Goal: Task Accomplishment & Management: Complete application form

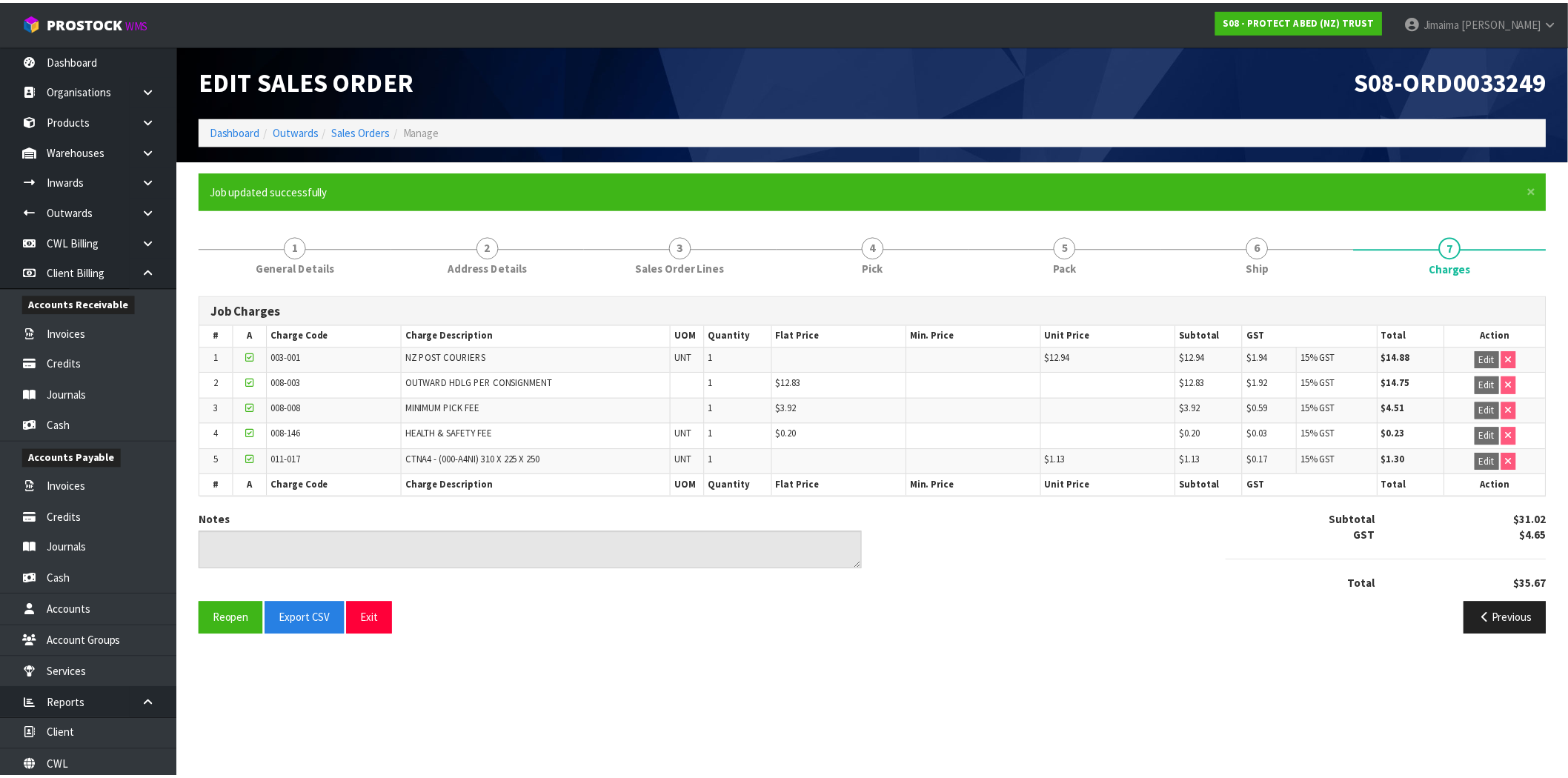
scroll to position [34, 0]
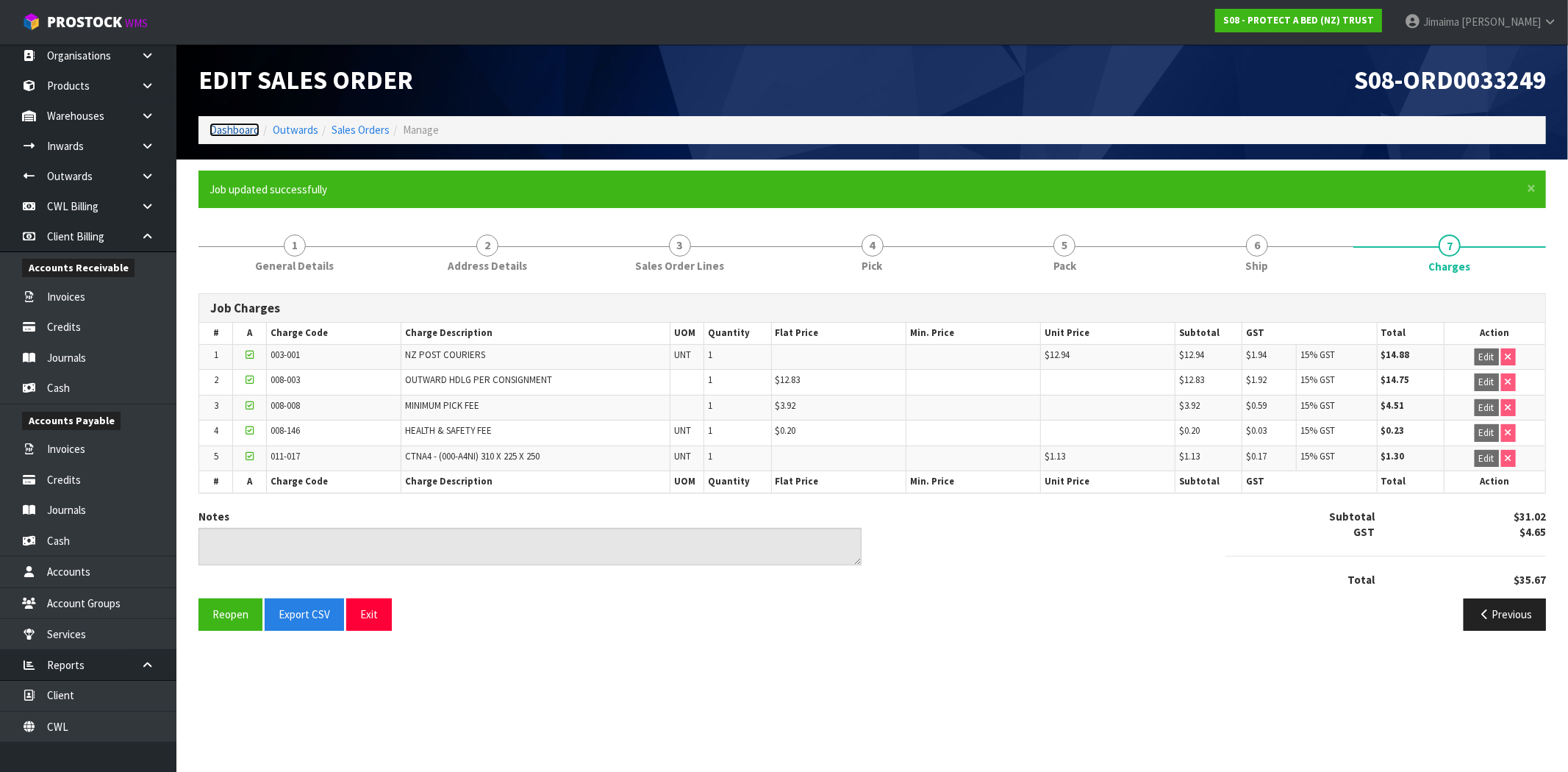
click at [247, 123] on link "Dashboard" at bounding box center [234, 129] width 50 height 14
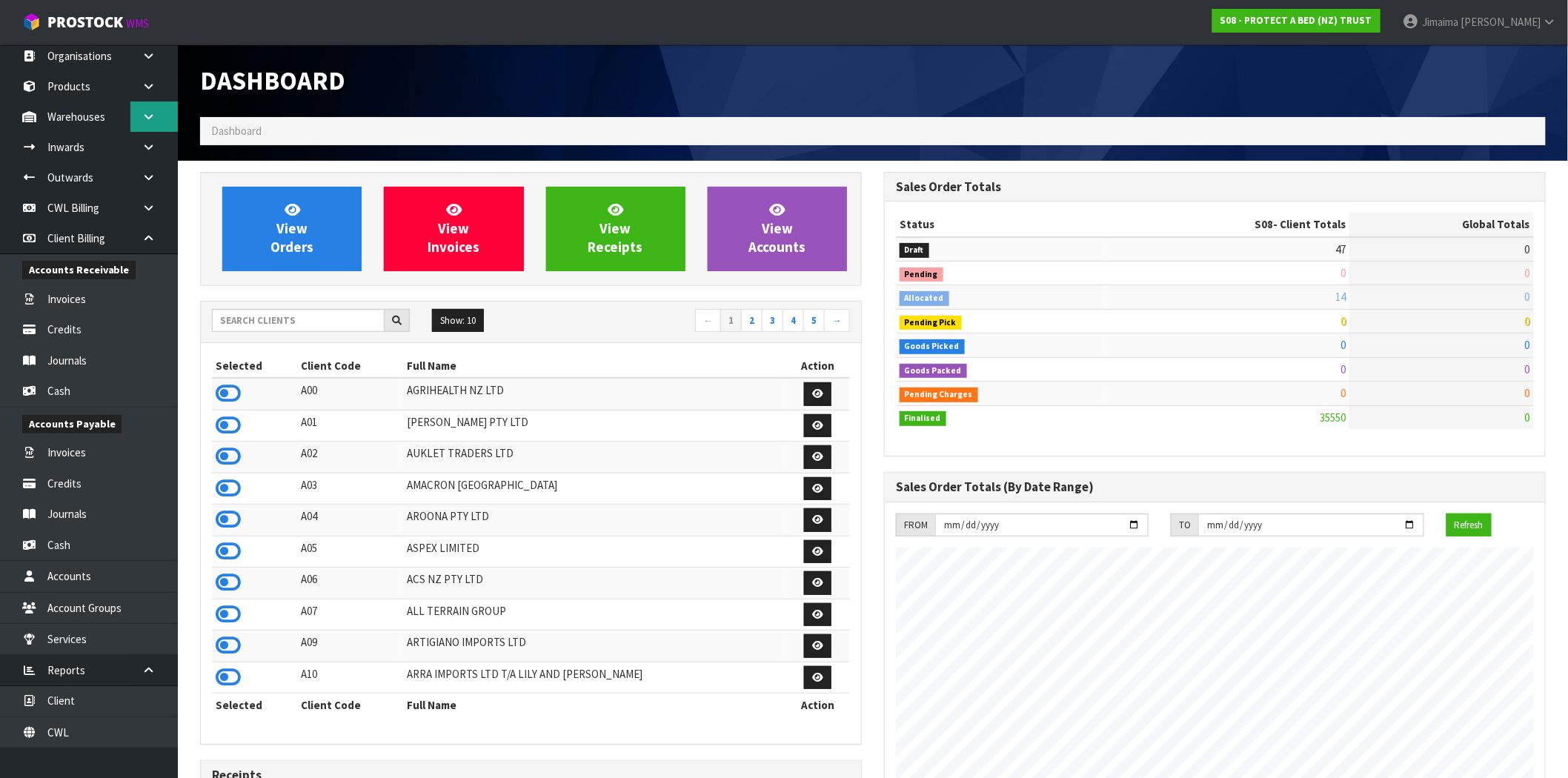
scroll to position [924, 684]
click at [144, 111] on icon at bounding box center [148, 117] width 14 height 11
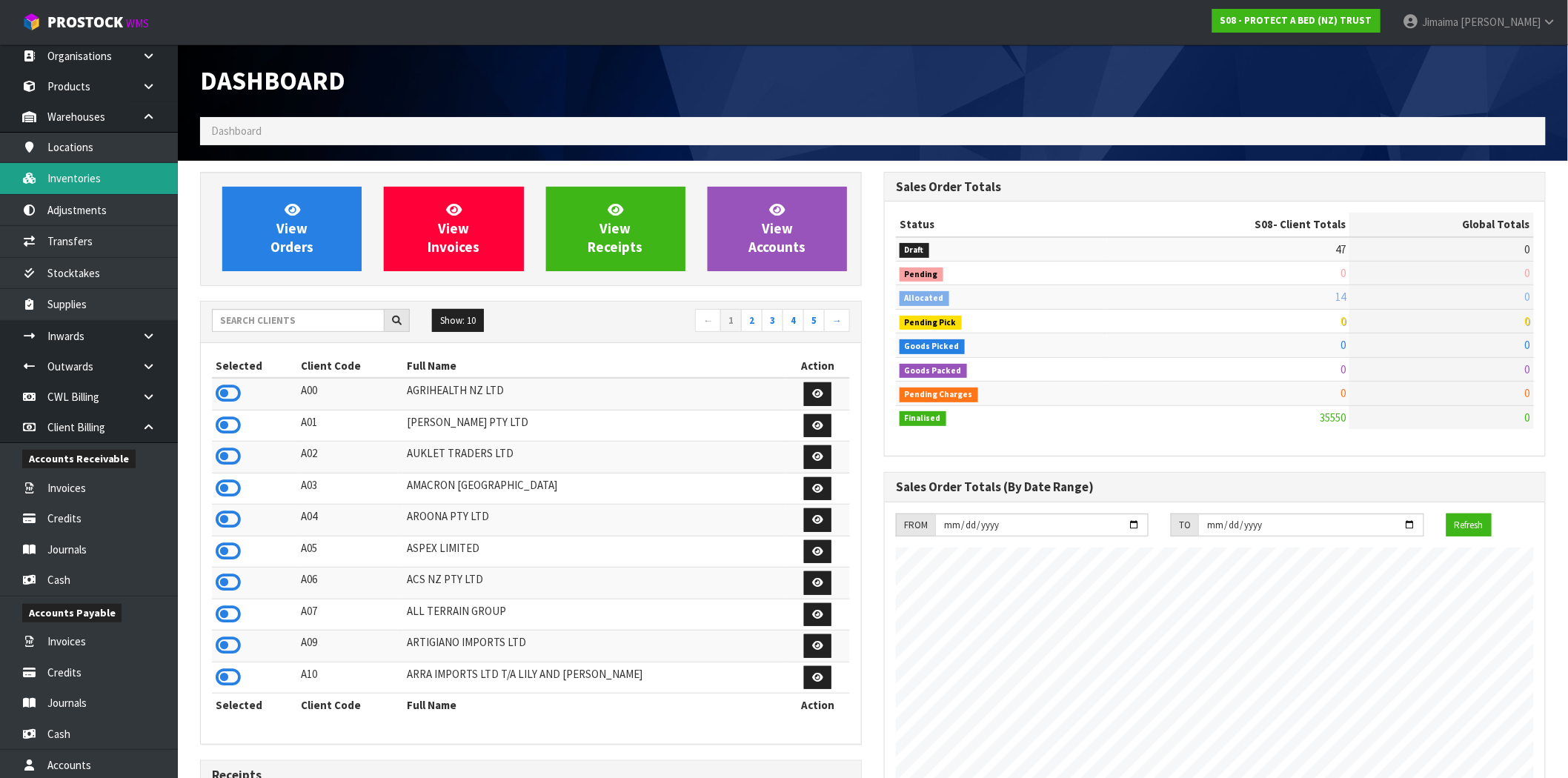
scroll to position [1122, 684]
drag, startPoint x: 104, startPoint y: 175, endPoint x: 15, endPoint y: 204, distance: 93.6
click at [104, 175] on link "Inventories" at bounding box center [89, 178] width 178 height 31
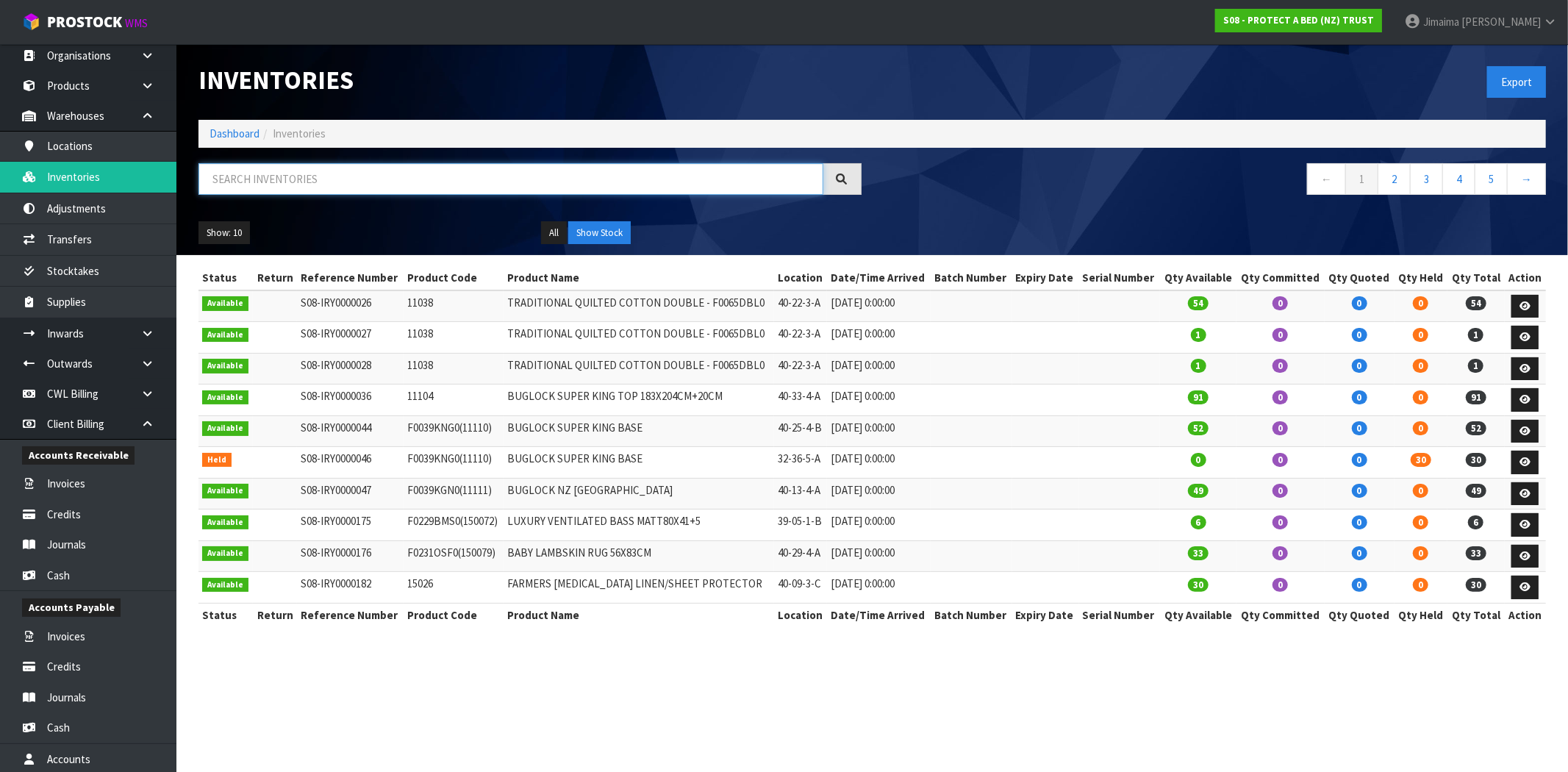
click at [438, 185] on input "text" at bounding box center [511, 179] width 625 height 32
paste input "WHITE TAPE"
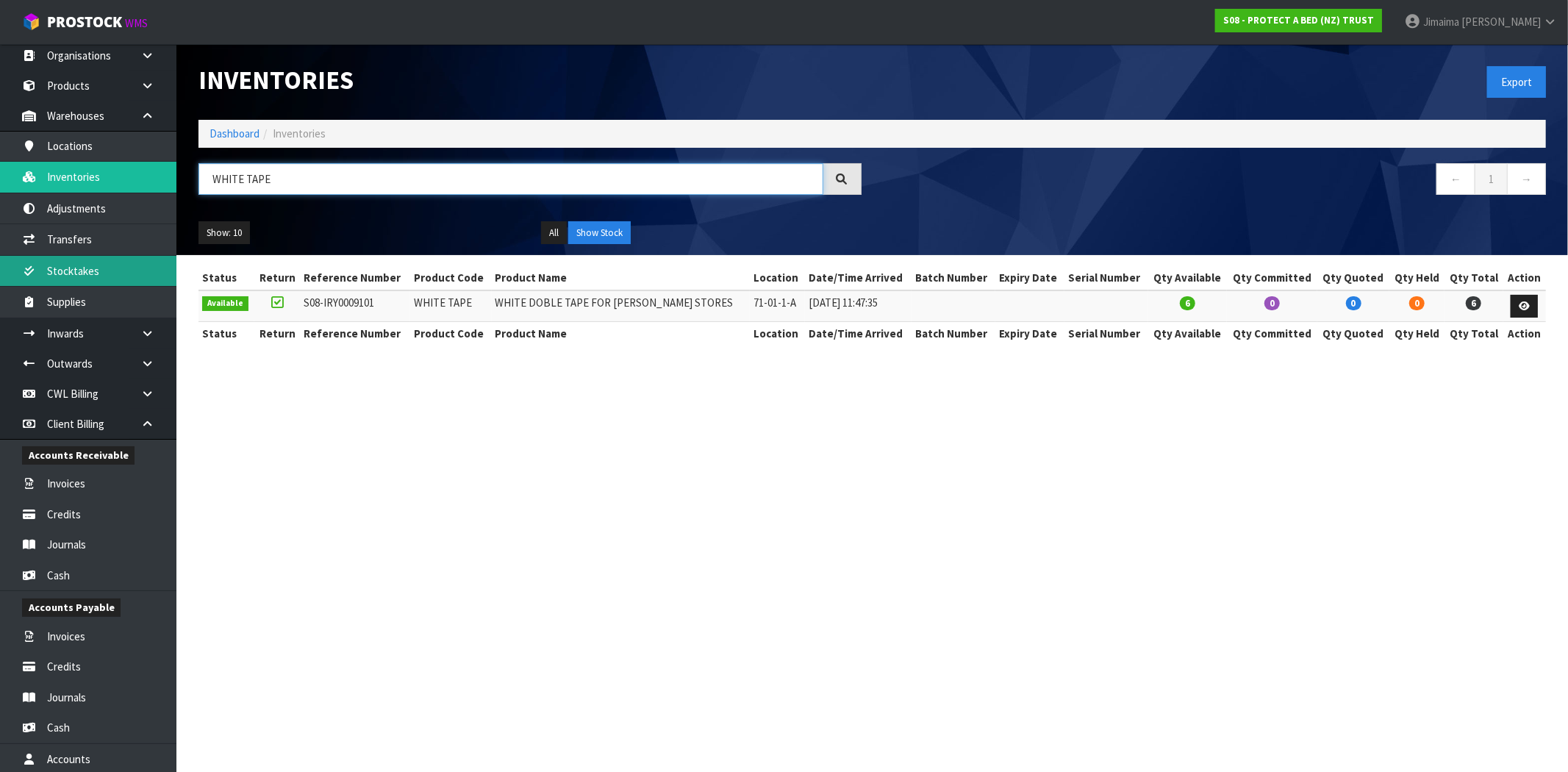
type input "WHITE TAPE"
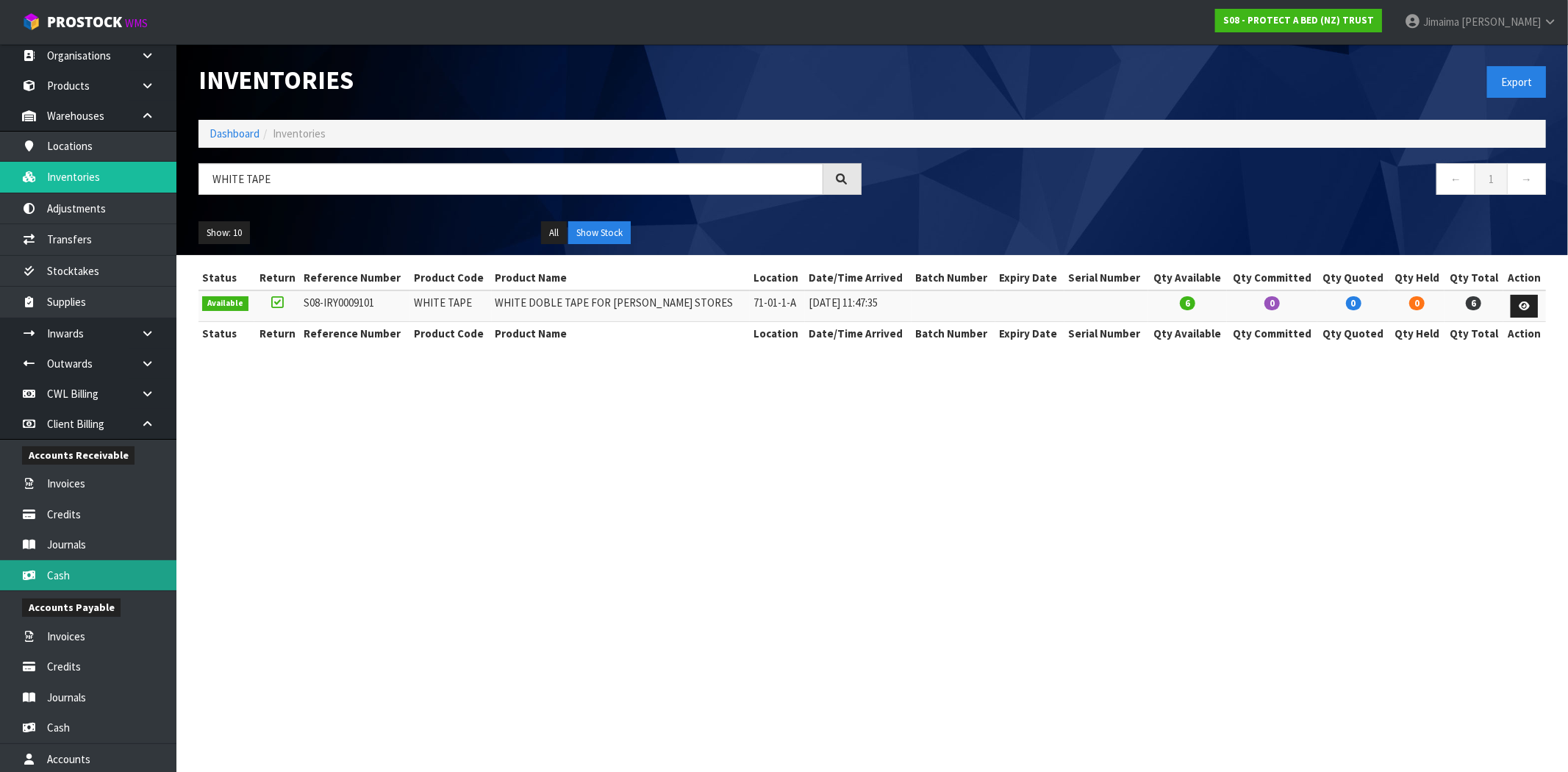
click at [78, 566] on link "Cash" at bounding box center [88, 576] width 177 height 30
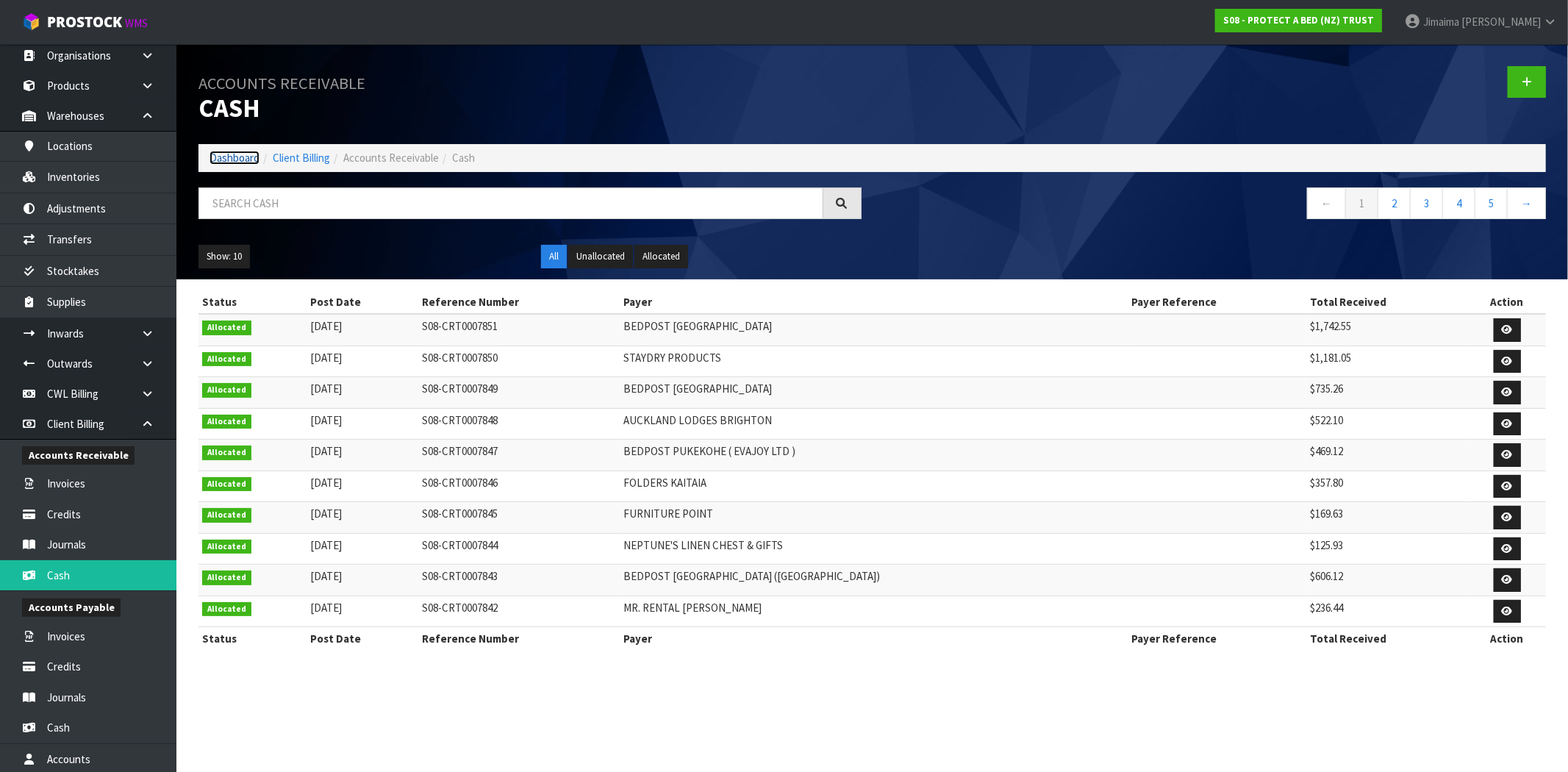
click at [228, 160] on link "Dashboard" at bounding box center [234, 158] width 50 height 14
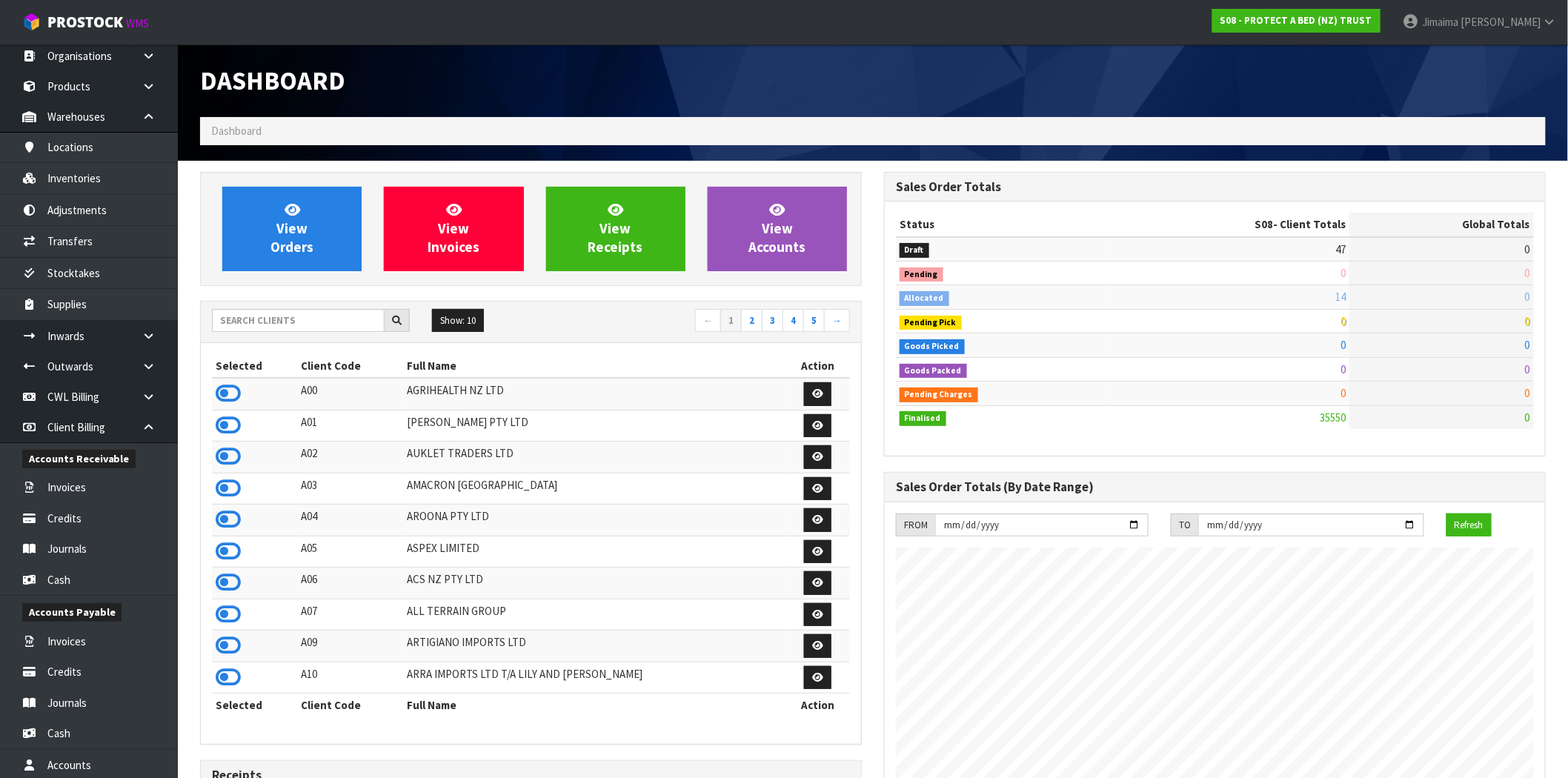
scroll to position [1122, 684]
click at [355, 224] on link "View Orders" at bounding box center [292, 229] width 140 height 84
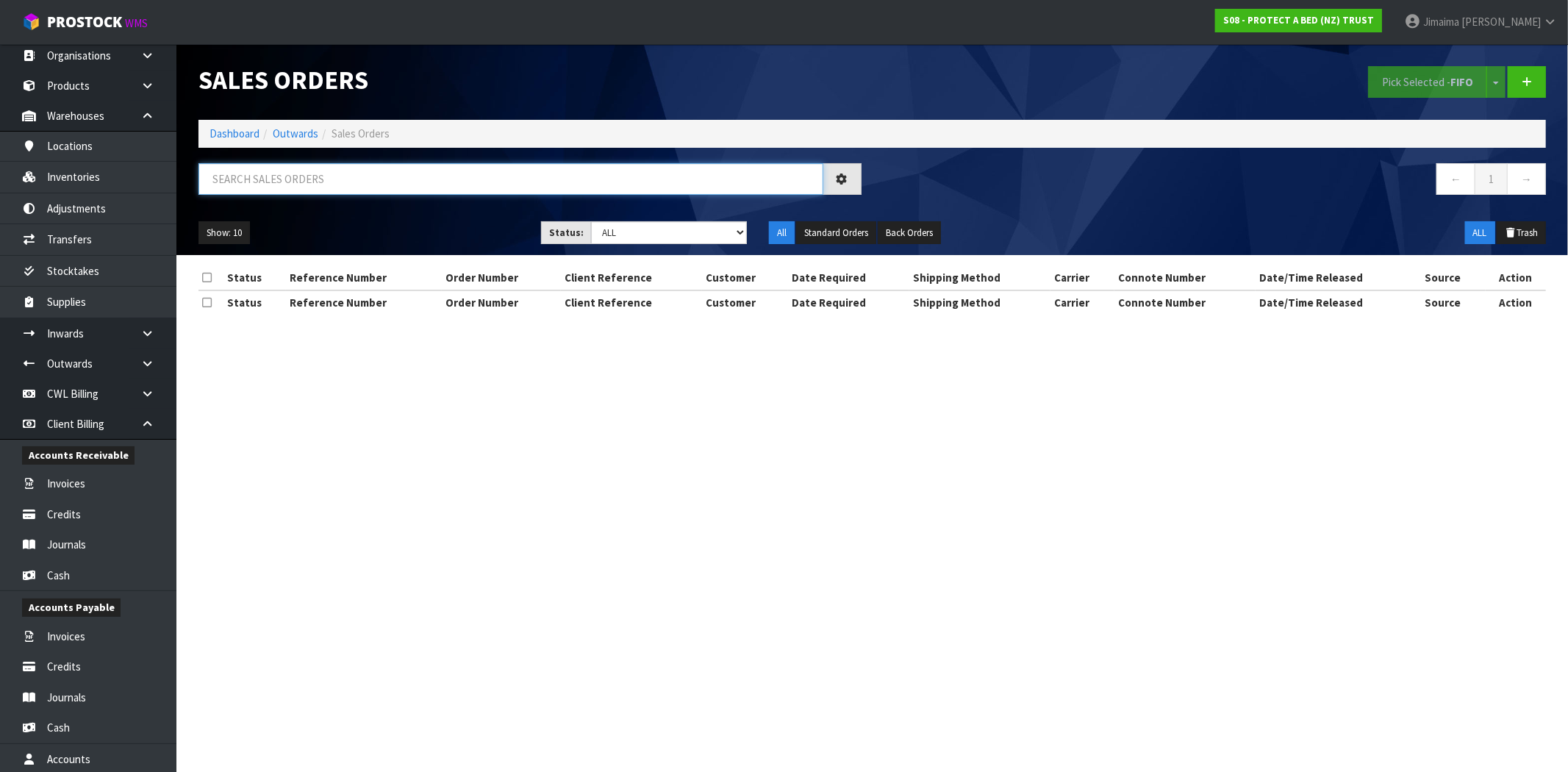
click at [331, 172] on input "text" at bounding box center [511, 179] width 625 height 32
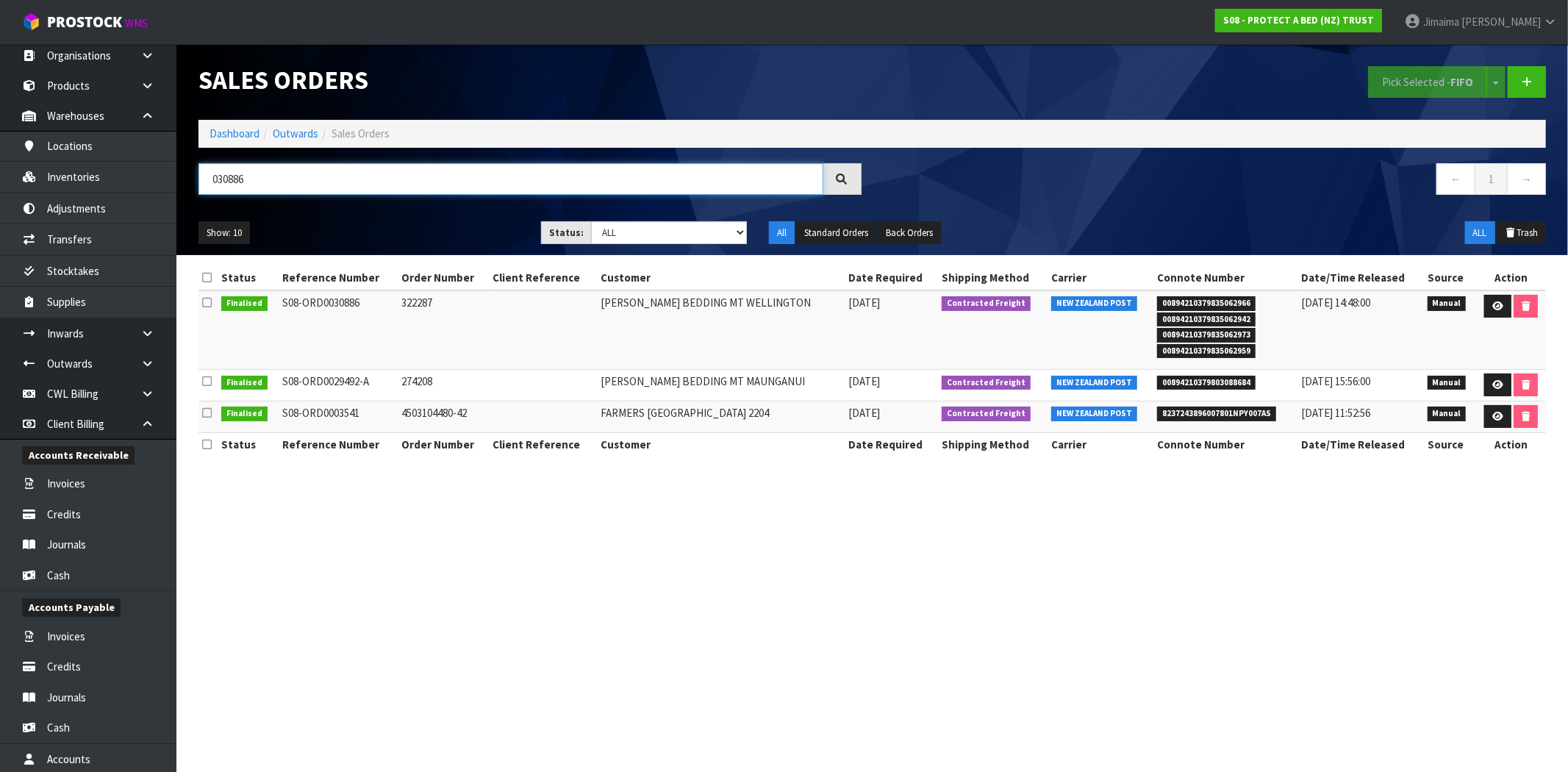
type input "030886"
click at [835, 374] on td "HARVEY NORMAN BEDDING MT MAUNGANUI" at bounding box center [721, 385] width 248 height 32
click at [408, 308] on td "322287" at bounding box center [443, 330] width 91 height 79
copy td "322287"
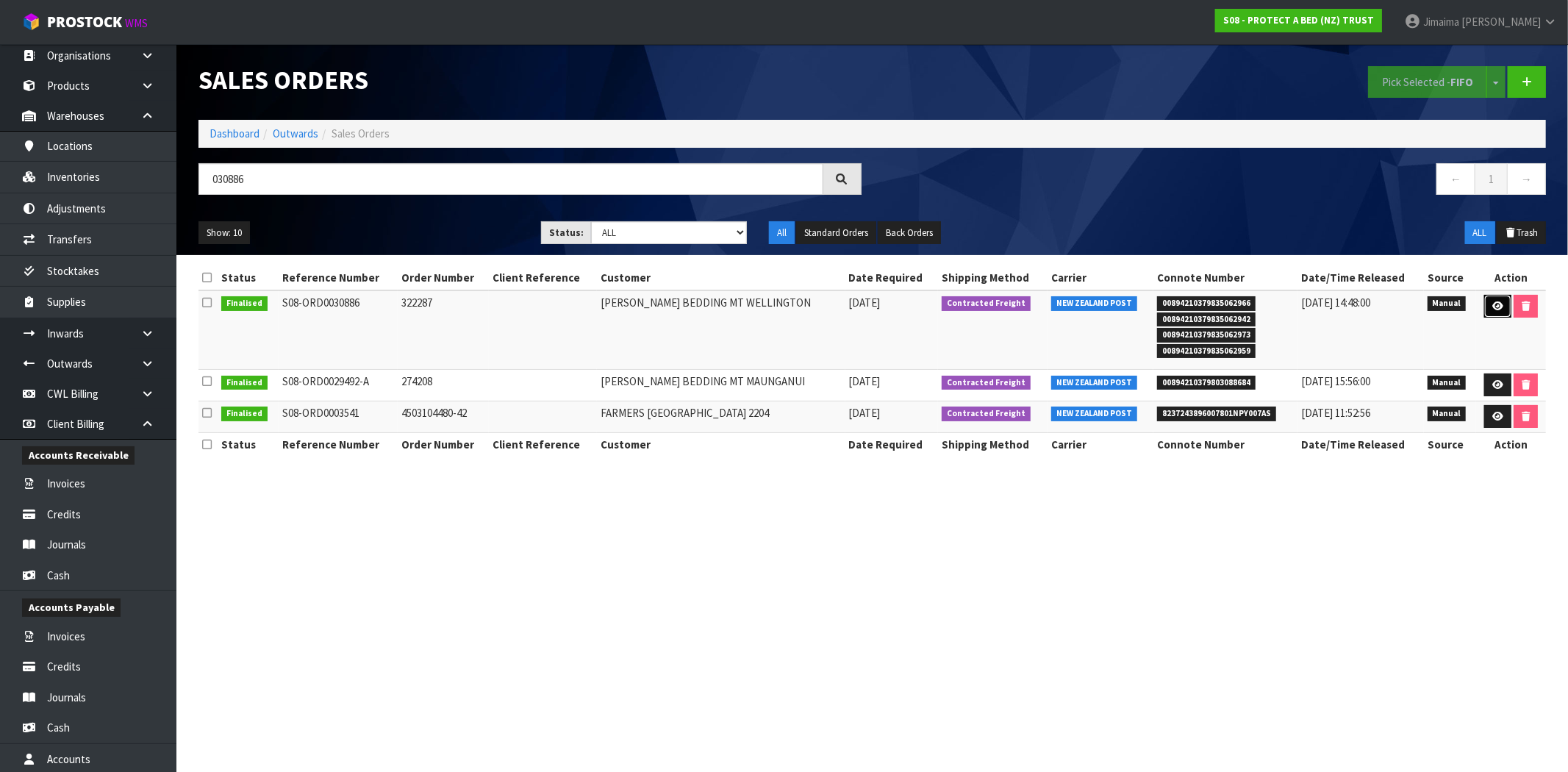
drag, startPoint x: 1496, startPoint y: 301, endPoint x: 1353, endPoint y: 311, distance: 143.3
click at [1496, 301] on icon at bounding box center [1497, 306] width 11 height 10
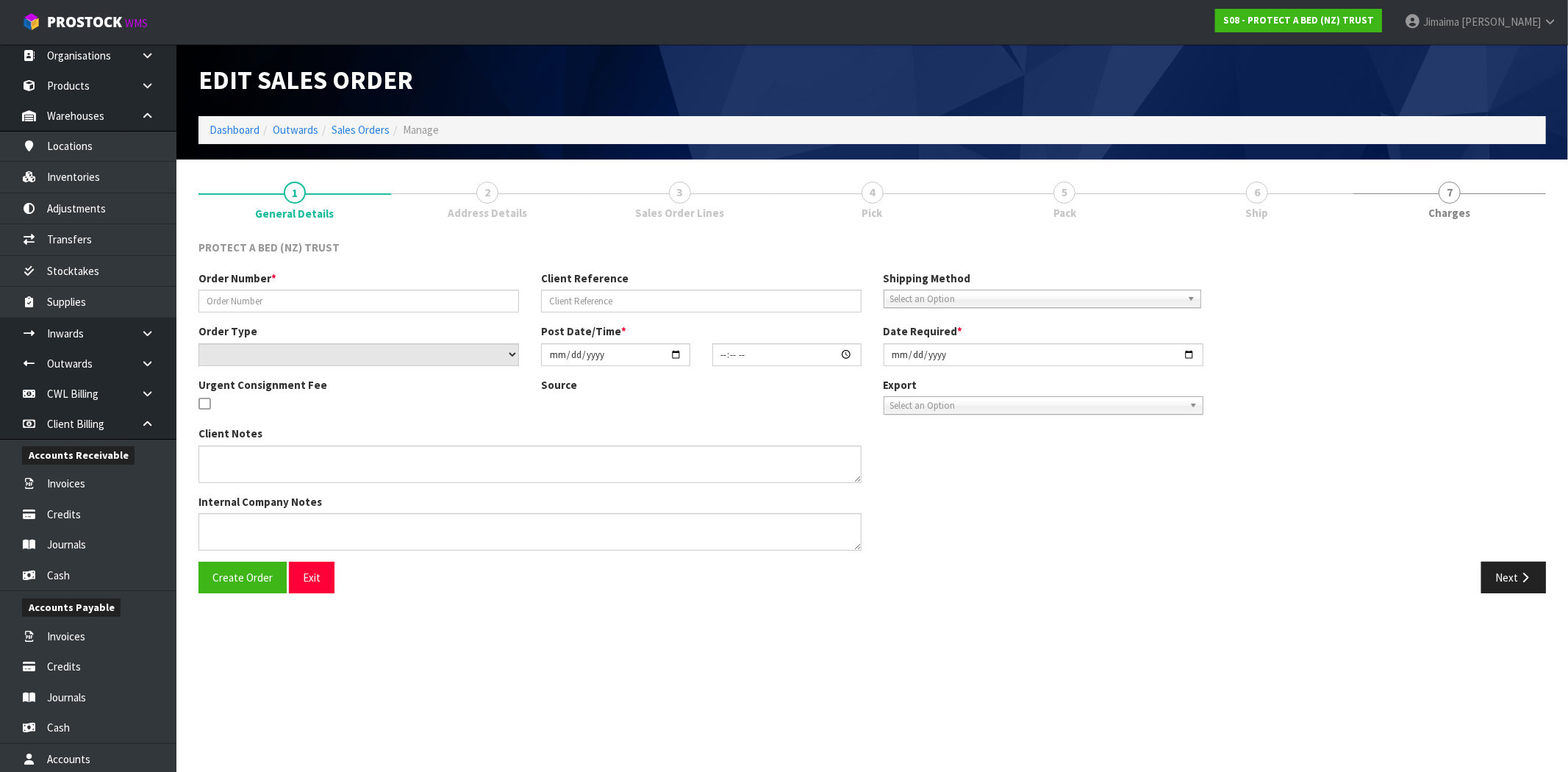
type input "322287"
select select "number:0"
type input "2025-03-11"
type input "10:47:00.000"
type input "2025-03-11"
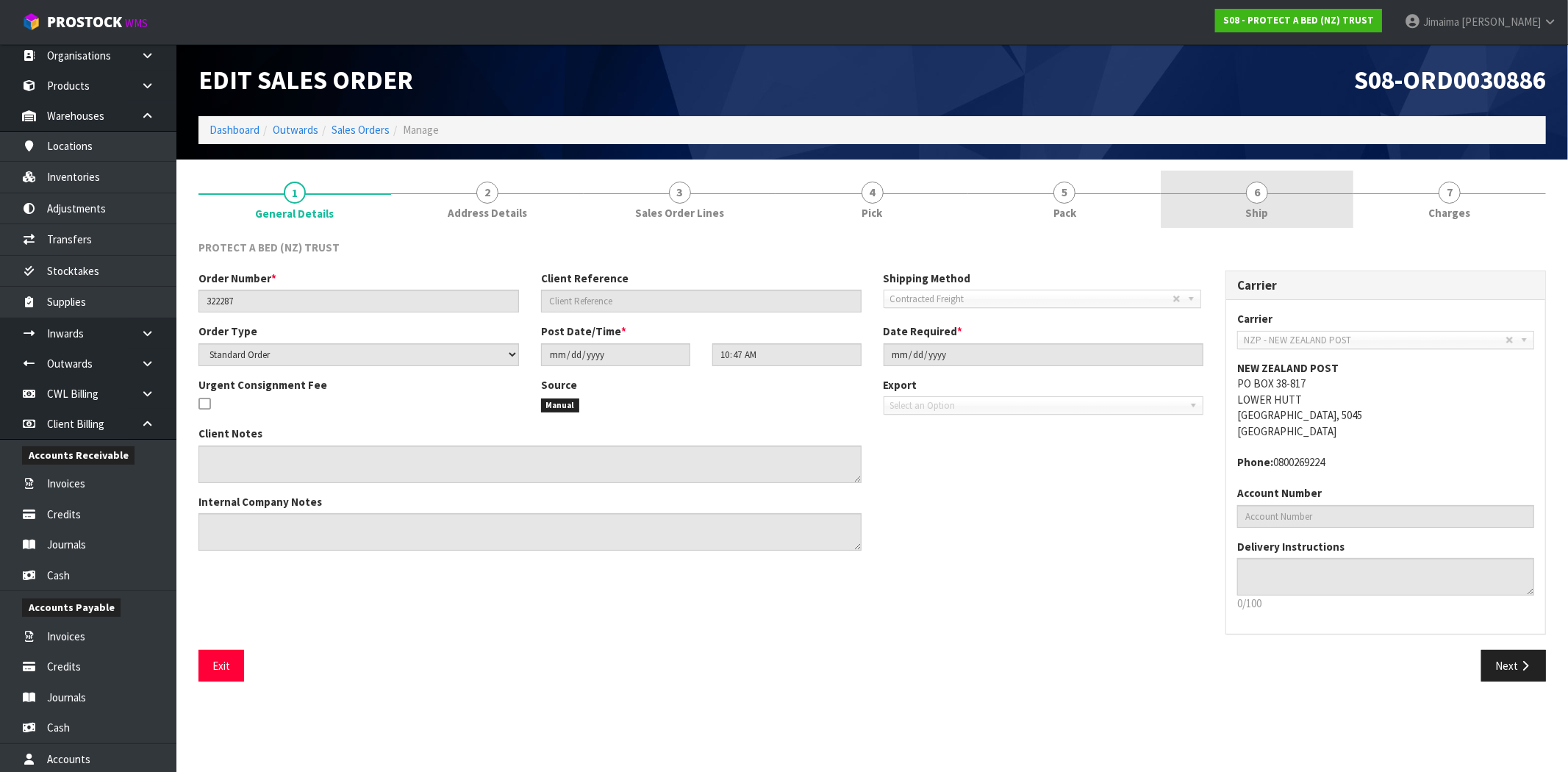
click at [1239, 180] on link "6 Ship" at bounding box center [1257, 199] width 193 height 58
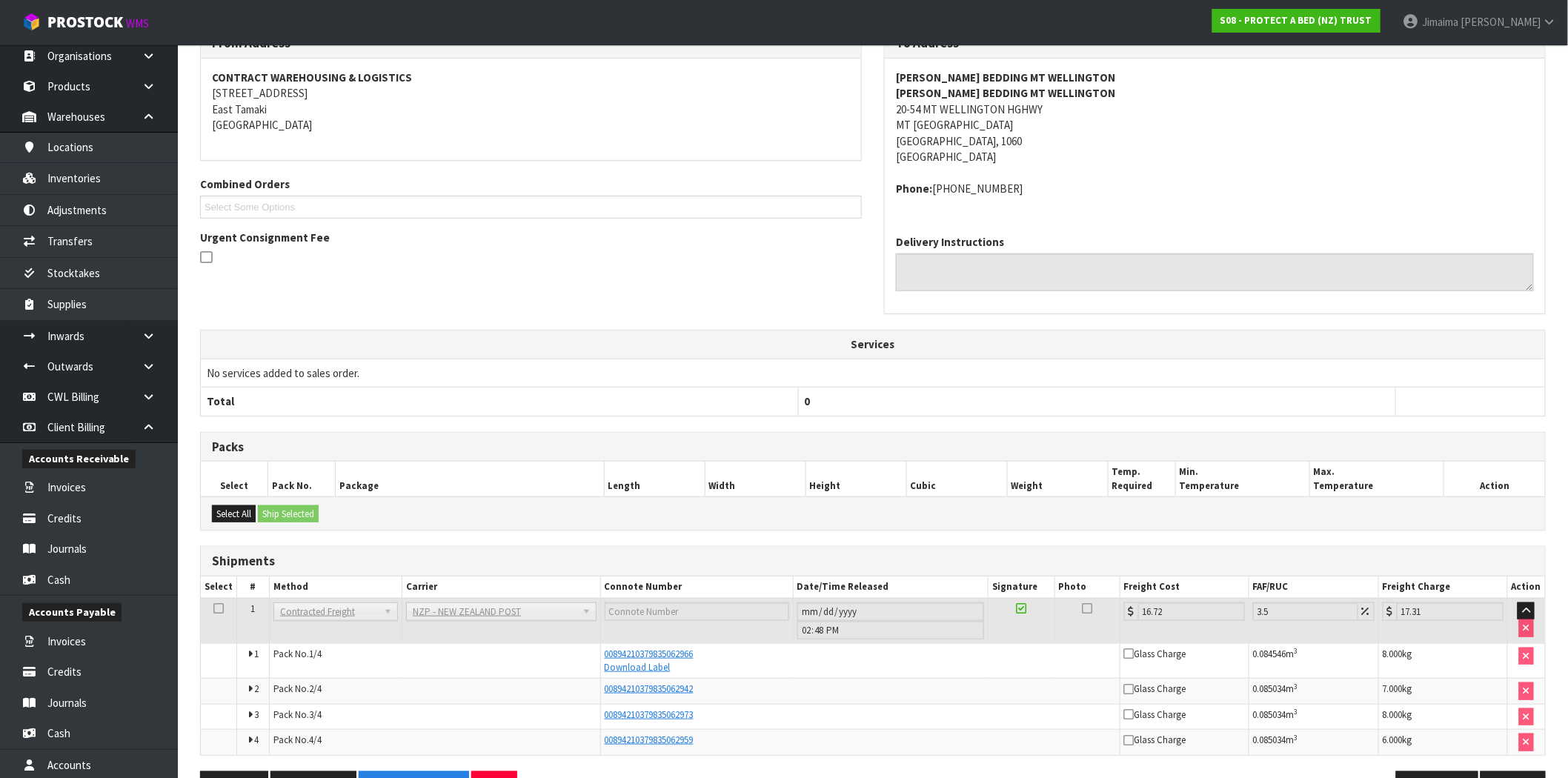
scroll to position [262, 0]
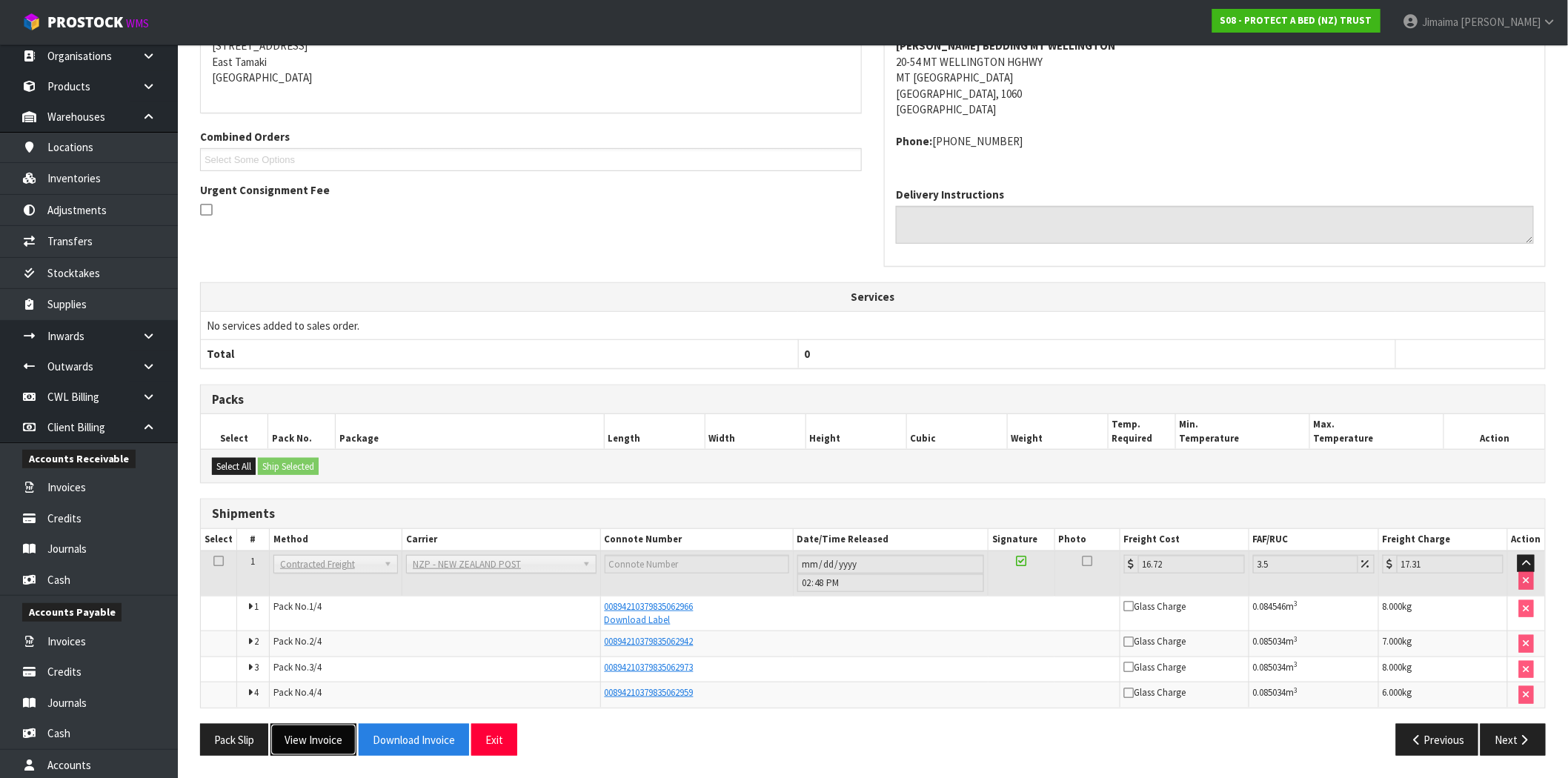
click at [317, 750] on button "View Invoice" at bounding box center [313, 740] width 86 height 32
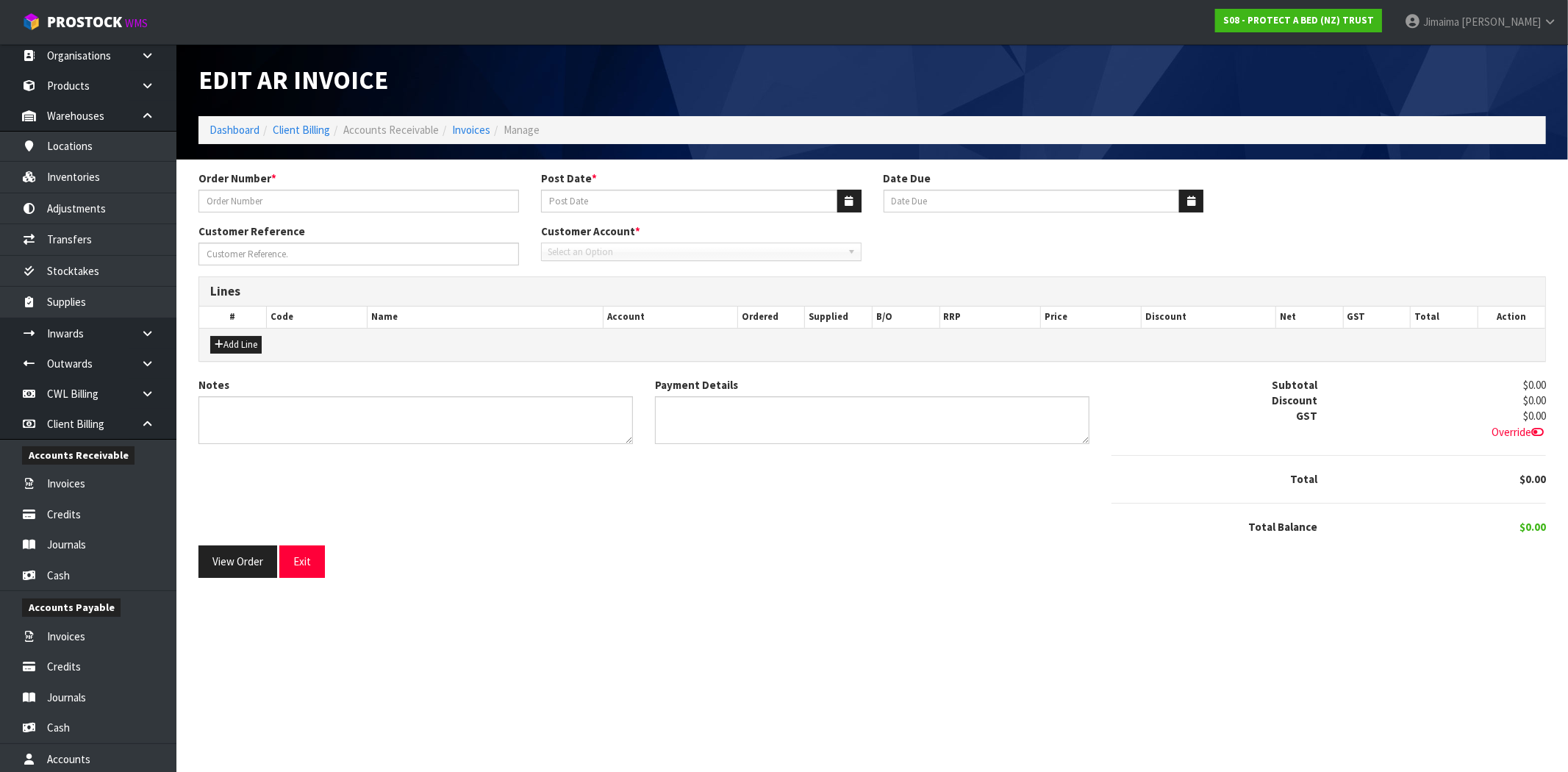
type input "322287"
type input "13/03/2025"
type input "20/04/2025"
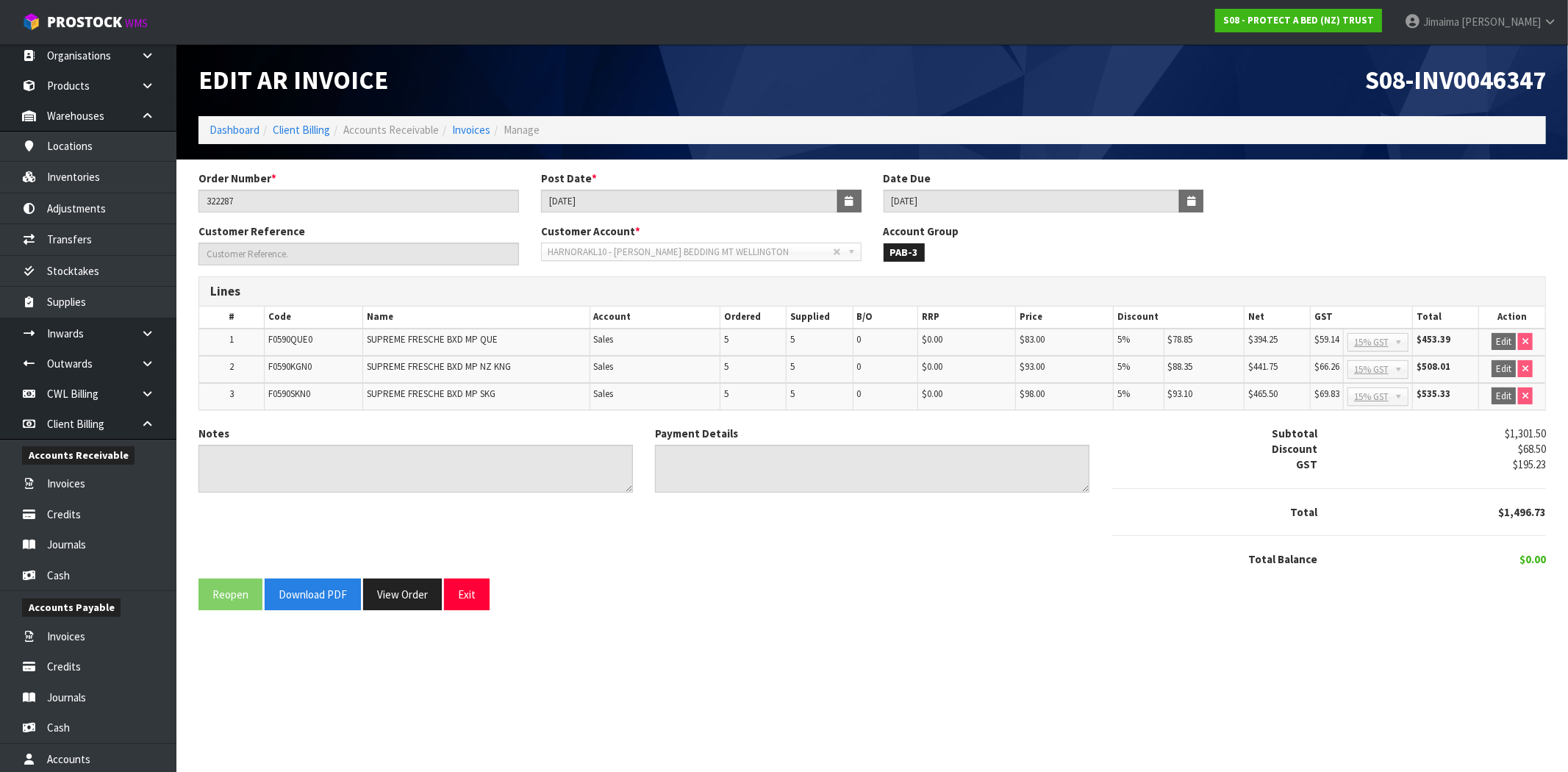
click at [1518, 85] on span "S08-INV0046347" at bounding box center [1455, 80] width 181 height 32
copy span "INV0046347"
click at [573, 206] on input "13/03/2025" at bounding box center [690, 201] width 297 height 23
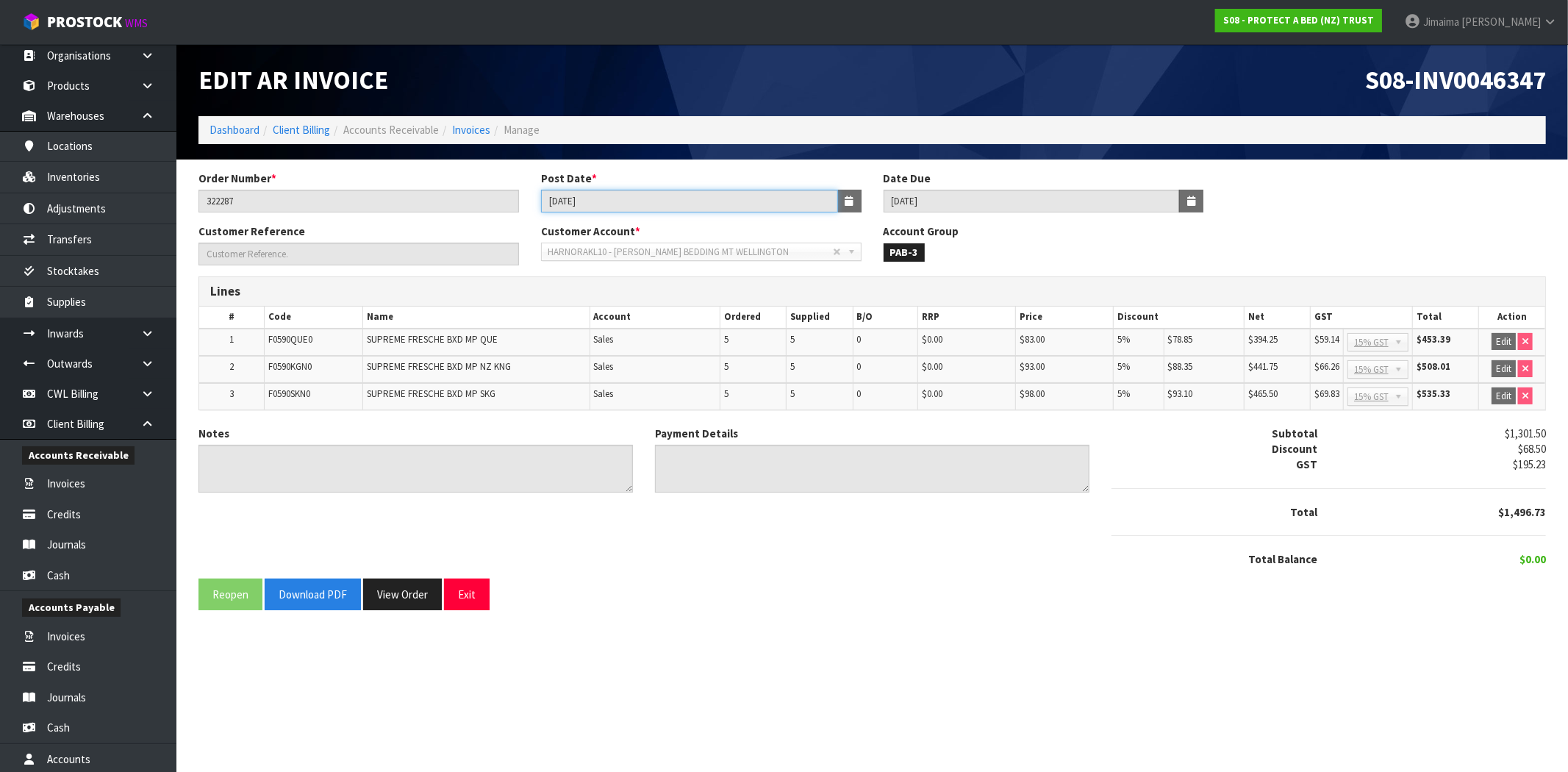
drag, startPoint x: 576, startPoint y: 203, endPoint x: 555, endPoint y: 203, distance: 21.0
click at [555, 203] on input "13/03/2025" at bounding box center [690, 201] width 297 height 23
click at [384, 593] on button "View Order" at bounding box center [402, 595] width 78 height 32
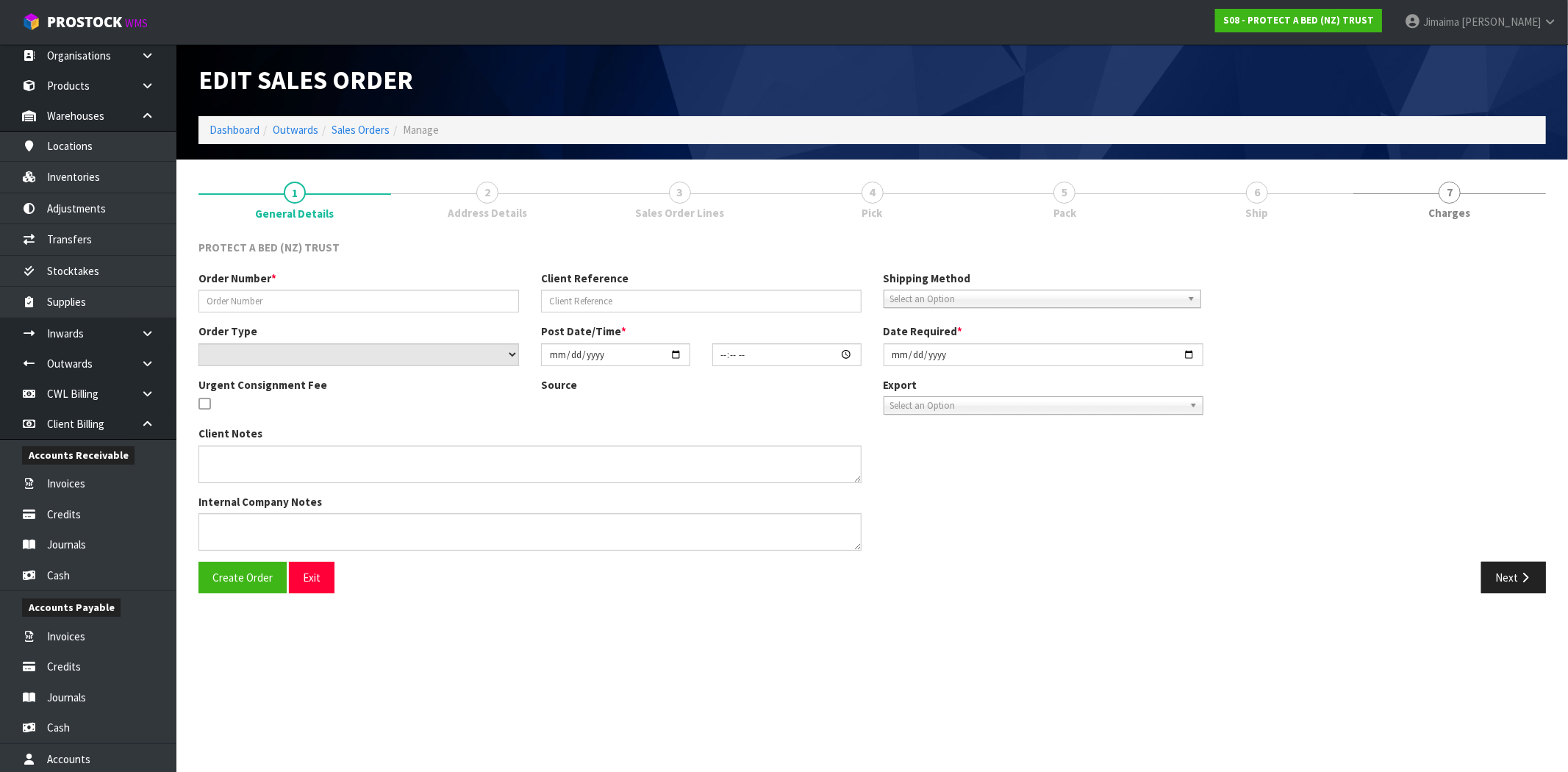
type input "322287"
select select "number:0"
type input "2025-03-11"
type input "10:47:00.000"
type input "2025-03-11"
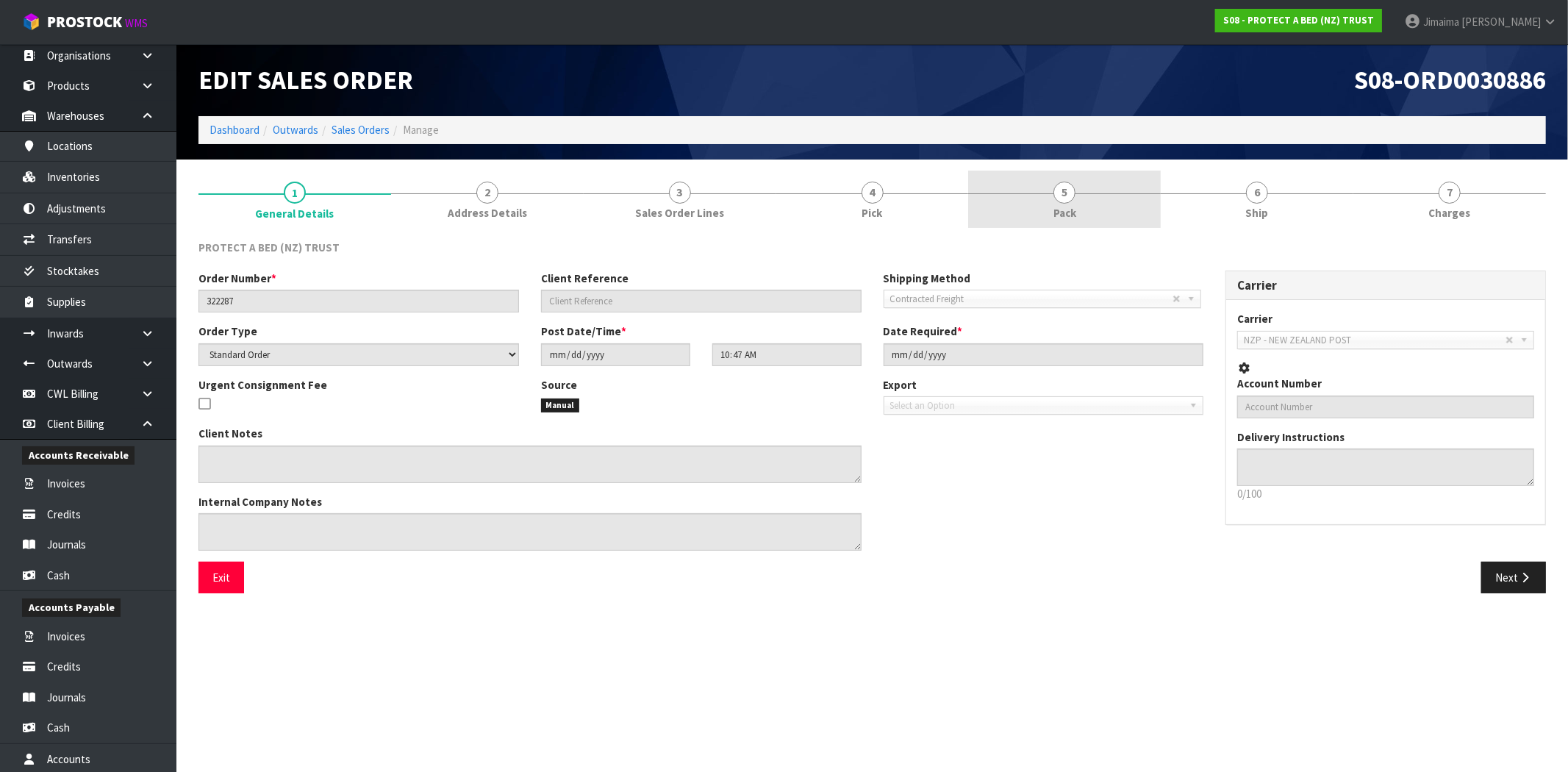
click at [1054, 225] on link "5 Pack" at bounding box center [1064, 199] width 193 height 58
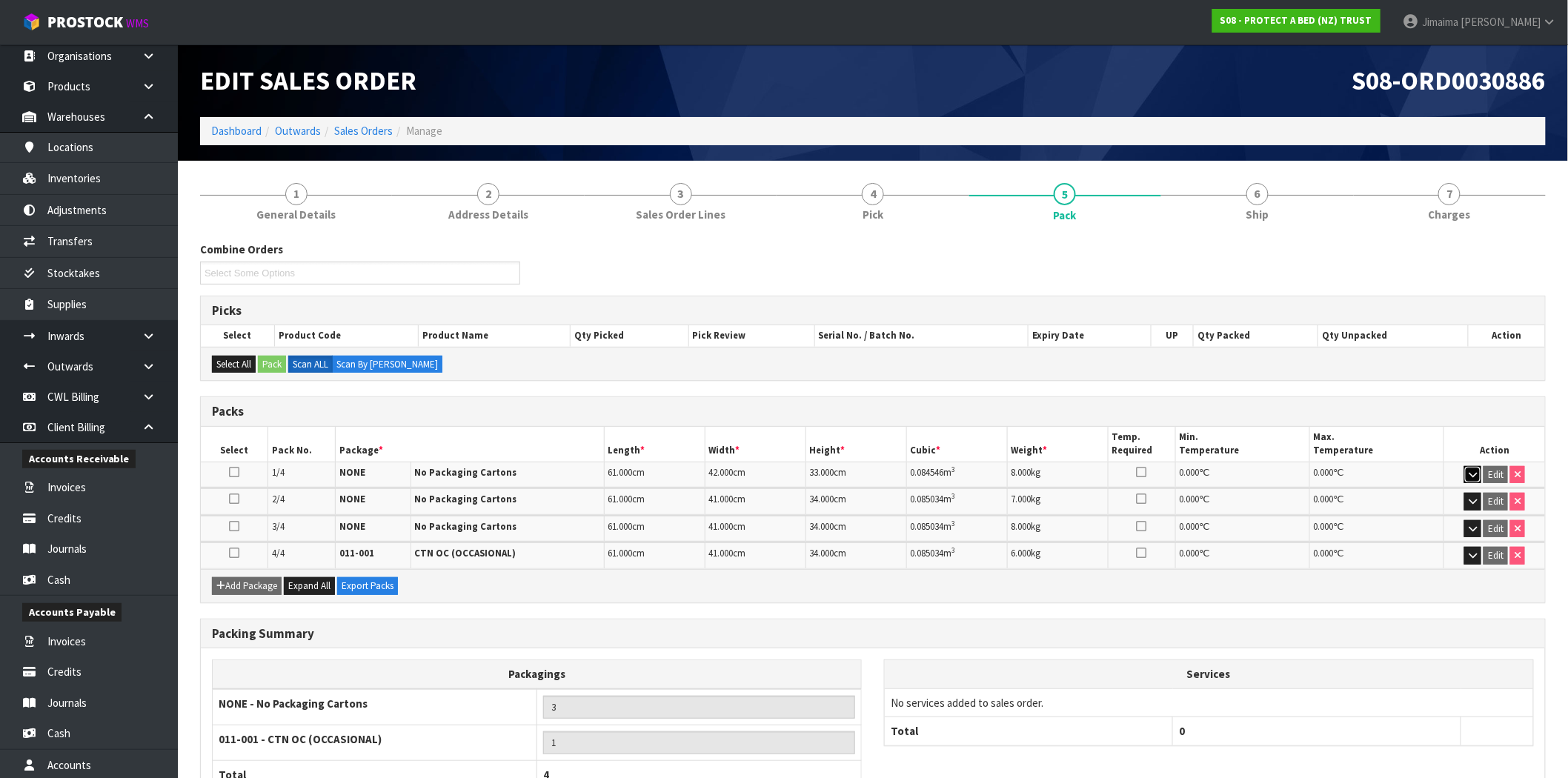
click at [1467, 477] on button "button" at bounding box center [1473, 474] width 17 height 18
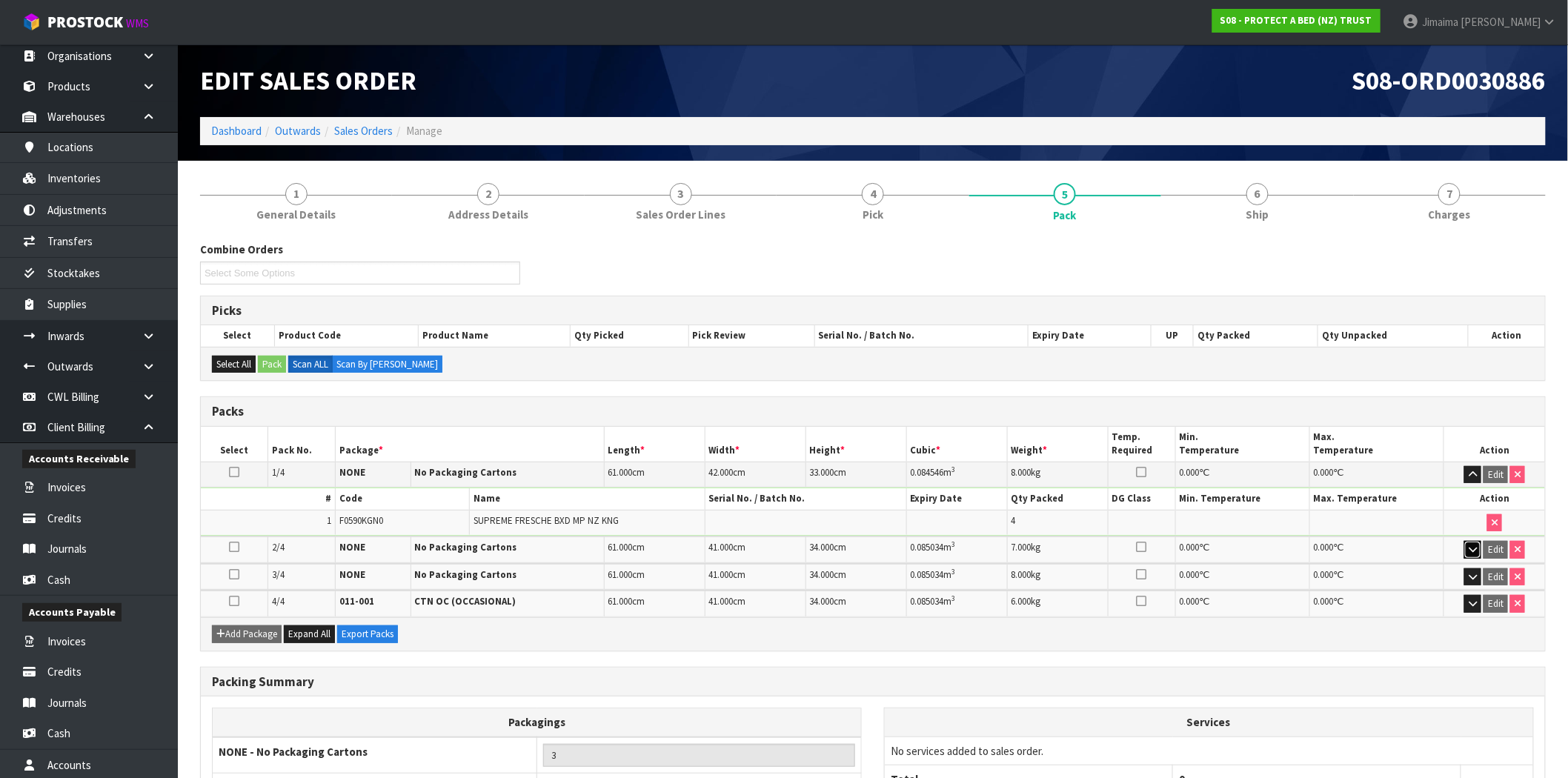
click at [1477, 547] on icon "button" at bounding box center [1473, 549] width 8 height 10
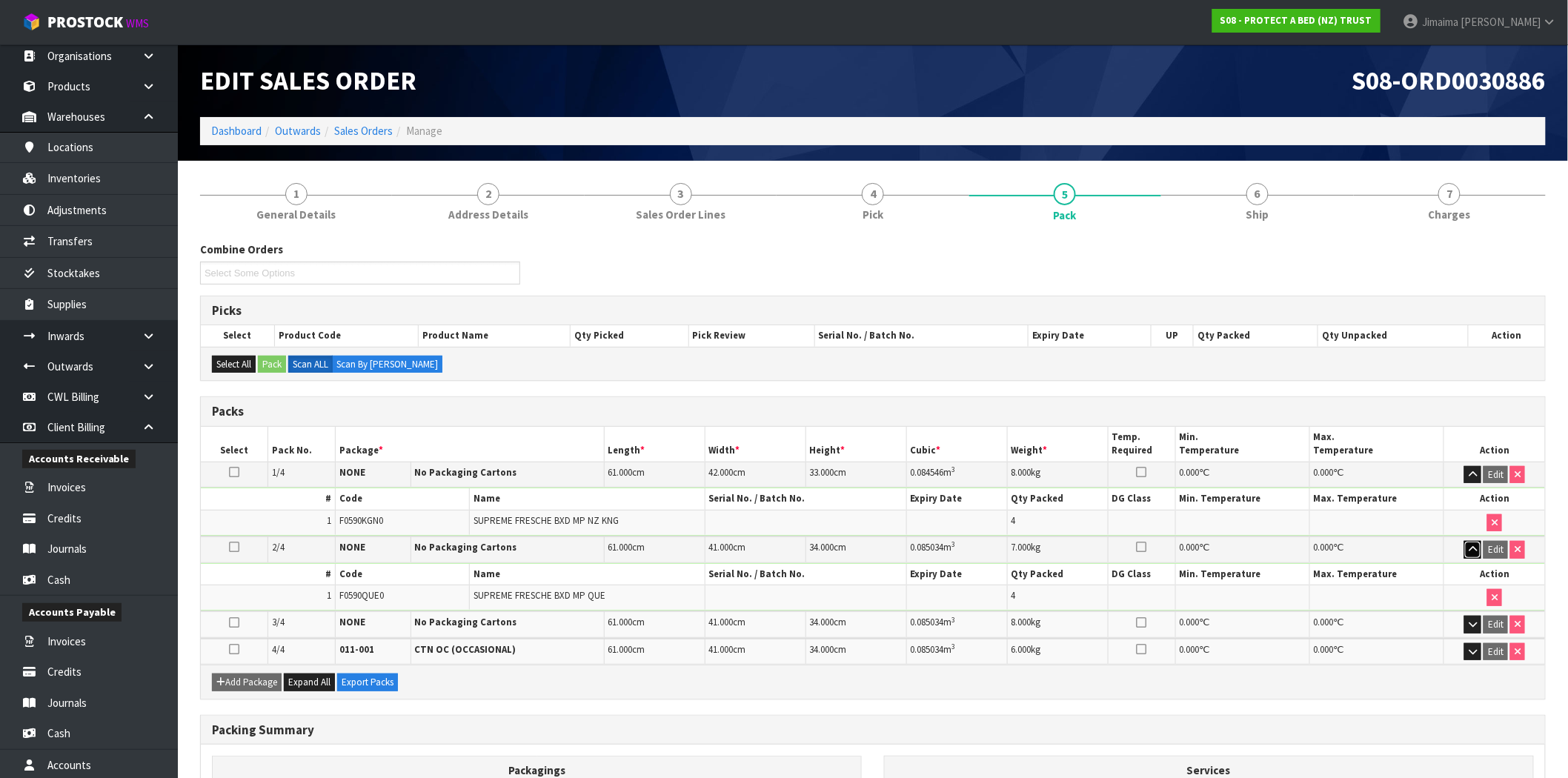
click at [1476, 549] on icon "button" at bounding box center [1473, 549] width 8 height 10
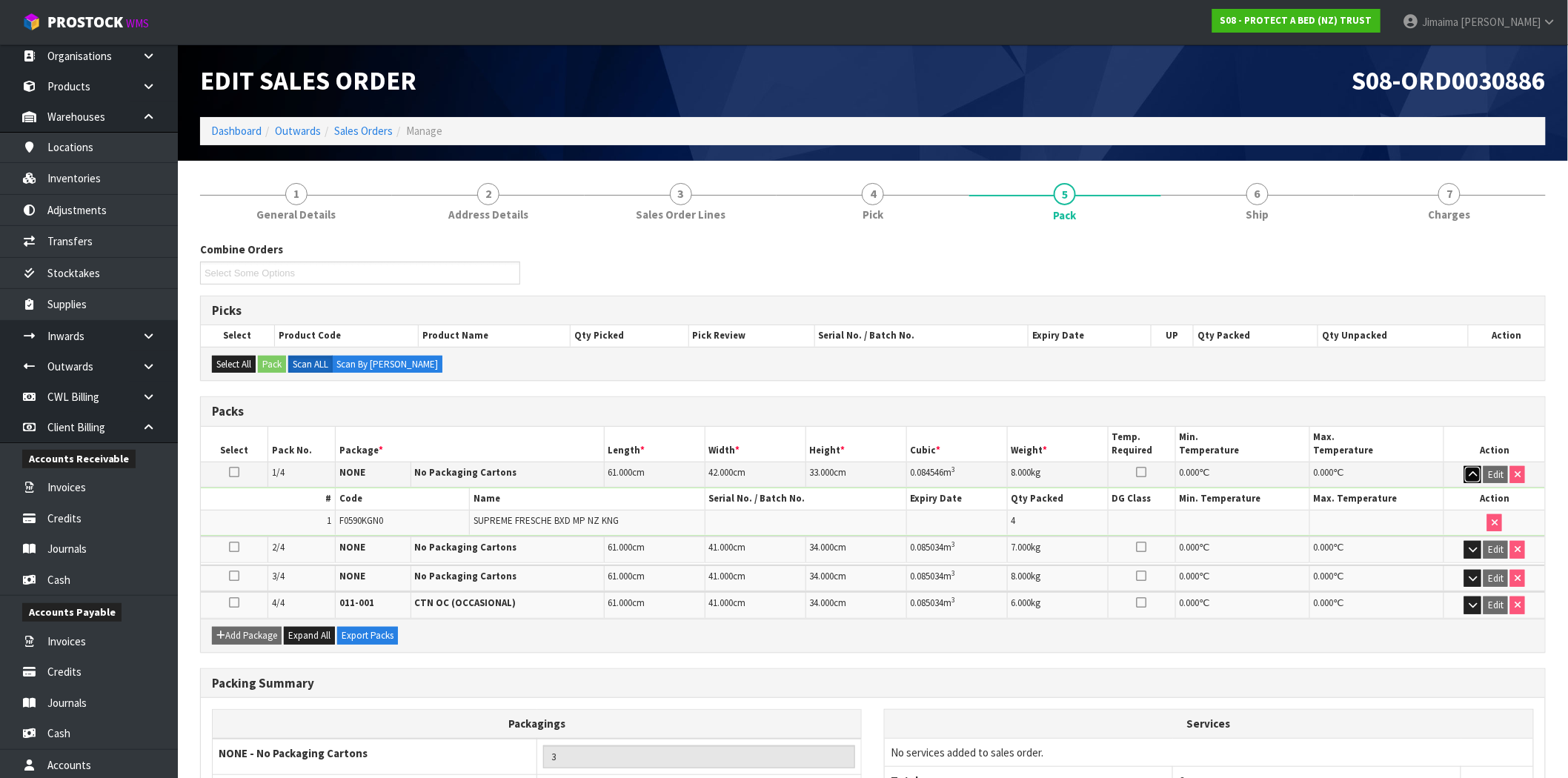
click at [1474, 476] on icon "button" at bounding box center [1473, 474] width 8 height 10
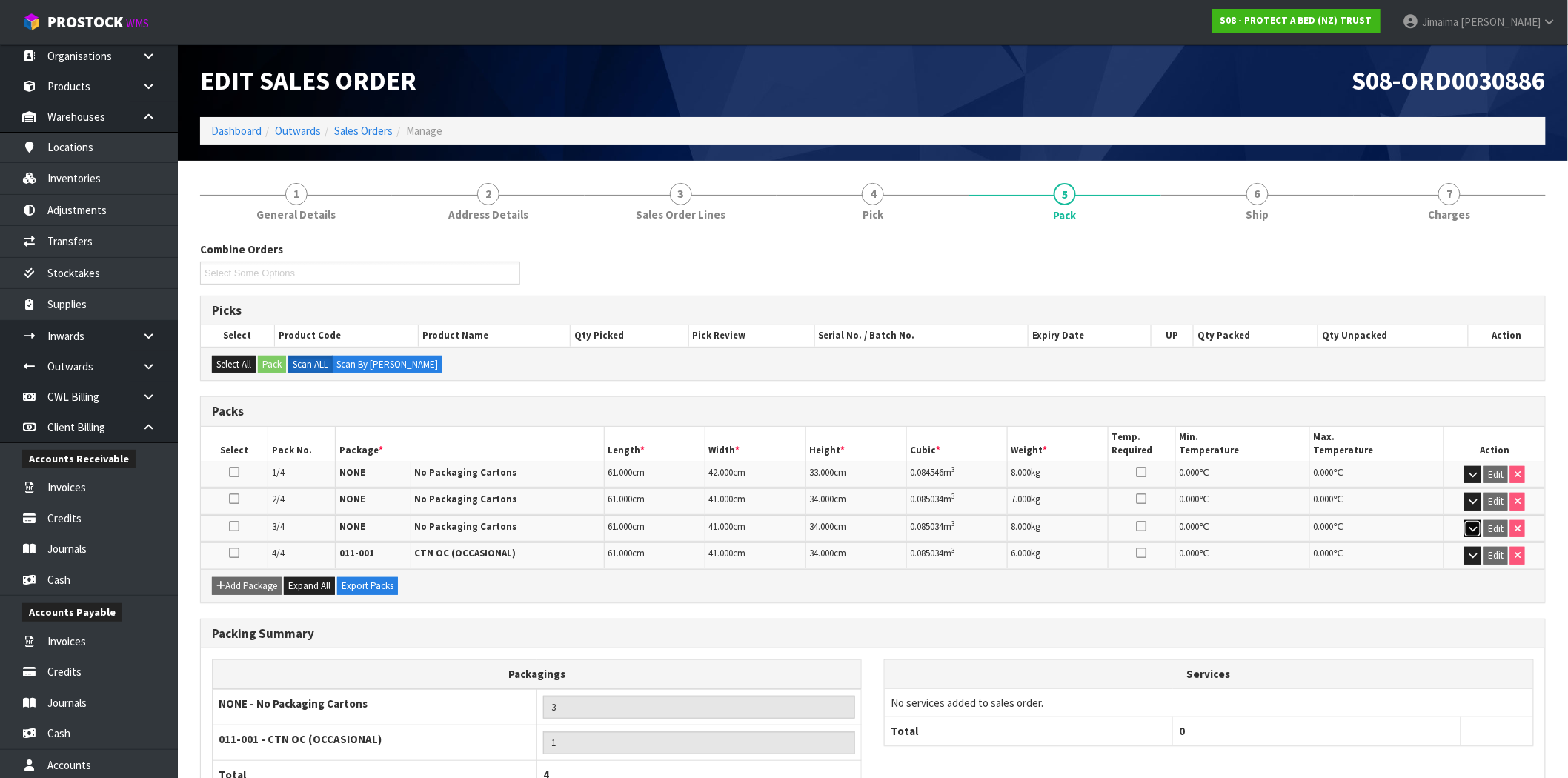
click at [1474, 530] on icon "button" at bounding box center [1473, 529] width 8 height 10
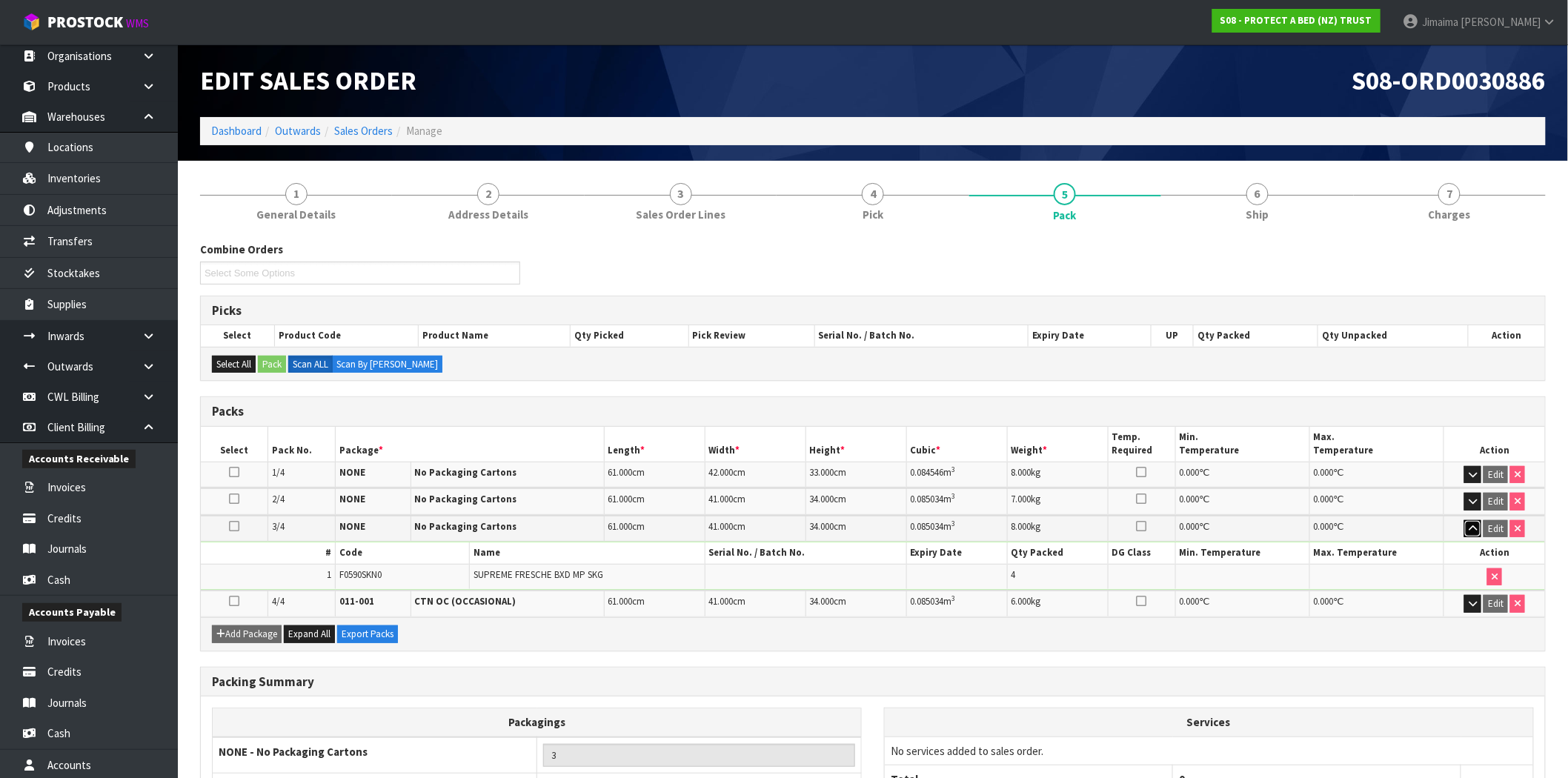
click at [1471, 524] on icon "button" at bounding box center [1473, 529] width 8 height 10
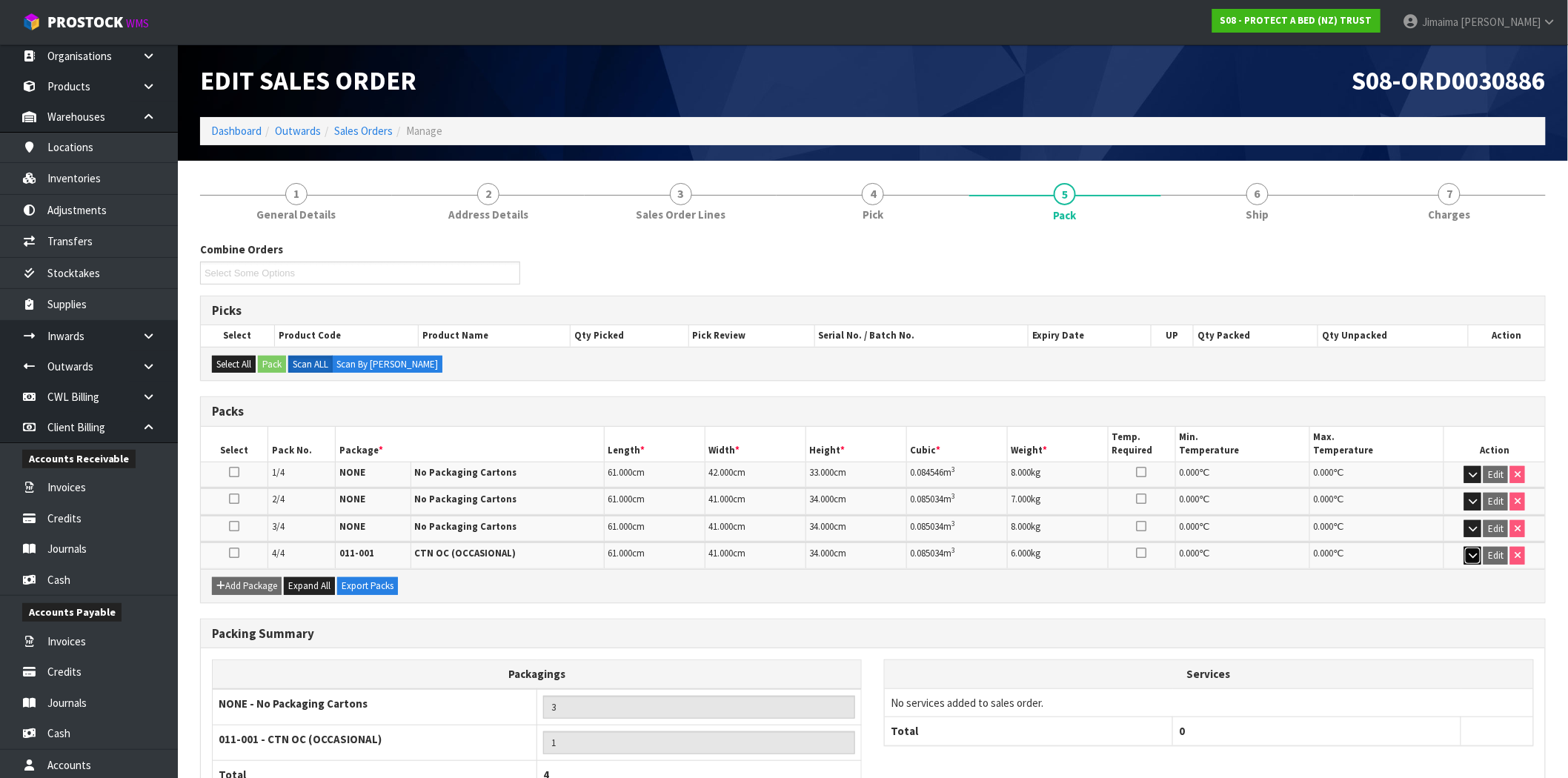
drag, startPoint x: 1465, startPoint y: 546, endPoint x: 1454, endPoint y: 549, distance: 11.4
click at [1464, 547] on button "button" at bounding box center [1473, 555] width 17 height 18
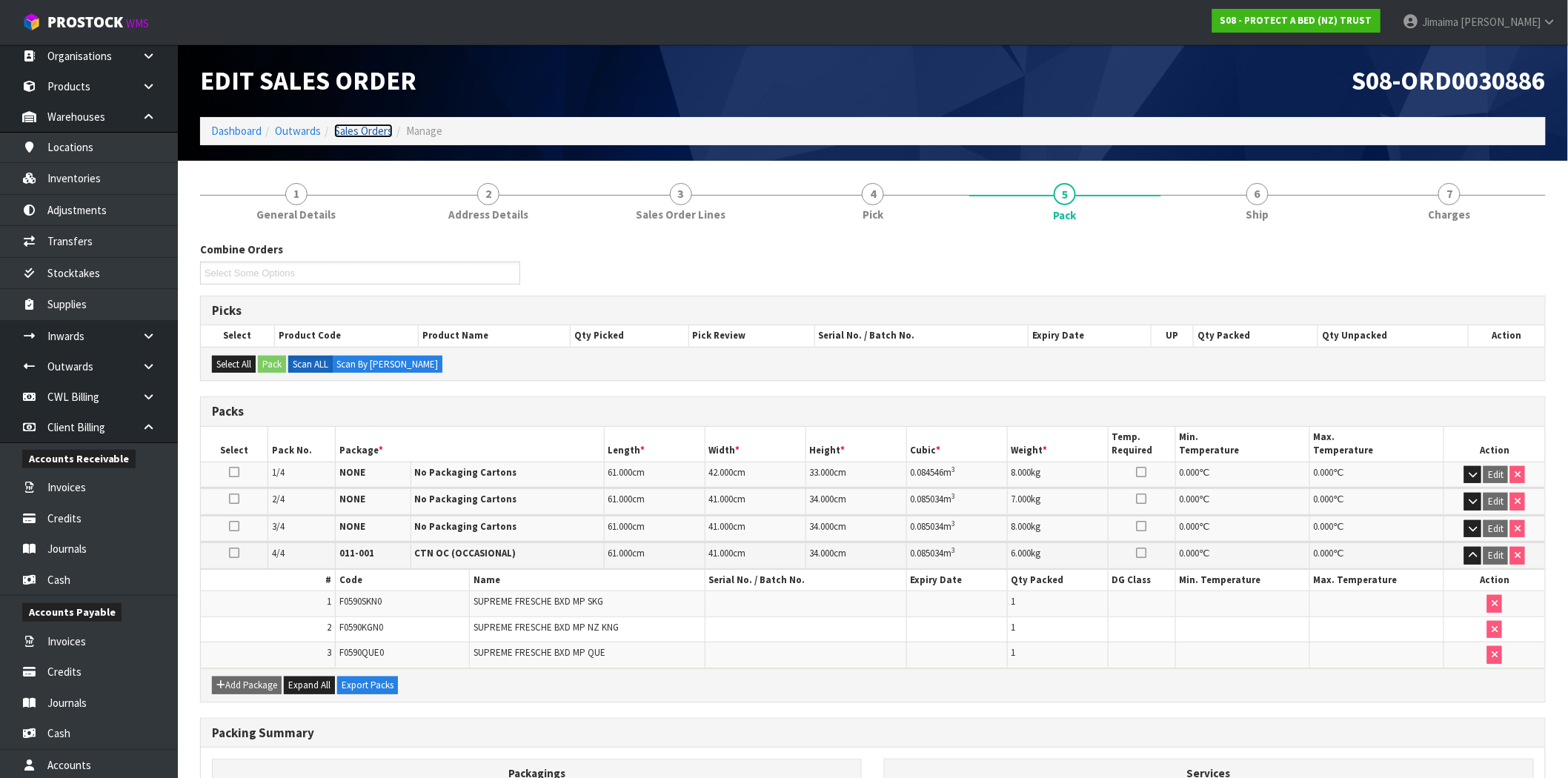
click at [375, 132] on link "Sales Orders" at bounding box center [363, 130] width 58 height 14
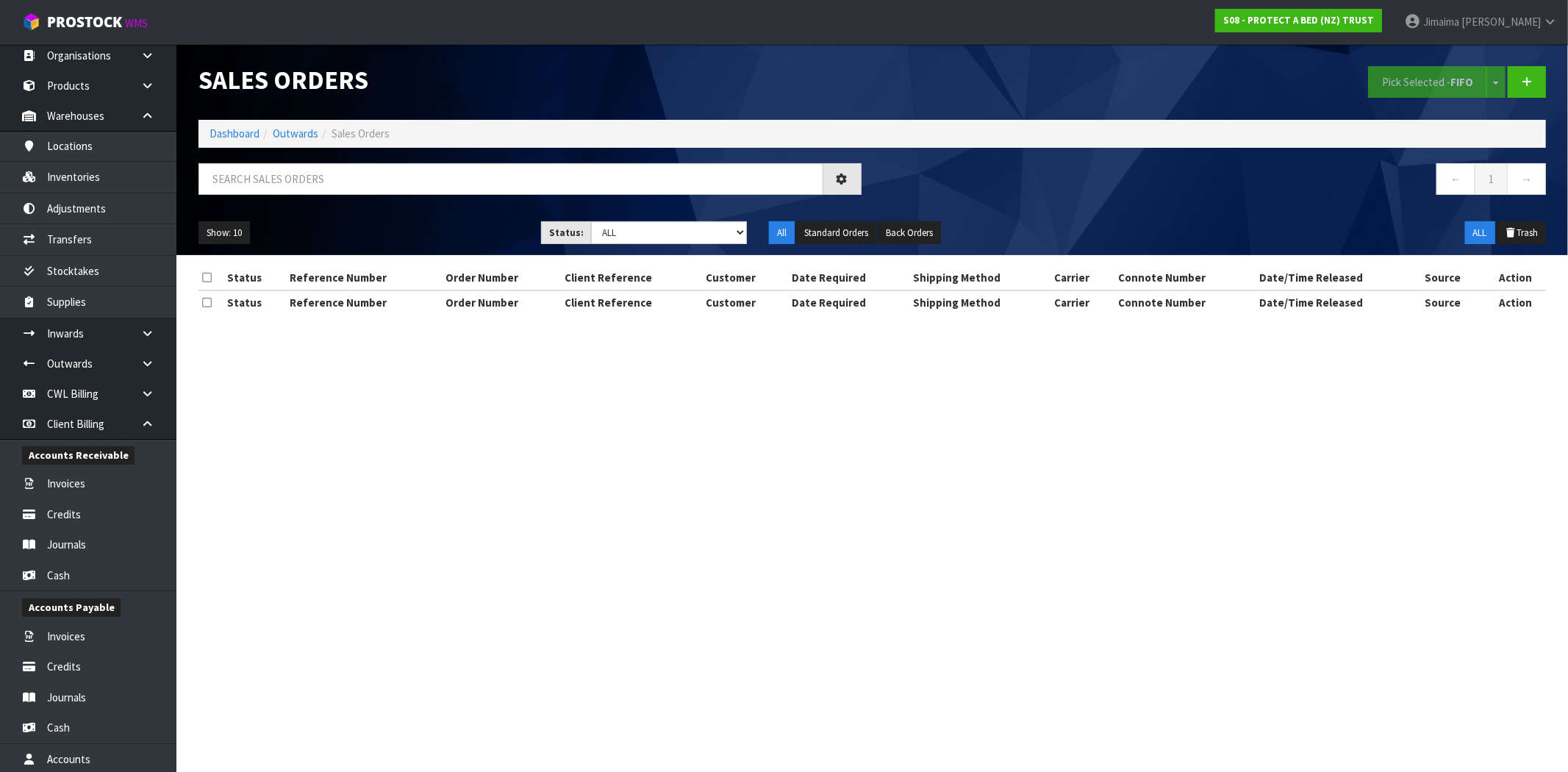
click at [323, 196] on div at bounding box center [530, 184] width 685 height 43
click at [312, 182] on input "text" at bounding box center [511, 179] width 625 height 32
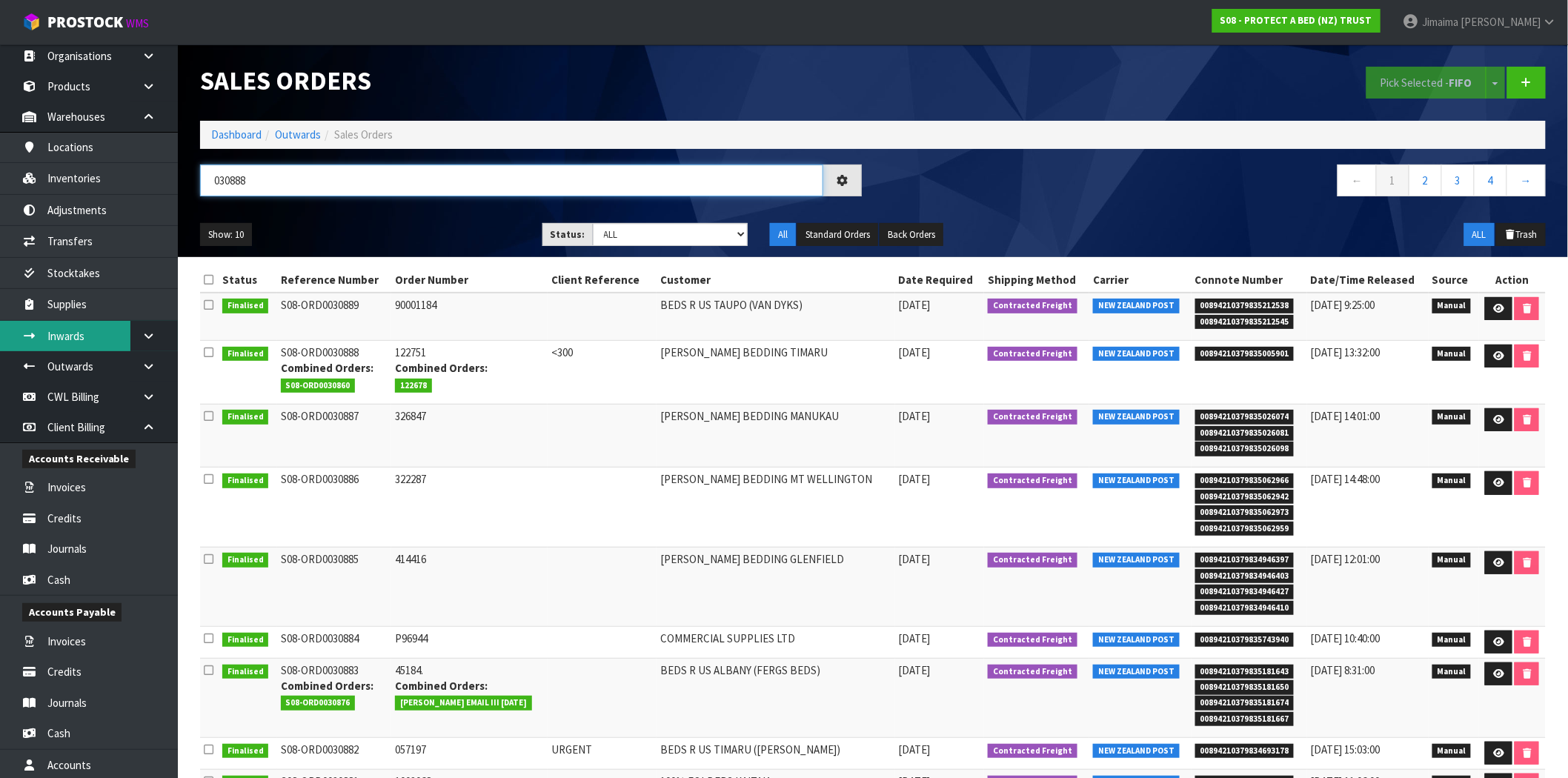
type input "030888"
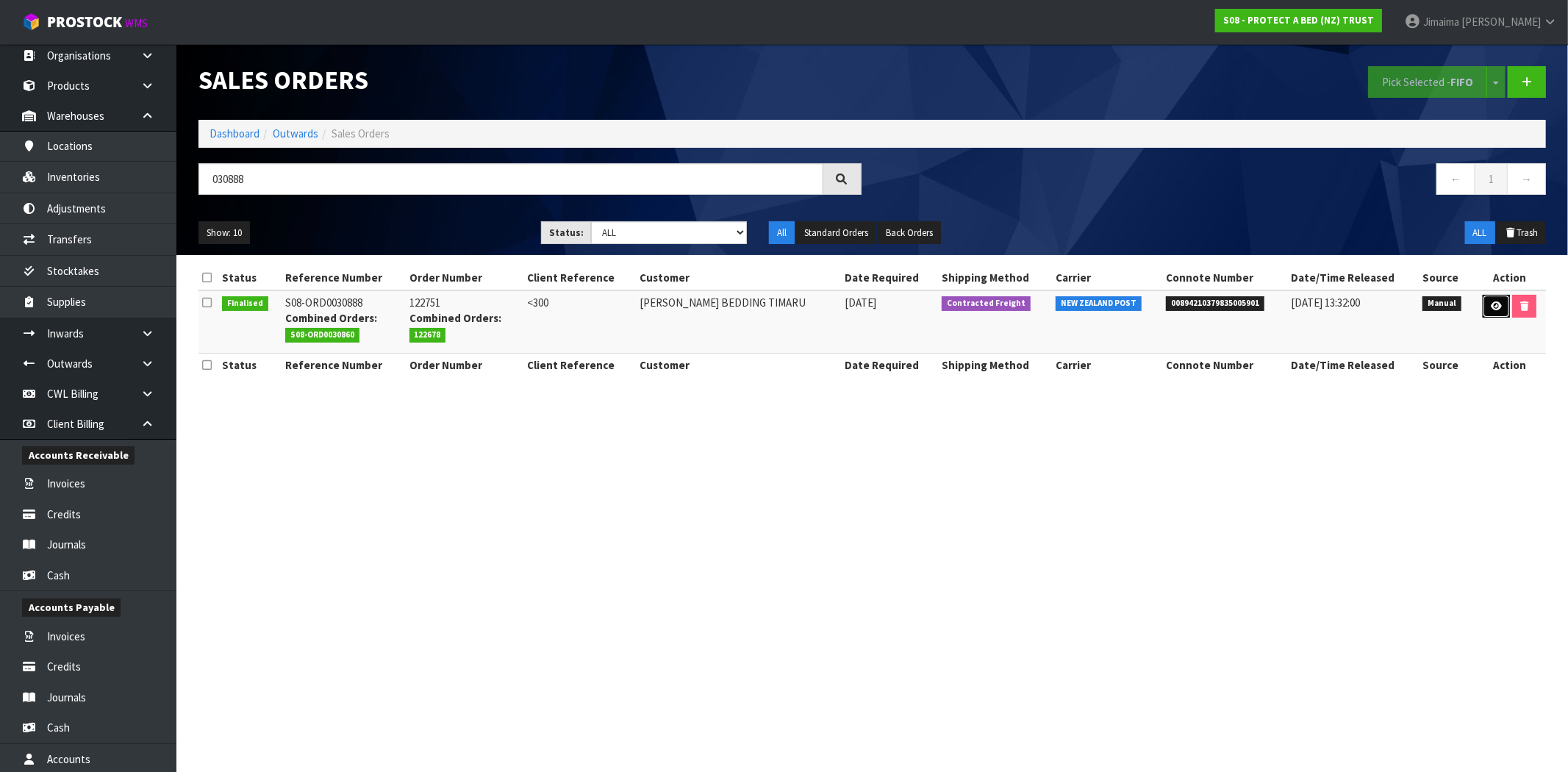
drag, startPoint x: 1502, startPoint y: 310, endPoint x: 1484, endPoint y: 320, distance: 20.6
click at [1501, 310] on link at bounding box center [1496, 306] width 27 height 24
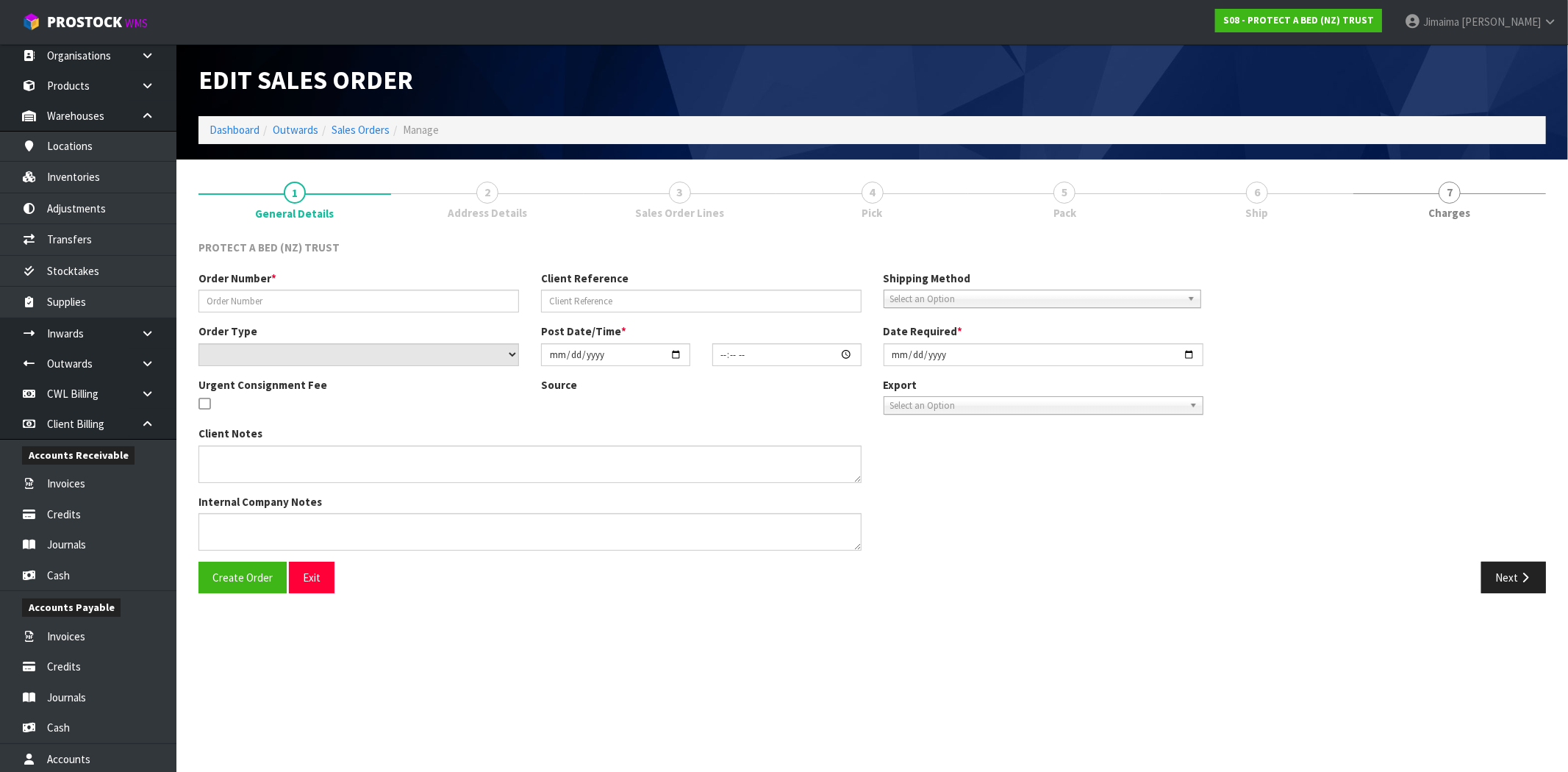
type input "122751"
type input "<300"
select select "number:0"
type input "2025-03-11"
type input "10:53:00.000"
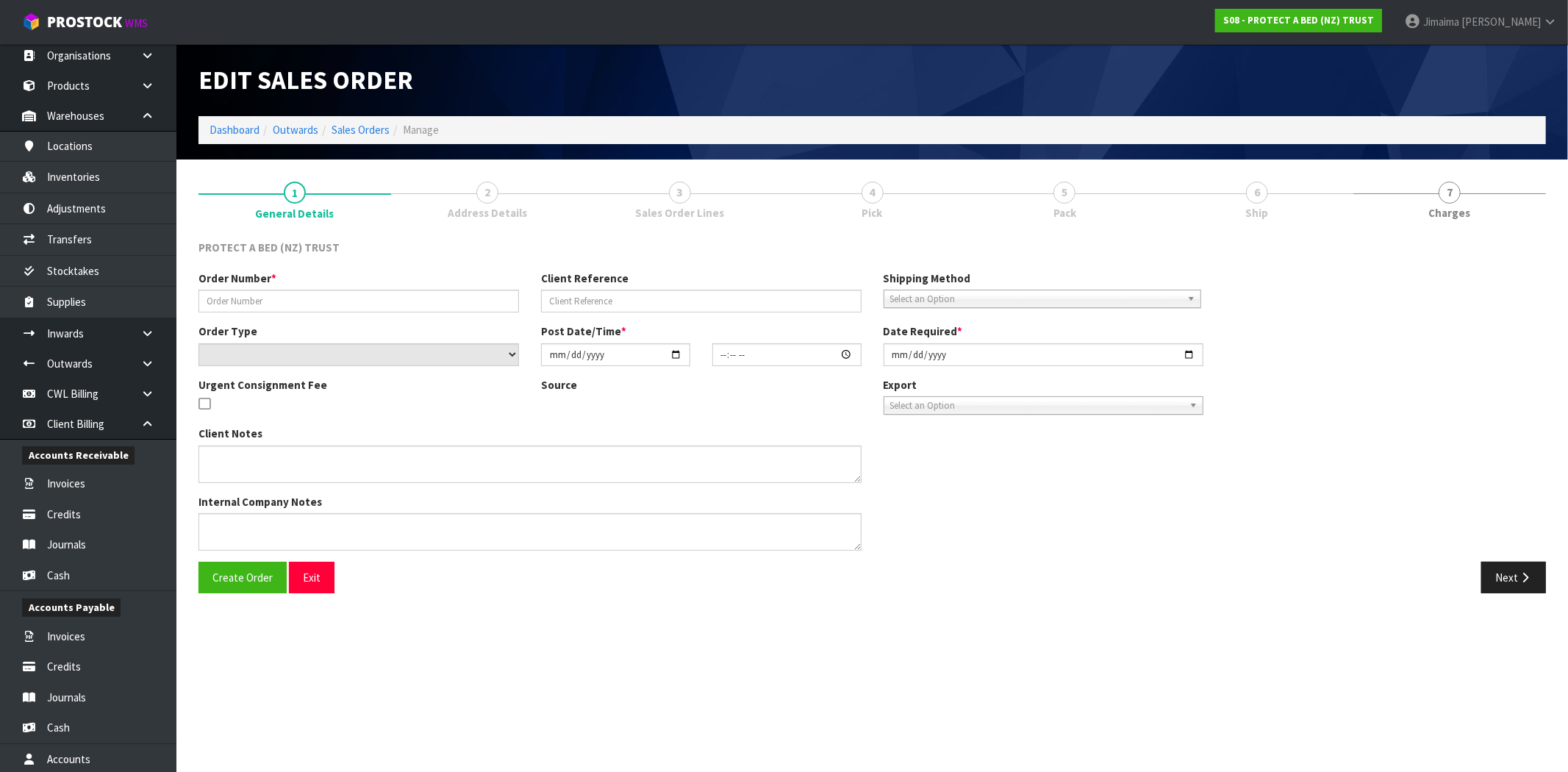
type input "2025-03-11"
type textarea "ORDER EXC. GST(NZD): 236.55"
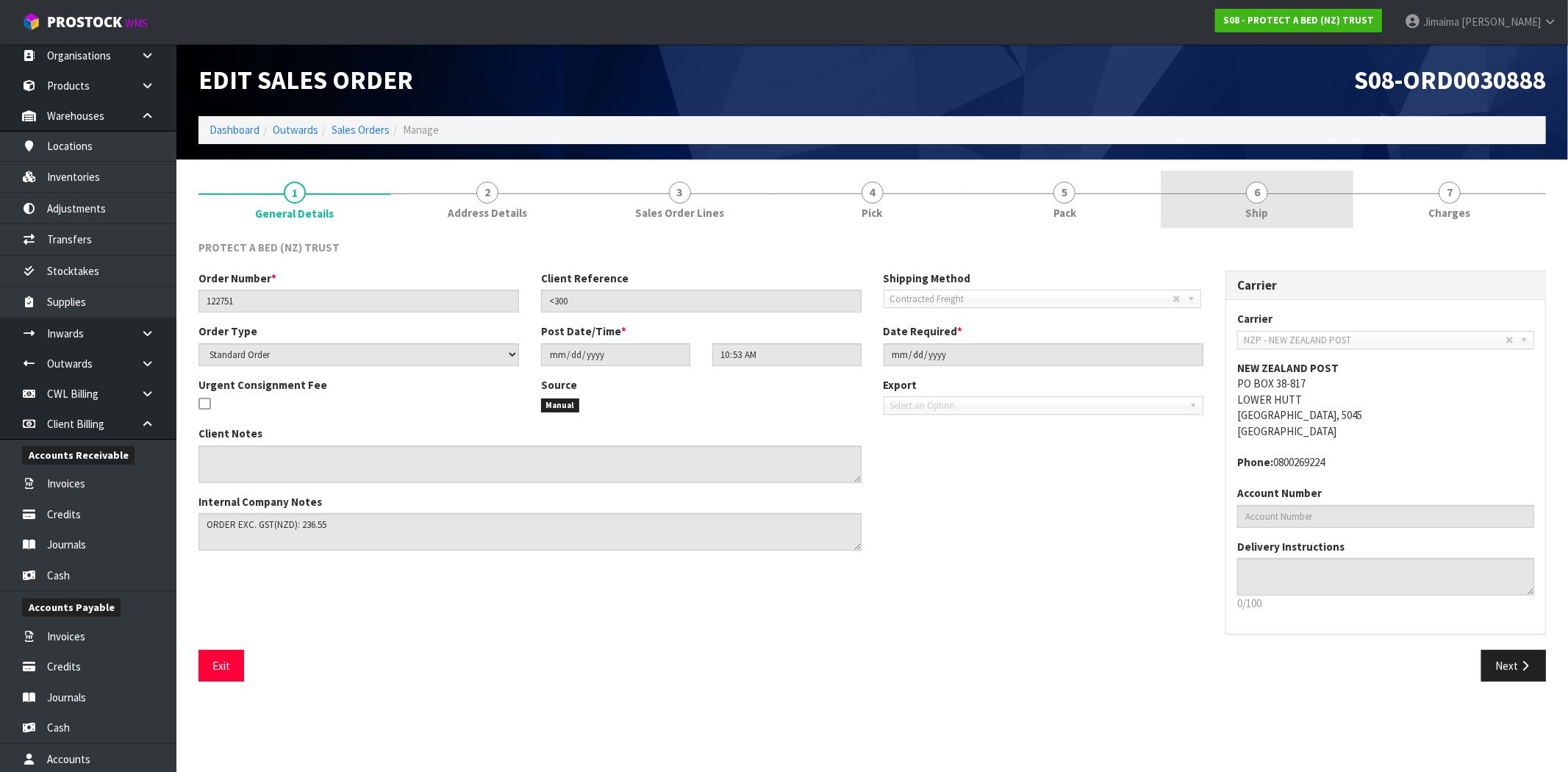
click at [1274, 213] on link "6 Ship" at bounding box center [1257, 199] width 193 height 58
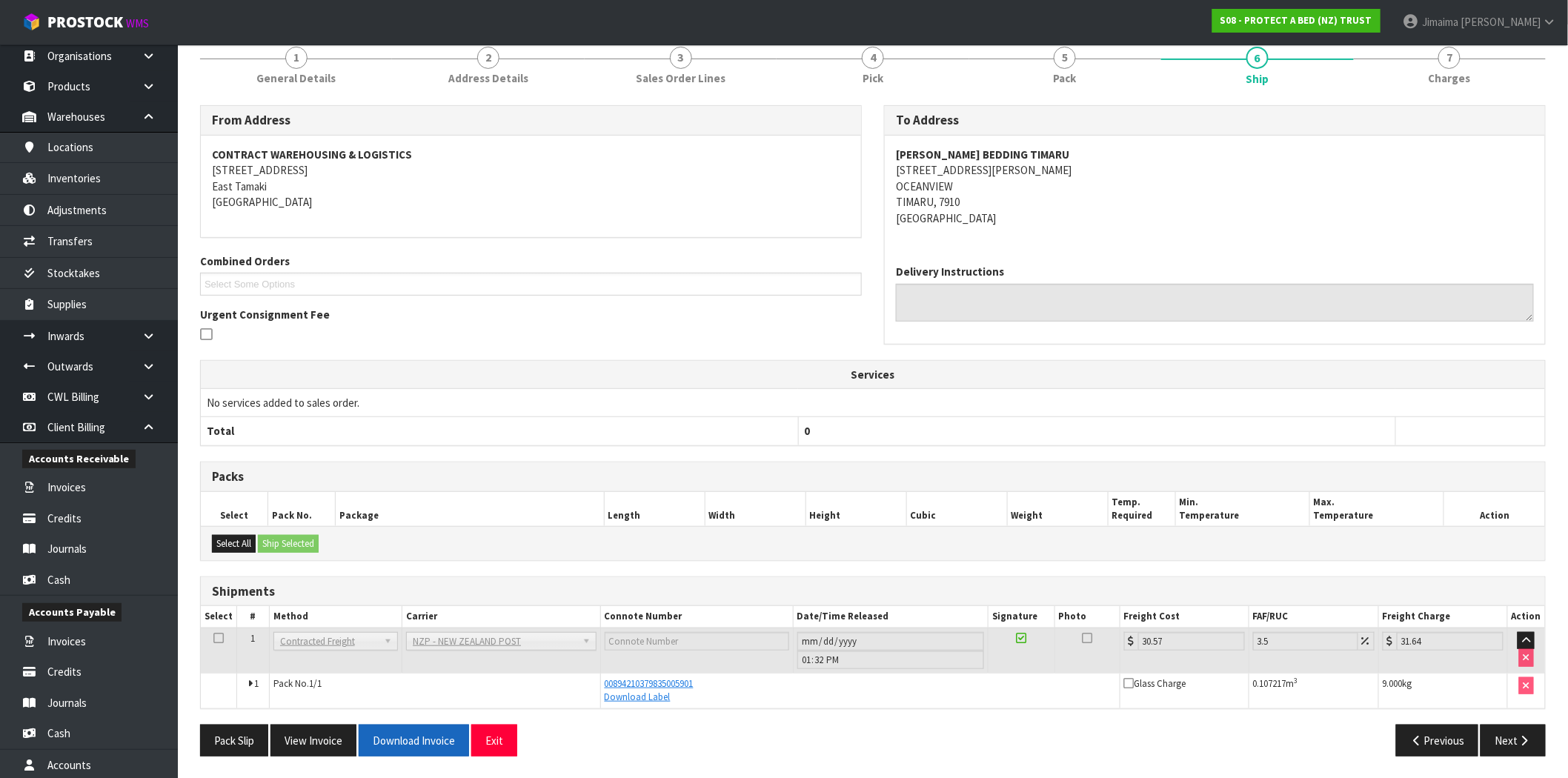
scroll to position [137, 0]
click at [331, 734] on button "View Invoice" at bounding box center [313, 740] width 86 height 32
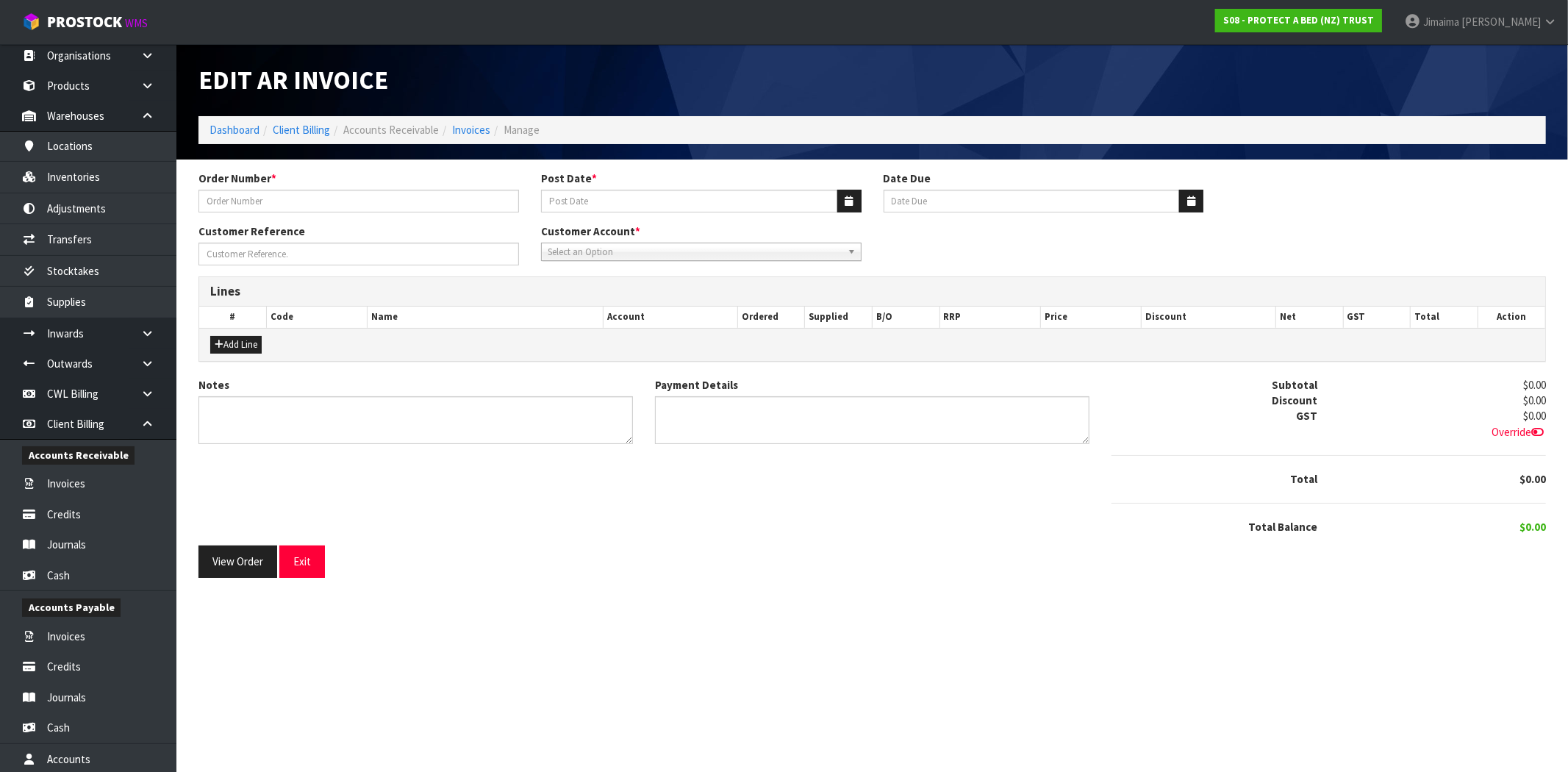
type input "122751"
type input "13/03/2025"
type input "20/04/2025"
type input "<300"
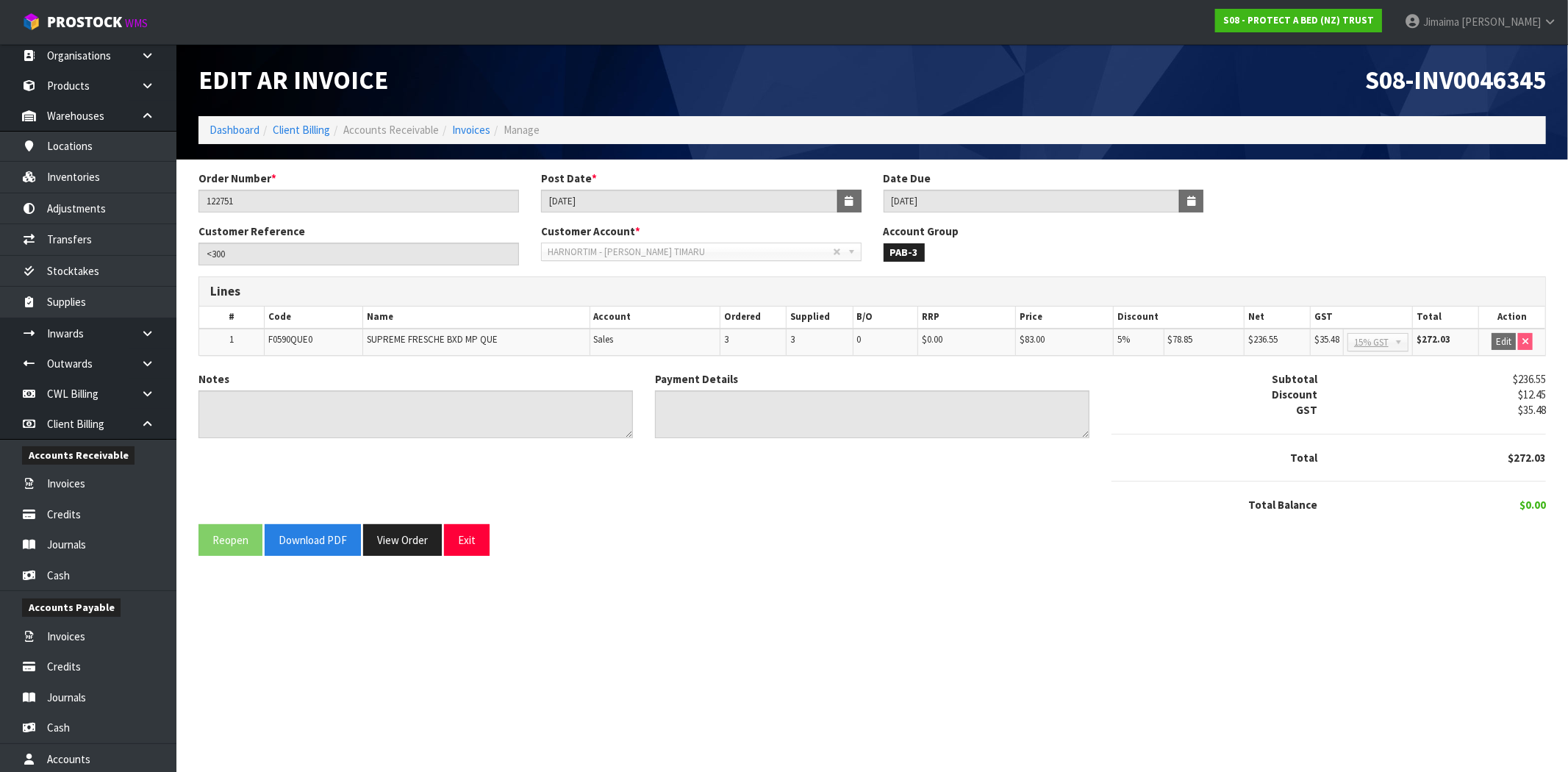
click at [1476, 90] on span "S08-INV0046345" at bounding box center [1455, 80] width 181 height 32
copy span "INV0046345"
drag, startPoint x: 555, startPoint y: 199, endPoint x: 464, endPoint y: 199, distance: 91.0
click at [456, 196] on div "Order Number * 122751 Post Date * 13/03/2025 Date Due 20/04/2025" at bounding box center [872, 197] width 1369 height 53
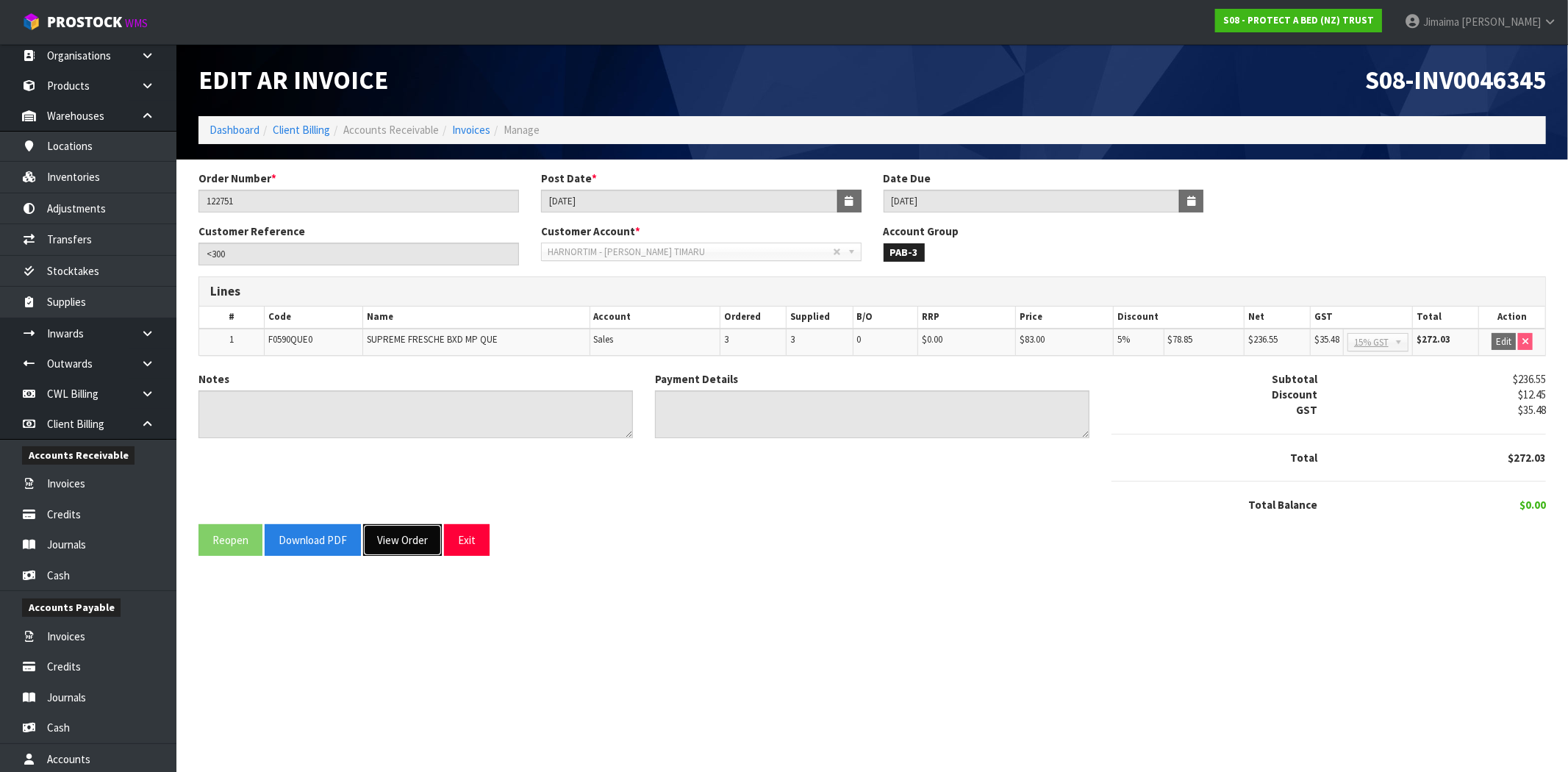
drag, startPoint x: 416, startPoint y: 547, endPoint x: 559, endPoint y: 518, distance: 145.9
click at [416, 547] on button "View Order" at bounding box center [402, 540] width 78 height 32
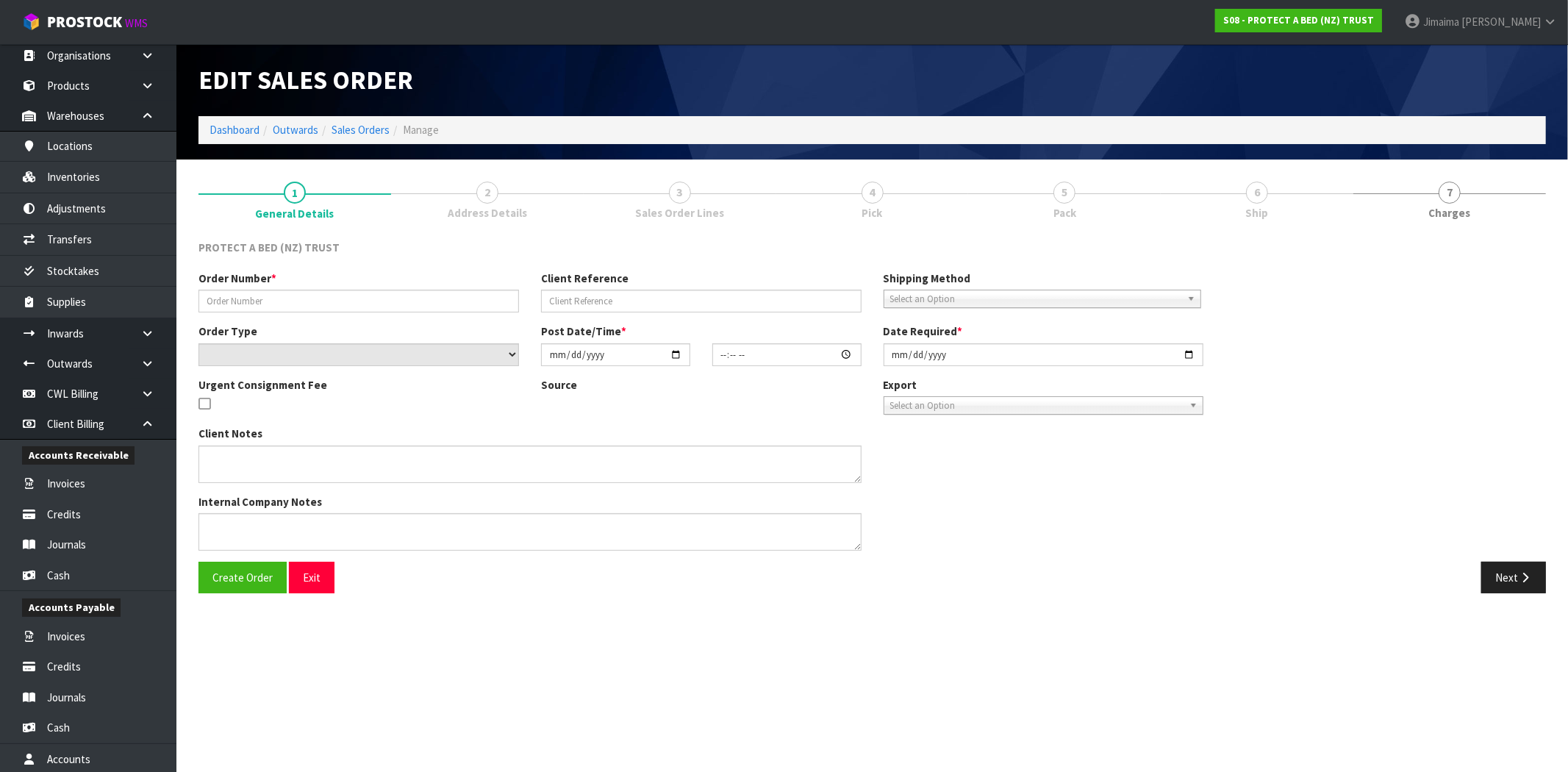
type input "122751"
type input "<300"
select select "number:0"
type input "2025-03-11"
type input "10:53:00.000"
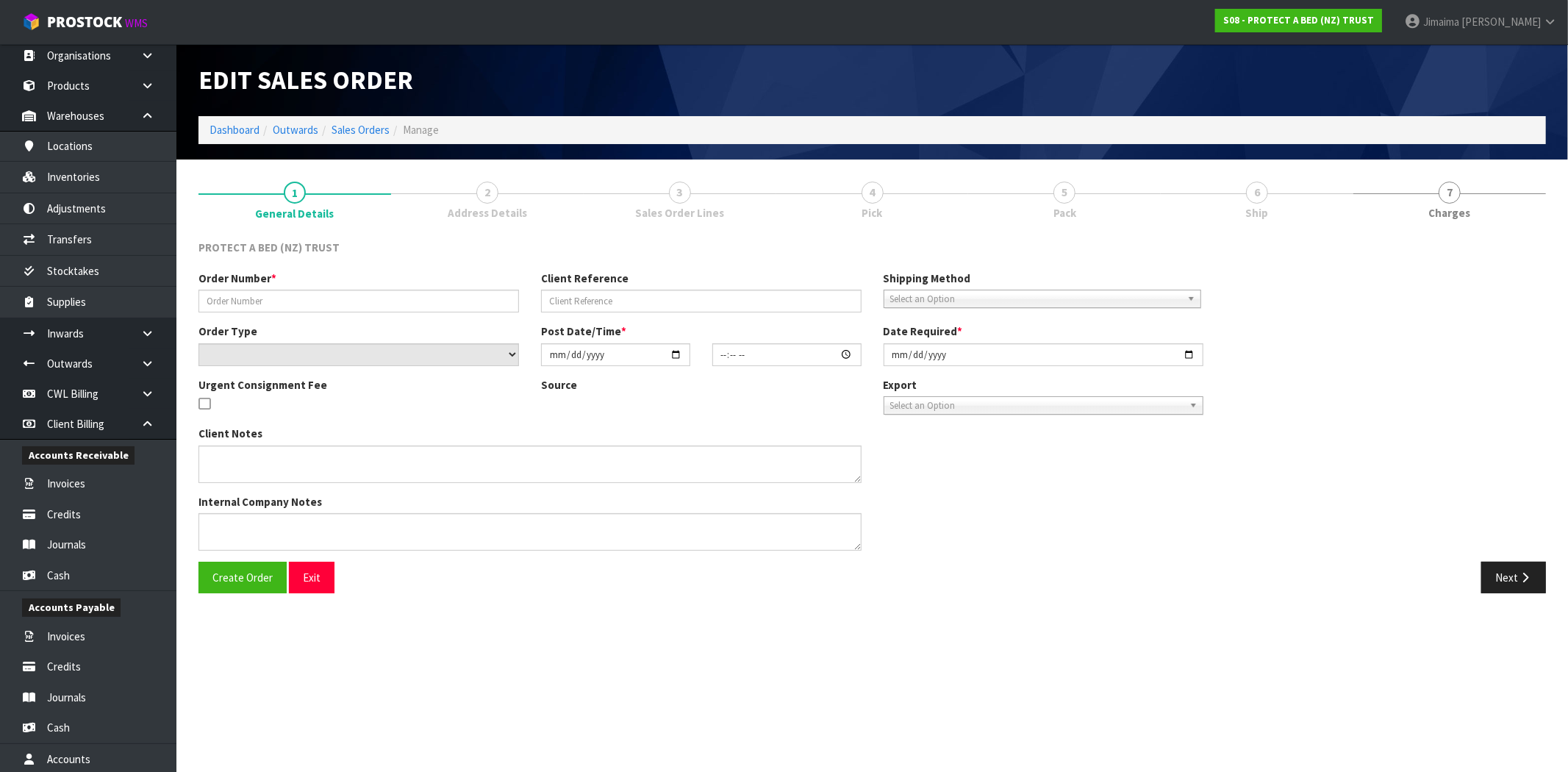
type input "2025-03-11"
type textarea "ORDER EXC. GST(NZD): 236.55"
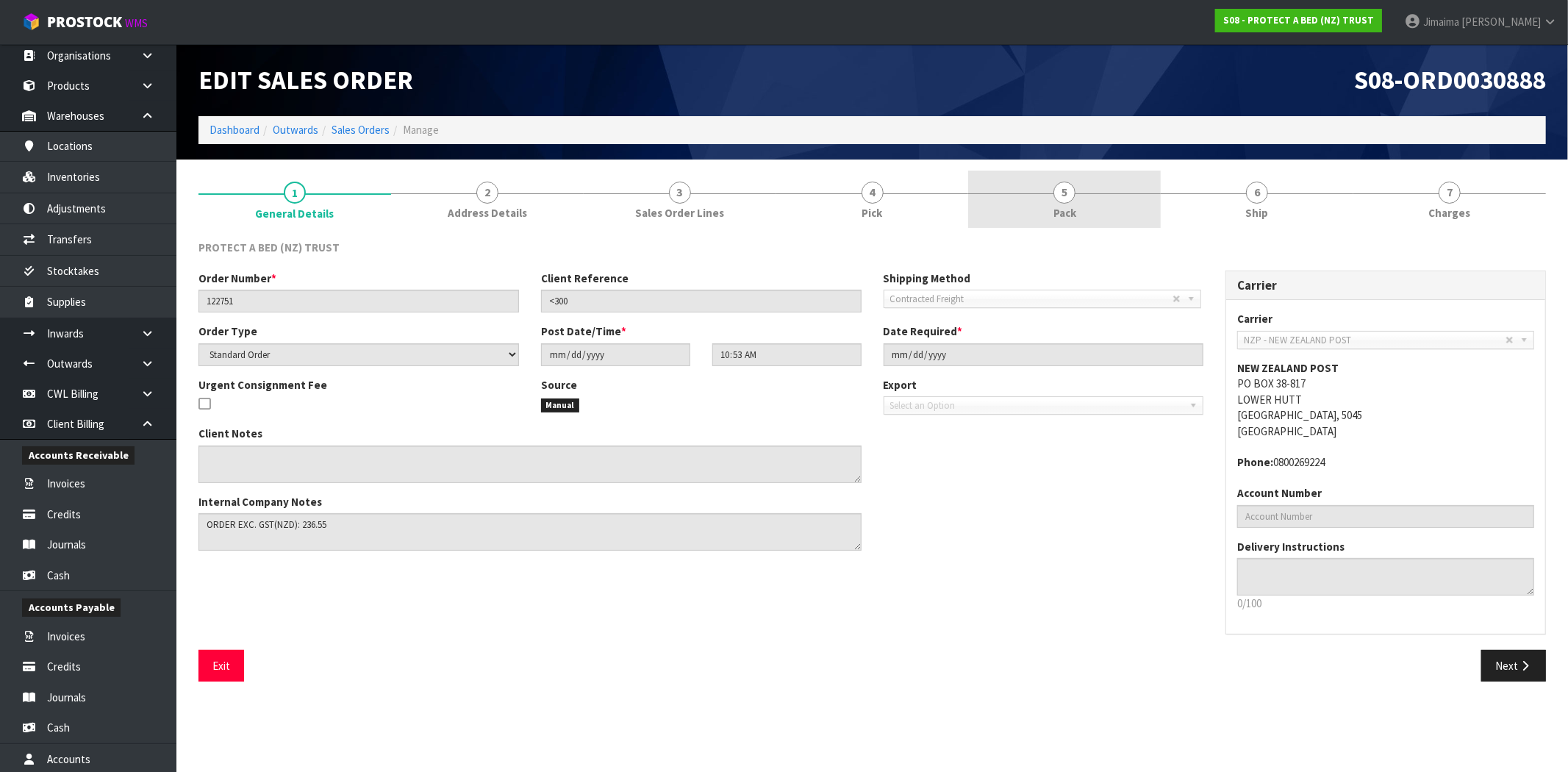
click at [1078, 213] on link "5 Pack" at bounding box center [1064, 199] width 193 height 58
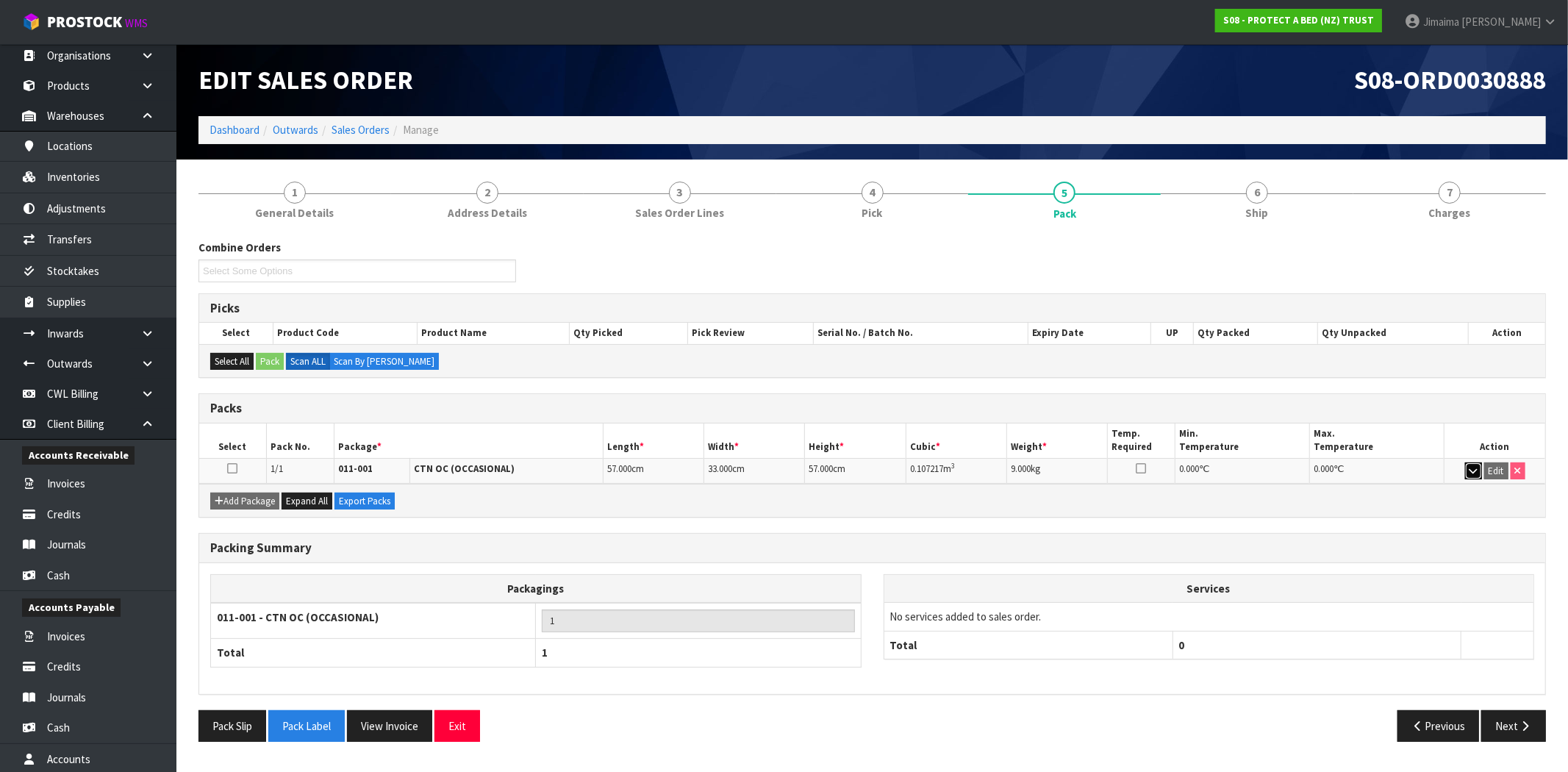
click at [1474, 471] on icon "button" at bounding box center [1473, 471] width 8 height 10
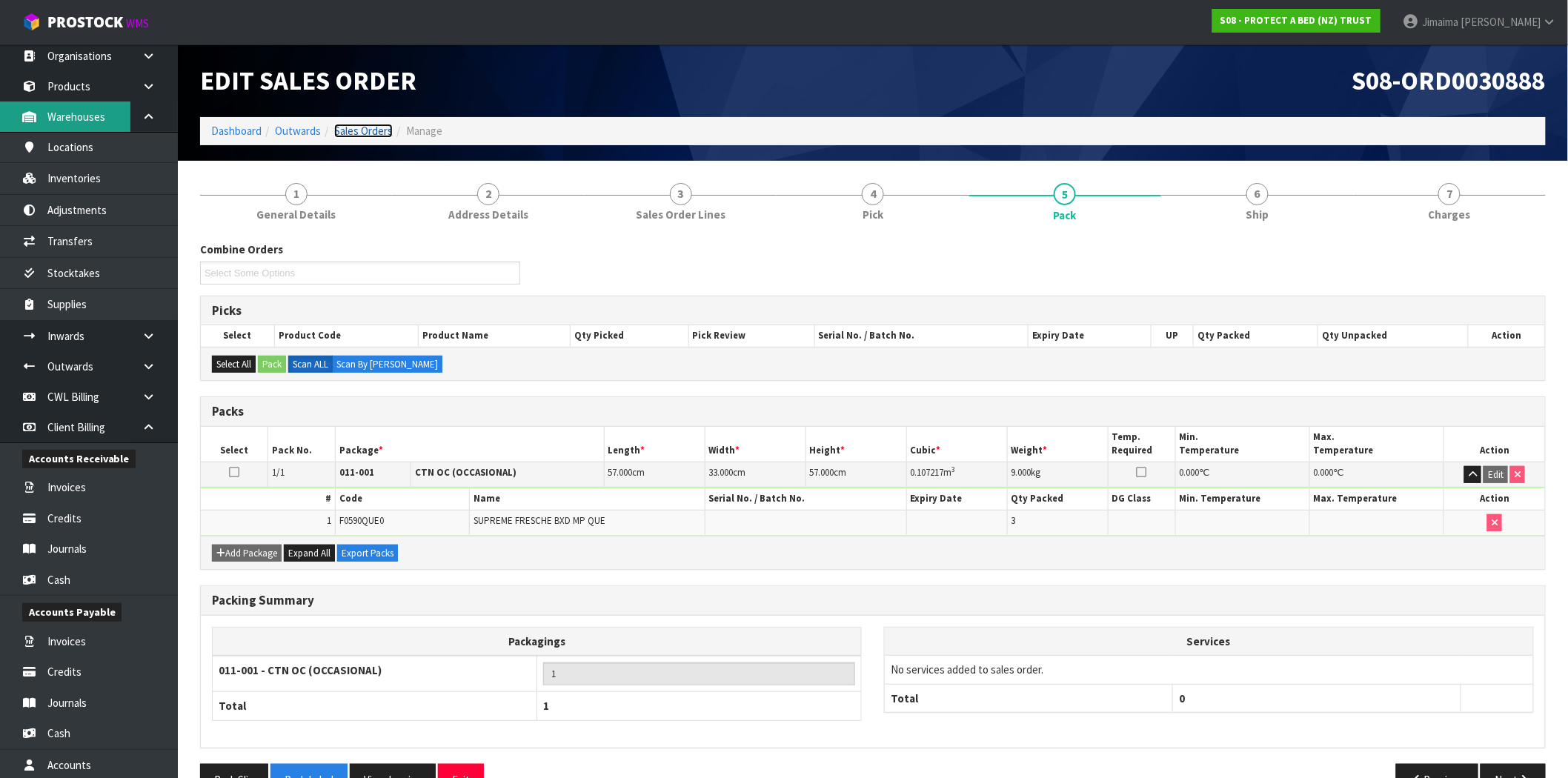
drag, startPoint x: 360, startPoint y: 135, endPoint x: 98, endPoint y: 117, distance: 262.6
click at [360, 135] on link "Sales Orders" at bounding box center [363, 130] width 58 height 14
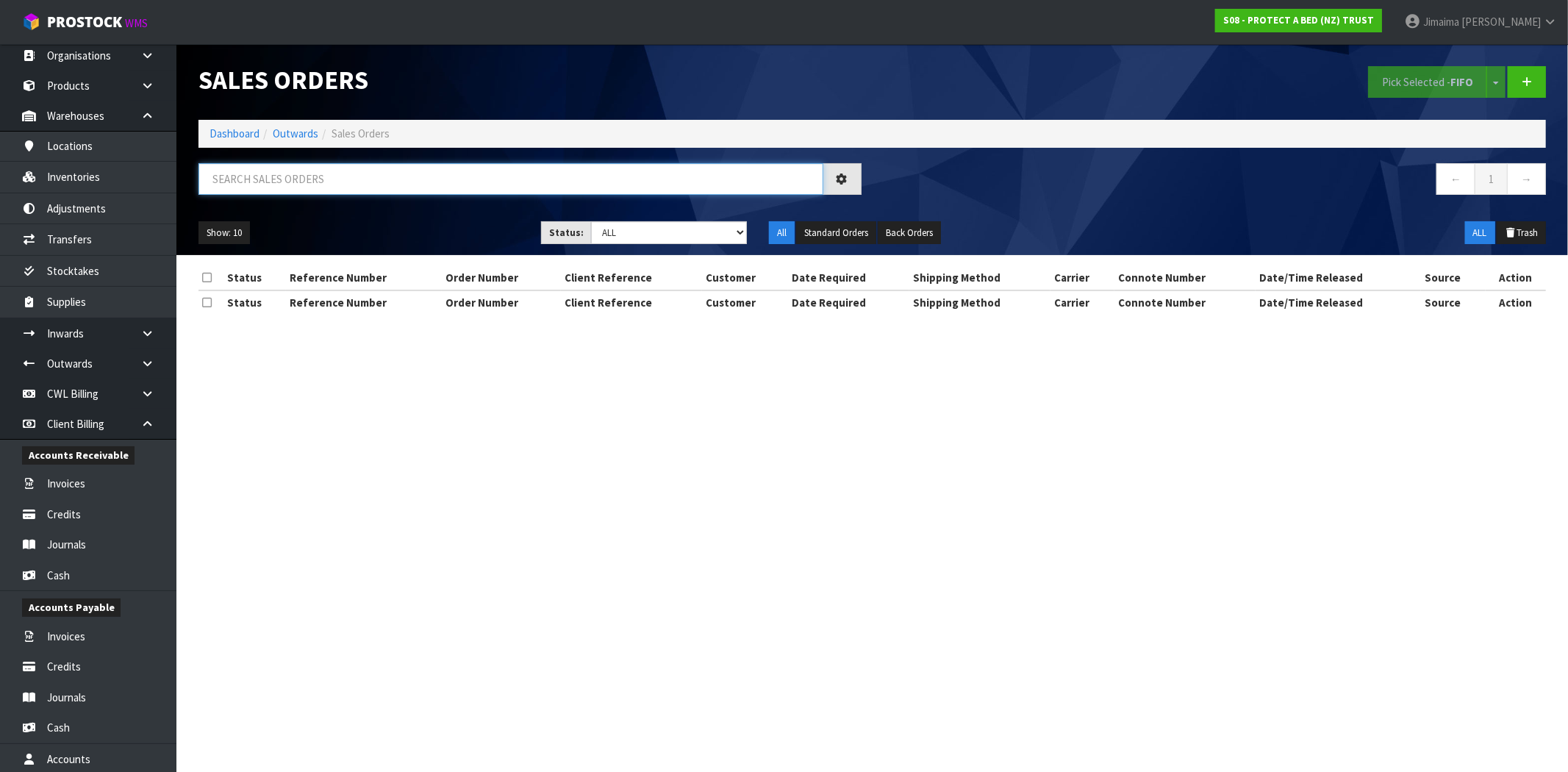
click at [276, 173] on input "text" at bounding box center [511, 179] width 625 height 32
type input "030860"
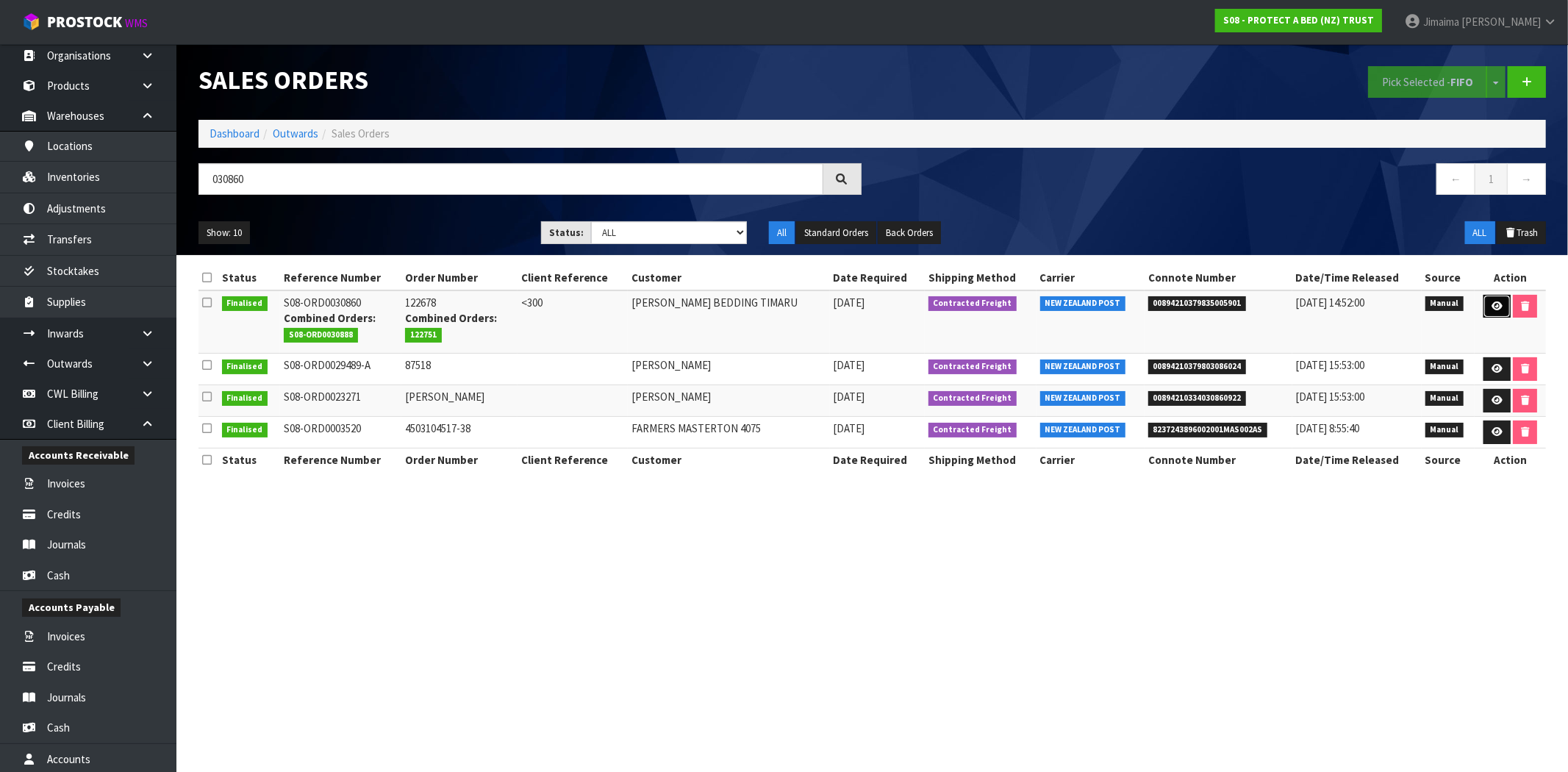
click at [1492, 298] on link at bounding box center [1497, 306] width 27 height 24
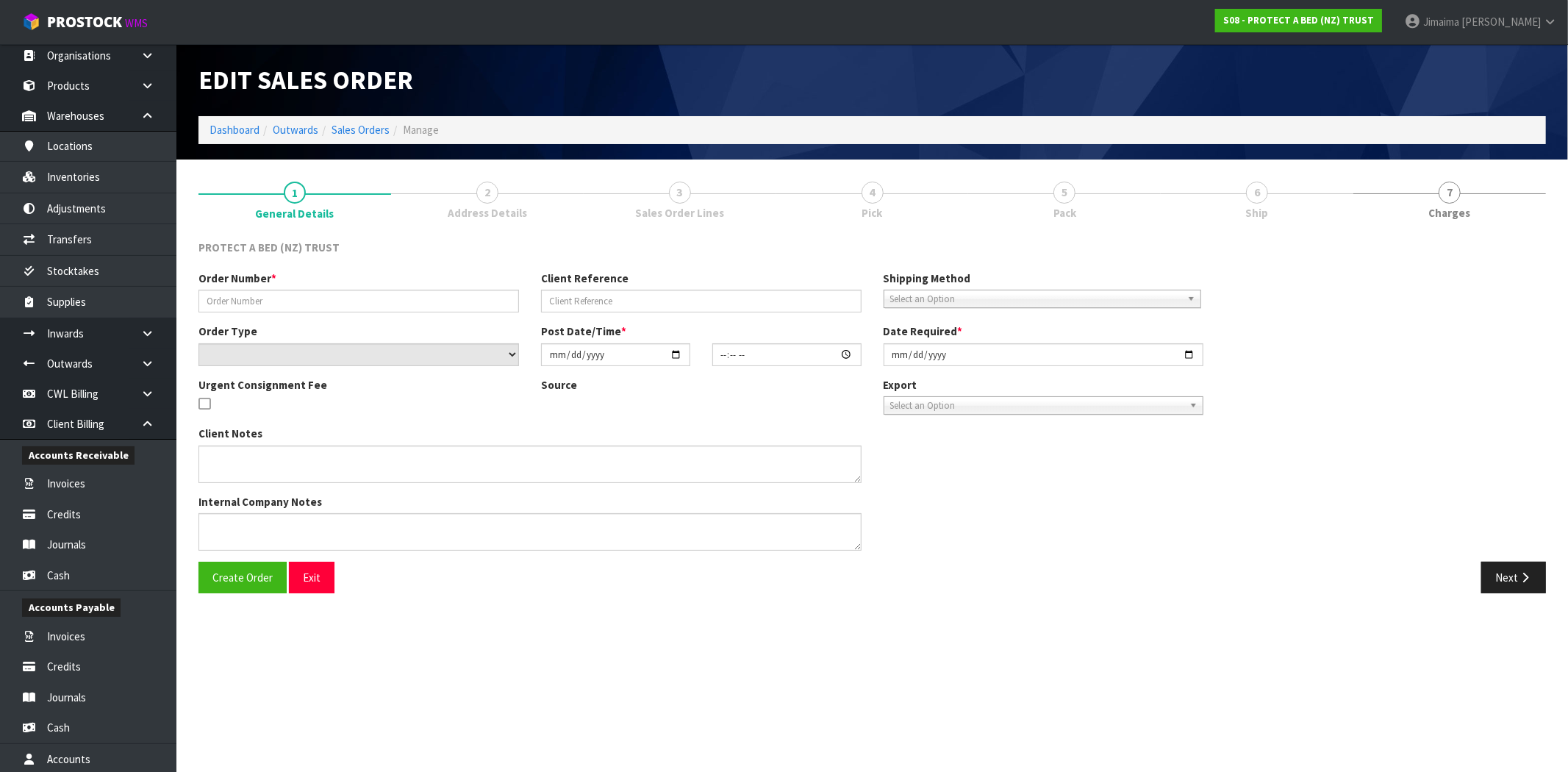
type input "122678"
type input "<300"
select select "number:0"
type input "2025-03-10"
type input "10:21:00.000"
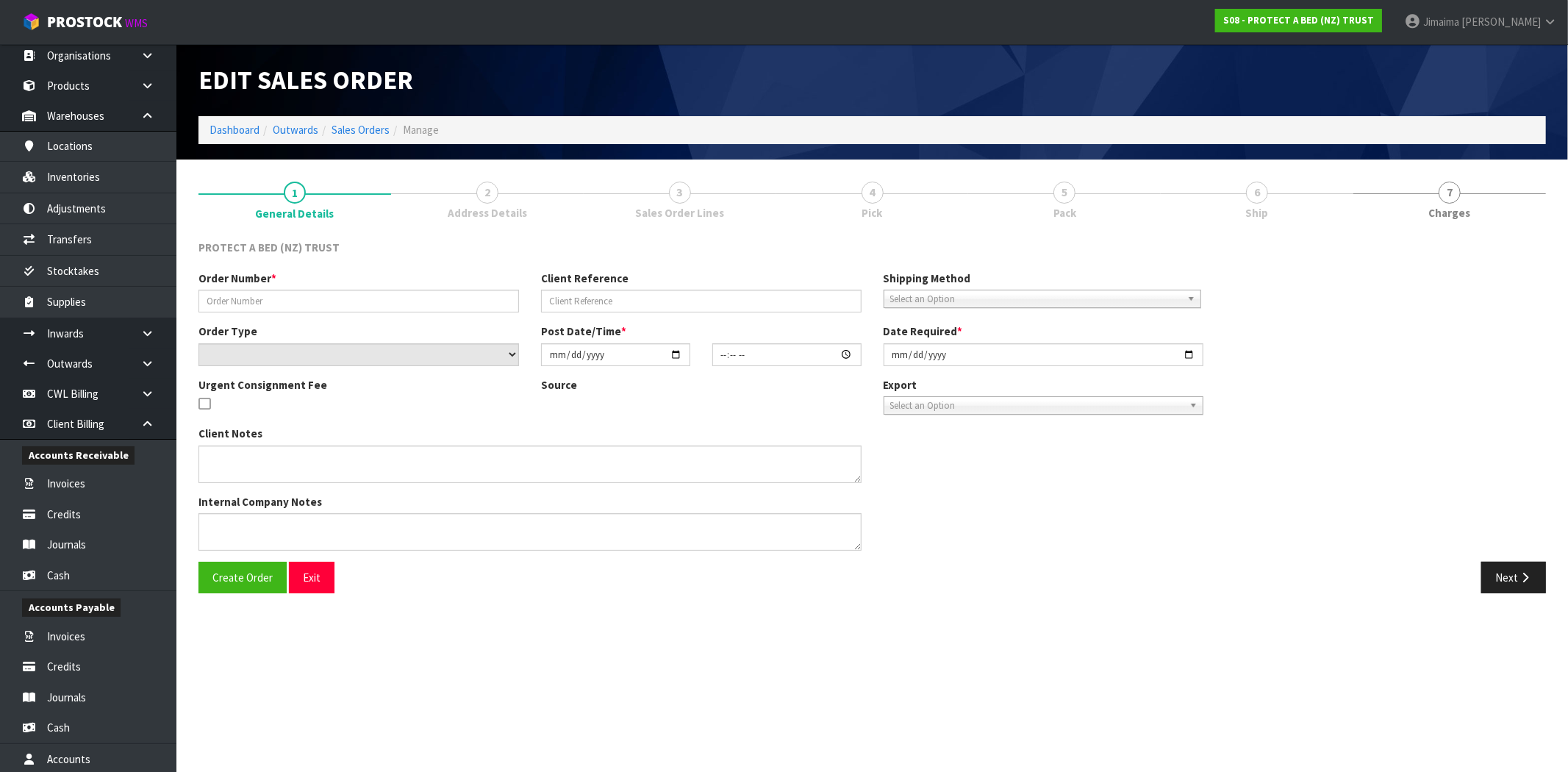
type input "2025-03-10"
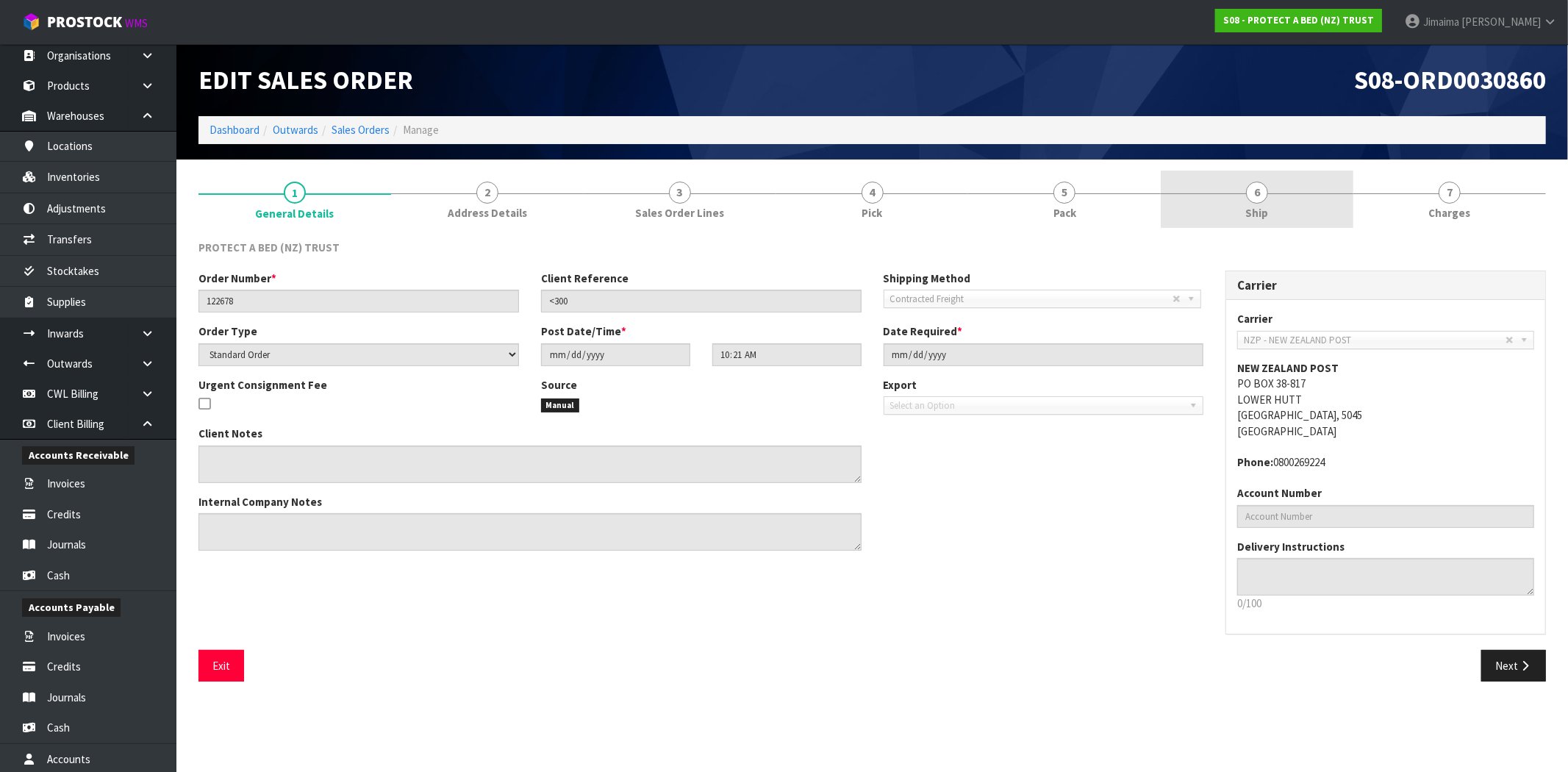
click at [1284, 177] on link "6 Ship" at bounding box center [1257, 199] width 193 height 58
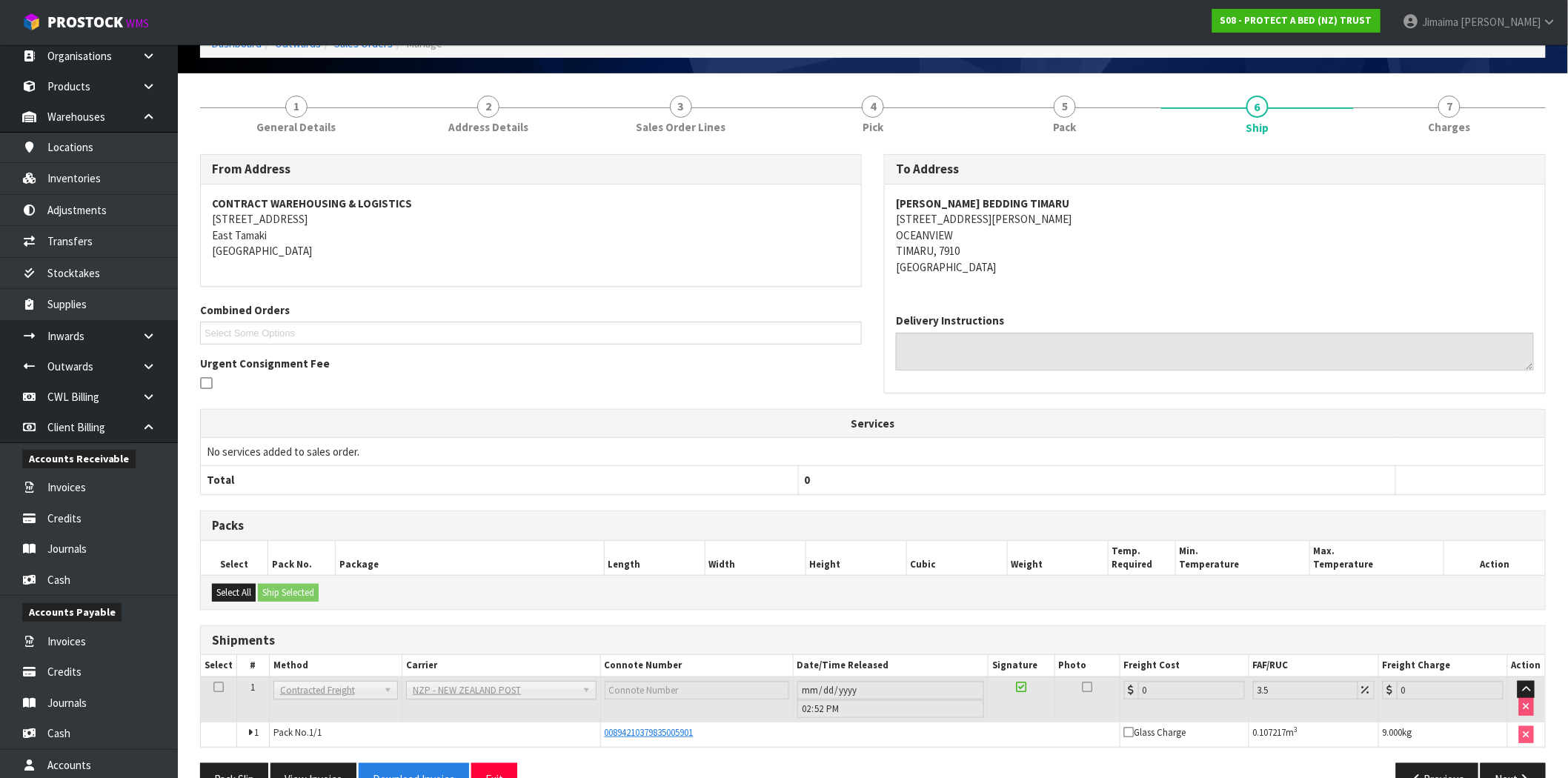
scroll to position [127, 0]
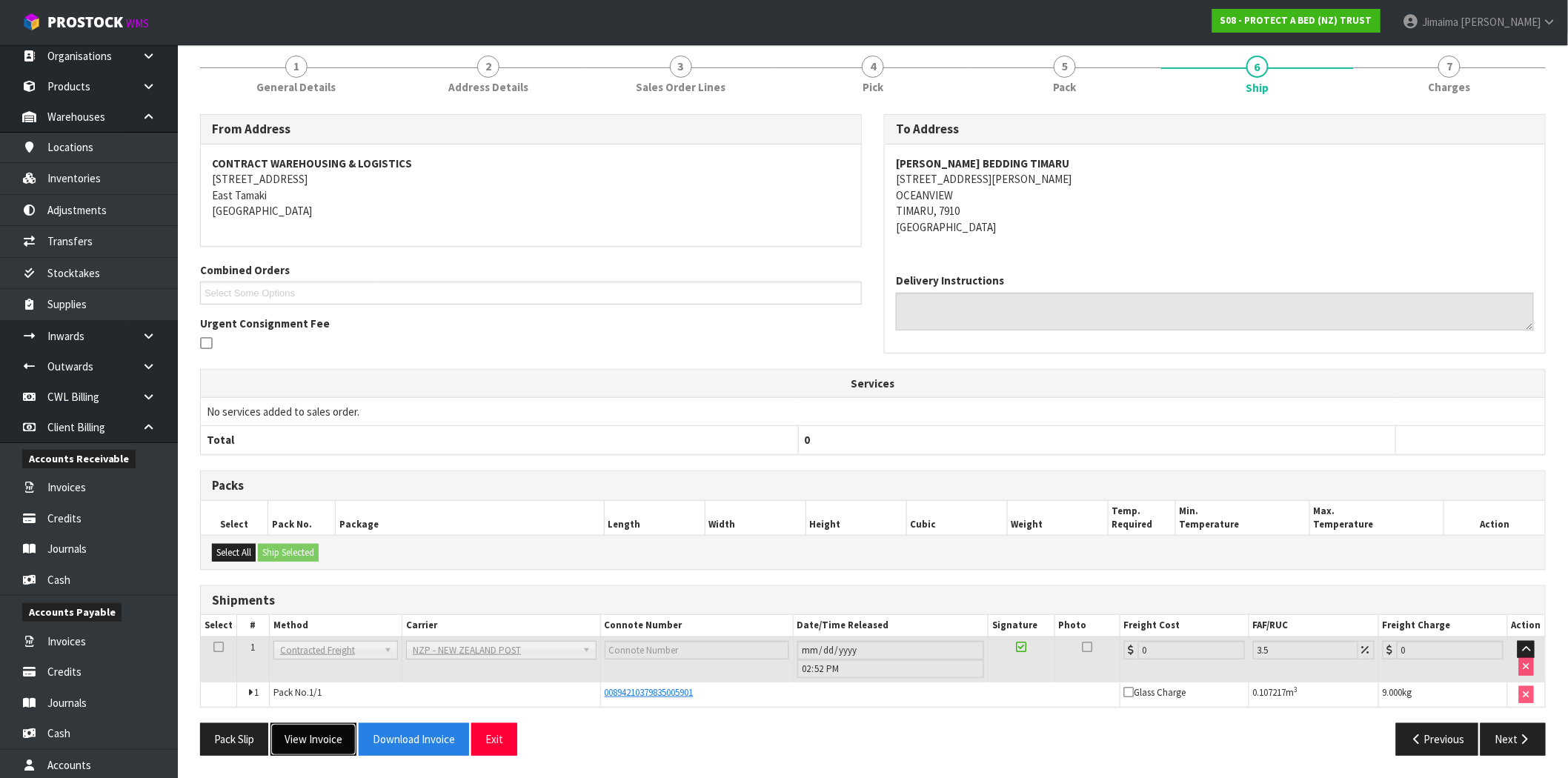
drag, startPoint x: 351, startPoint y: 747, endPoint x: 62, endPoint y: 631, distance: 311.4
click at [350, 747] on button "View Invoice" at bounding box center [313, 739] width 86 height 32
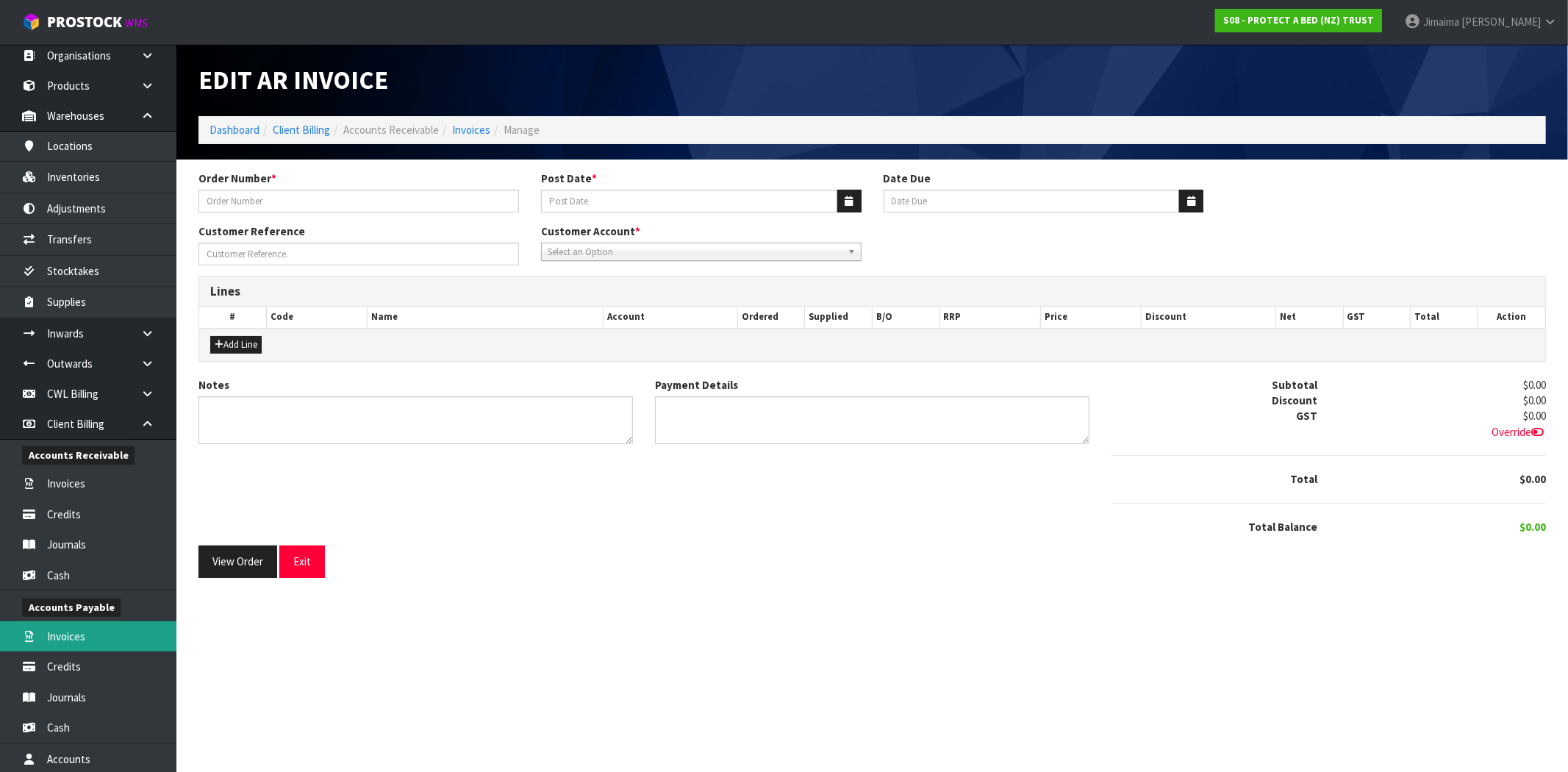
type input "122678"
type input "13/03/2025"
type input "20/04/2025"
type input "<300"
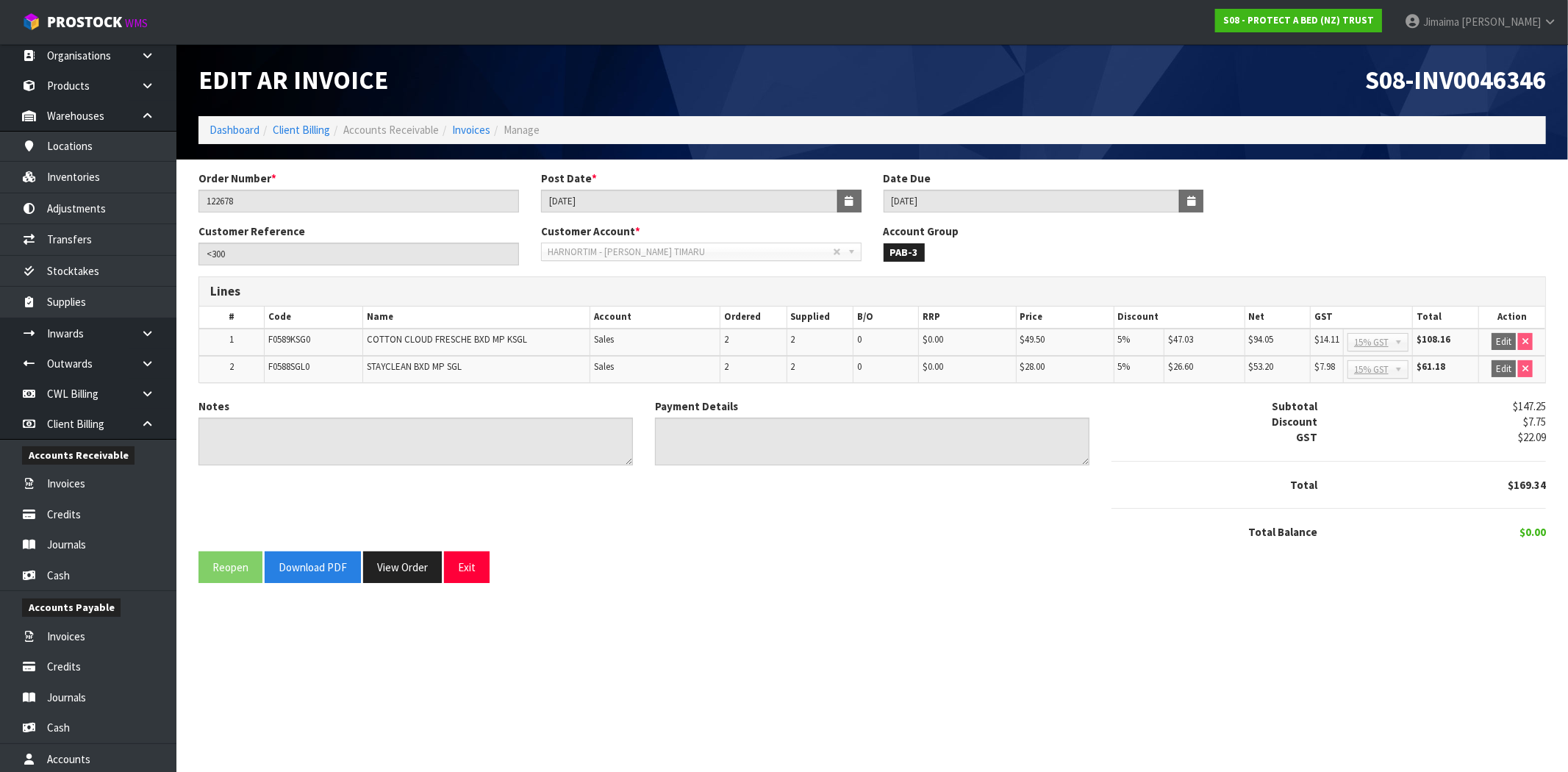
click at [1428, 75] on span "S08-INV0046346" at bounding box center [1455, 80] width 181 height 32
copy span "INV0046346"
drag, startPoint x: 601, startPoint y: 199, endPoint x: 647, endPoint y: 229, distance: 54.9
click at [482, 203] on div "Order Number * 122678 Post Date * 13/03/2025 Date Due 20/04/2025" at bounding box center [872, 197] width 1369 height 53
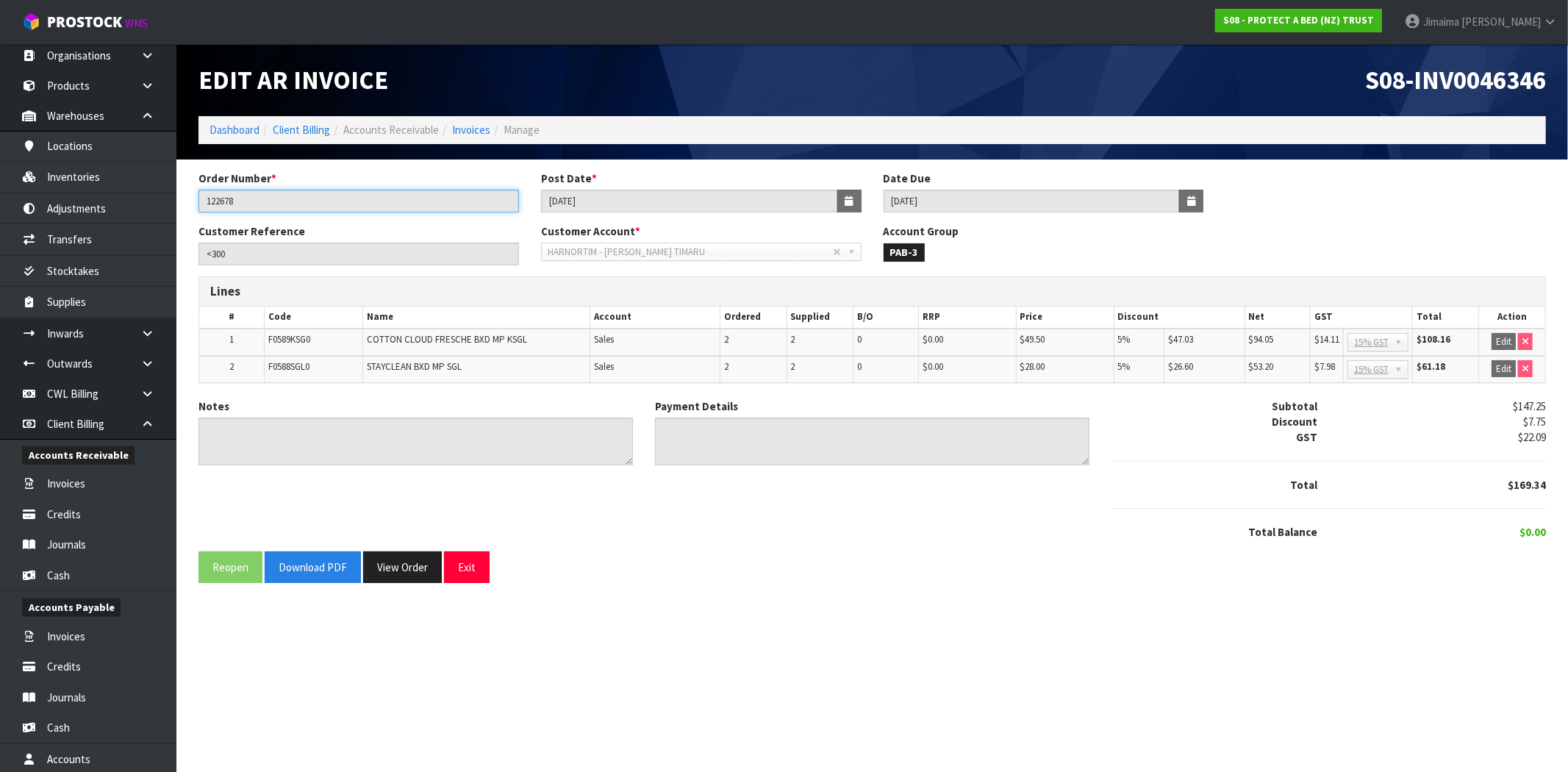
click at [224, 200] on input "122678" at bounding box center [359, 201] width 320 height 23
click at [523, 199] on div "Order Number * 122678" at bounding box center [359, 191] width 343 height 42
click at [579, 209] on input "13/03/2025" at bounding box center [690, 201] width 297 height 23
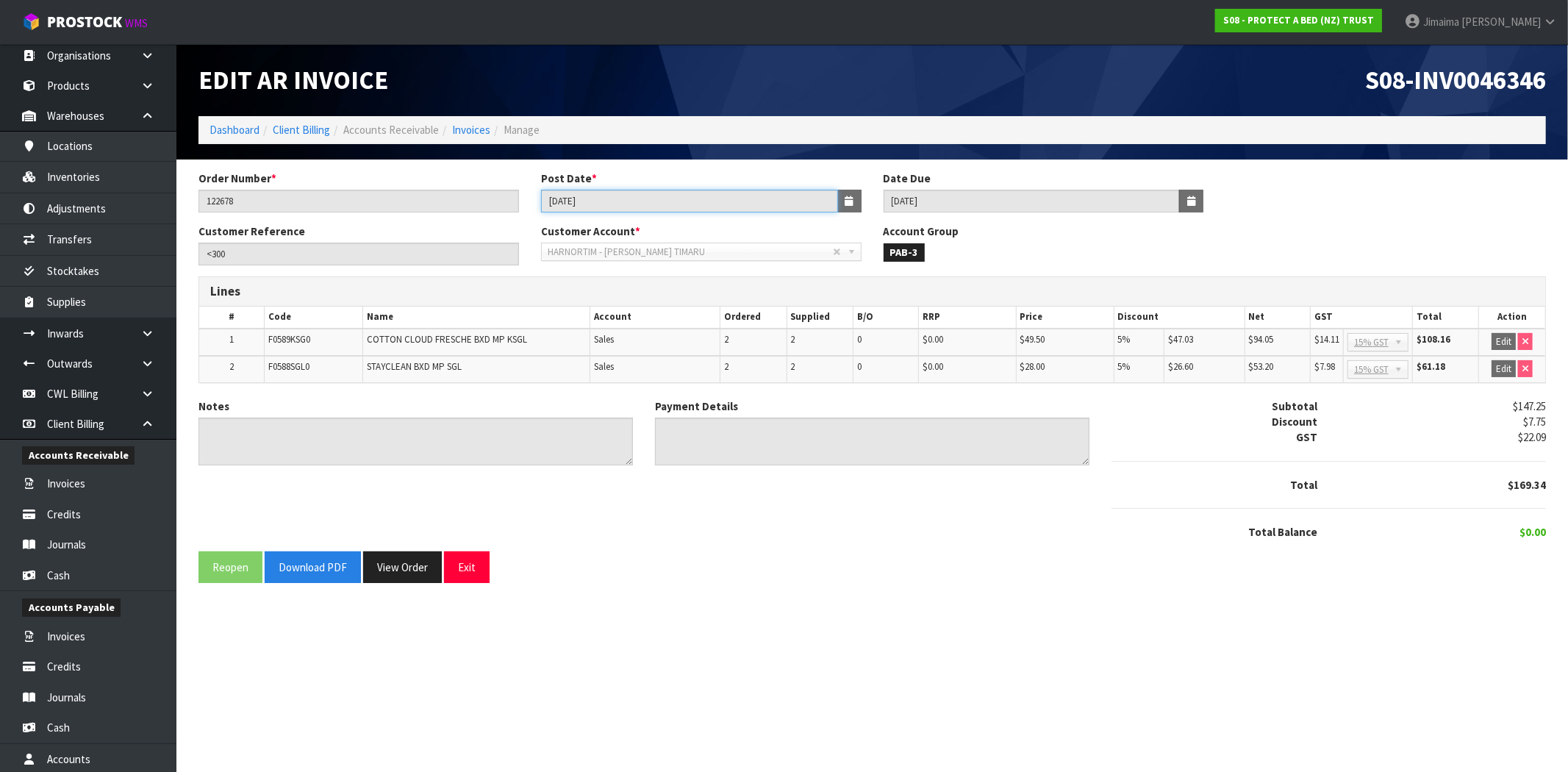
click at [579, 209] on input "13/03/2025" at bounding box center [690, 201] width 297 height 23
click at [216, 206] on input "122678" at bounding box center [359, 201] width 320 height 23
click at [1482, 74] on span "S08-INV0046346" at bounding box center [1455, 80] width 181 height 32
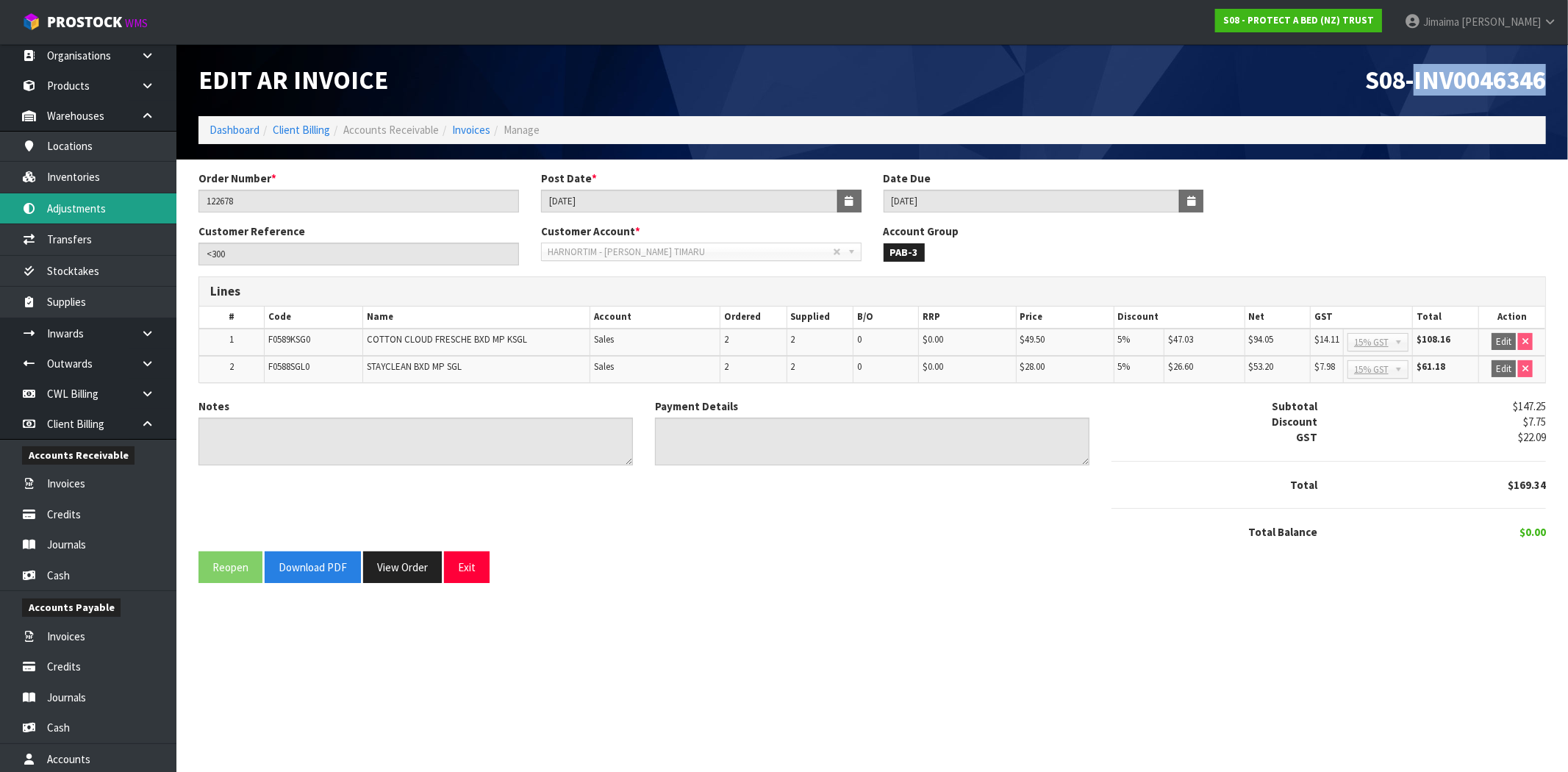
copy span "INV0046346"
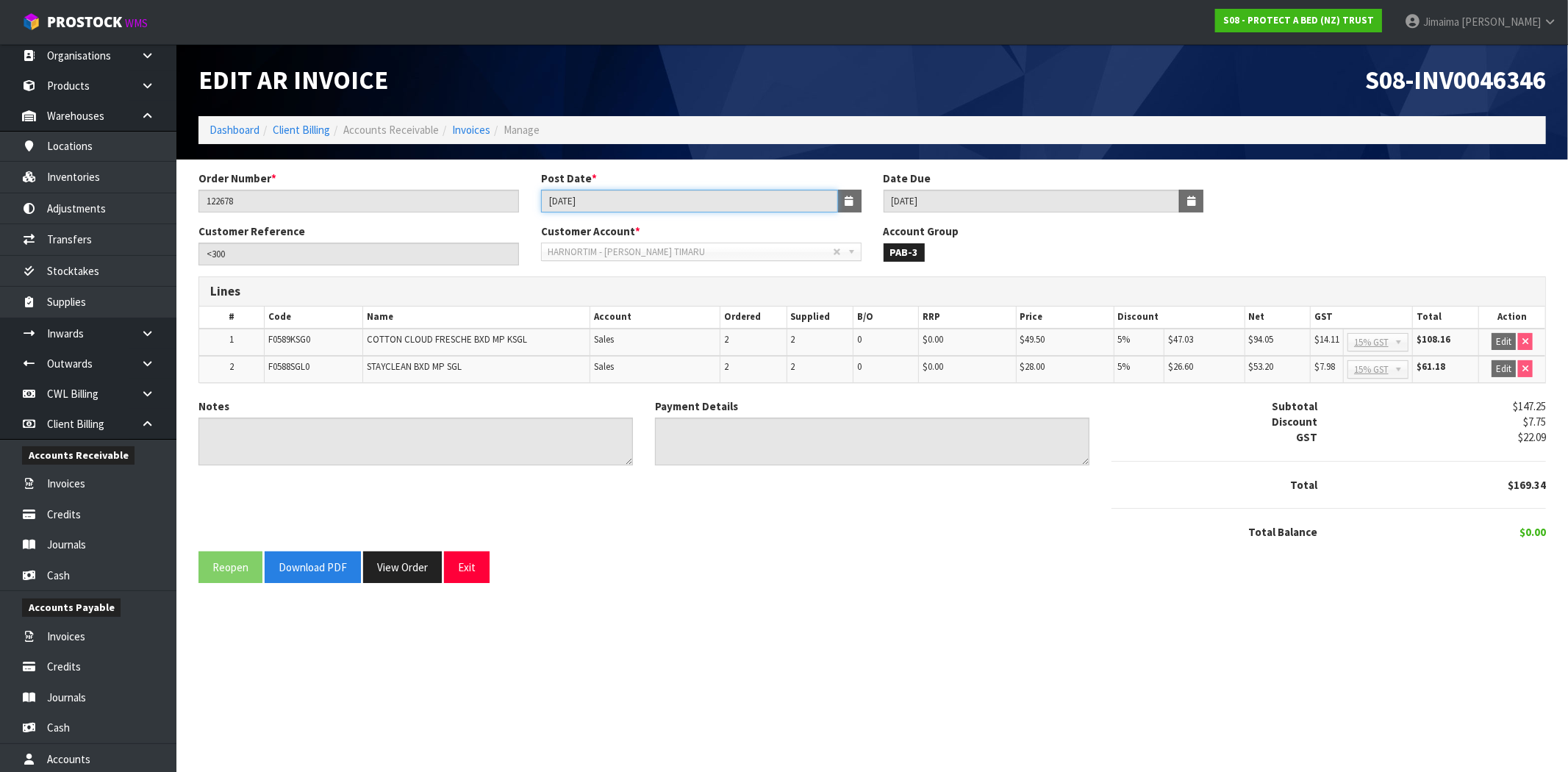
drag, startPoint x: 588, startPoint y: 206, endPoint x: 491, endPoint y: 203, distance: 97.0
click at [467, 209] on div "Order Number * 122678 Post Date * 13/03/2025 Date Due 20/04/2025" at bounding box center [872, 197] width 1369 height 53
click at [556, 203] on input "13/03/2025" at bounding box center [690, 201] width 297 height 23
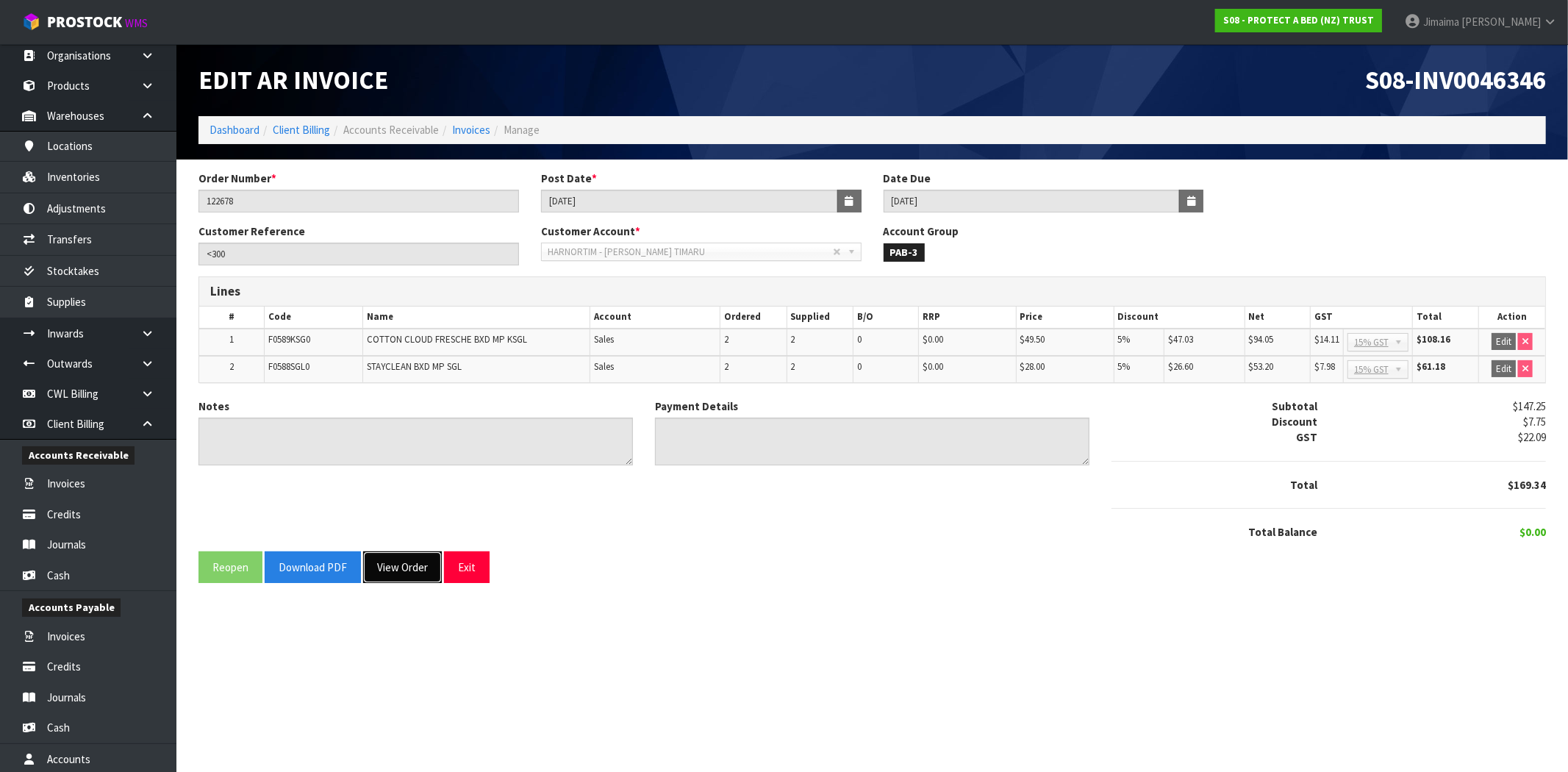
click at [398, 559] on button "View Order" at bounding box center [402, 567] width 78 height 32
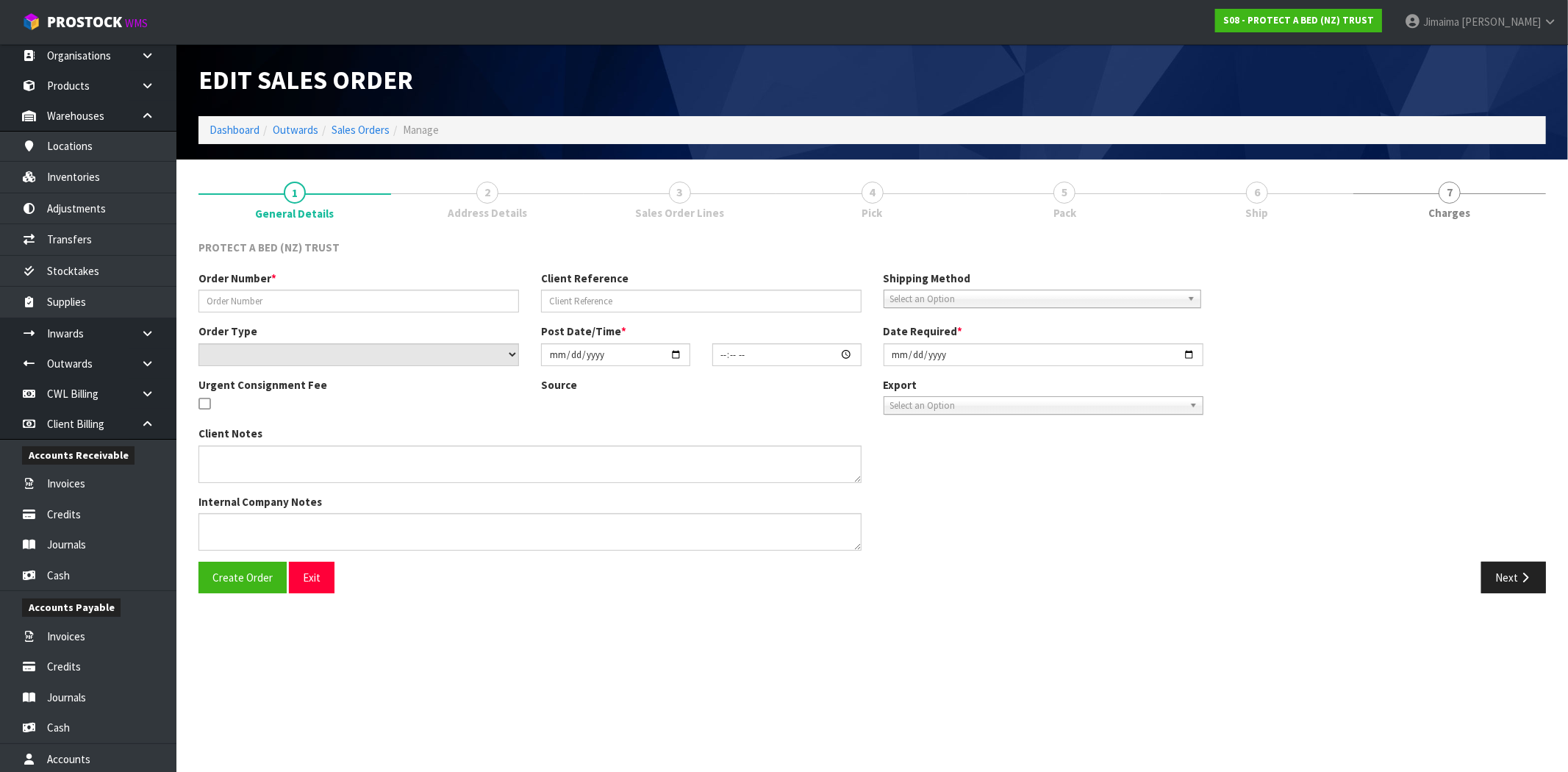
type input "122678"
type input "<300"
select select "number:0"
type input "2025-03-10"
type input "10:21:00.000"
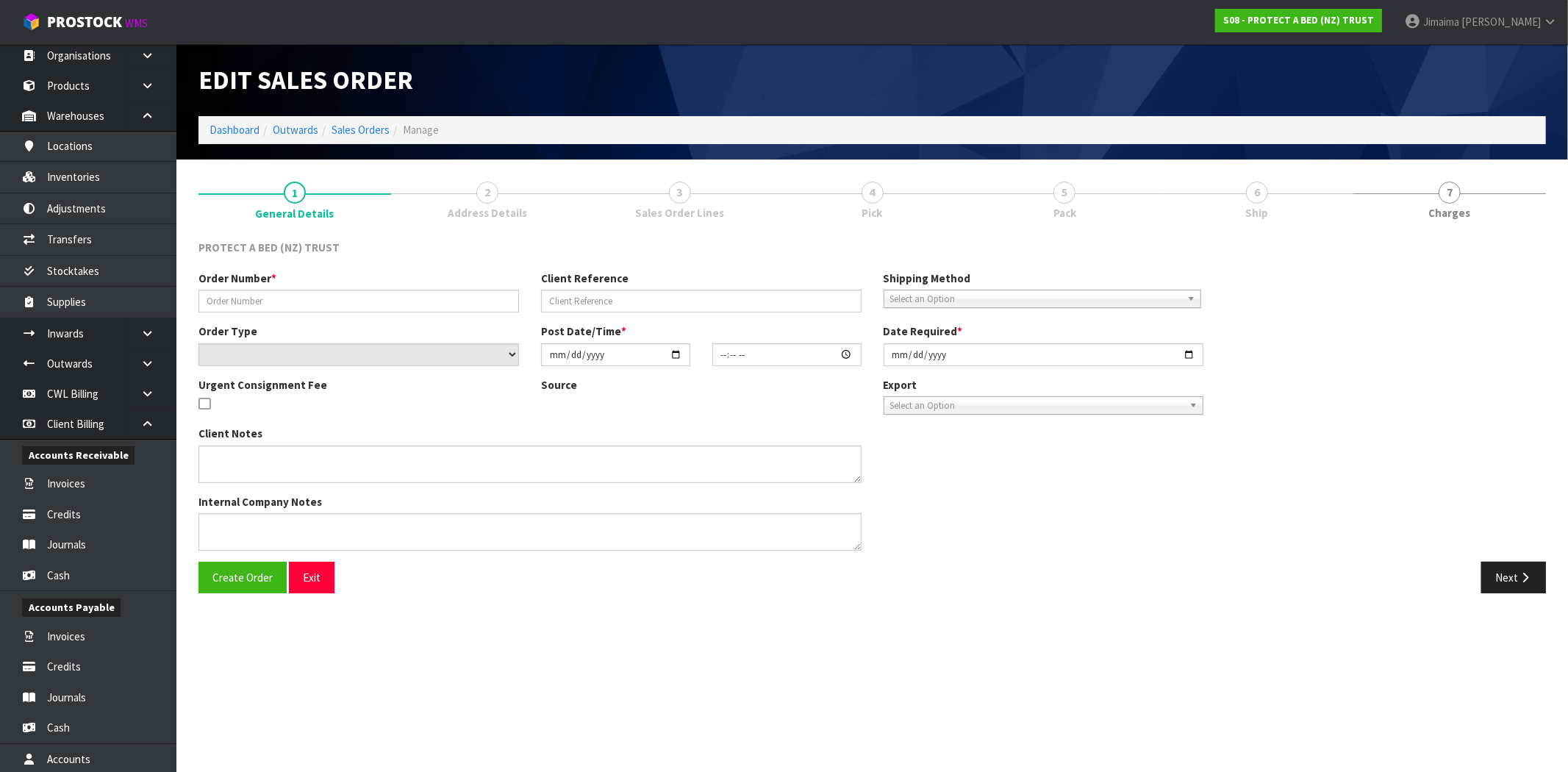
type input "2025-03-10"
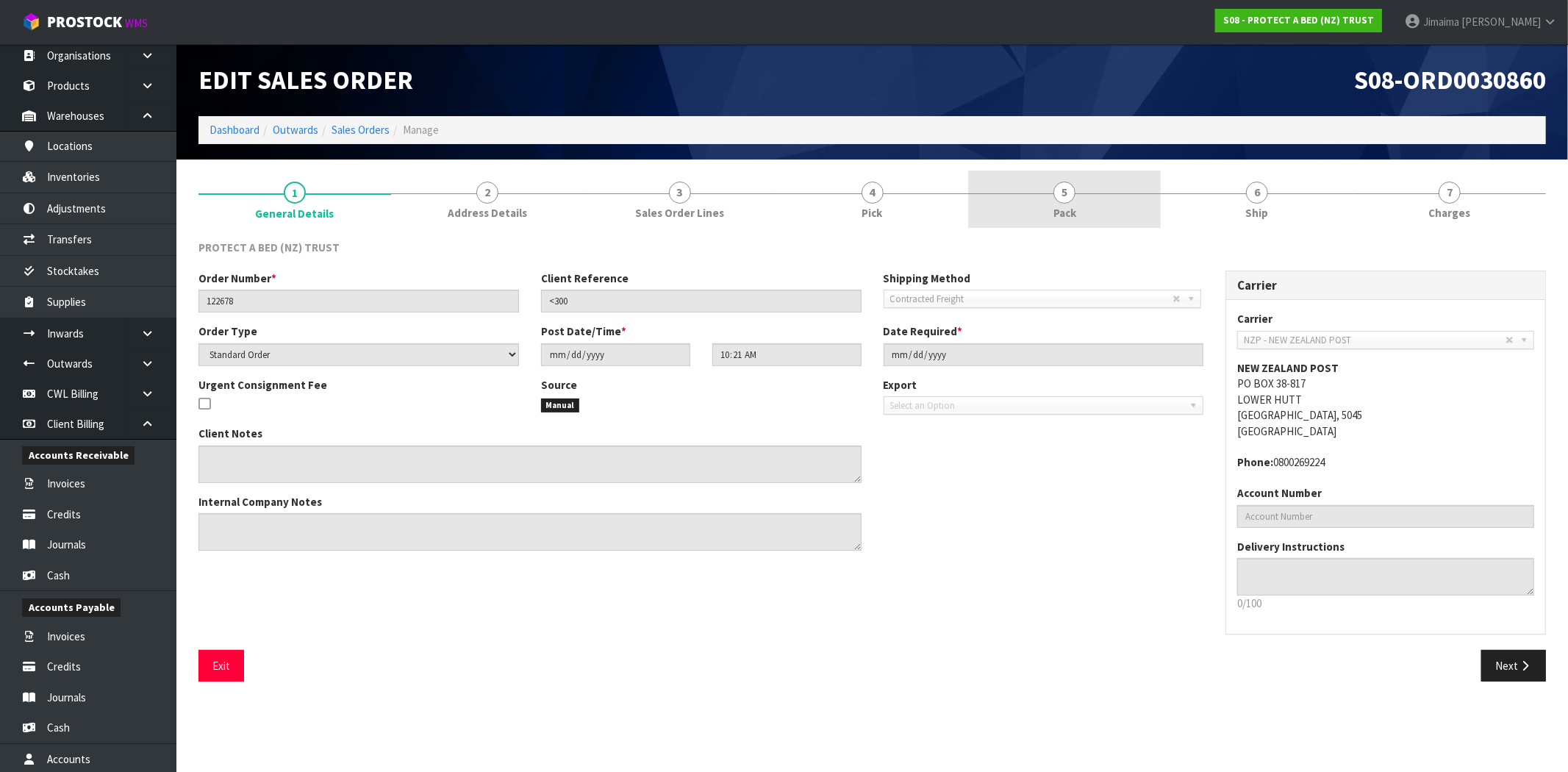
drag, startPoint x: 1015, startPoint y: 195, endPoint x: 1098, endPoint y: 222, distance: 87.3
click at [1016, 195] on link "5 Pack" at bounding box center [1064, 199] width 193 height 58
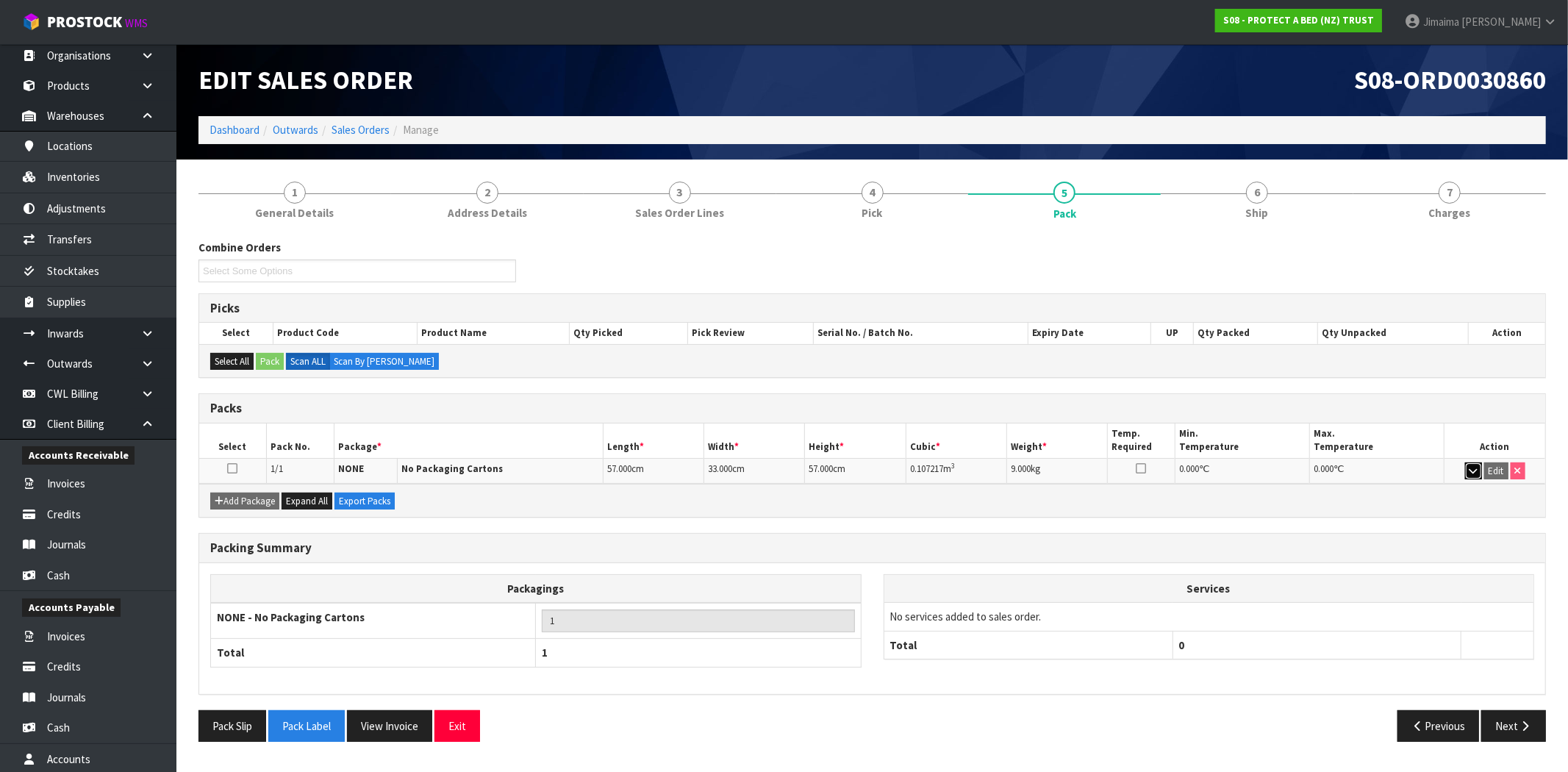
drag, startPoint x: 1471, startPoint y: 474, endPoint x: 1452, endPoint y: 467, distance: 20.2
click at [1471, 474] on icon "button" at bounding box center [1473, 471] width 8 height 10
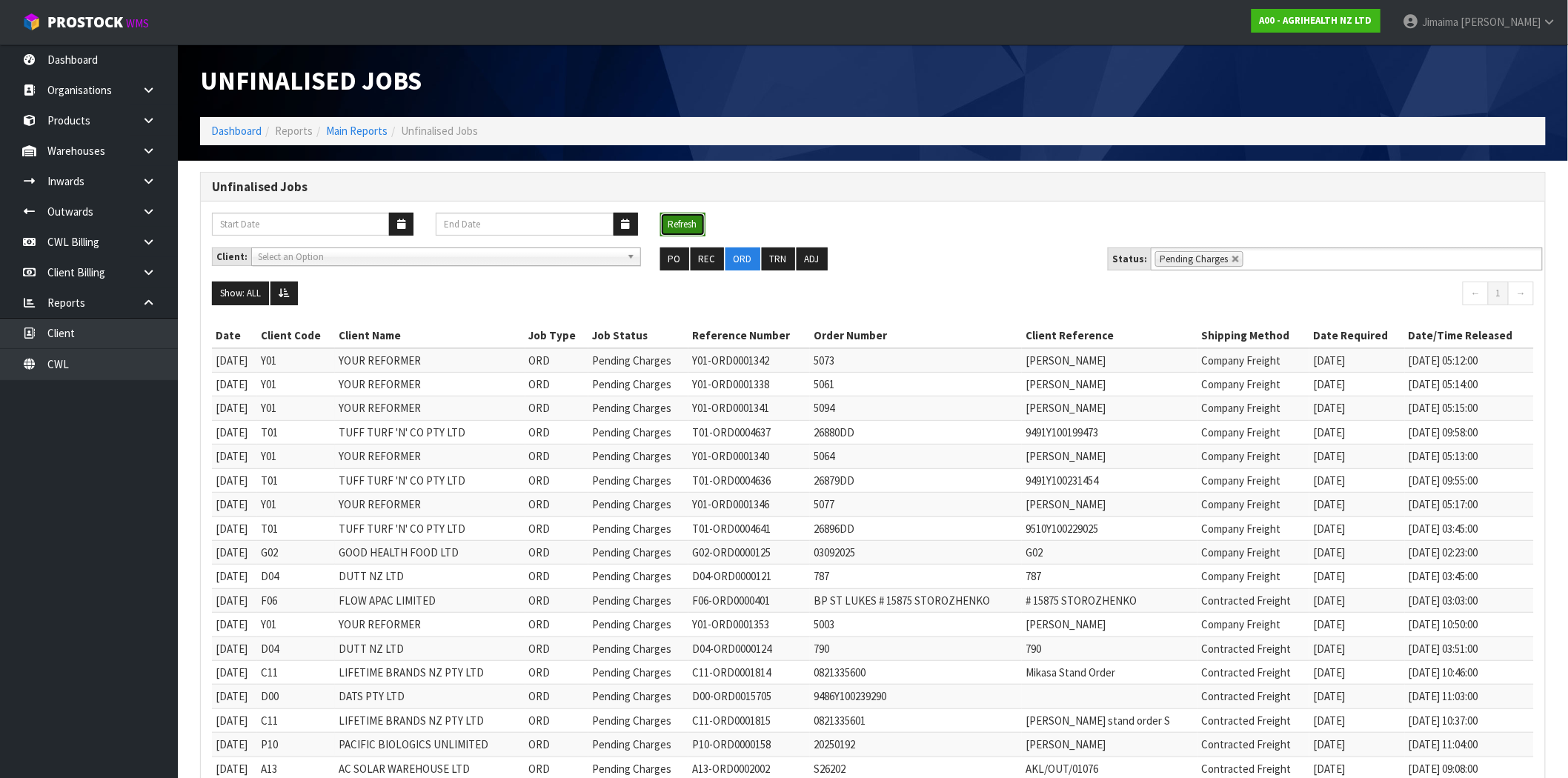
click at [675, 229] on button "Refresh" at bounding box center [682, 224] width 45 height 24
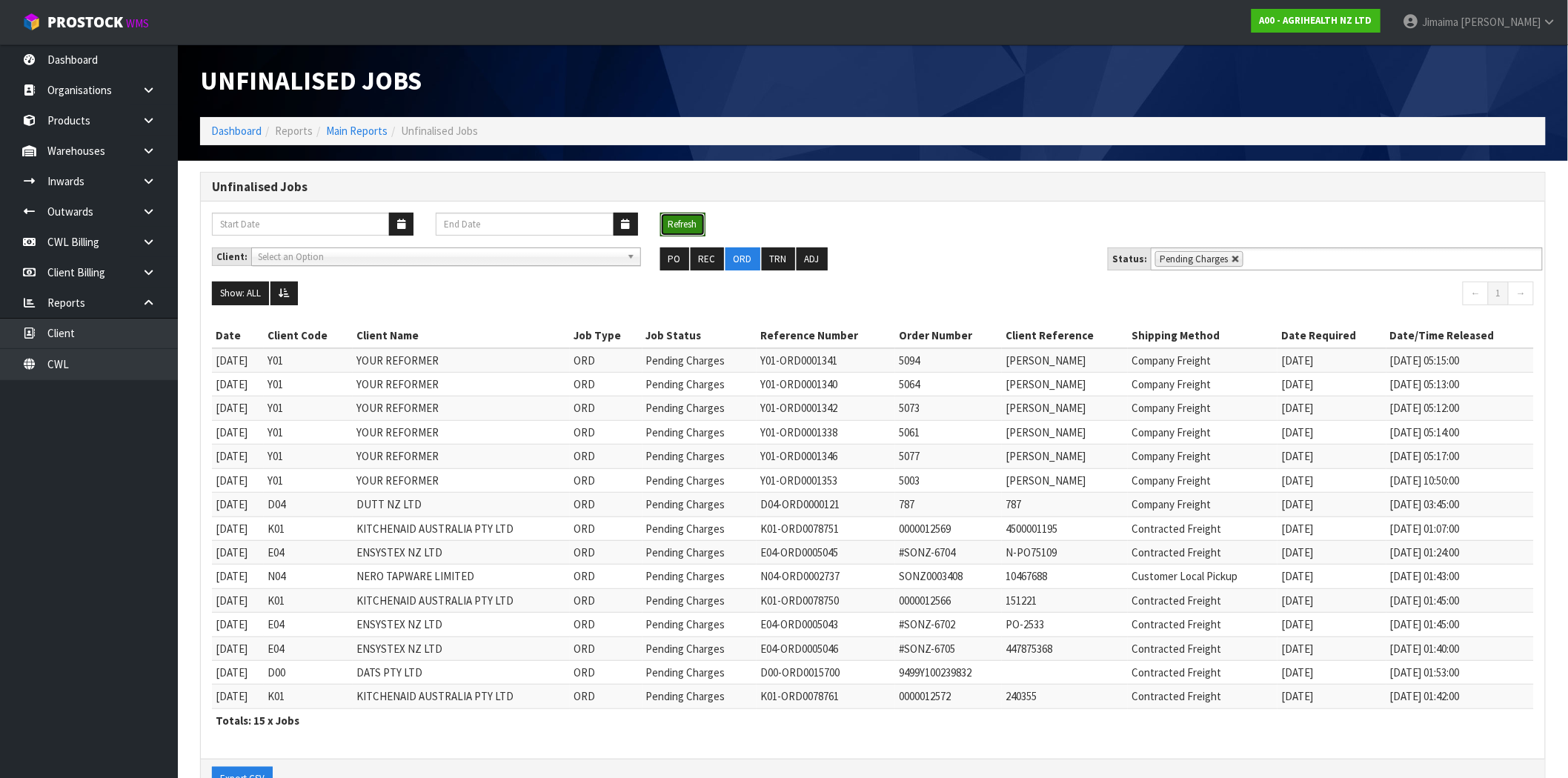
click at [1233, 256] on link at bounding box center [1236, 259] width 9 height 9
click at [1283, 256] on ul "Pending Charges" at bounding box center [1347, 259] width 392 height 23
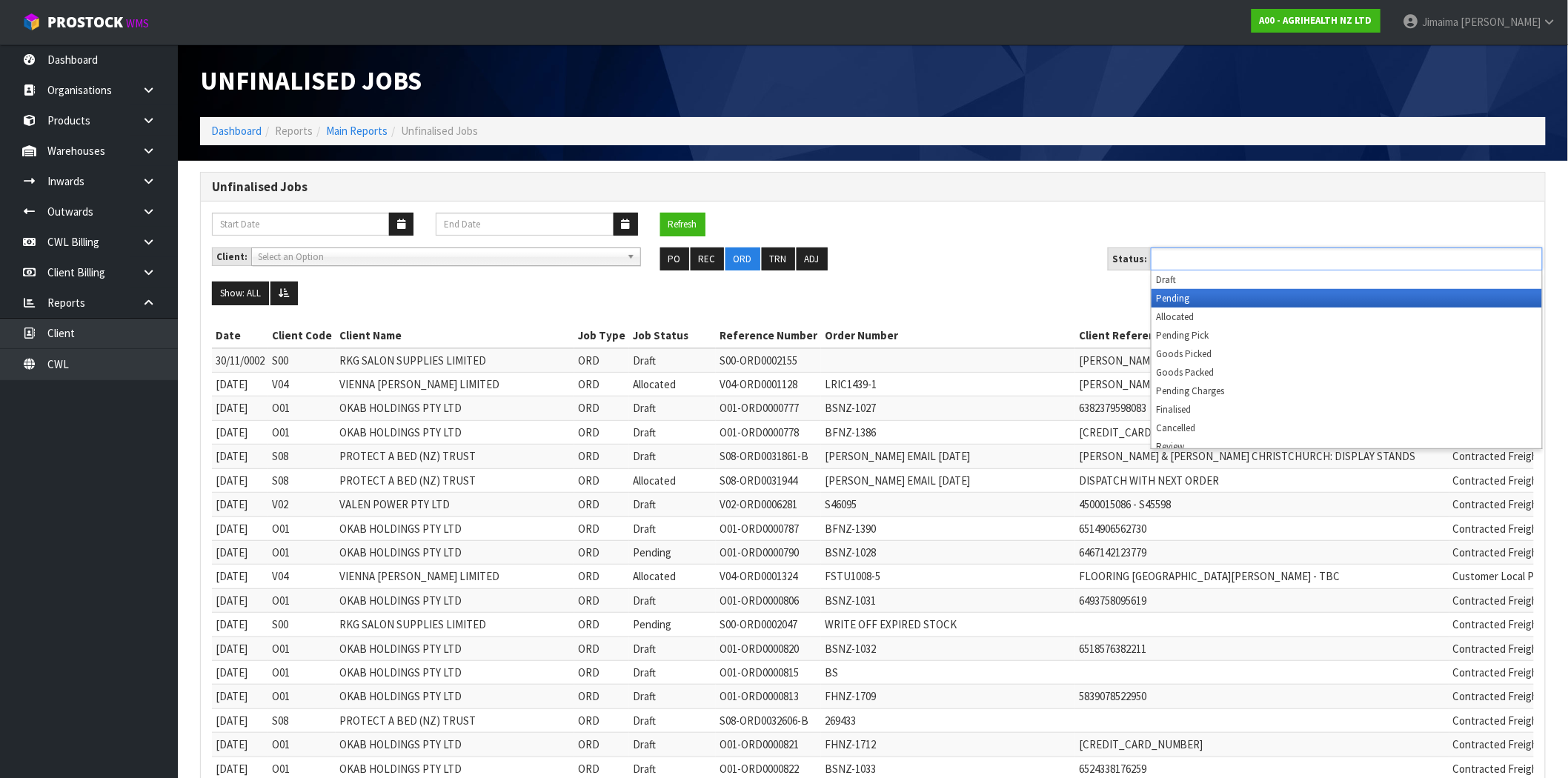
click at [1240, 310] on li "Allocated" at bounding box center [1346, 317] width 391 height 18
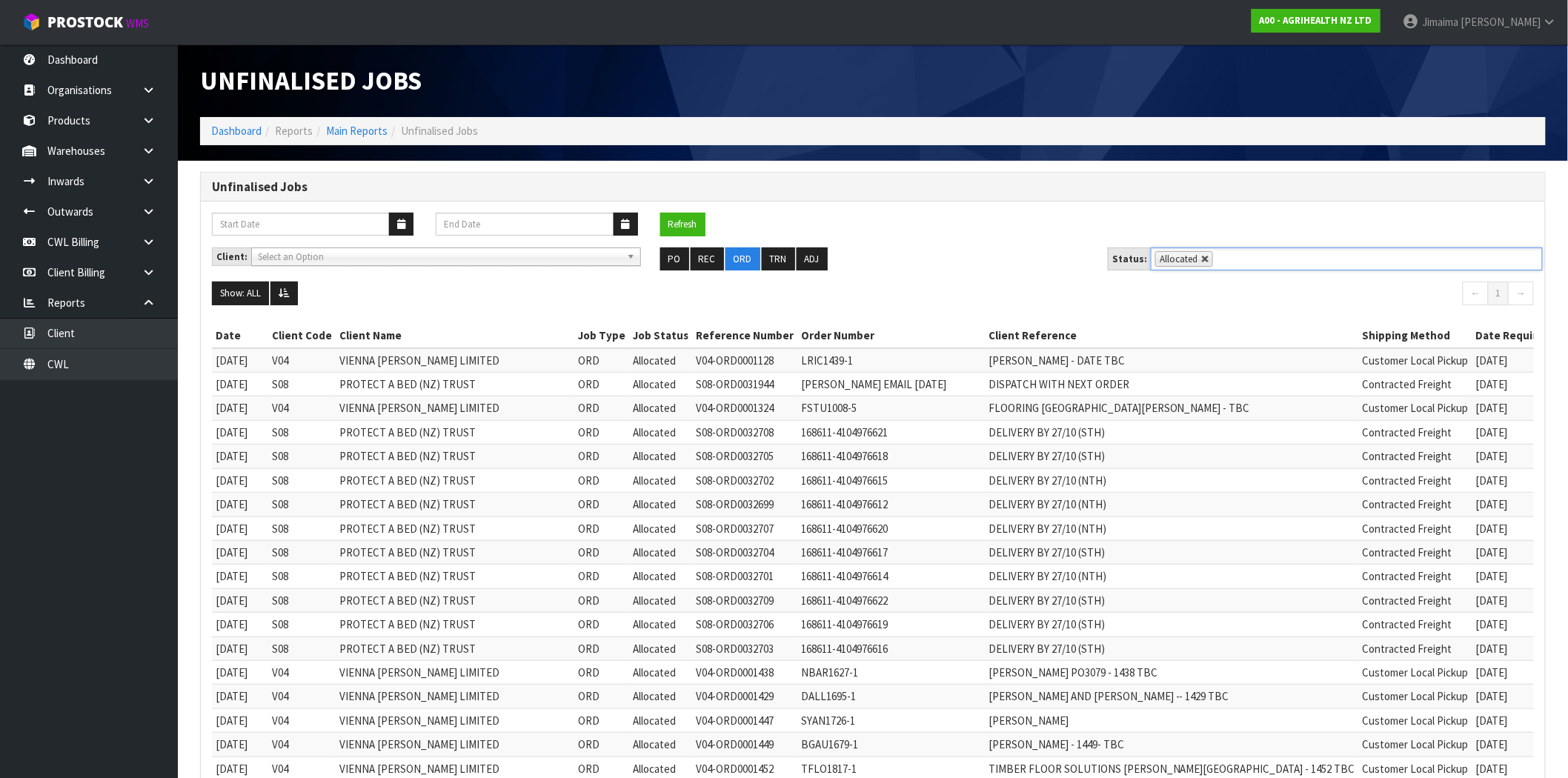
click at [1204, 255] on link at bounding box center [1206, 259] width 9 height 9
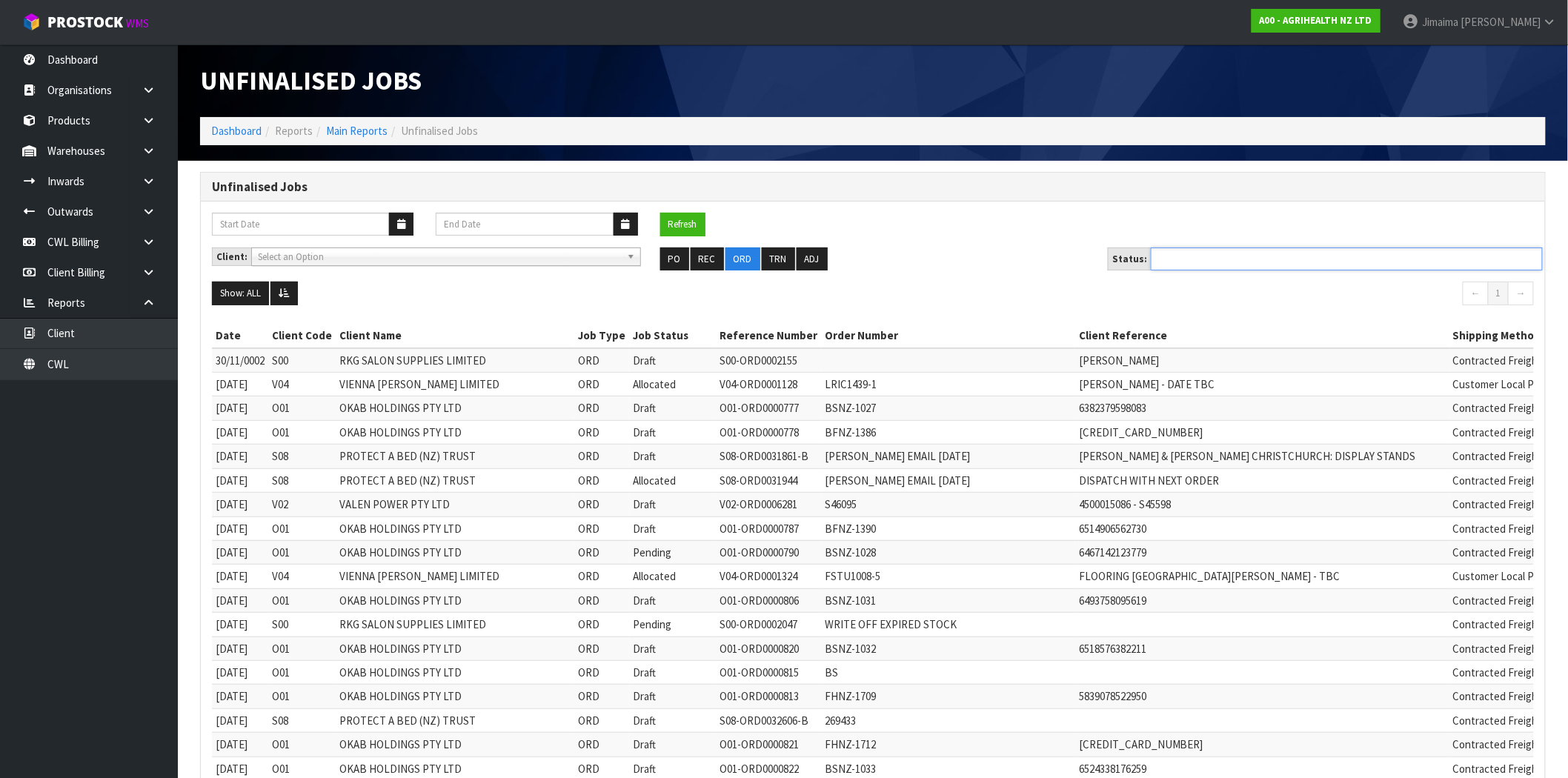
click at [1242, 260] on ul at bounding box center [1347, 259] width 392 height 23
click at [1025, 274] on div "Client: A00 - AGRIHEALTH NZ LTD A01 - AGAIN FASTER PTY LTD A02 - AUKLET TRADERS…" at bounding box center [873, 264] width 1345 height 35
type input "Select Some Options"
click at [677, 223] on button "Refresh" at bounding box center [682, 224] width 45 height 24
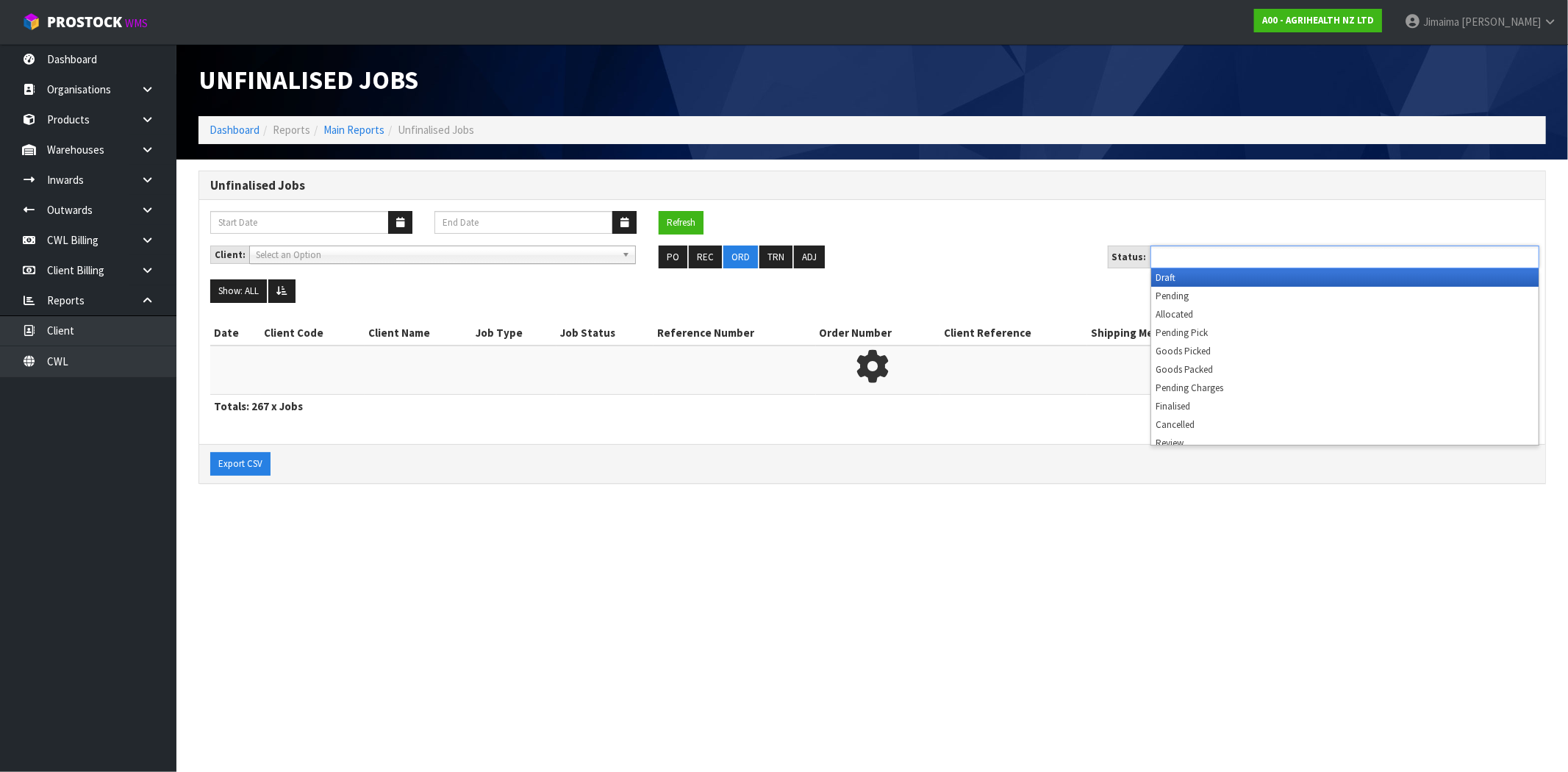
click at [1304, 257] on ul at bounding box center [1344, 257] width 389 height 23
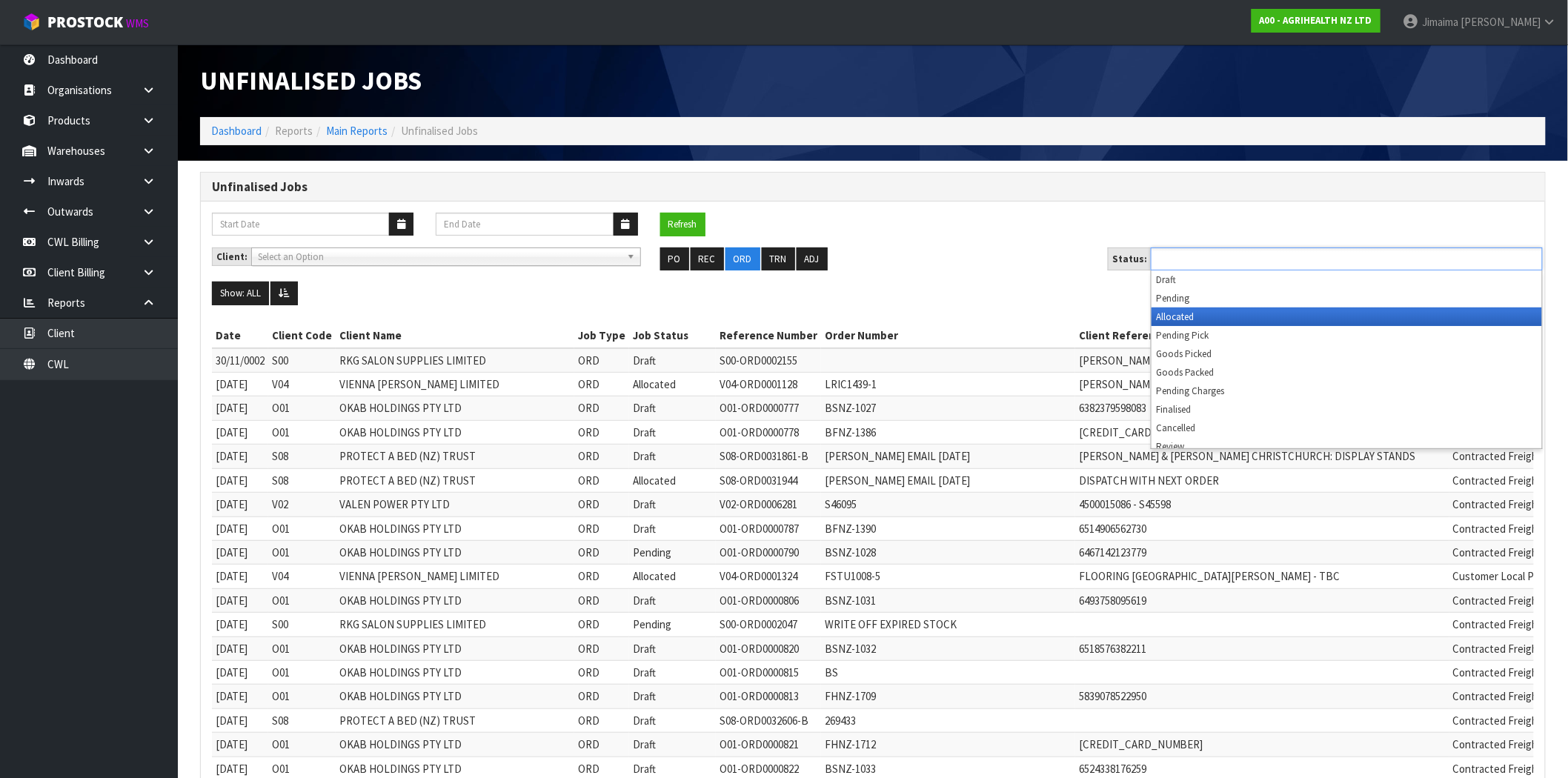
click at [1205, 312] on li "Allocated" at bounding box center [1346, 317] width 391 height 18
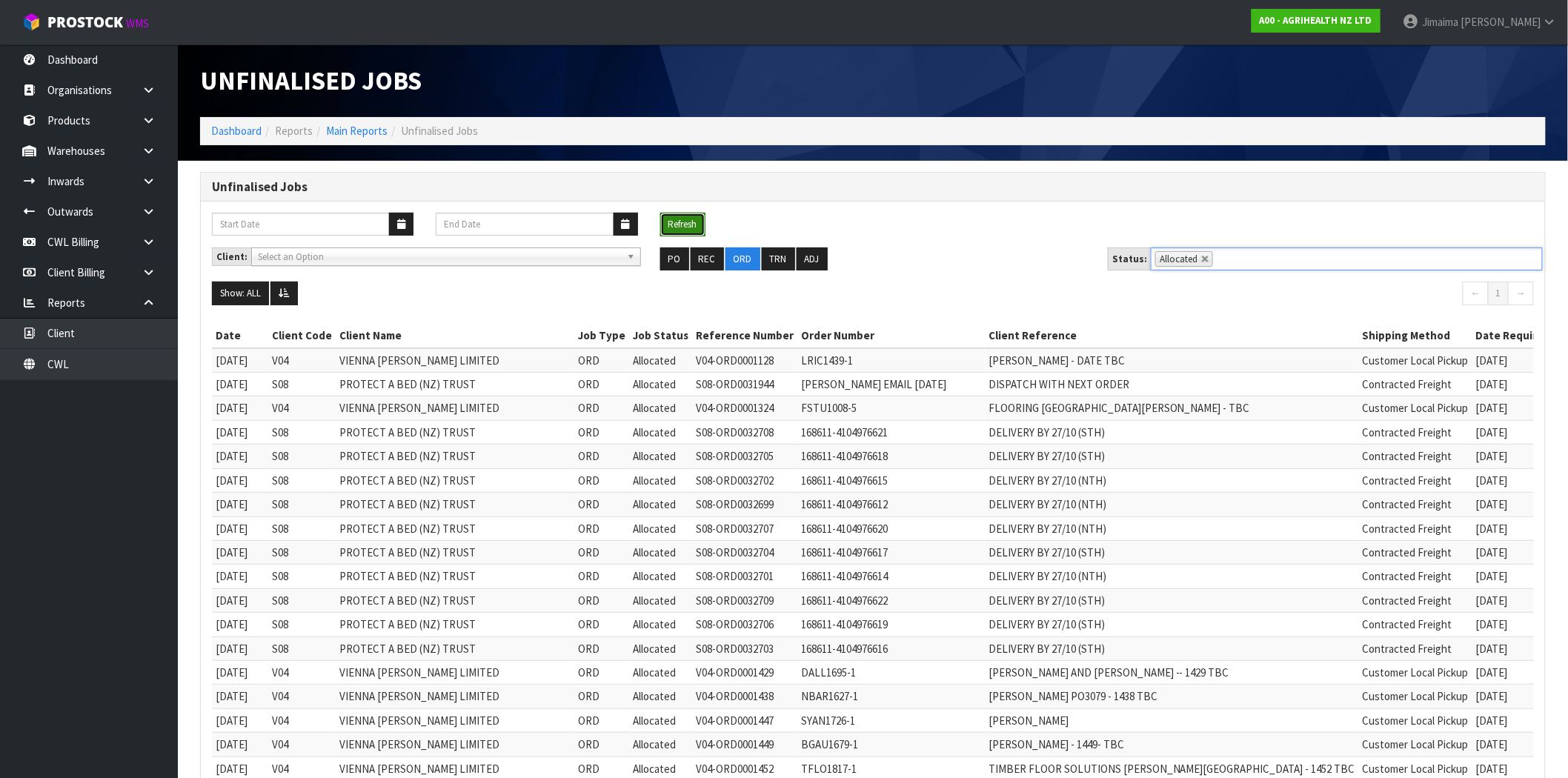
click at [671, 217] on button "Refresh" at bounding box center [682, 224] width 45 height 24
click at [1201, 259] on link at bounding box center [1206, 259] width 9 height 9
type input "Select Some Options"
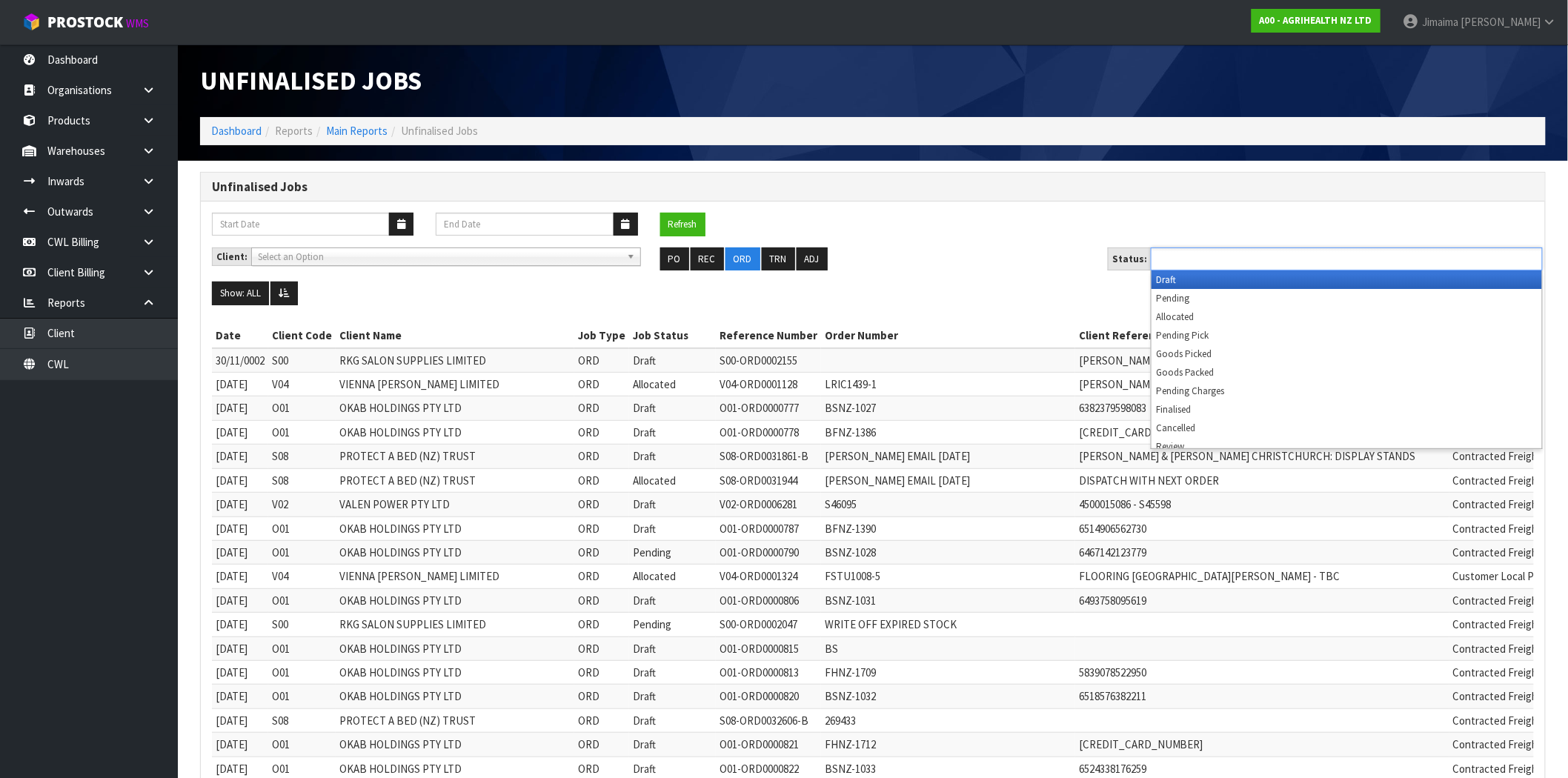
click at [1226, 258] on input "text" at bounding box center [1210, 259] width 109 height 18
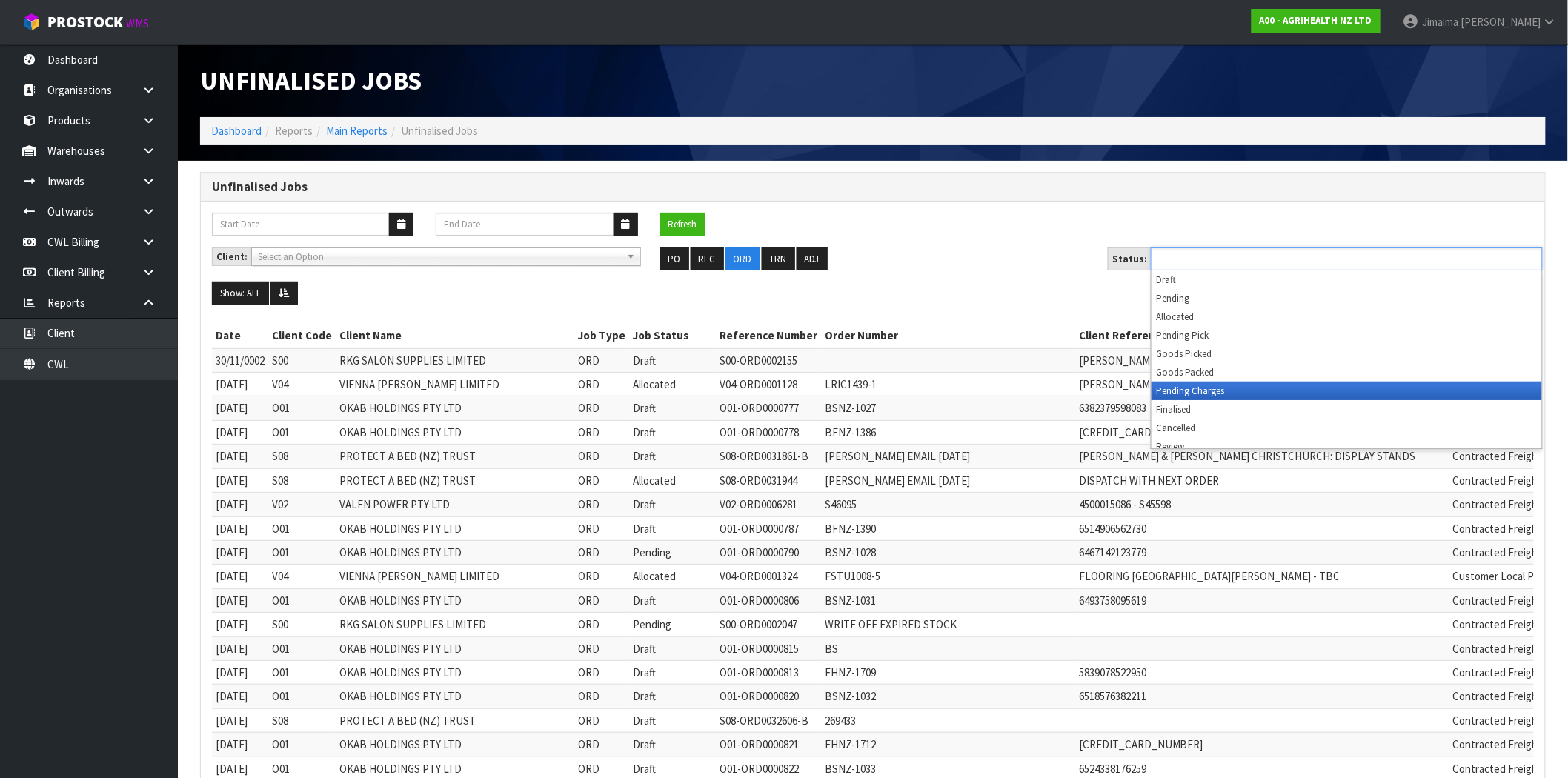
click at [1201, 390] on li "Pending Charges" at bounding box center [1346, 391] width 391 height 18
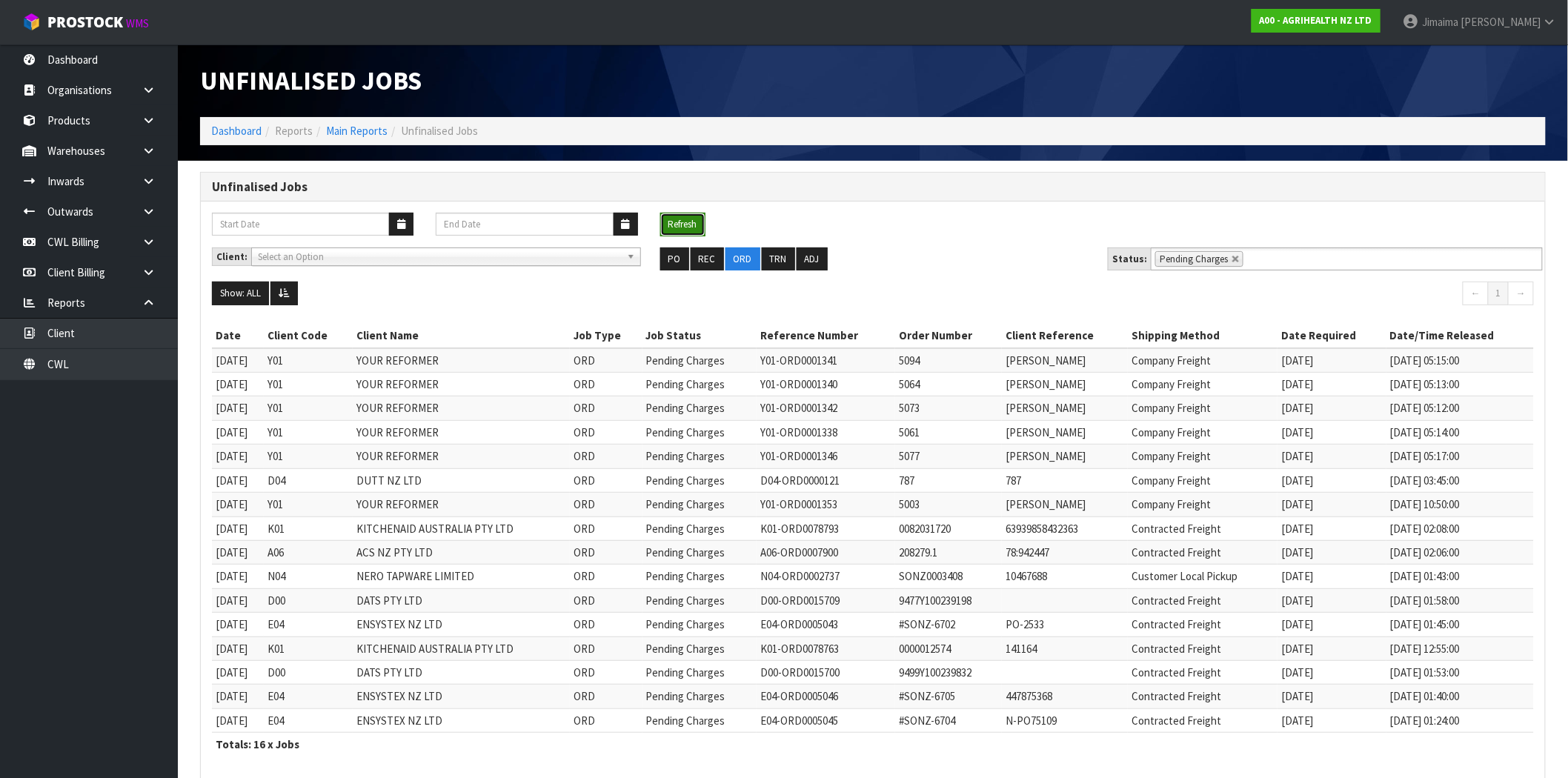
drag, startPoint x: 695, startPoint y: 221, endPoint x: 701, endPoint y: 219, distance: 6.3
click at [695, 221] on button "Refresh" at bounding box center [682, 224] width 45 height 24
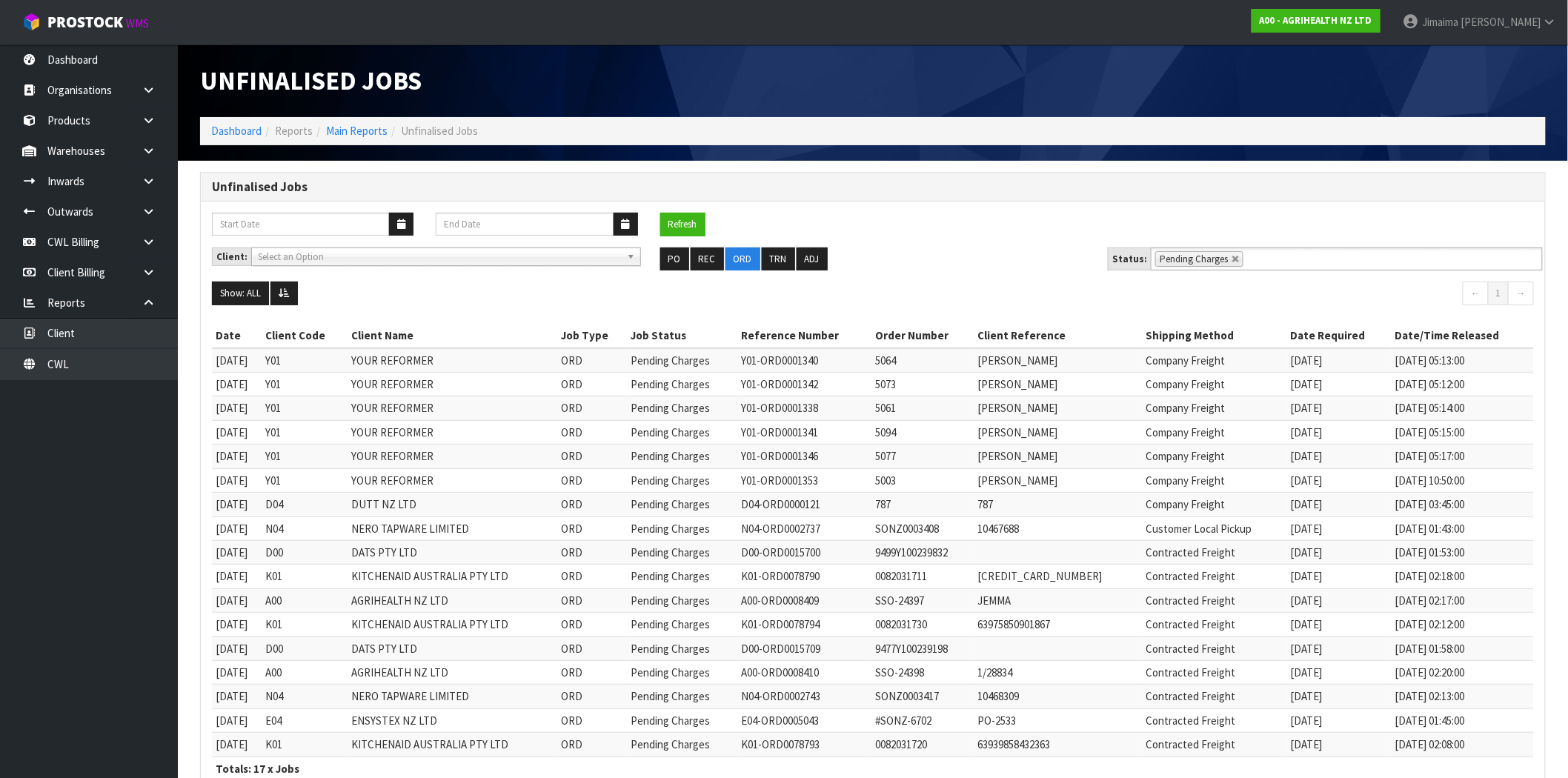
click at [1231, 253] on li "Pending Charges" at bounding box center [1199, 259] width 88 height 15
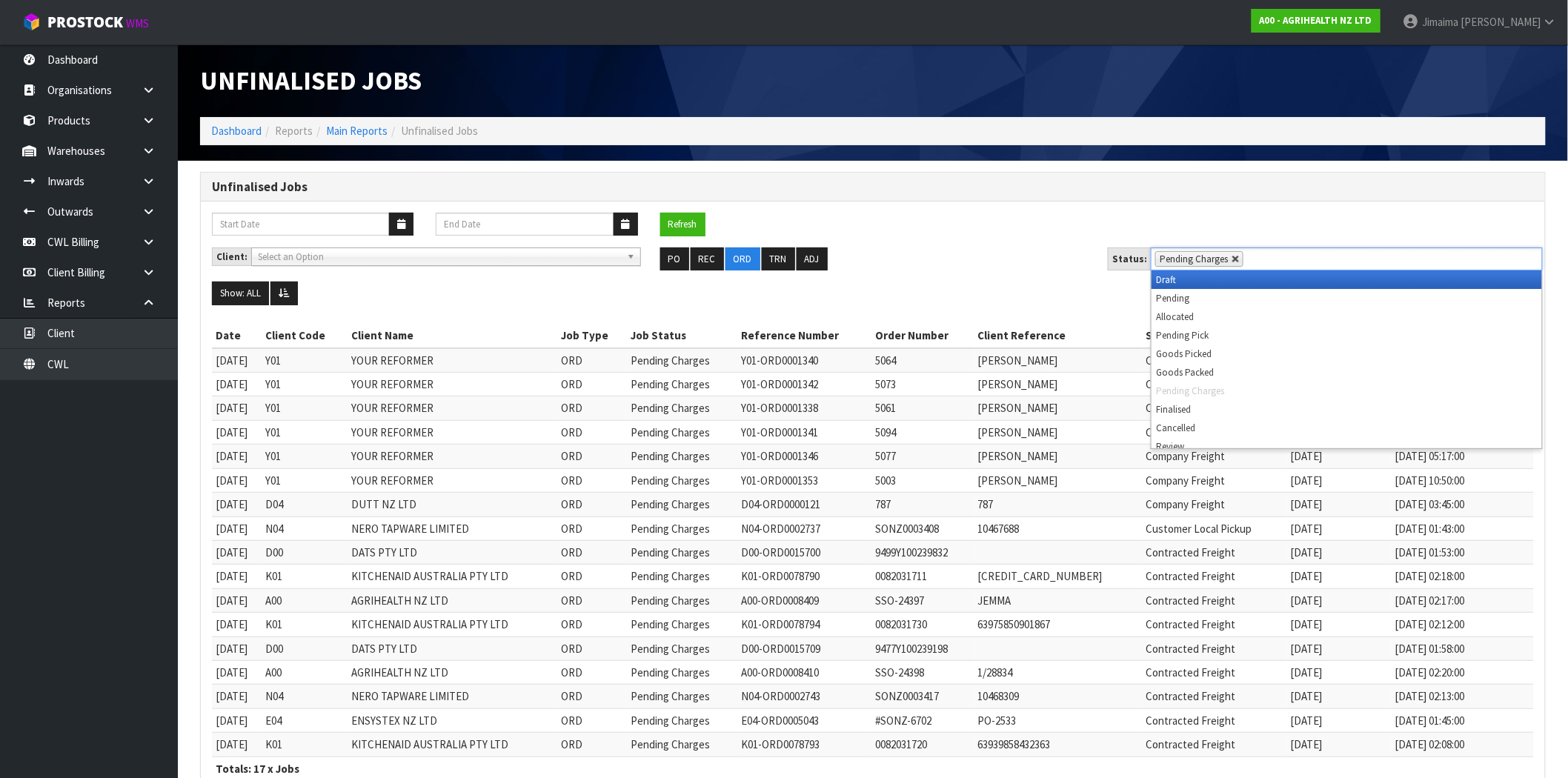
click at [1232, 257] on link at bounding box center [1236, 259] width 9 height 9
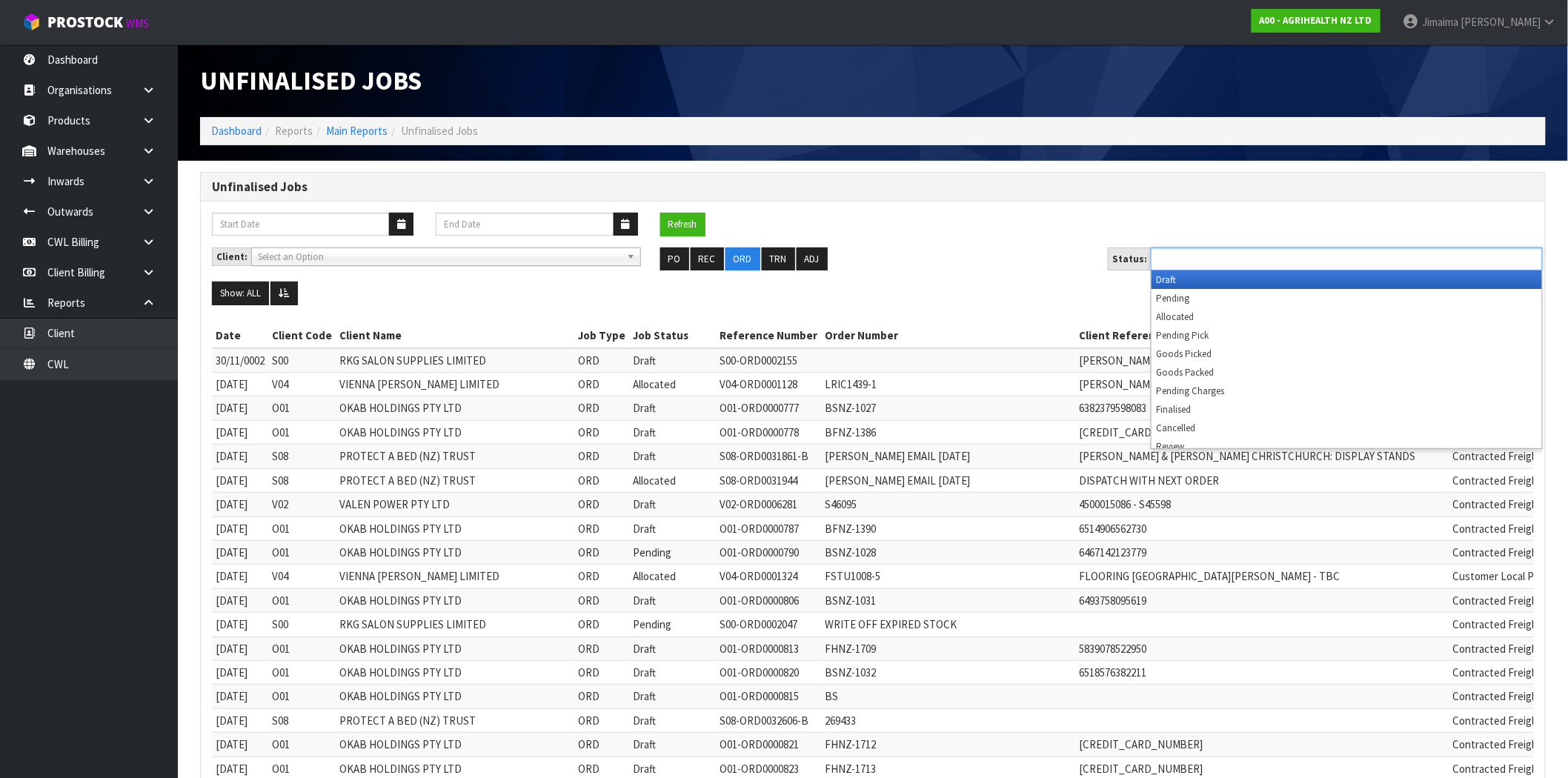
click at [1248, 254] on ul at bounding box center [1347, 259] width 392 height 23
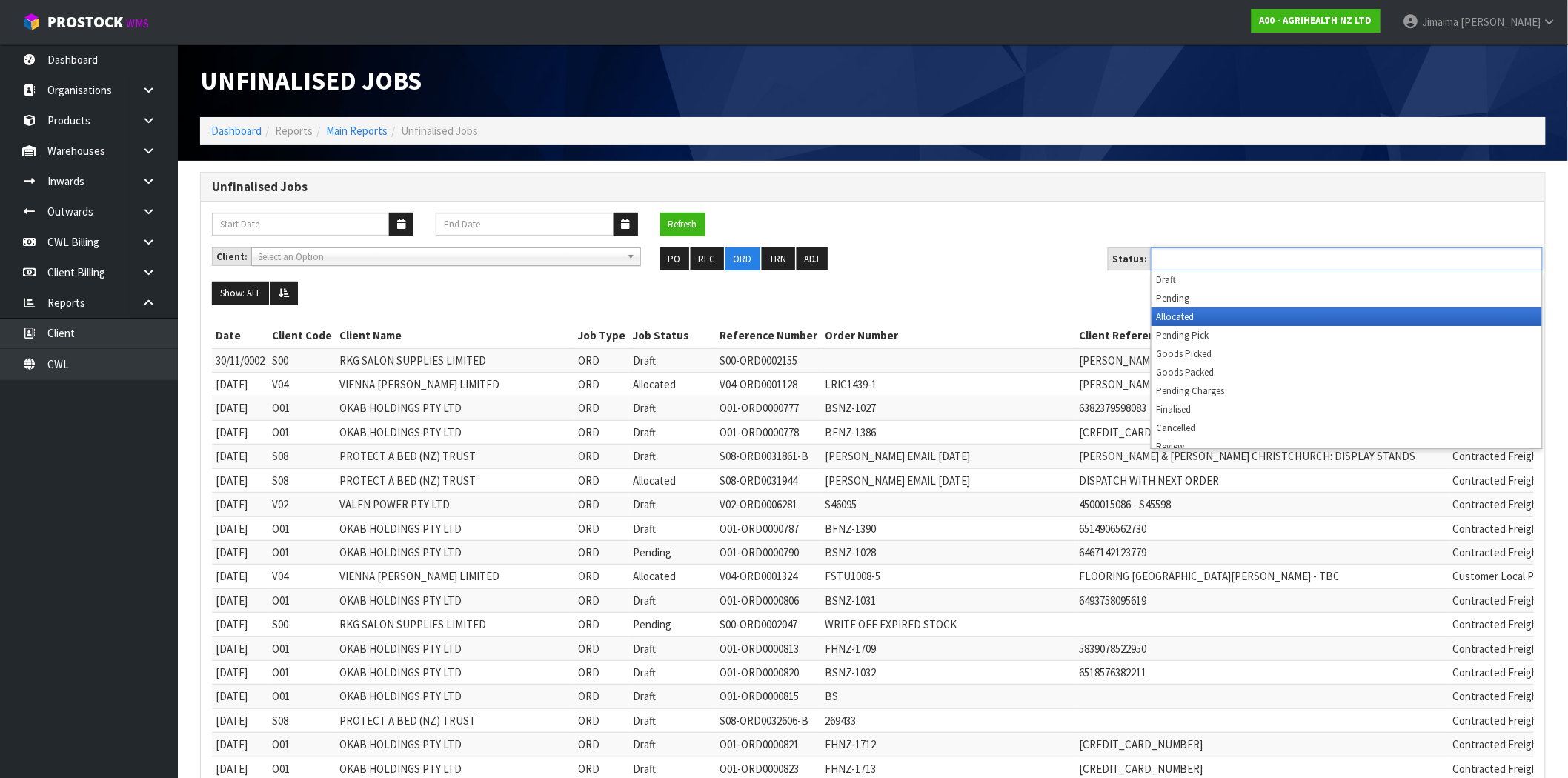
click at [1229, 314] on li "Allocated" at bounding box center [1346, 317] width 391 height 18
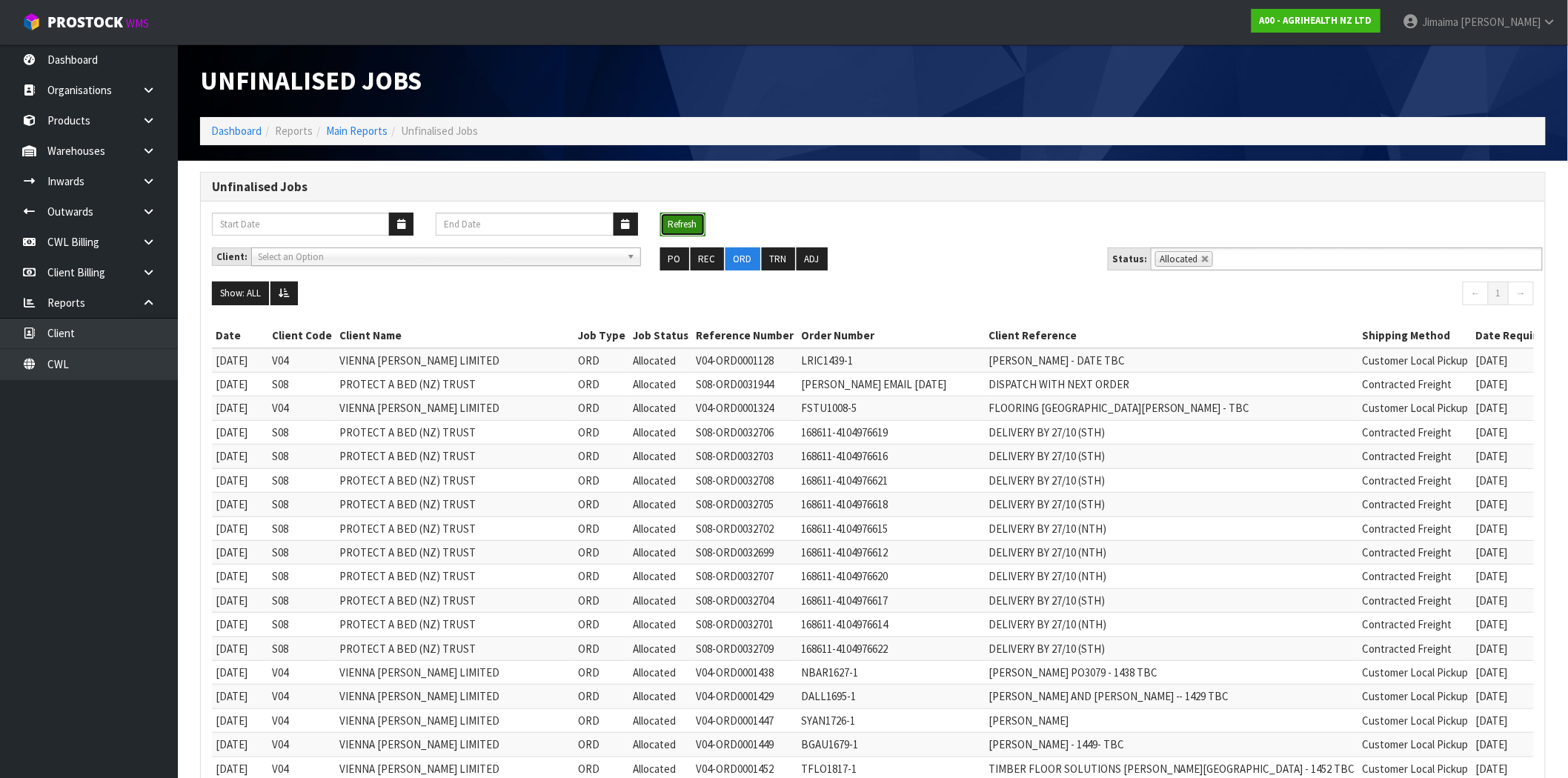
click at [678, 221] on button "Refresh" at bounding box center [682, 224] width 45 height 24
click at [1201, 258] on link at bounding box center [1206, 259] width 9 height 9
type input "Select Some Options"
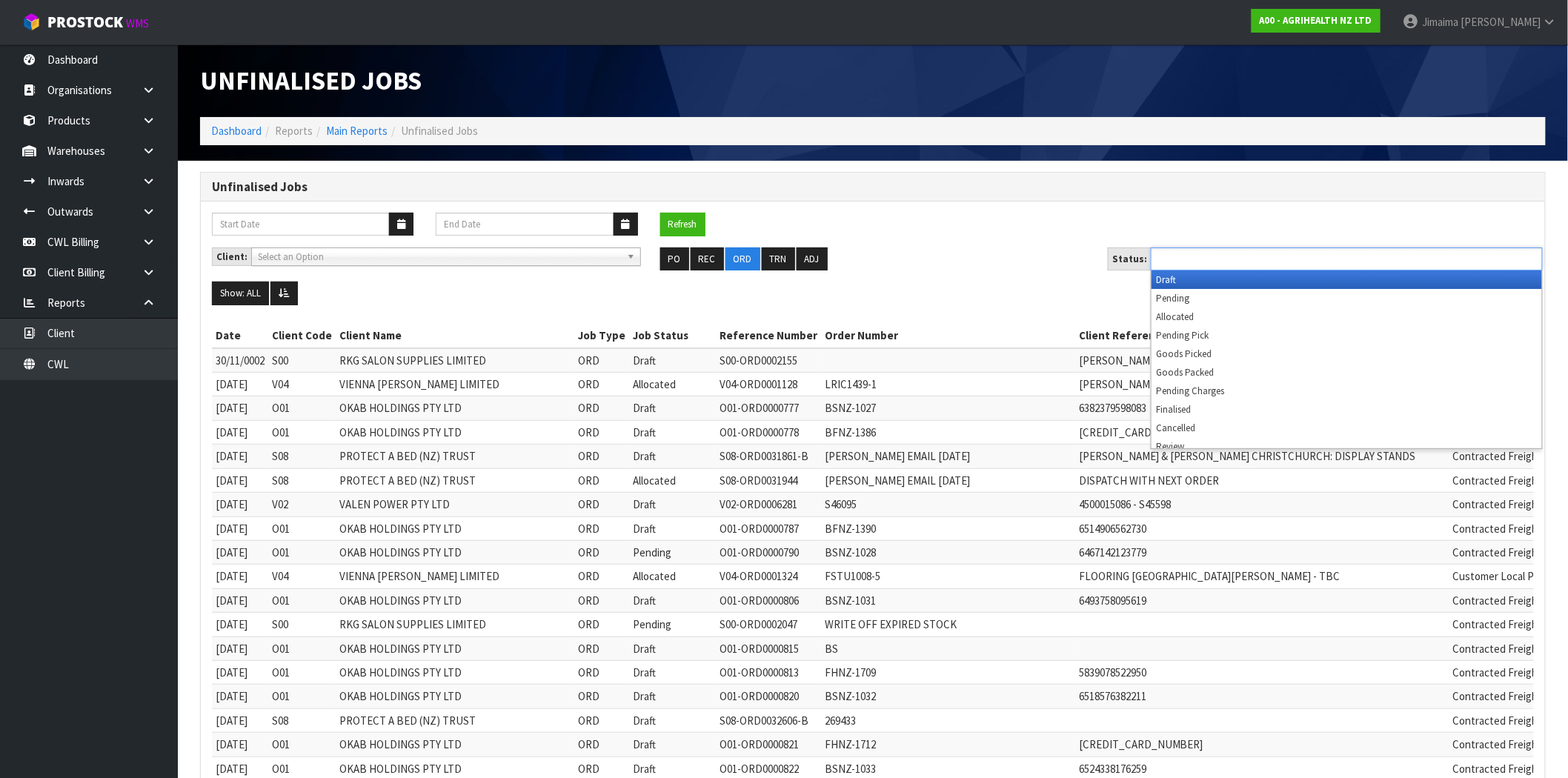
click at [1235, 259] on input "text" at bounding box center [1210, 259] width 109 height 18
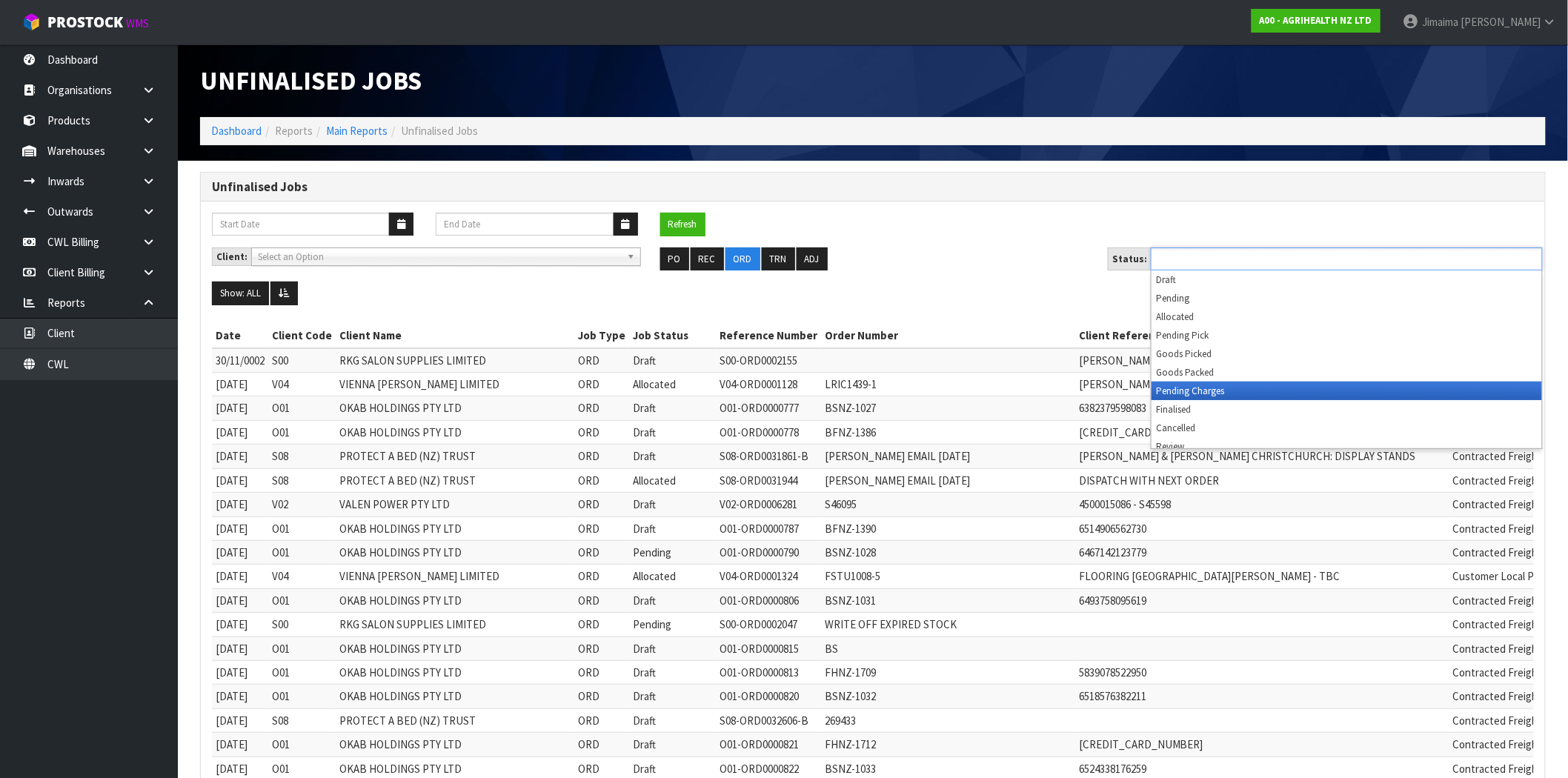
click at [1220, 388] on li "Pending Charges" at bounding box center [1346, 391] width 391 height 18
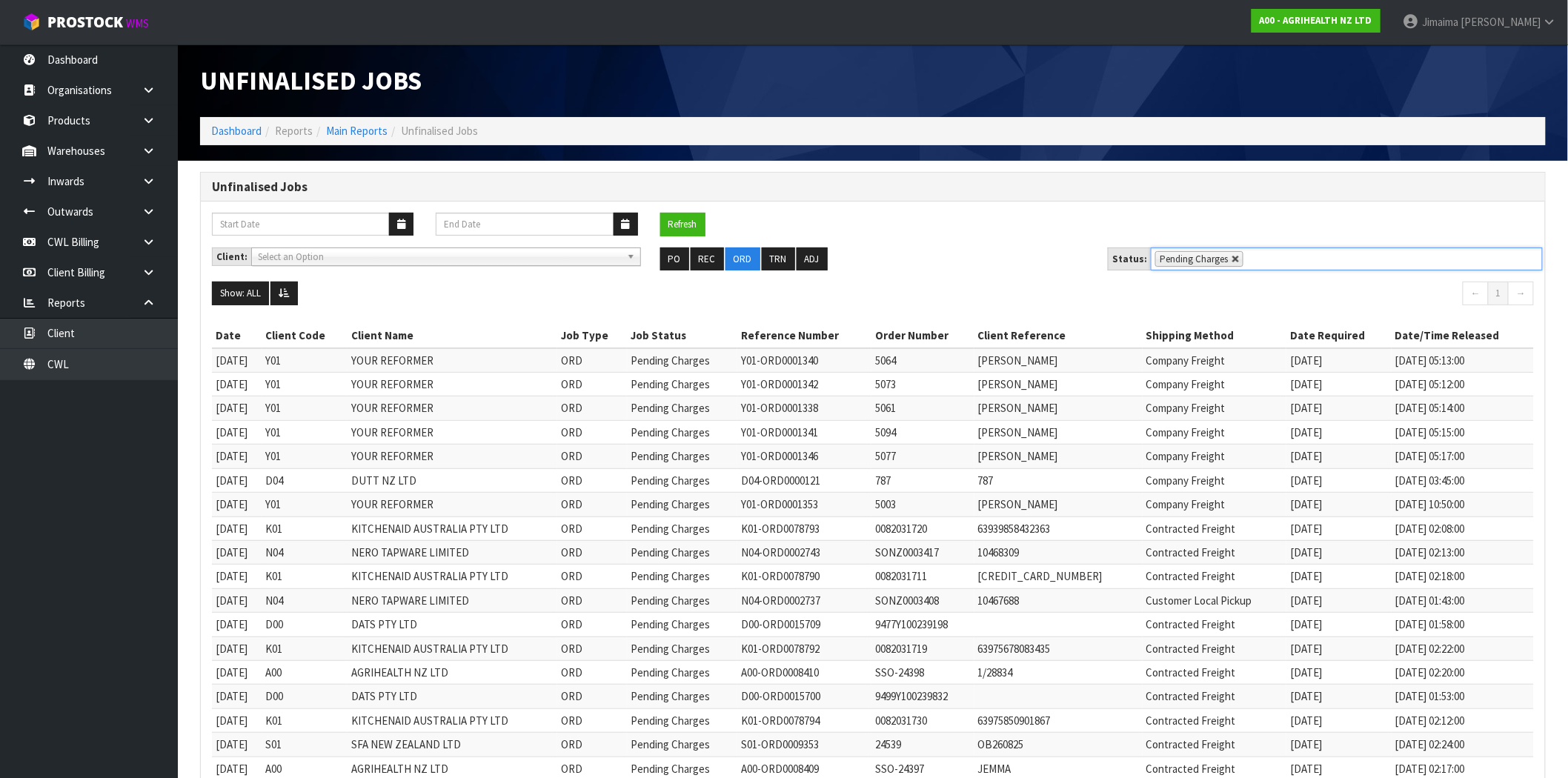
click at [1232, 257] on link at bounding box center [1236, 259] width 9 height 9
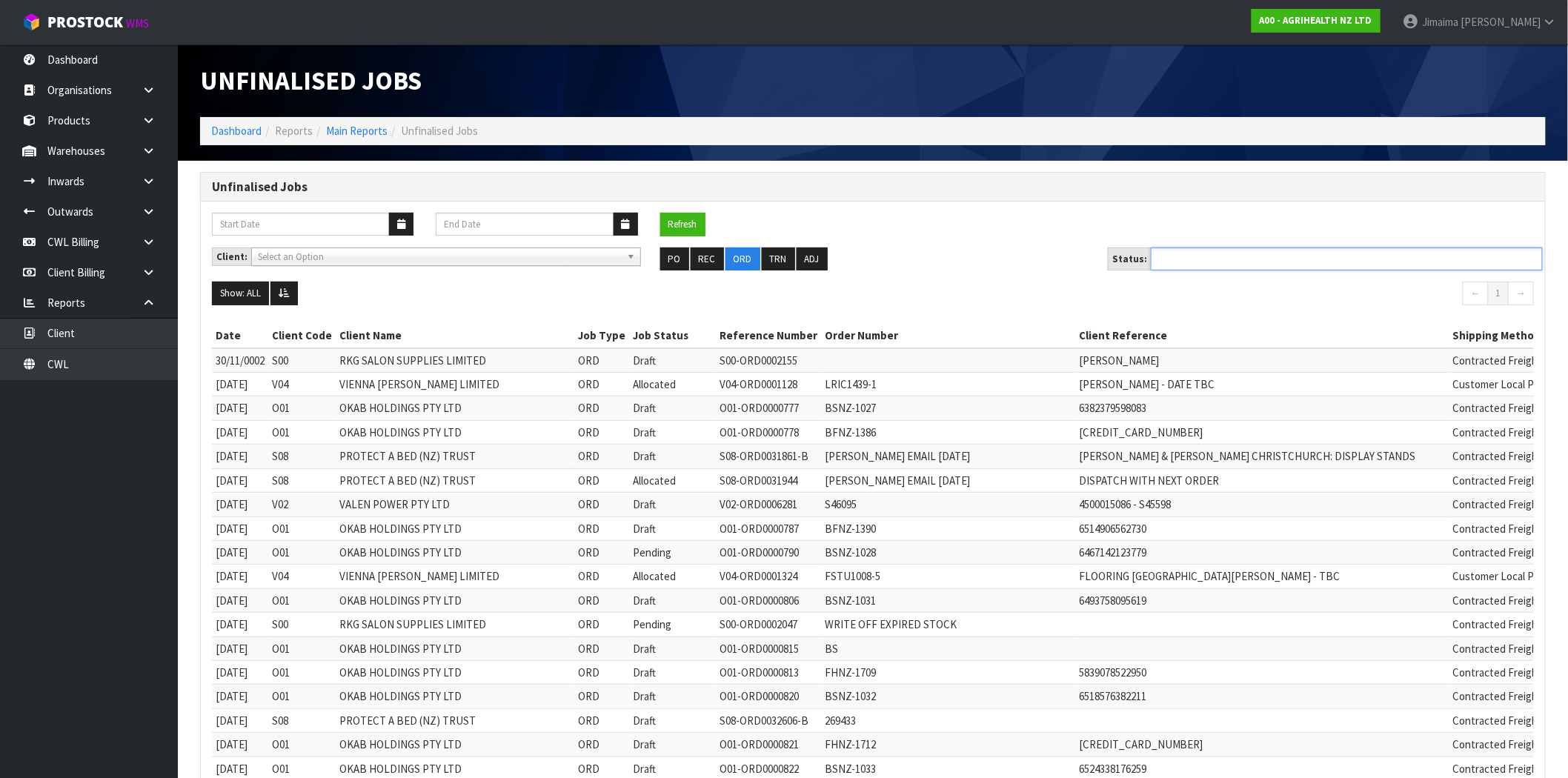
click at [1190, 261] on ul at bounding box center [1347, 259] width 392 height 23
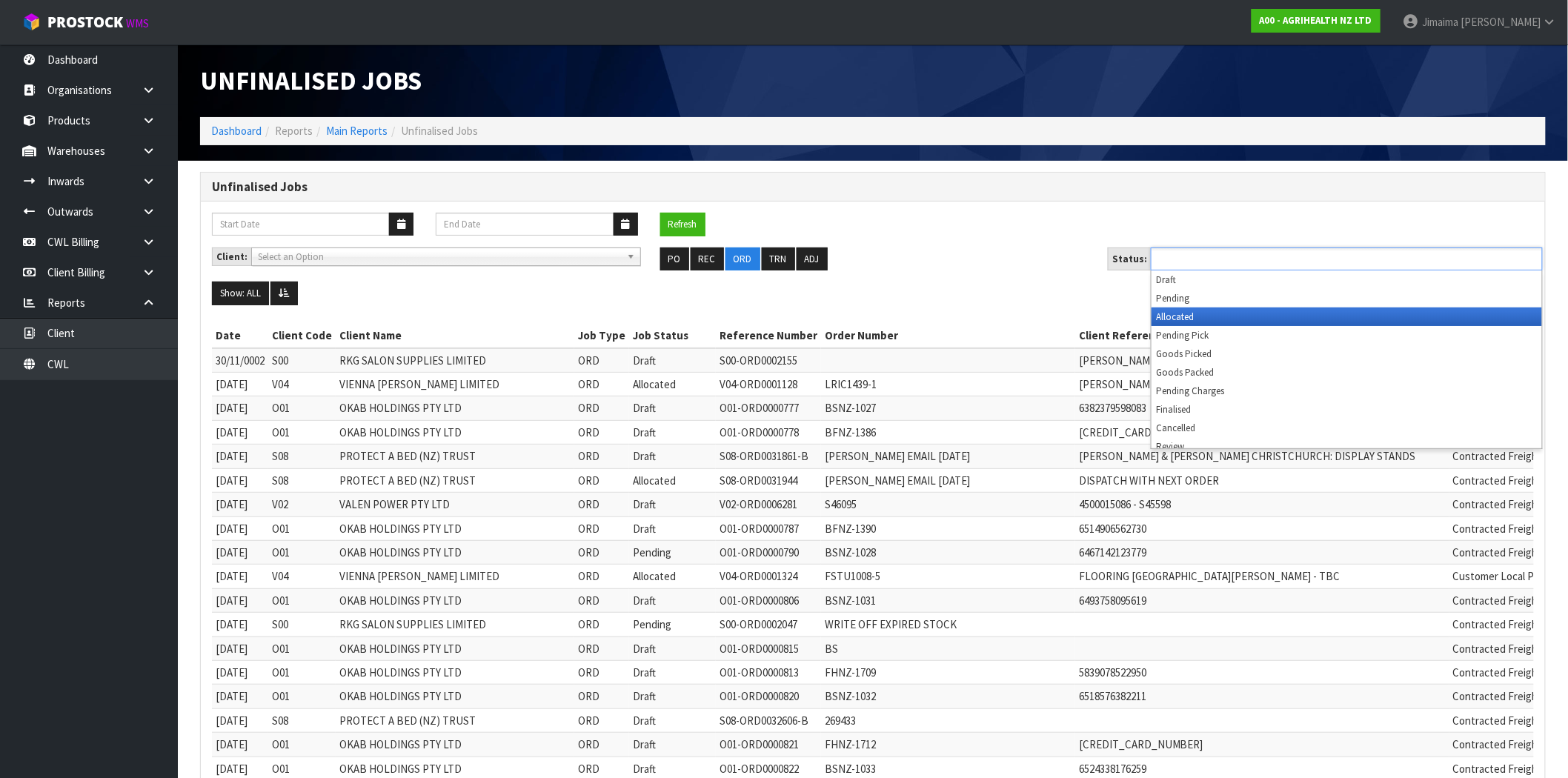
drag, startPoint x: 1206, startPoint y: 312, endPoint x: 1190, endPoint y: 277, distance: 38.5
click at [1205, 312] on li "Allocated" at bounding box center [1346, 317] width 391 height 18
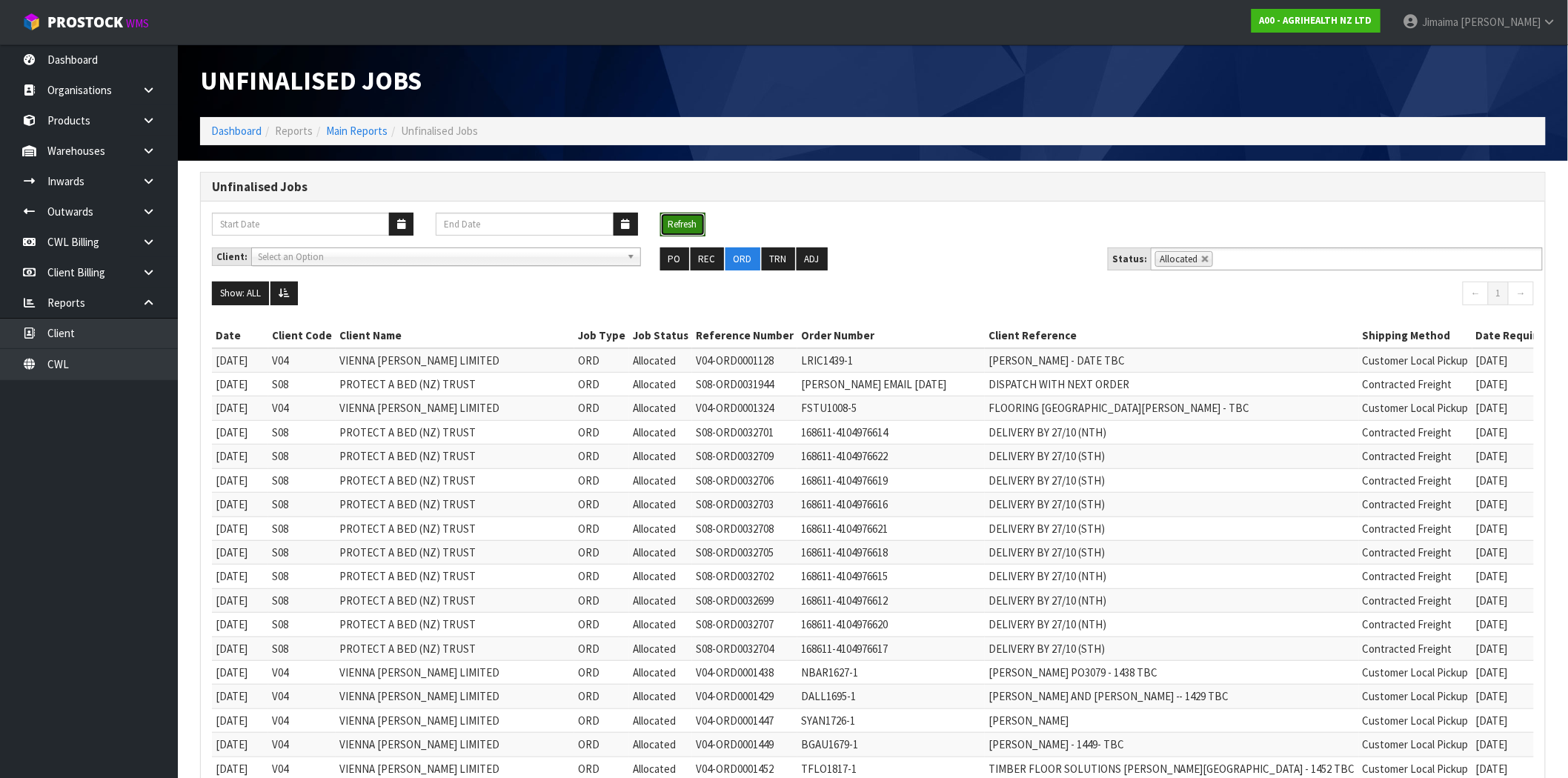
drag, startPoint x: 682, startPoint y: 231, endPoint x: 686, endPoint y: 287, distance: 56.1
click at [680, 230] on button "Refresh" at bounding box center [682, 224] width 45 height 24
click at [1201, 255] on link at bounding box center [1206, 259] width 9 height 9
type input "Select Some Options"
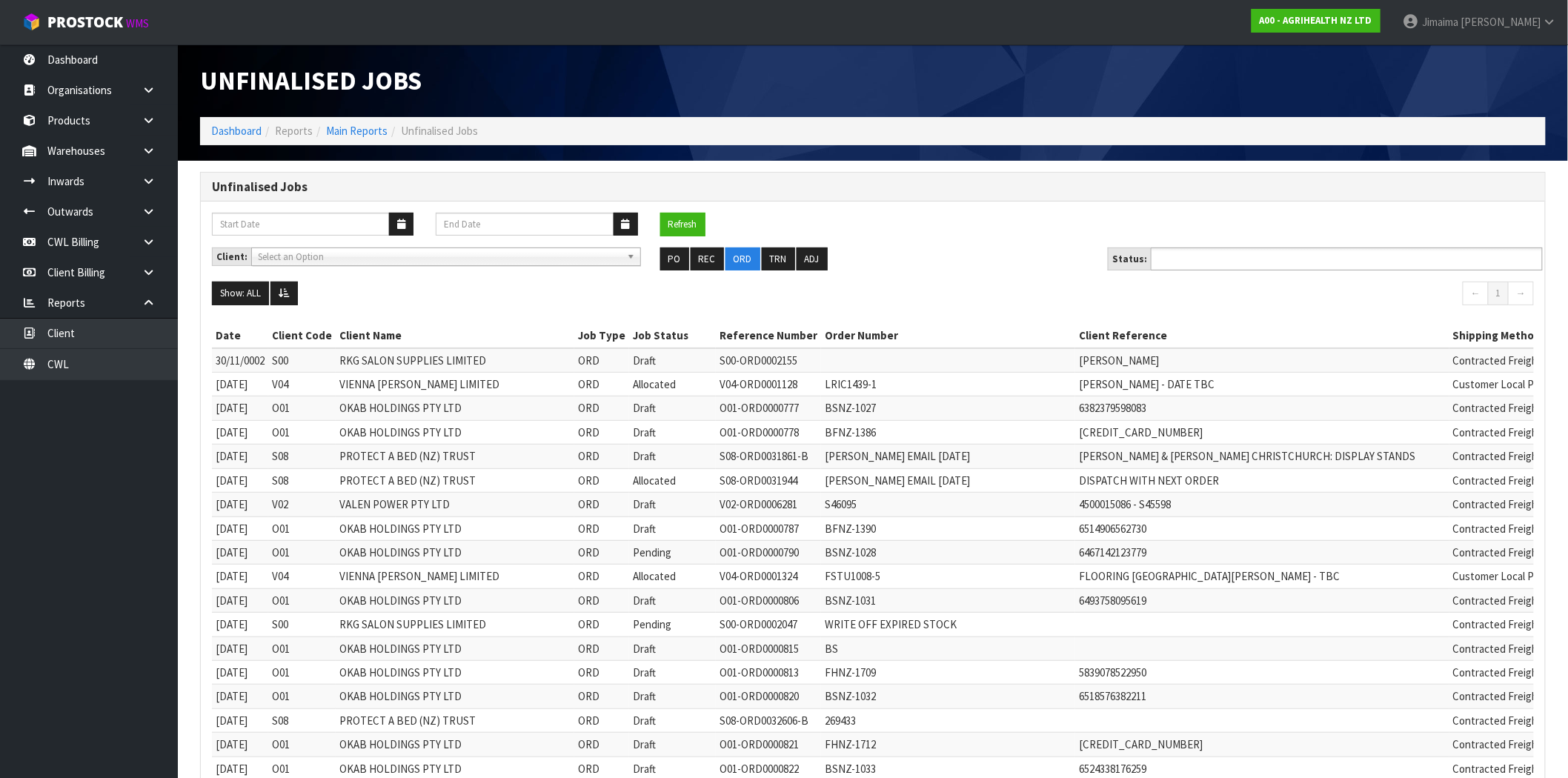
click at [1230, 255] on input "text" at bounding box center [1210, 259] width 109 height 18
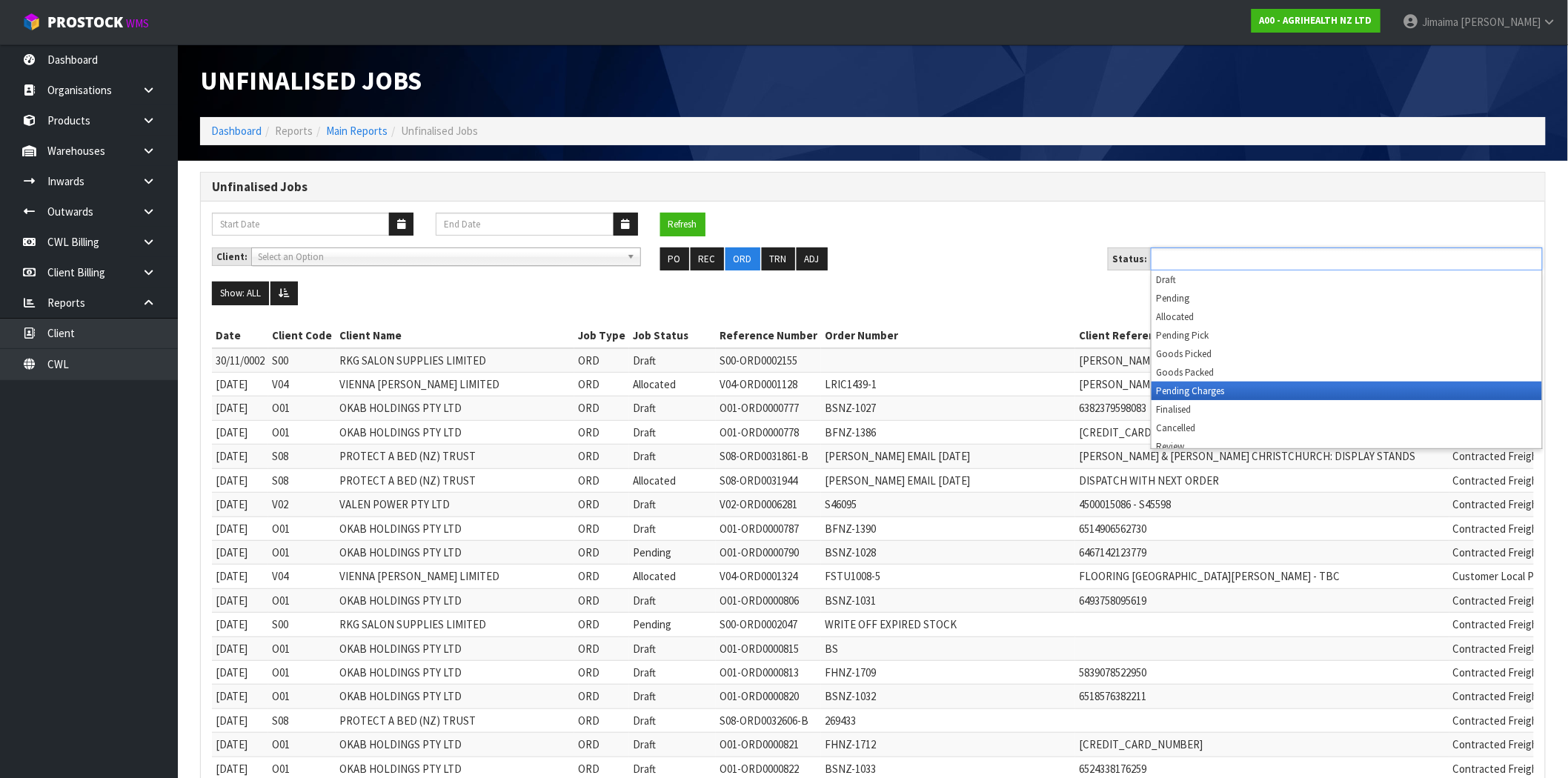
click at [1217, 382] on li "Pending Charges" at bounding box center [1346, 391] width 391 height 18
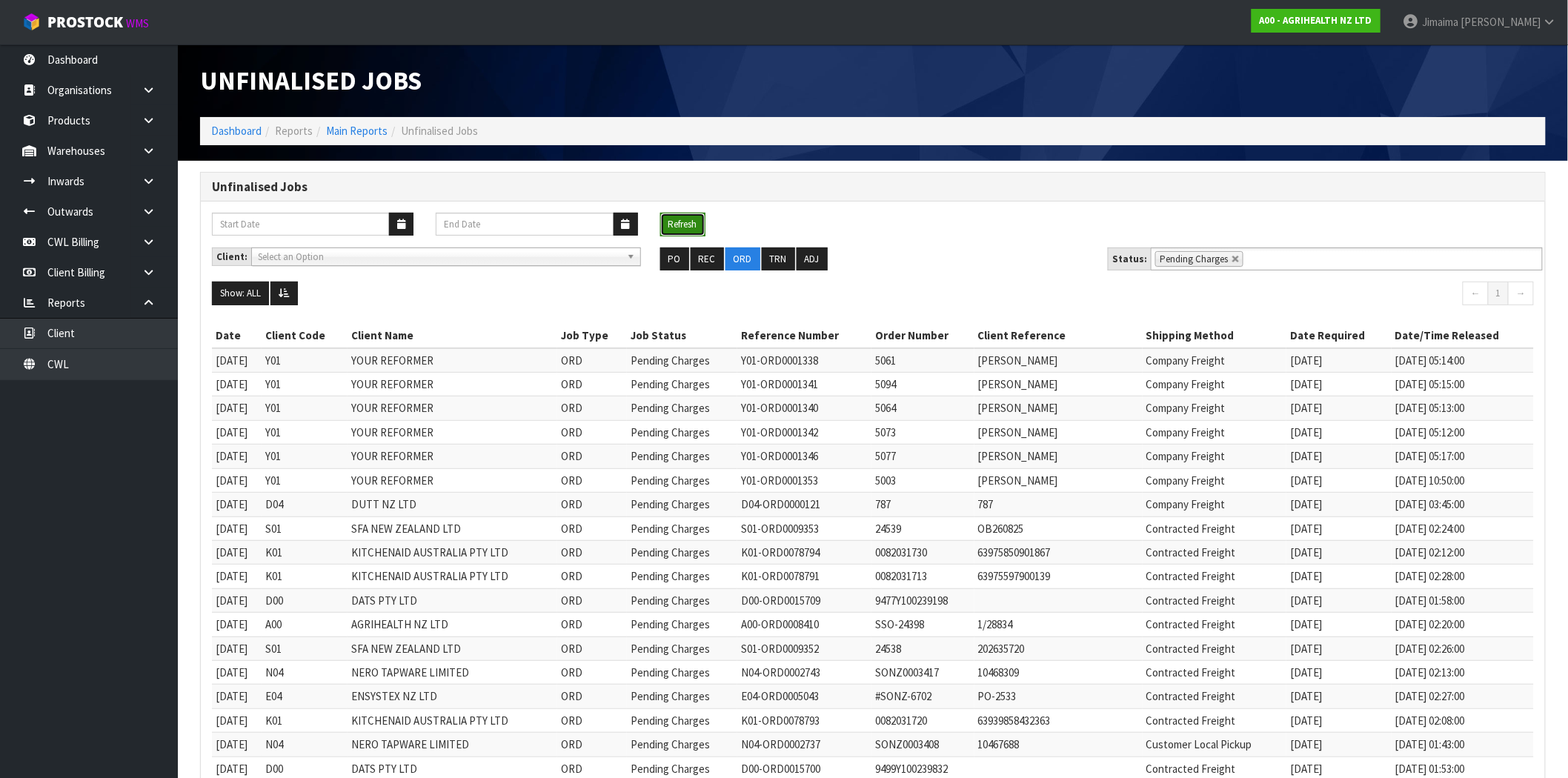
click at [695, 213] on button "Refresh" at bounding box center [682, 224] width 45 height 24
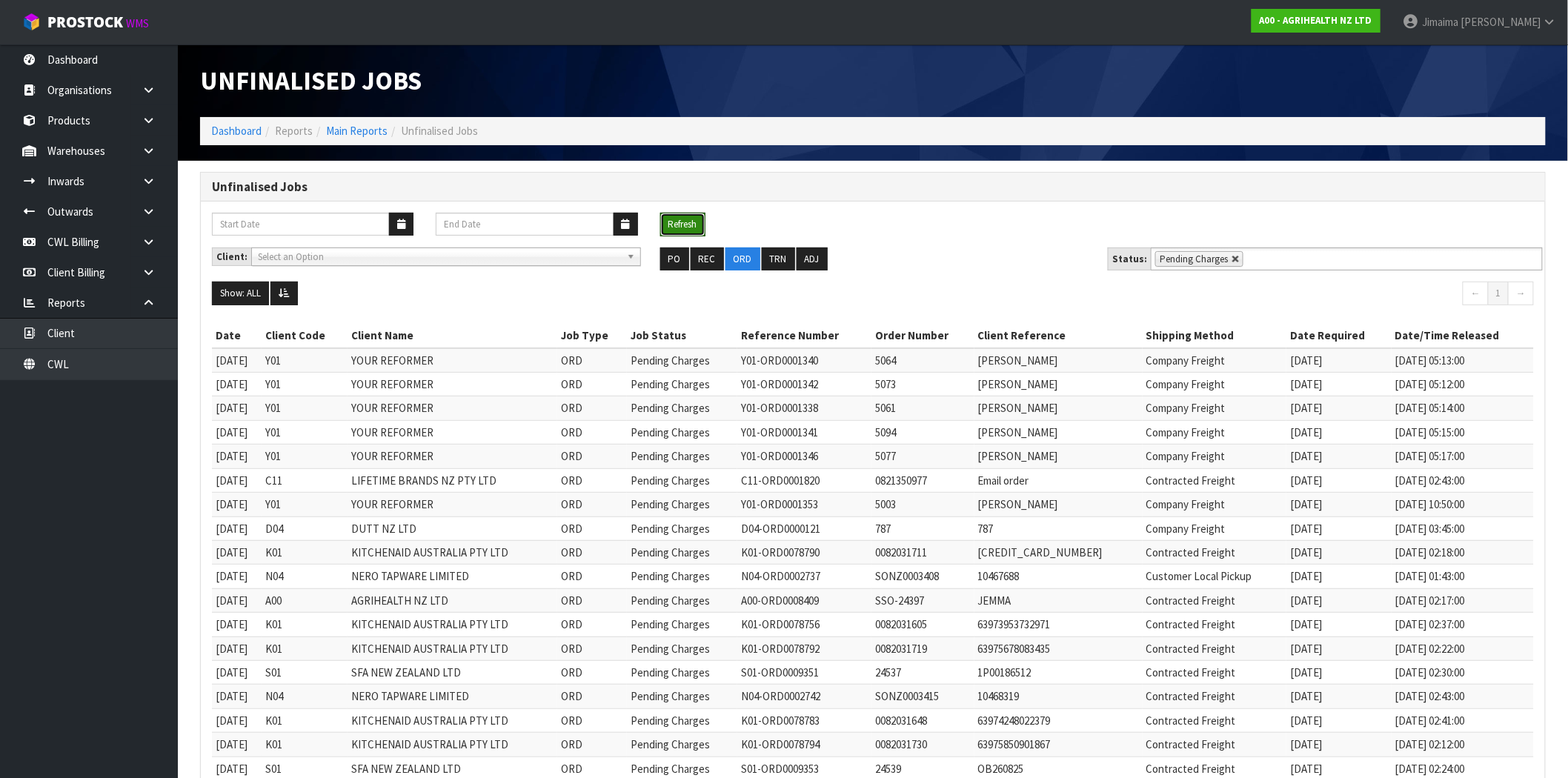
click at [1232, 260] on link at bounding box center [1236, 259] width 9 height 9
type input "Select Some Options"
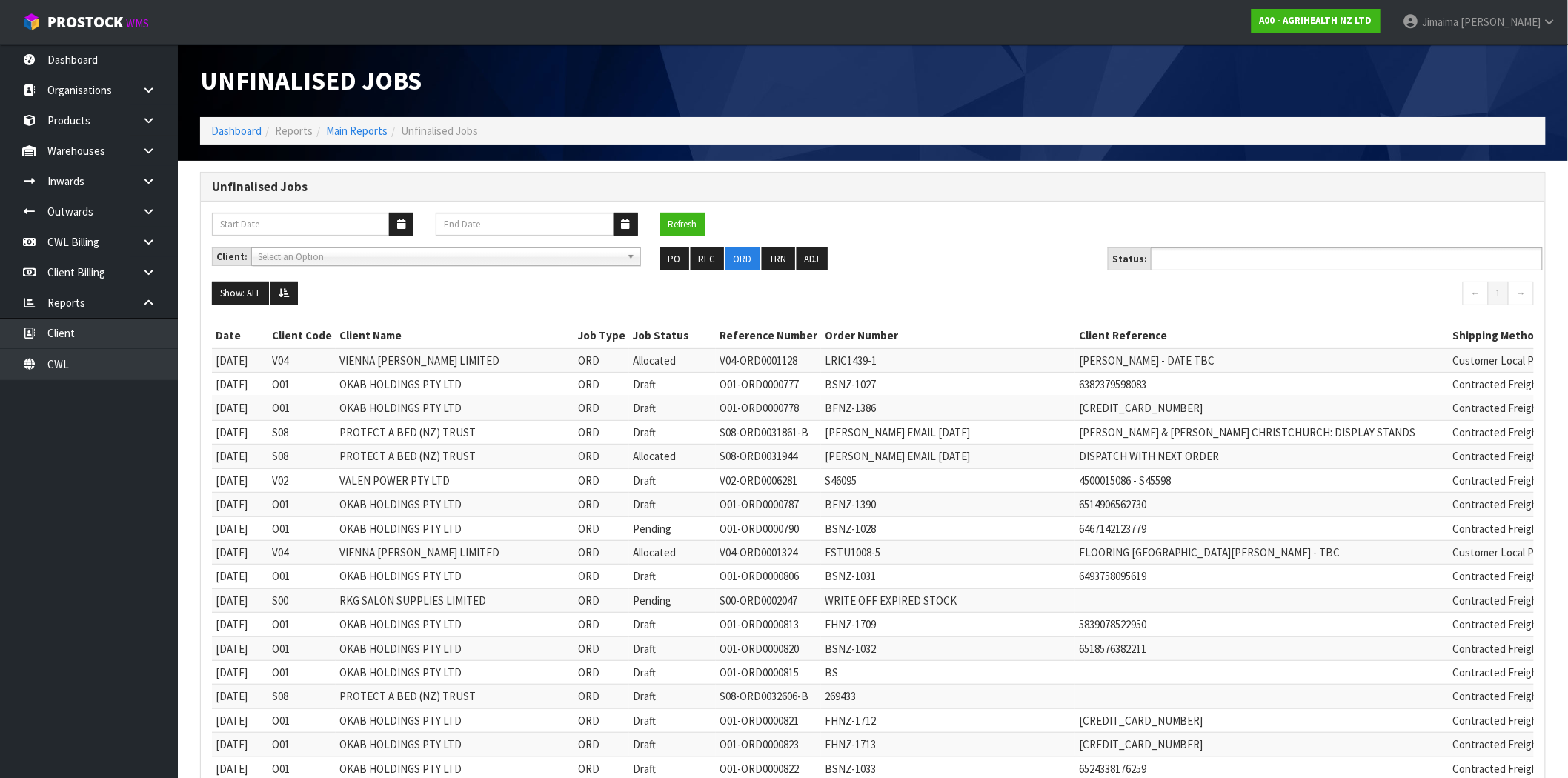
click at [1242, 264] on input "text" at bounding box center [1210, 259] width 109 height 18
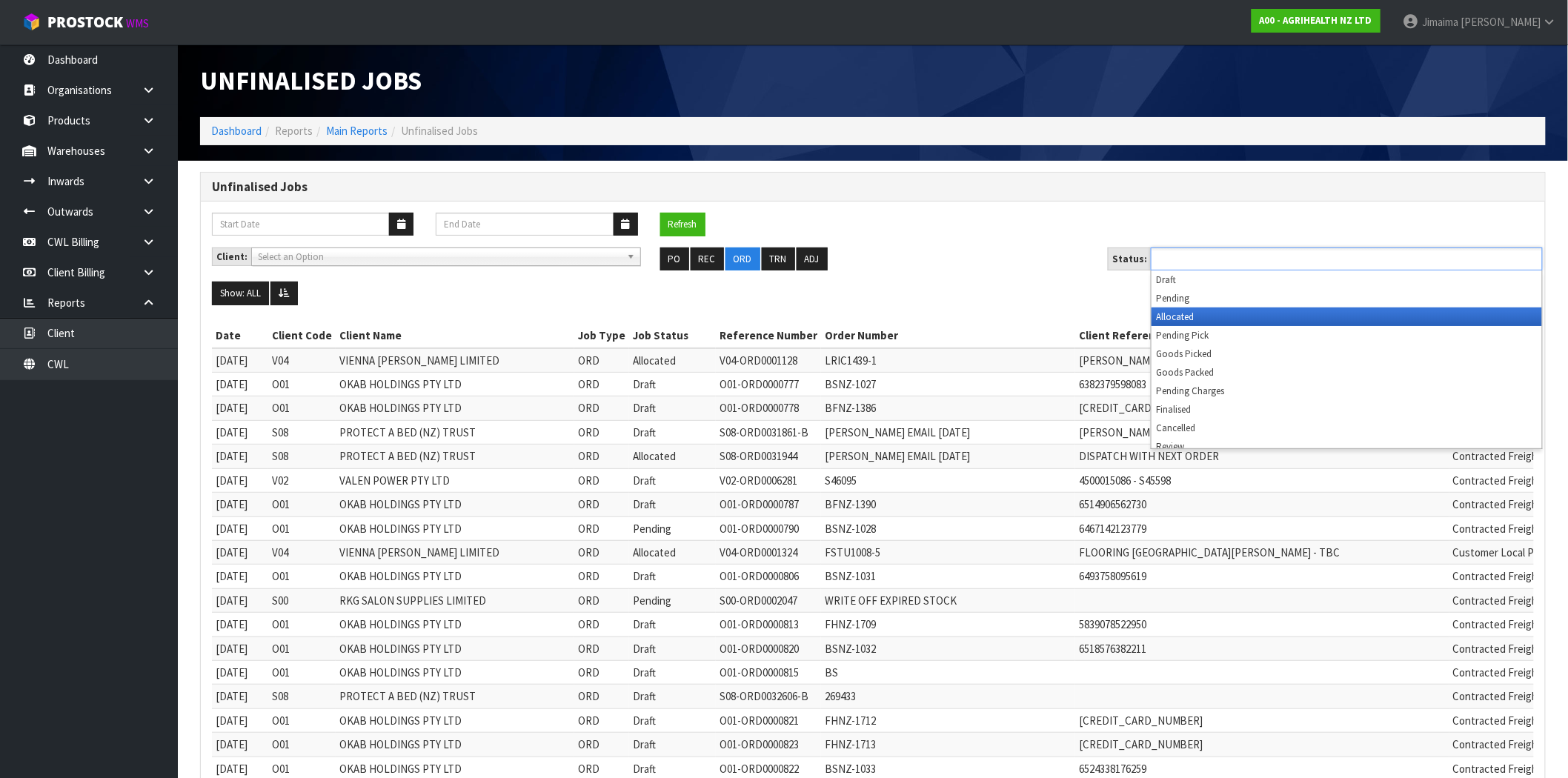
click at [1236, 309] on li "Allocated" at bounding box center [1346, 317] width 391 height 18
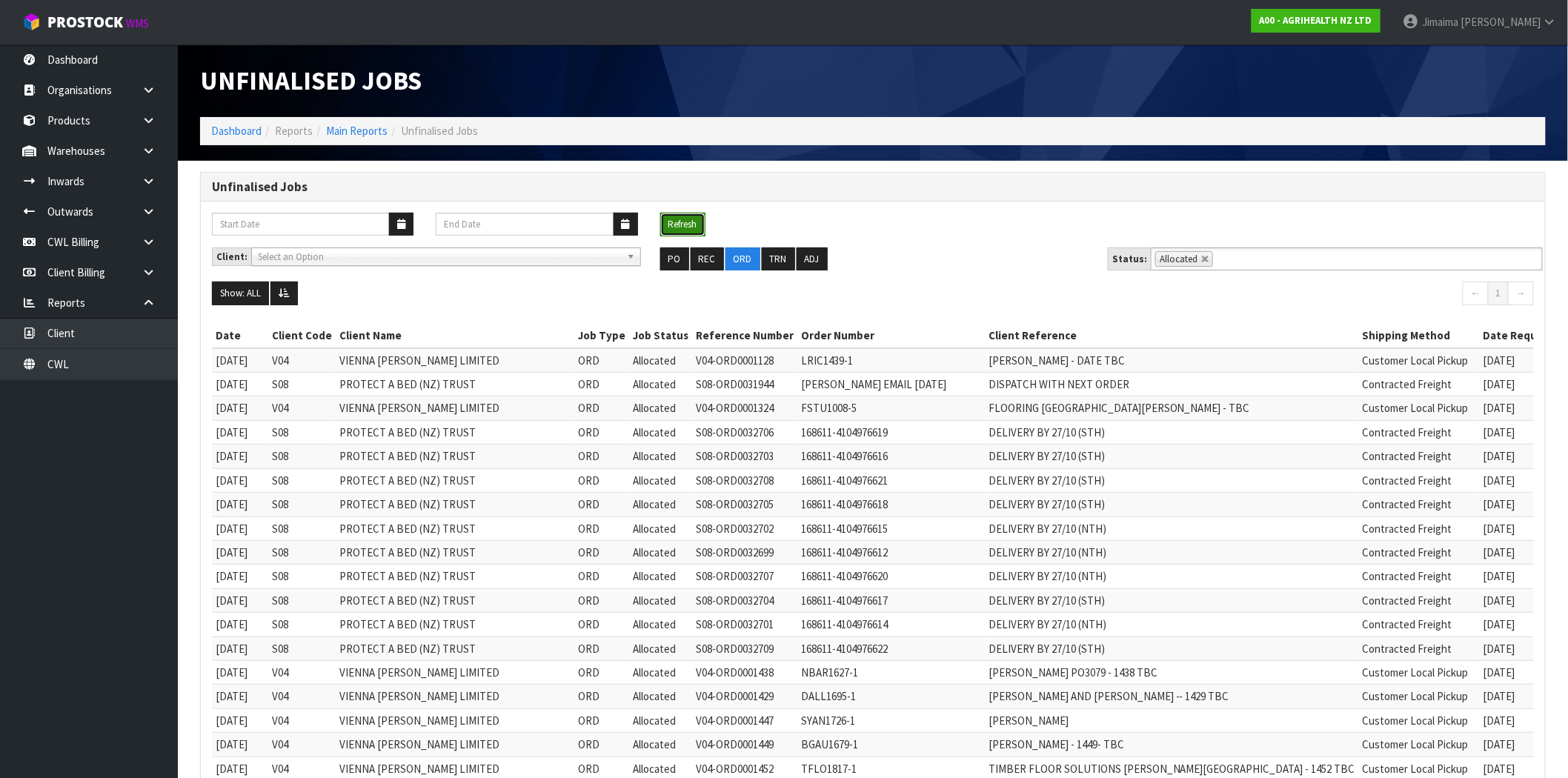
click at [697, 226] on button "Refresh" at bounding box center [682, 224] width 45 height 24
drag, startPoint x: 1199, startPoint y: 259, endPoint x: 1229, endPoint y: 258, distance: 30.0
click at [1201, 259] on link at bounding box center [1206, 259] width 9 height 9
type input "Select Some Options"
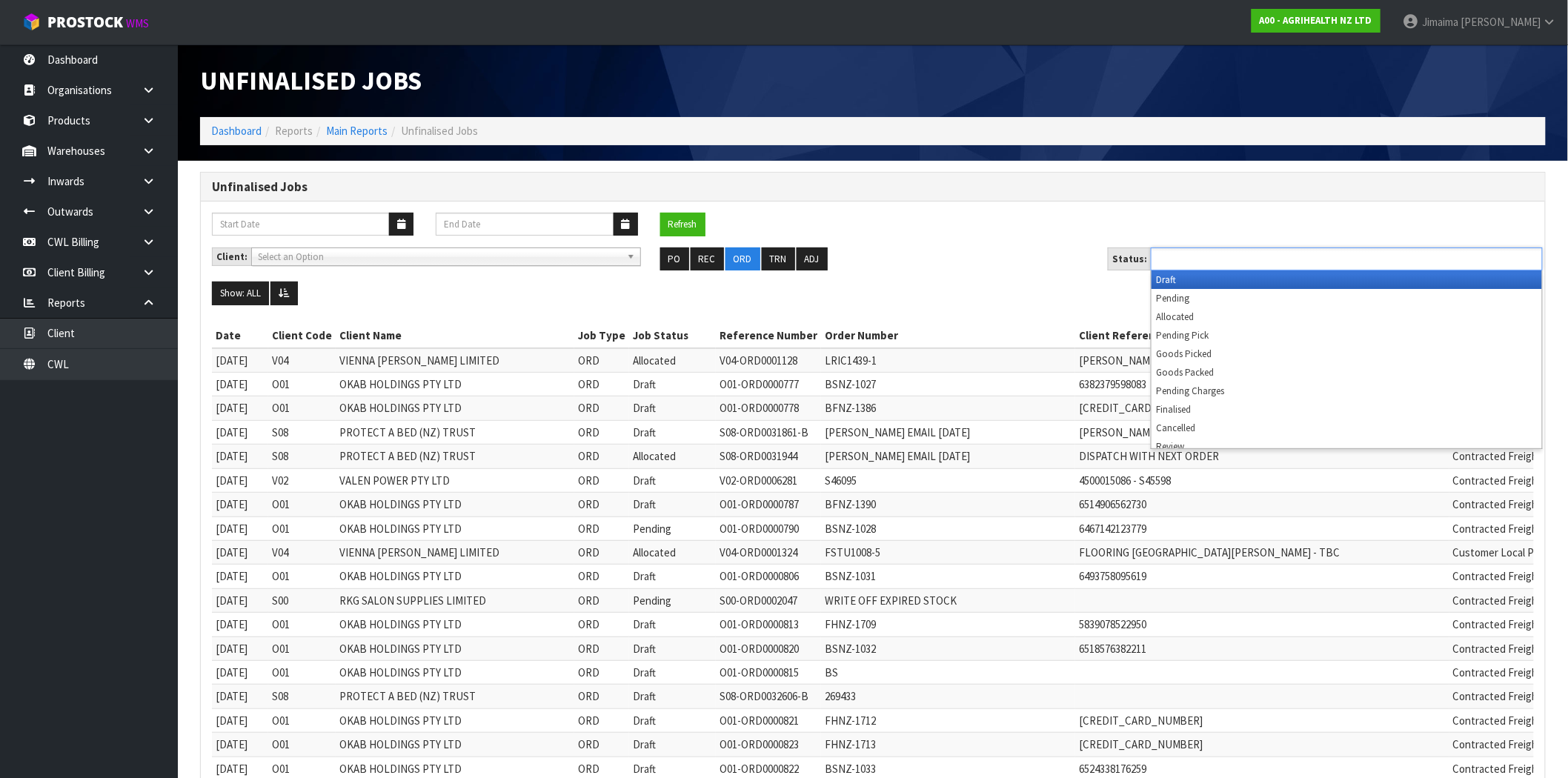
click at [1229, 258] on input "text" at bounding box center [1210, 259] width 109 height 18
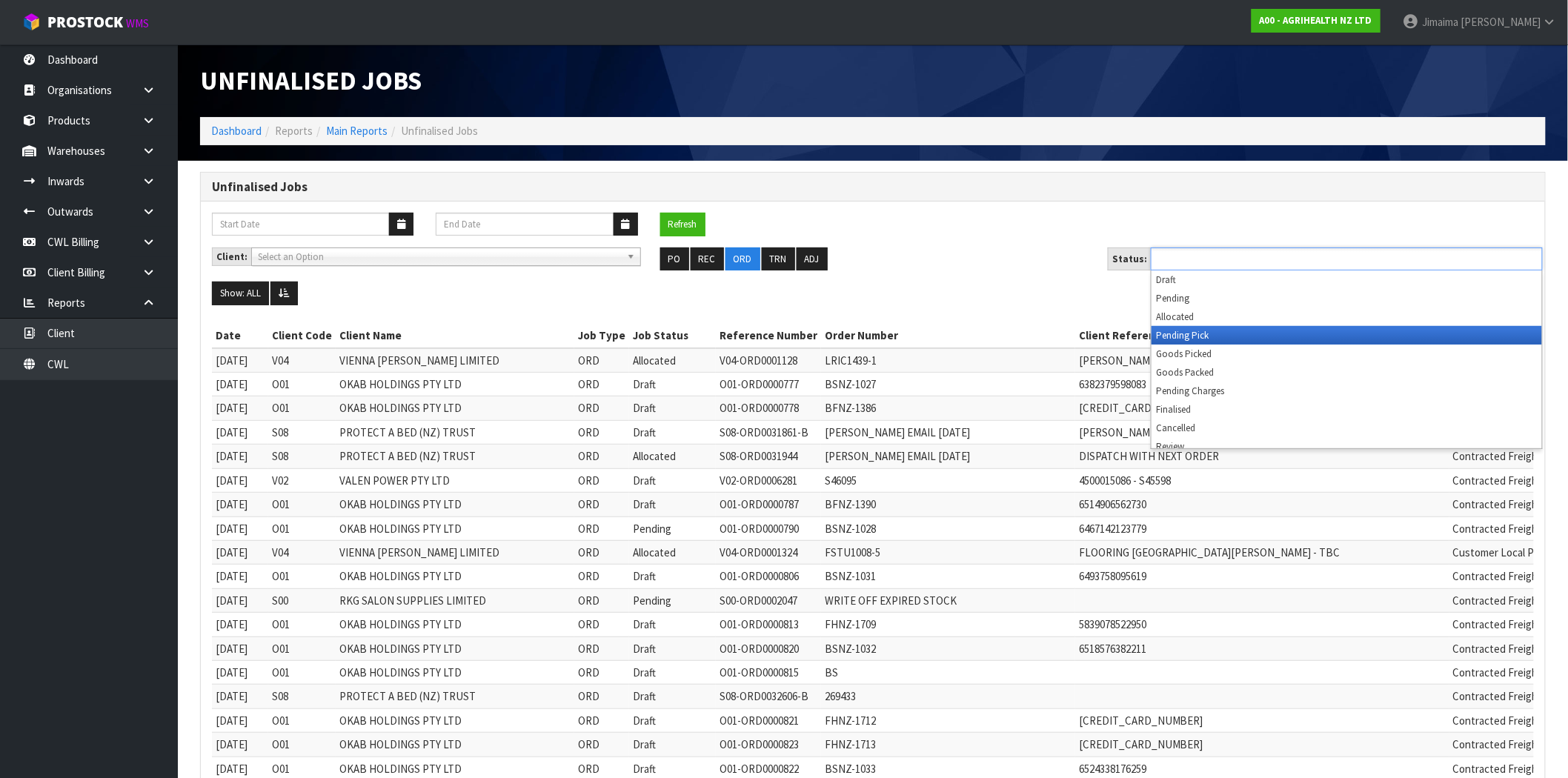
click at [1210, 334] on li "Pending Pick" at bounding box center [1346, 335] width 391 height 18
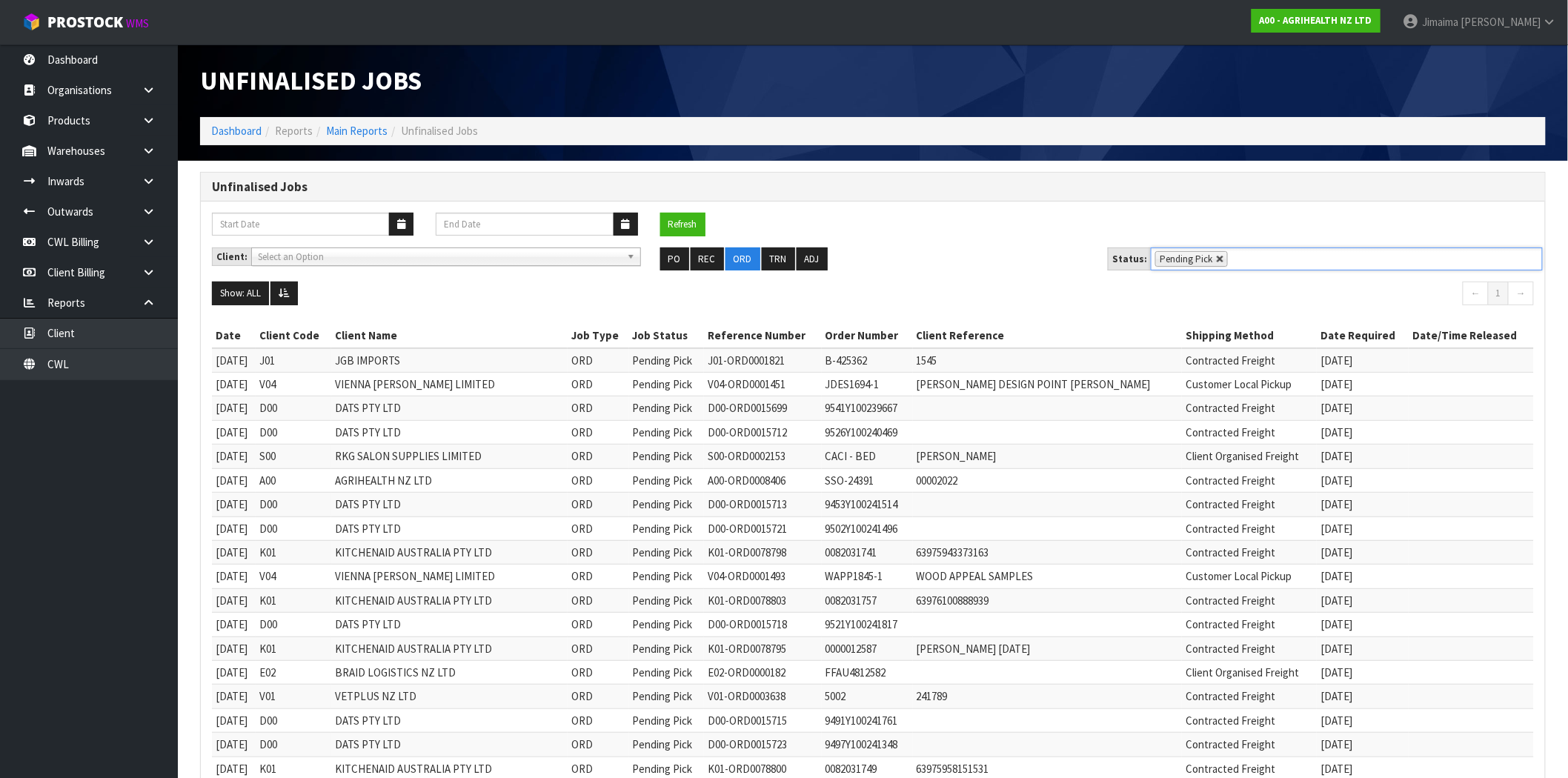
click at [1216, 260] on link at bounding box center [1220, 259] width 9 height 9
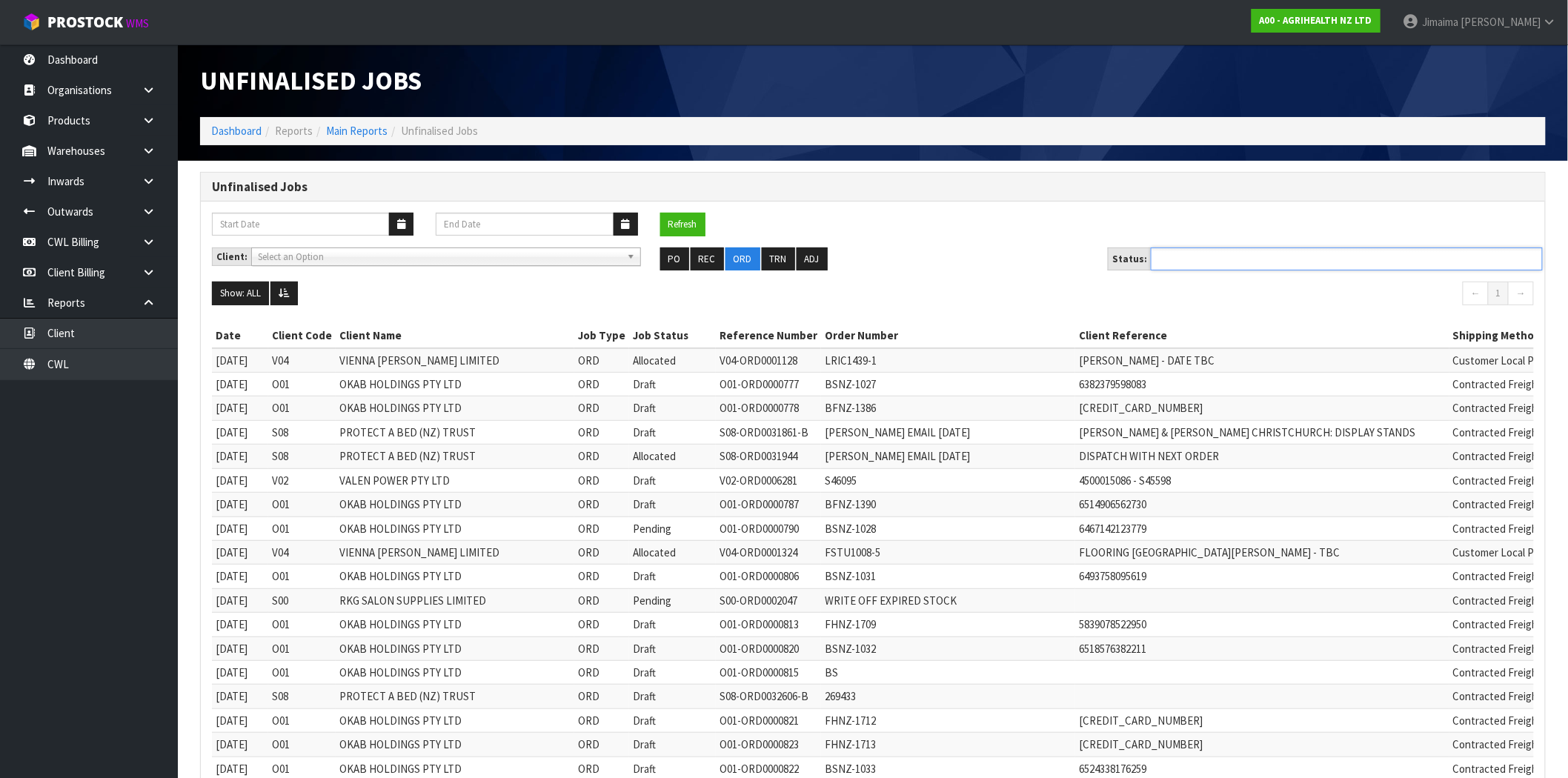
click at [1238, 258] on ul at bounding box center [1347, 259] width 392 height 23
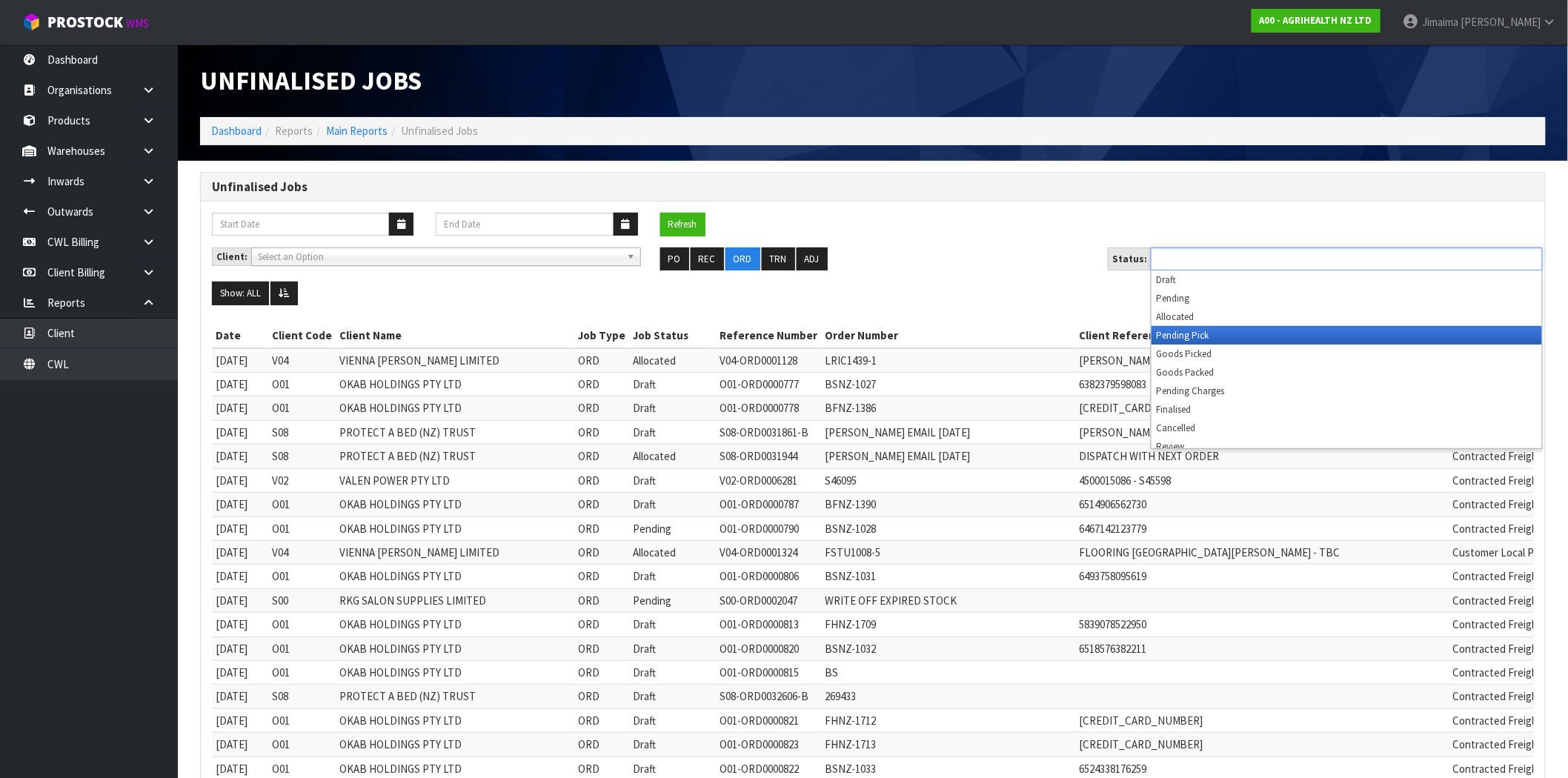
click at [1214, 347] on li "Goods Picked" at bounding box center [1346, 354] width 391 height 18
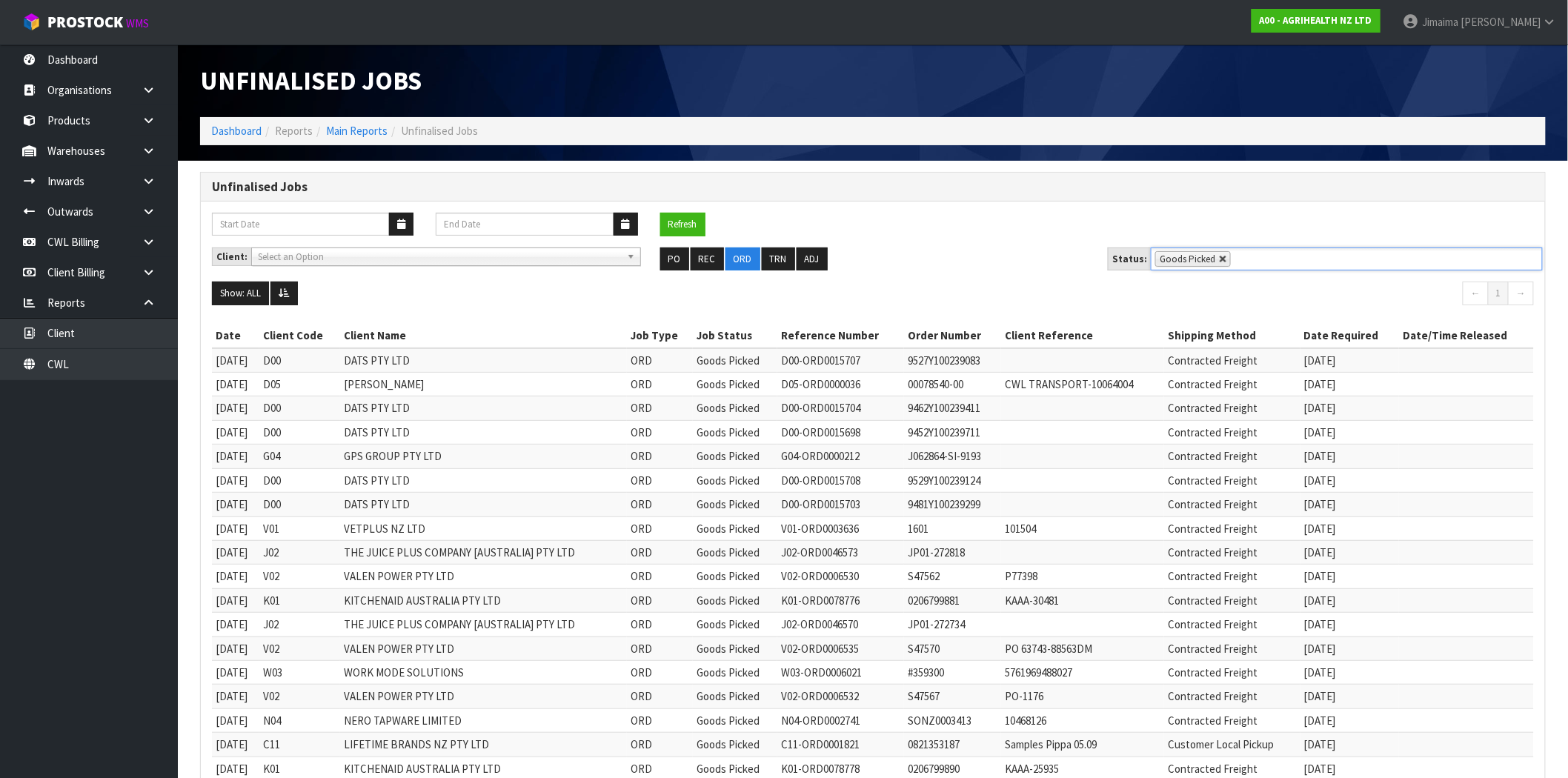
click at [1219, 257] on link at bounding box center [1223, 259] width 9 height 9
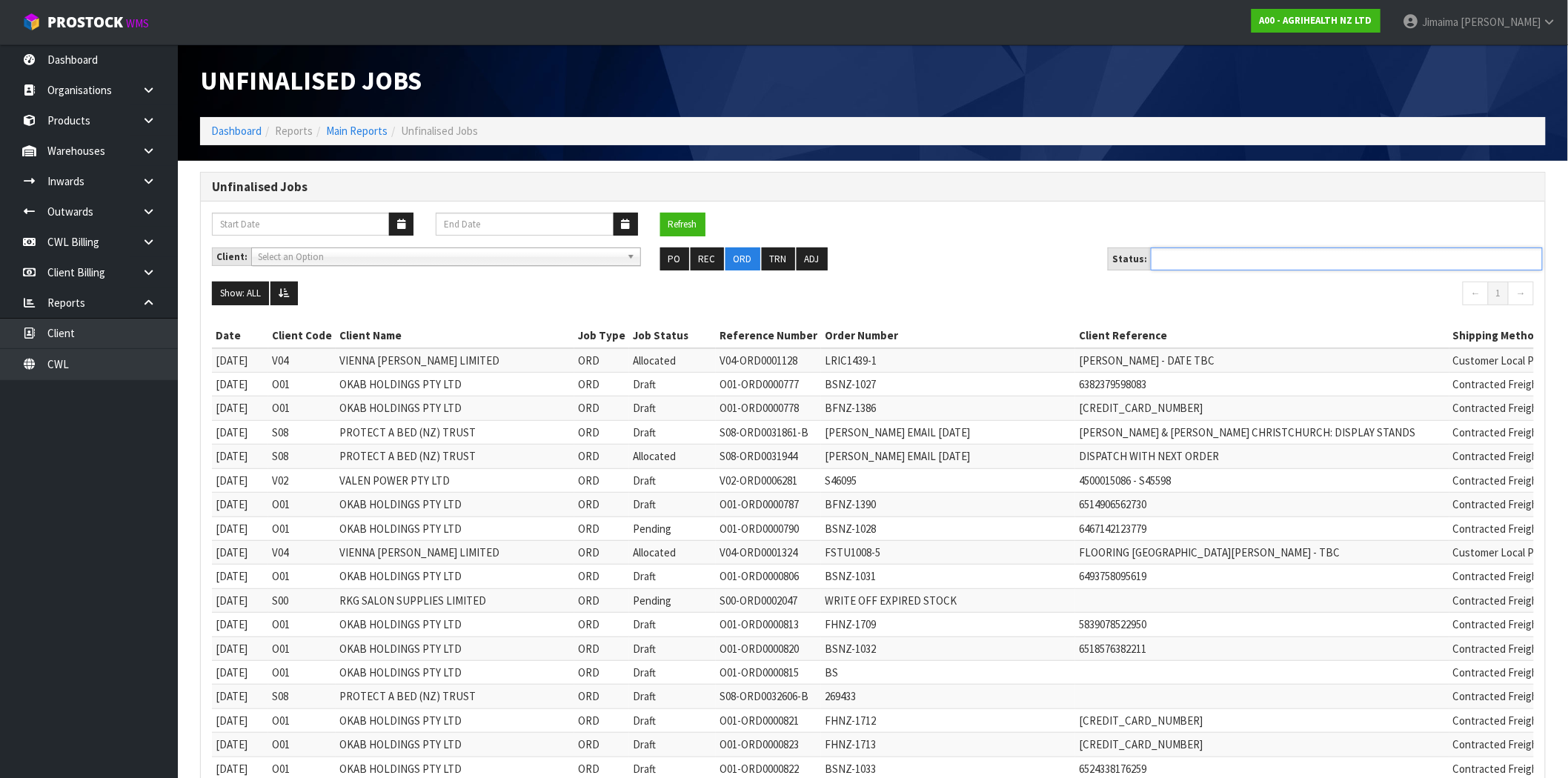
click at [1240, 256] on ul at bounding box center [1347, 259] width 392 height 23
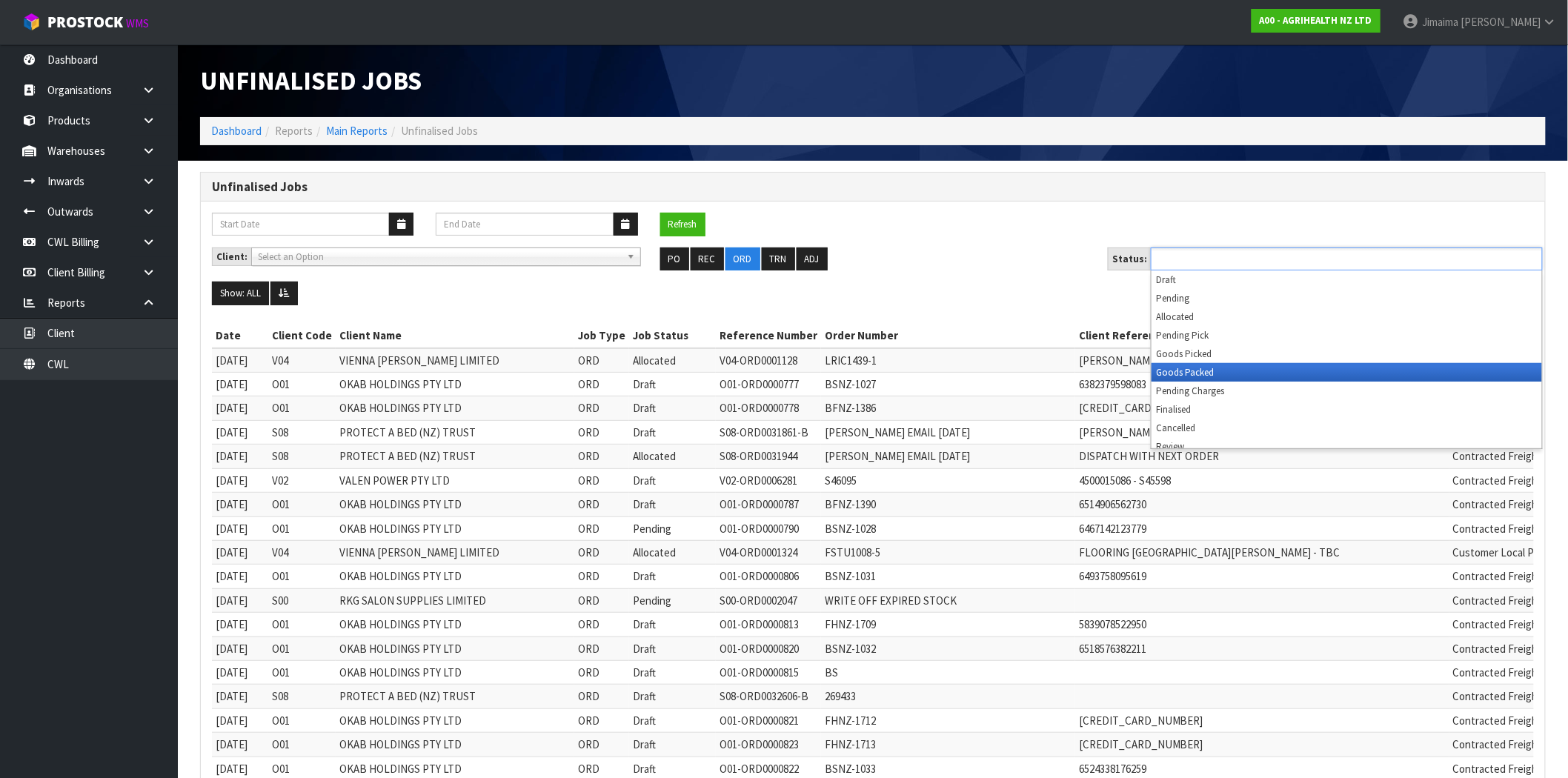
click at [1209, 373] on li "Goods Packed" at bounding box center [1346, 372] width 391 height 18
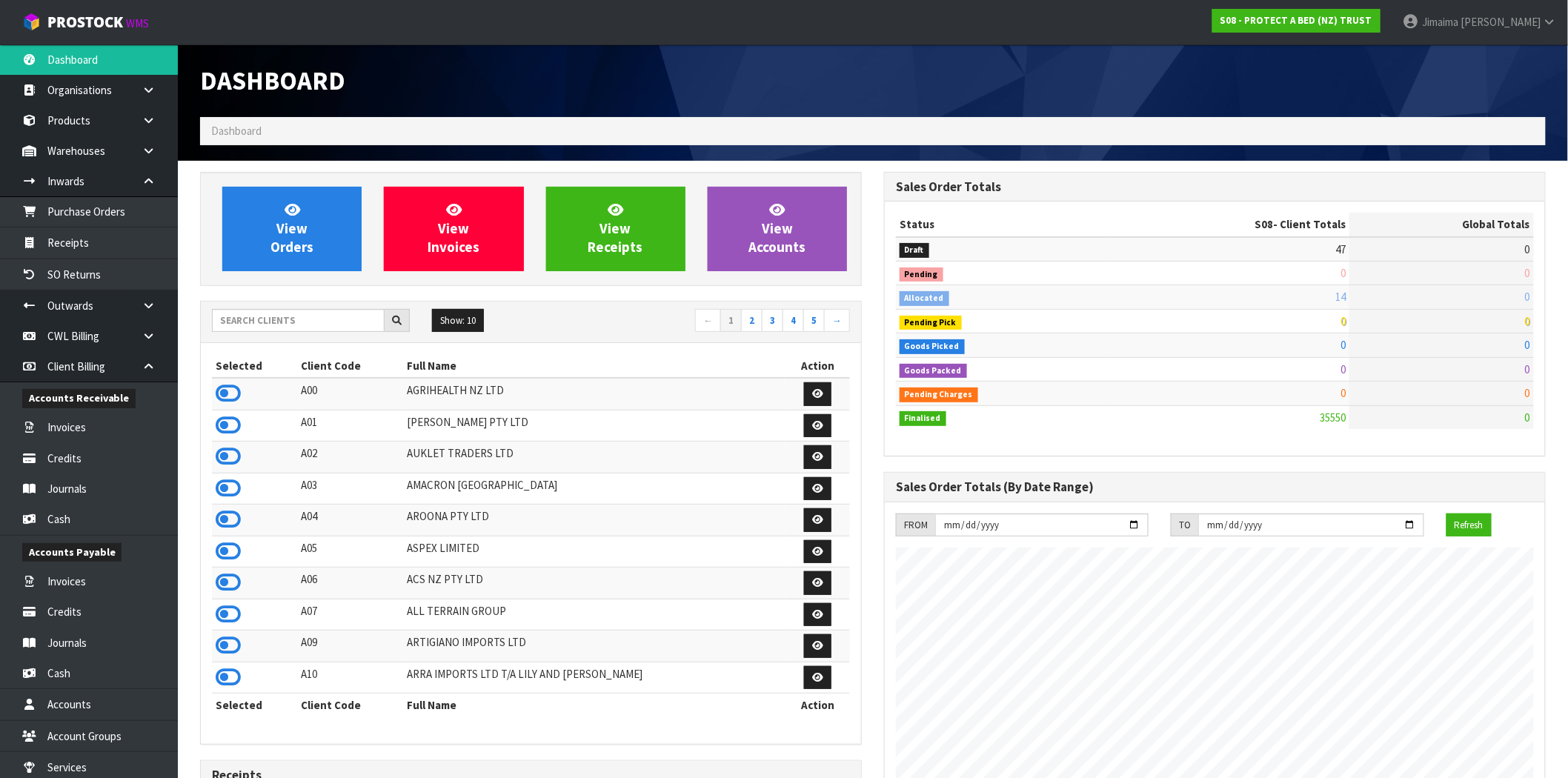
scroll to position [924, 684]
click at [282, 323] on input "text" at bounding box center [298, 321] width 173 height 23
type input "B07"
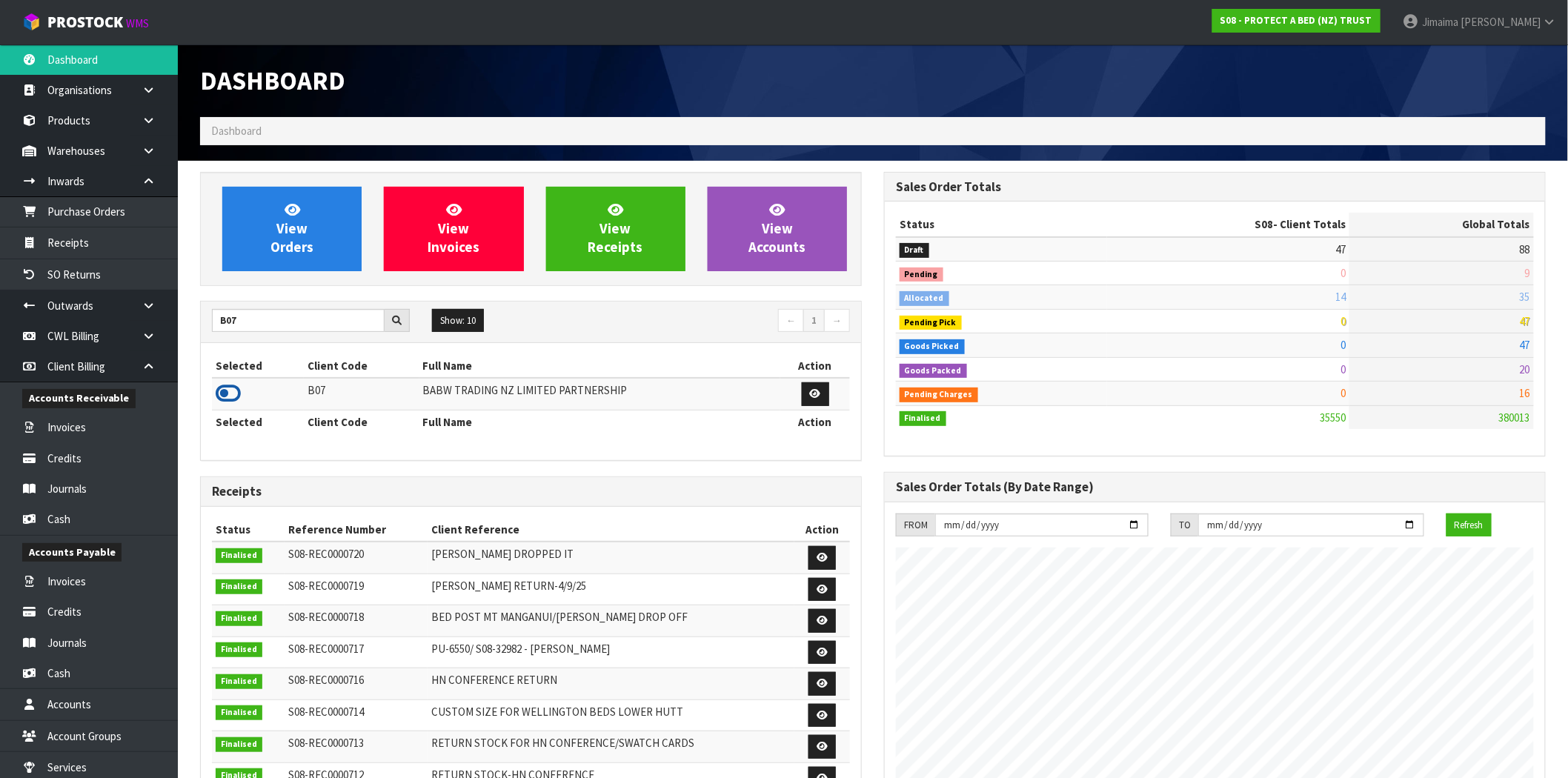
click at [230, 398] on icon at bounding box center [228, 393] width 25 height 22
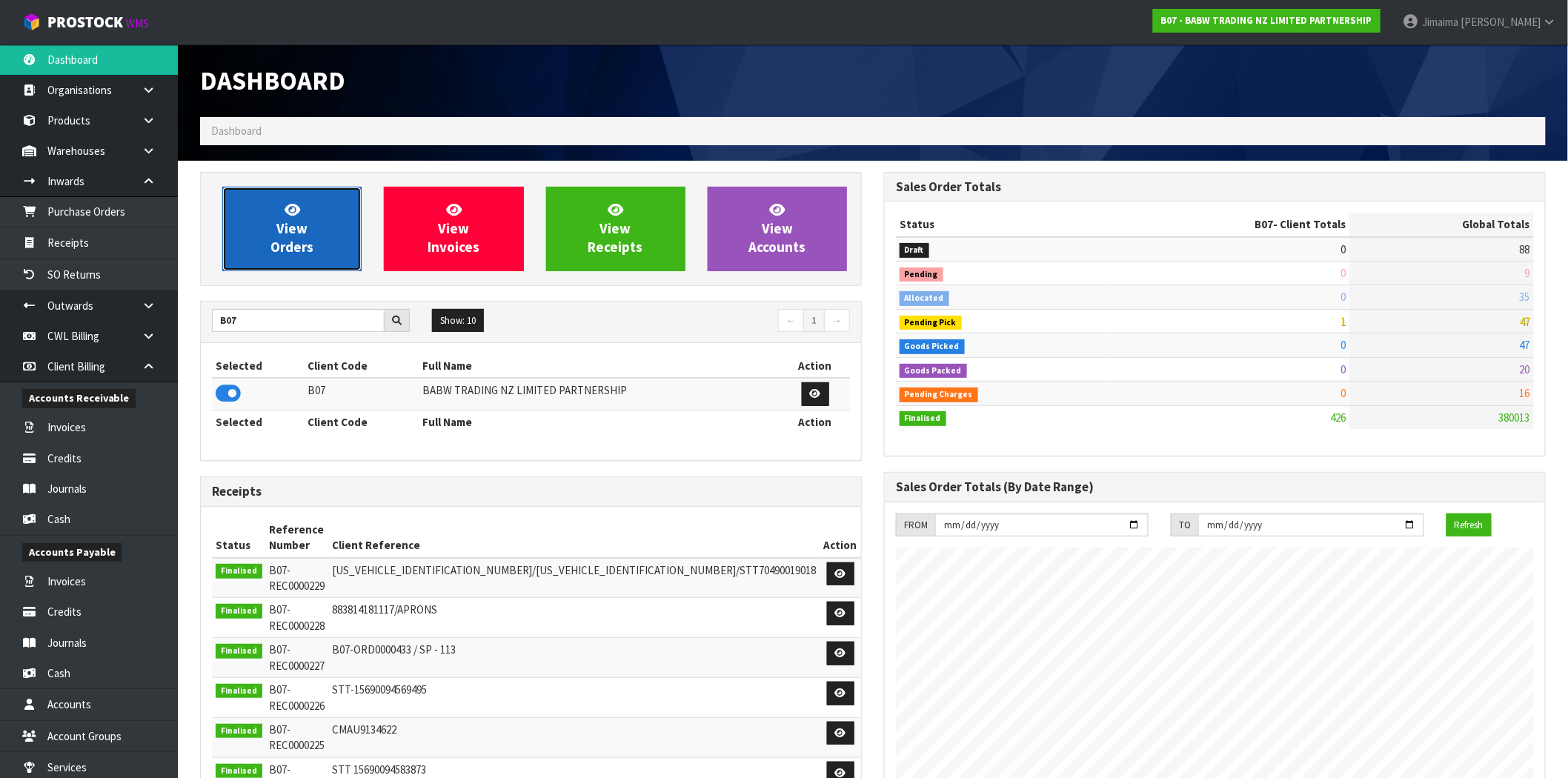
click at [304, 226] on span "View Orders" at bounding box center [292, 229] width 43 height 55
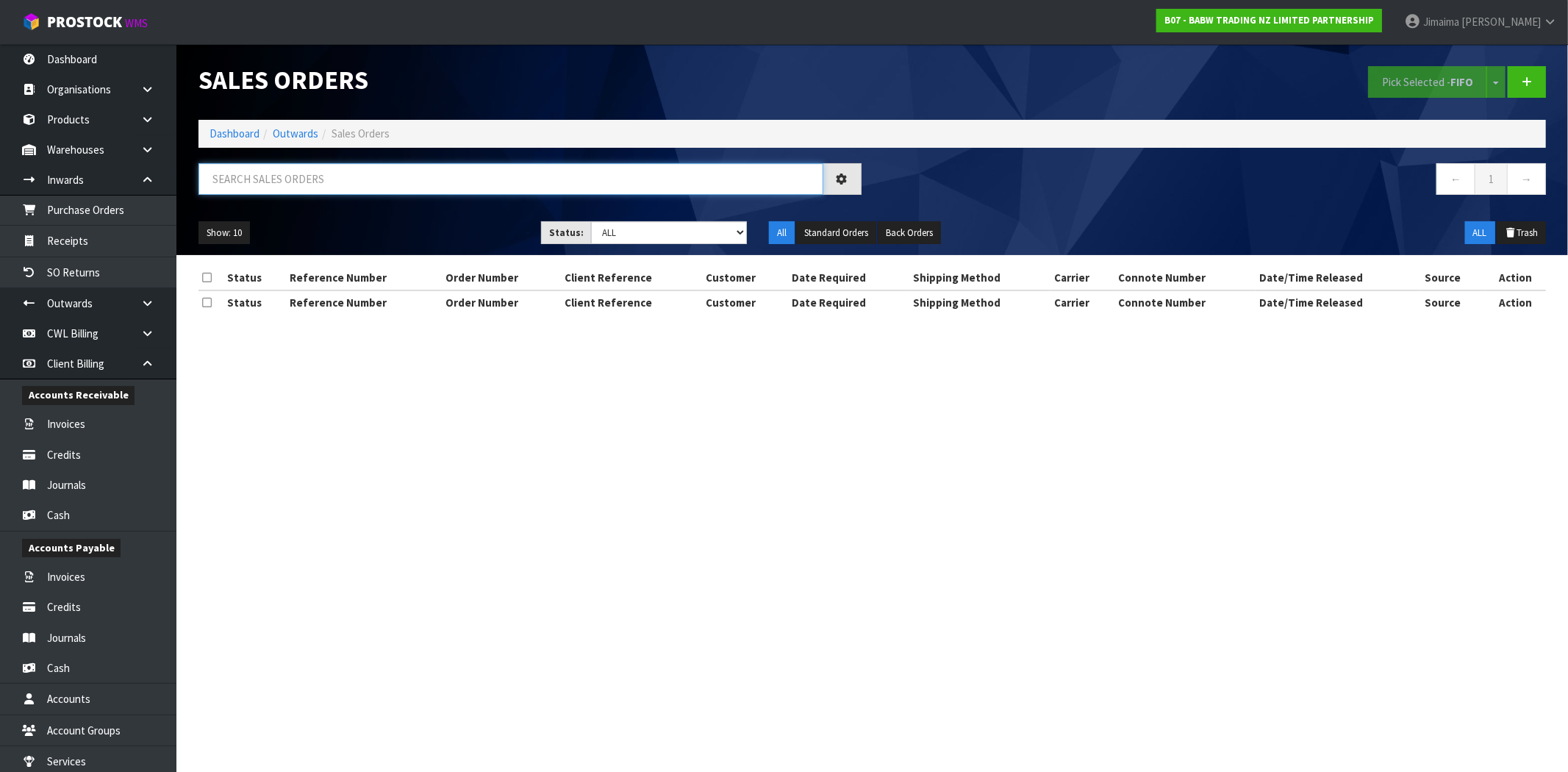
click at [348, 188] on input "text" at bounding box center [511, 179] width 625 height 32
paste input "CWL7719652"
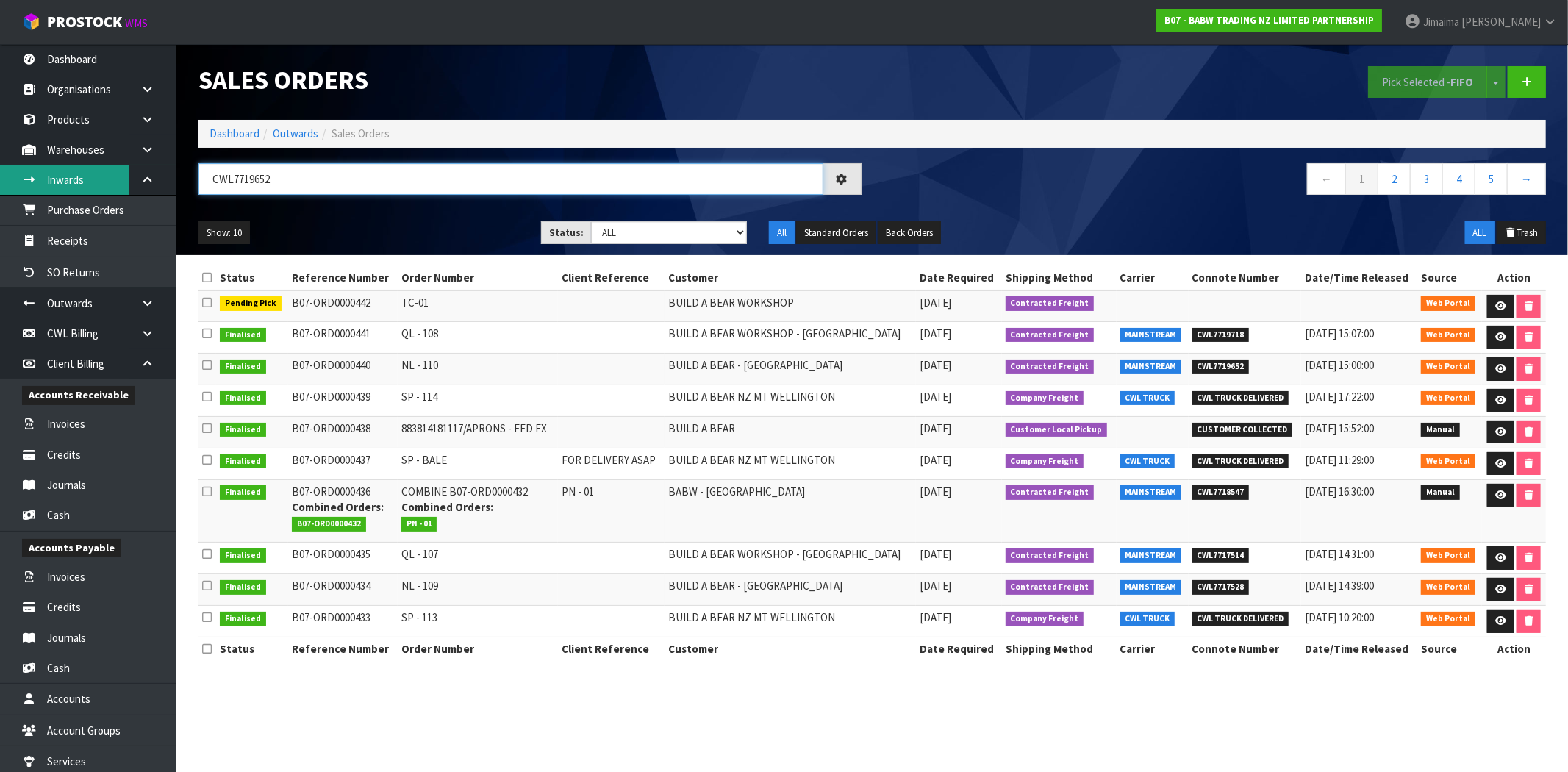
type input "CWL7719652"
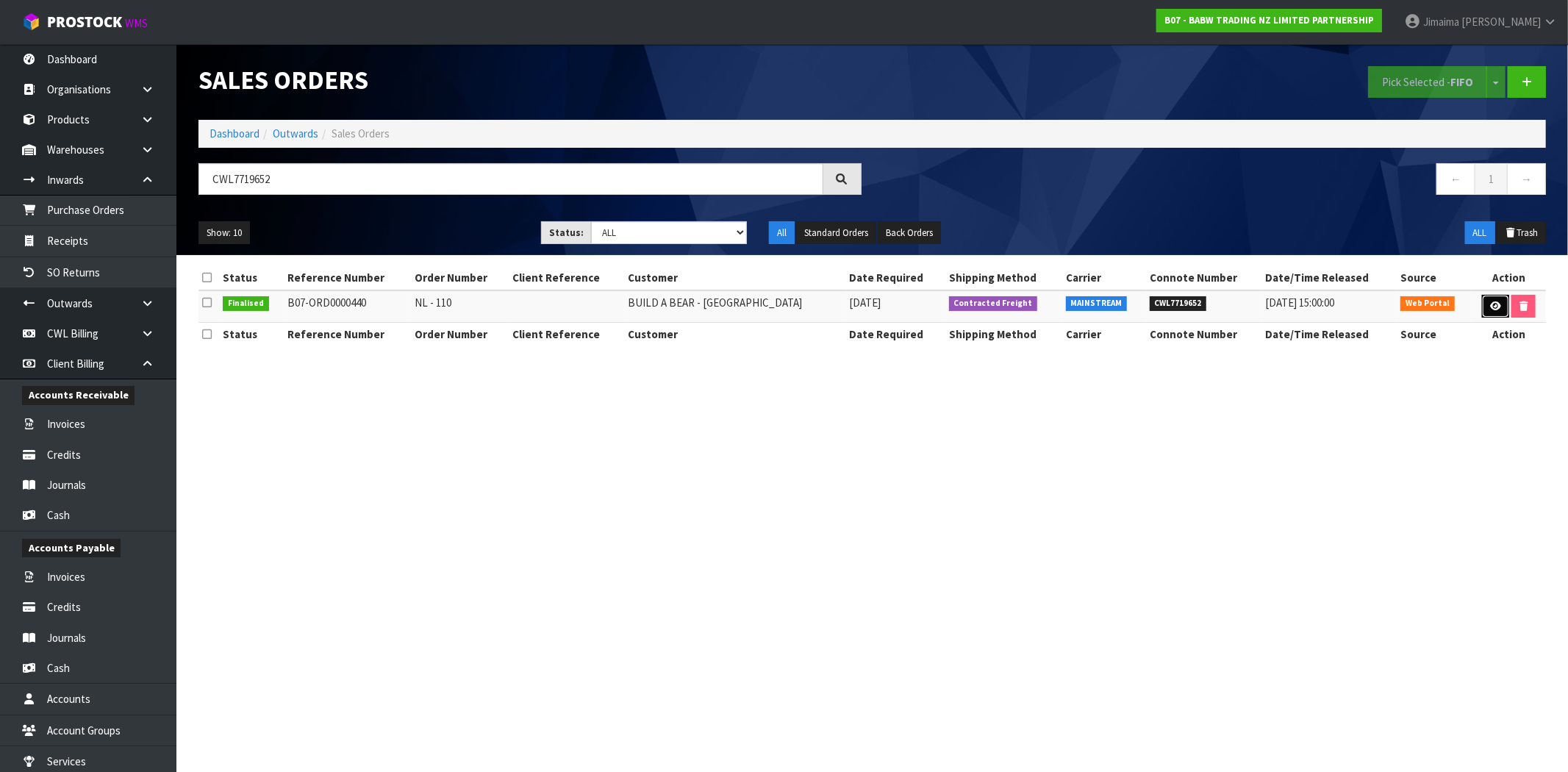
drag, startPoint x: 1496, startPoint y: 303, endPoint x: 1490, endPoint y: 310, distance: 9.2
click at [1496, 303] on icon at bounding box center [1495, 306] width 11 height 10
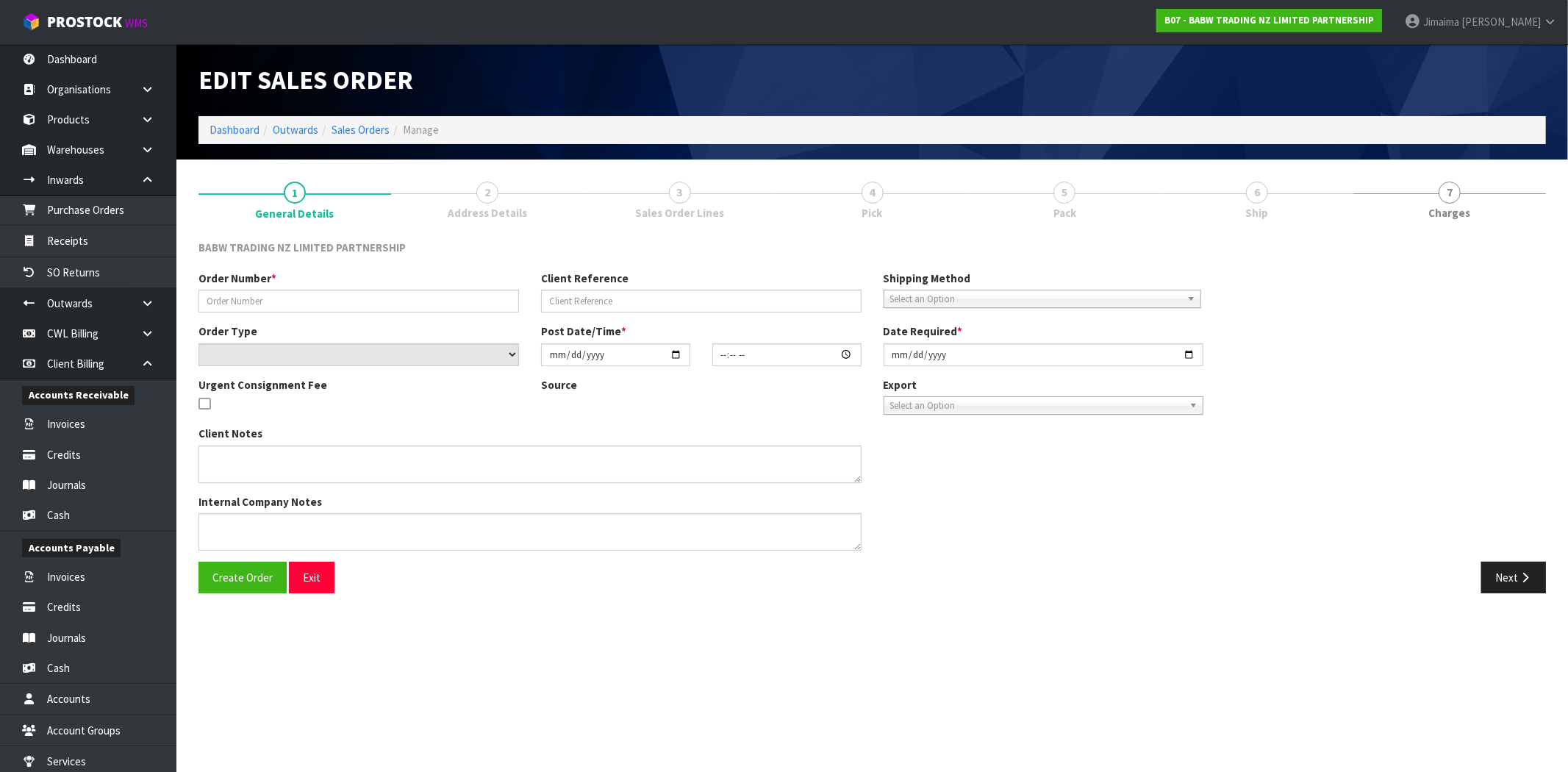
type input "NL - 110"
select select "number:0"
type input "2025-09-01"
type input "14:39:00.000"
type input "2025-09-01"
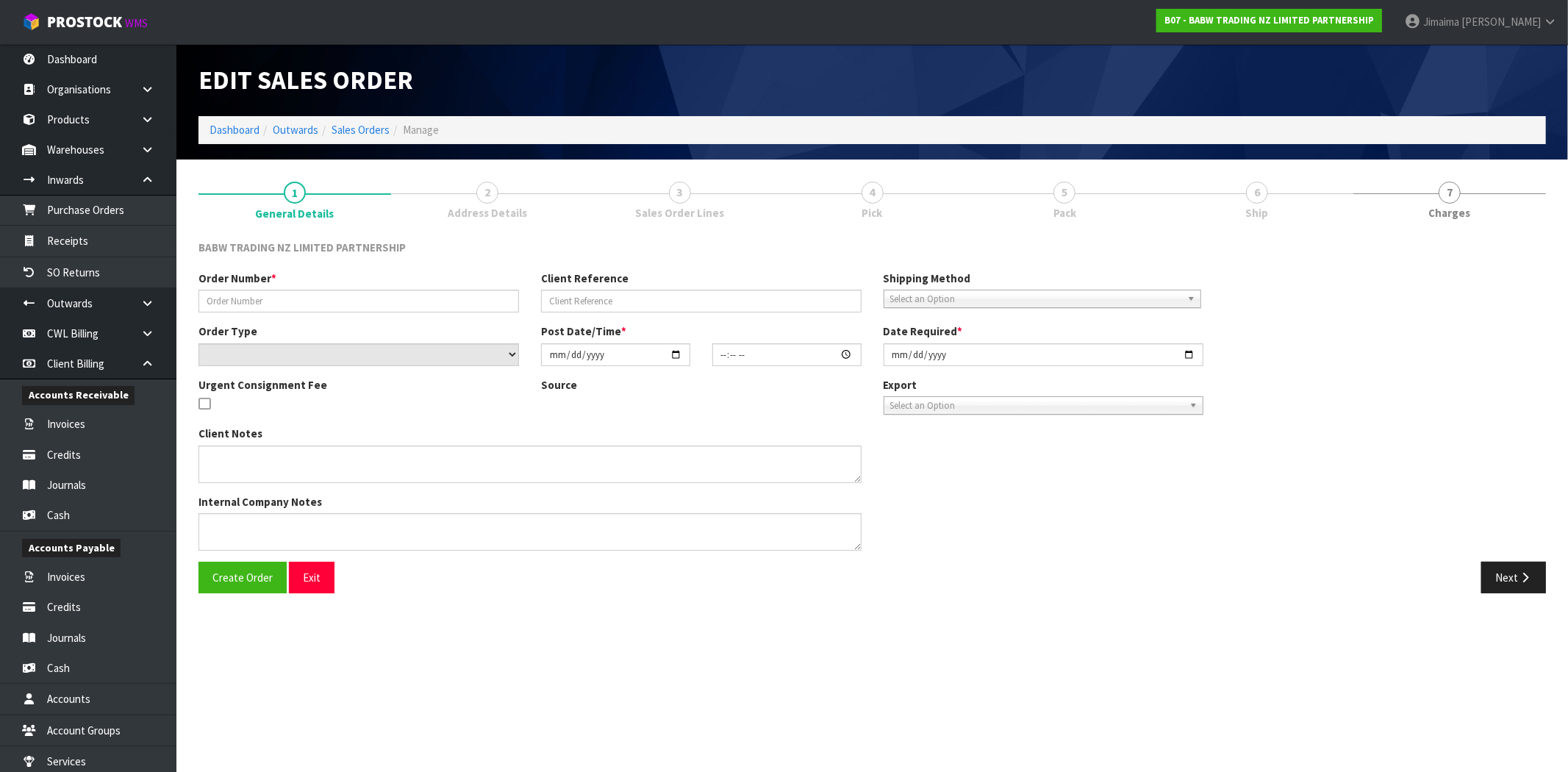
type textarea "DELIVER BETWEEN 8AM AND 8.30AM CALL - SANTANA ON 0221550016 AFTERNOON PRIOR TO …"
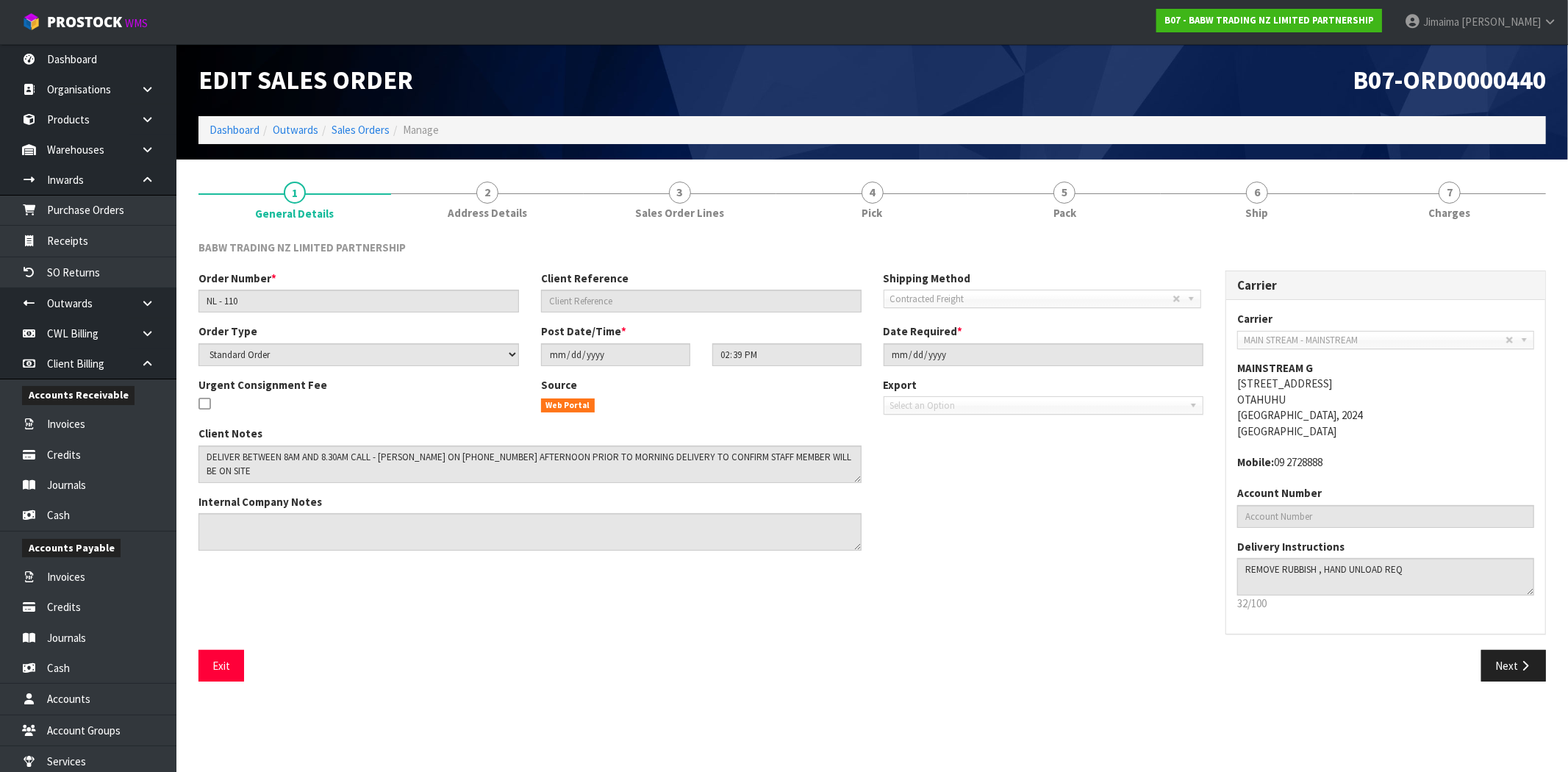
click at [993, 436] on div "Client Notes Internal Company Notes" at bounding box center [700, 493] width 1027 height 136
click at [1070, 199] on span "5" at bounding box center [1064, 192] width 22 height 22
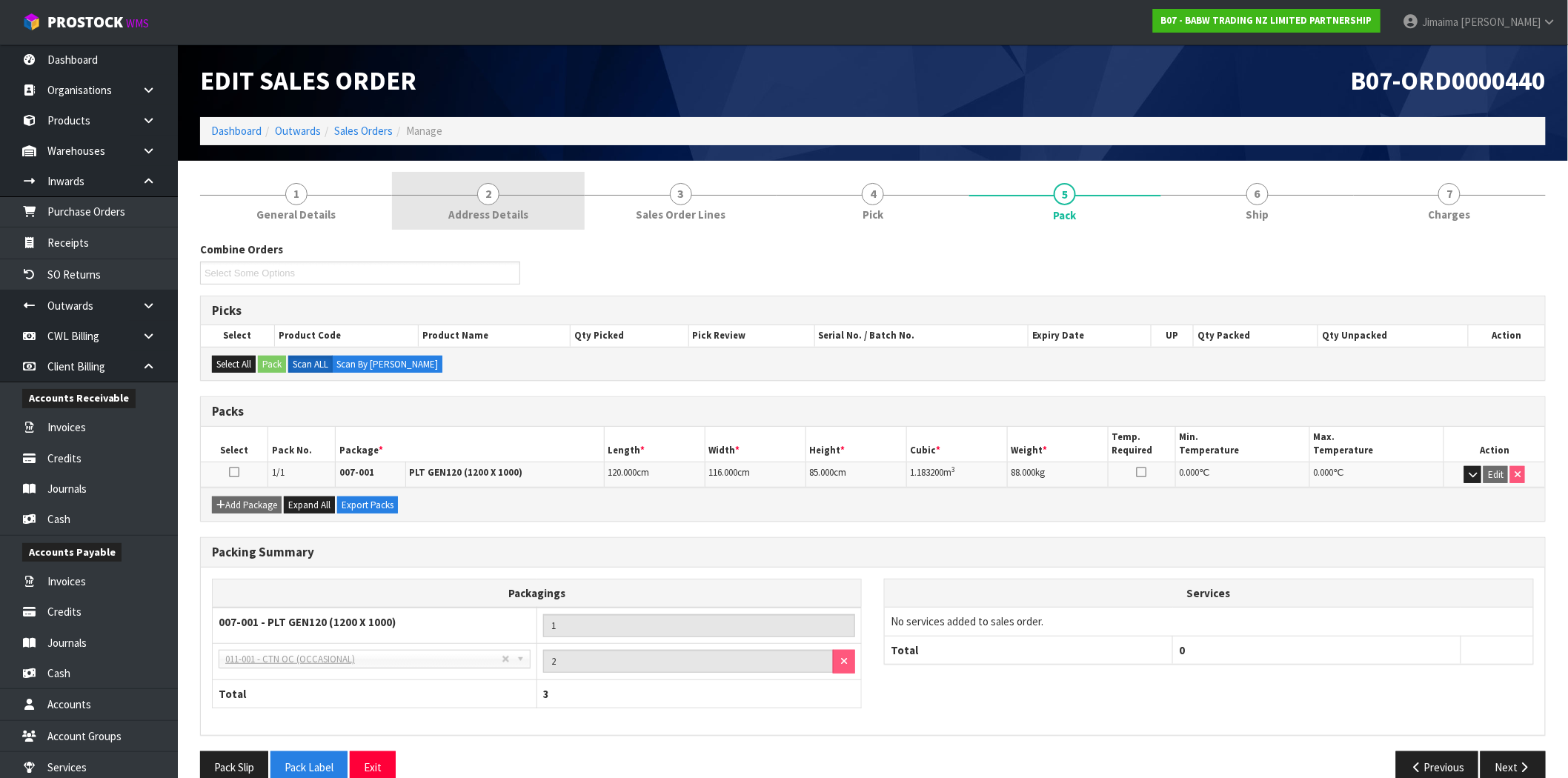
click at [464, 205] on link "2 Address Details" at bounding box center [488, 201] width 192 height 58
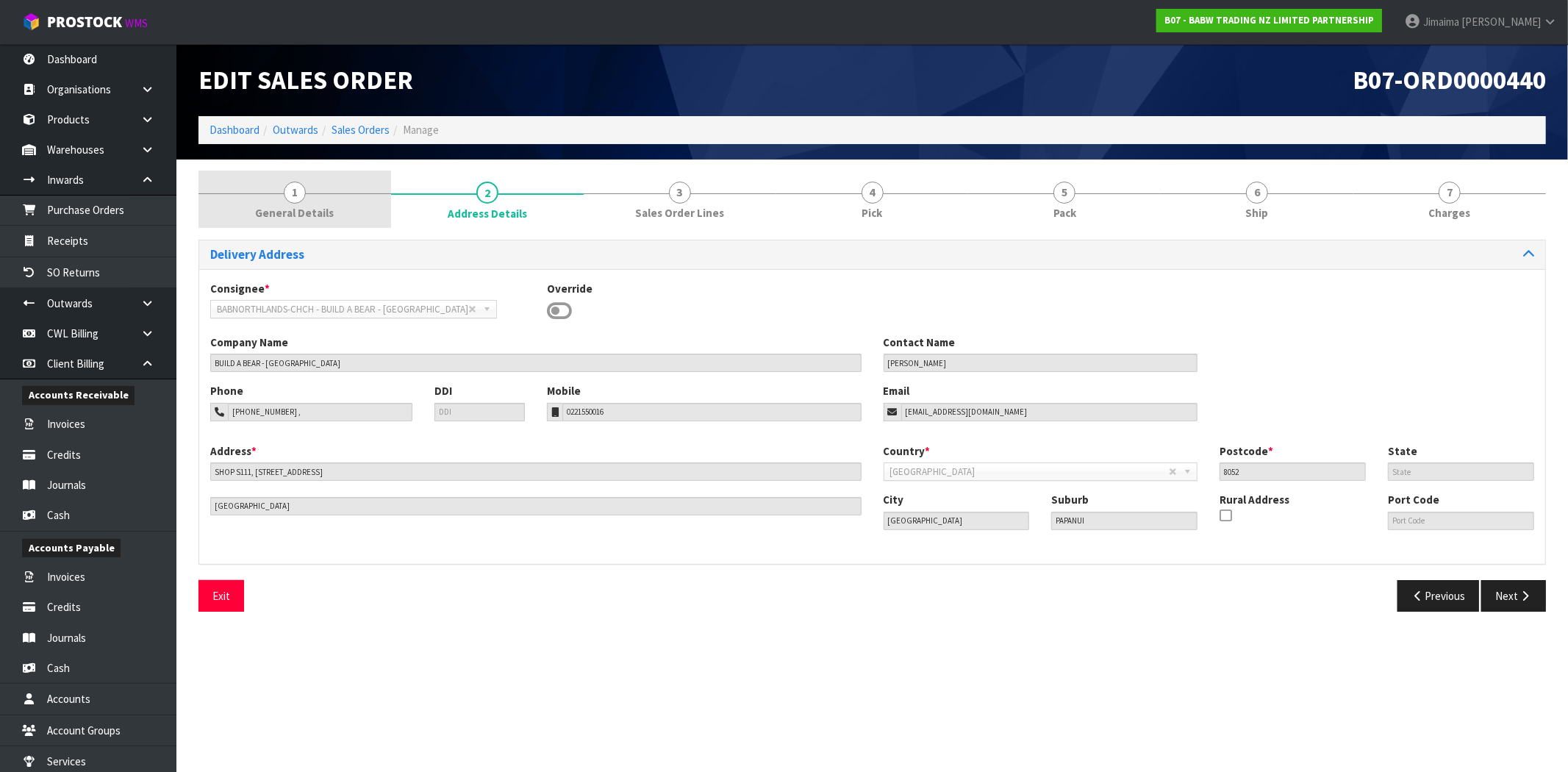
click at [323, 206] on span "General Details" at bounding box center [294, 212] width 78 height 15
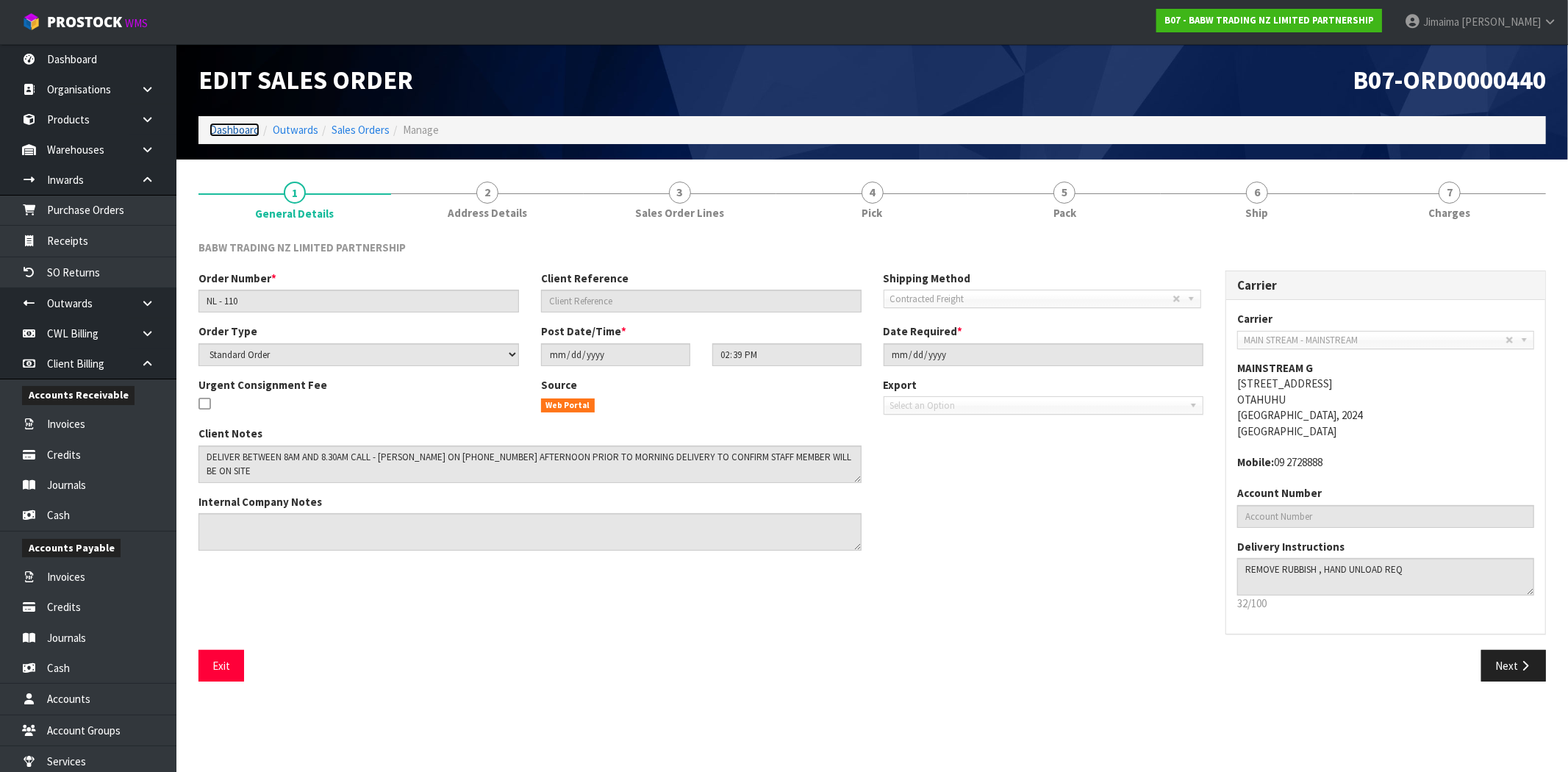
click at [241, 123] on link "Dashboard" at bounding box center [234, 129] width 50 height 14
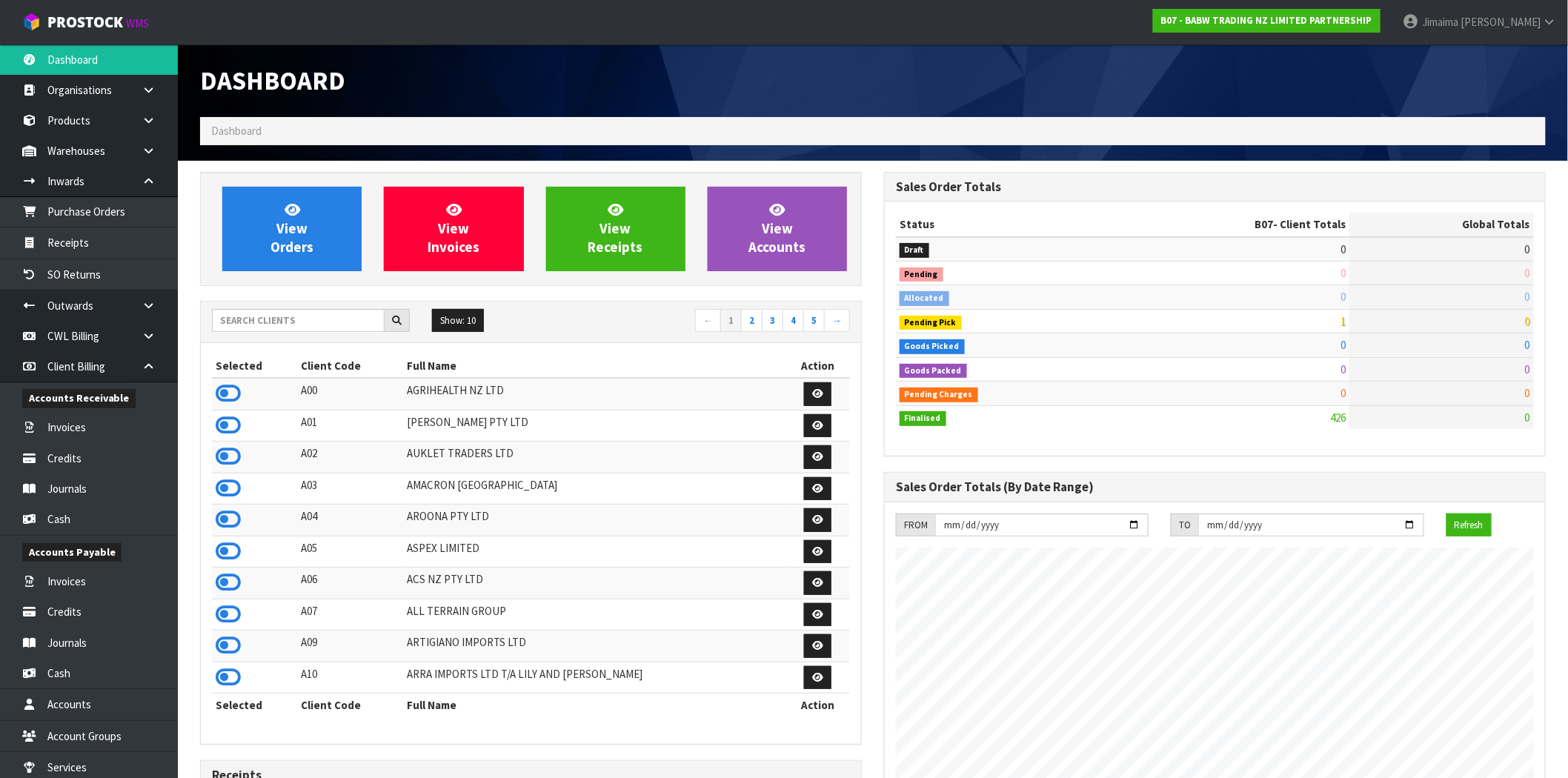
scroll to position [1122, 684]
click at [254, 325] on input "text" at bounding box center [298, 321] width 173 height 23
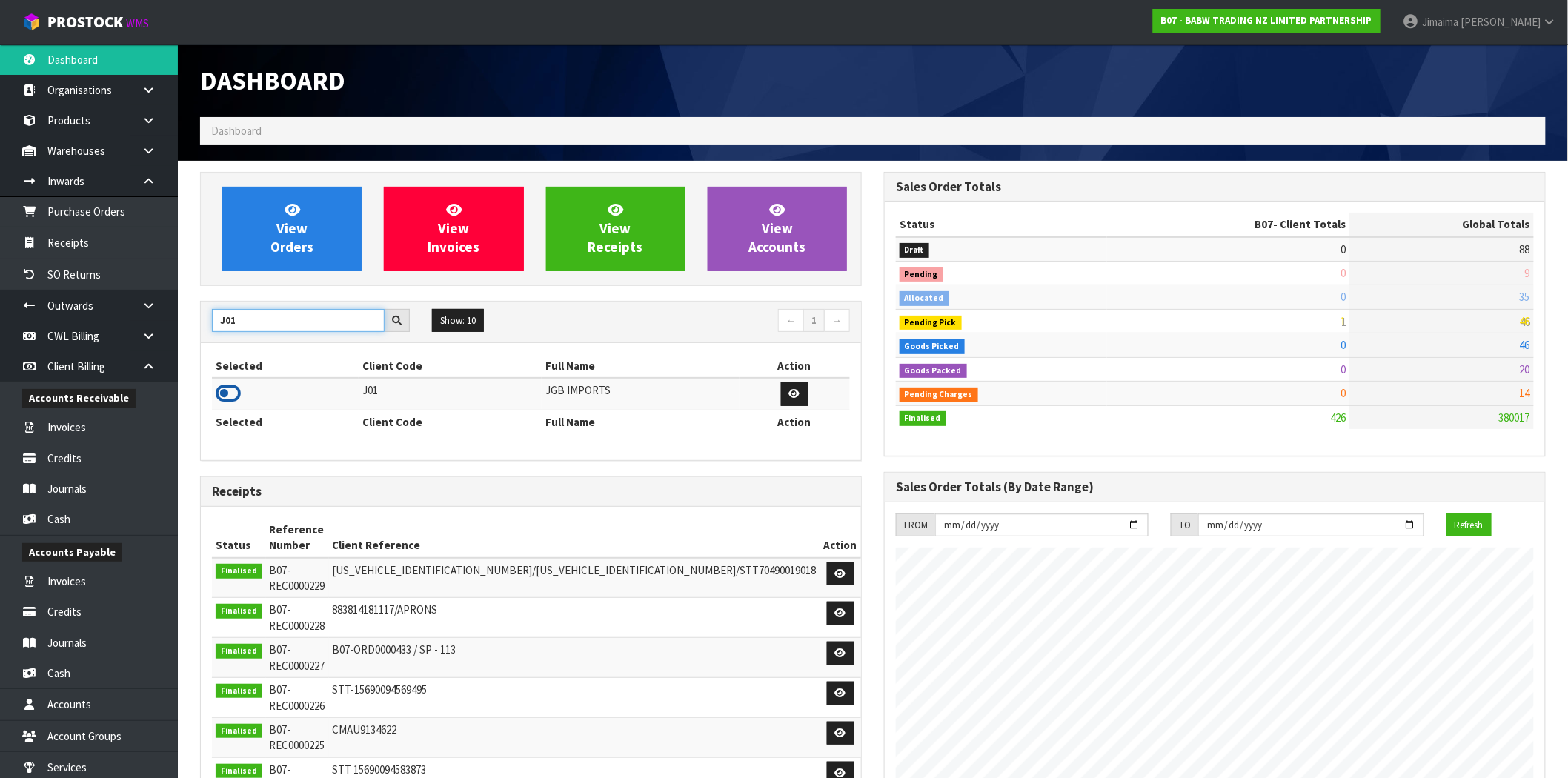
type input "J01"
click at [239, 387] on icon at bounding box center [228, 393] width 25 height 22
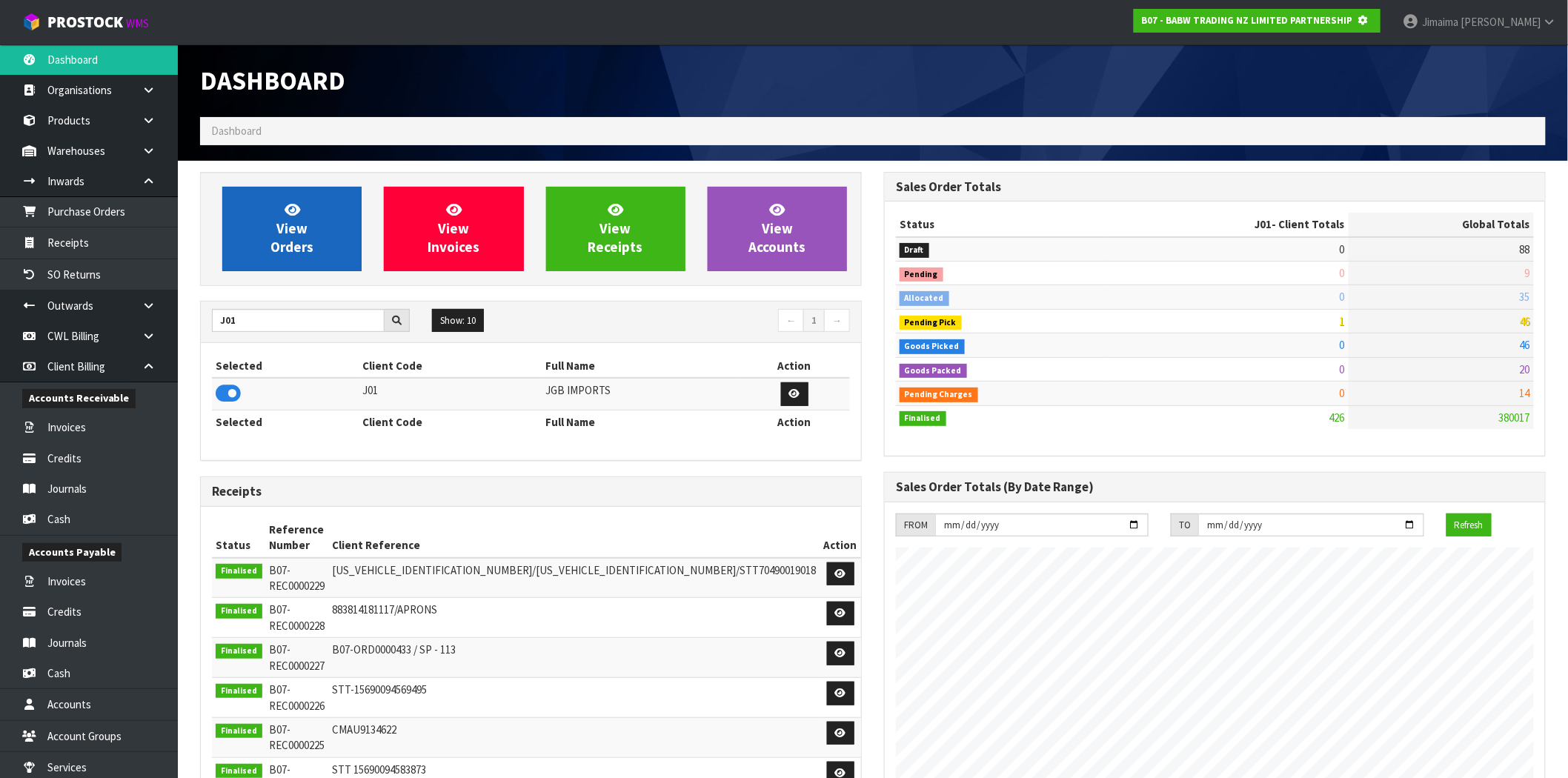
scroll to position [739916, 740386]
click at [293, 226] on span "View Orders" at bounding box center [292, 229] width 43 height 55
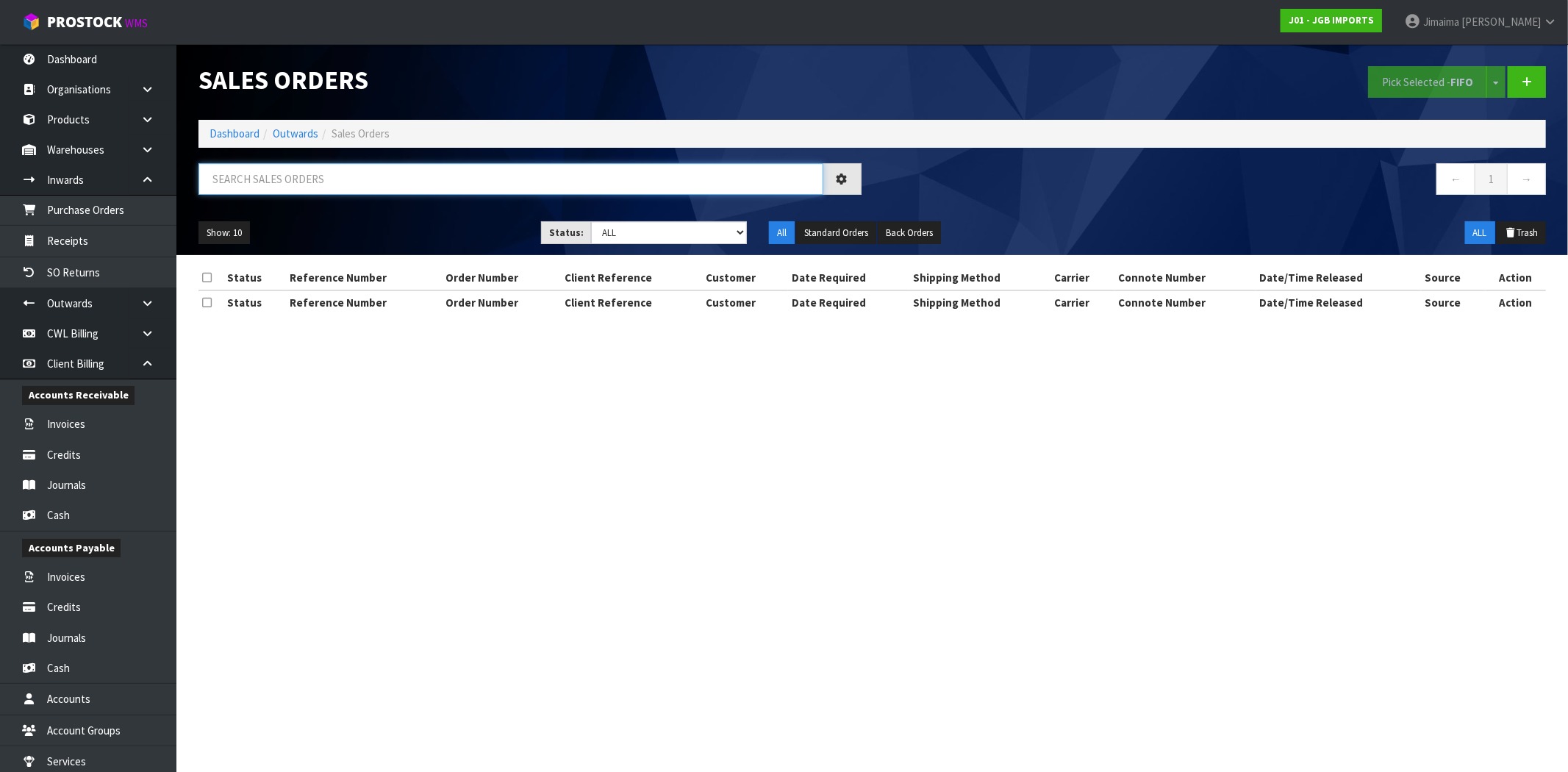
click at [302, 180] on input "text" at bounding box center [511, 179] width 625 height 32
paste input "CWL7720242"
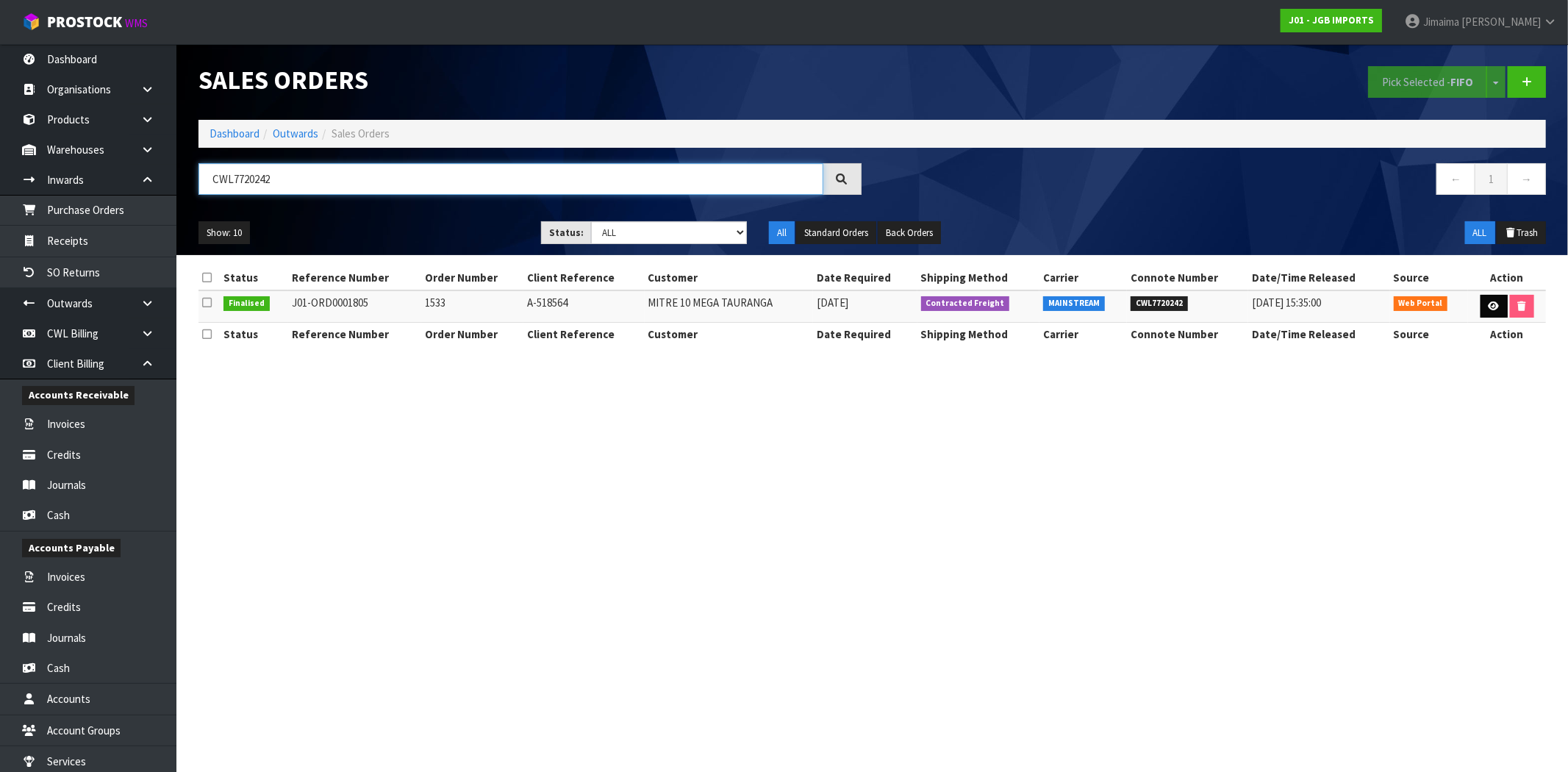
type input "CWL7720242"
drag, startPoint x: 1477, startPoint y: 309, endPoint x: 1369, endPoint y: 320, distance: 108.6
click at [1480, 309] on link at bounding box center [1494, 306] width 27 height 24
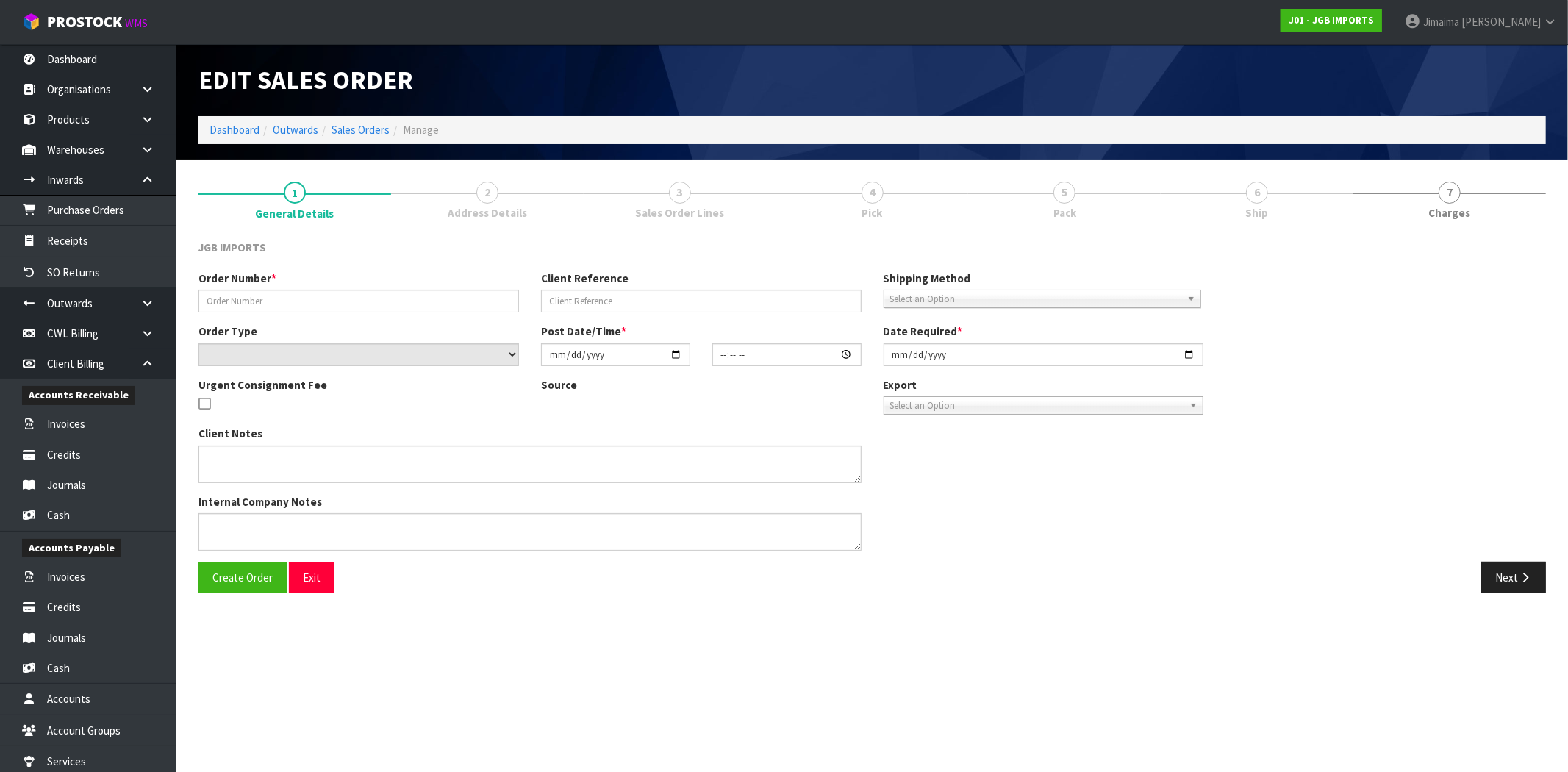
type input "1533"
type input "A-518564"
select select "number:0"
type input "2025-08-20"
type input "17:53:00.000"
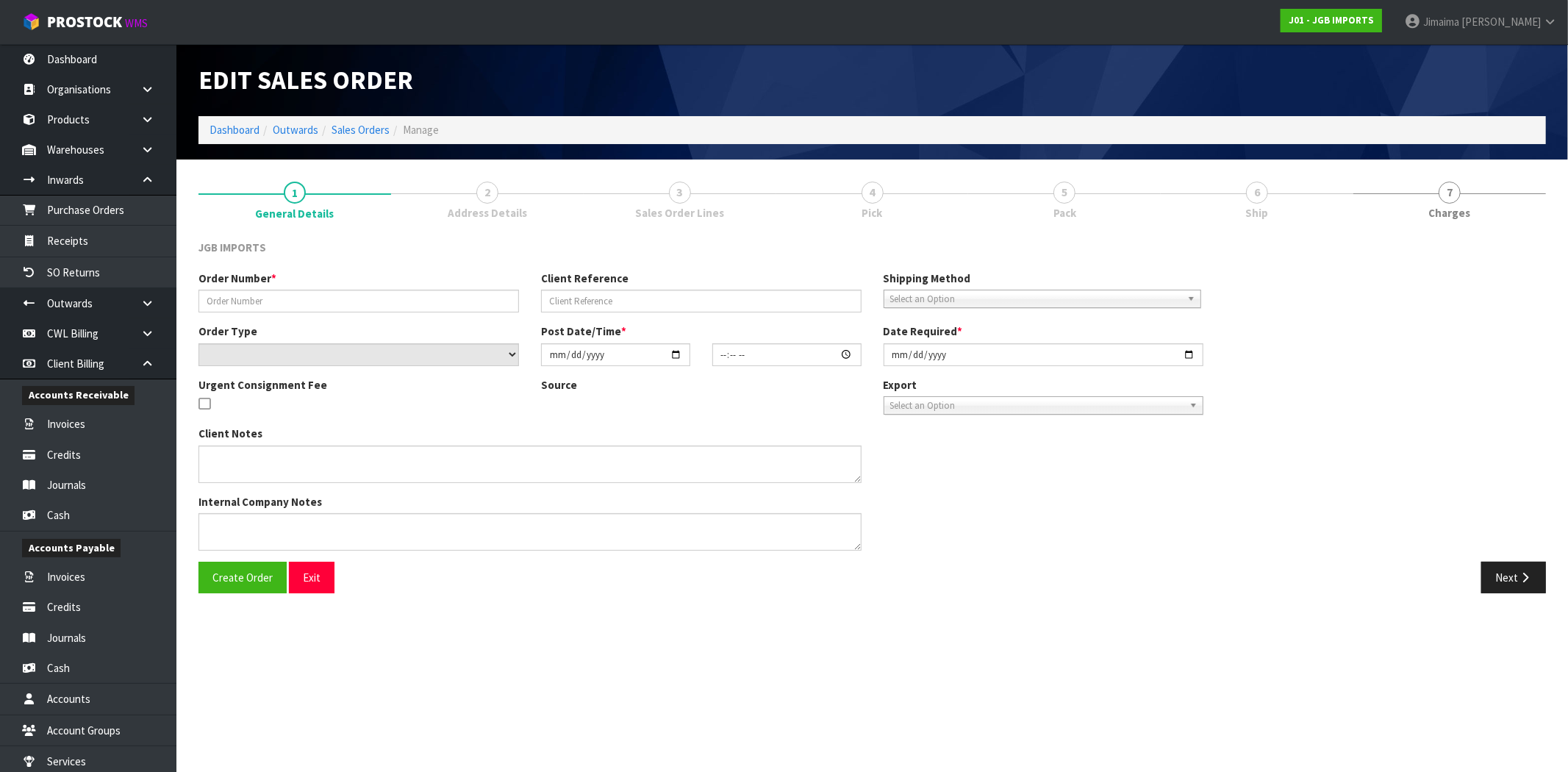
type input "2025-09-01"
type textarea "SEND SEPT 1ST. PLEASE EMAIL PRO-FORMA INVOICE REQUESTING ORDER NUMBER BEFORE SE…"
type textarea "PLEASE SUPPLY ON ORDER NO A-518564. IF POSSIBLE, COULD YOU SUPPLY ON SEPTEMBER …"
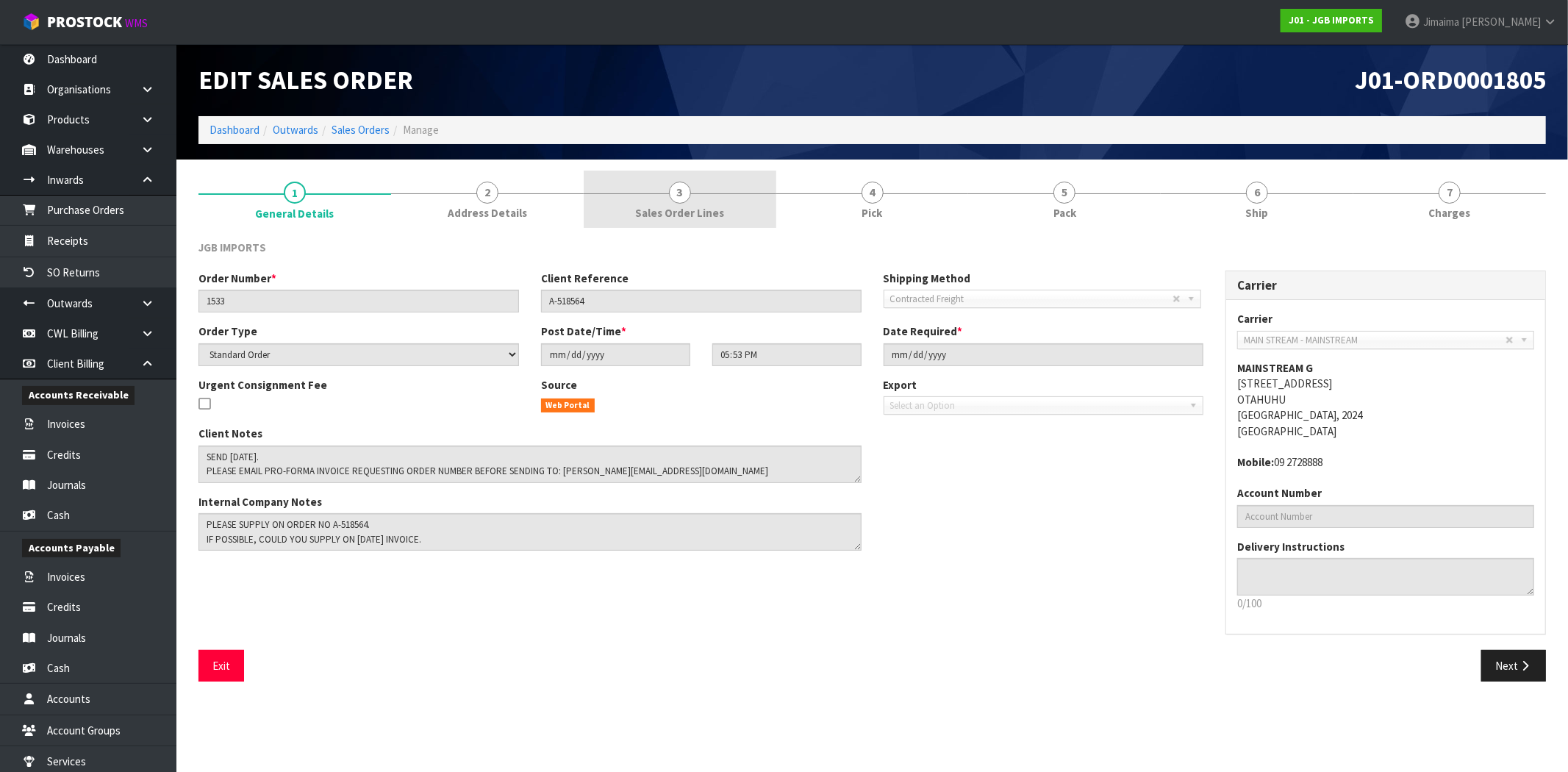
click at [685, 219] on span "Sales Order Lines" at bounding box center [679, 212] width 89 height 15
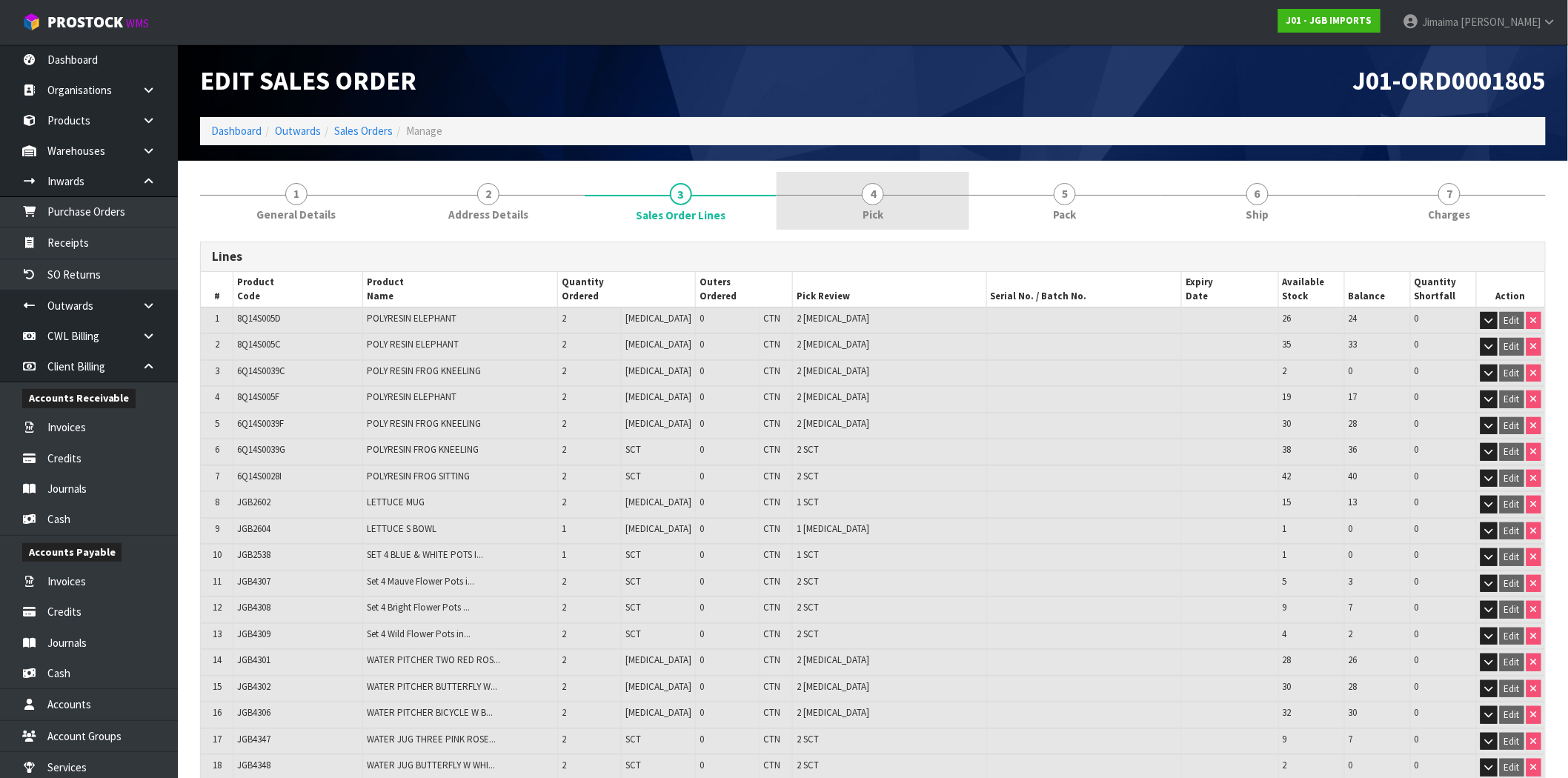
click at [867, 185] on span "4" at bounding box center [873, 193] width 22 height 22
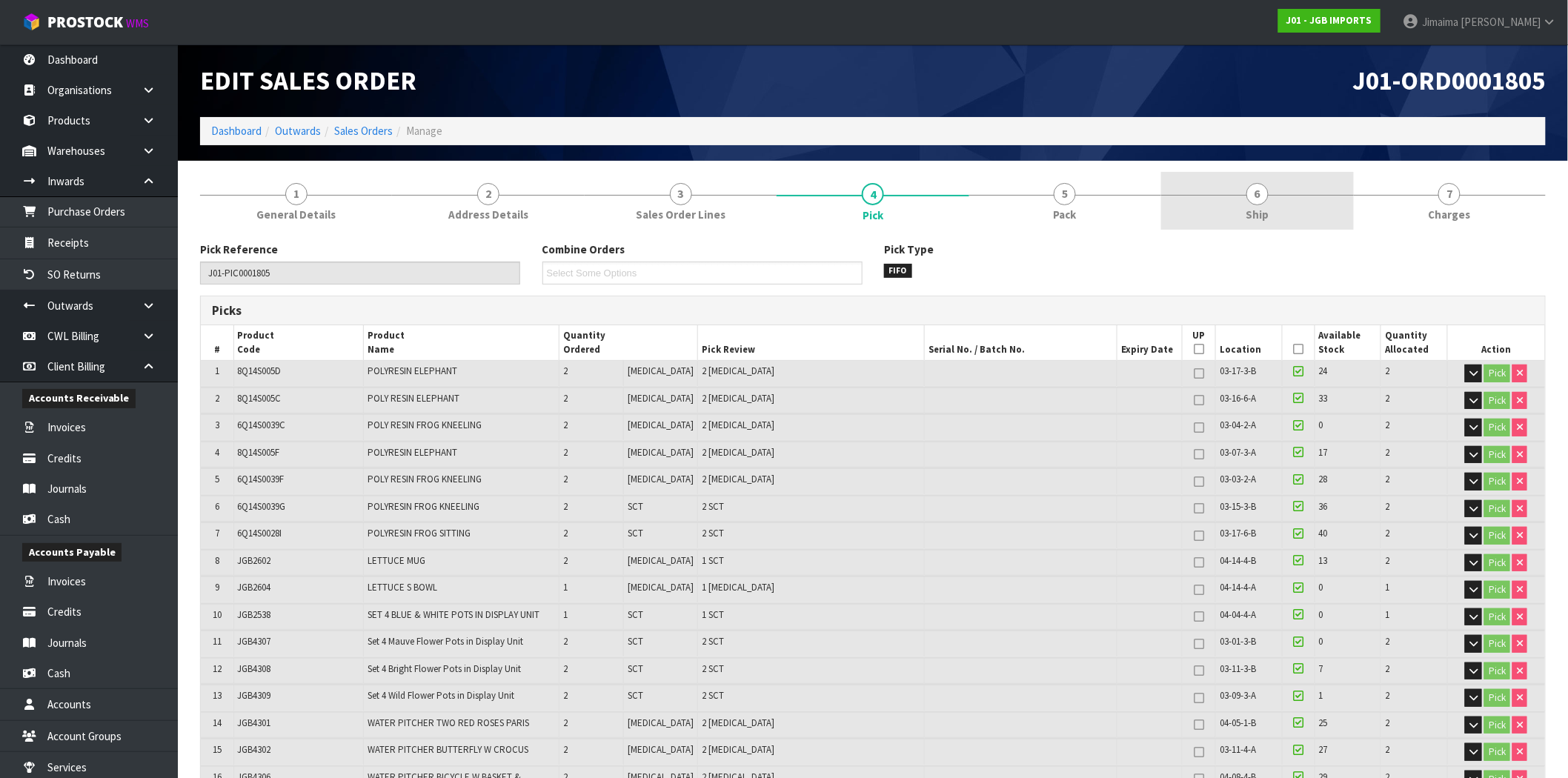
click at [1309, 210] on link "6 Ship" at bounding box center [1257, 201] width 192 height 58
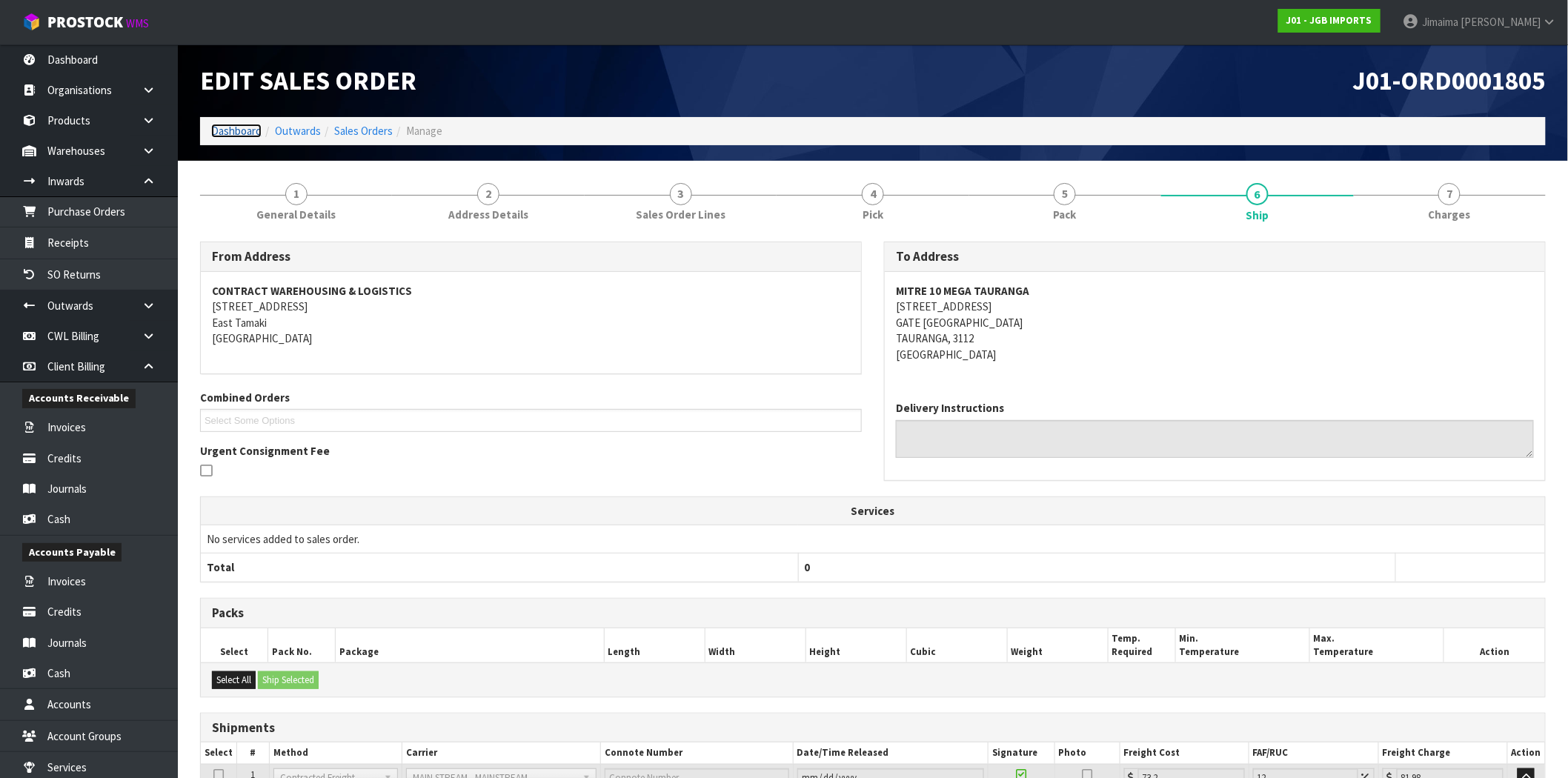
drag, startPoint x: 221, startPoint y: 124, endPoint x: 243, endPoint y: 137, distance: 25.6
click at [221, 124] on link "Dashboard" at bounding box center [236, 130] width 51 height 14
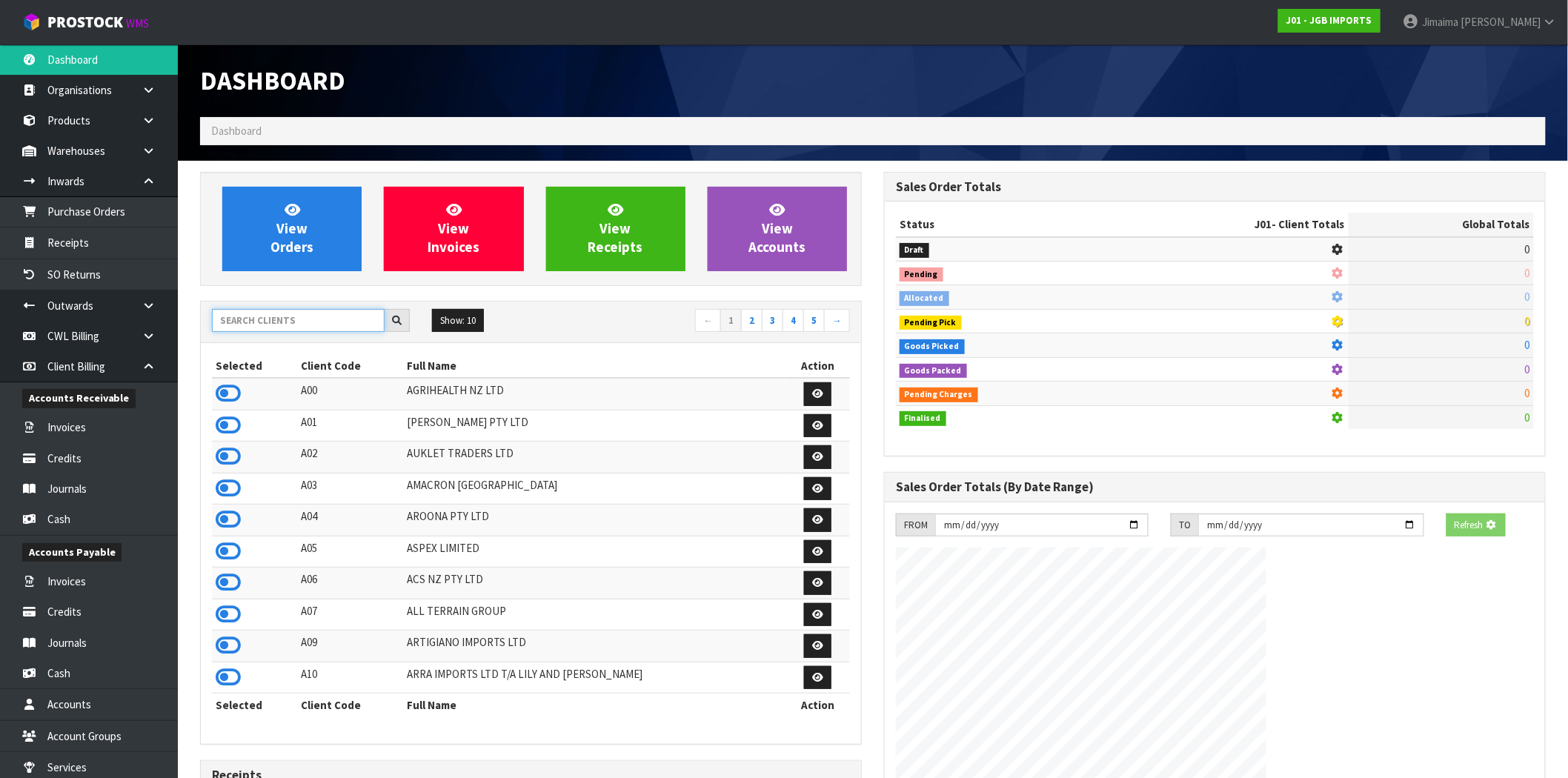
click at [276, 313] on input "text" at bounding box center [298, 321] width 173 height 23
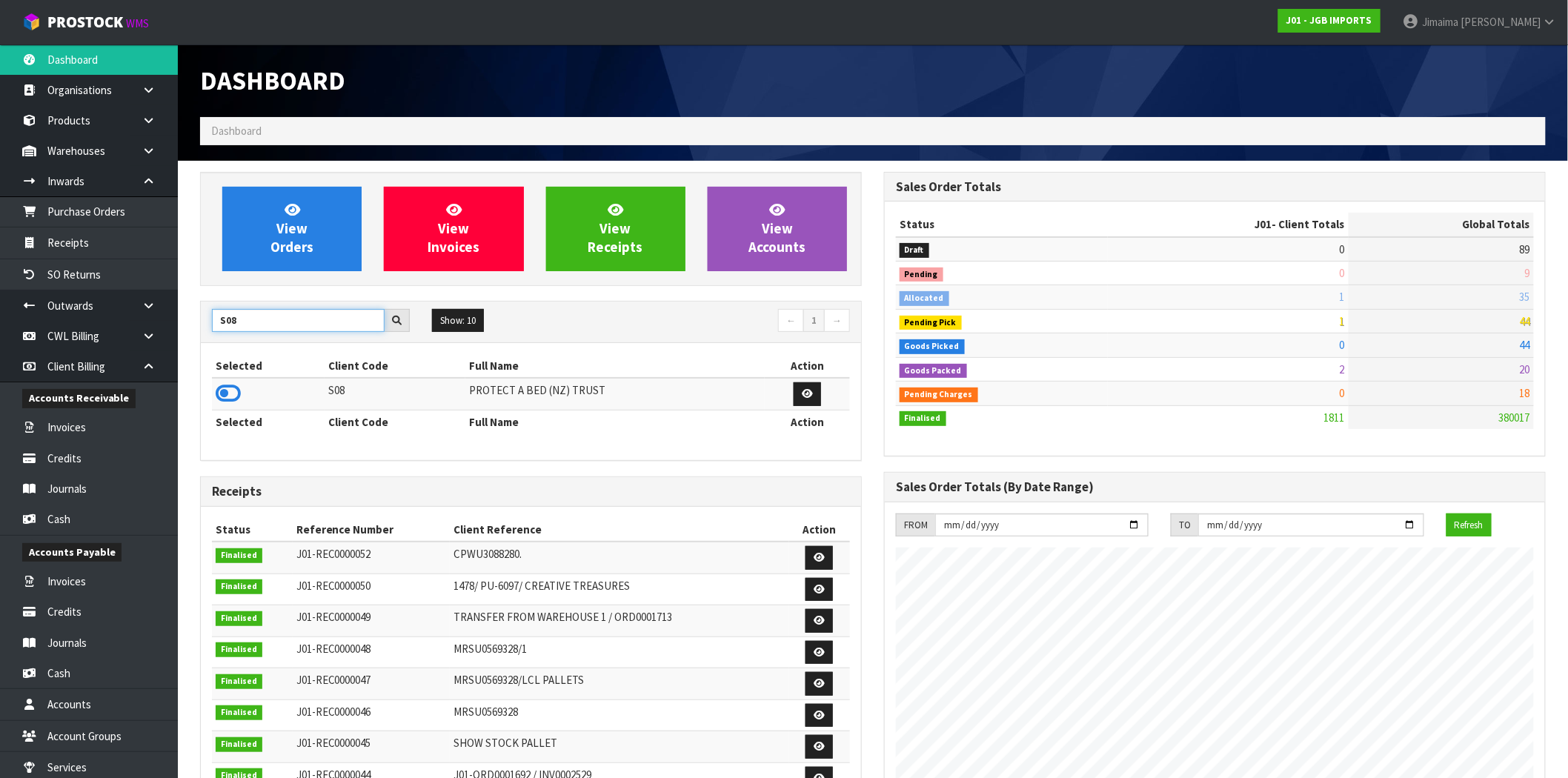
type input "S08"
click at [225, 390] on icon at bounding box center [228, 393] width 25 height 22
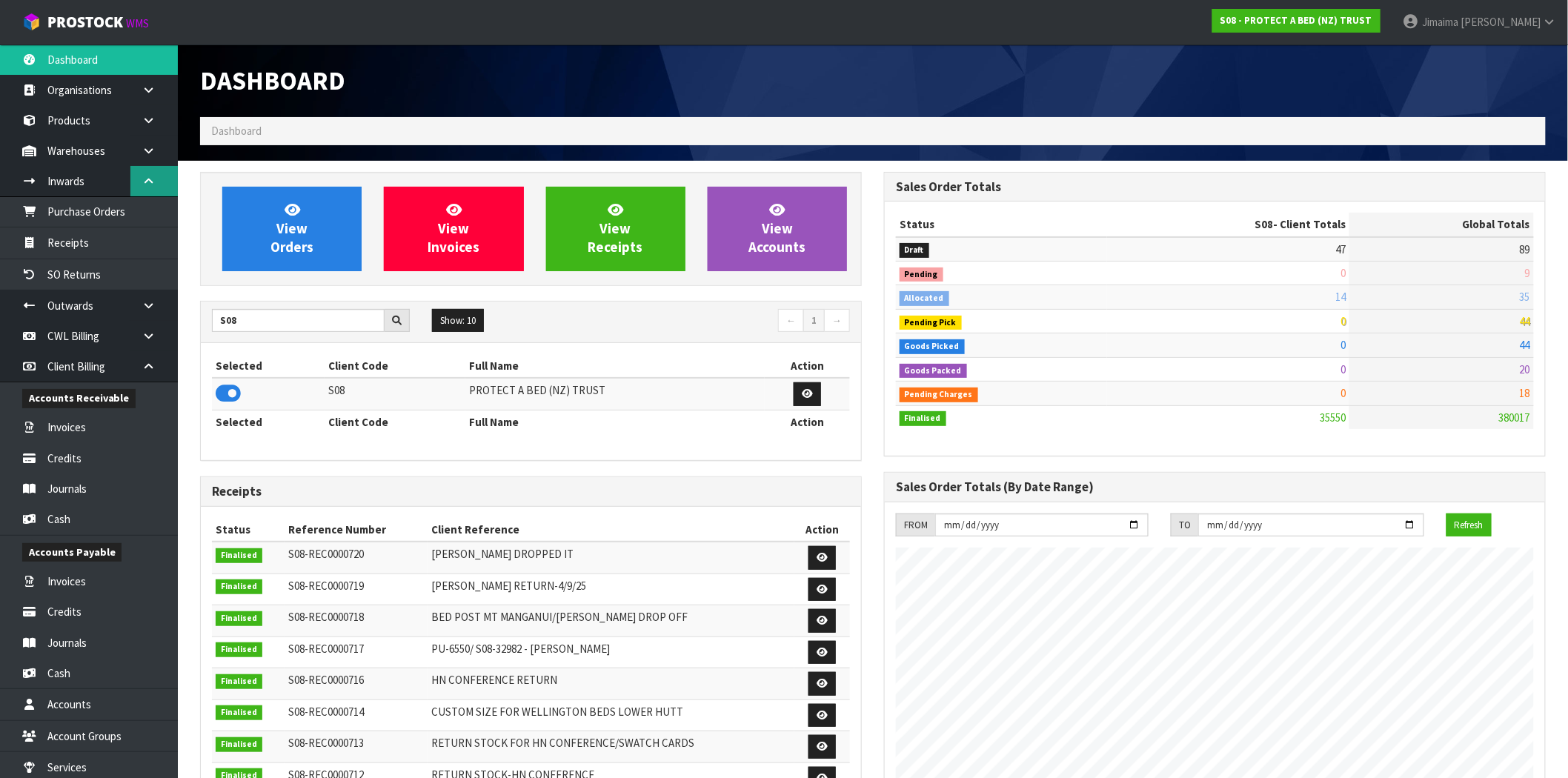
click at [154, 180] on icon at bounding box center [148, 181] width 14 height 11
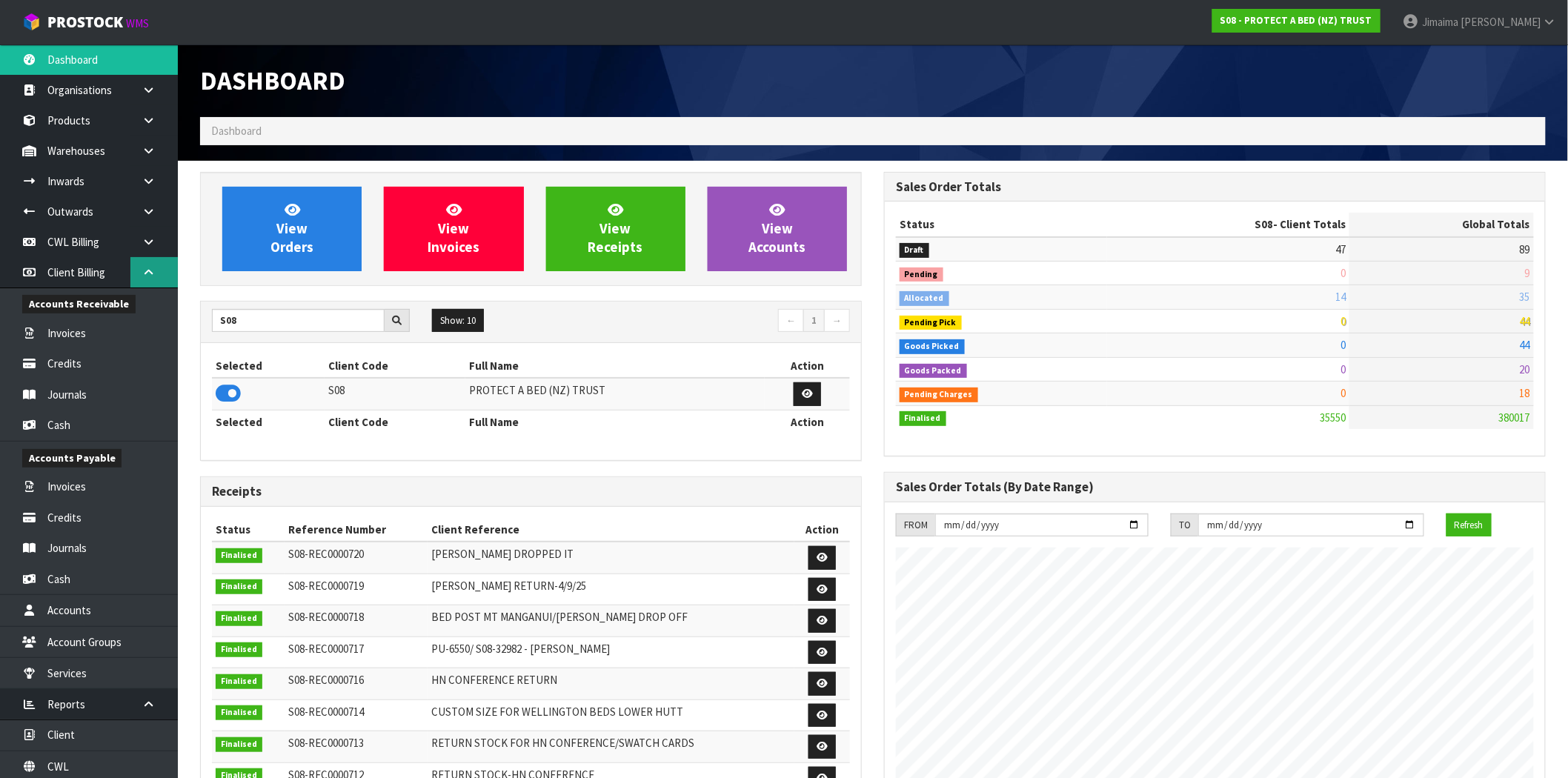
click at [153, 267] on icon at bounding box center [148, 272] width 14 height 11
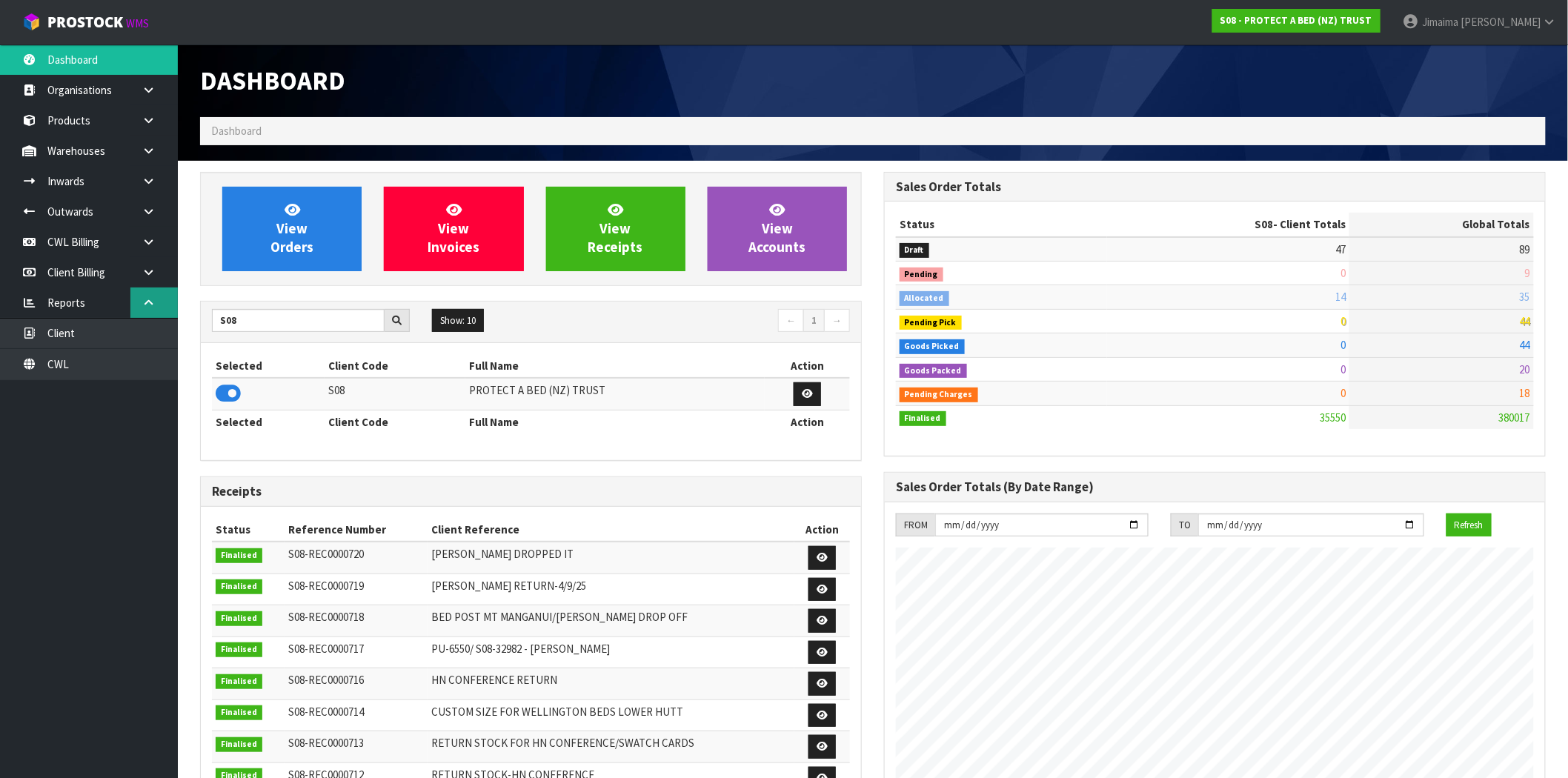
click at [157, 305] on link at bounding box center [154, 303] width 48 height 31
click at [149, 127] on link at bounding box center [154, 120] width 48 height 31
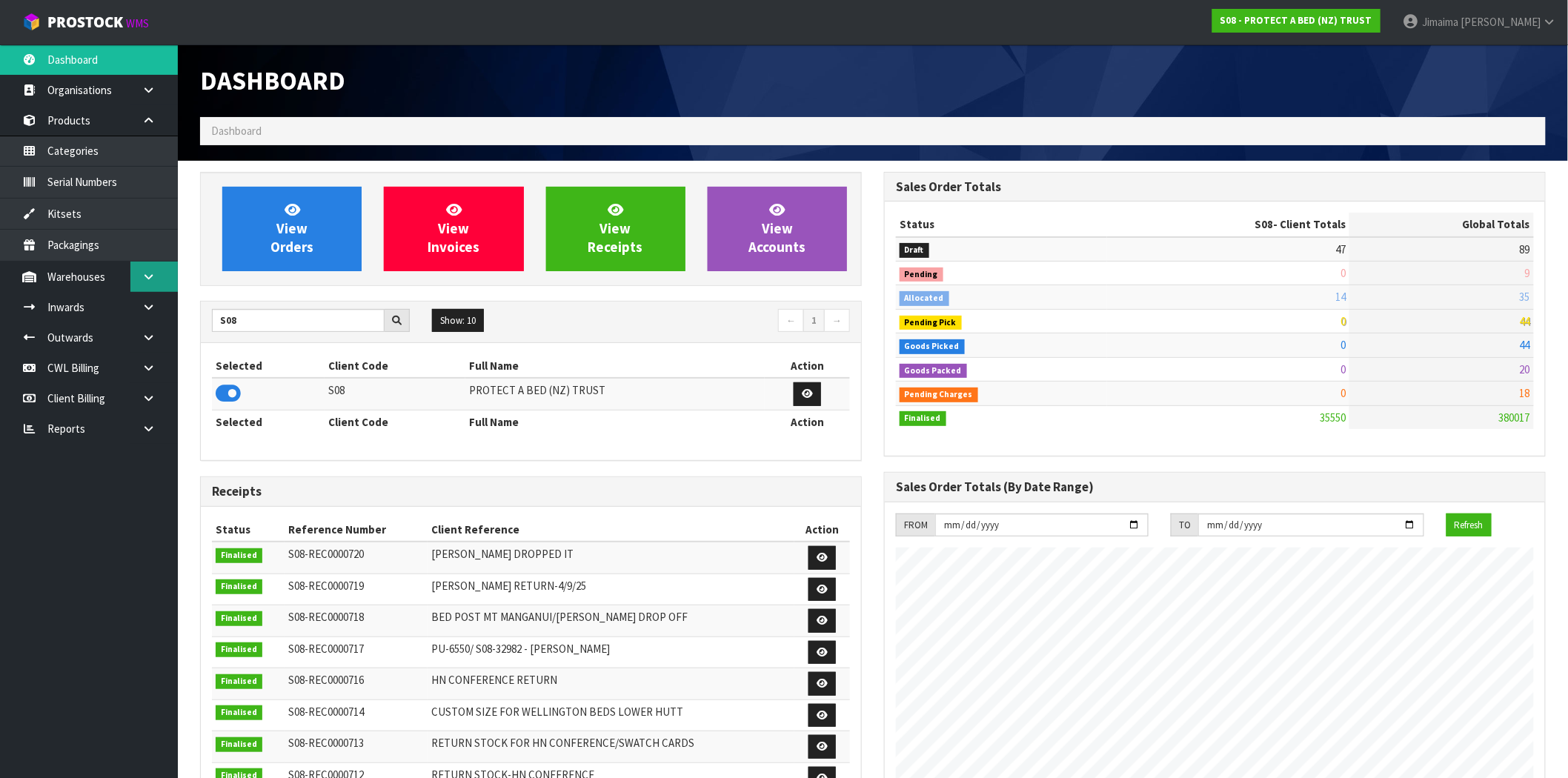
click at [143, 279] on icon at bounding box center [148, 276] width 14 height 11
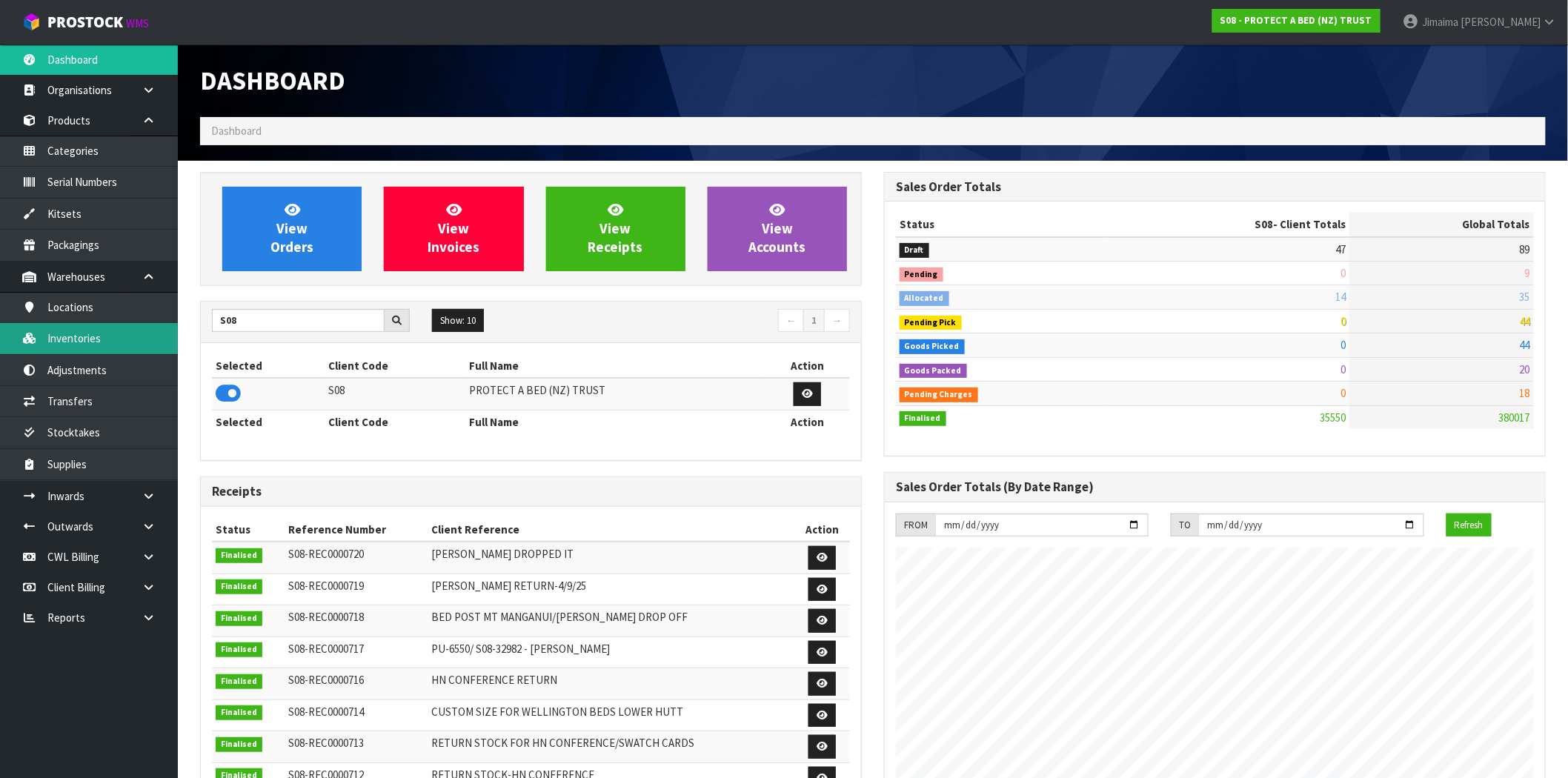
click at [107, 341] on link "Inventories" at bounding box center [89, 338] width 178 height 31
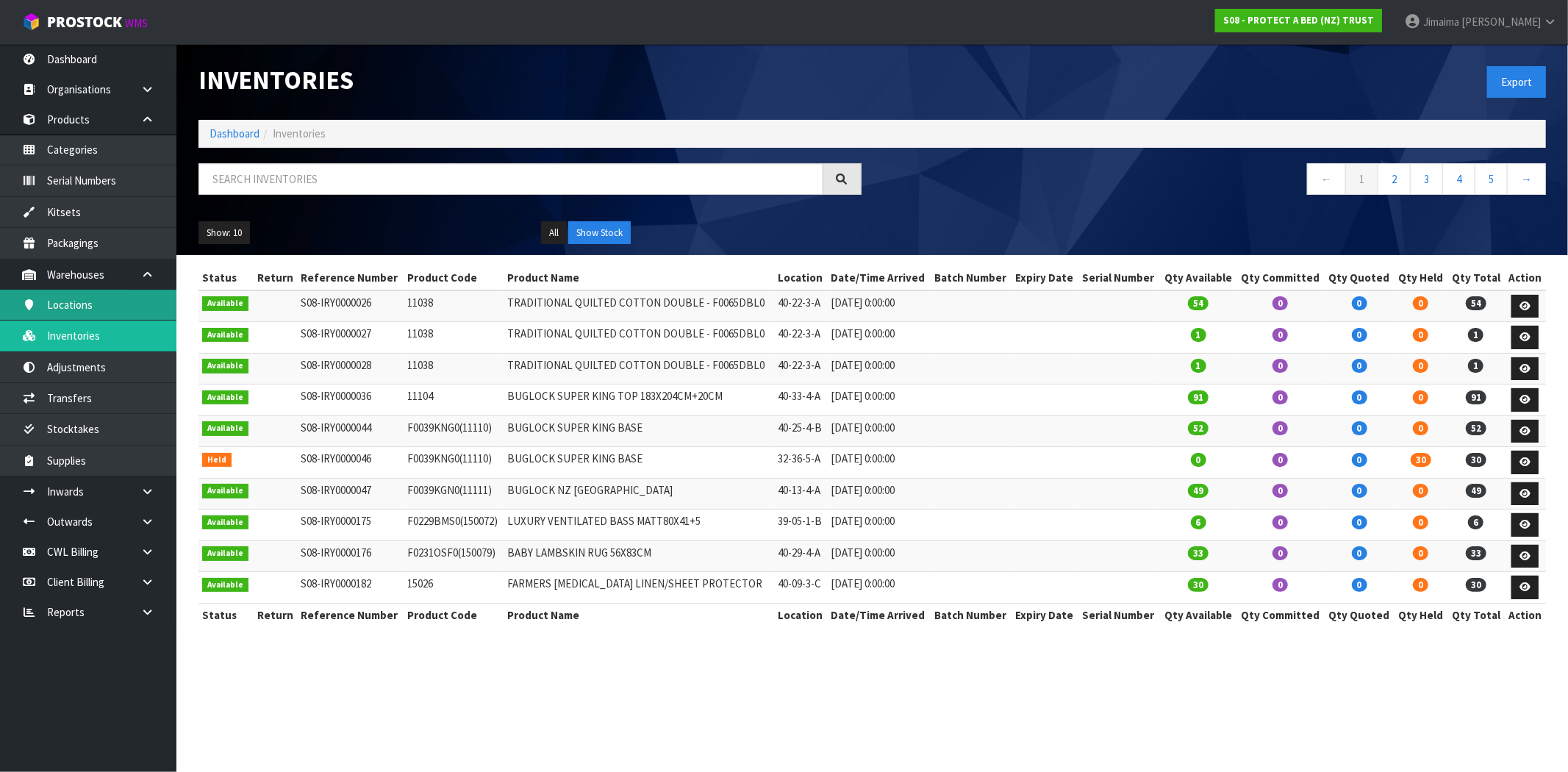
click at [116, 305] on link "Locations" at bounding box center [88, 305] width 177 height 30
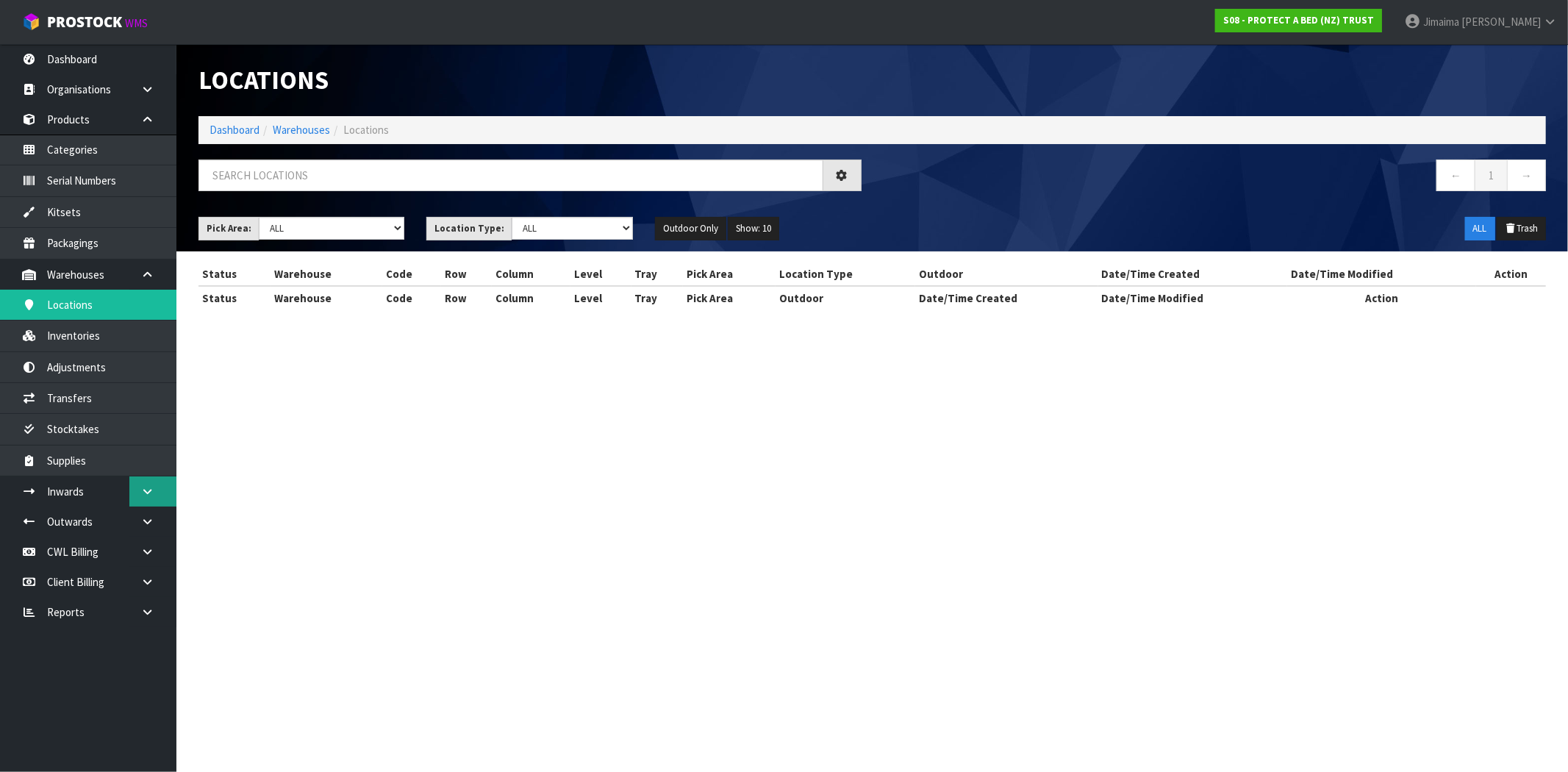
click at [142, 493] on icon at bounding box center [147, 491] width 14 height 11
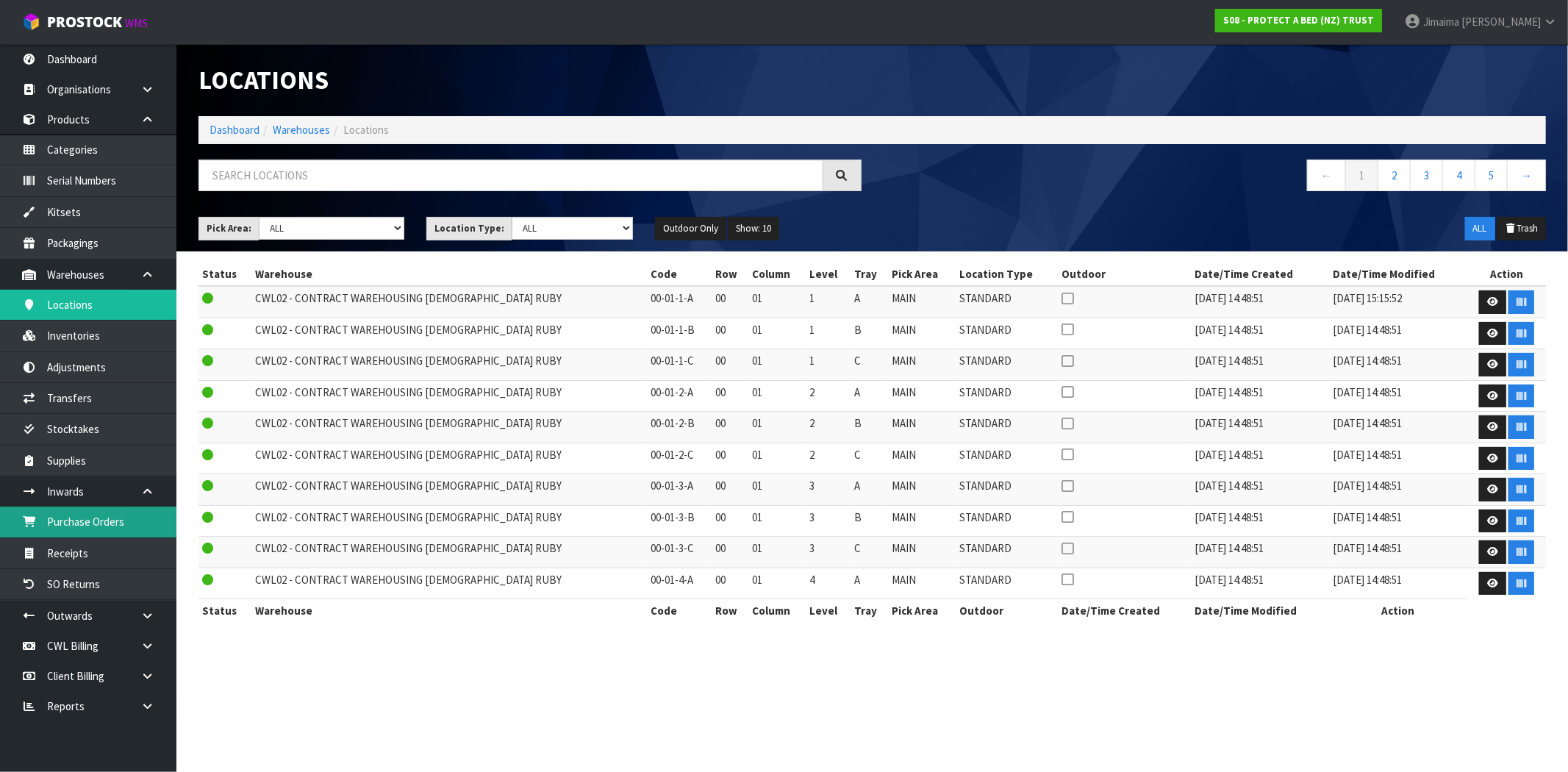
drag, startPoint x: 107, startPoint y: 518, endPoint x: 350, endPoint y: 447, distance: 253.2
click at [107, 518] on link "Purchase Orders" at bounding box center [88, 522] width 177 height 30
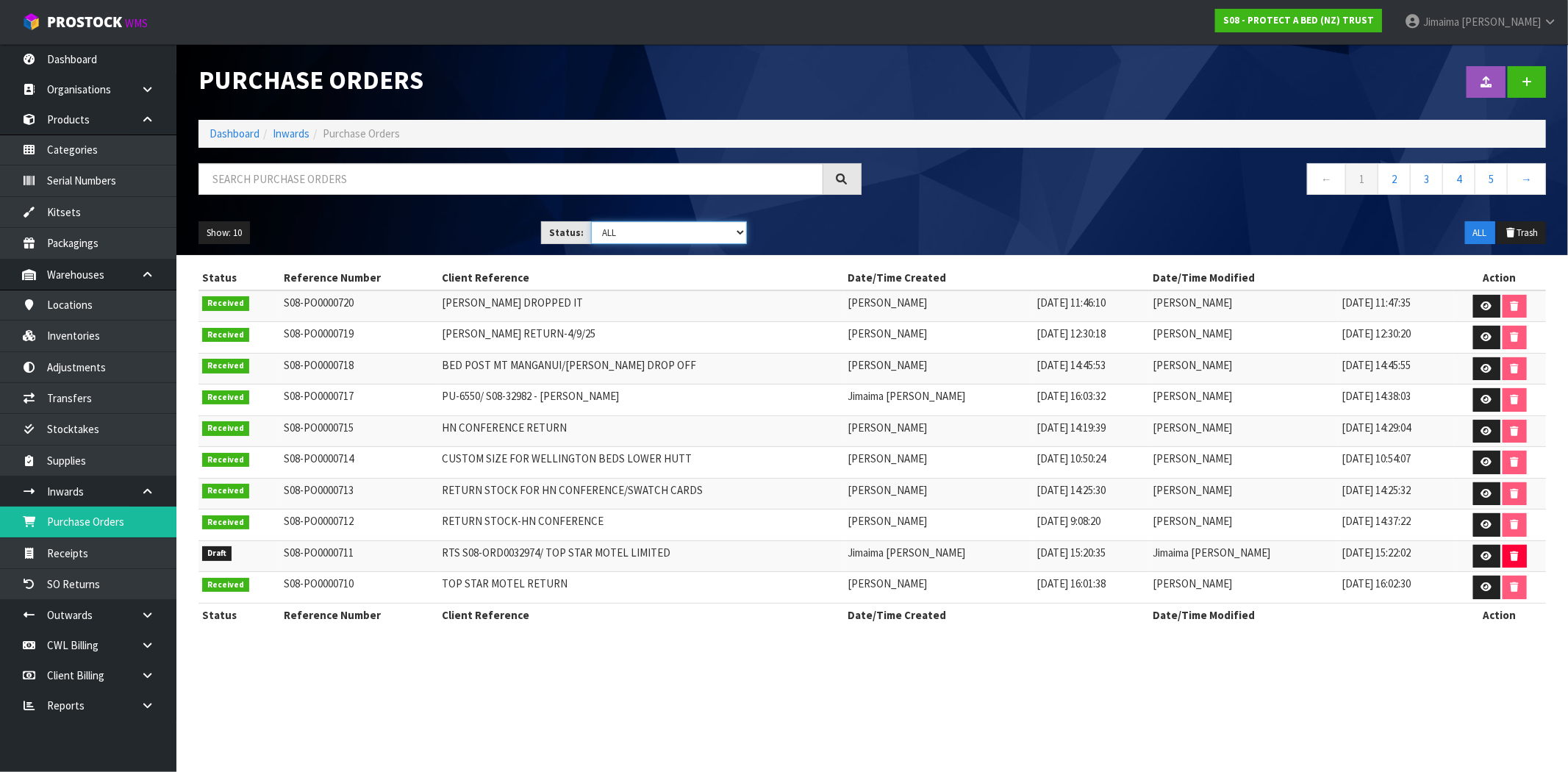
click at [701, 231] on select "Draft Pending Received Cancelled ALL" at bounding box center [668, 233] width 156 height 23
select select "string:0"
click at [591, 222] on select "Draft Pending Received Cancelled ALL" at bounding box center [668, 233] width 156 height 23
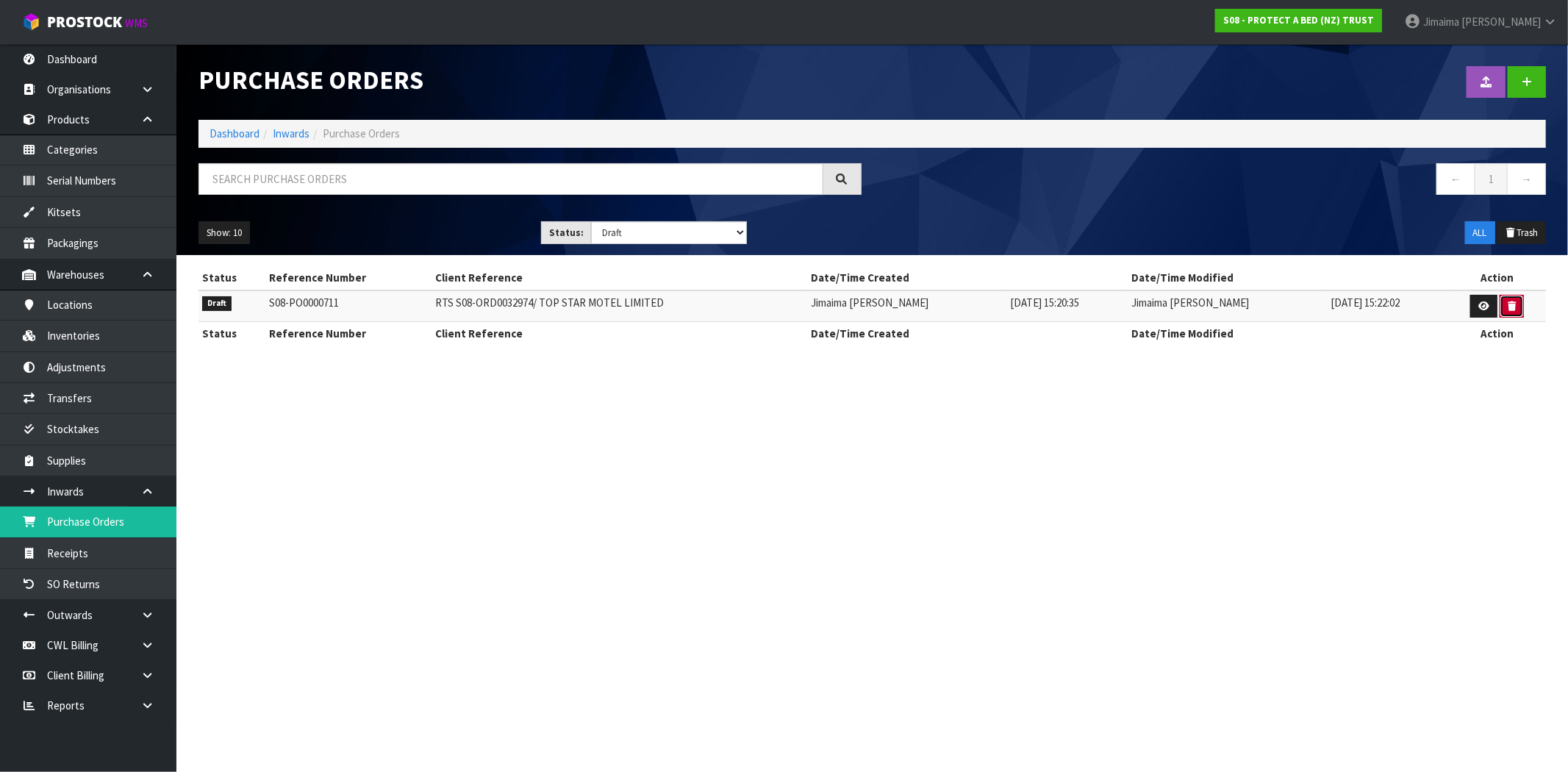
click at [1509, 309] on icon "button" at bounding box center [1511, 306] width 8 height 10
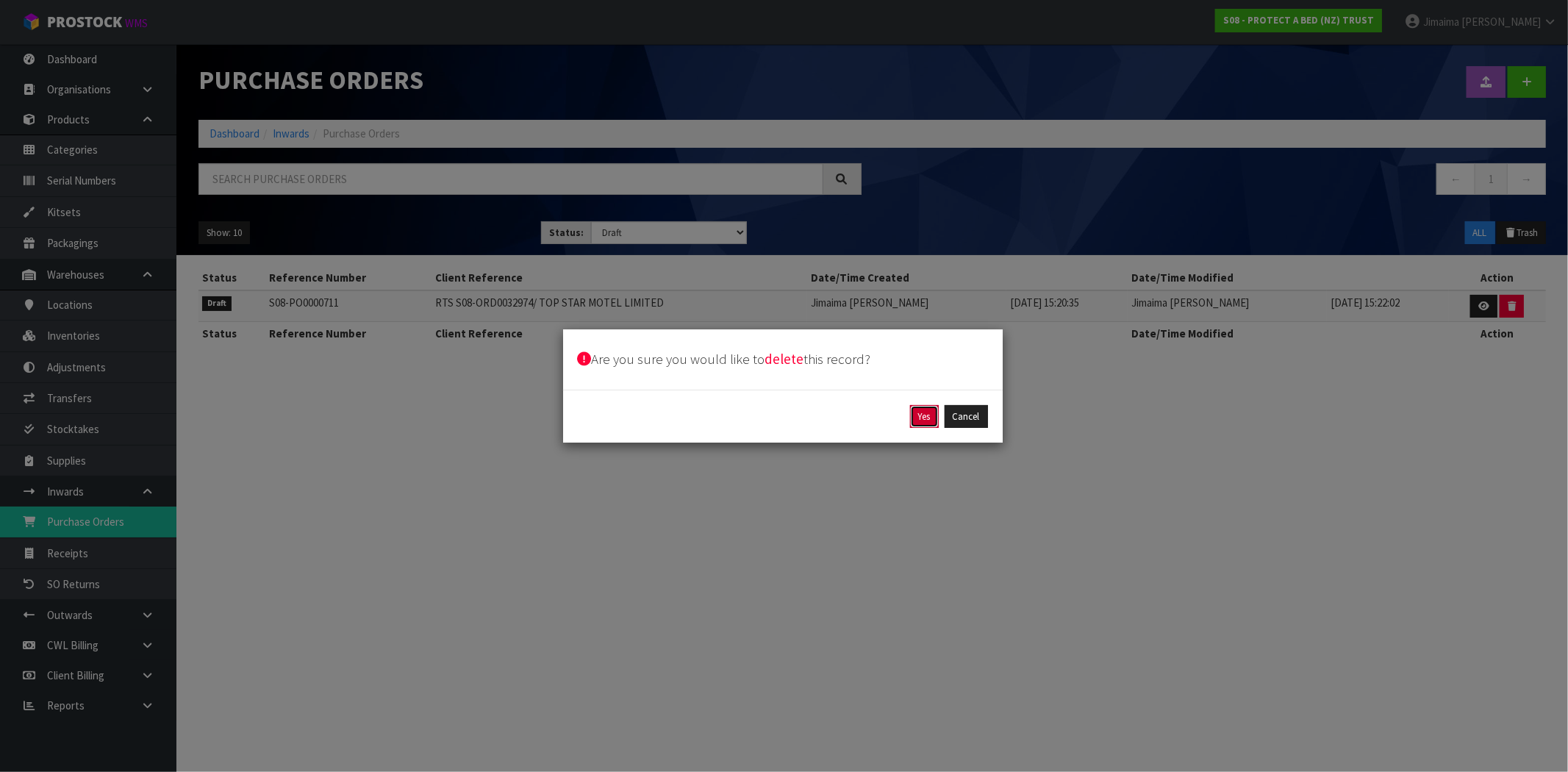
click at [923, 407] on button "Yes" at bounding box center [924, 416] width 29 height 24
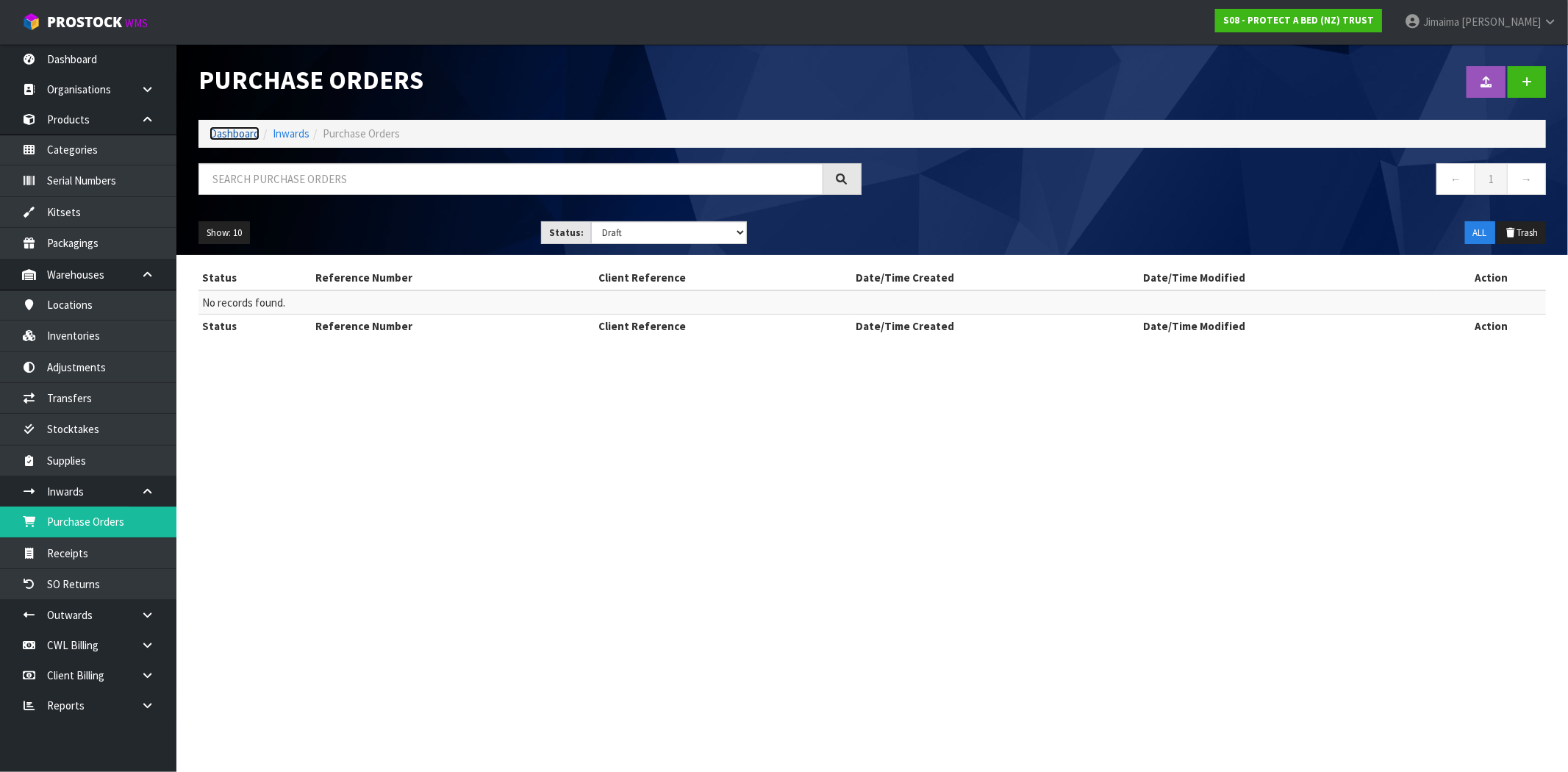
click at [231, 133] on link "Dashboard" at bounding box center [234, 133] width 50 height 14
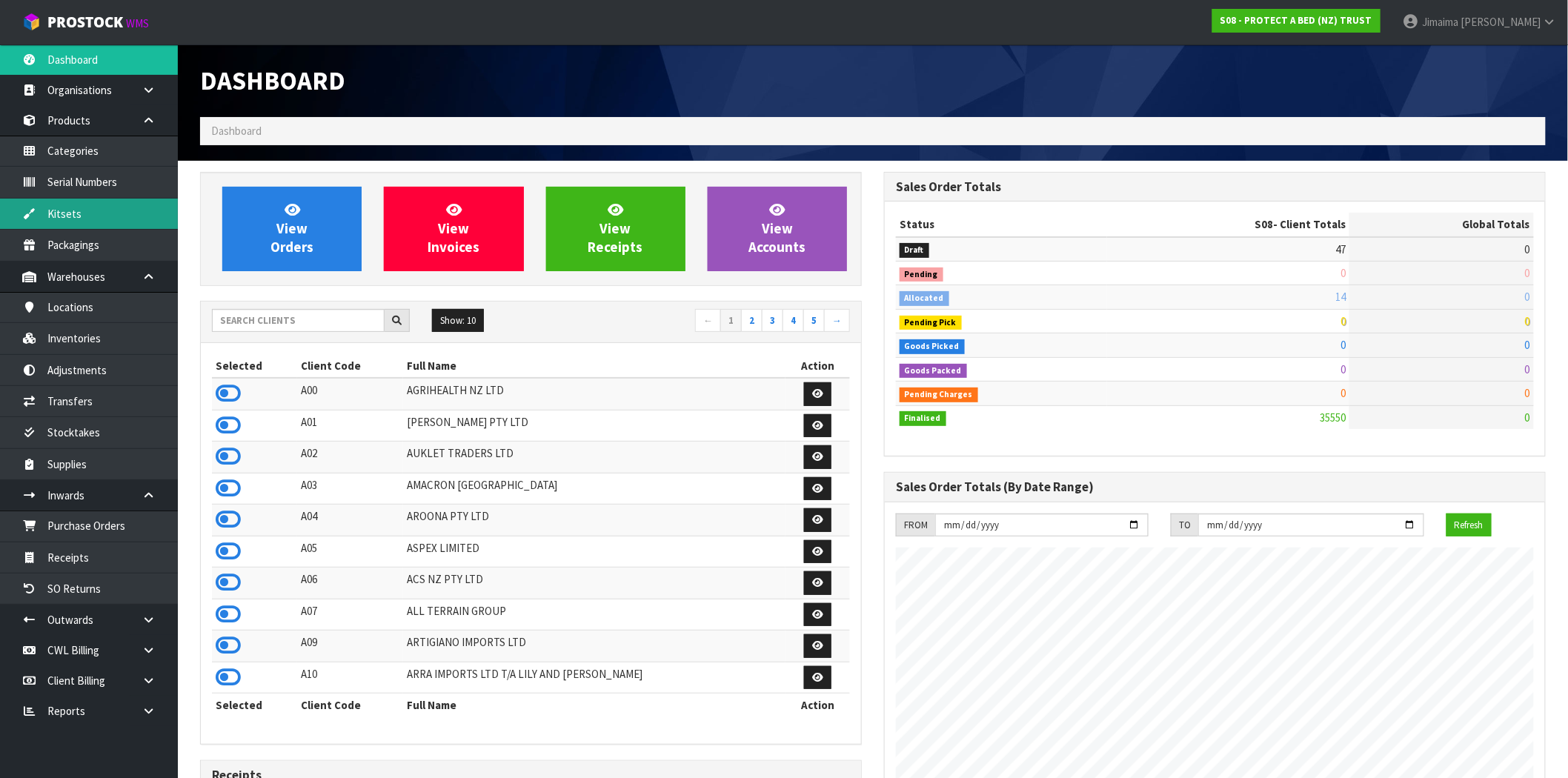
scroll to position [1122, 684]
click at [252, 321] on input "text" at bounding box center [298, 321] width 173 height 23
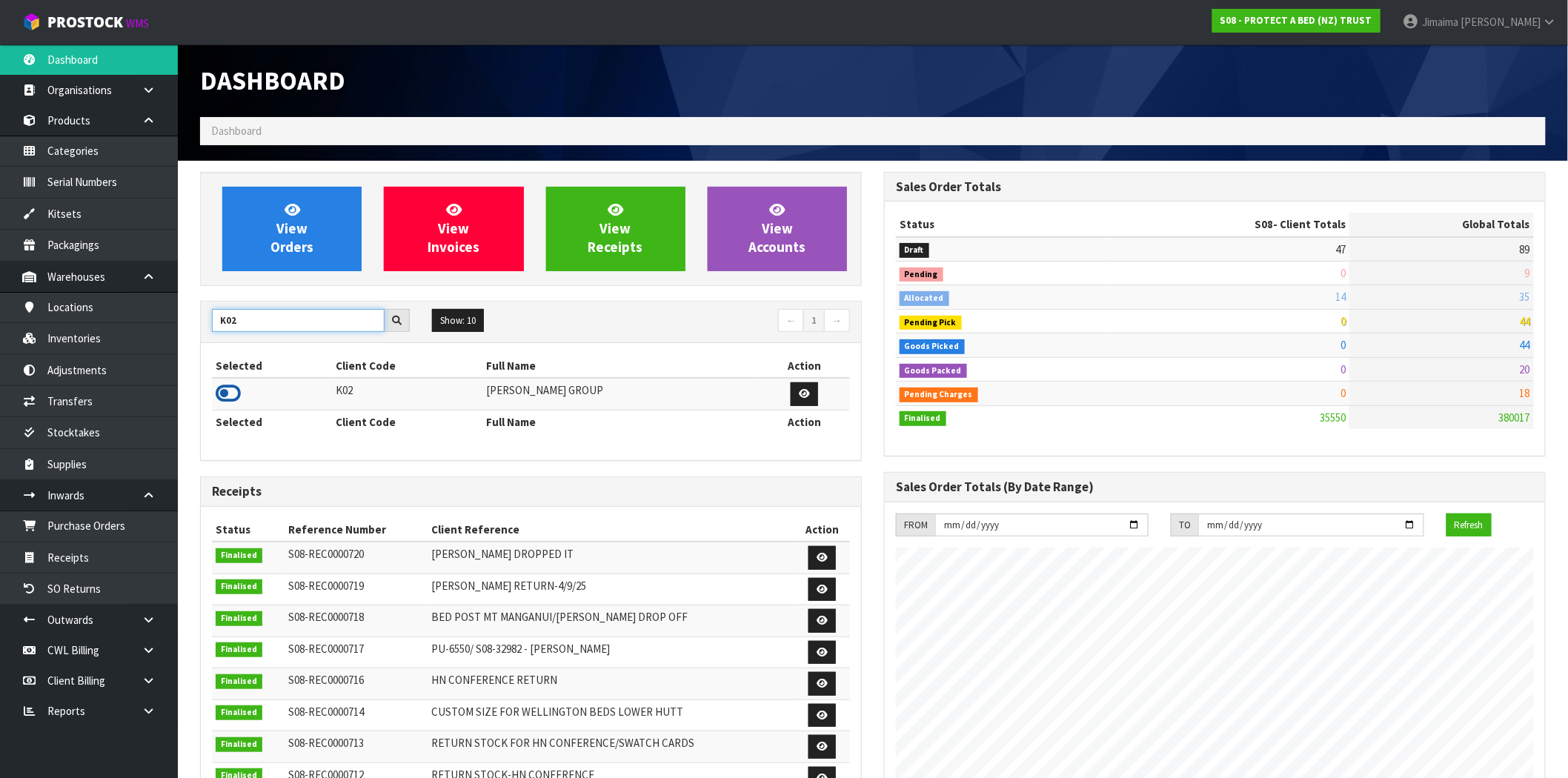
type input "K02"
click at [232, 389] on icon at bounding box center [228, 393] width 25 height 22
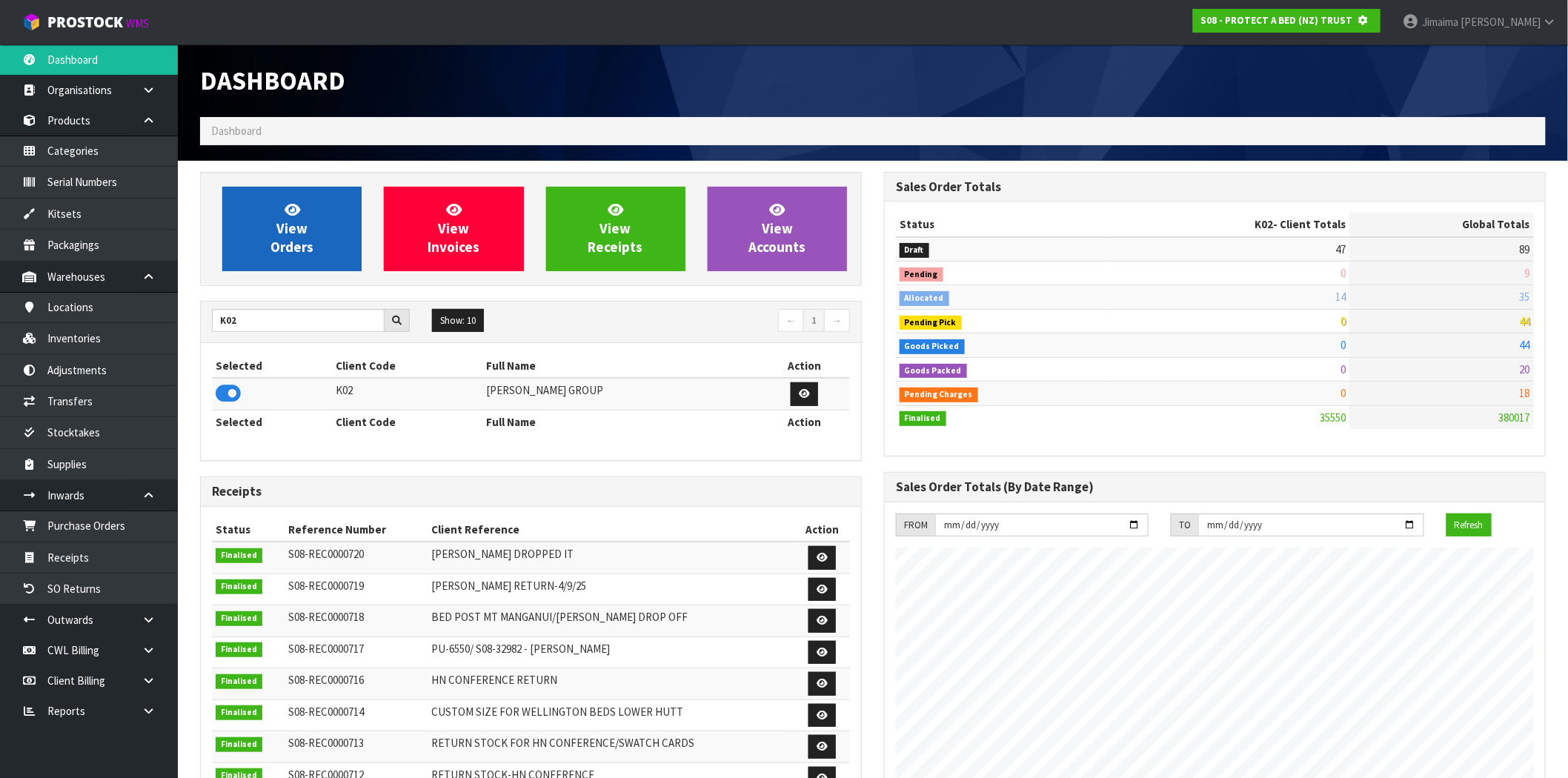
scroll to position [739916, 740386]
click at [290, 247] on span "View Orders" at bounding box center [292, 229] width 43 height 55
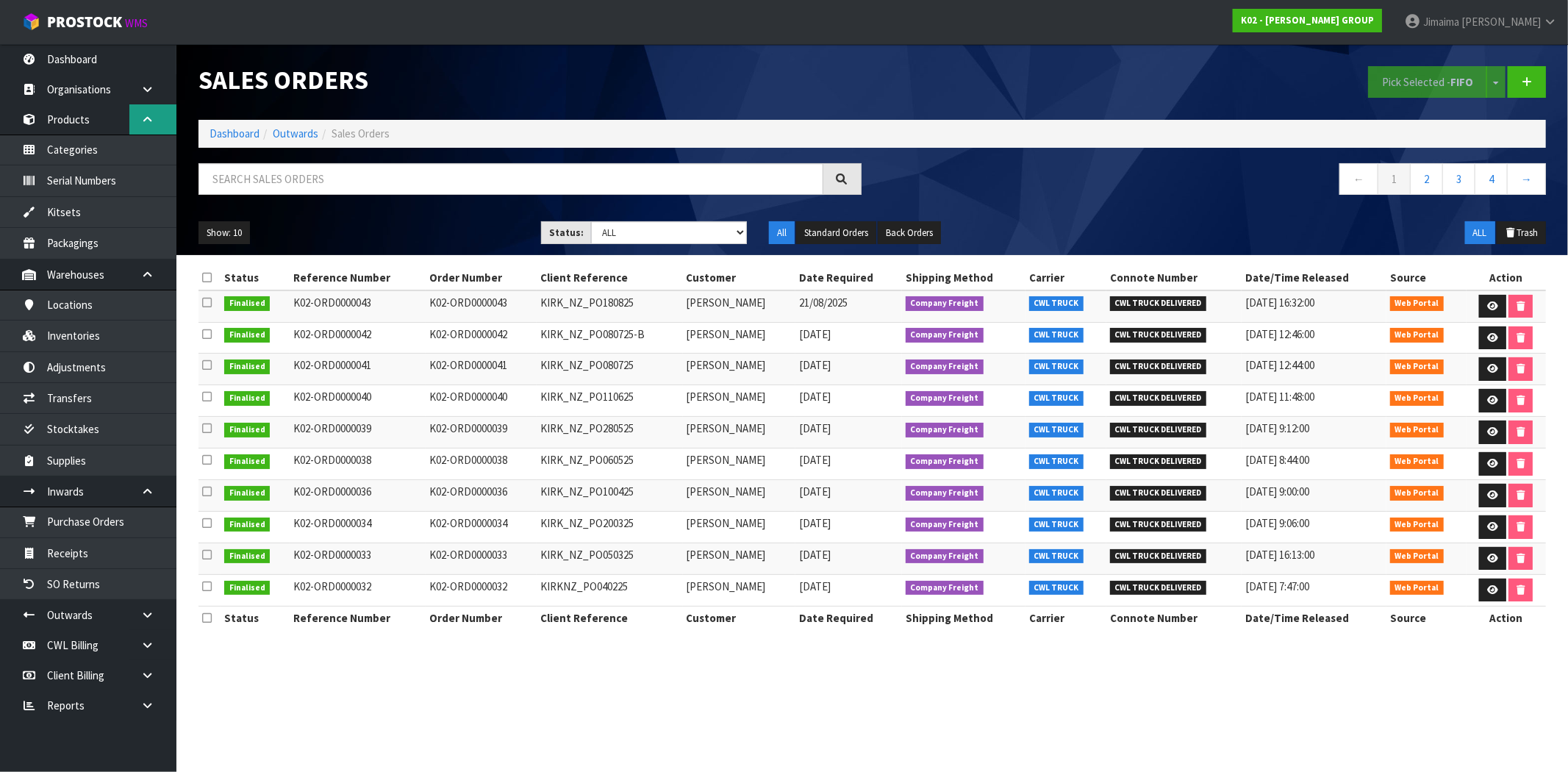
click at [162, 127] on link at bounding box center [153, 120] width 47 height 30
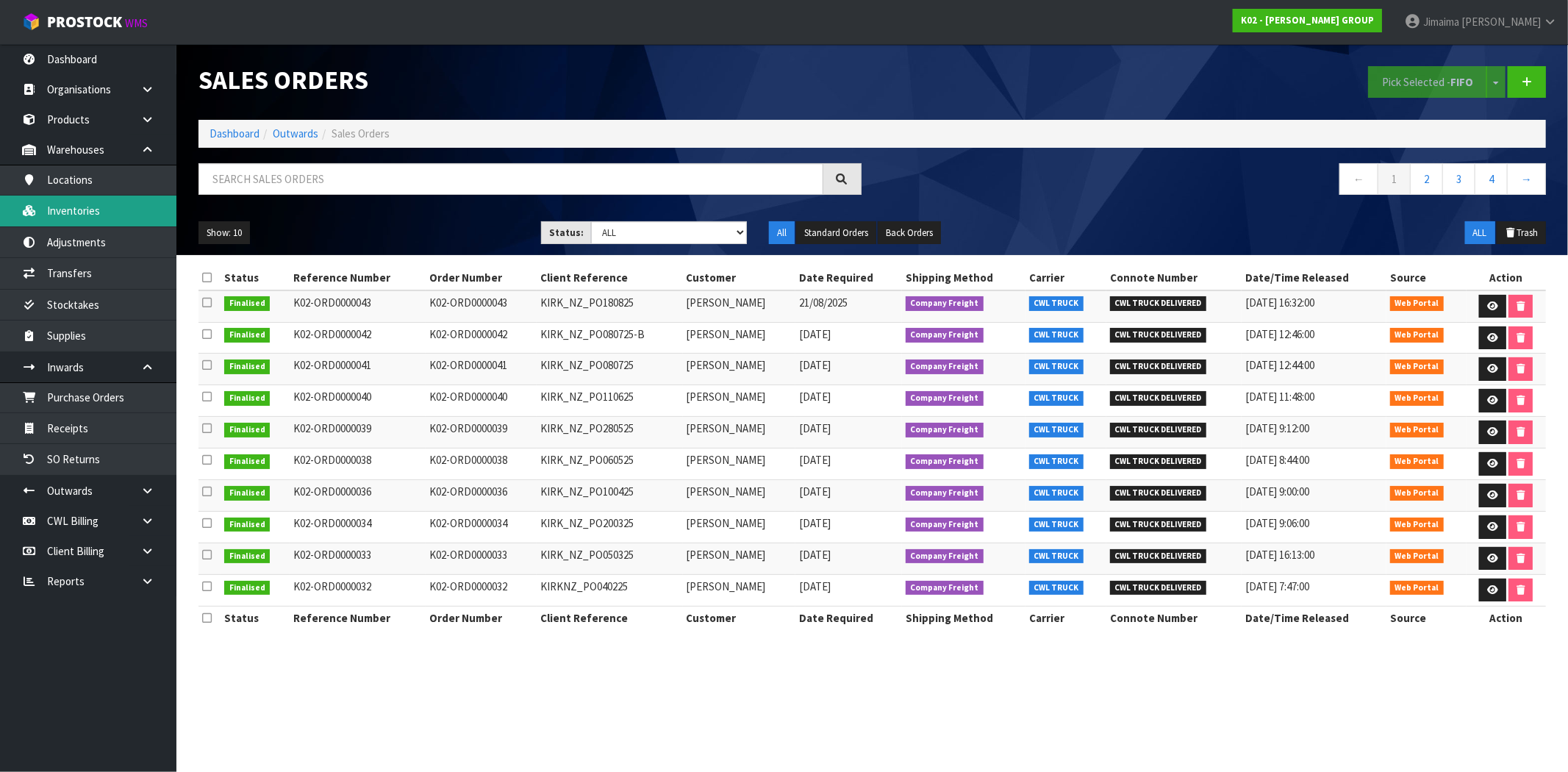
click at [104, 209] on link "Inventories" at bounding box center [88, 211] width 177 height 30
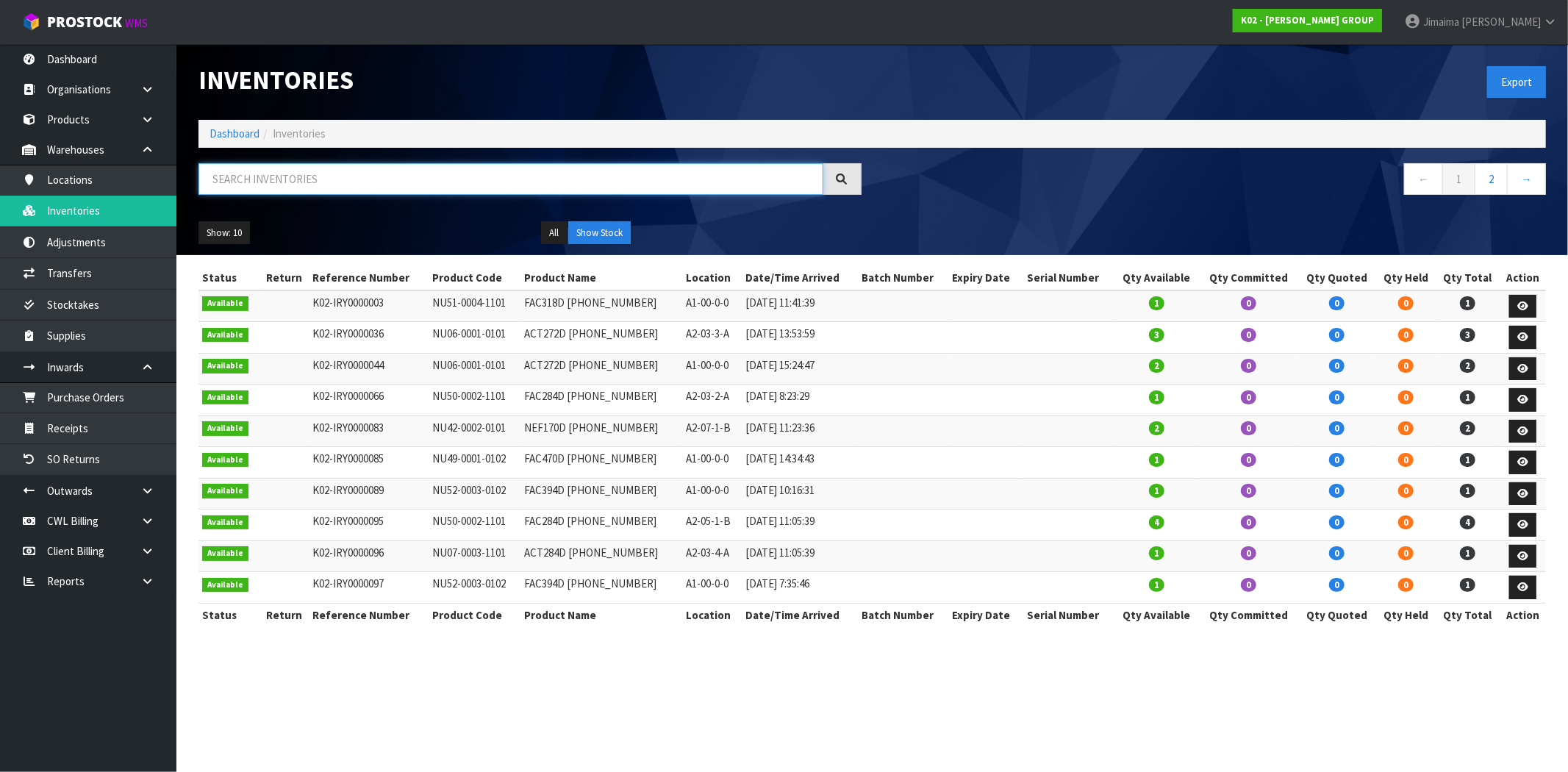
click at [267, 179] on input "text" at bounding box center [511, 179] width 625 height 32
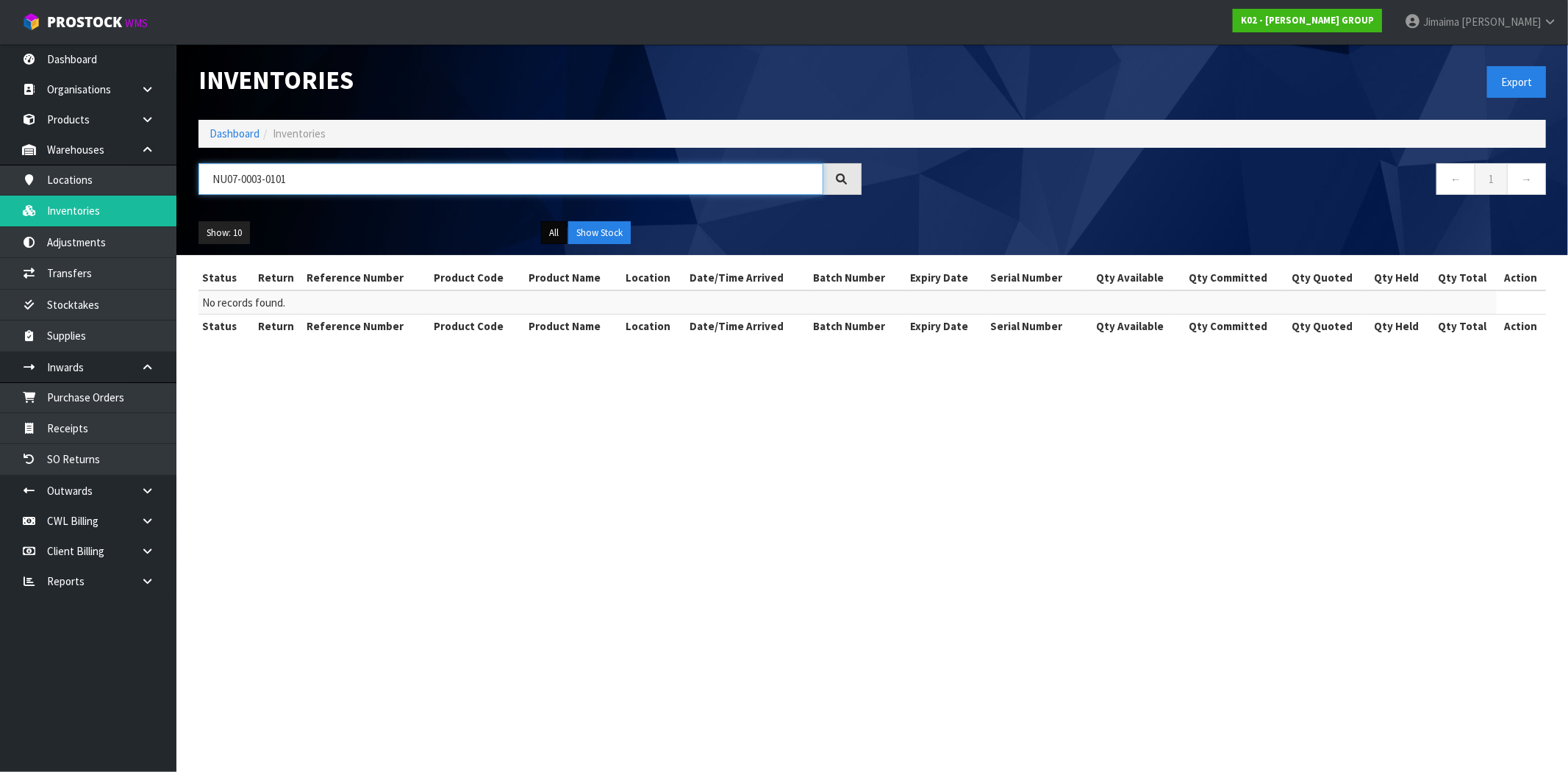
type input "NU07-0003-0101"
click at [555, 230] on button "All" at bounding box center [554, 233] width 26 height 24
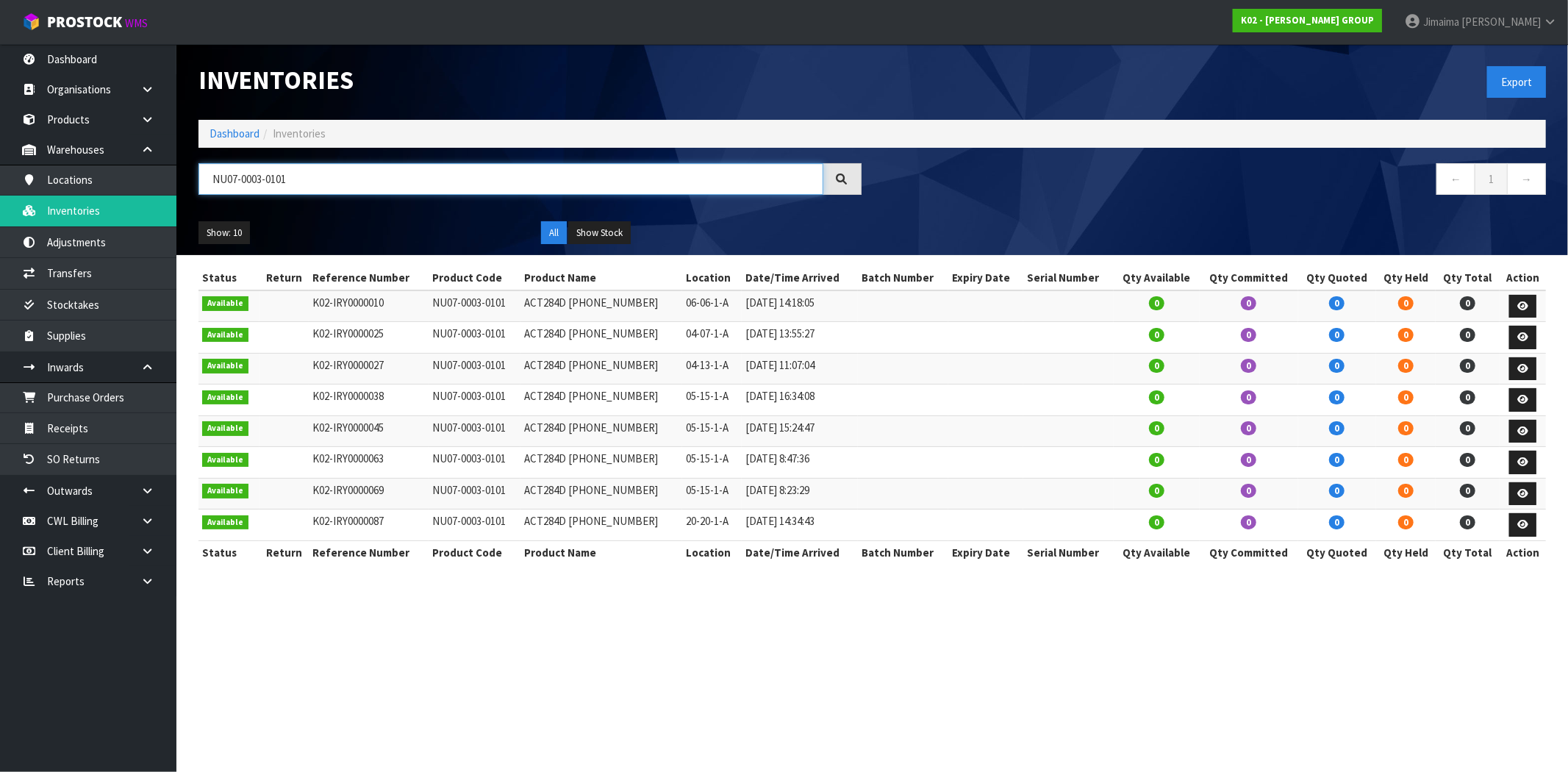
click at [261, 180] on input "NU07-0003-0101" at bounding box center [511, 179] width 625 height 32
click at [138, 491] on link at bounding box center [153, 491] width 47 height 30
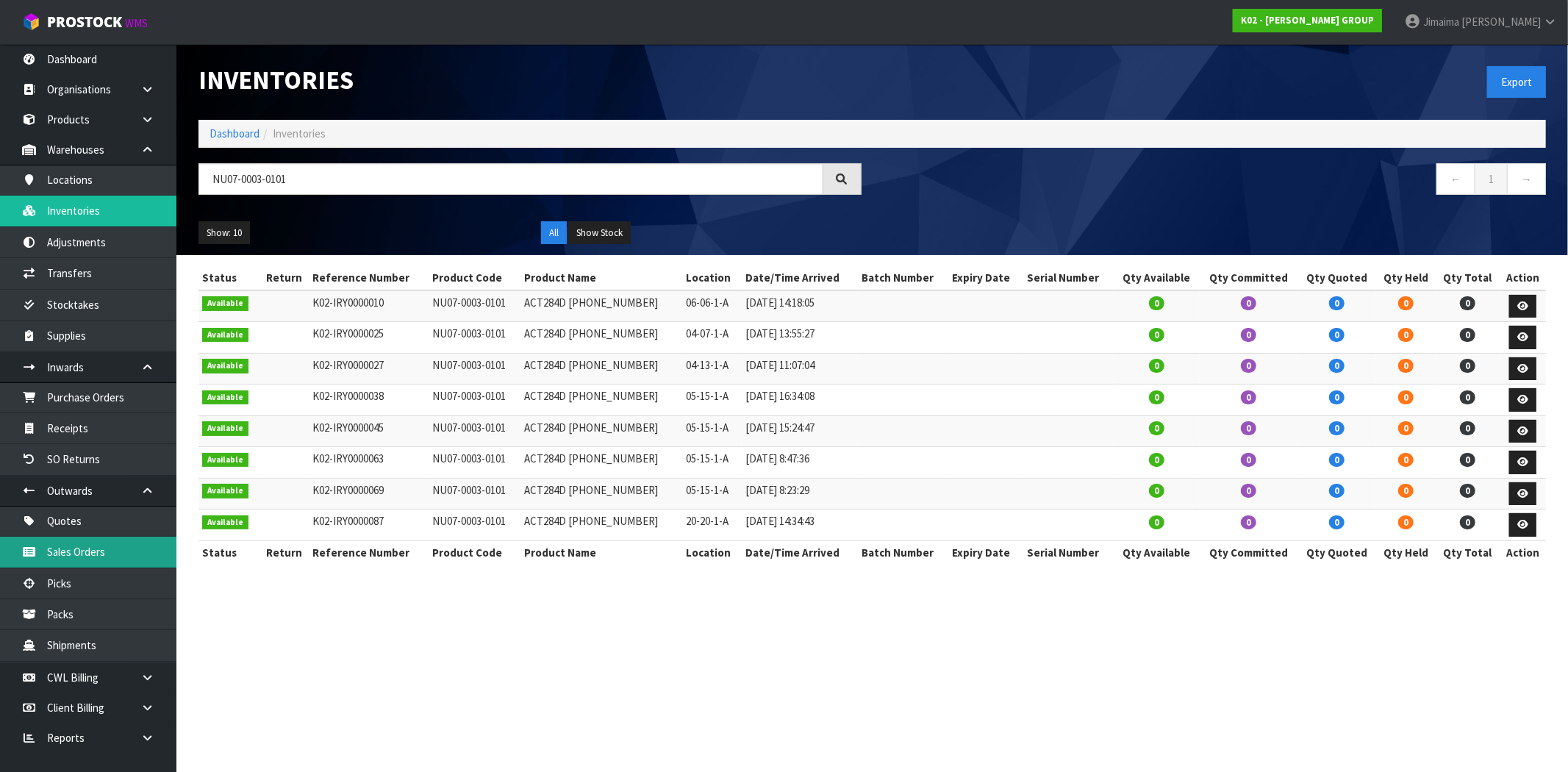
click at [109, 541] on link "Sales Orders" at bounding box center [88, 552] width 177 height 30
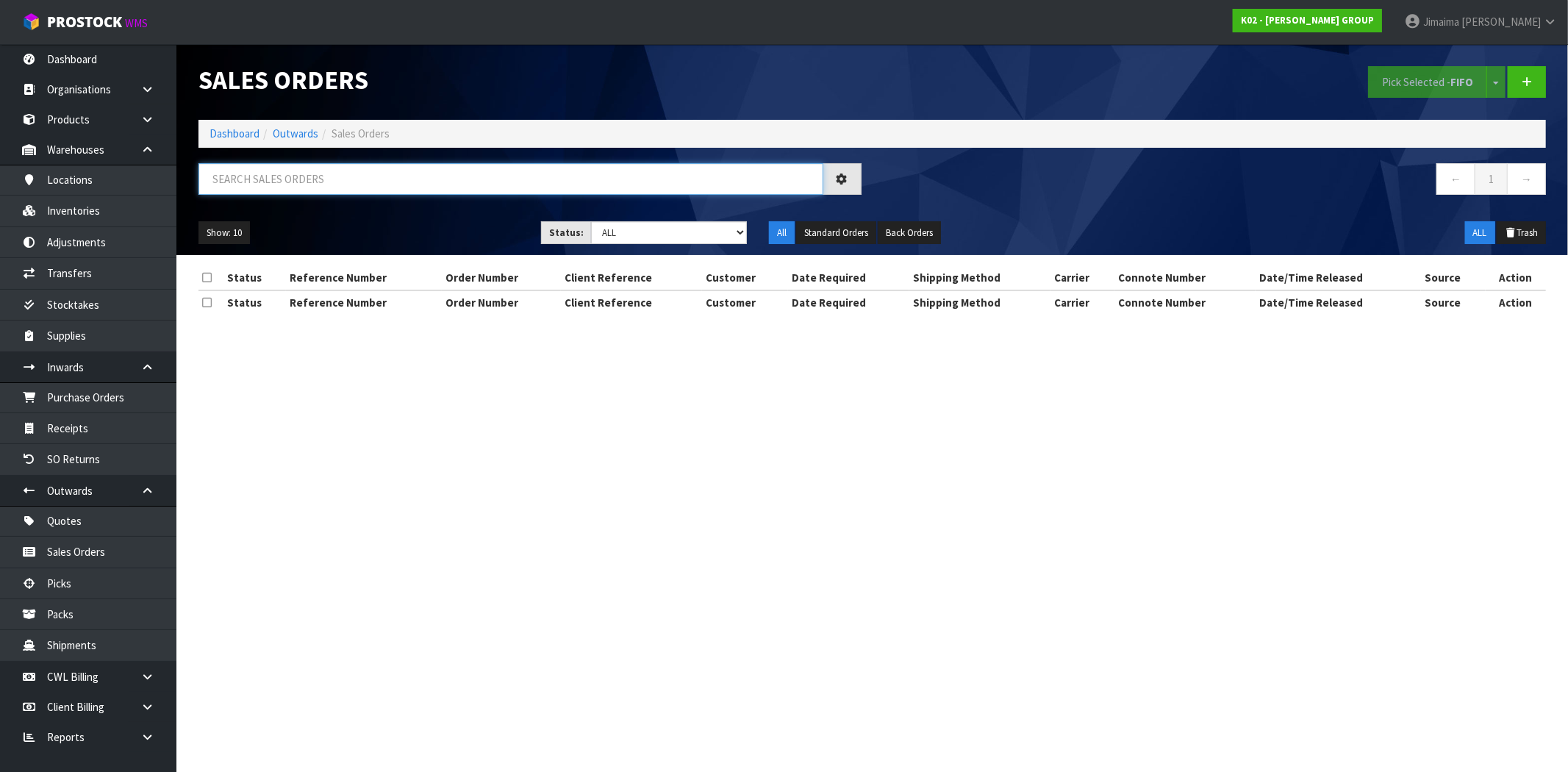
click at [245, 171] on input "text" at bounding box center [511, 179] width 625 height 32
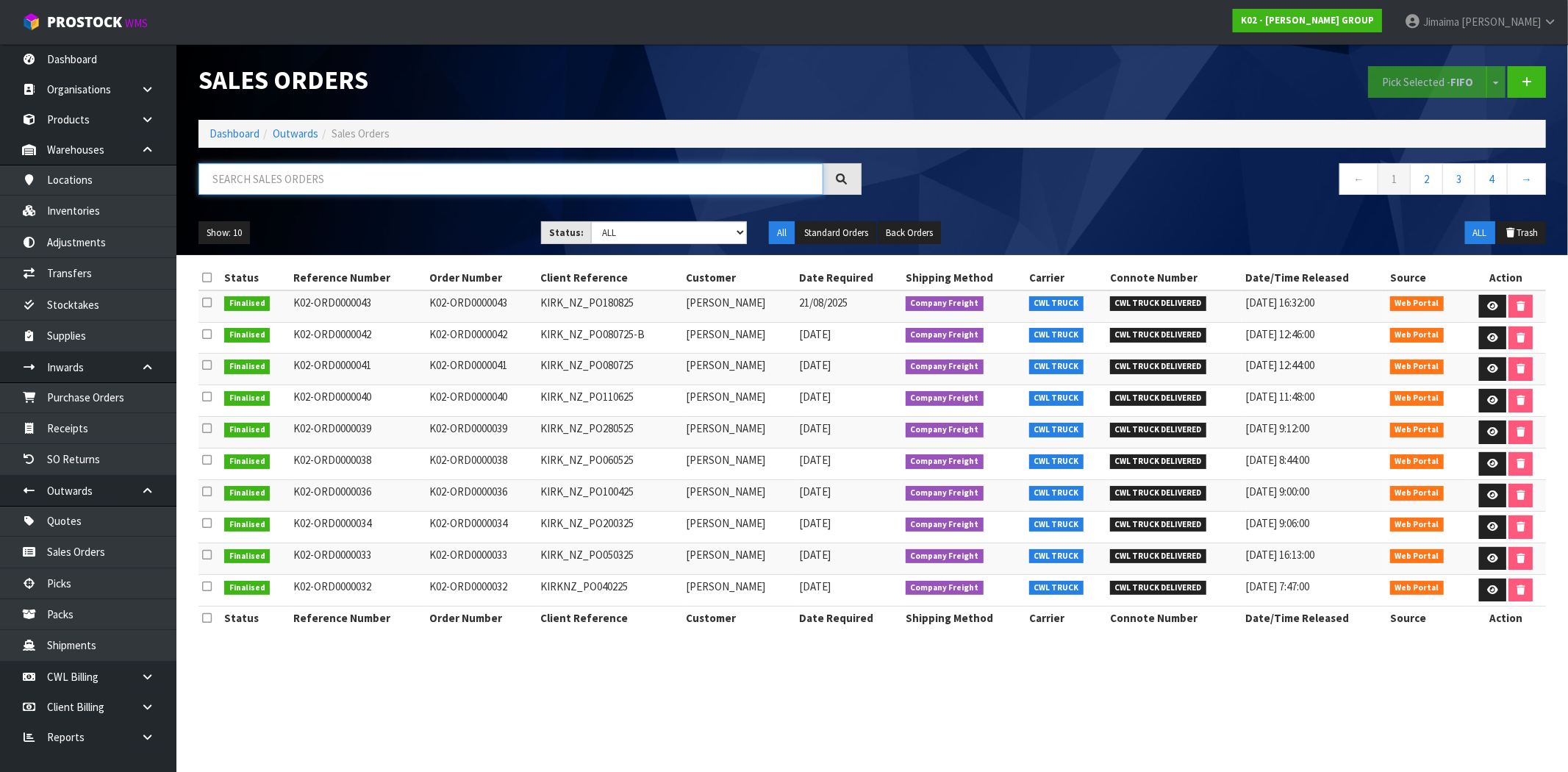
paste input "NU07-0003-0101"
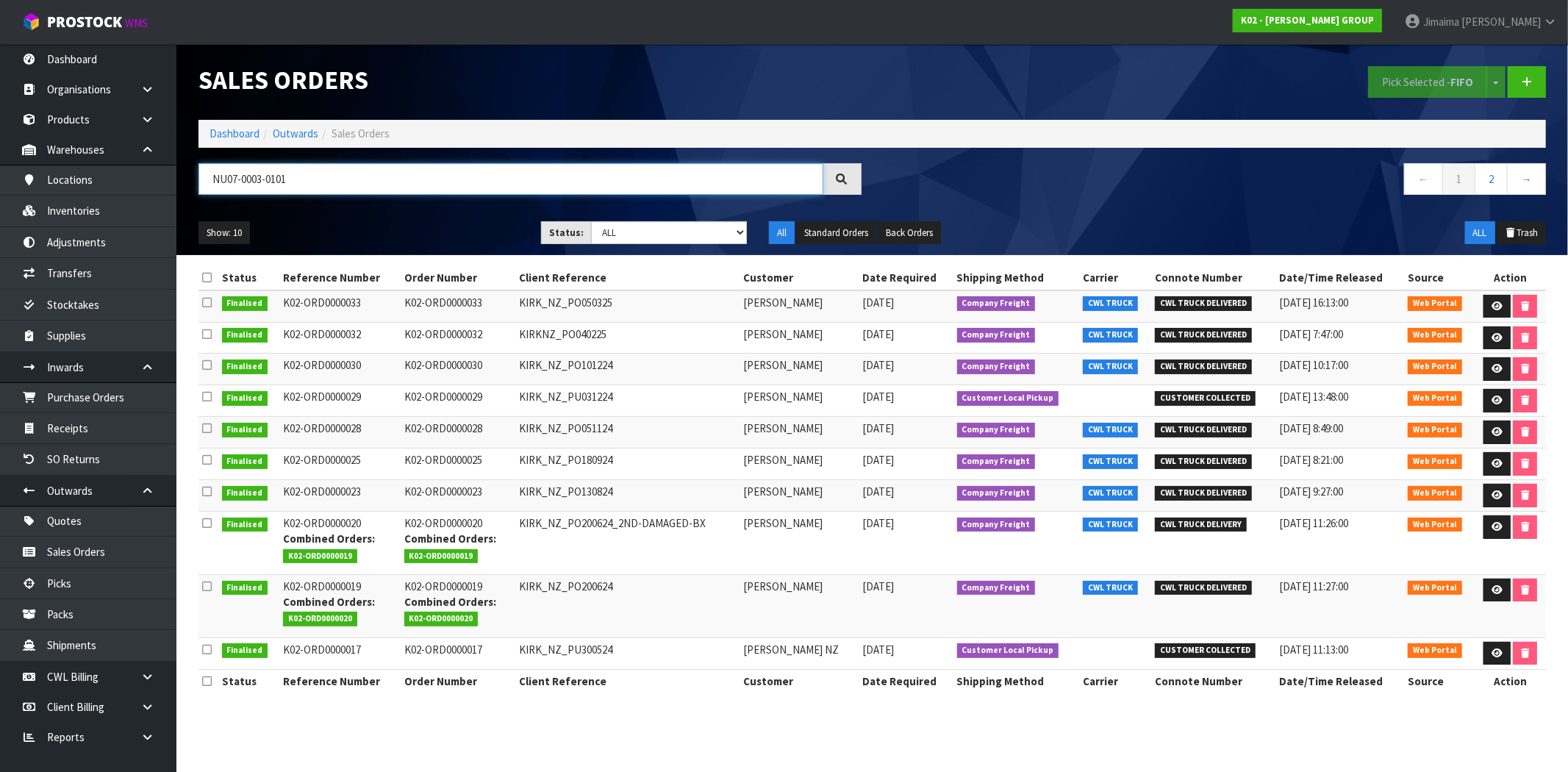
type input "NU07-0003-0101"
click at [739, 557] on td "KIRK_NZ_PO200624_2ND-DAMAGED-BX" at bounding box center [627, 543] width 224 height 63
drag, startPoint x: 113, startPoint y: 208, endPoint x: 125, endPoint y: 206, distance: 12.2
click at [113, 208] on link "Inventories" at bounding box center [88, 211] width 177 height 30
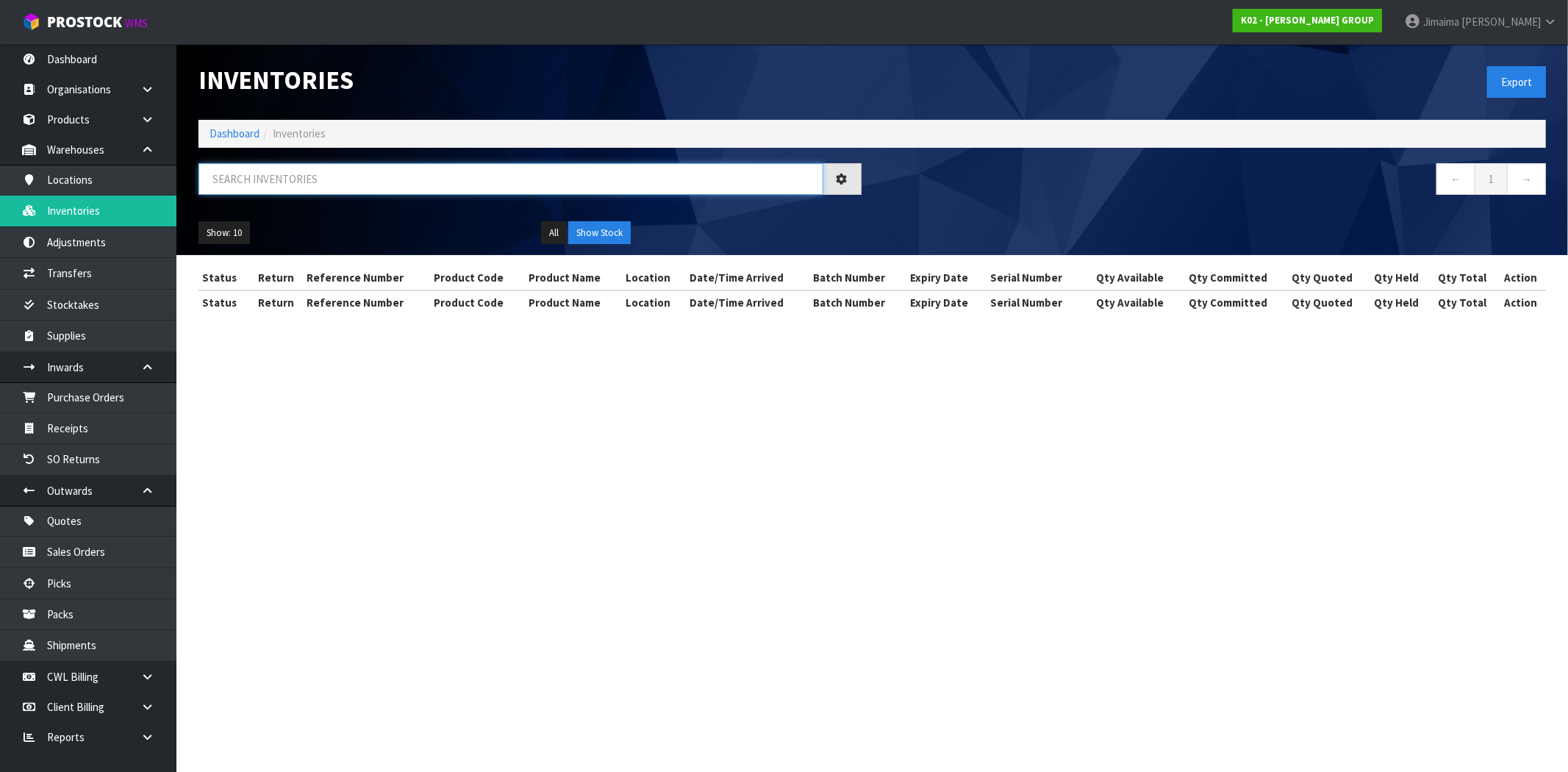
click at [285, 179] on input "text" at bounding box center [511, 179] width 625 height 32
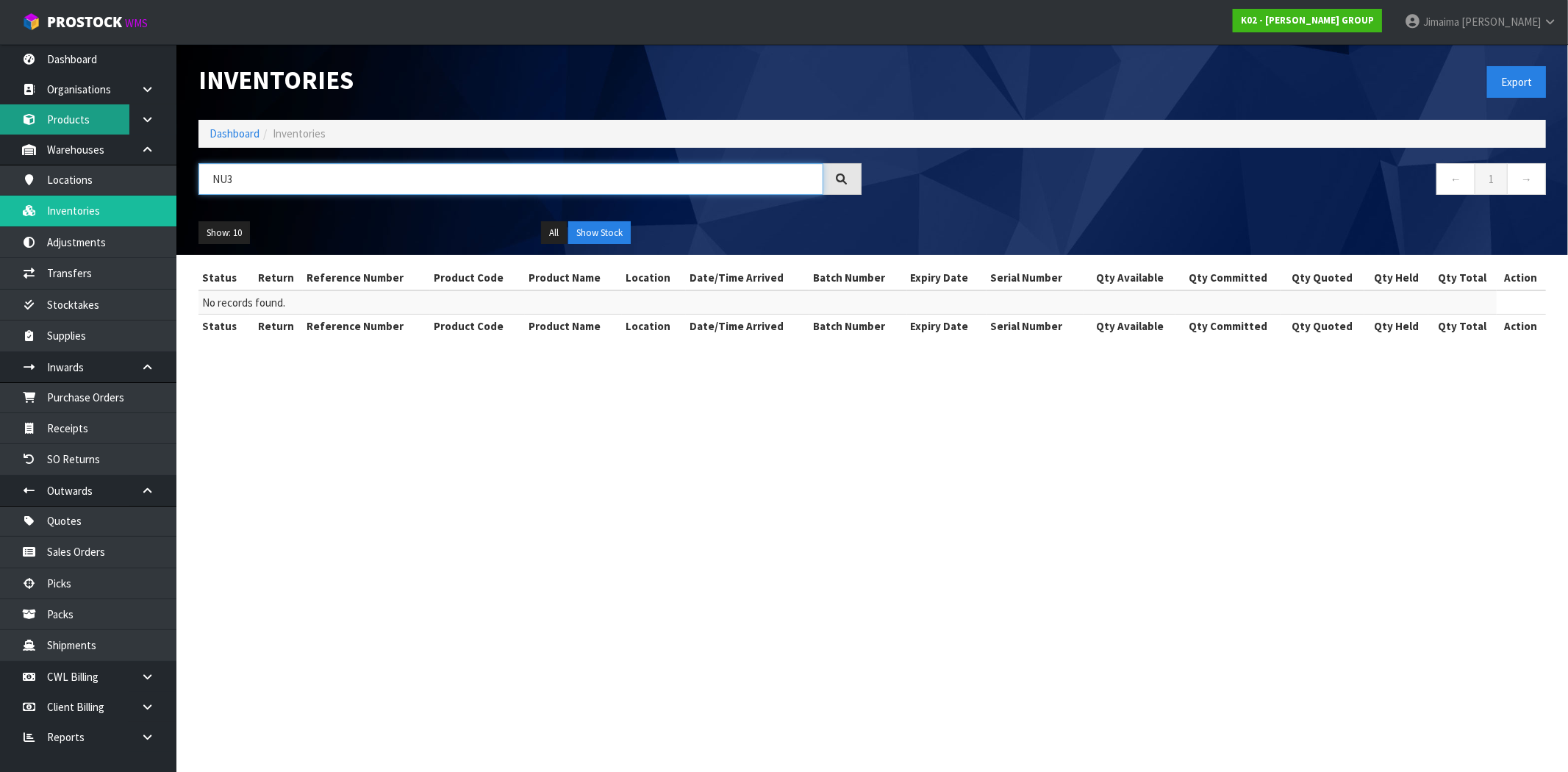
type input "NU3"
click at [63, 129] on link "Products" at bounding box center [88, 120] width 177 height 30
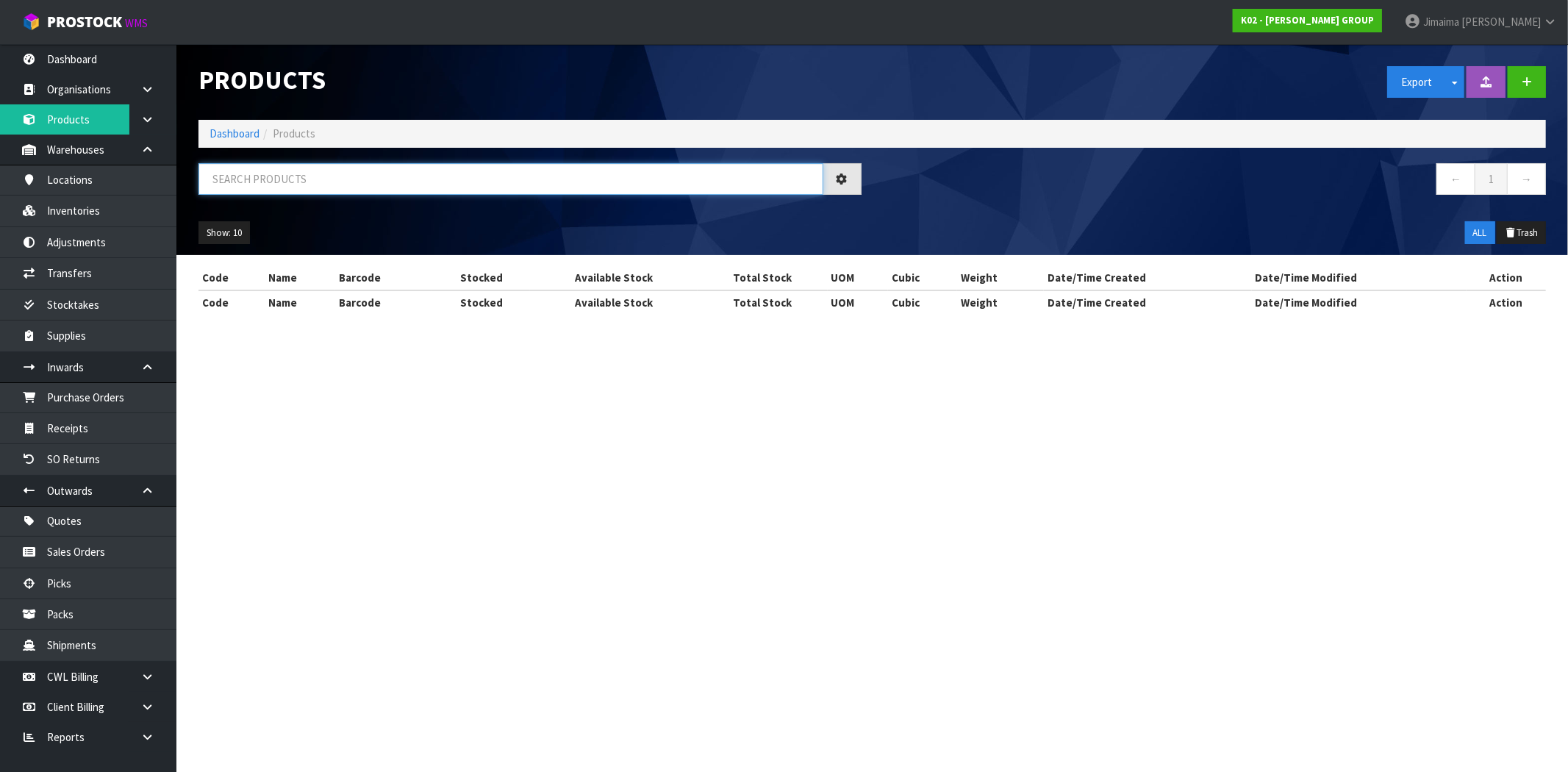
drag, startPoint x: 221, startPoint y: 171, endPoint x: 221, endPoint y: 187, distance: 16.0
click at [221, 187] on input "text" at bounding box center [511, 179] width 625 height 32
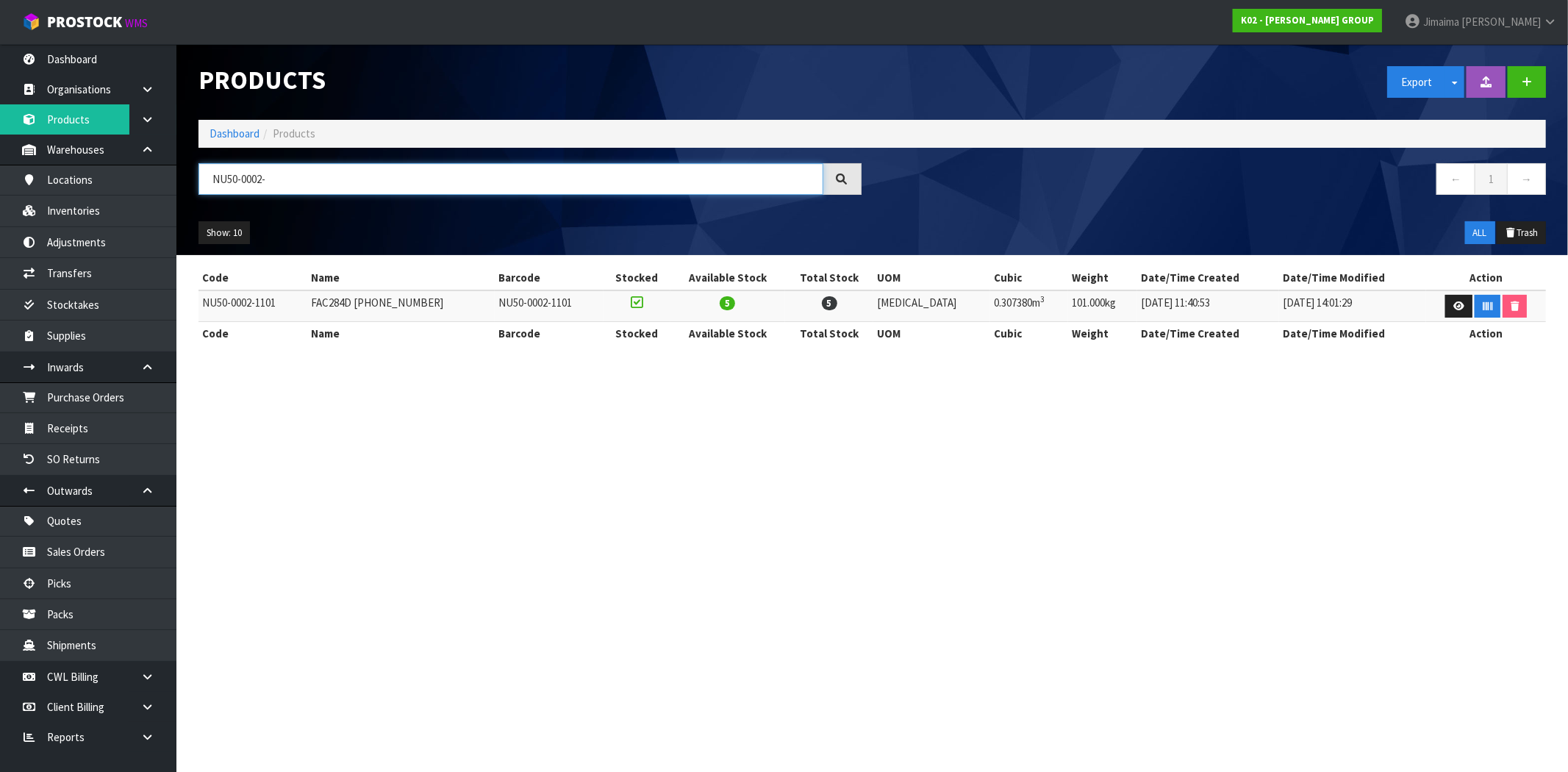
type input "NU50-0002-"
click at [239, 311] on td "NU50-0002-1101" at bounding box center [253, 306] width 109 height 32
copy tr "NU50-0002-1101"
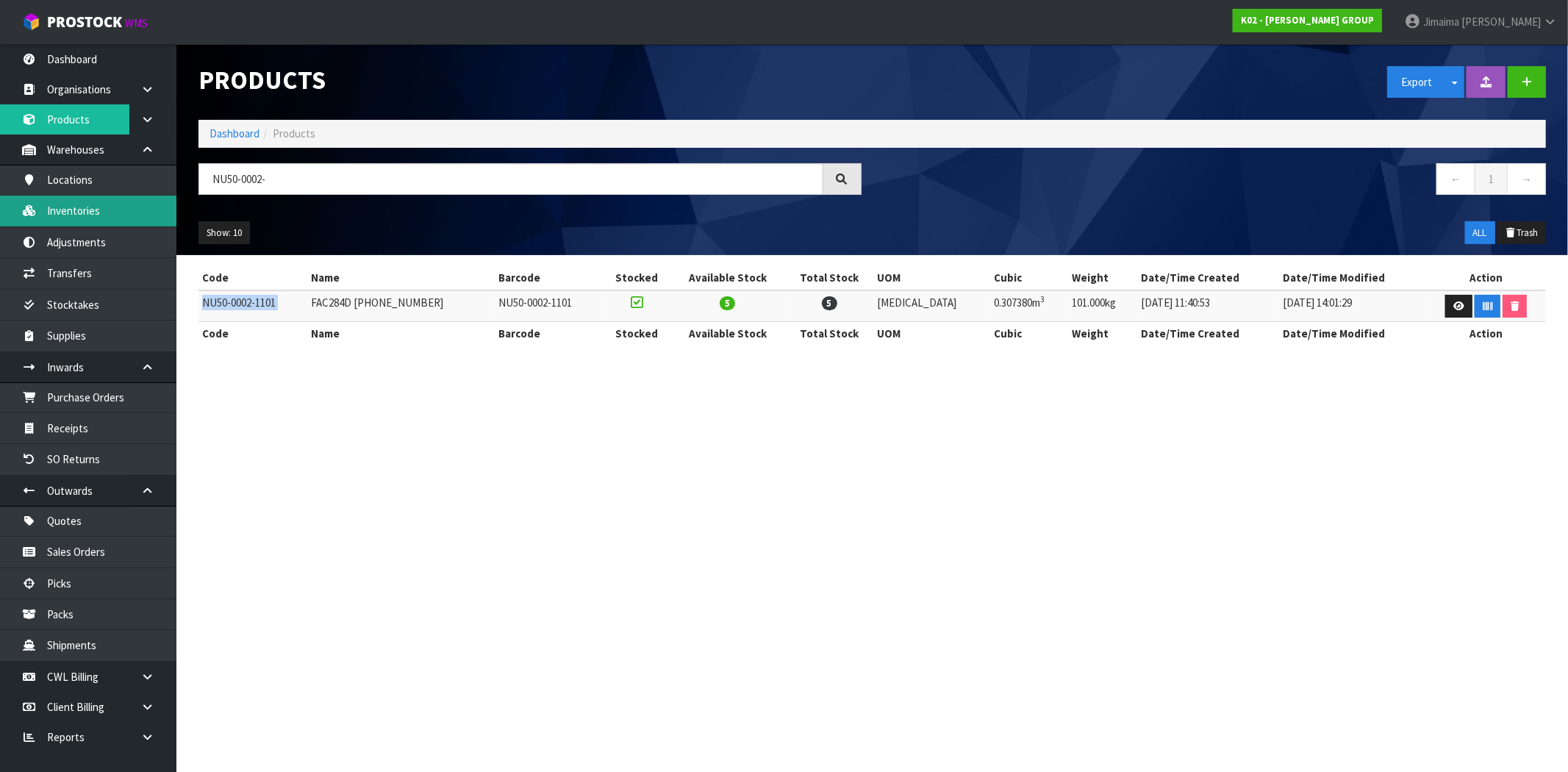
click at [105, 215] on link "Inventories" at bounding box center [88, 211] width 177 height 30
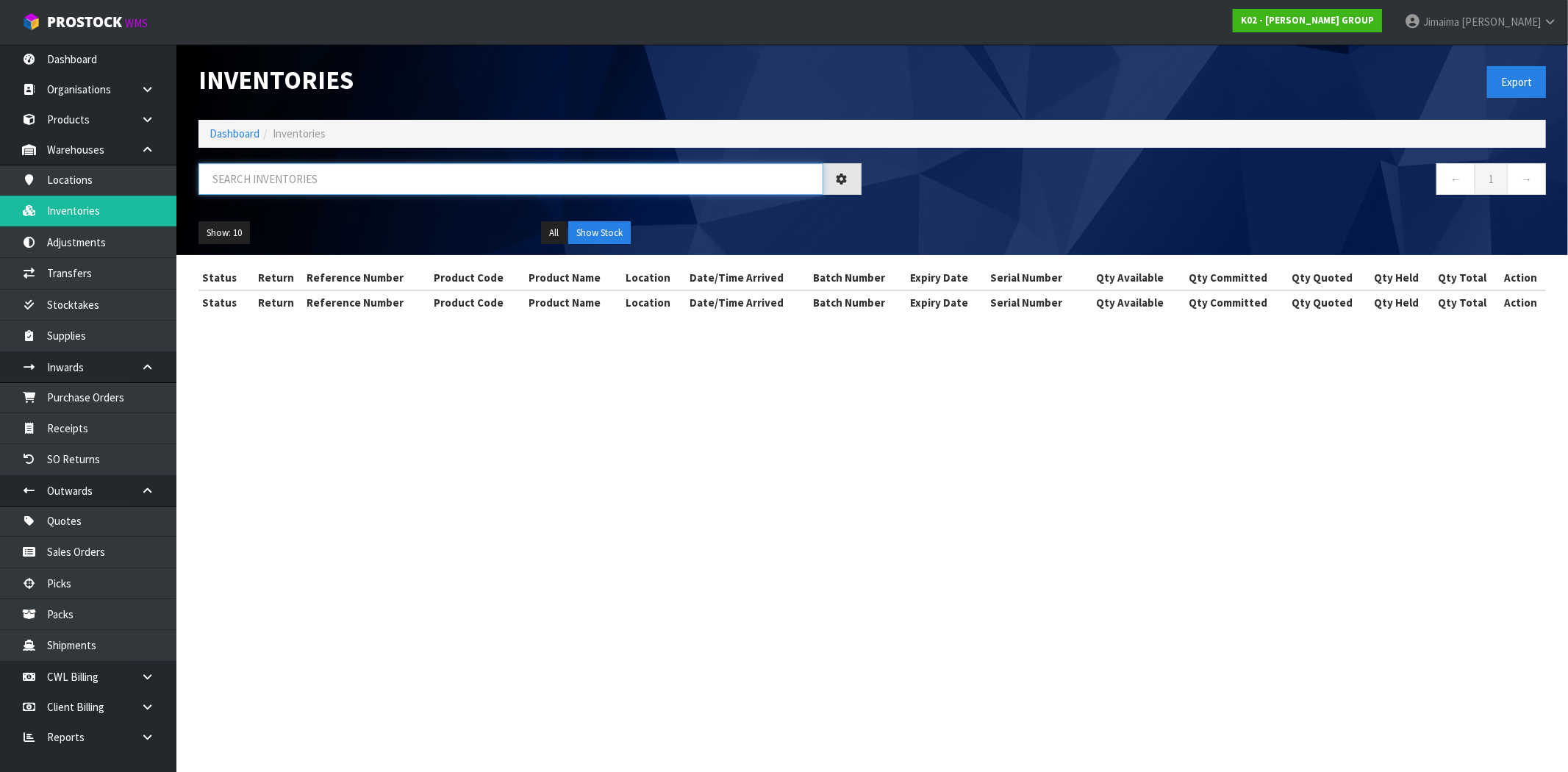
click at [248, 182] on input "text" at bounding box center [511, 179] width 625 height 32
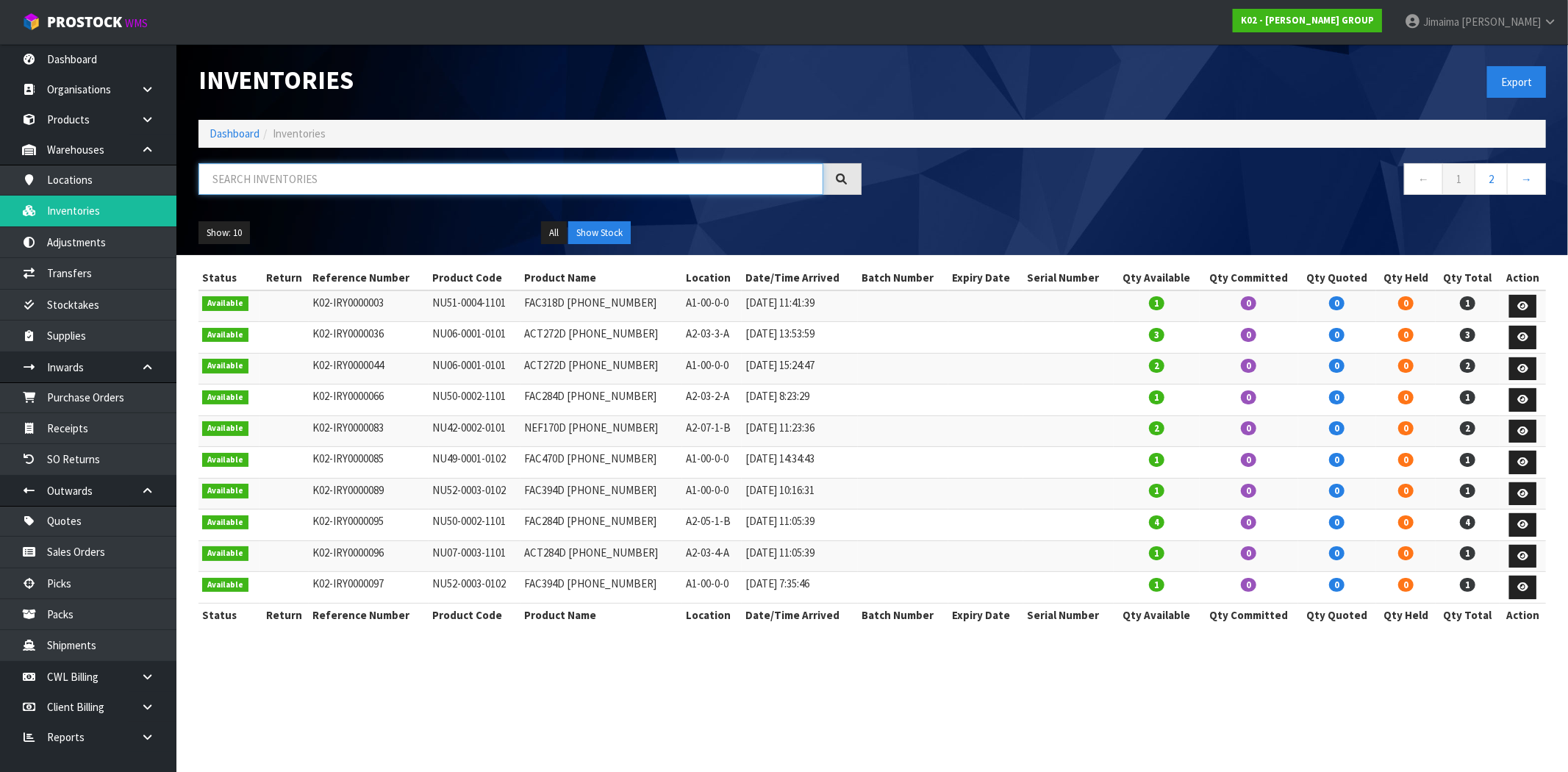
paste input "NU50-0002-1101"
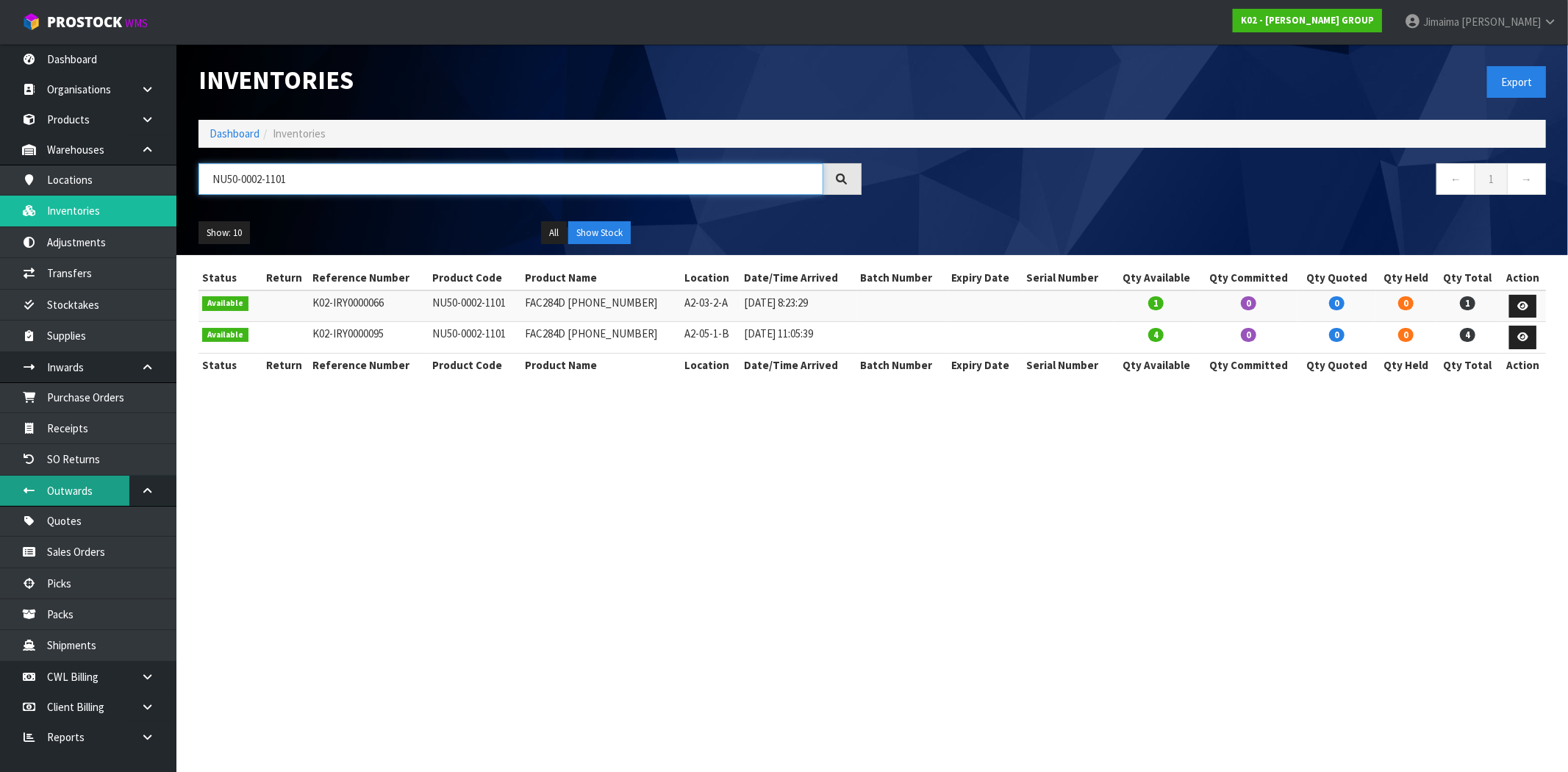
type input "NU50-0002-1101"
click at [241, 135] on link "Dashboard" at bounding box center [234, 133] width 50 height 14
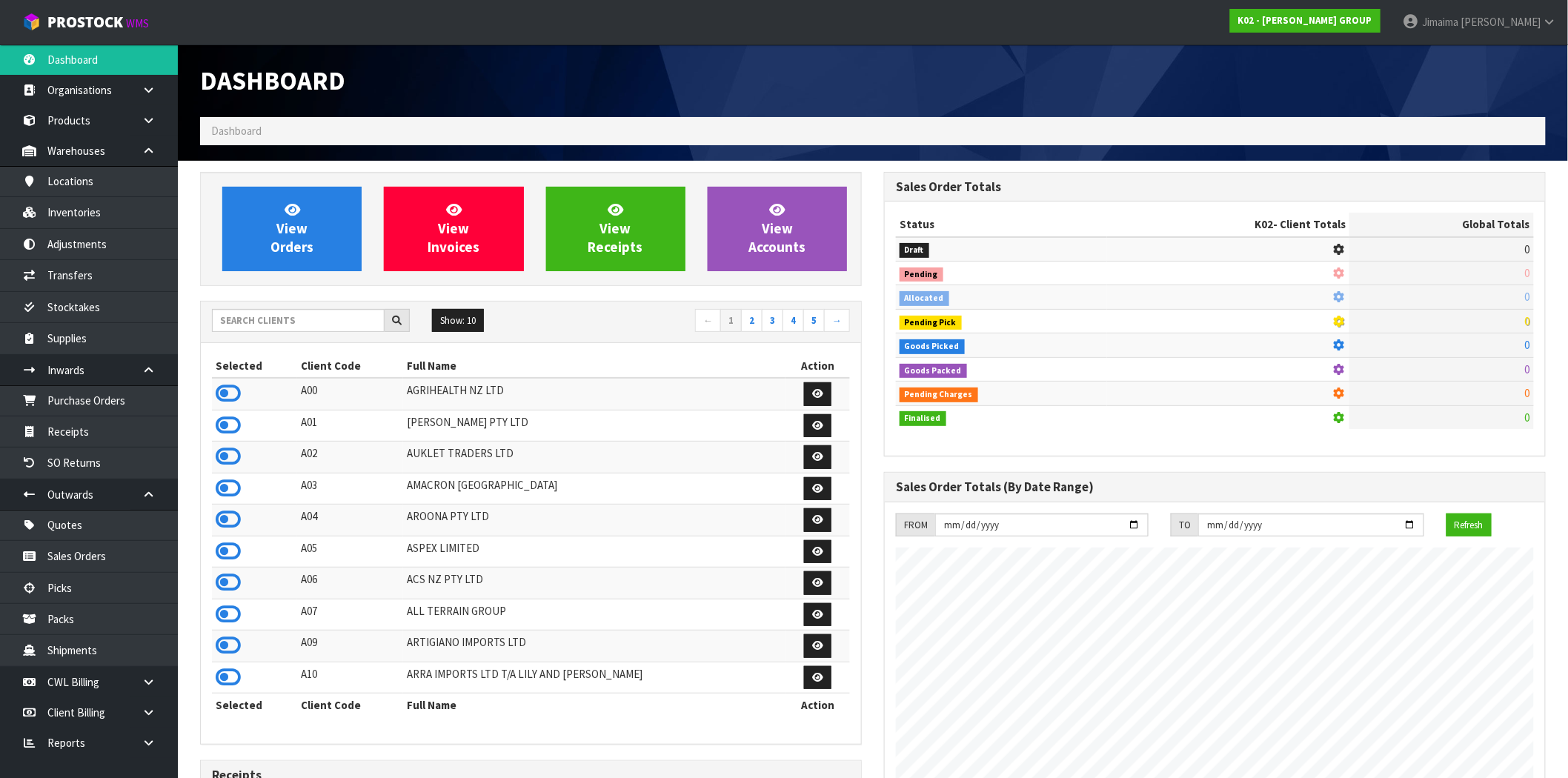
scroll to position [739916, 740386]
click at [286, 312] on input "text" at bounding box center [298, 321] width 173 height 23
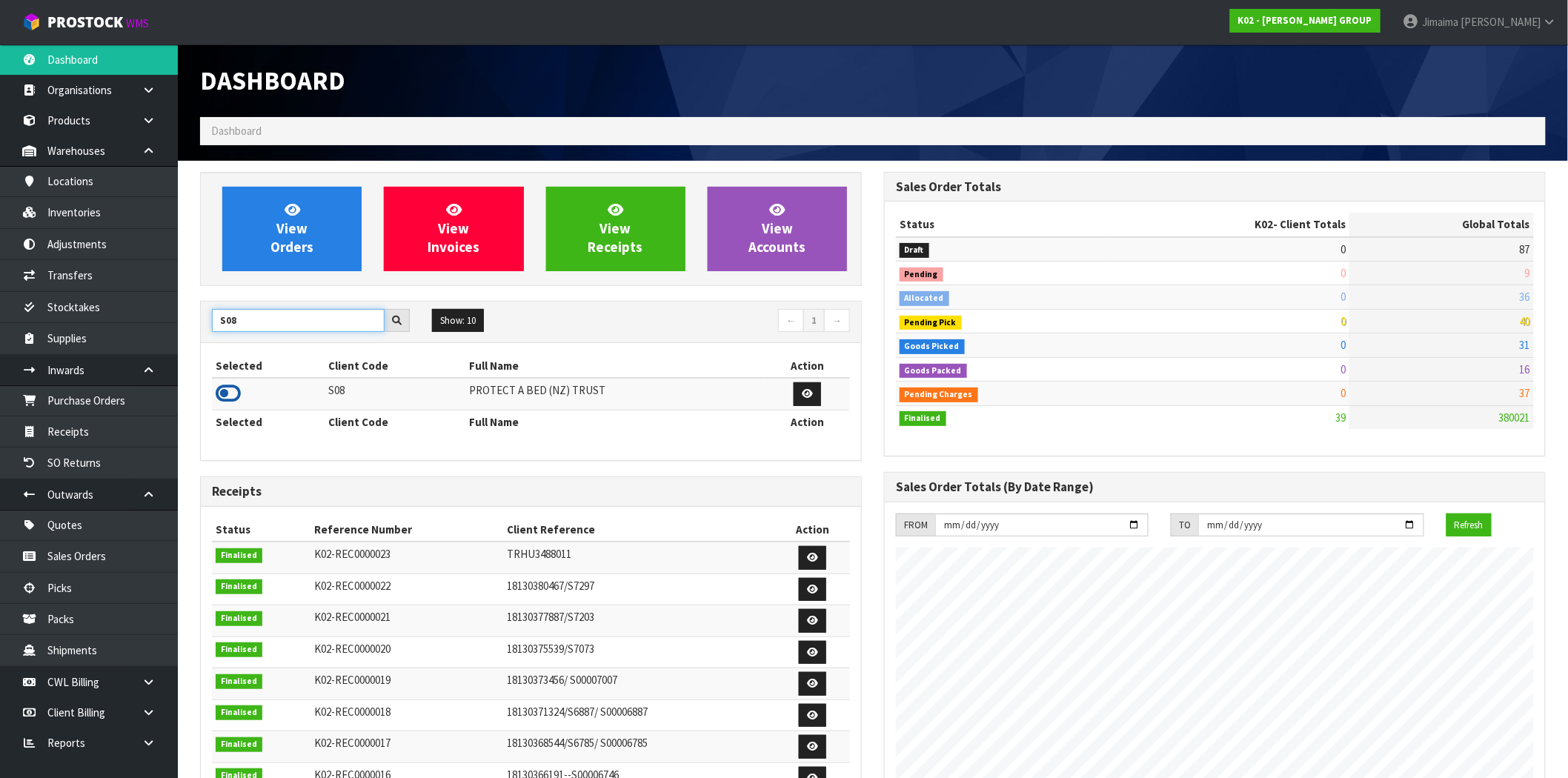
type input "S08"
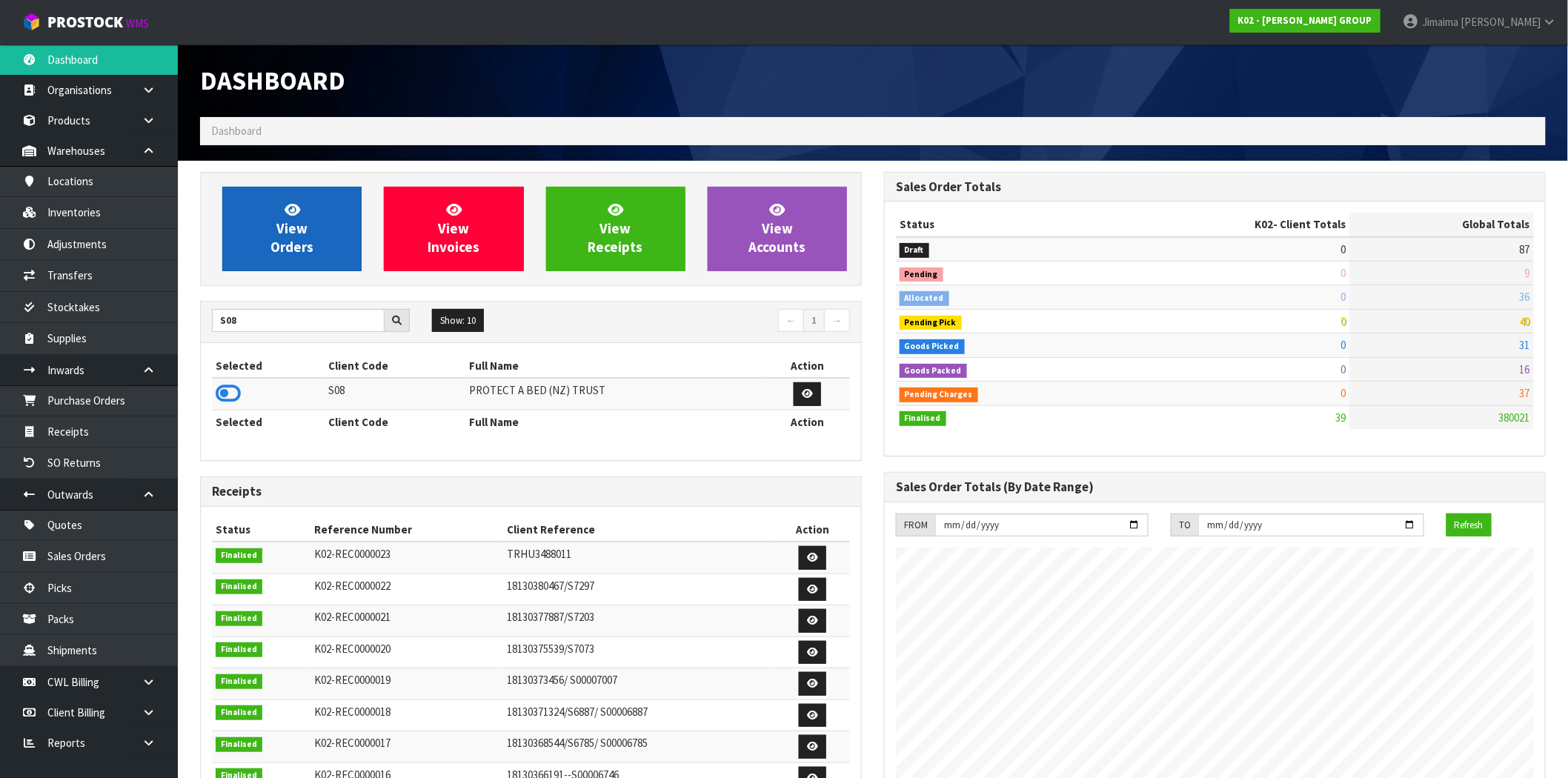
drag, startPoint x: 221, startPoint y: 388, endPoint x: 296, endPoint y: 265, distance: 144.1
click at [223, 388] on icon at bounding box center [228, 393] width 25 height 22
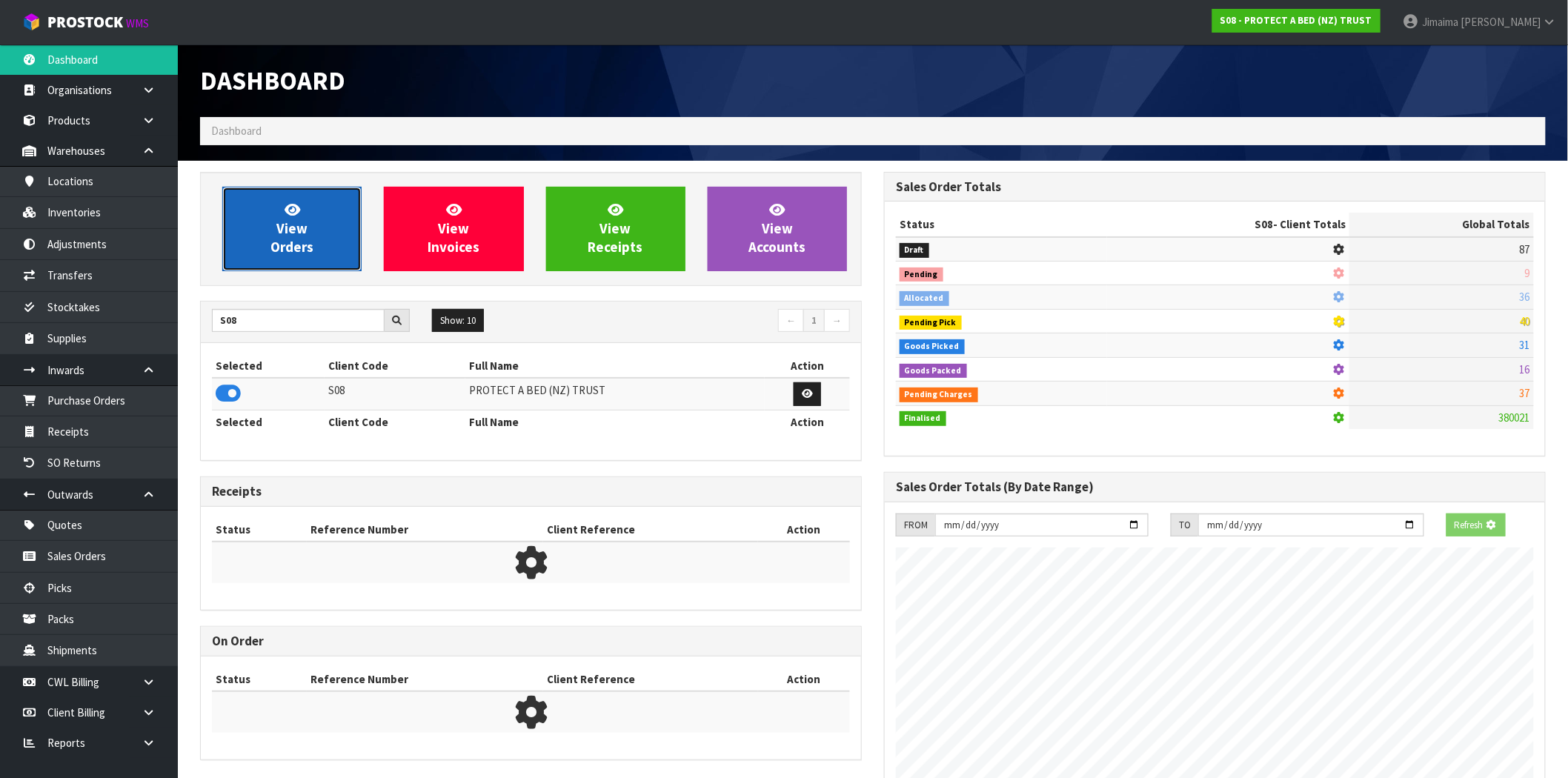
scroll to position [924, 684]
click at [300, 249] on span "View Orders" at bounding box center [292, 229] width 43 height 55
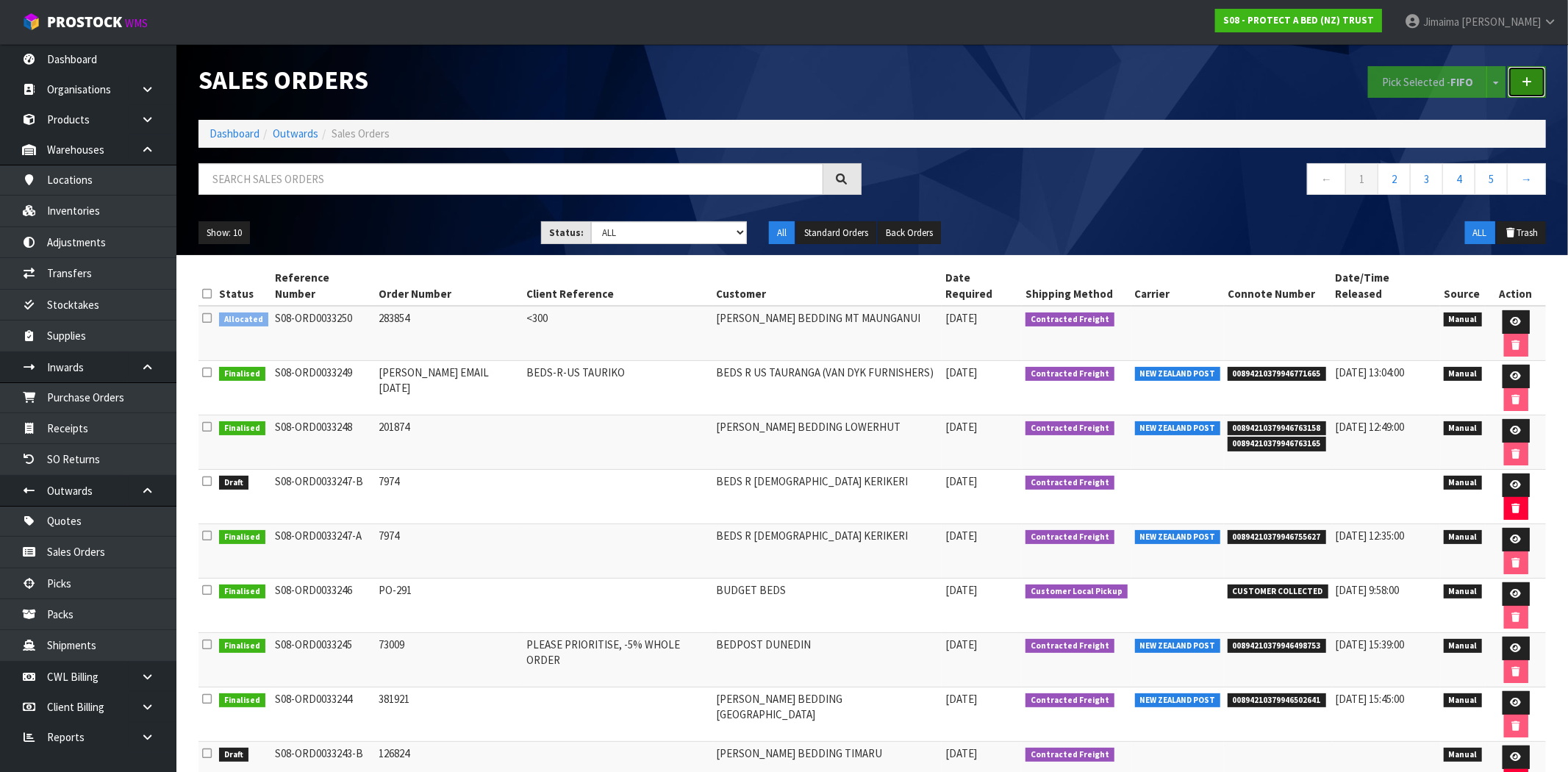
click at [1534, 69] on link at bounding box center [1526, 82] width 38 height 32
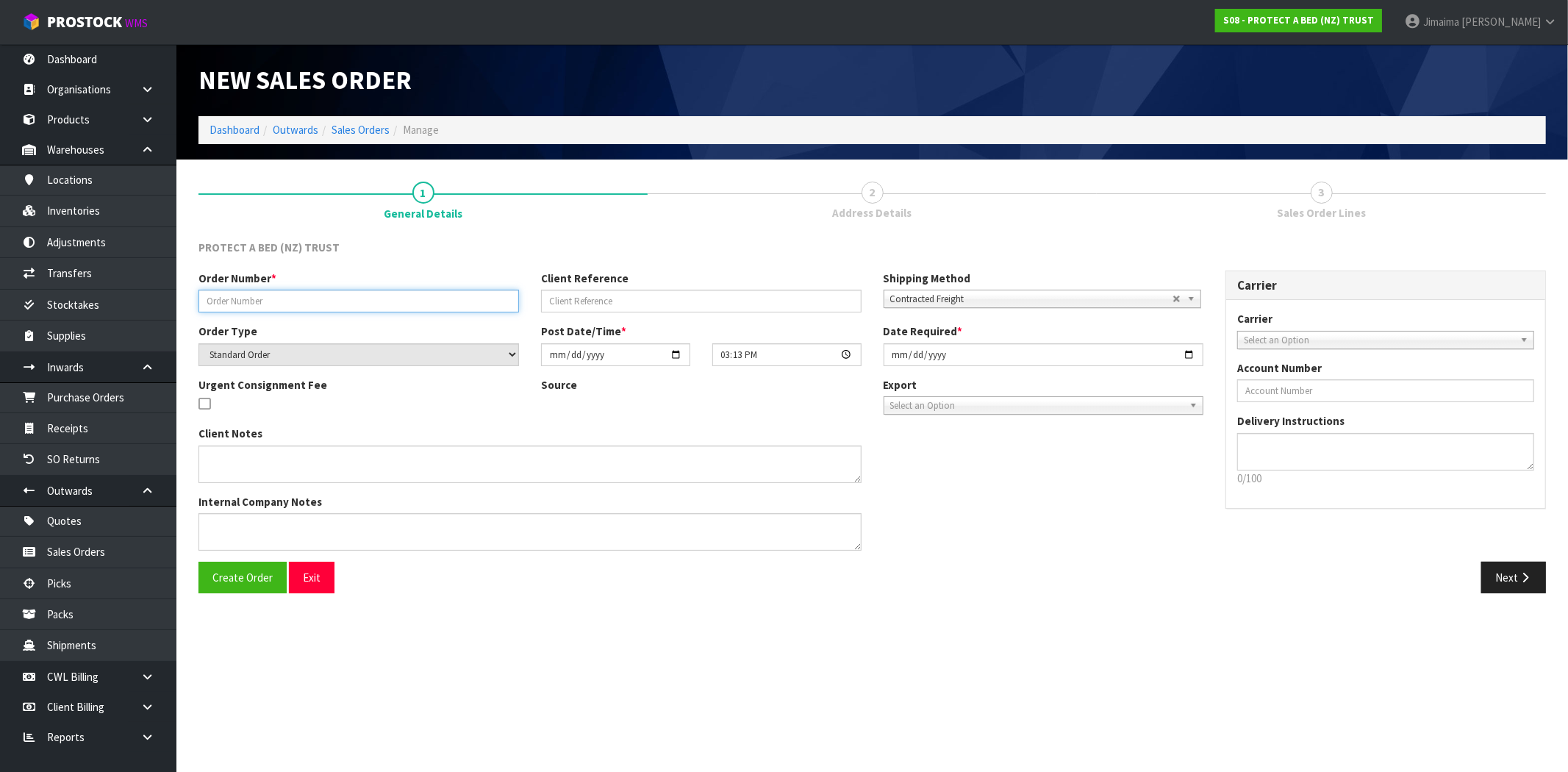
click at [251, 303] on input "text" at bounding box center [359, 301] width 320 height 23
drag, startPoint x: 323, startPoint y: 305, endPoint x: 240, endPoint y: 319, distance: 84.2
click at [233, 329] on div "Order Number * TAPES FOR HN STORES Client Reference Shipping Method Client Loca…" at bounding box center [700, 416] width 1027 height 291
type input "TAPES FOR HN STORES"
click at [371, 123] on link "Sales Orders" at bounding box center [360, 129] width 58 height 14
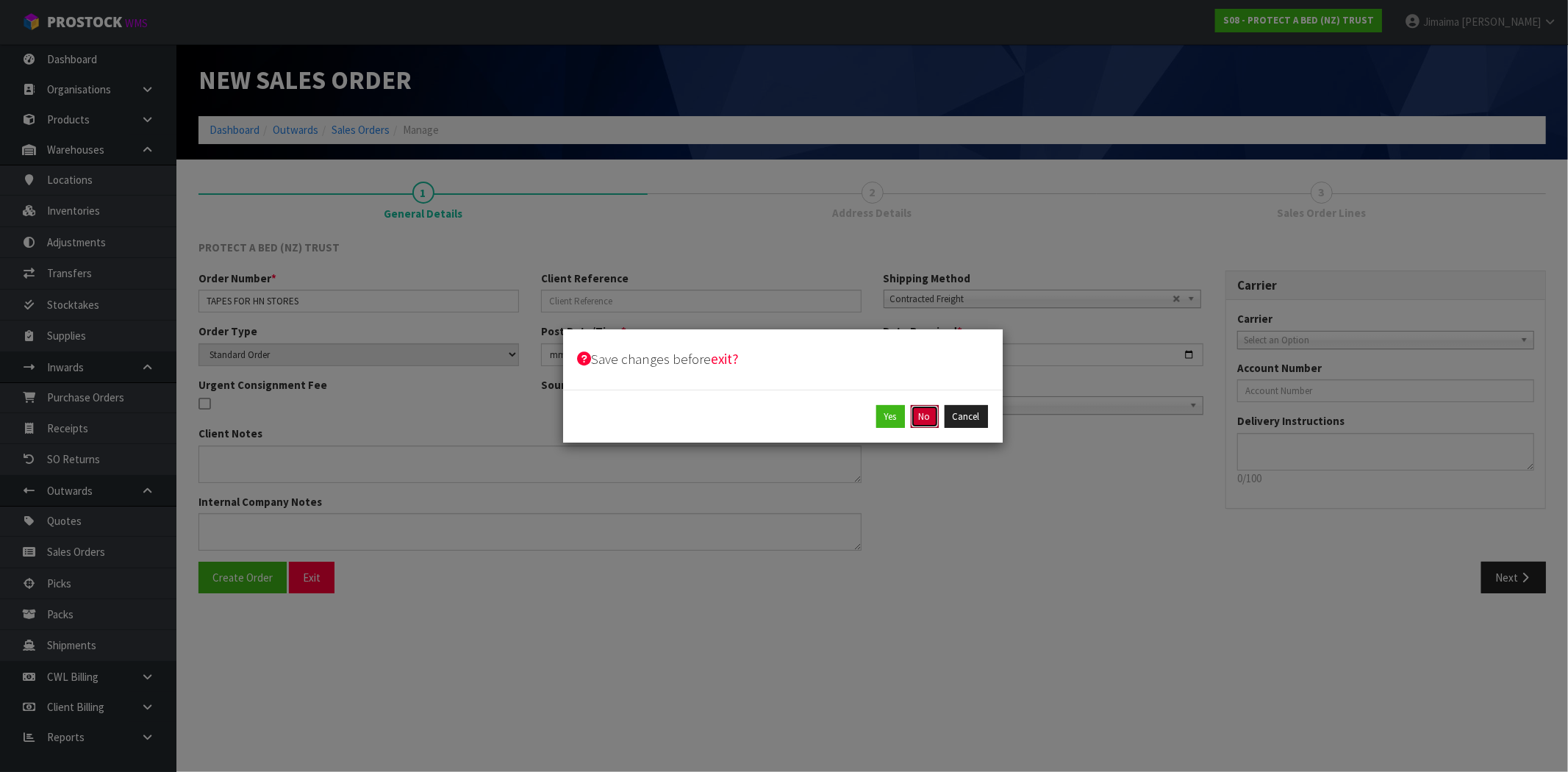
click at [919, 410] on button "No" at bounding box center [924, 416] width 28 height 24
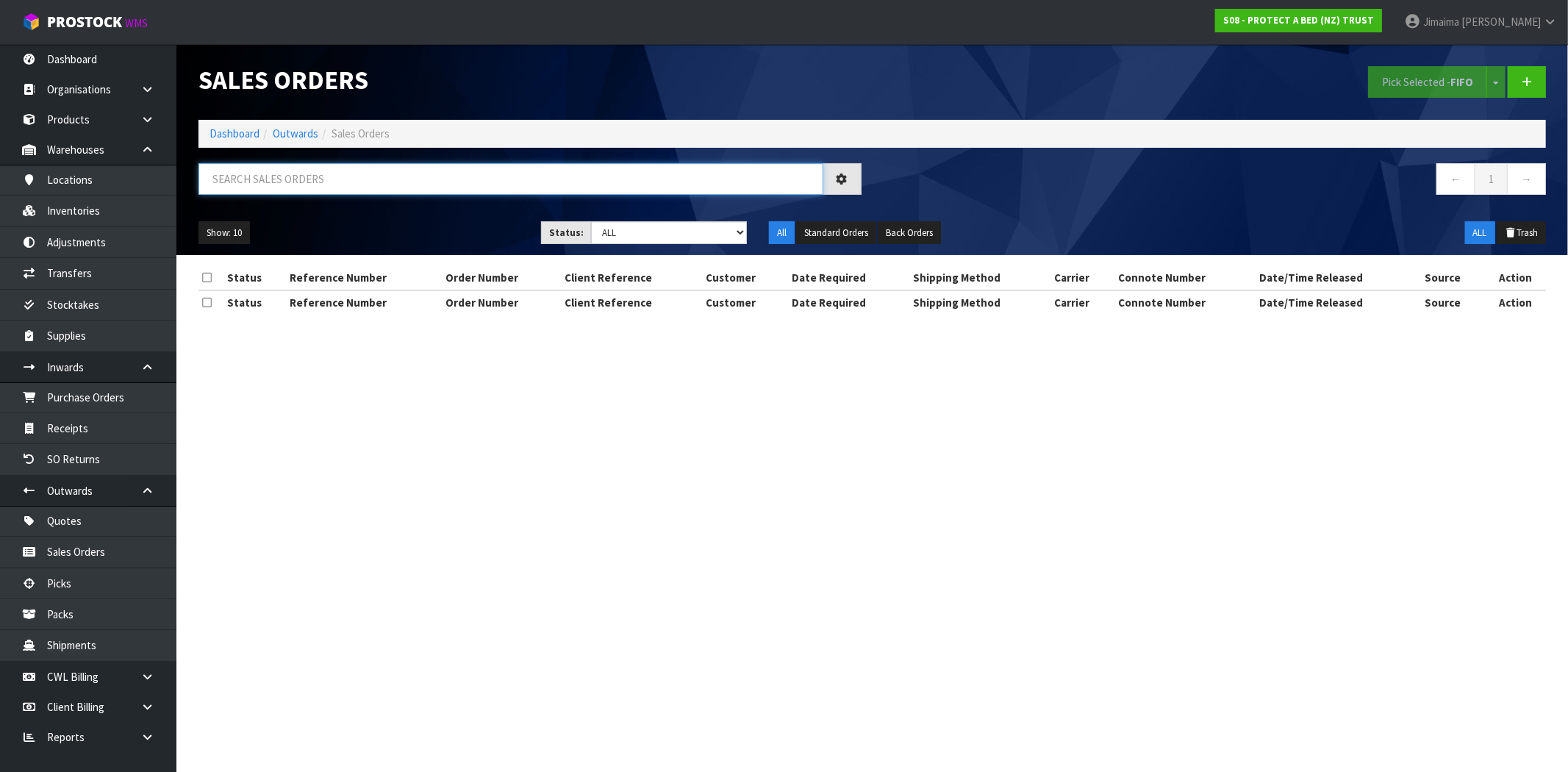
click at [339, 173] on input "text" at bounding box center [511, 179] width 625 height 32
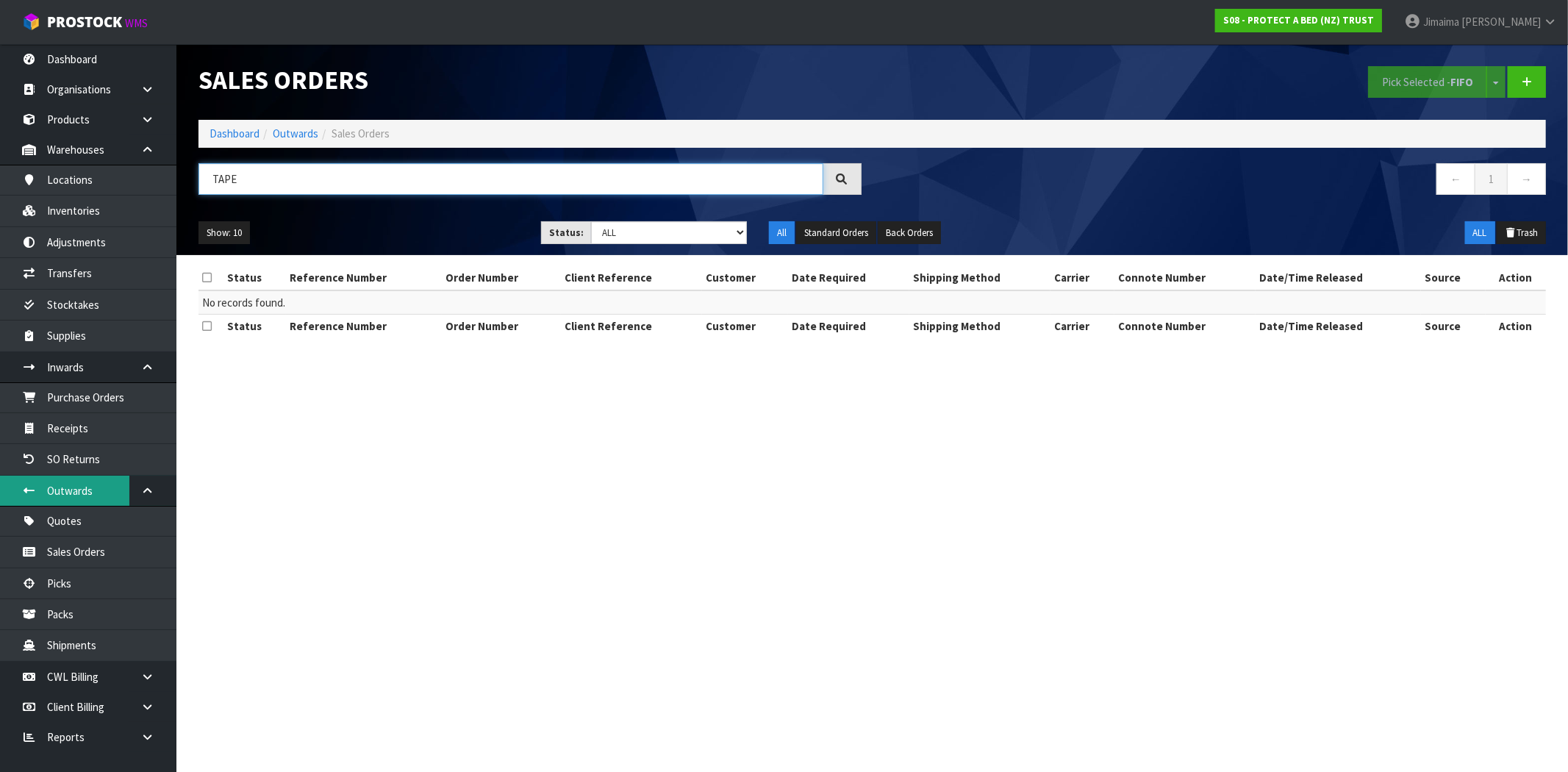
type input "TAPE"
click at [228, 183] on input "TAPE" at bounding box center [511, 179] width 625 height 32
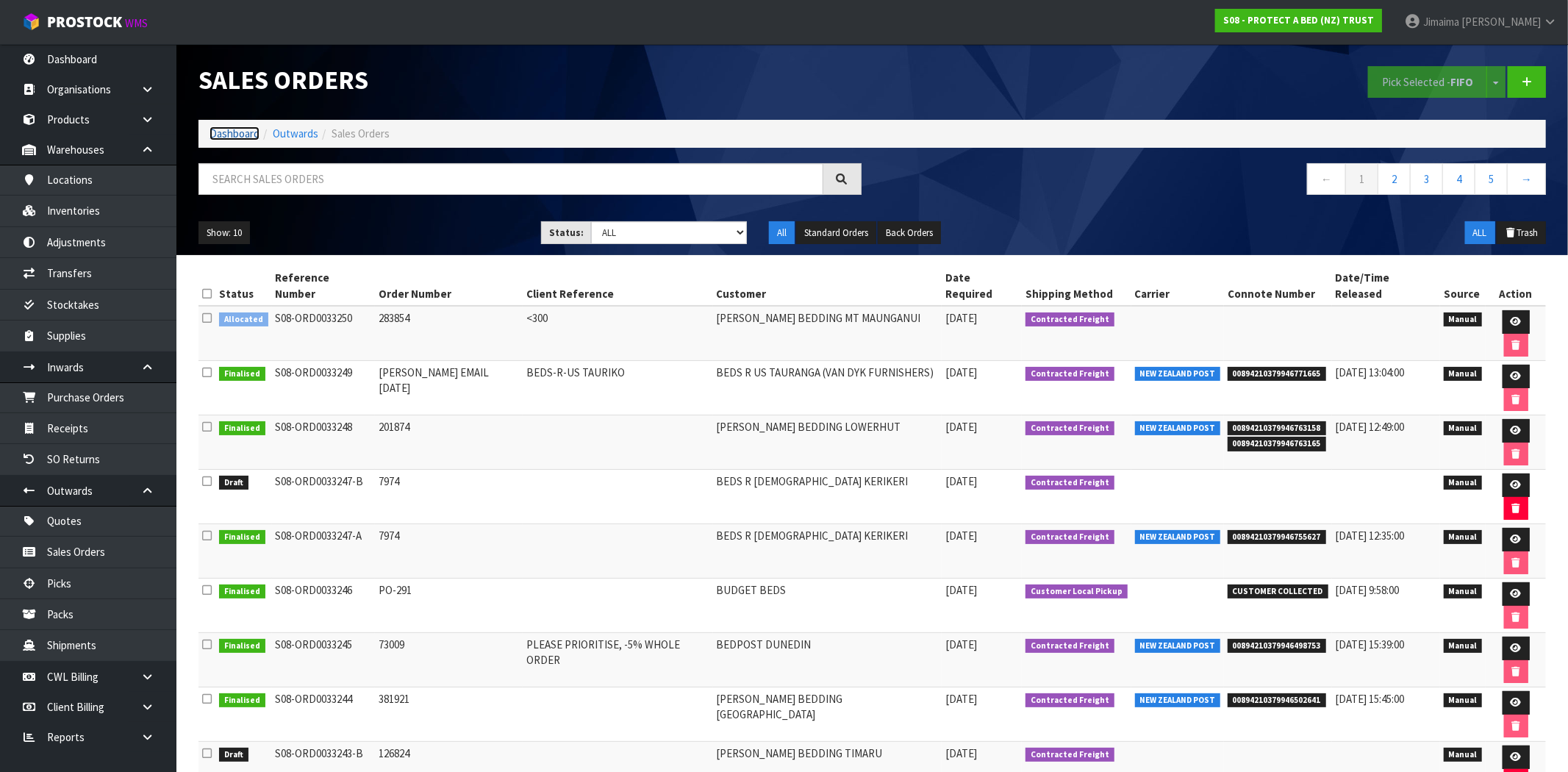
click at [232, 132] on link "Dashboard" at bounding box center [234, 133] width 50 height 14
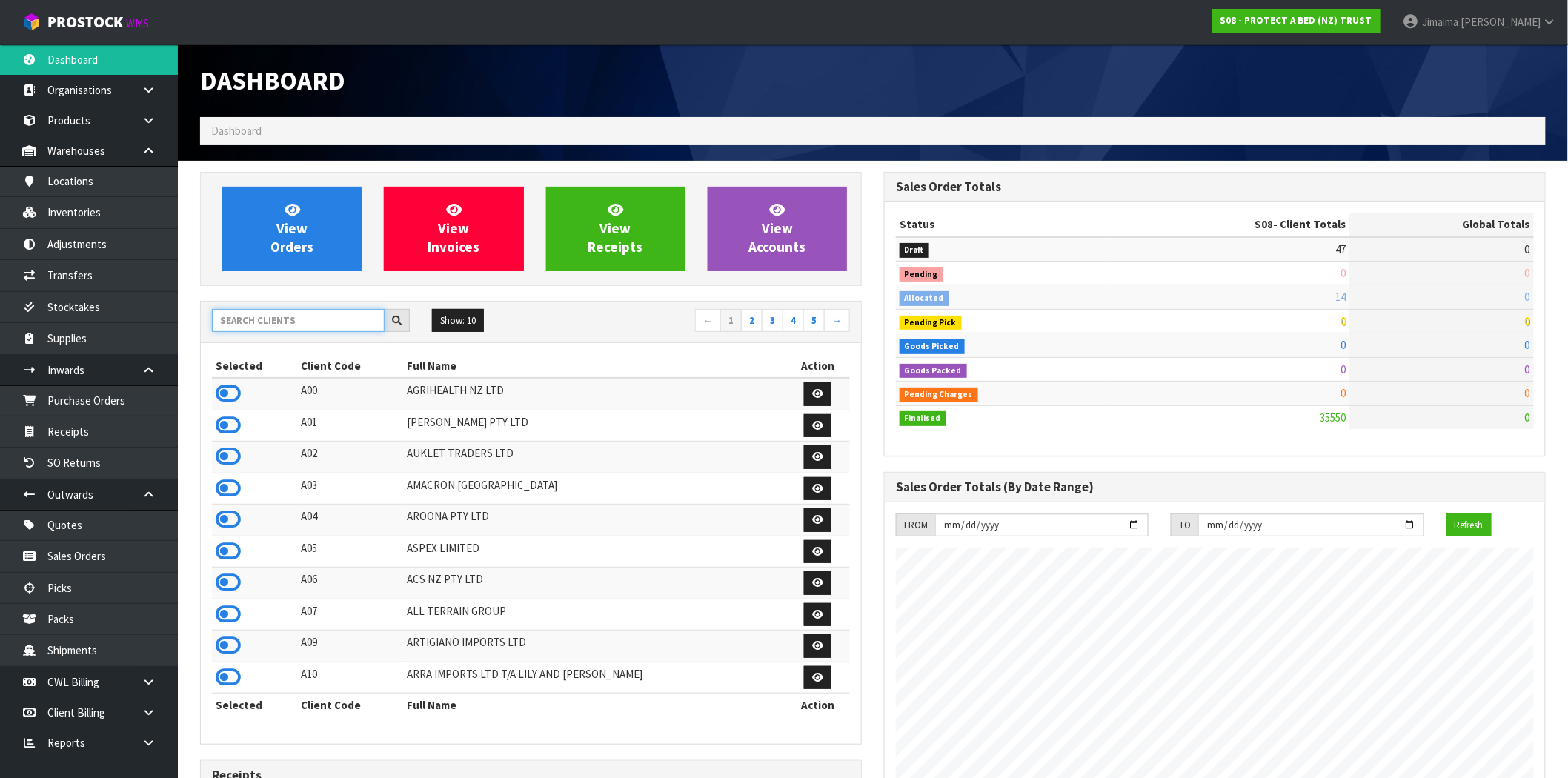
click at [324, 321] on input "text" at bounding box center [298, 321] width 173 height 23
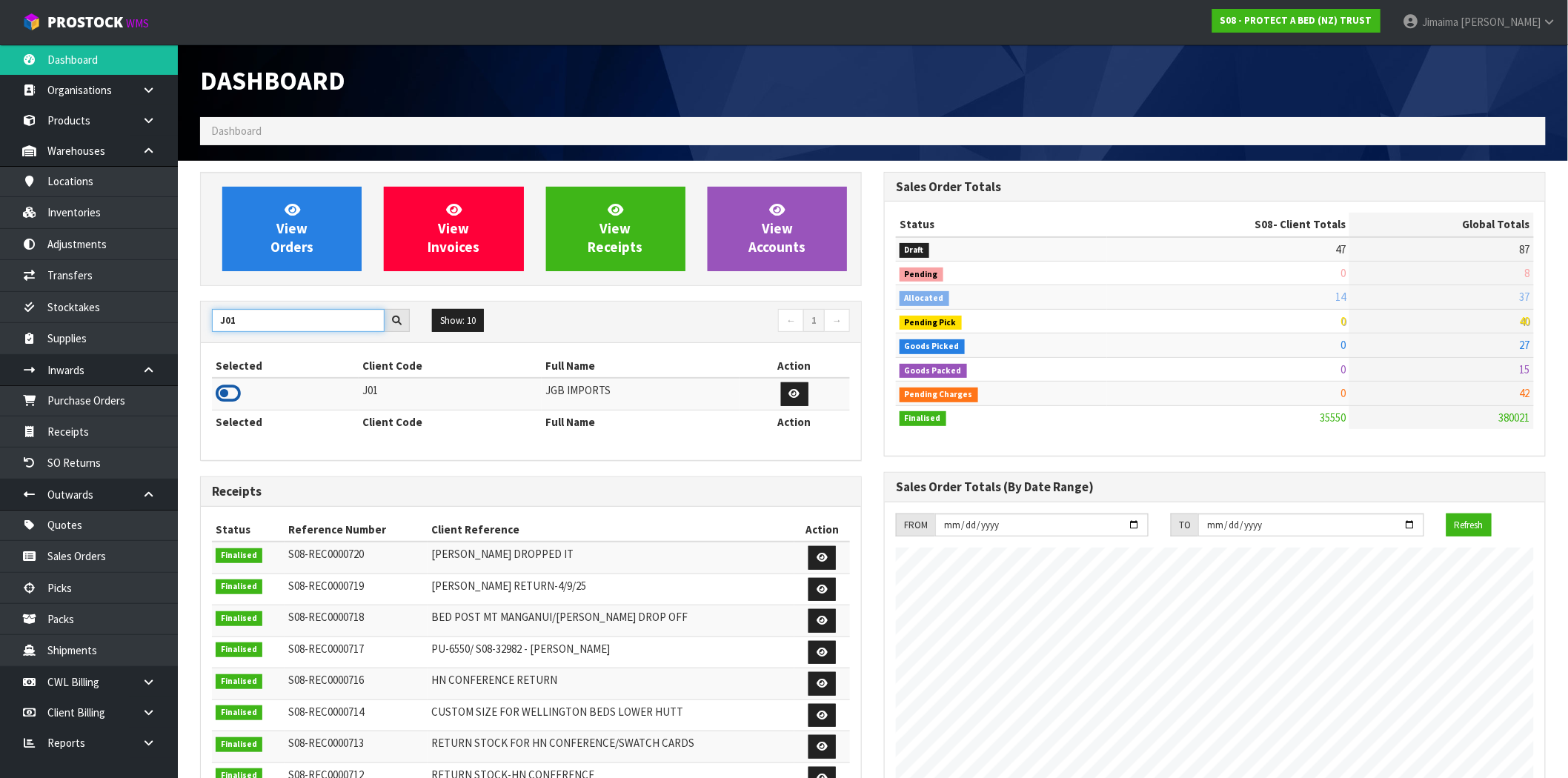
type input "J01"
click at [234, 388] on icon at bounding box center [228, 393] width 25 height 22
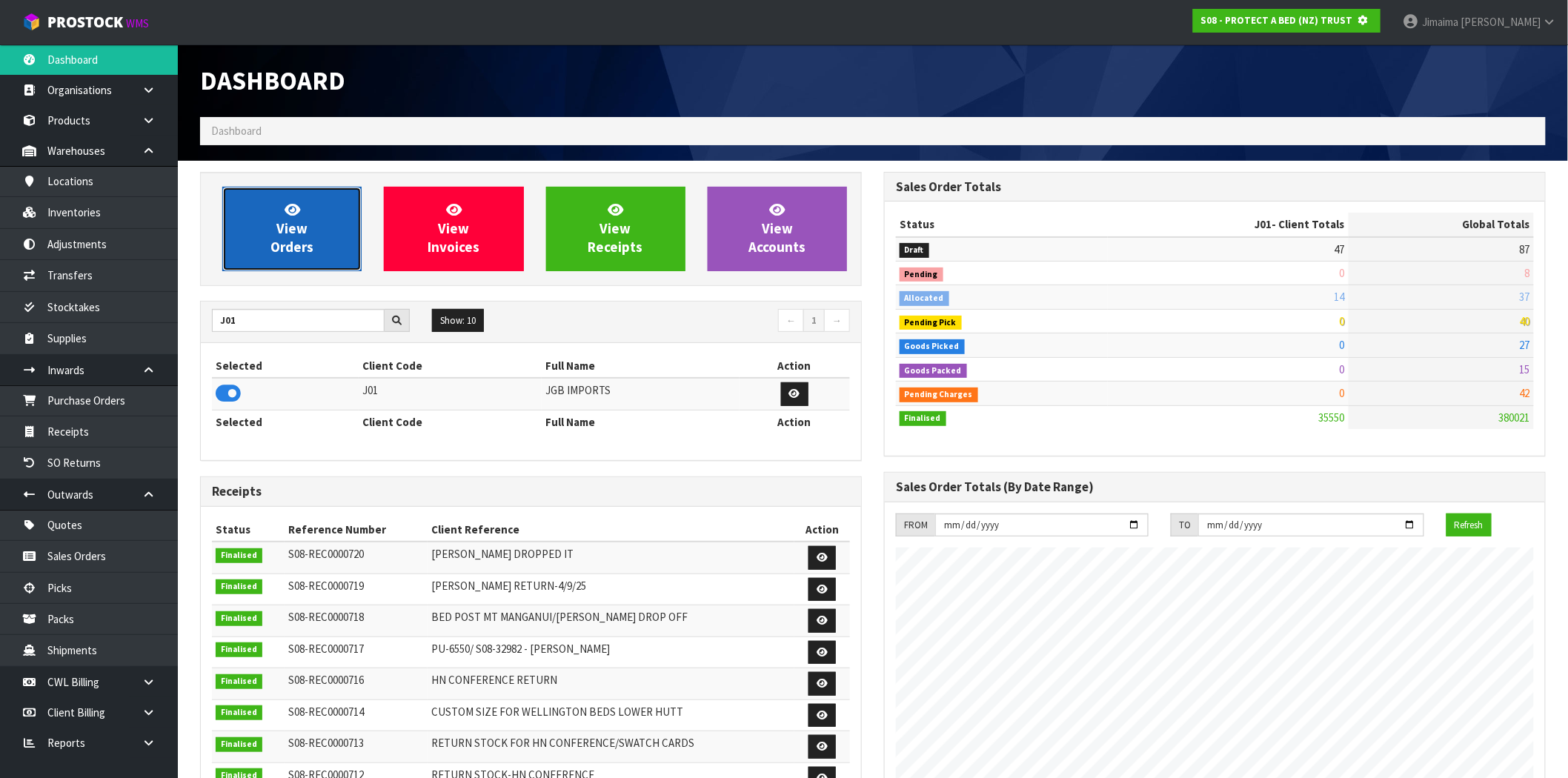
click at [282, 239] on span "View Orders" at bounding box center [292, 229] width 43 height 55
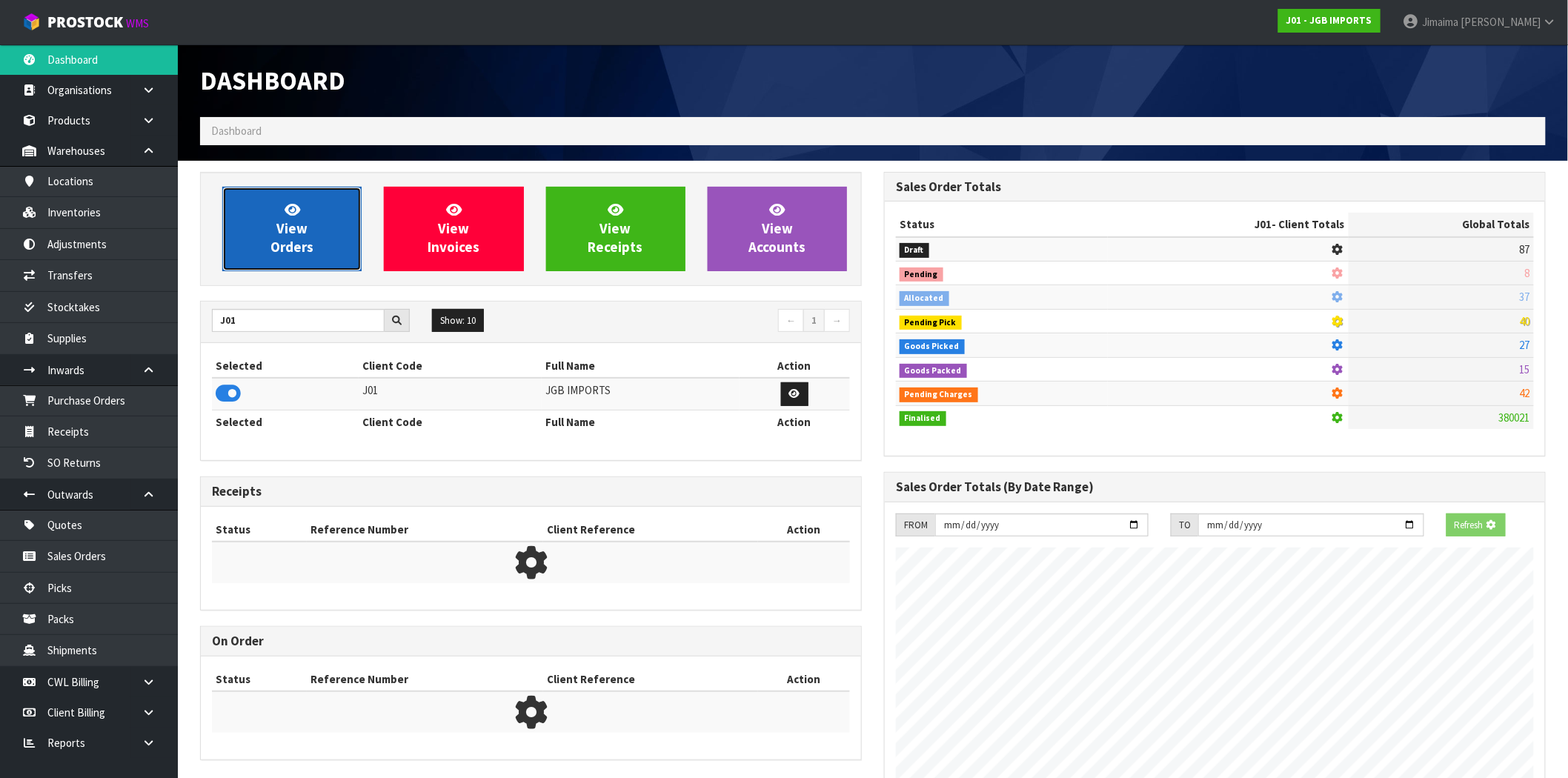
scroll to position [739916, 740386]
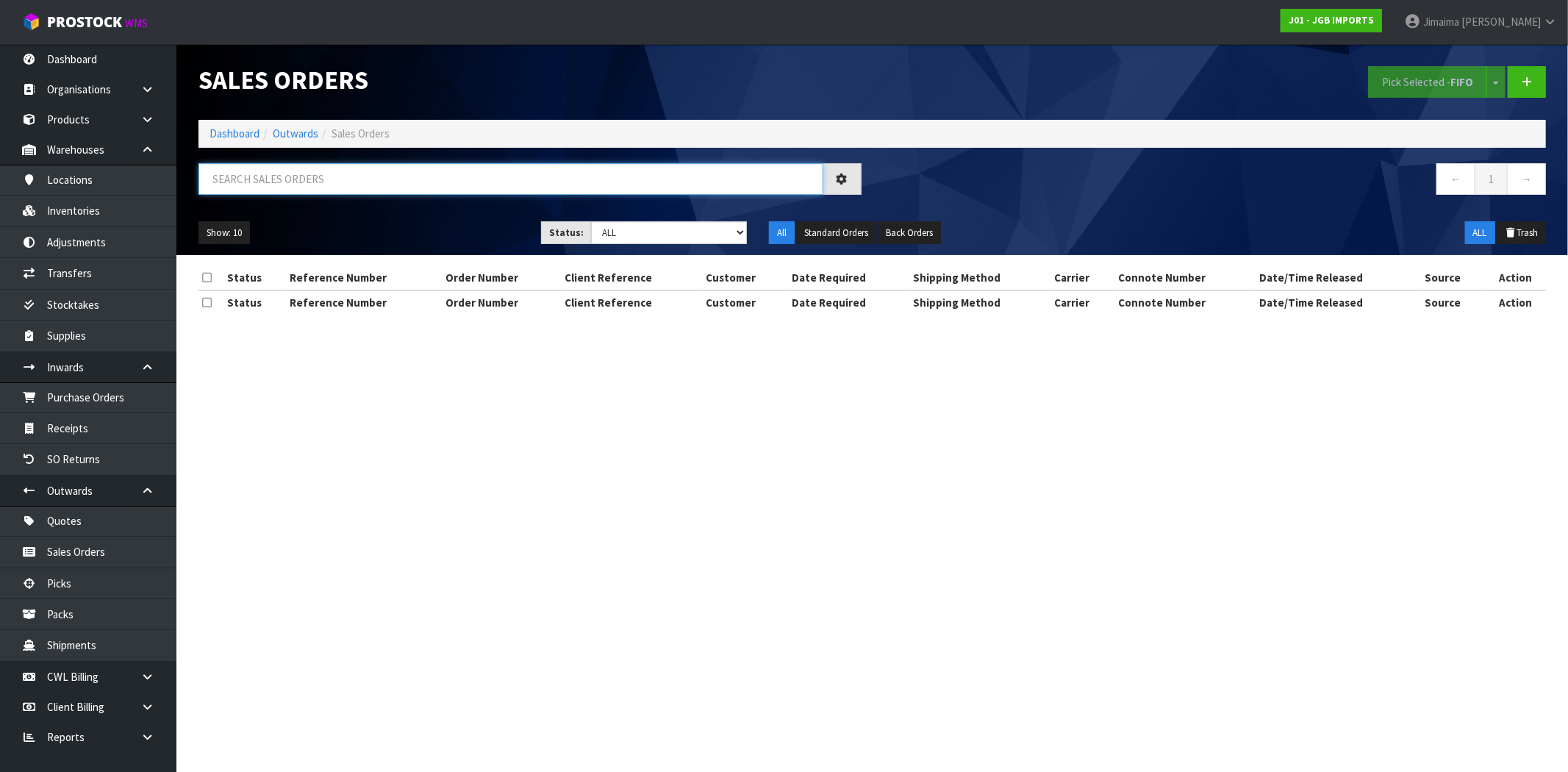
click at [314, 165] on input "text" at bounding box center [511, 179] width 625 height 32
click at [308, 172] on input "text" at bounding box center [511, 179] width 625 height 32
paste input "CWL7720242"
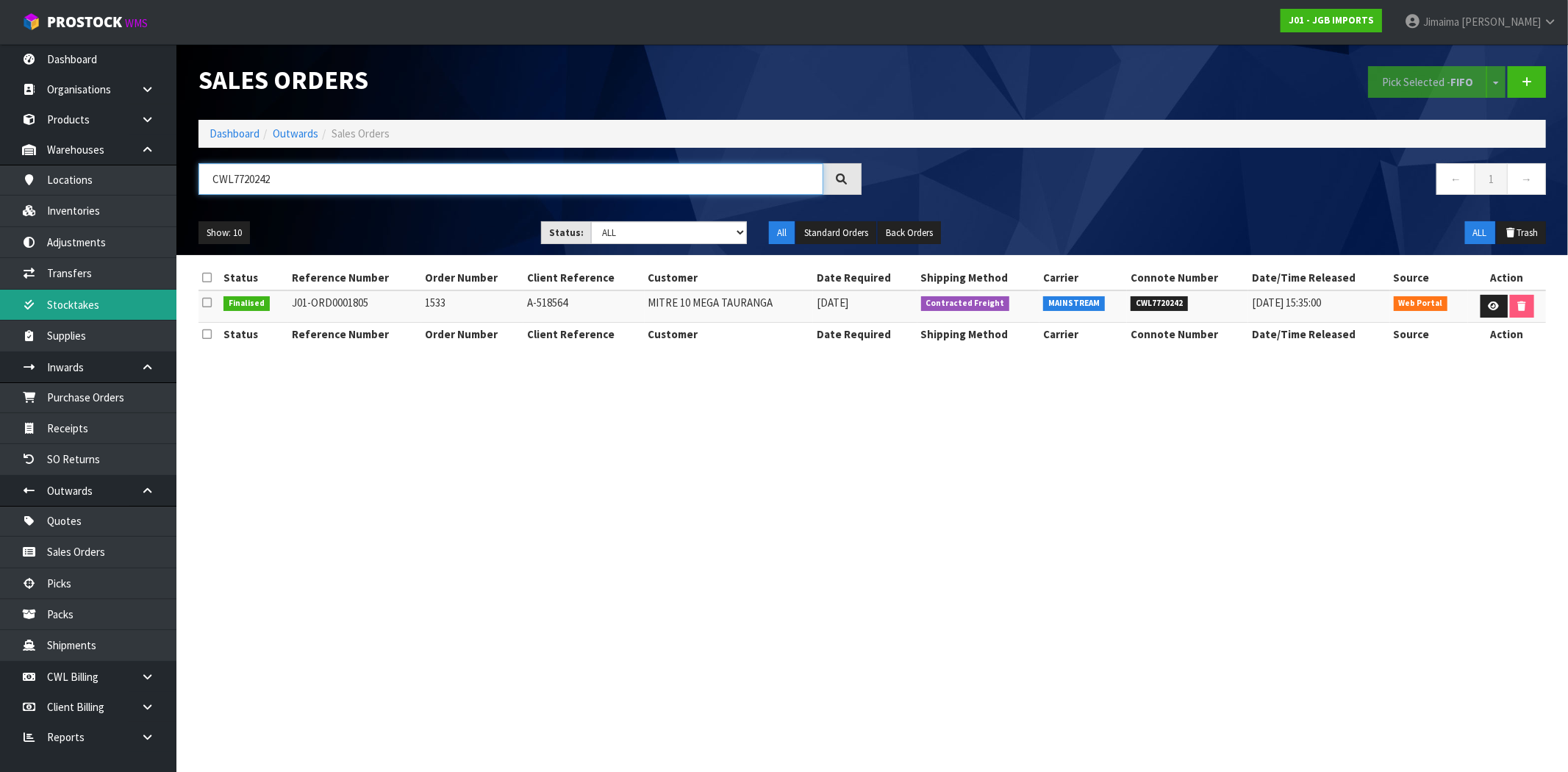
type input "CWL7720242"
click at [208, 139] on ol "Dashboard Outwards Sales Orders" at bounding box center [872, 133] width 1347 height 27
click at [218, 135] on link "Dashboard" at bounding box center [234, 133] width 50 height 14
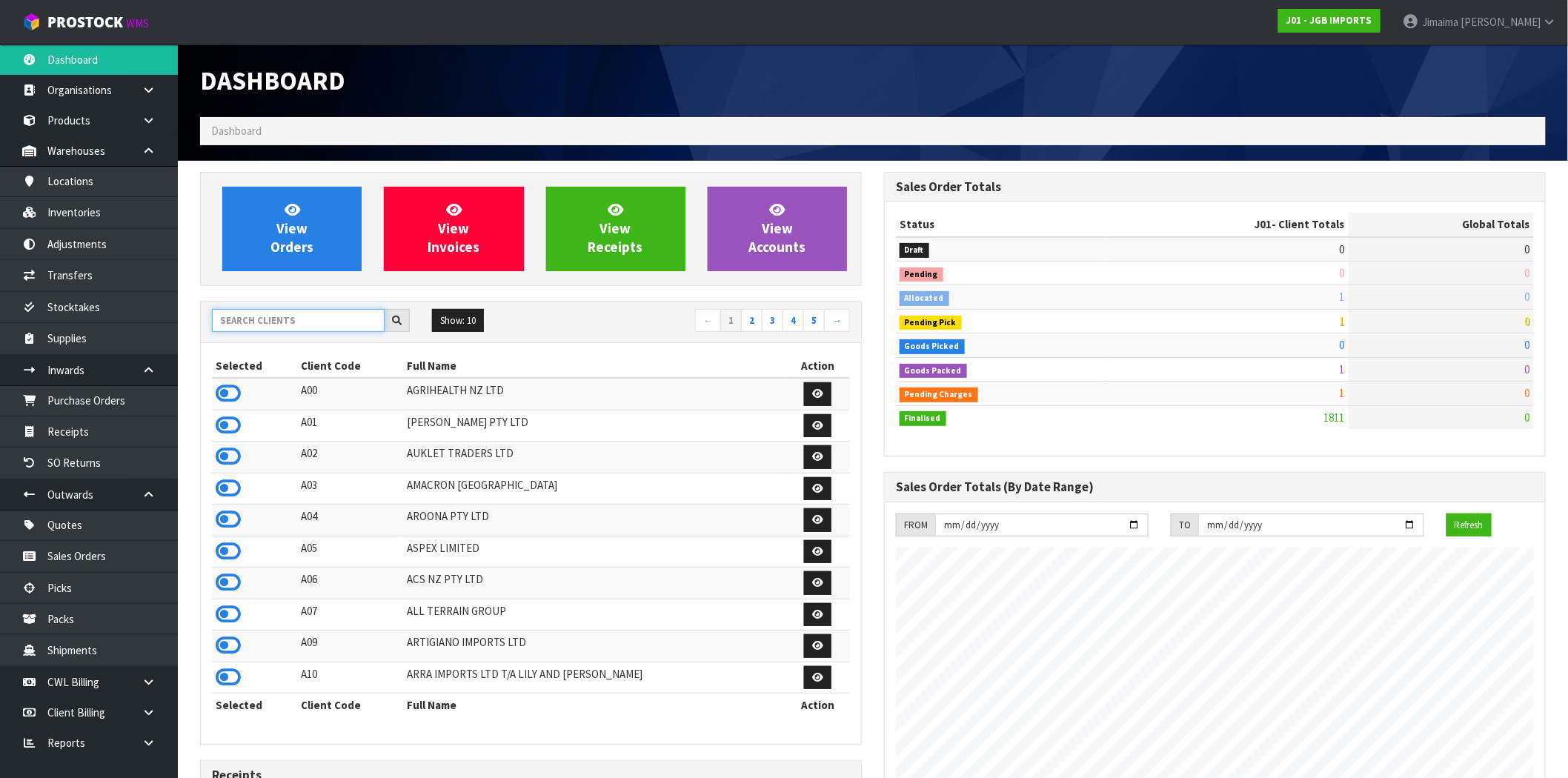
click at [295, 321] on input "text" at bounding box center [298, 321] width 173 height 23
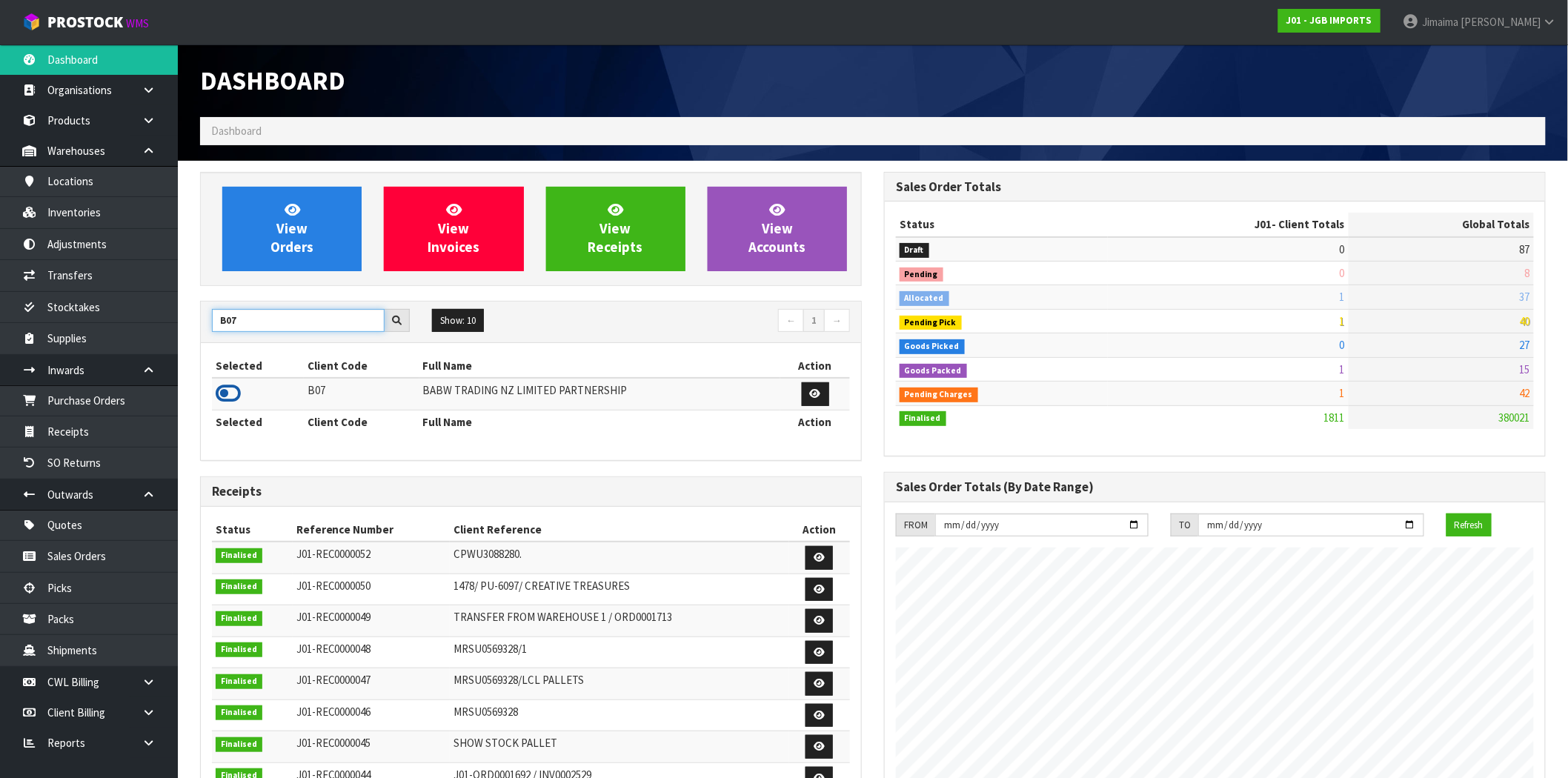
type input "B07"
click at [228, 396] on icon at bounding box center [228, 393] width 25 height 22
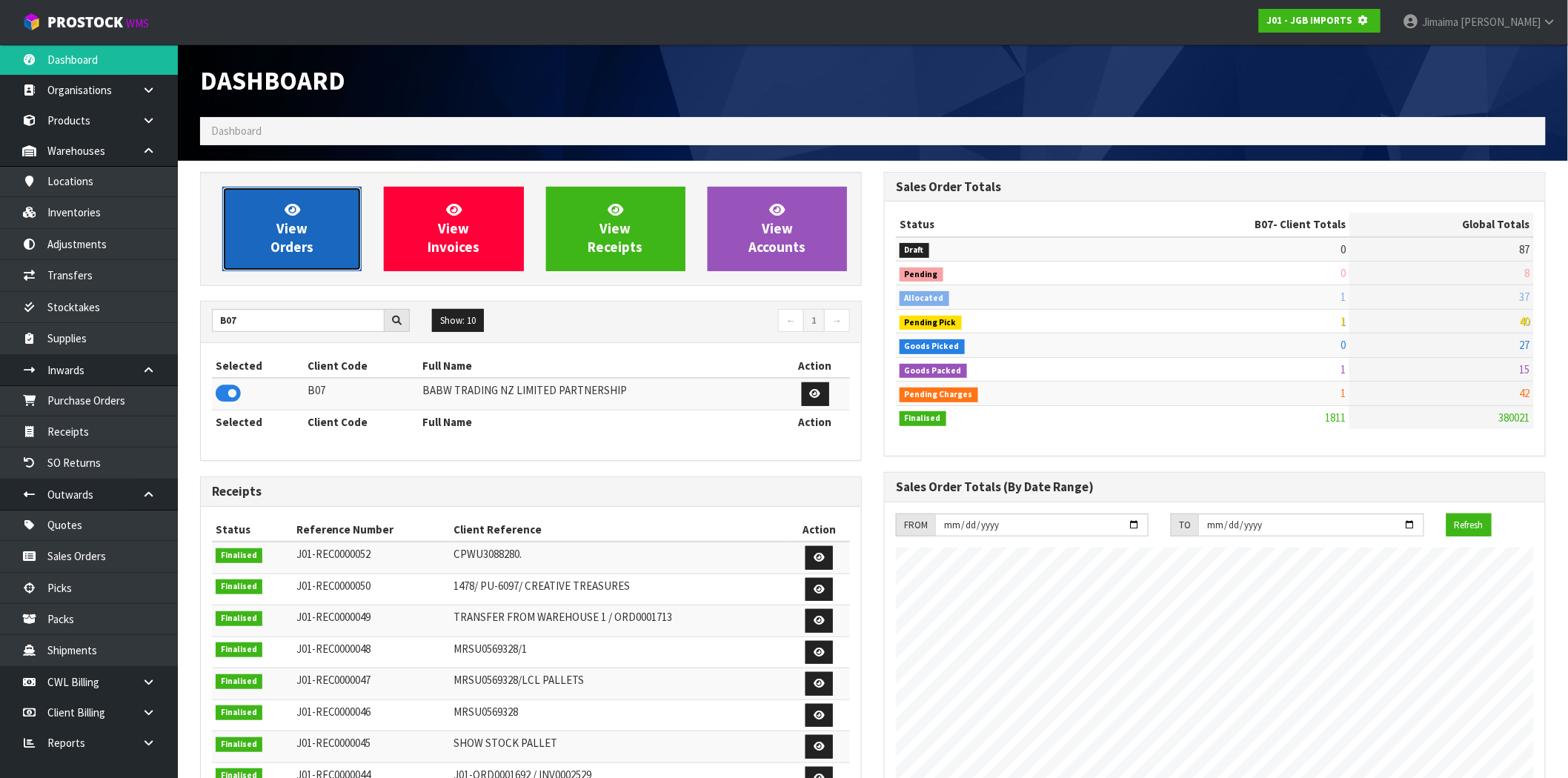
click at [302, 219] on span "View Orders" at bounding box center [292, 229] width 43 height 55
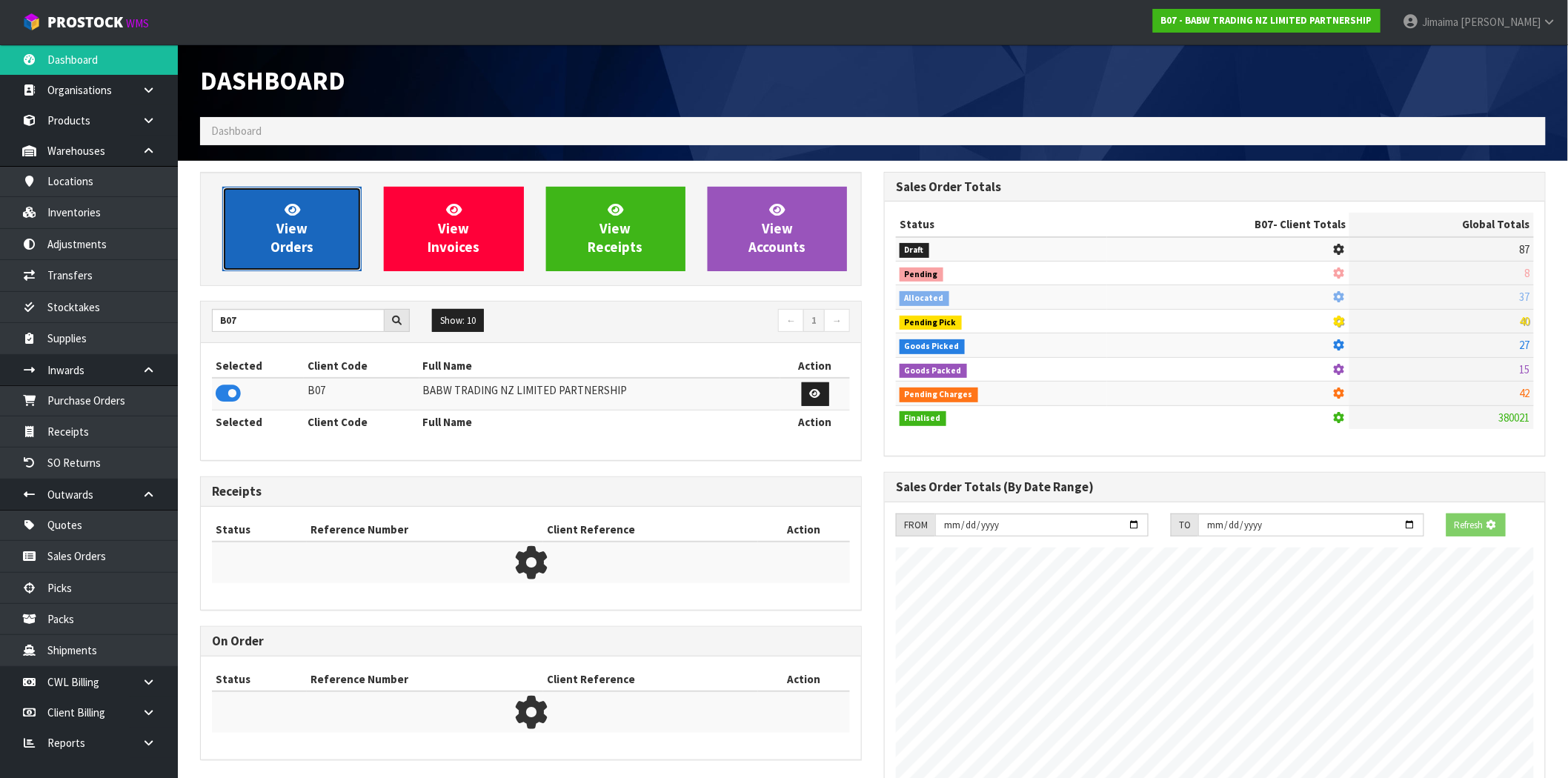
scroll to position [739916, 740386]
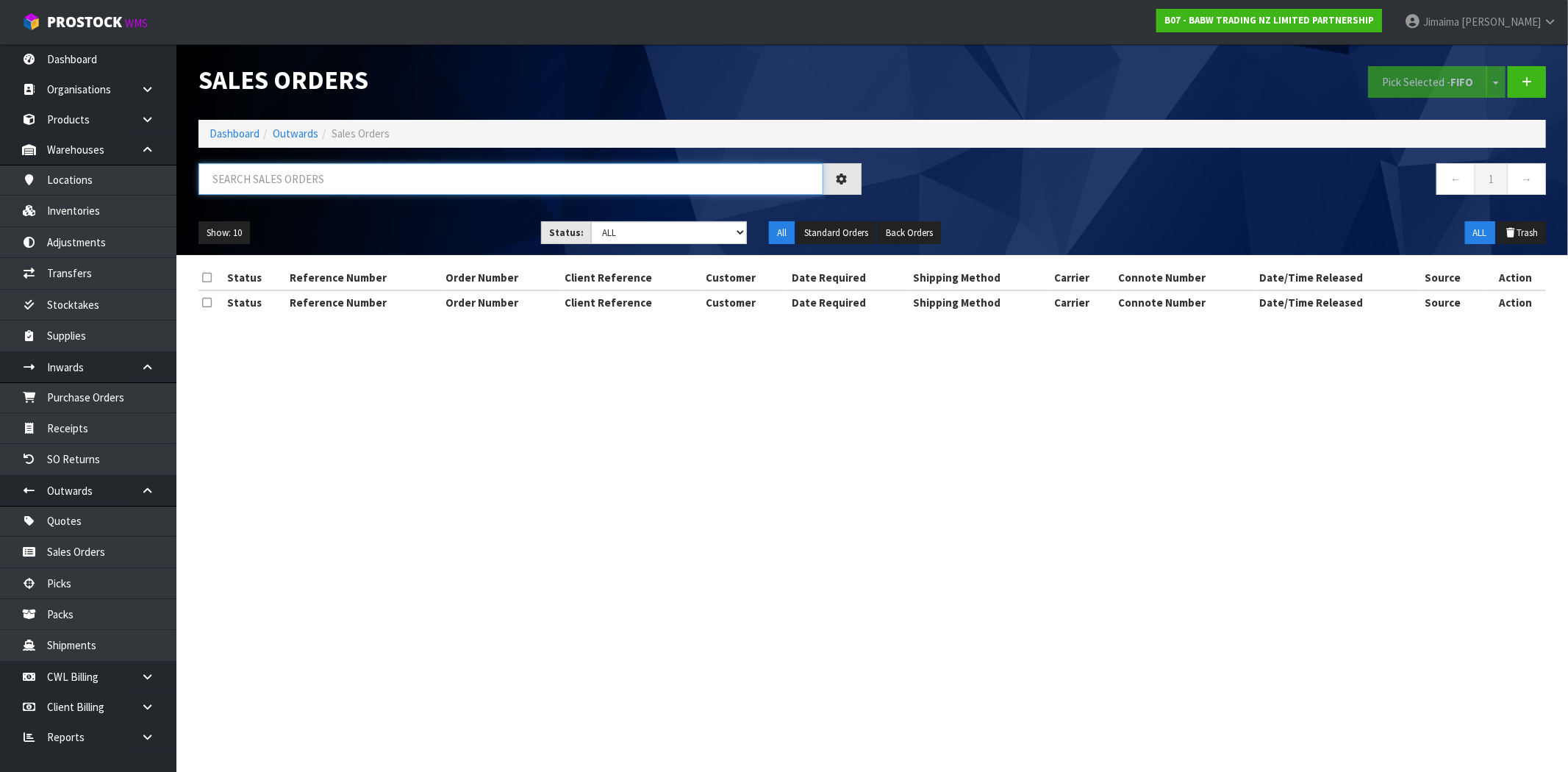
click at [262, 169] on input "text" at bounding box center [511, 179] width 625 height 32
paste input "CWL7720242"
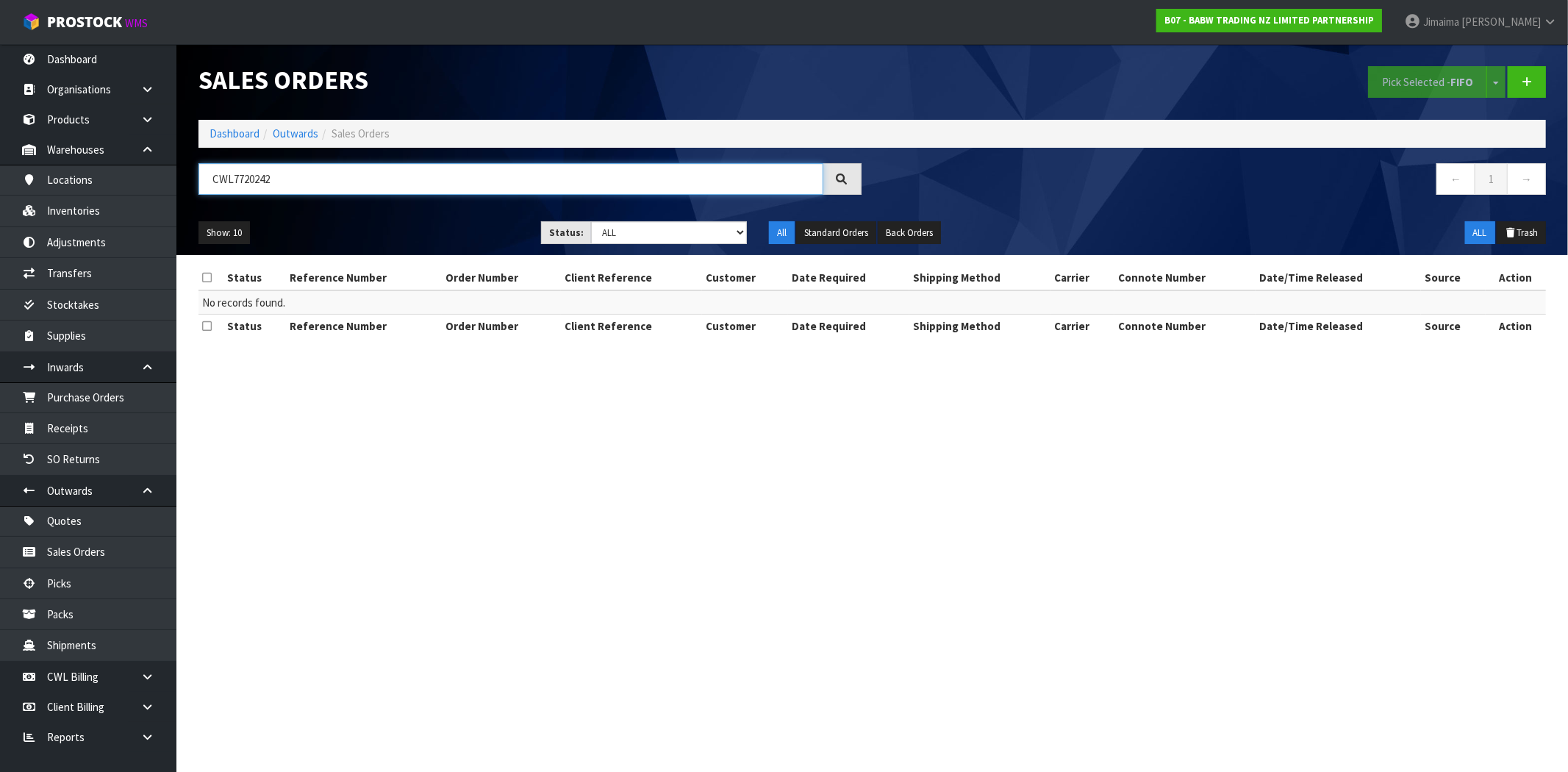
click at [233, 170] on input "CWL7720242" at bounding box center [511, 179] width 625 height 32
paste input "19652"
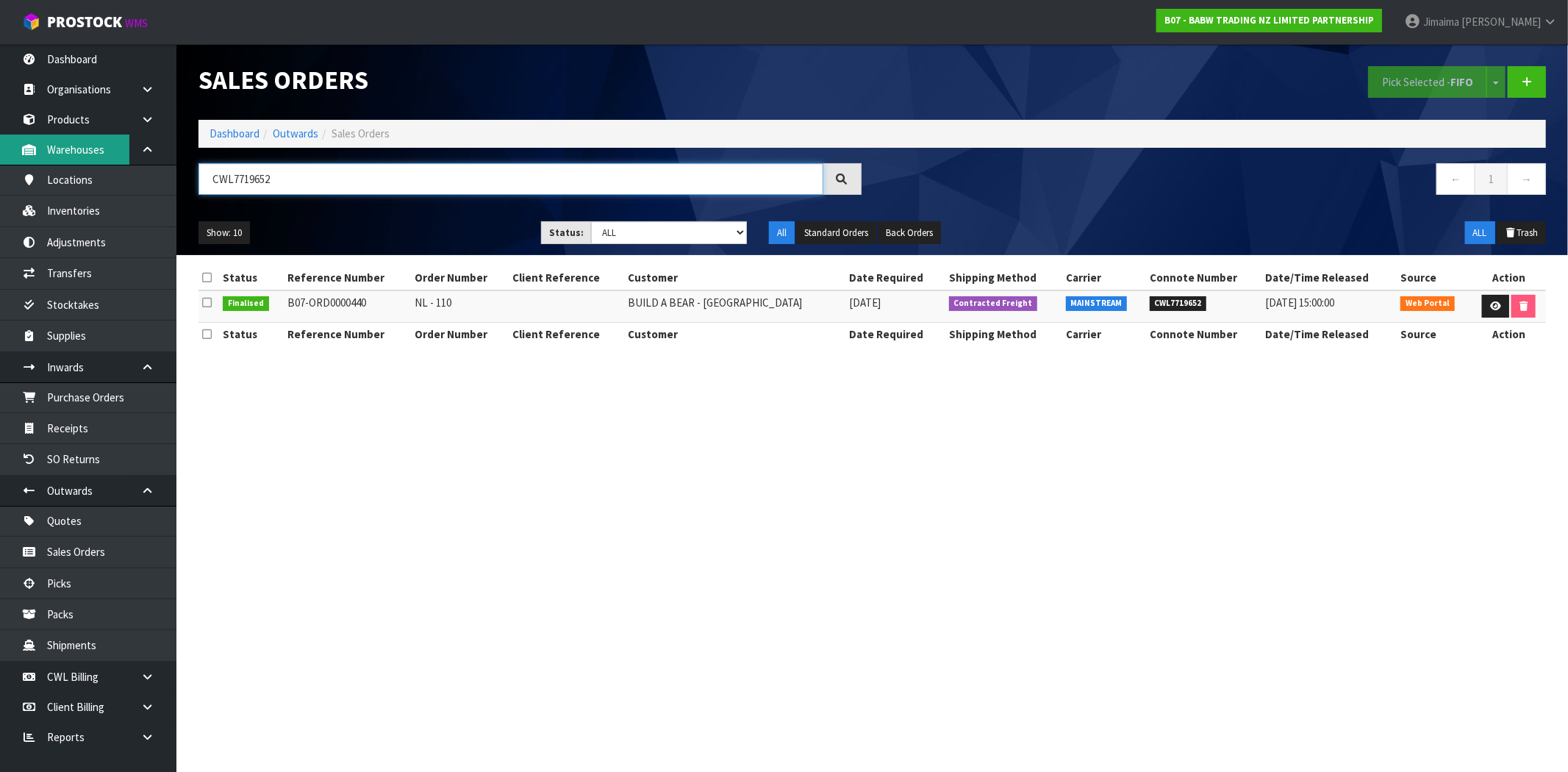
type input "CWL7719652"
click at [1085, 152] on div "Sales Orders Pick Selected - FIFO Split button! FIFO - First In First Out FEFO …" at bounding box center [872, 149] width 1369 height 211
drag, startPoint x: 457, startPoint y: 301, endPoint x: 414, endPoint y: 307, distance: 43.4
click at [414, 307] on tr "Finalised B07-ORD0000440 NL - 110 BUILD A BEAR - CHRISTCHURCH 01/09/2025 Contra…" at bounding box center [872, 306] width 1347 height 32
click at [438, 297] on td "NL - 110" at bounding box center [460, 306] width 97 height 32
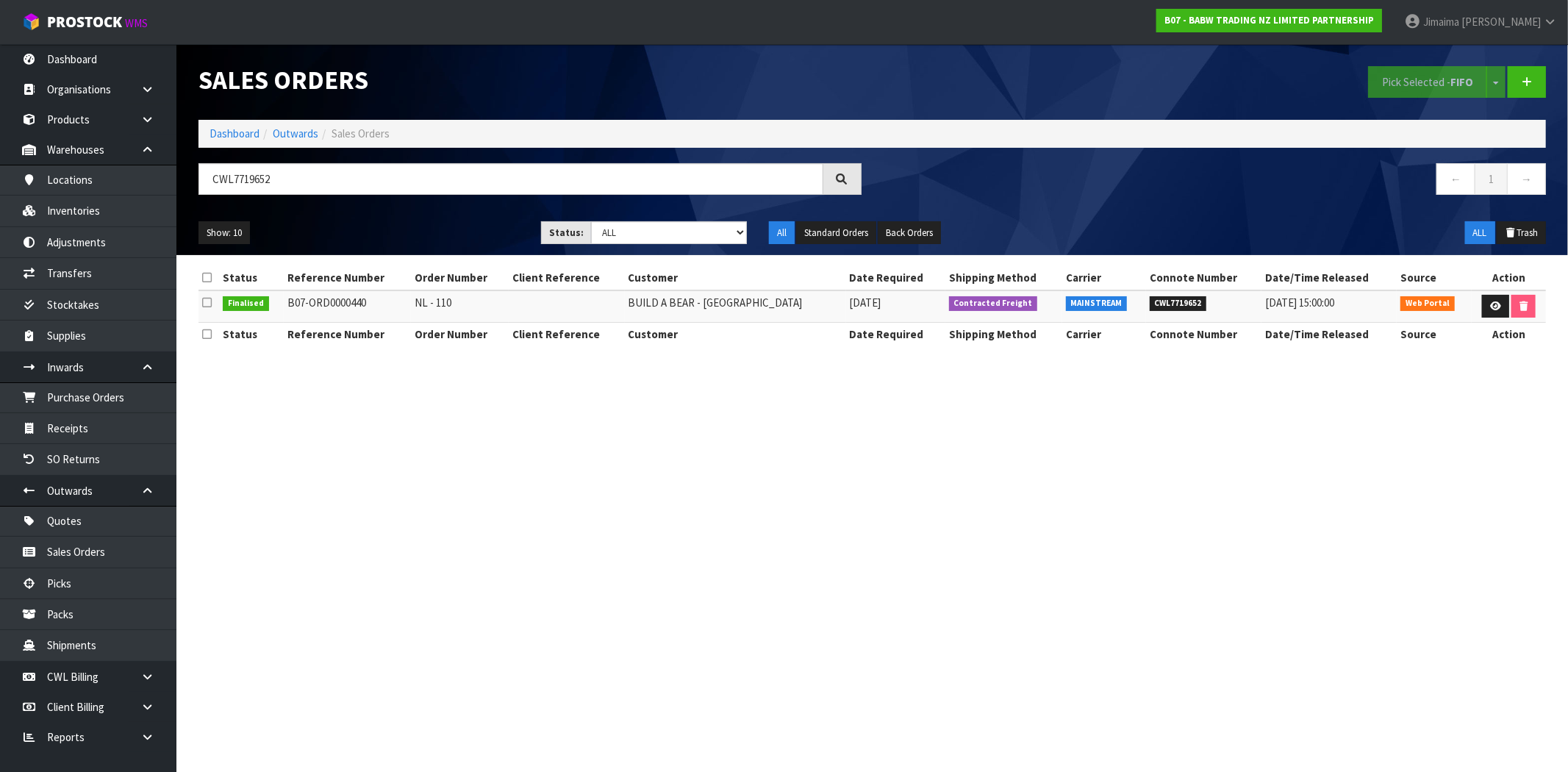
click at [438, 297] on td "NL - 110" at bounding box center [460, 306] width 97 height 32
click at [1490, 314] on link at bounding box center [1496, 306] width 27 height 24
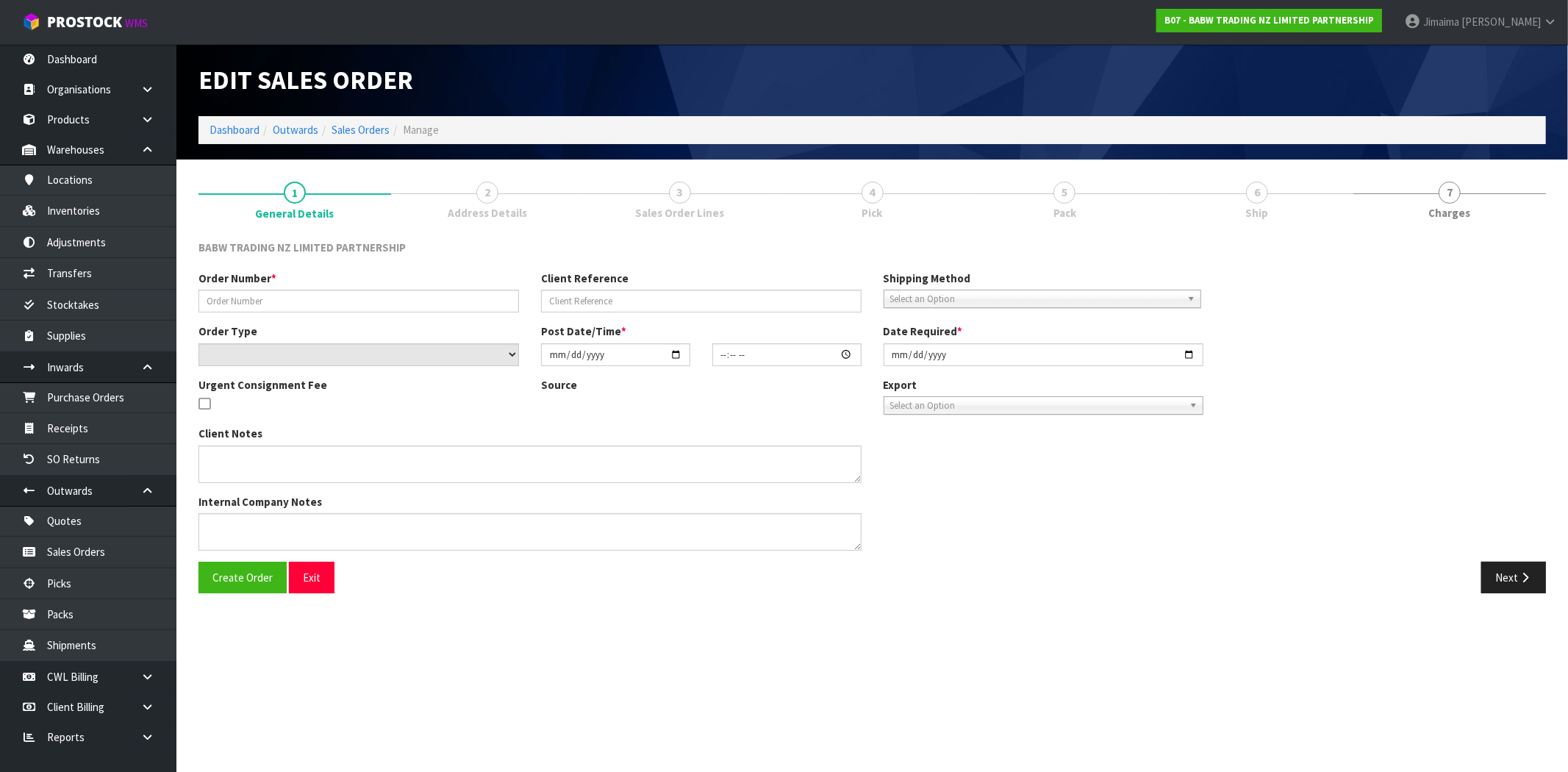
type input "NL - 110"
select select "number:0"
type input "[DATE]"
type input "14:39:00.000"
type input "[DATE]"
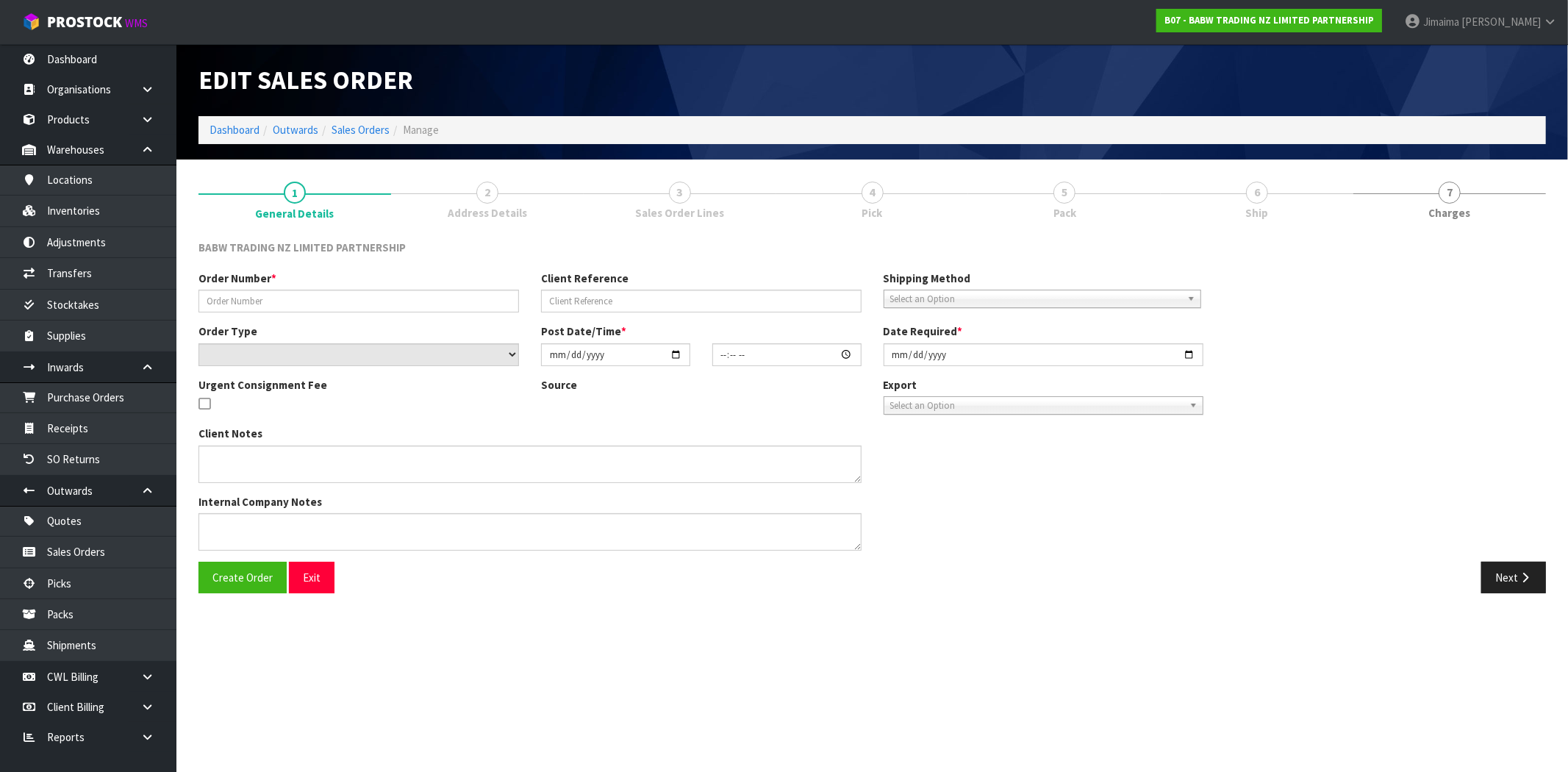
type textarea "DELIVER BETWEEN 8AM AND 8.30AM CALL - SANTANA ON 0221550016 AFTERNOON PRIOR TO …"
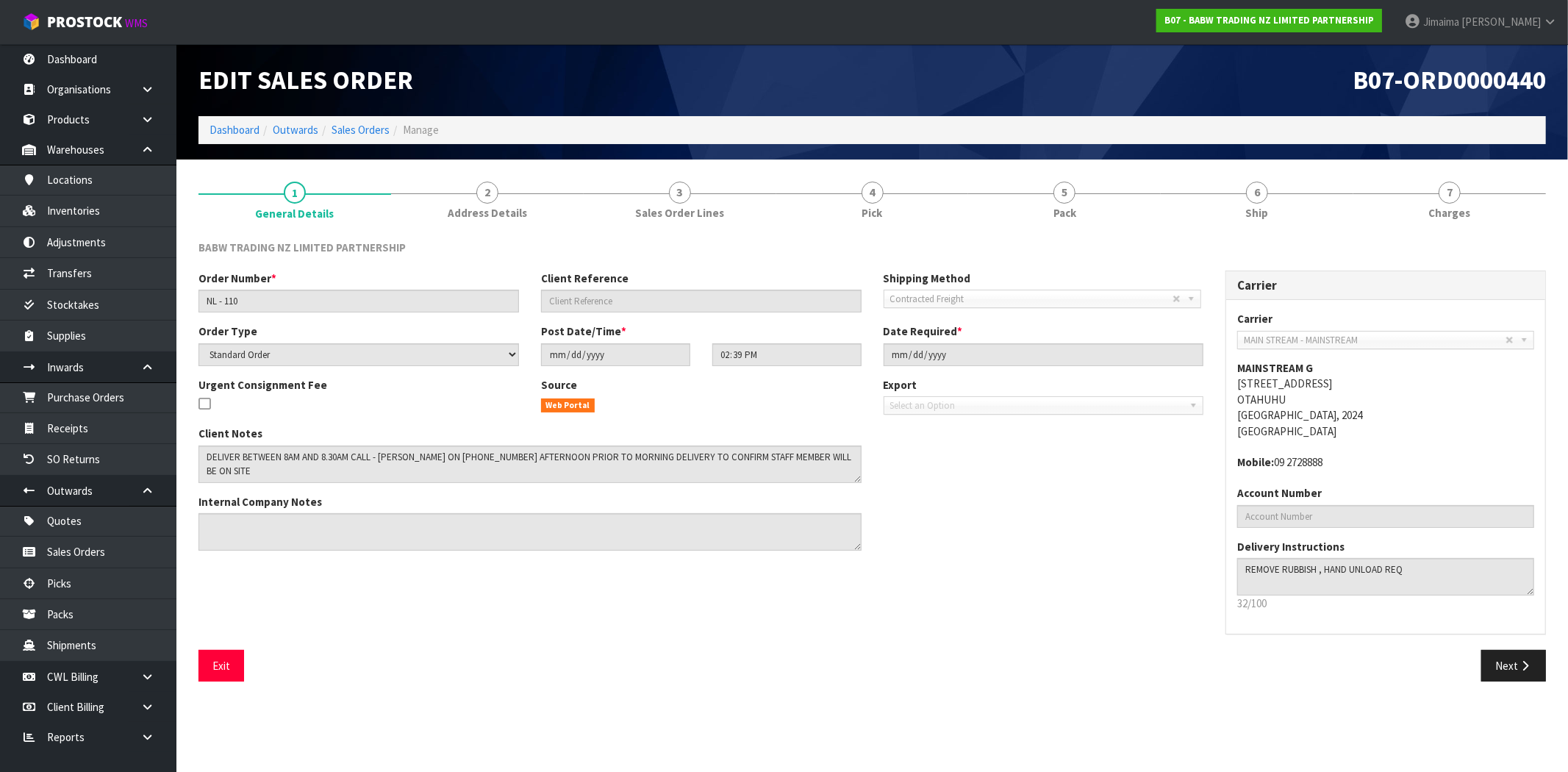
drag, startPoint x: 551, startPoint y: 204, endPoint x: 285, endPoint y: 301, distance: 283.1
click at [550, 204] on link "2 Address Details" at bounding box center [487, 199] width 193 height 58
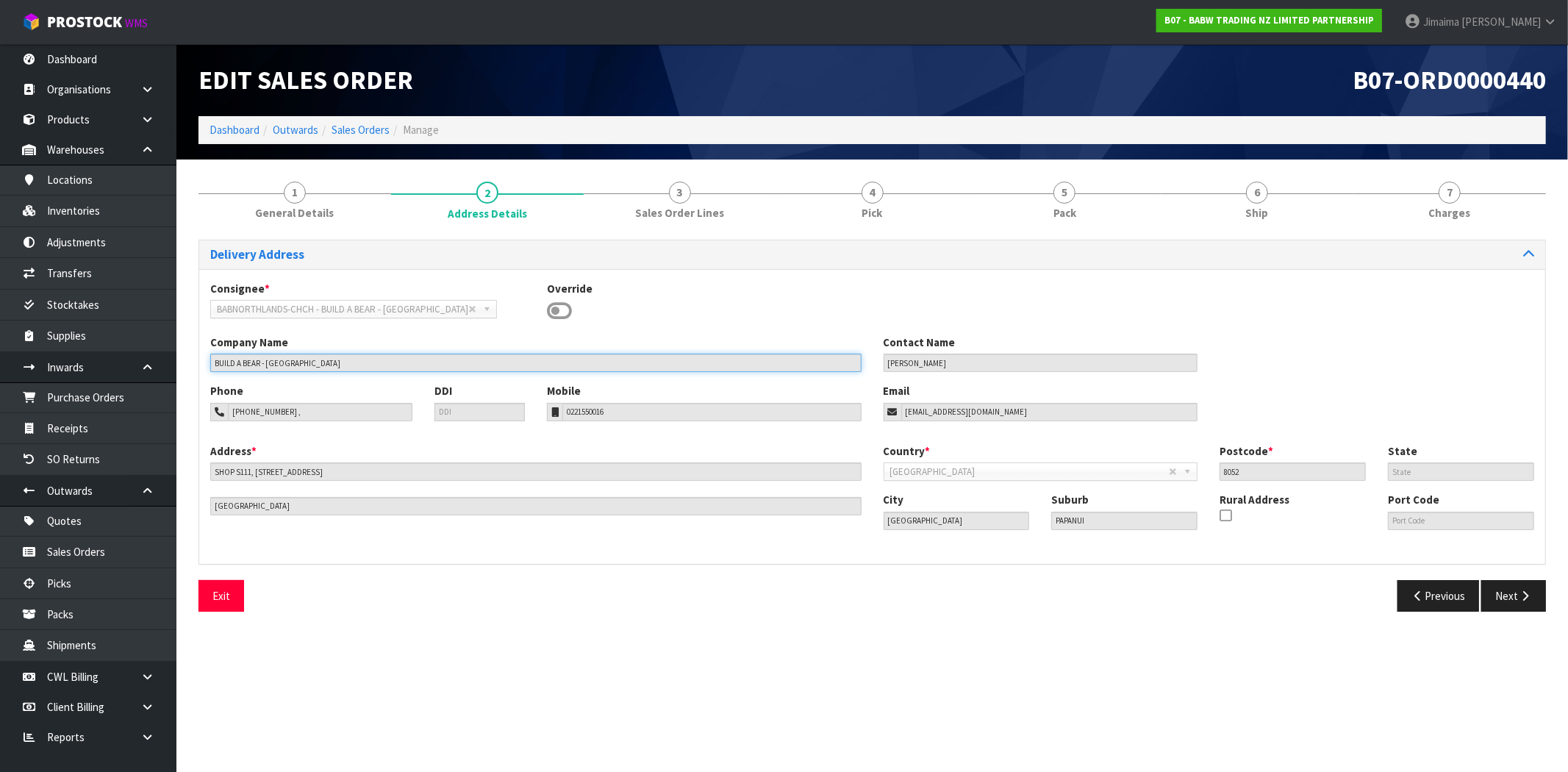
drag, startPoint x: 356, startPoint y: 363, endPoint x: 164, endPoint y: 346, distance: 192.8
click at [206, 354] on div "Company Name BUILD A BEAR - CHRISTCHURCH" at bounding box center [536, 353] width 673 height 37
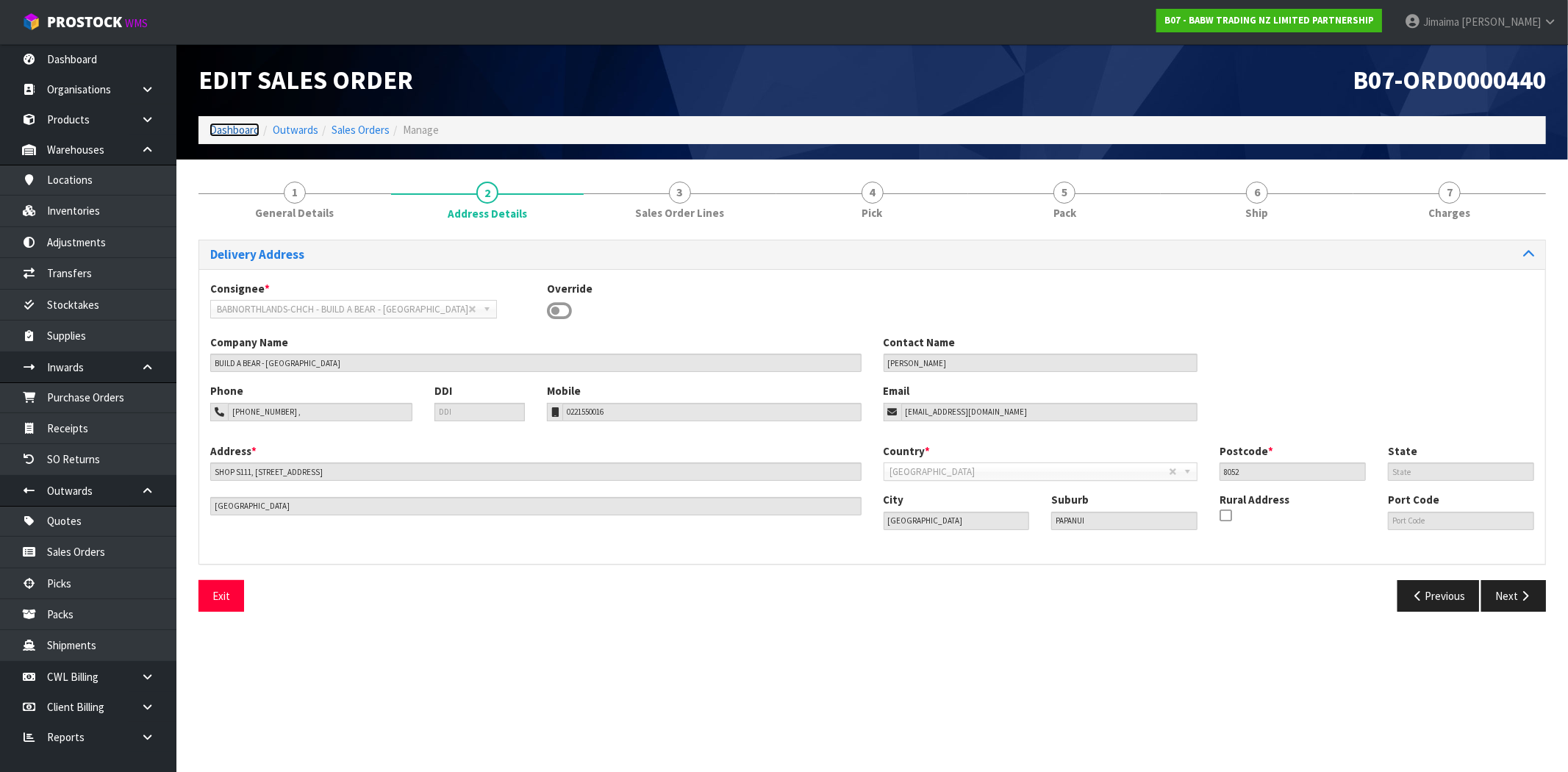
click at [247, 129] on link "Dashboard" at bounding box center [234, 129] width 50 height 14
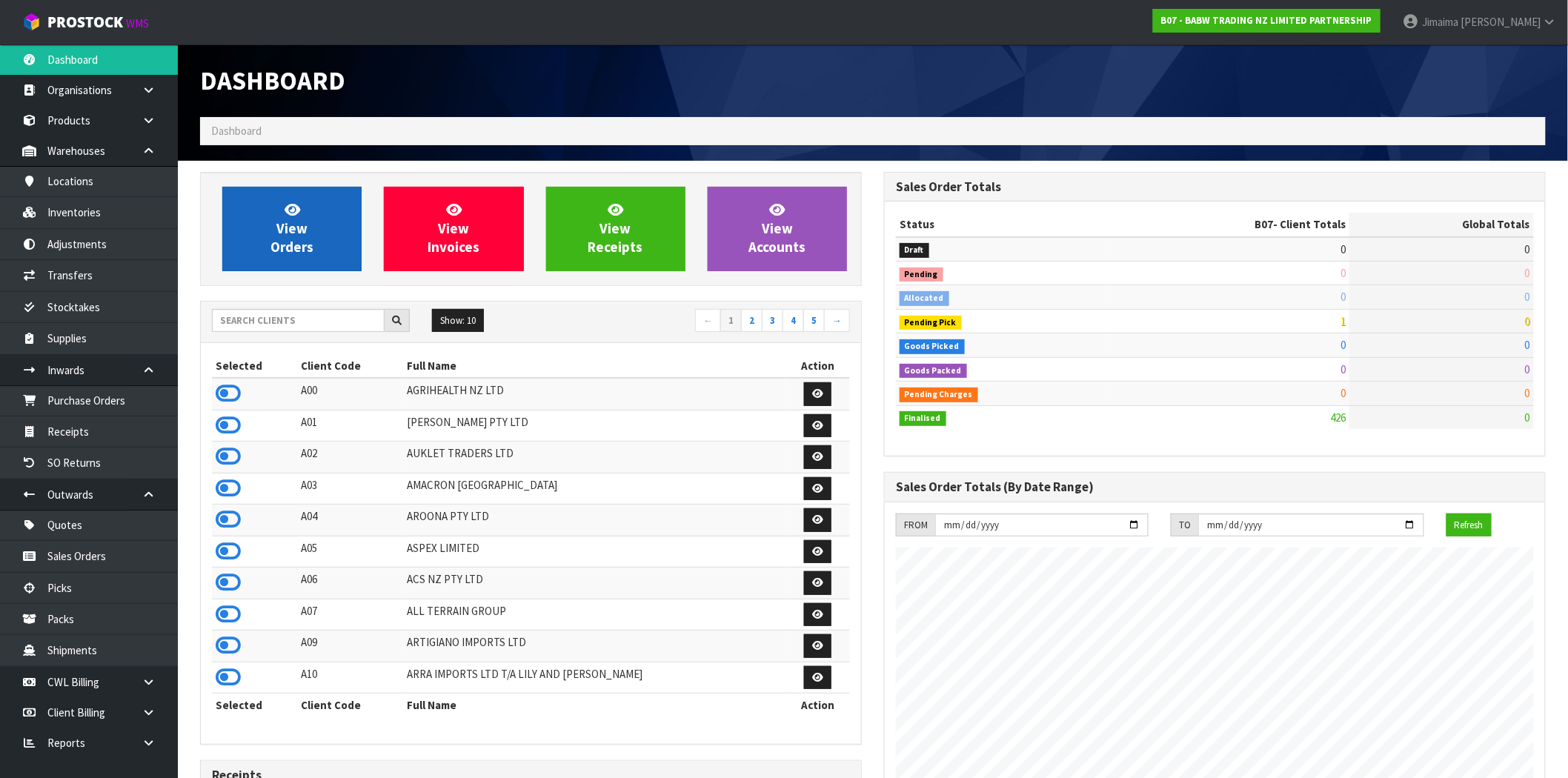
scroll to position [1122, 684]
click at [309, 257] on link "View Orders" at bounding box center [292, 229] width 140 height 84
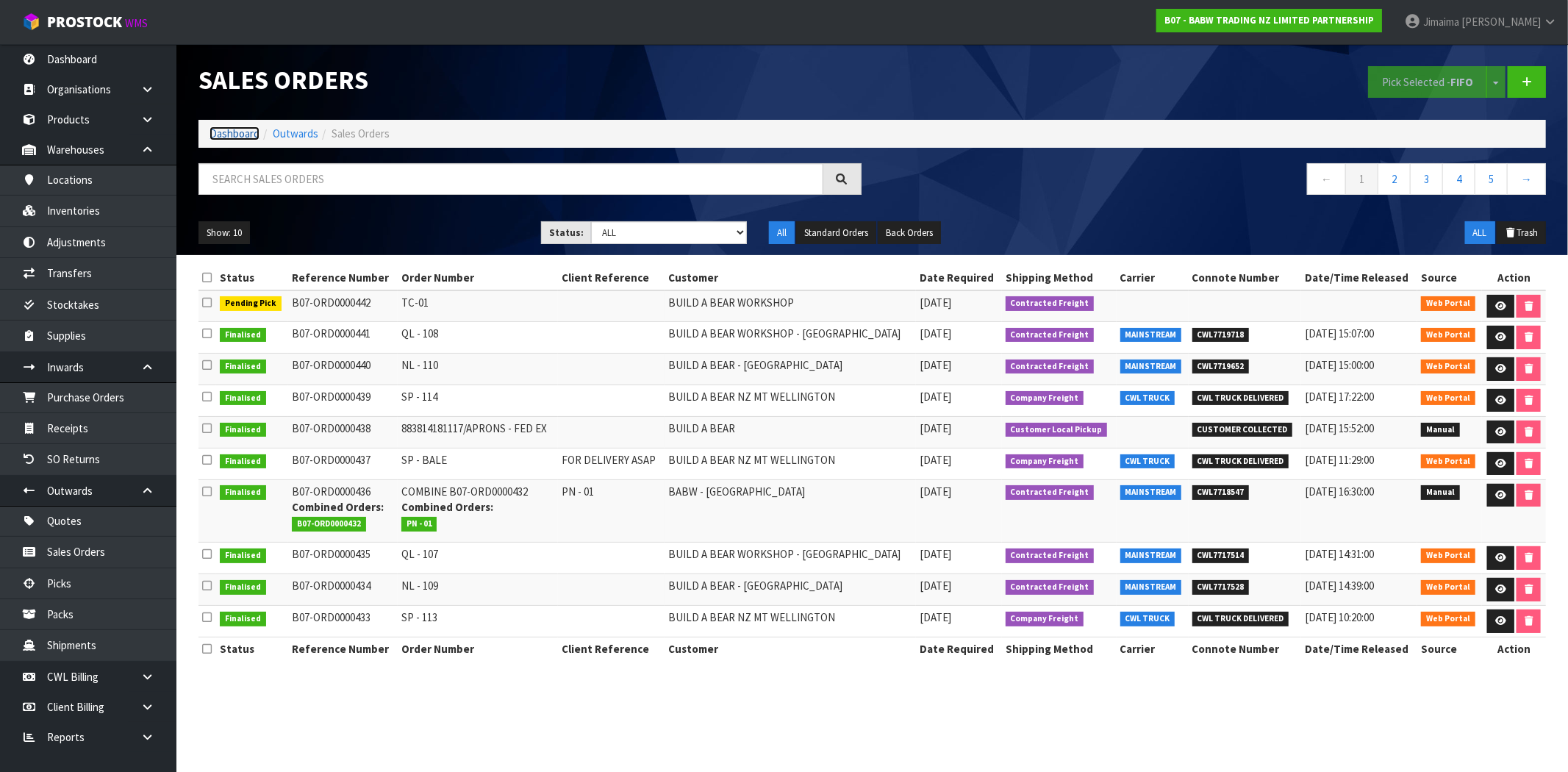
click at [230, 126] on link "Dashboard" at bounding box center [234, 133] width 50 height 14
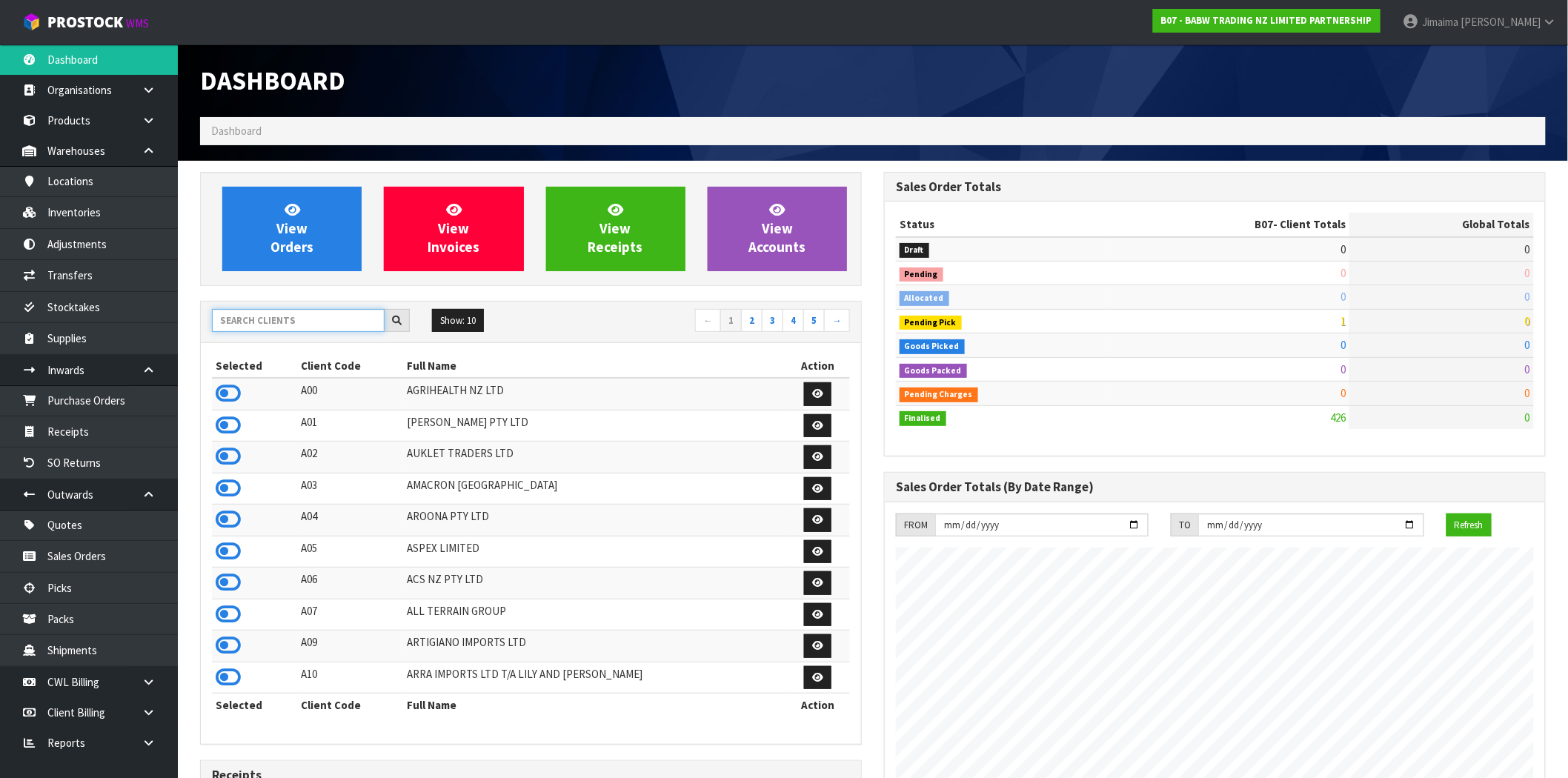
scroll to position [1122, 684]
click at [272, 321] on input "text" at bounding box center [298, 321] width 173 height 23
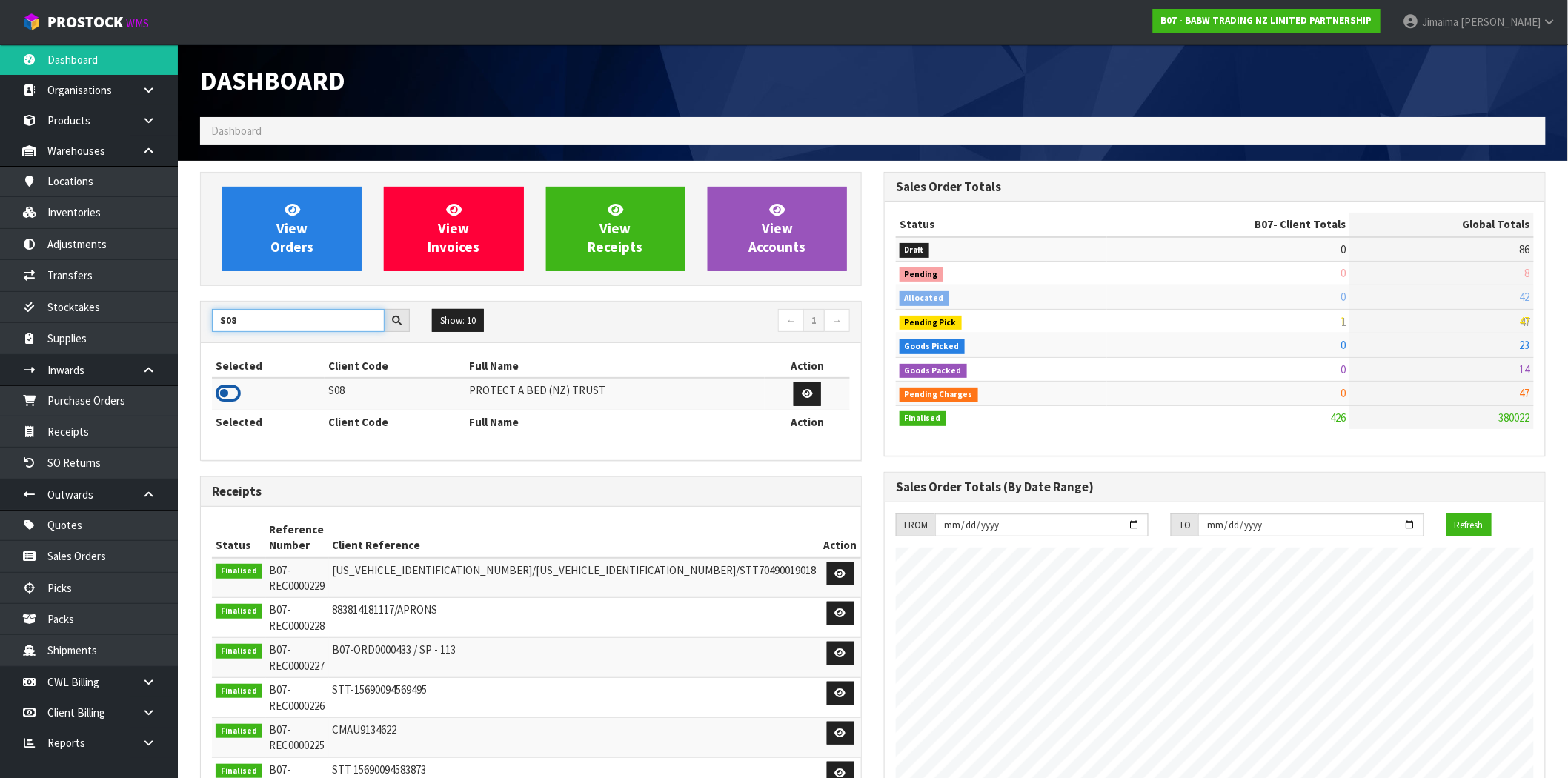
type input "S08"
click at [227, 395] on icon at bounding box center [228, 393] width 25 height 22
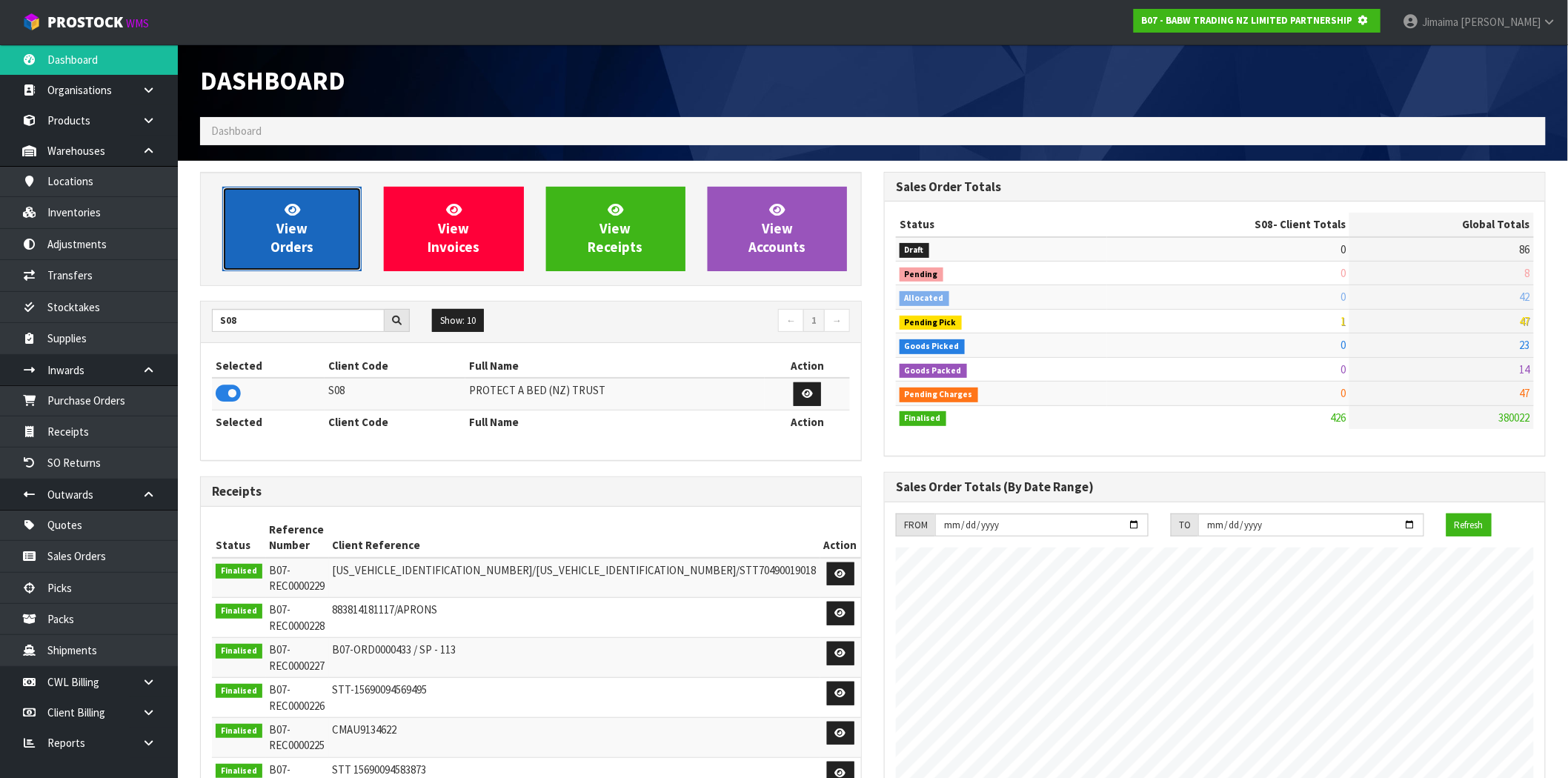
click at [309, 246] on span "View Orders" at bounding box center [292, 229] width 43 height 55
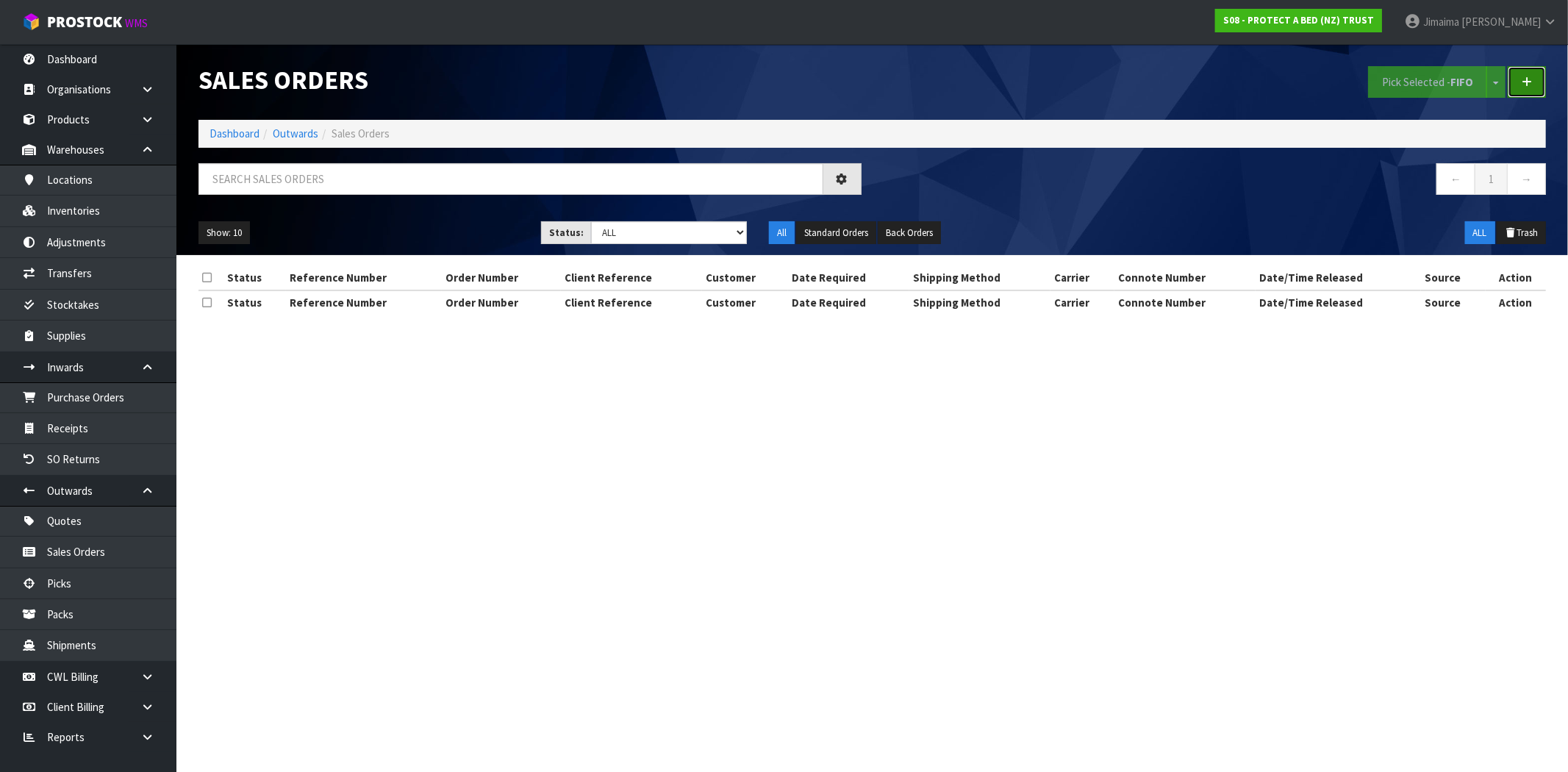
click at [1532, 87] on link at bounding box center [1526, 82] width 38 height 32
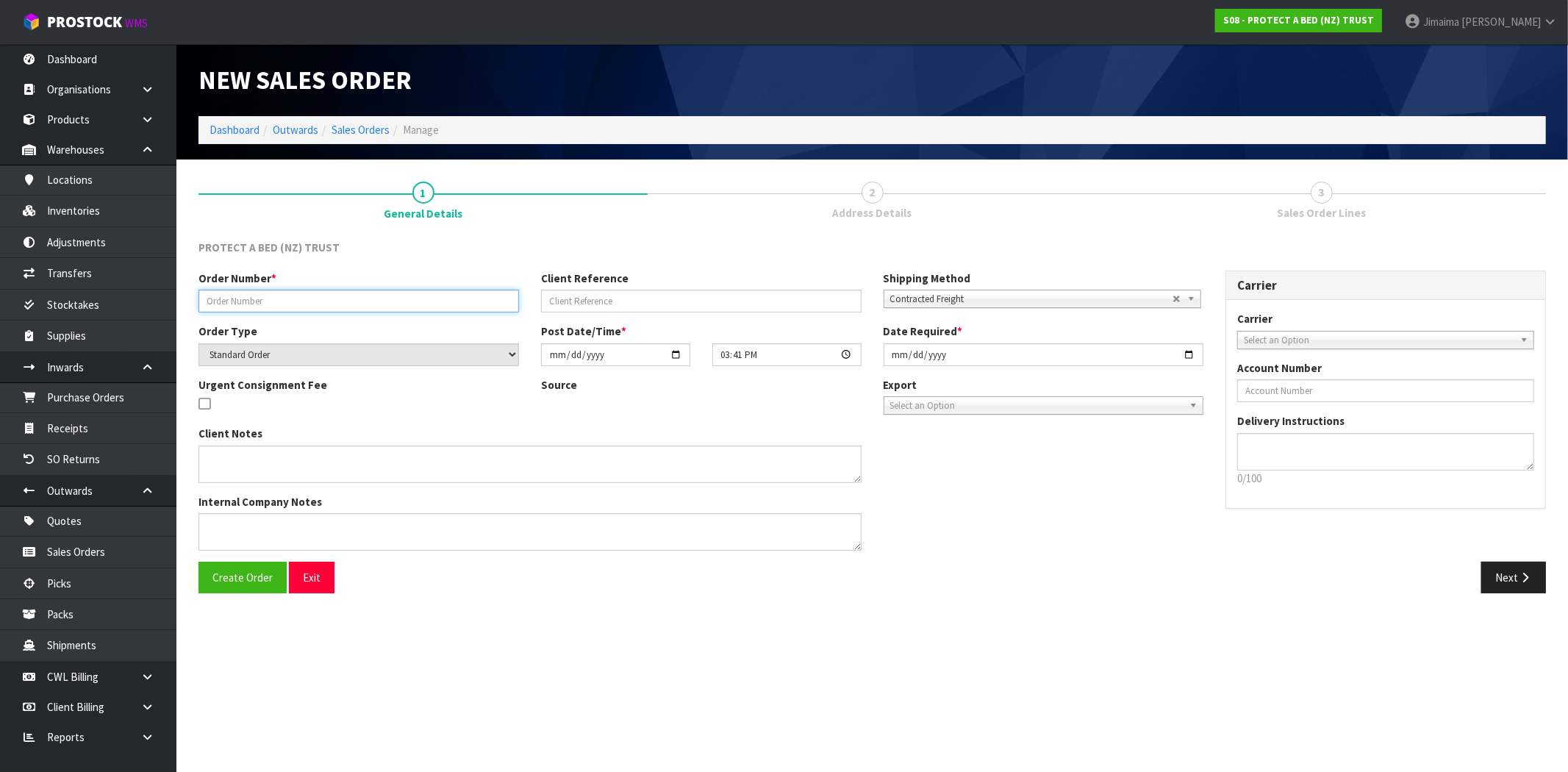
click at [258, 289] on input "text" at bounding box center [359, 301] width 320 height 23
paste input "47389"
type input "47389"
click at [237, 575] on span "Create Order" at bounding box center [242, 577] width 60 height 14
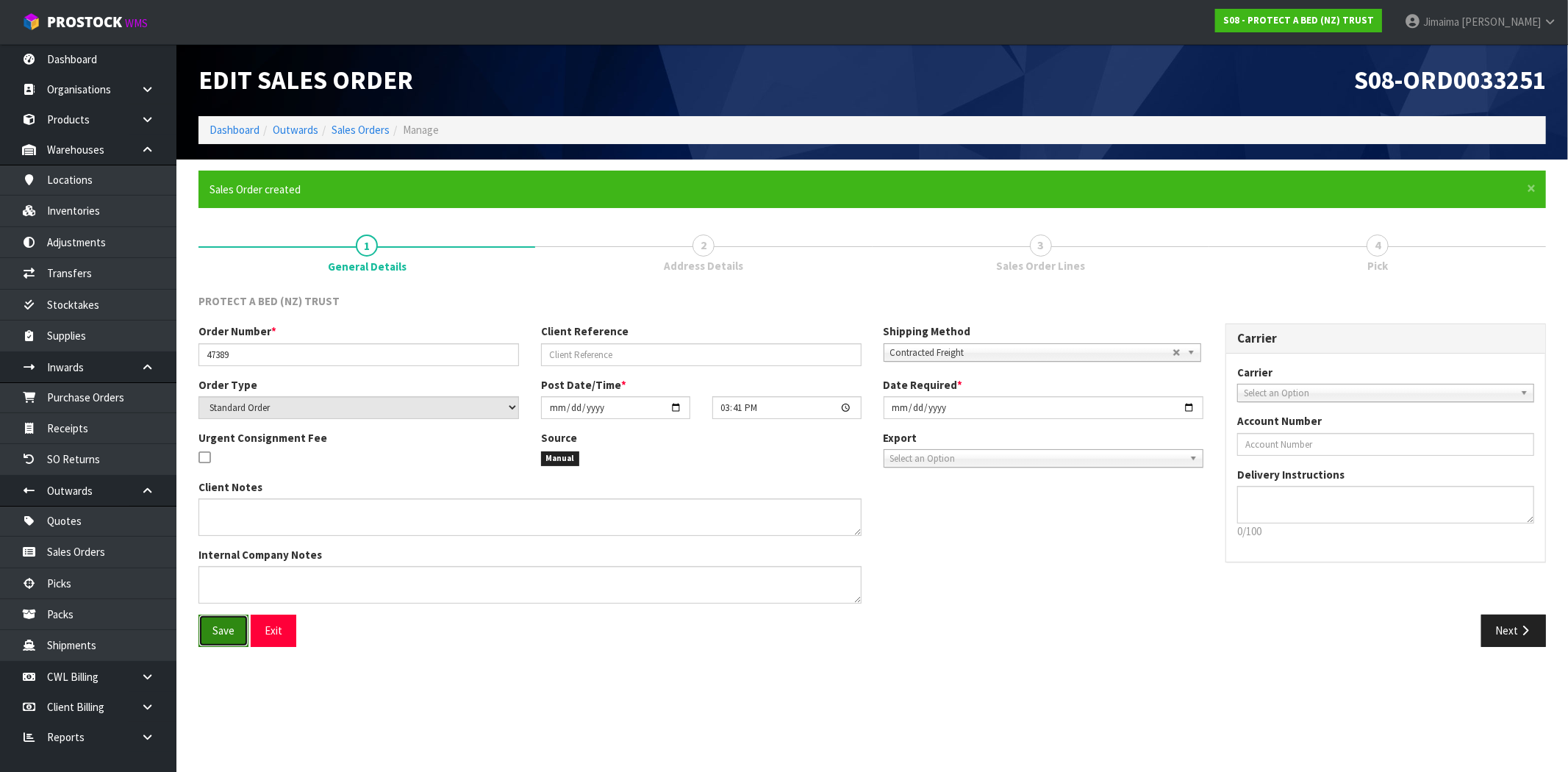
click at [221, 622] on button "Save" at bounding box center [224, 630] width 50 height 32
click at [1187, 405] on input "[DATE]" at bounding box center [1044, 407] width 320 height 23
type input "[DATE]"
drag, startPoint x: 1525, startPoint y: 640, endPoint x: 416, endPoint y: 347, distance: 1147.1
click at [1523, 640] on button "Next" at bounding box center [1513, 630] width 65 height 32
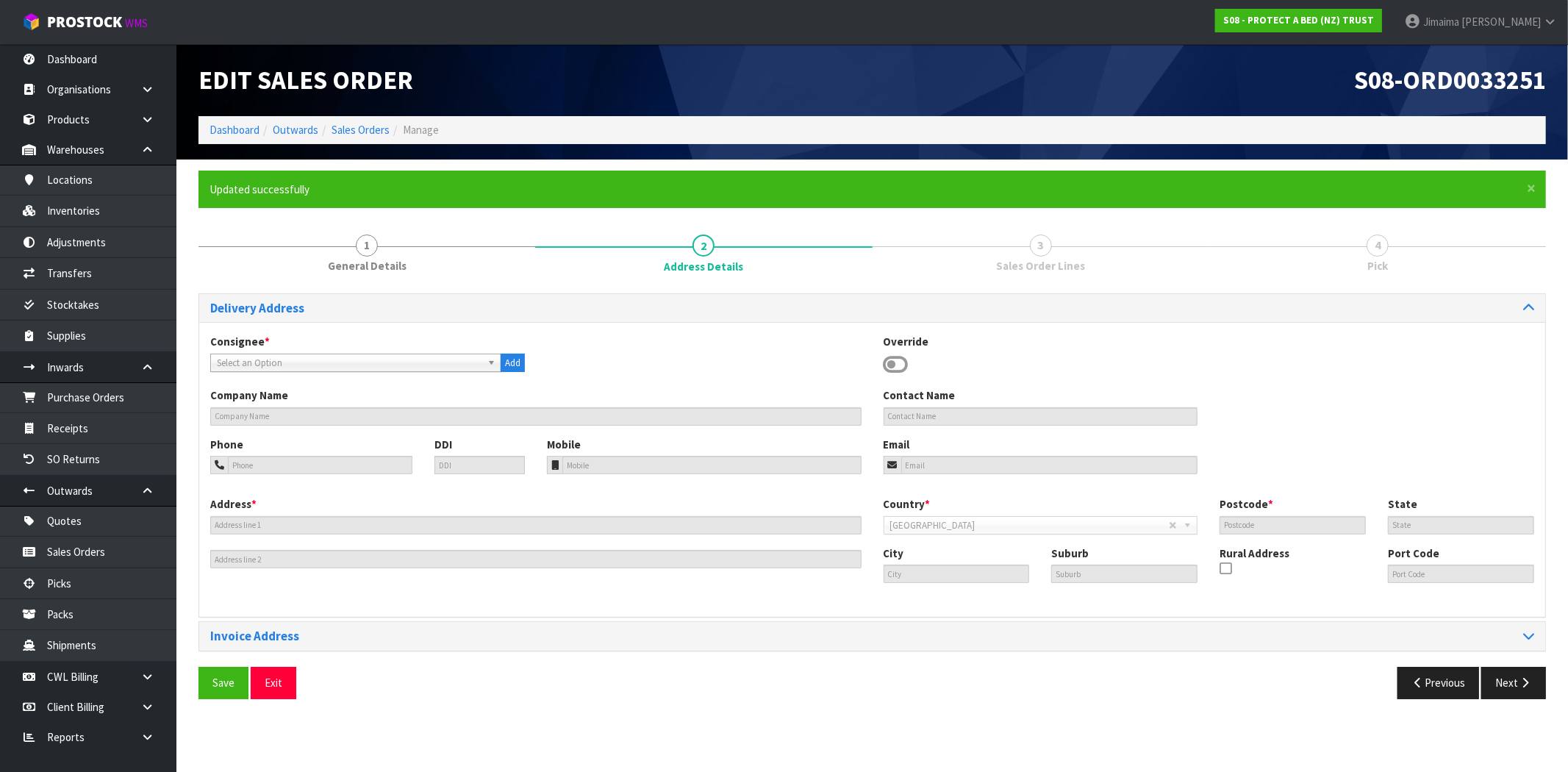
click at [288, 372] on div "000001.BAY MECHANICS - BAY MECHANICS 000001A - BRAKE & TRANSMISSION NZ LTD 0000…" at bounding box center [367, 362] width 314 height 19
click at [285, 365] on span "Select an Option" at bounding box center [349, 362] width 265 height 18
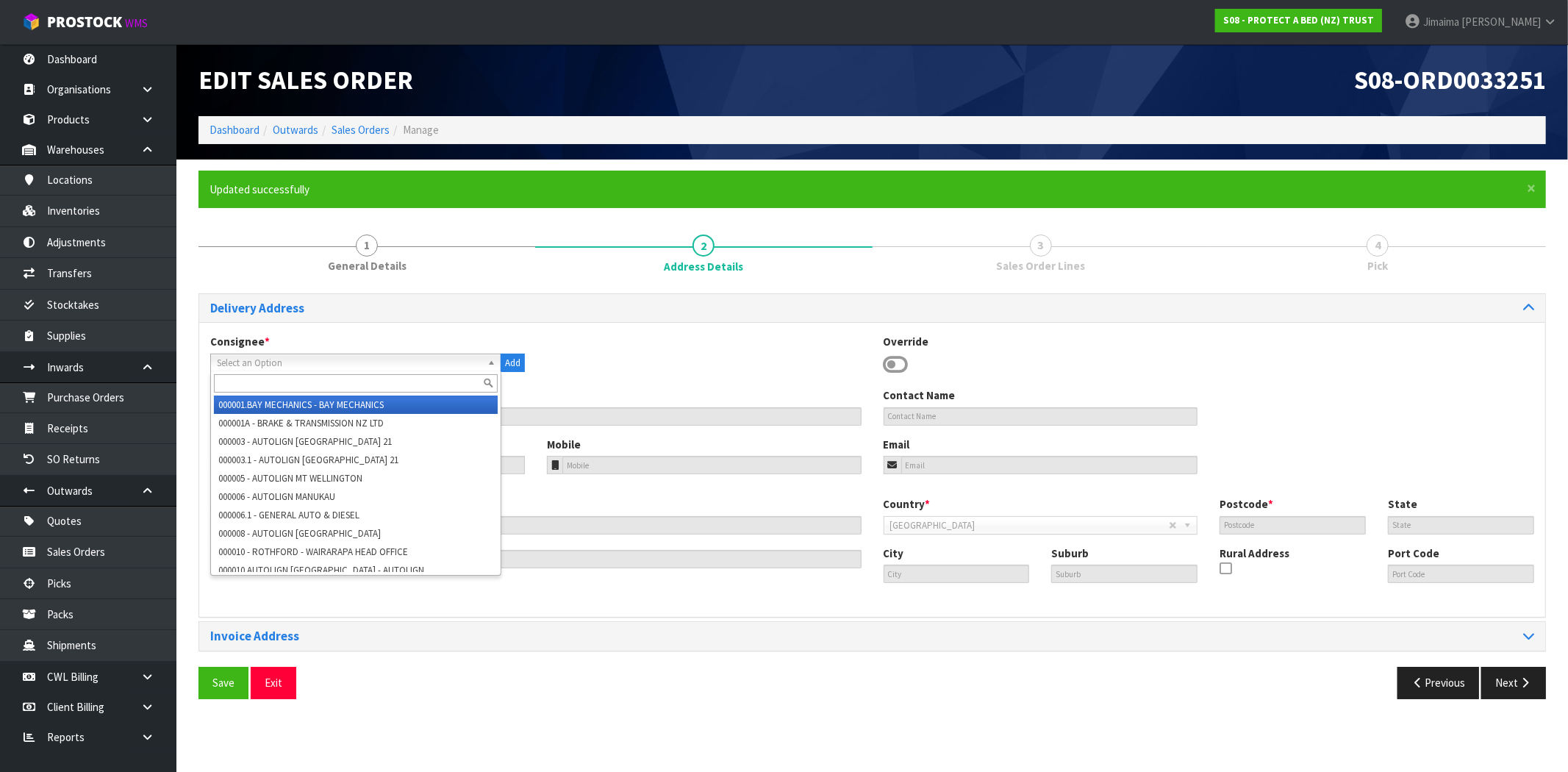
click at [276, 384] on input "text" at bounding box center [355, 383] width 284 height 18
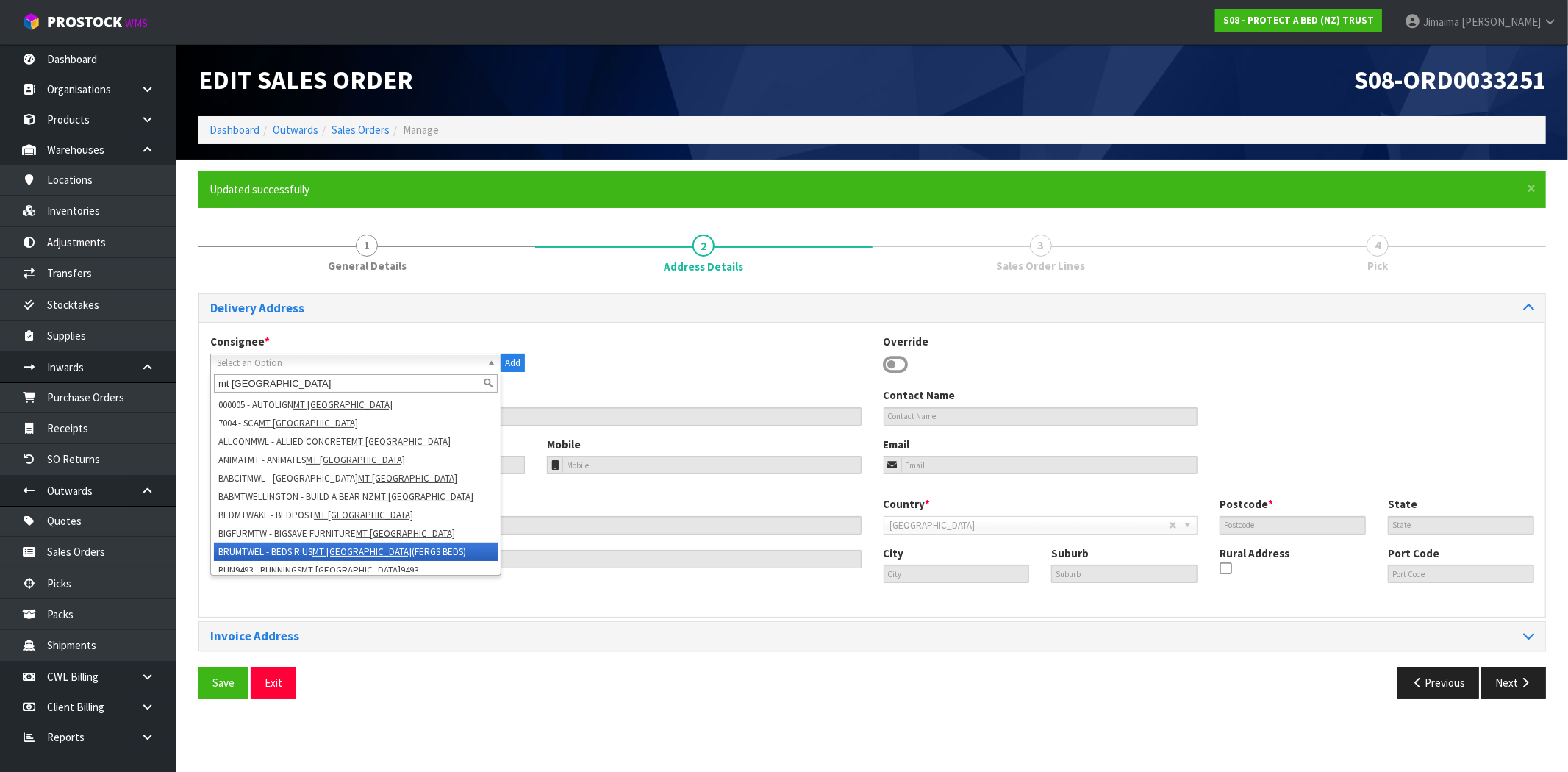
type input "mt wellington"
click at [378, 545] on em "MT WELLINGTON" at bounding box center [362, 551] width 99 height 12
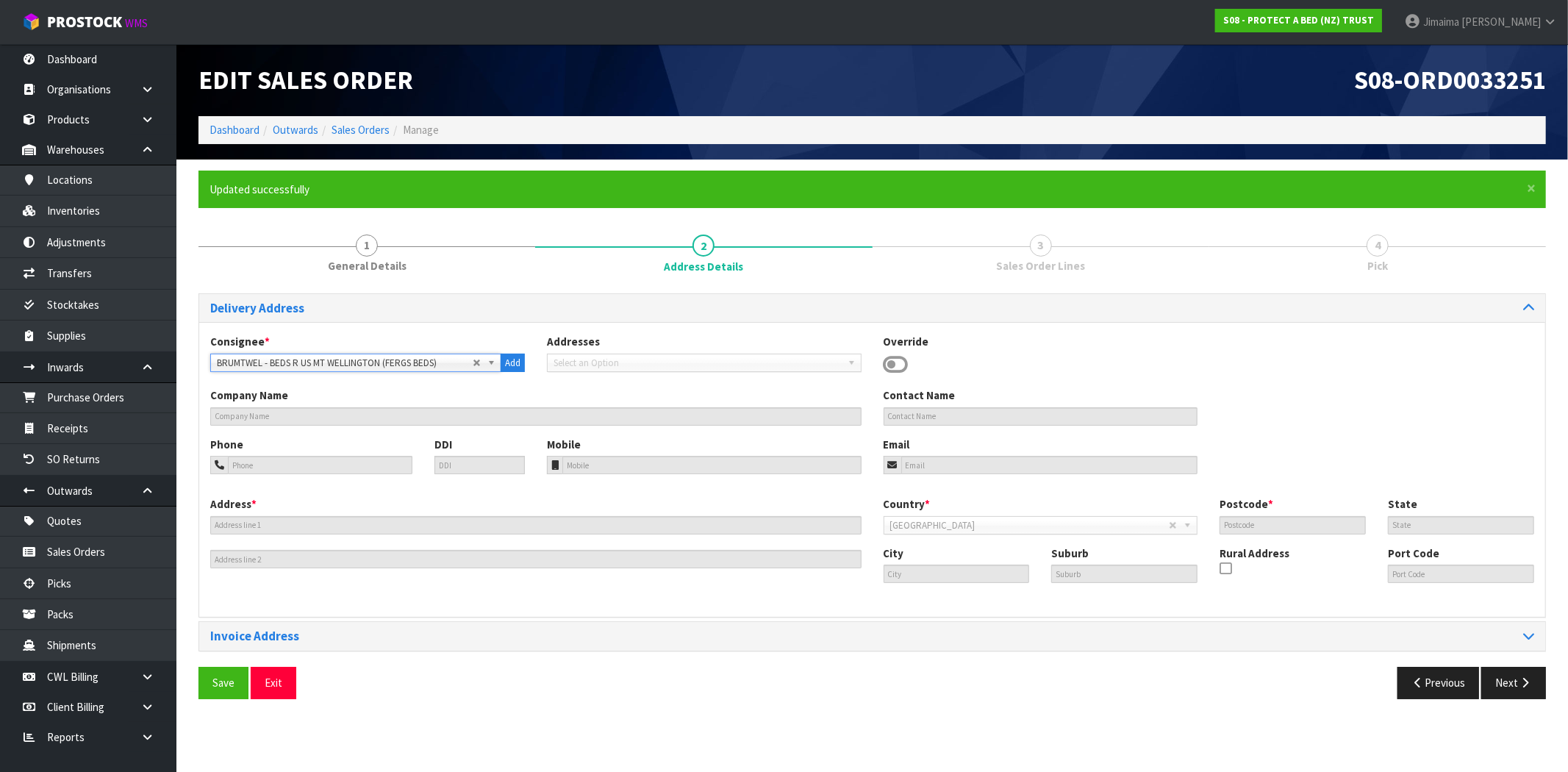
type input "BEDS R US MT WELLINGTON (FERGS BEDS)"
type input "09 578 2579"
type input "mtwellington@bedsrus.co.nz"
type input "48 MT WELLINGTON HIGHWAY"
type input "1060"
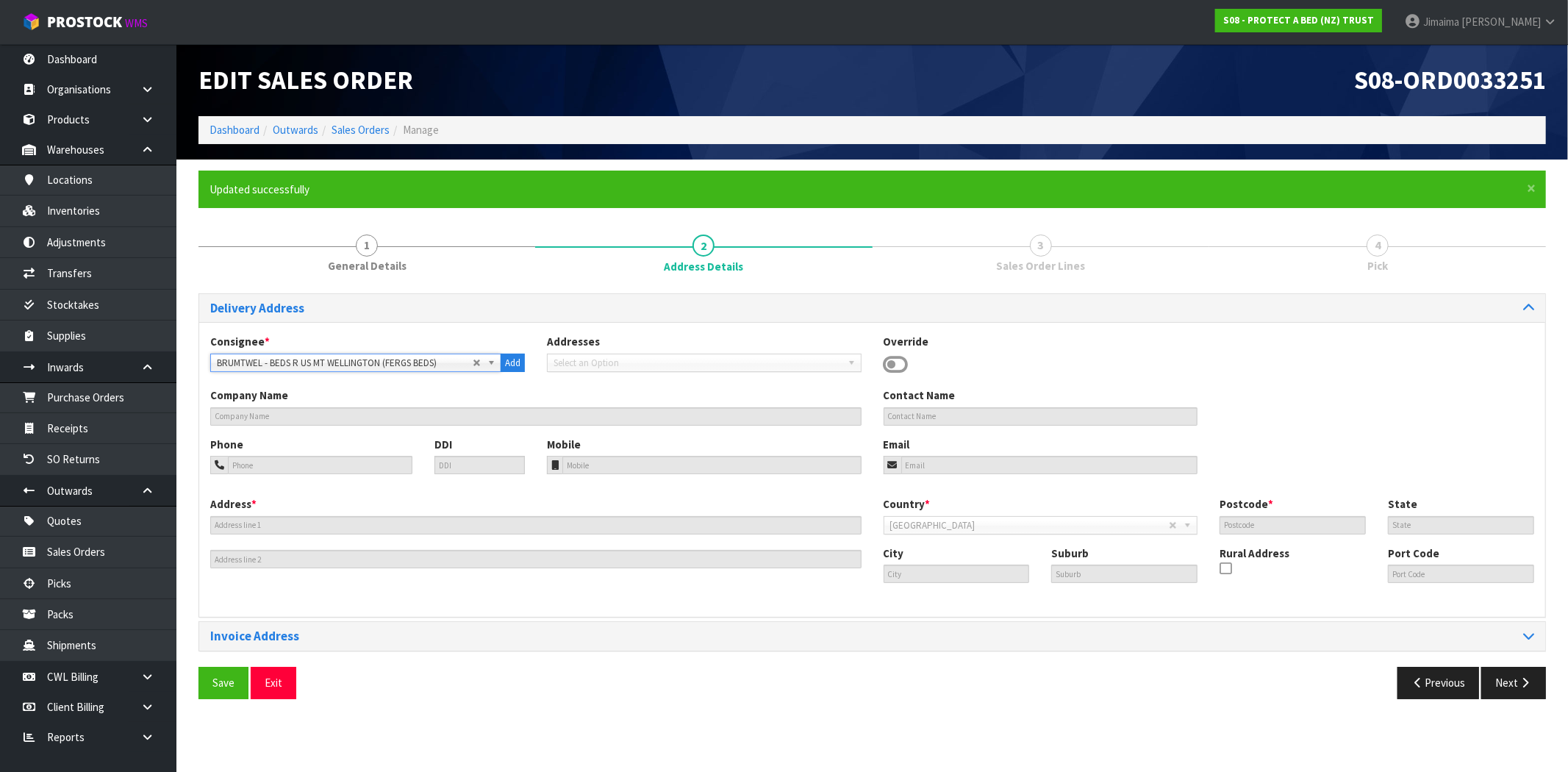
type input "[GEOGRAPHIC_DATA]"
type input "MT WELLINGTON"
click at [214, 677] on span "Save" at bounding box center [223, 682] width 22 height 14
click at [1528, 694] on button "Next" at bounding box center [1513, 683] width 65 height 32
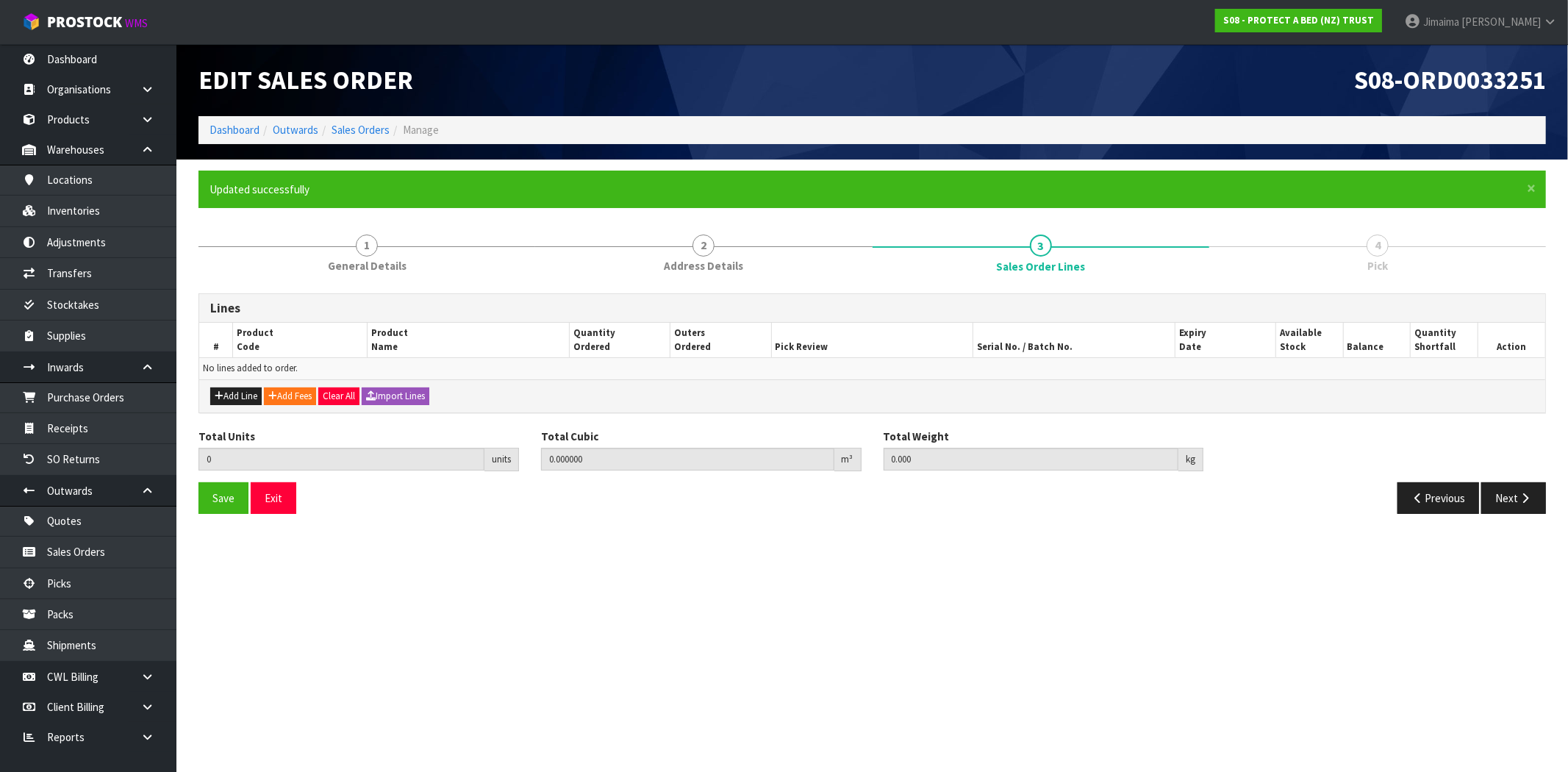
click at [244, 404] on div "Add Line Add Fees Clear All Import Lines" at bounding box center [872, 395] width 1346 height 33
click at [239, 400] on button "Add Line" at bounding box center [236, 396] width 52 height 18
type input "0"
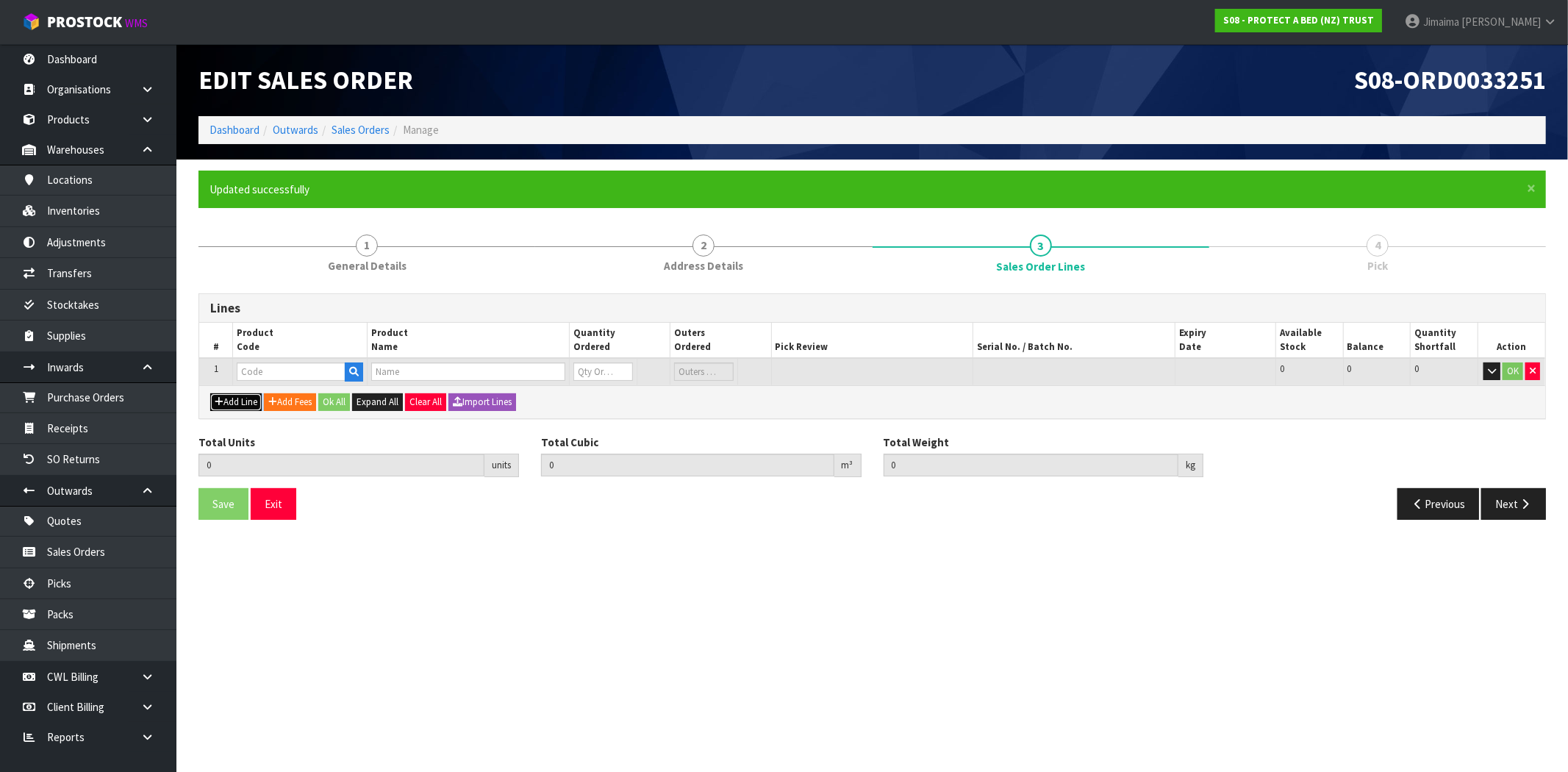
click at [239, 400] on button "Add Line" at bounding box center [236, 402] width 52 height 18
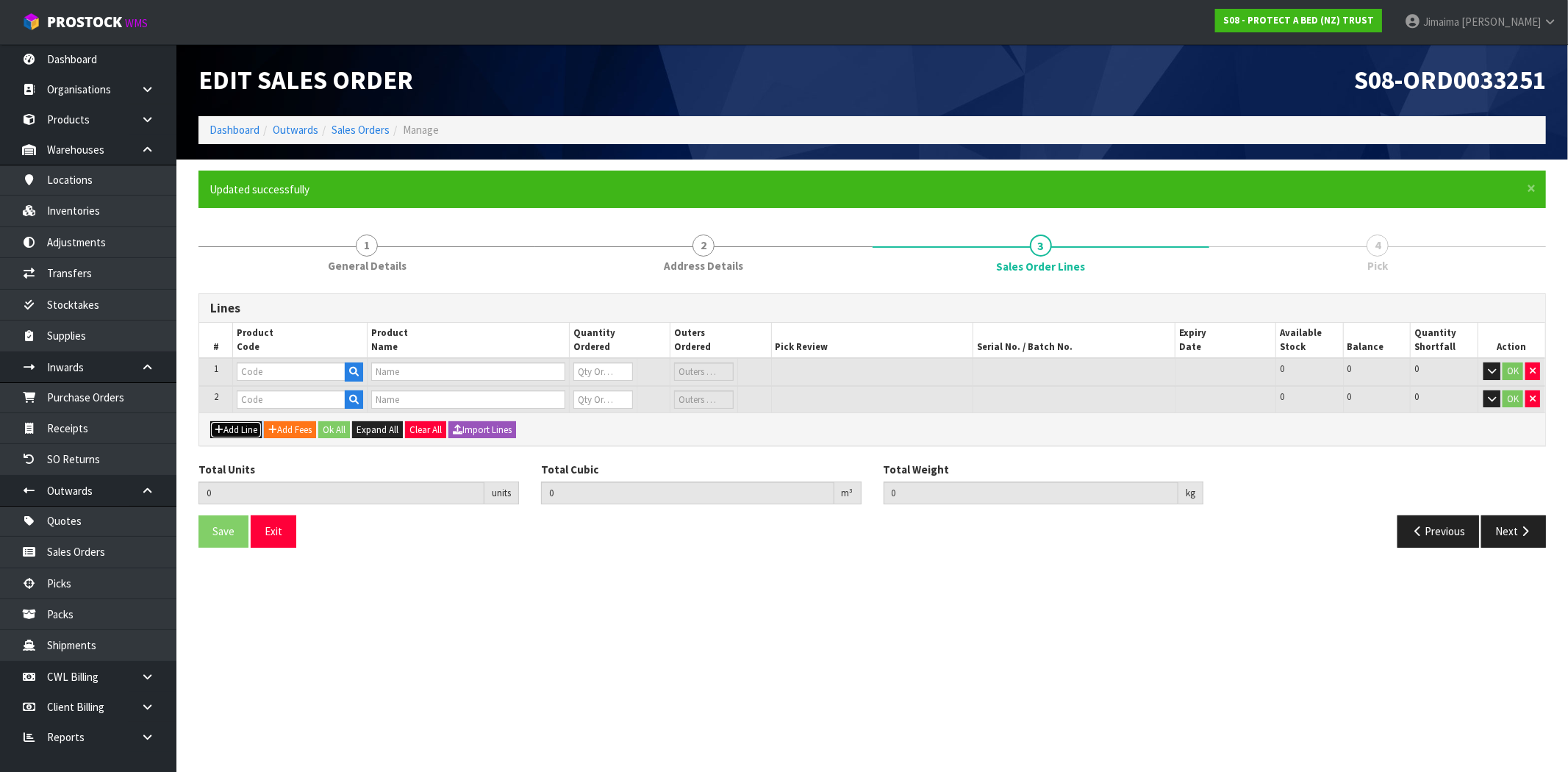
click at [229, 432] on button "Add Line" at bounding box center [236, 429] width 52 height 18
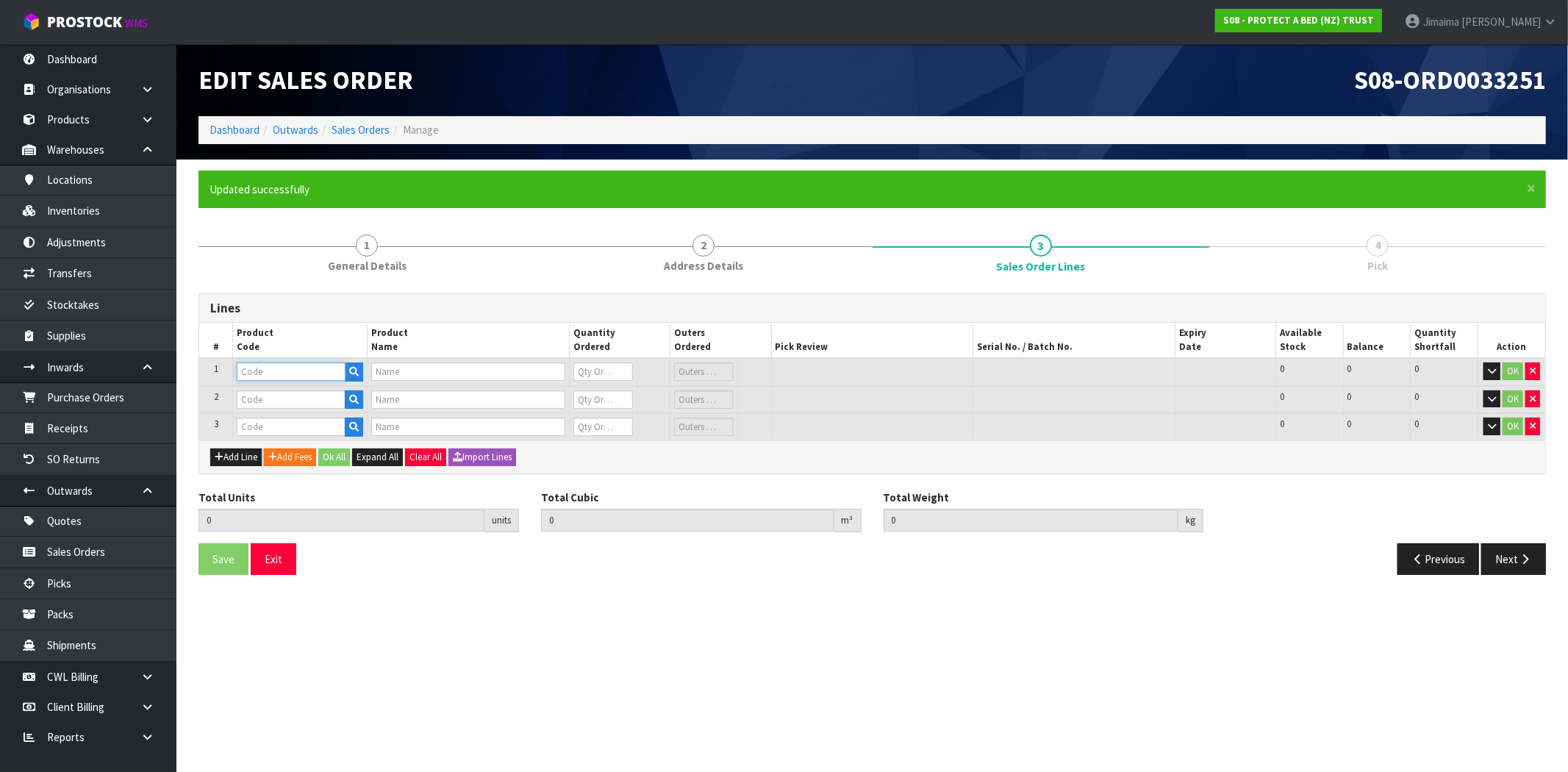
paste input "F0498LSG0"
click at [270, 377] on input "text" at bounding box center [291, 372] width 109 height 18
type input "F0498LSG0"
type input "PAB STAYNEW 400TC COTTON SHEET SET WHITE XL SINGLE"
type input "0"
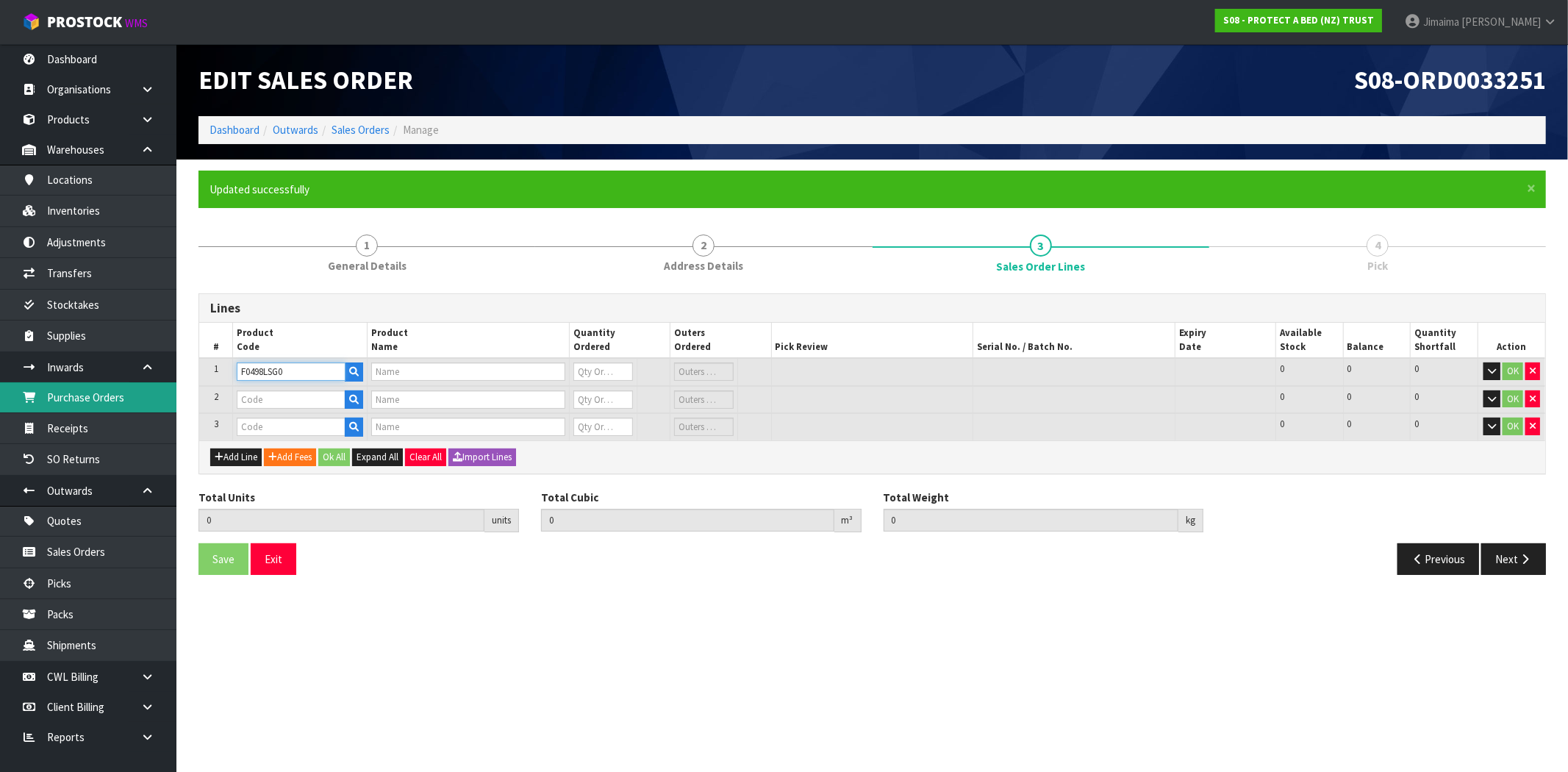
type input "0"
type input "F0498LSG0"
click at [279, 400] on input "text" at bounding box center [291, 400] width 109 height 18
paste input "F0595DBL0"
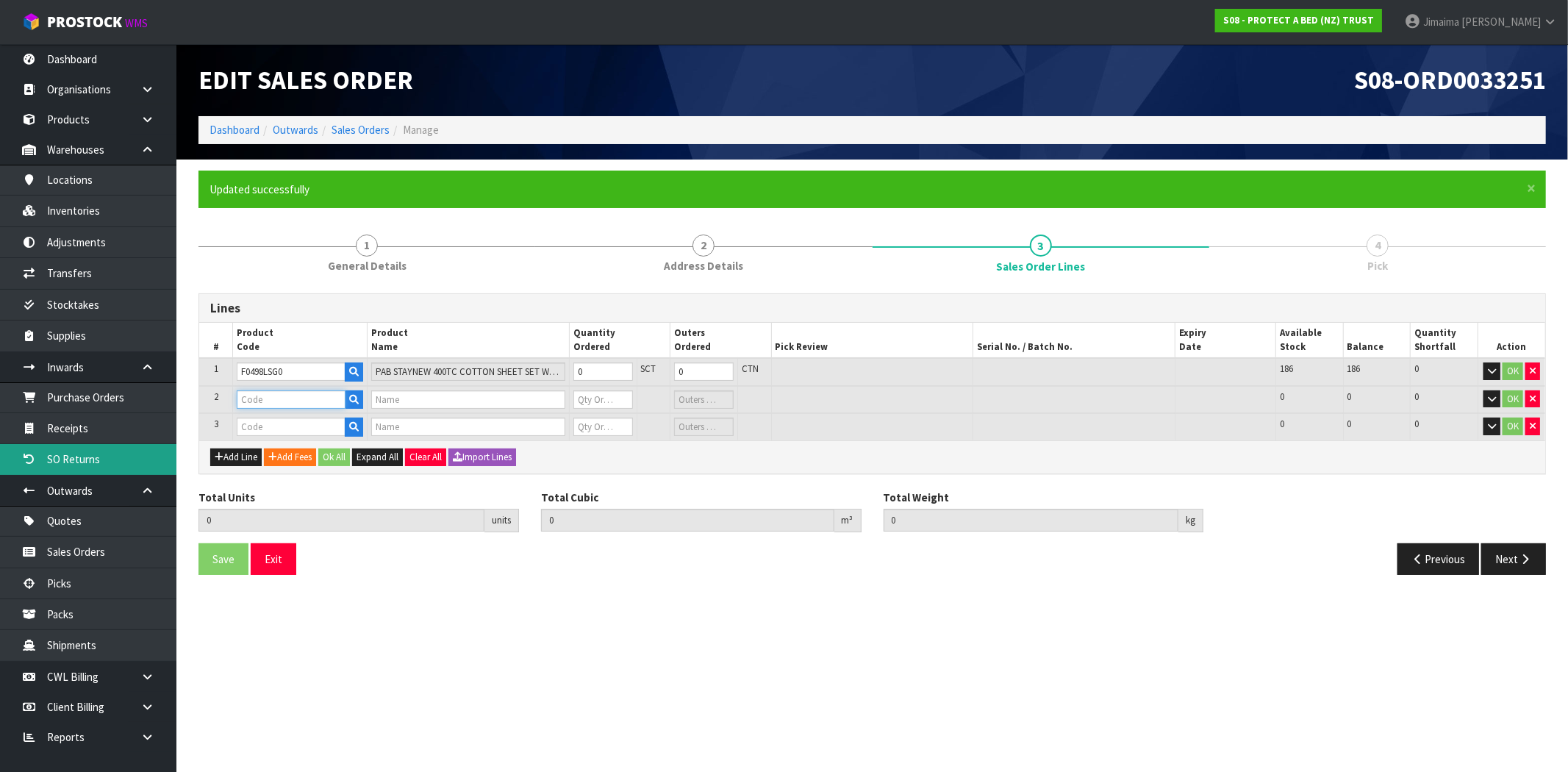
type input "F0595DBL0"
type input "STAYNEW TERRY BXD DOUBLE"
type input "0"
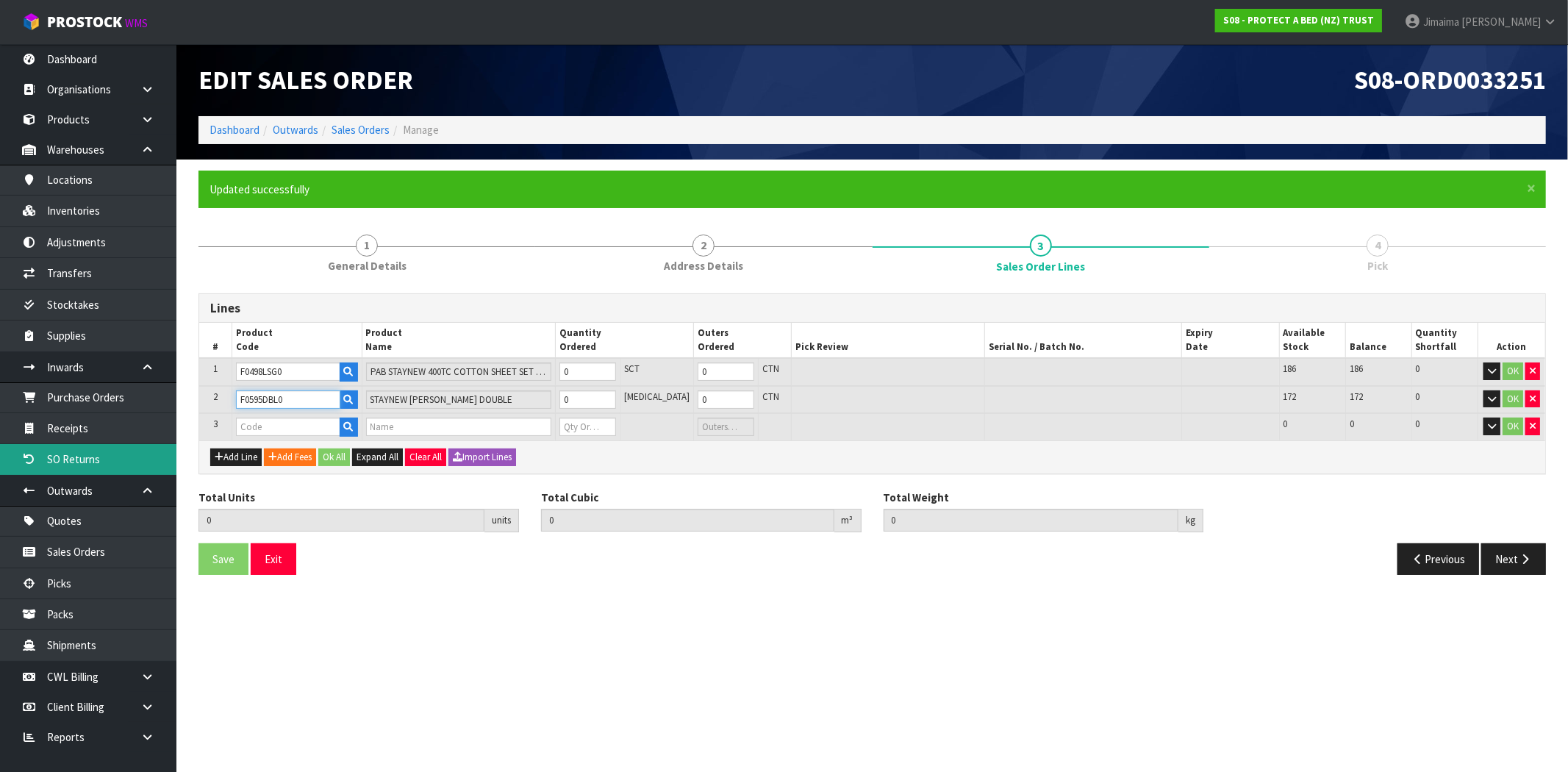
type input "F0595DBL0"
click at [282, 429] on input "text" at bounding box center [288, 426] width 104 height 18
paste input "F0600QUE0"
type input "F0600QUE0"
type input "0.000000"
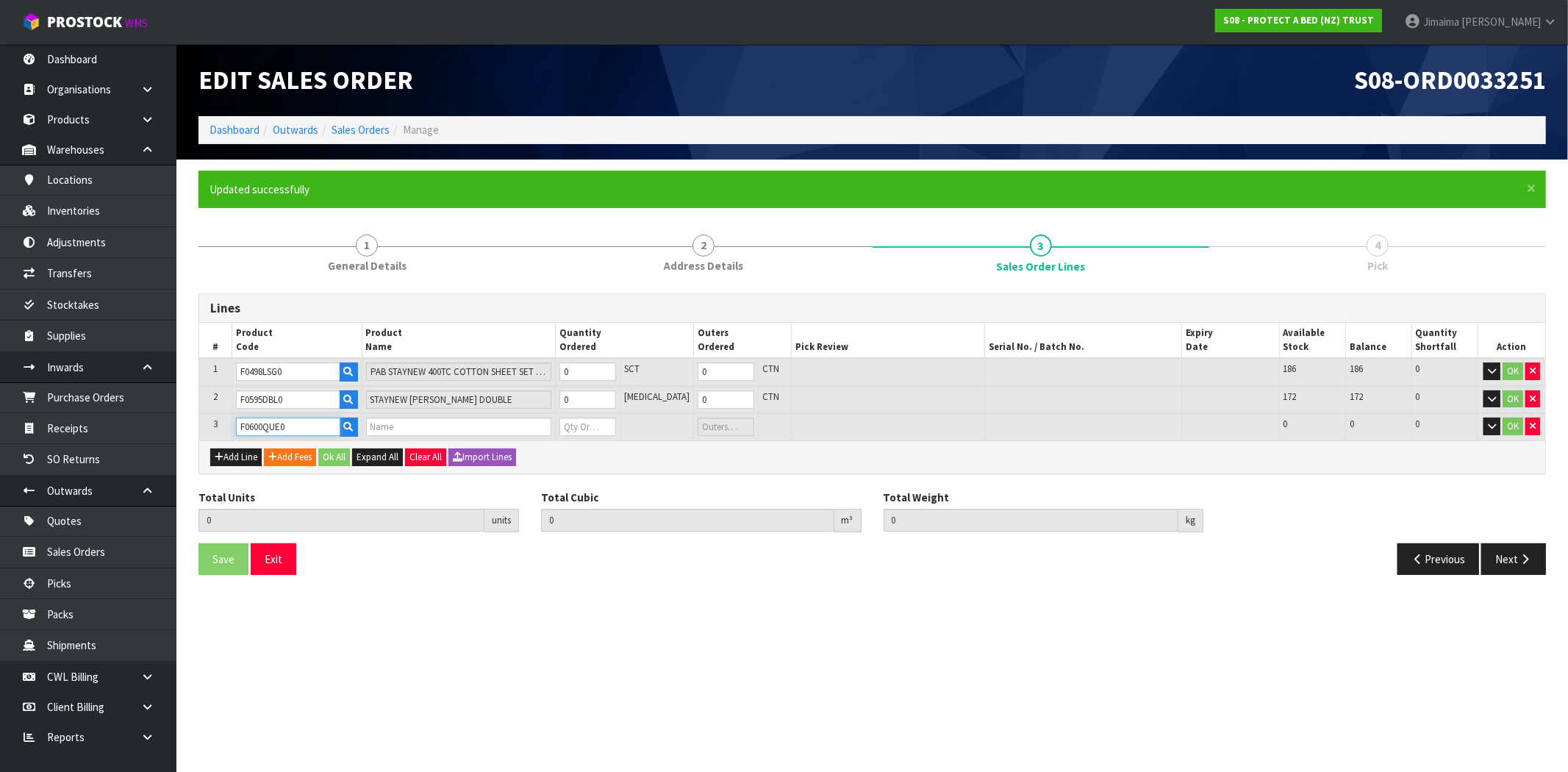
type input "0.000"
type input "BAMBOO JERSEY BXD QUEEN"
type input "0"
type input "F0600QUE0"
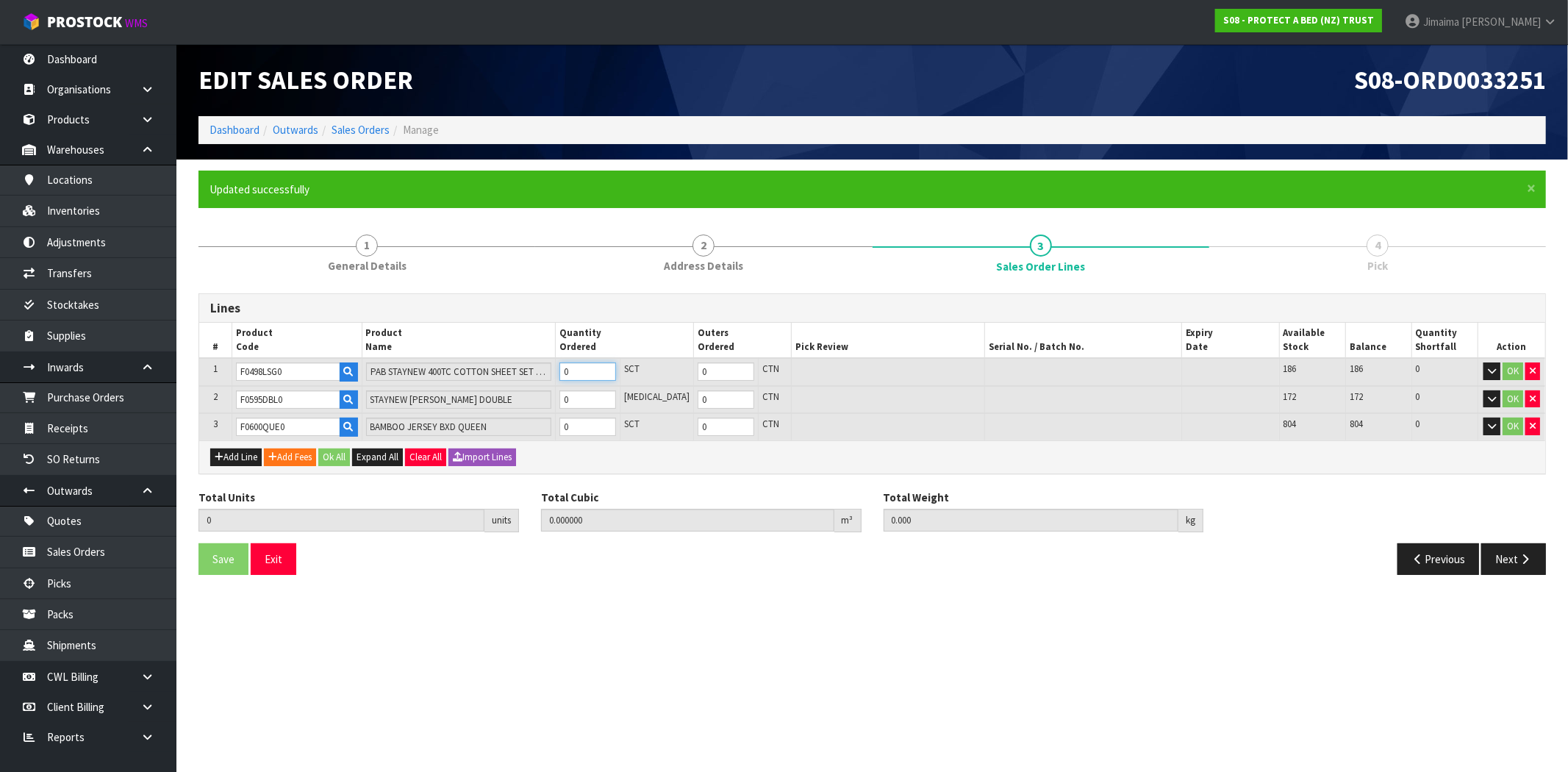
click at [598, 369] on input "0" at bounding box center [588, 372] width 56 height 18
type input "2"
type input "0.015924"
type input "1.24"
type input "2"
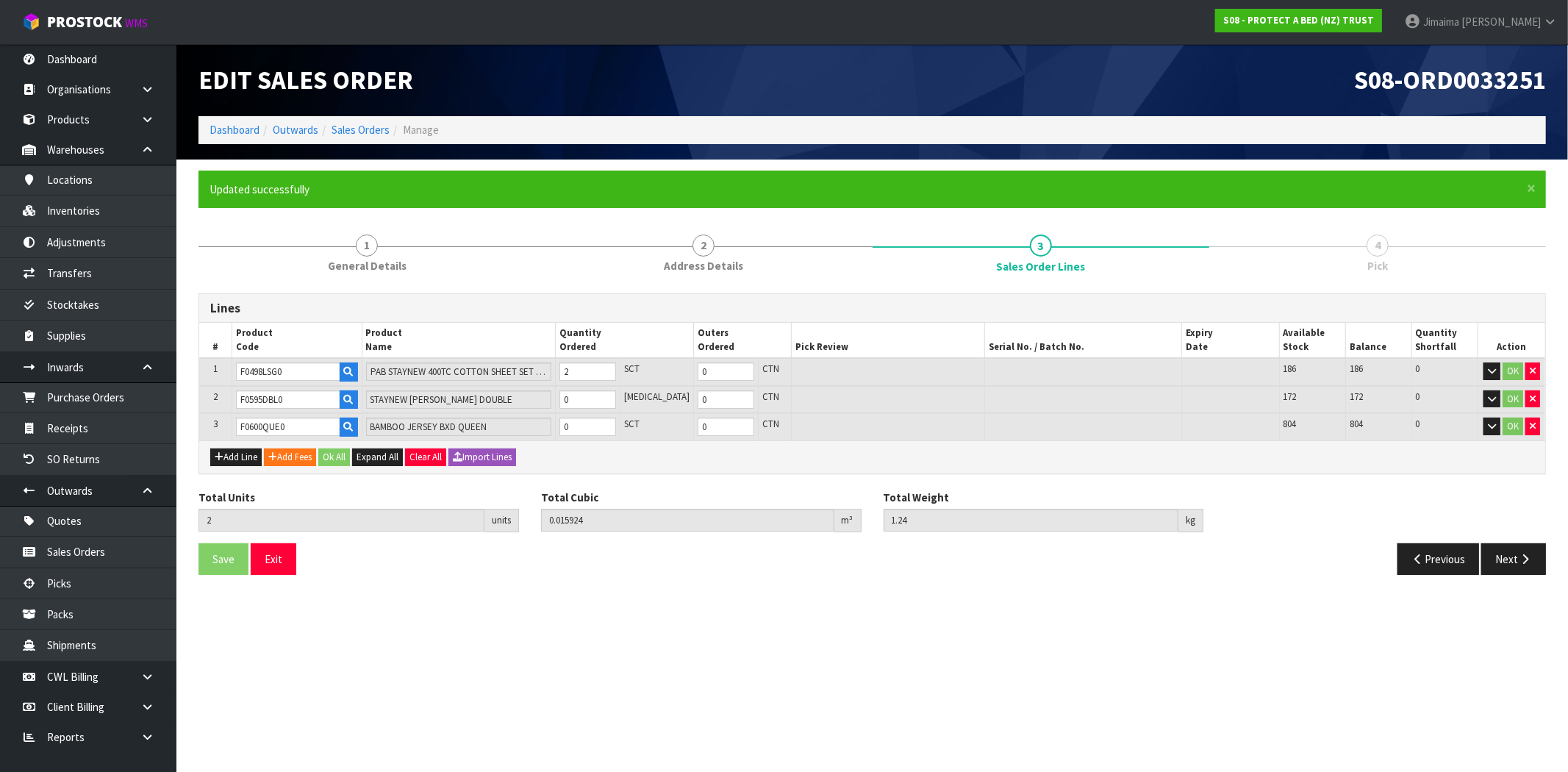
click at [593, 408] on td "0" at bounding box center [587, 400] width 65 height 28
click at [593, 400] on input "0" at bounding box center [588, 400] width 56 height 18
type input "6"
type input "0.049564"
type input "4.28"
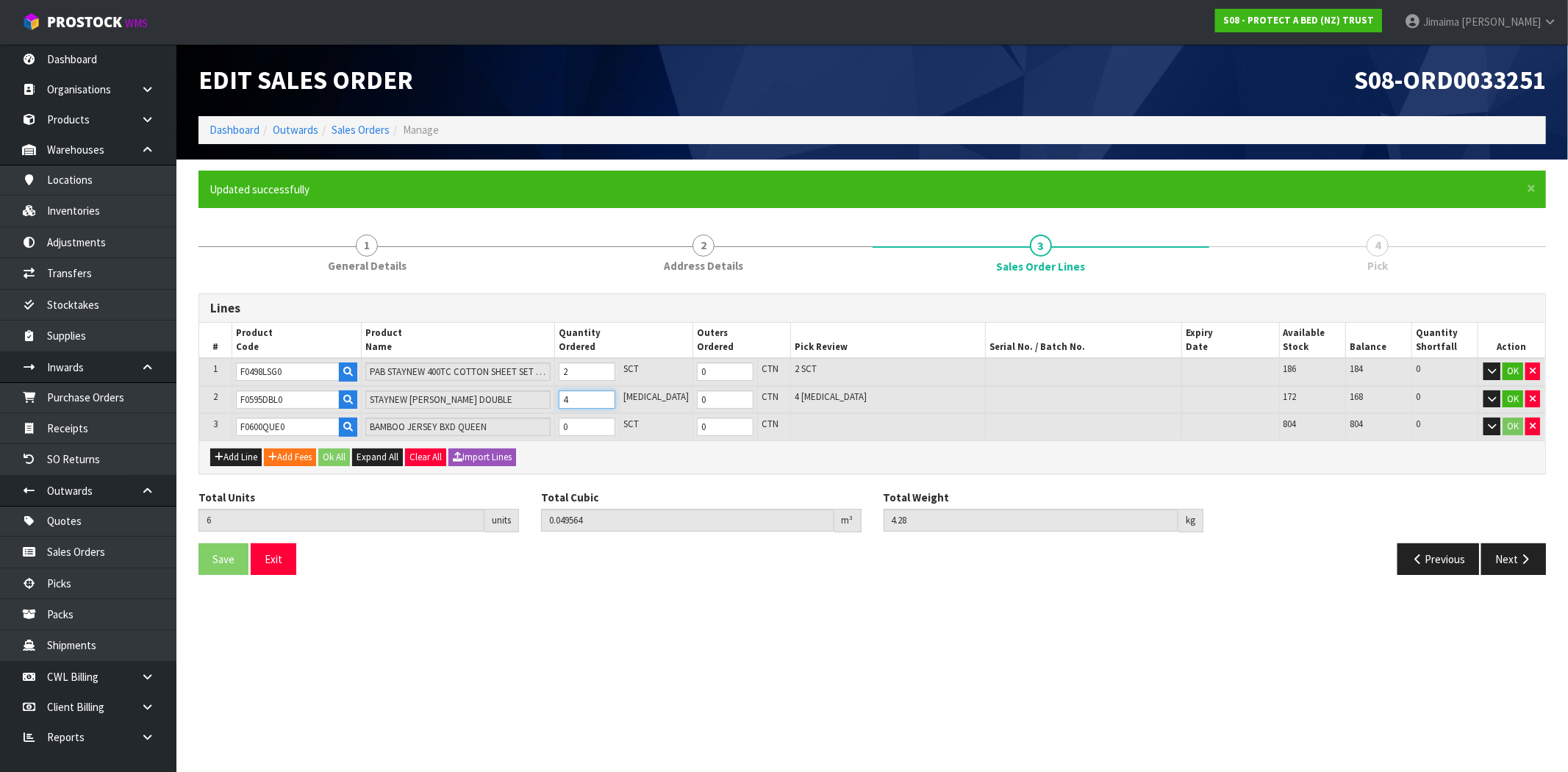
type input "4"
click at [595, 419] on input "0" at bounding box center [587, 426] width 56 height 18
type input "9"
type input "0.074794"
type input "7.04"
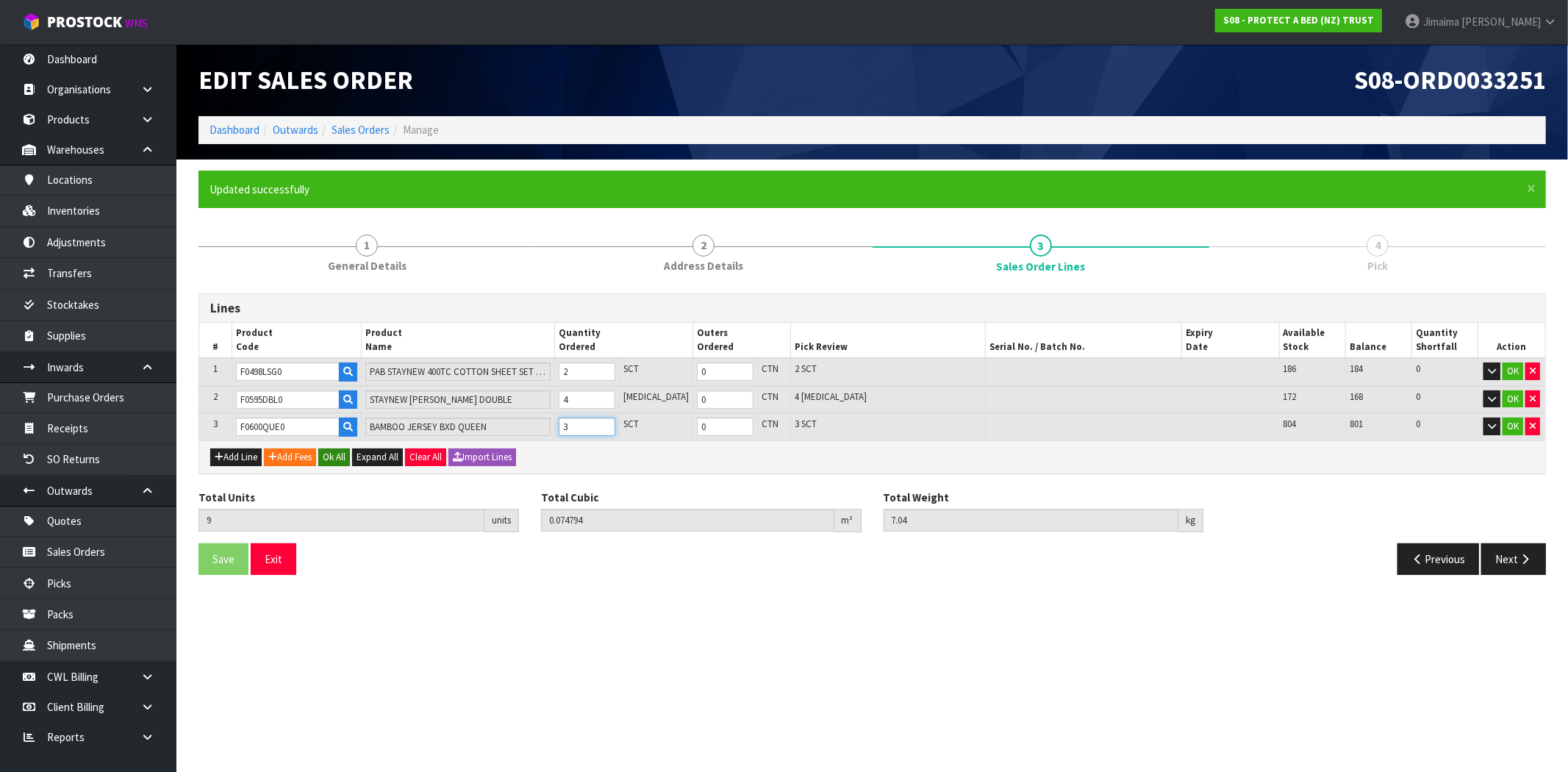
type input "3"
click at [344, 448] on button "Ok All" at bounding box center [334, 457] width 32 height 18
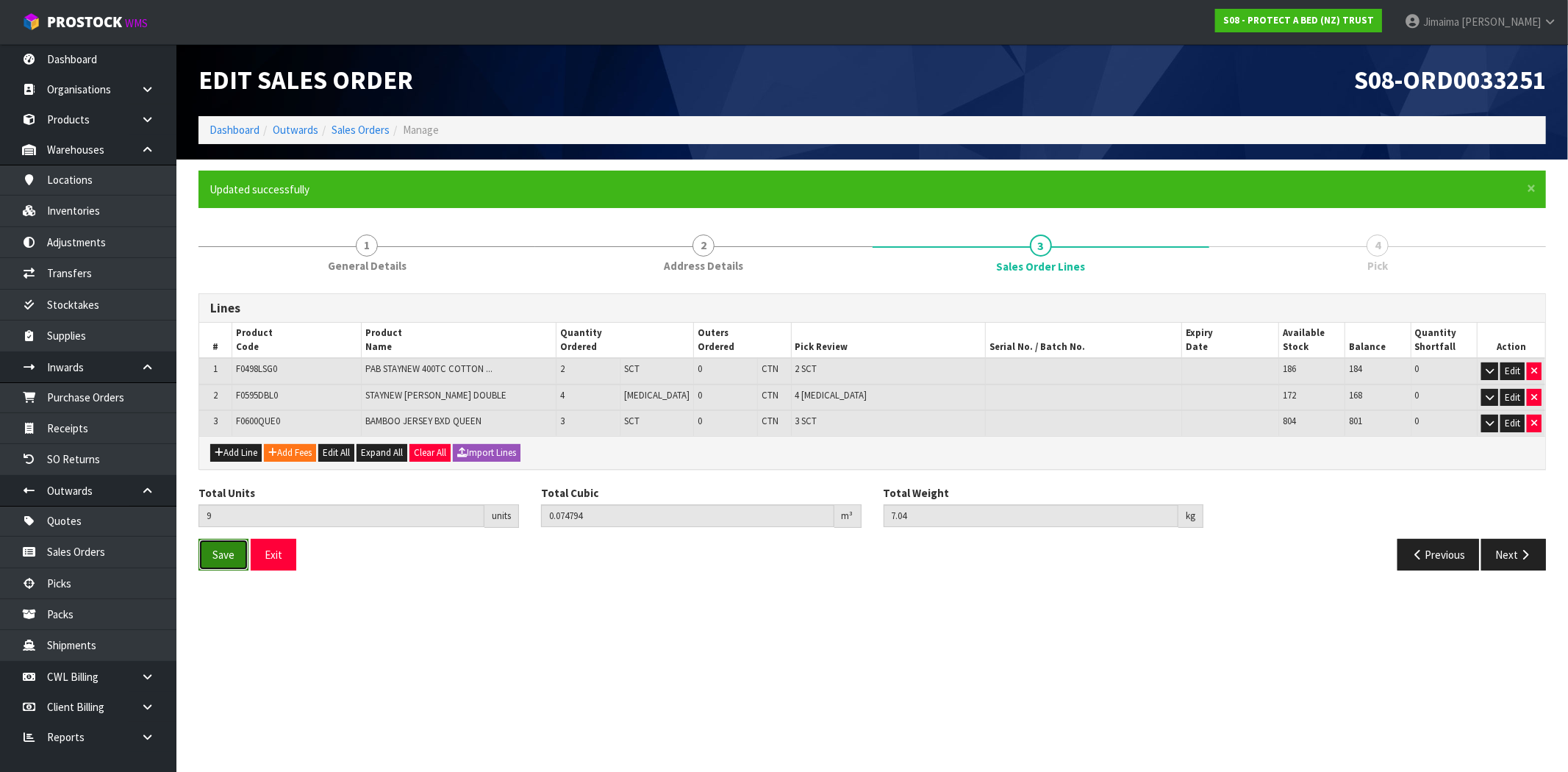
click at [213, 557] on span "Save" at bounding box center [223, 554] width 22 height 14
click at [1522, 549] on icon "button" at bounding box center [1525, 554] width 14 height 11
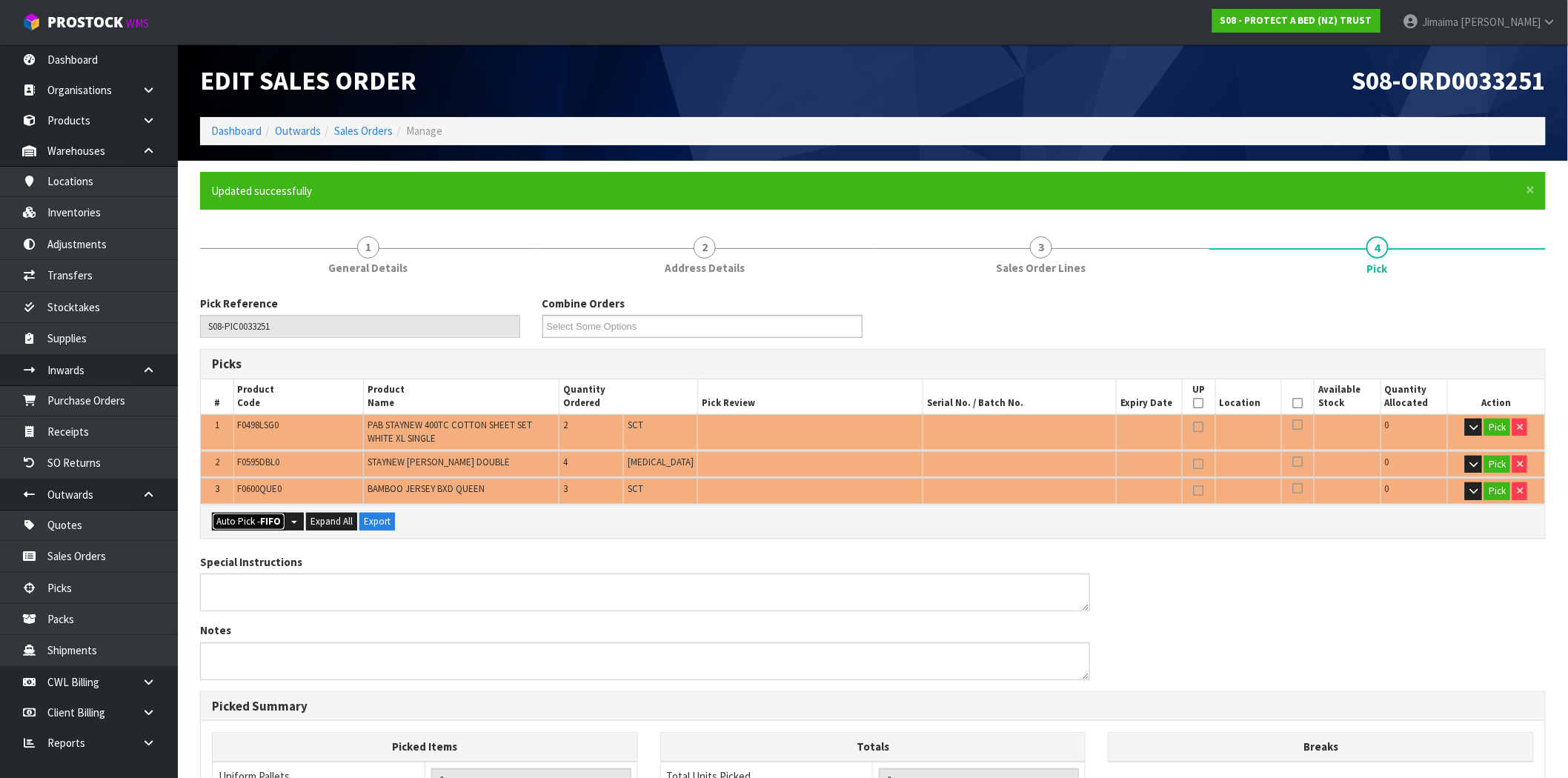
click at [276, 526] on strong "FIFO" at bounding box center [270, 521] width 21 height 12
type input "Piece x 4"
type input "Sub-carton x 5"
type input "9"
type input "0.074794"
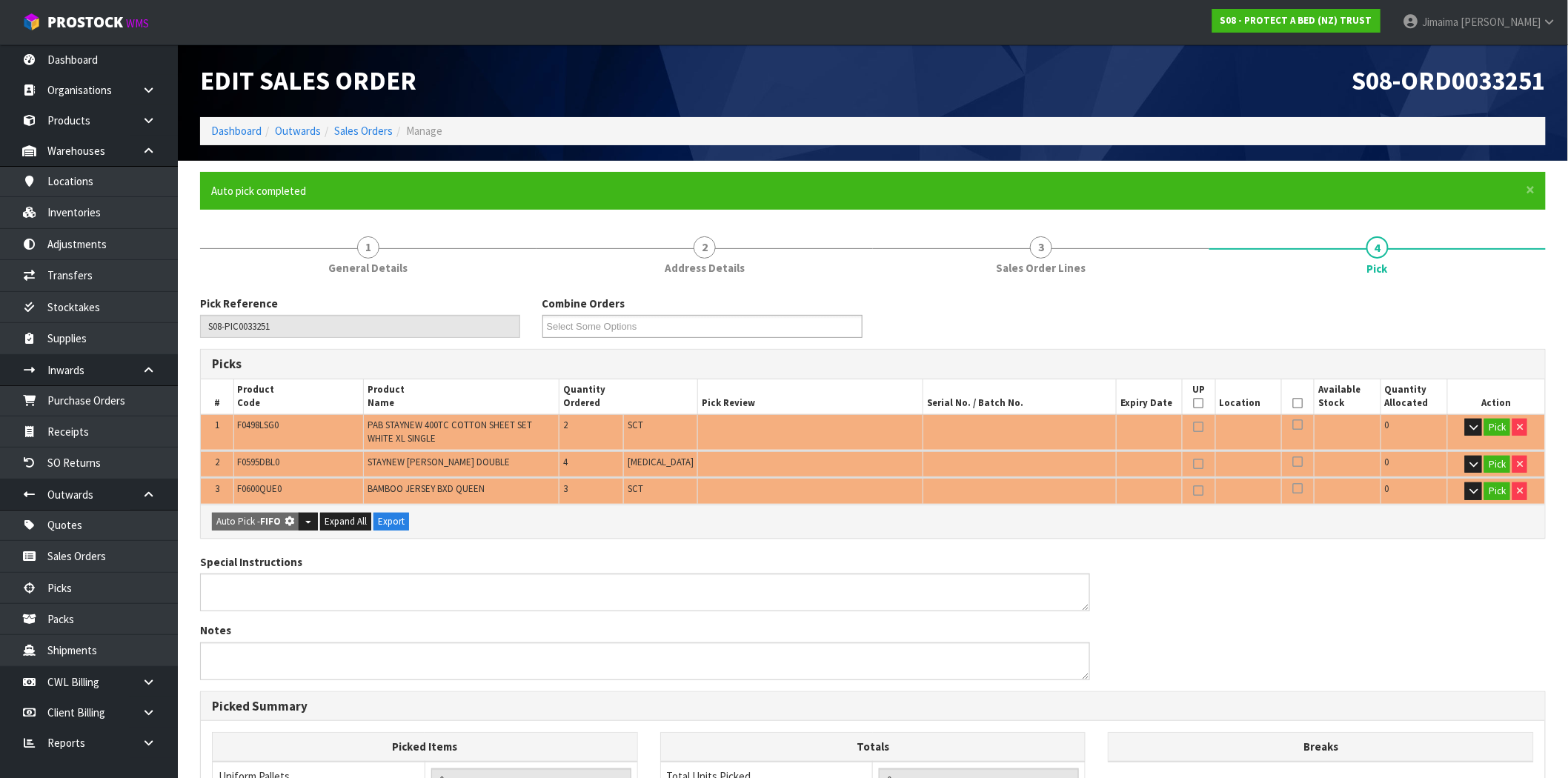
type input "7.040"
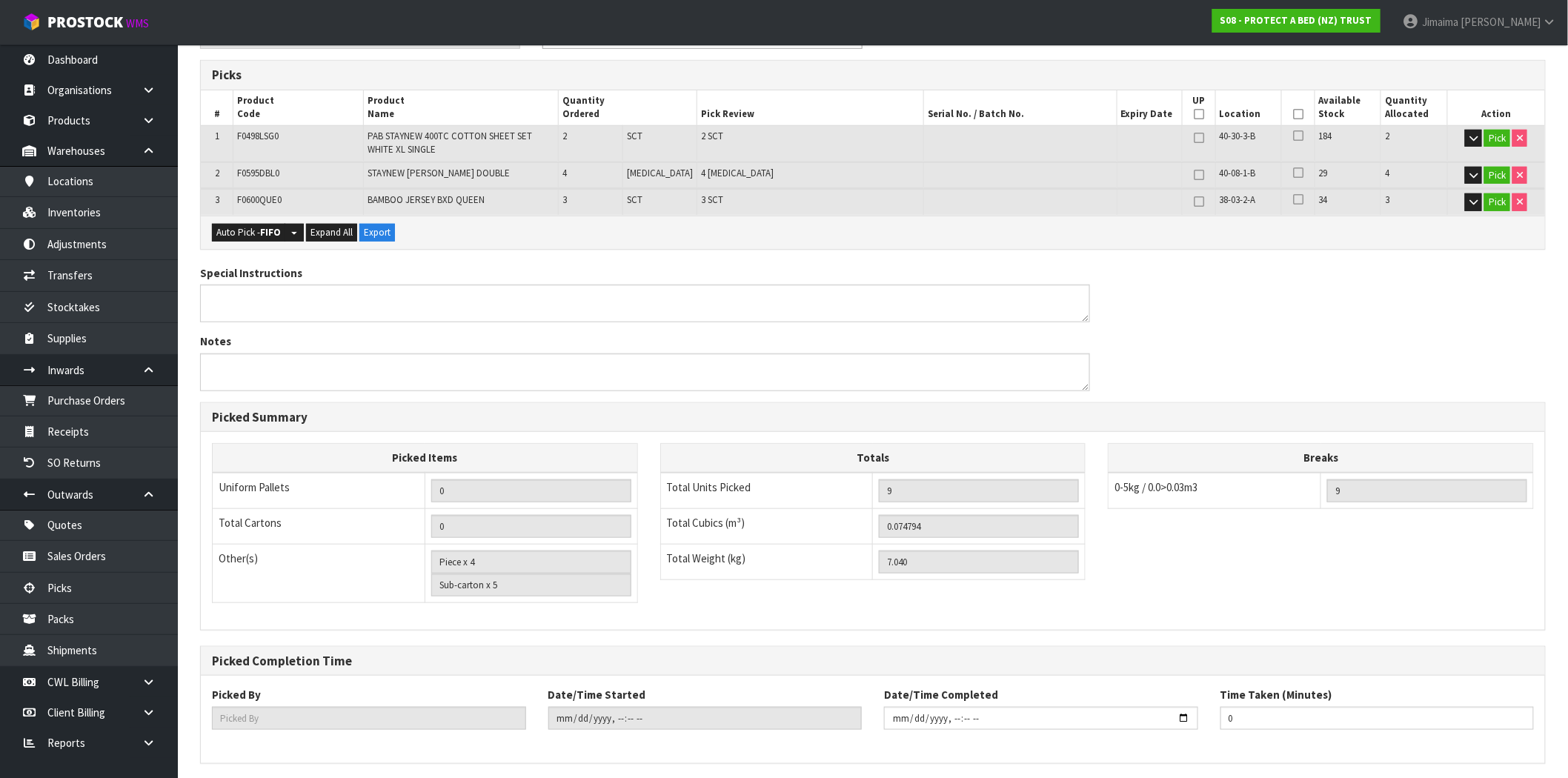
scroll to position [344, 0]
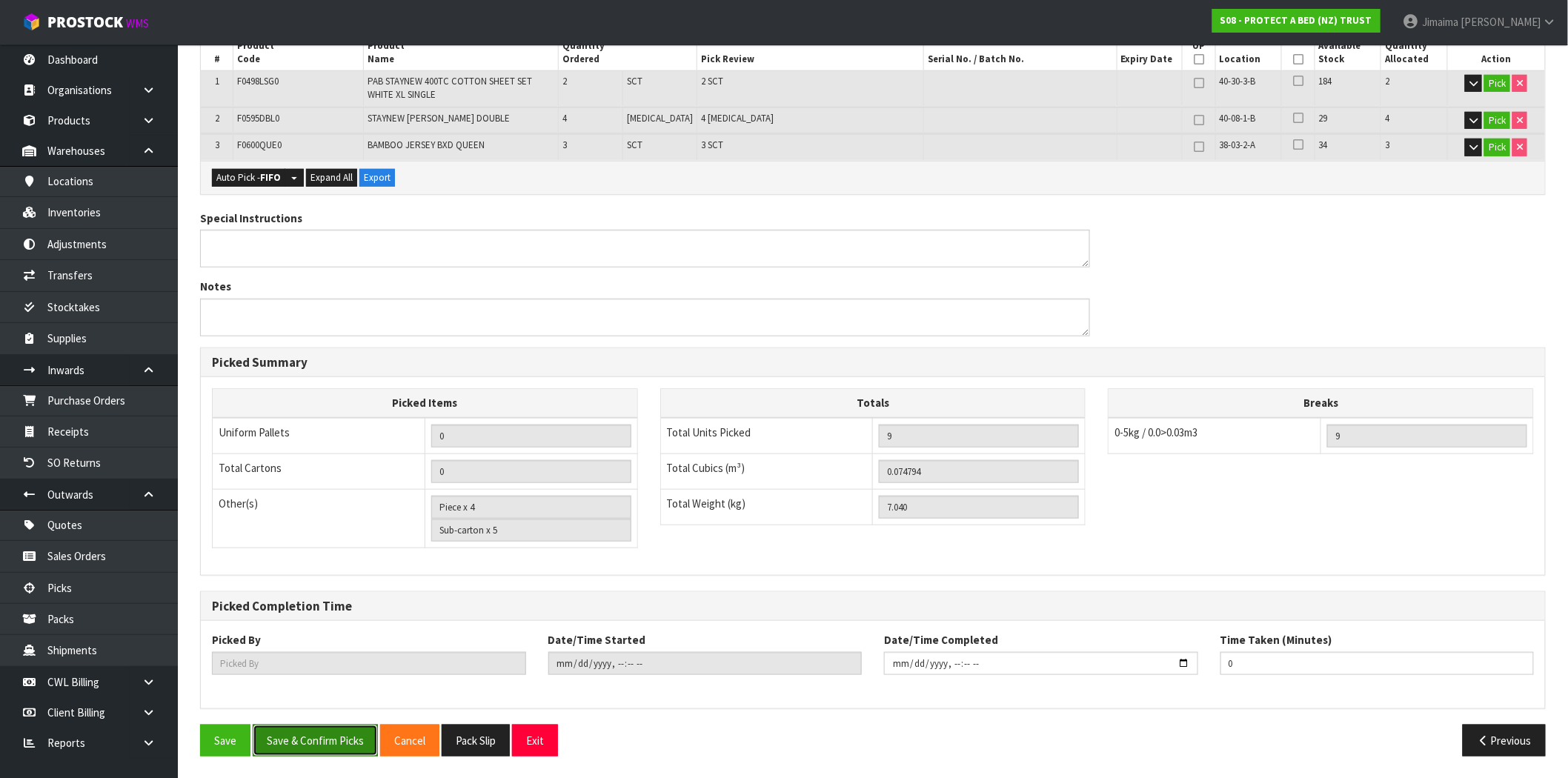
click at [320, 753] on button "Save & Confirm Picks" at bounding box center [315, 740] width 125 height 32
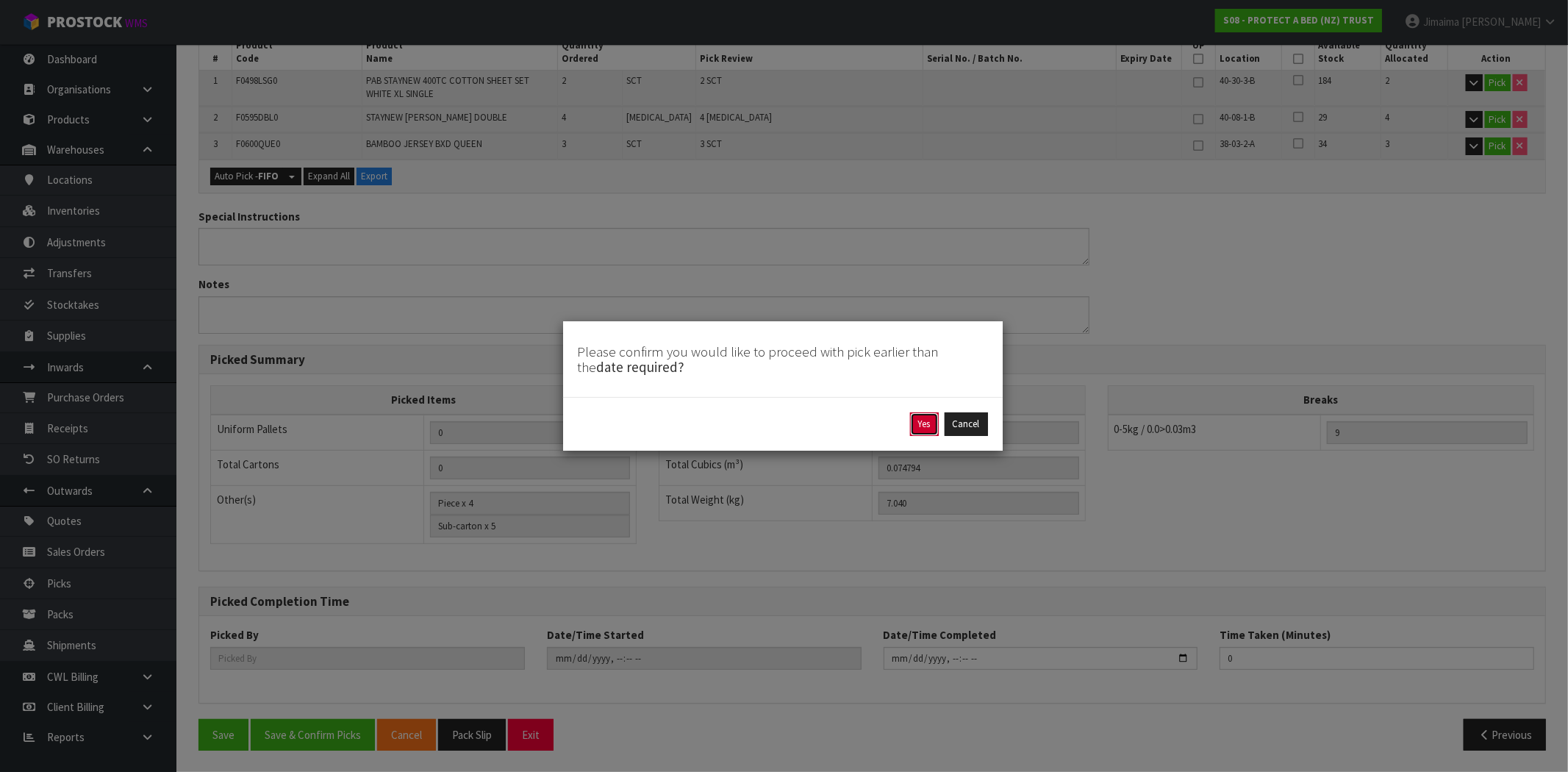
click at [920, 424] on button "Yes" at bounding box center [924, 424] width 29 height 24
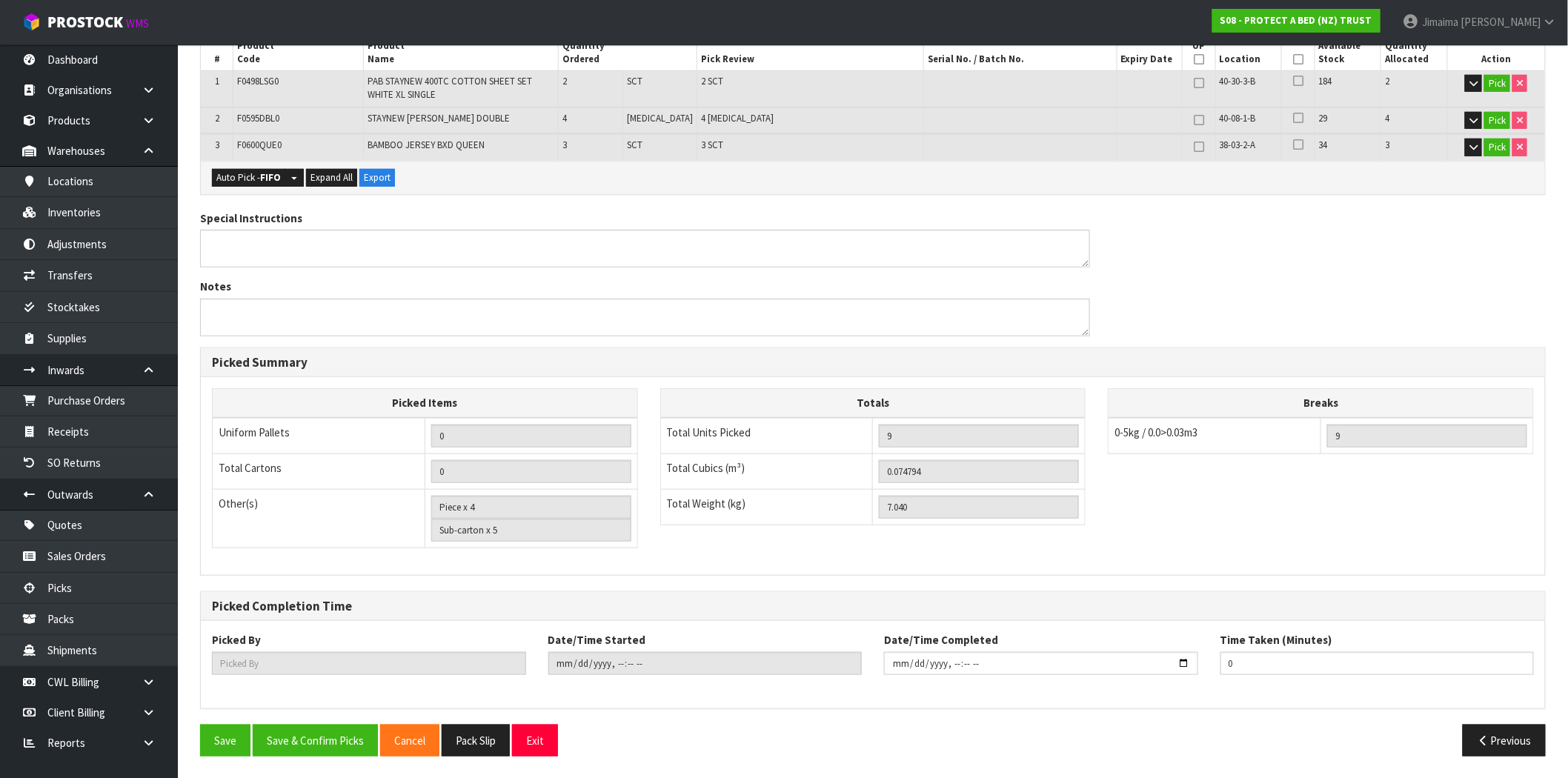
scroll to position [0, 0]
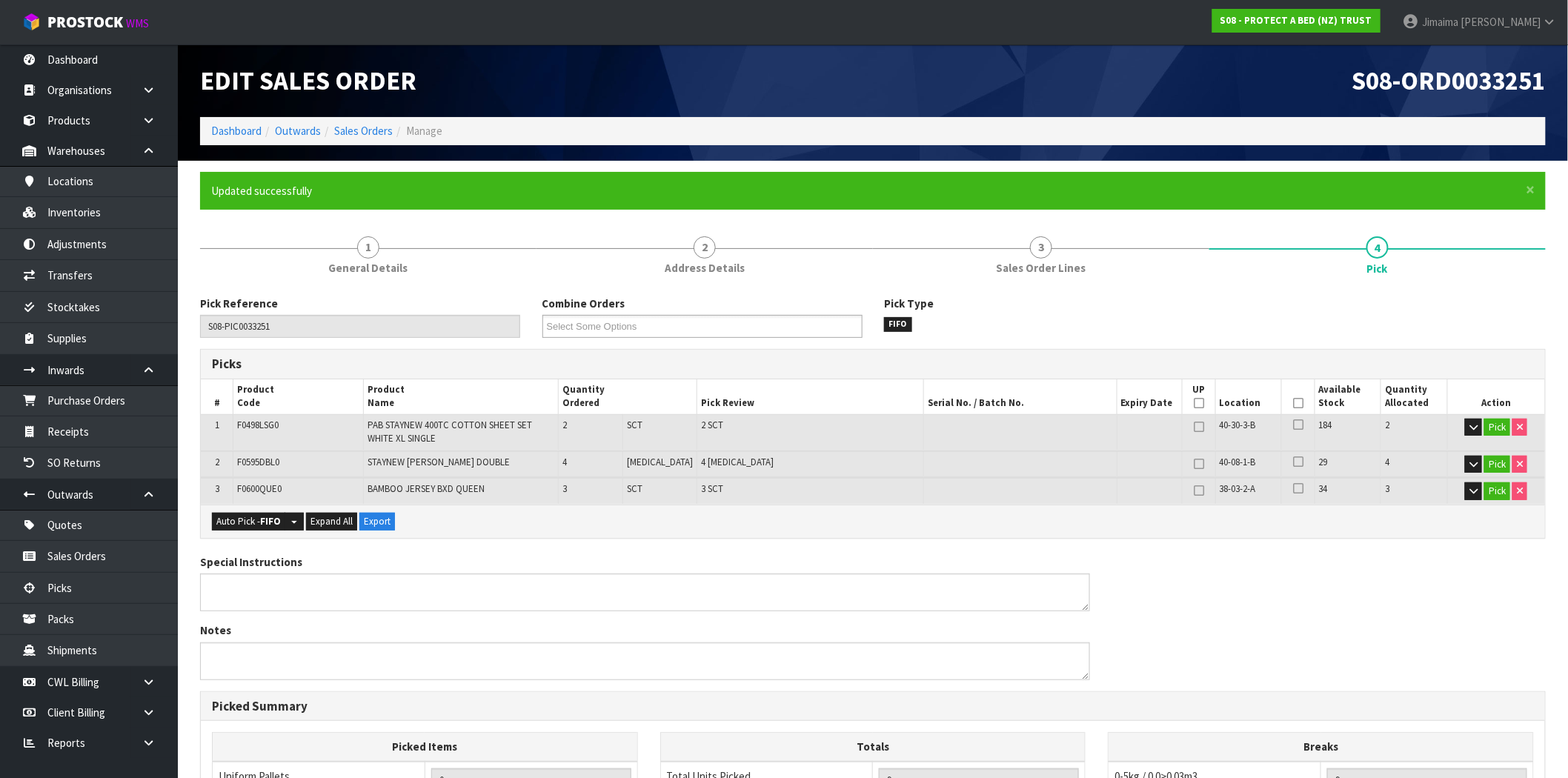
type input "Jimaima [PERSON_NAME]"
type input "2025-09-05T15:42:17"
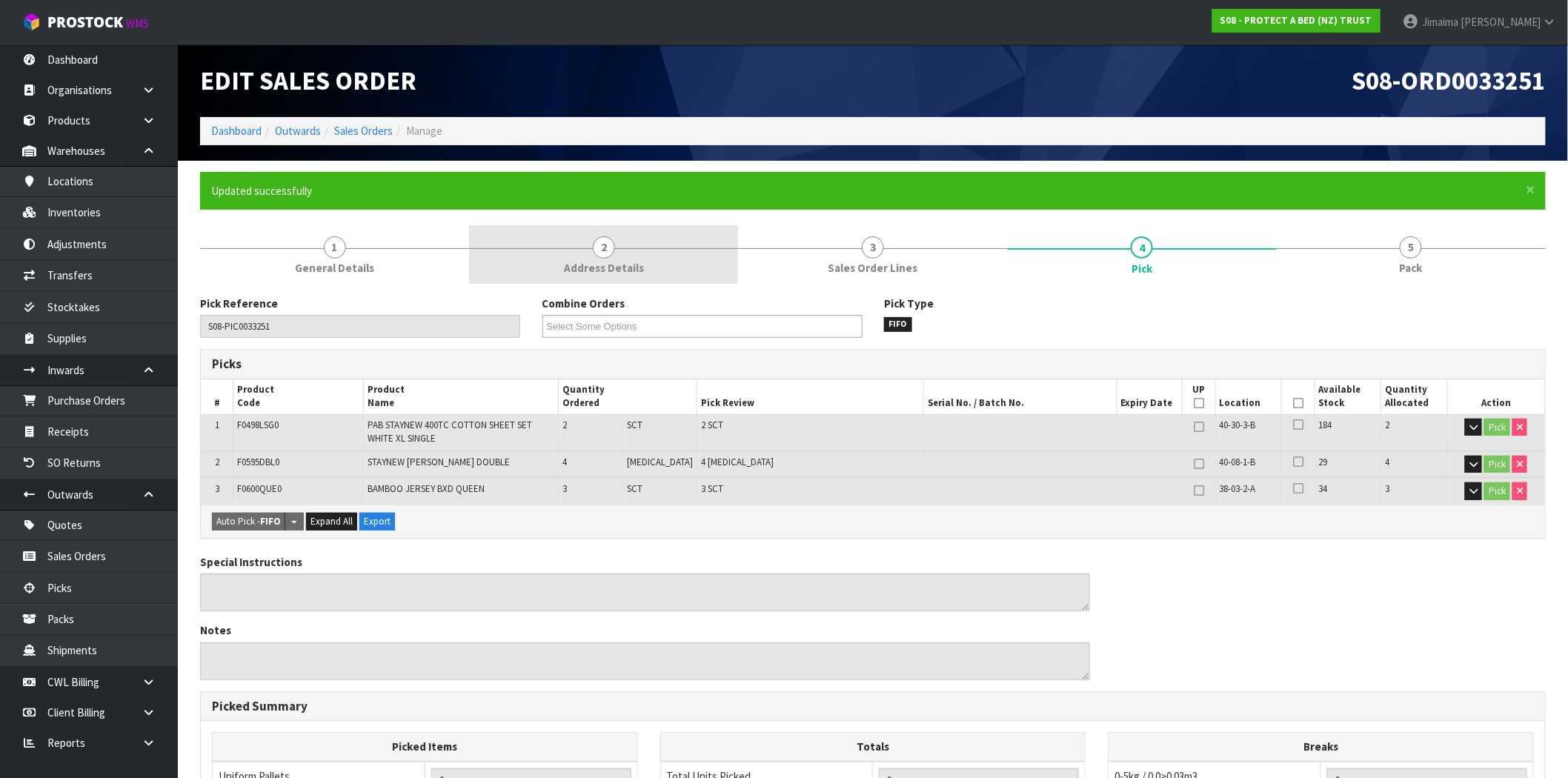
click at [609, 269] on span "Address Details" at bounding box center [604, 268] width 80 height 15
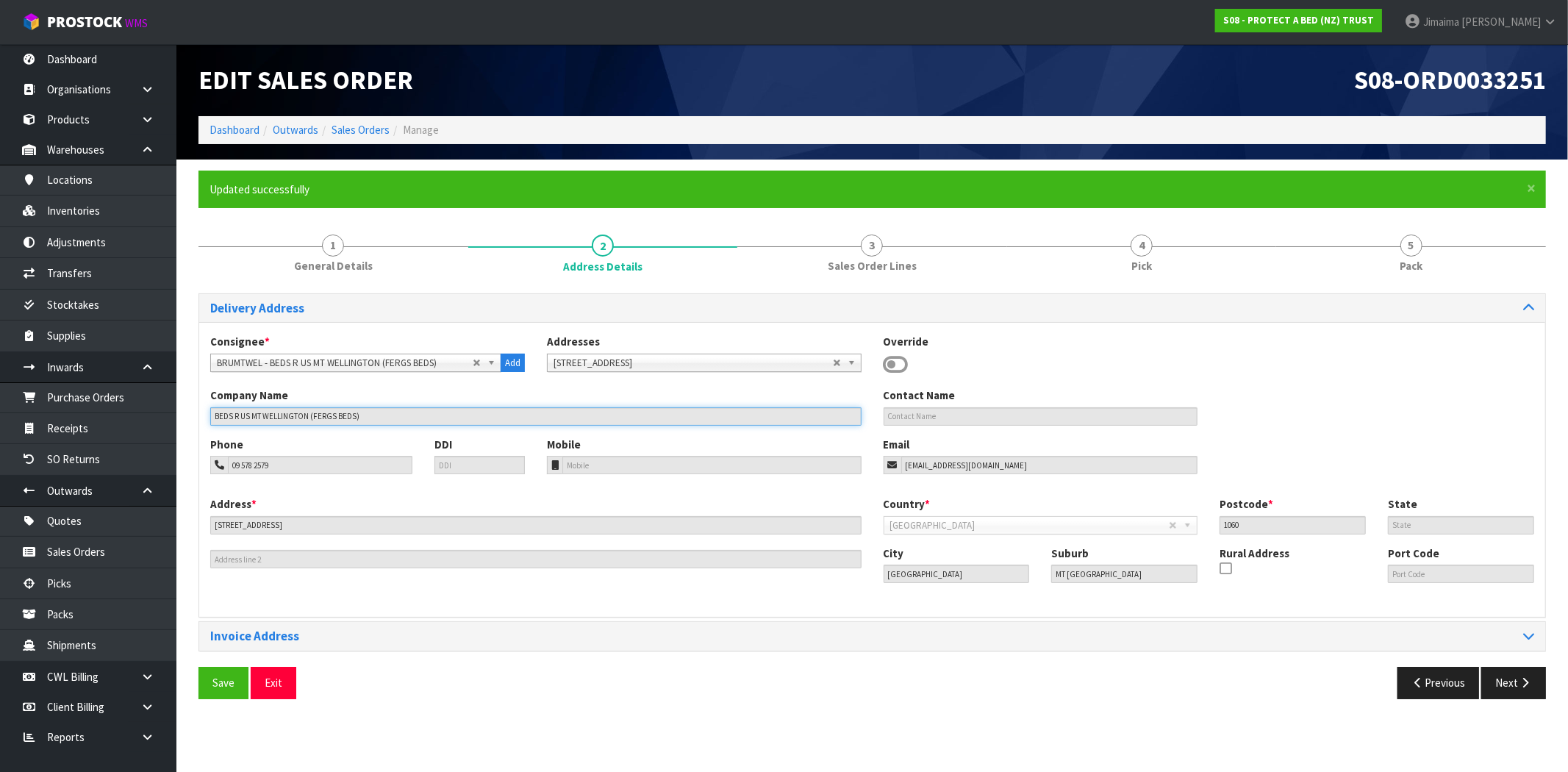
click at [178, 416] on section "× Close Updated successfully 1 General Details 2 Address Details 3 Sales Order …" at bounding box center [872, 441] width 1391 height 562
click at [370, 129] on link "Sales Orders" at bounding box center [360, 129] width 58 height 14
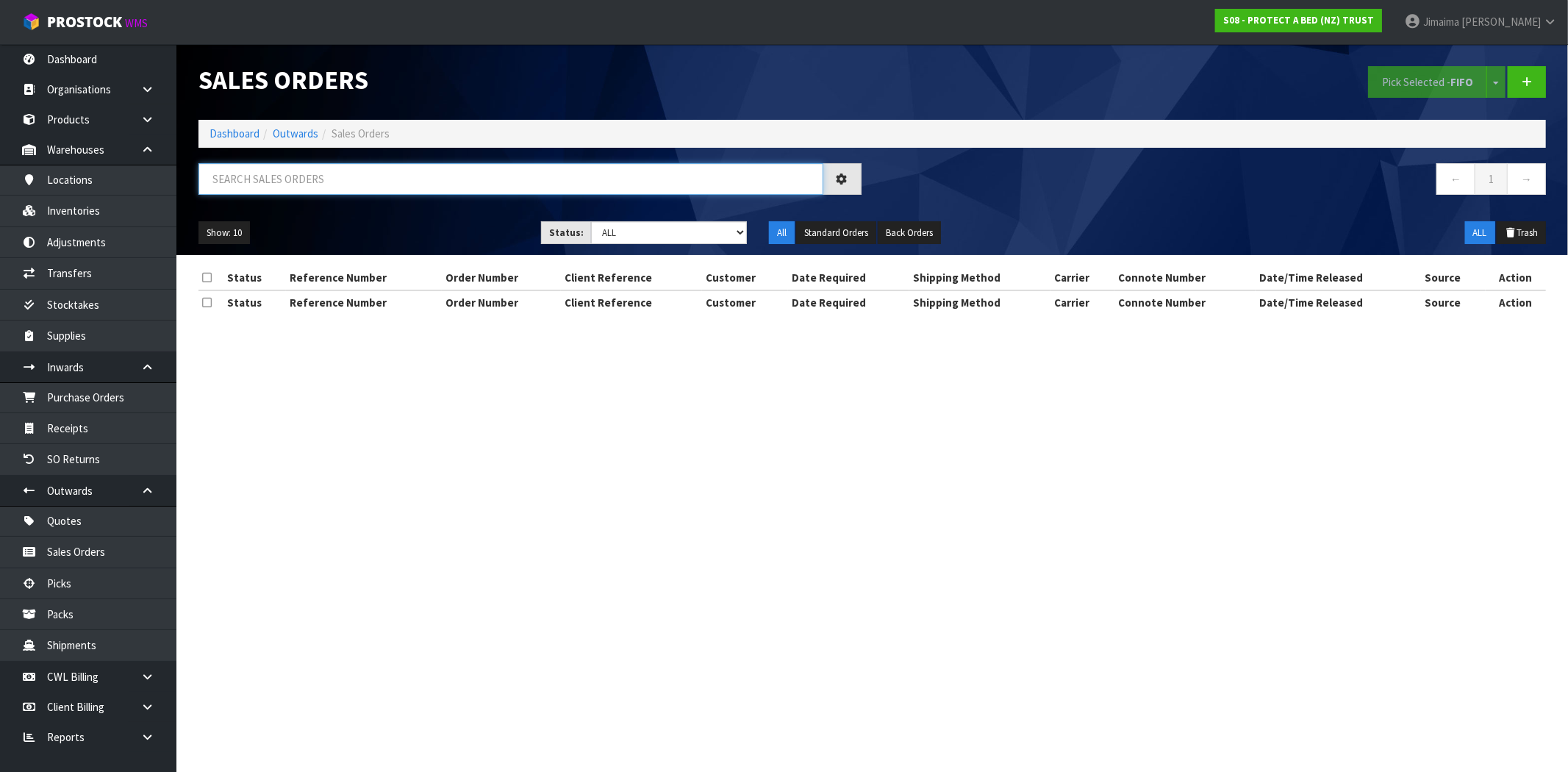
click at [359, 186] on input "text" at bounding box center [511, 179] width 625 height 32
paste input "BEDS R US MT WELLINGTON (FERGS BEDS)"
type input "BEDS R US MT WELLINGTON (FERGS BEDS)"
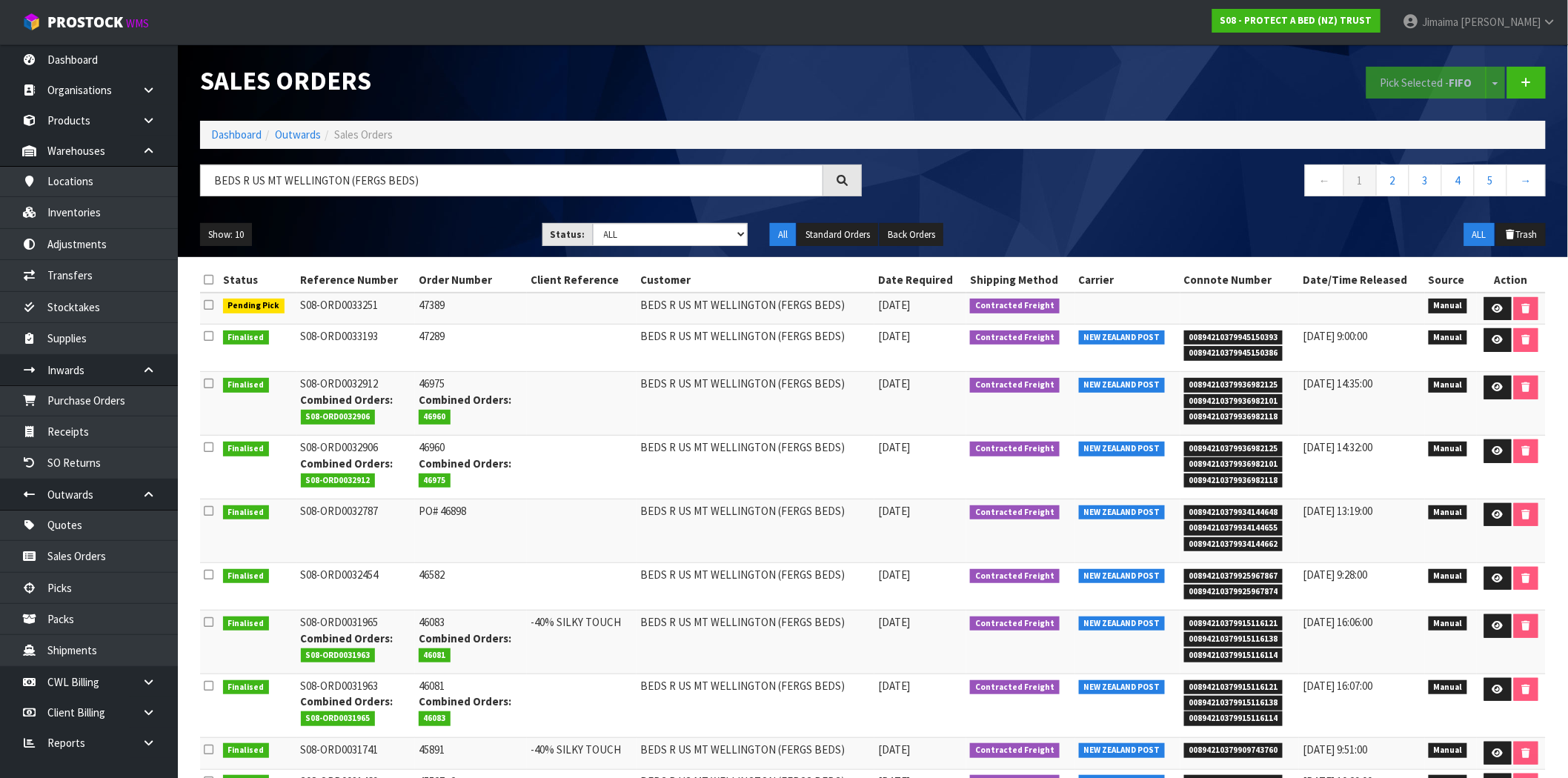
click at [395, 367] on td "S08-ORD0033193" at bounding box center [356, 348] width 118 height 48
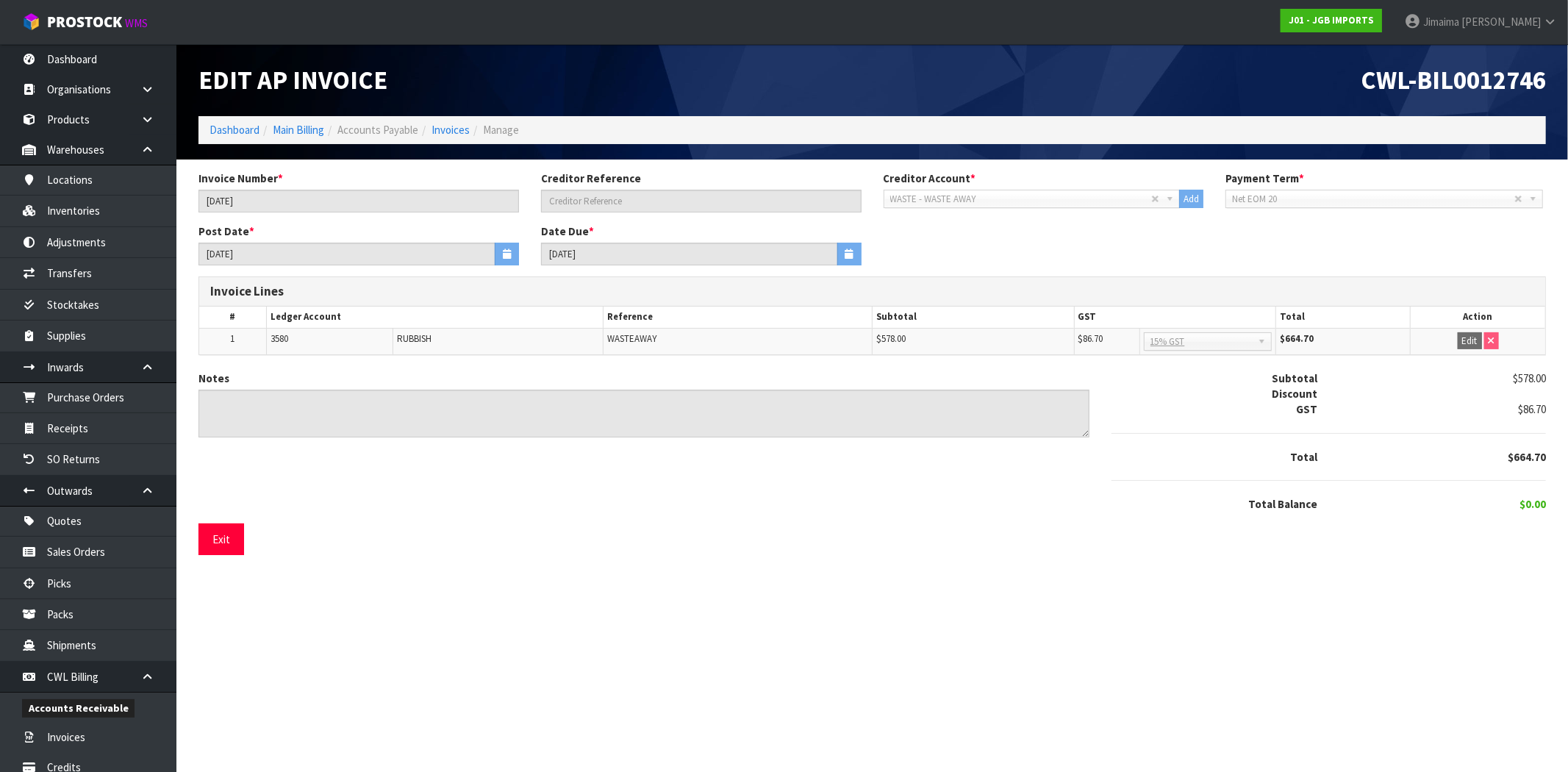
scroll to position [74, 0]
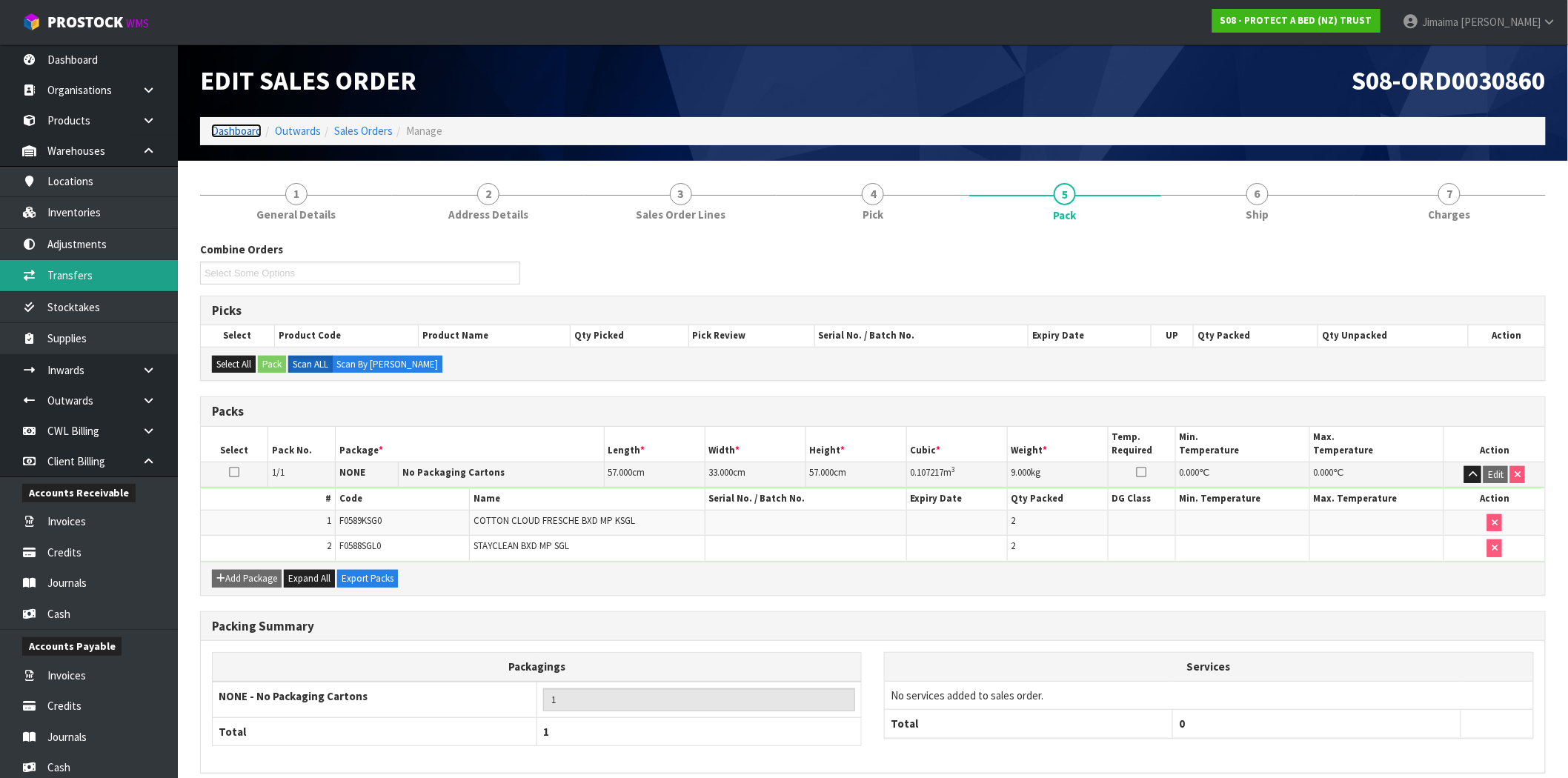
drag, startPoint x: 0, startPoint y: 0, endPoint x: 15, endPoint y: 241, distance: 241.5
click at [241, 127] on link "Dashboard" at bounding box center [236, 130] width 51 height 14
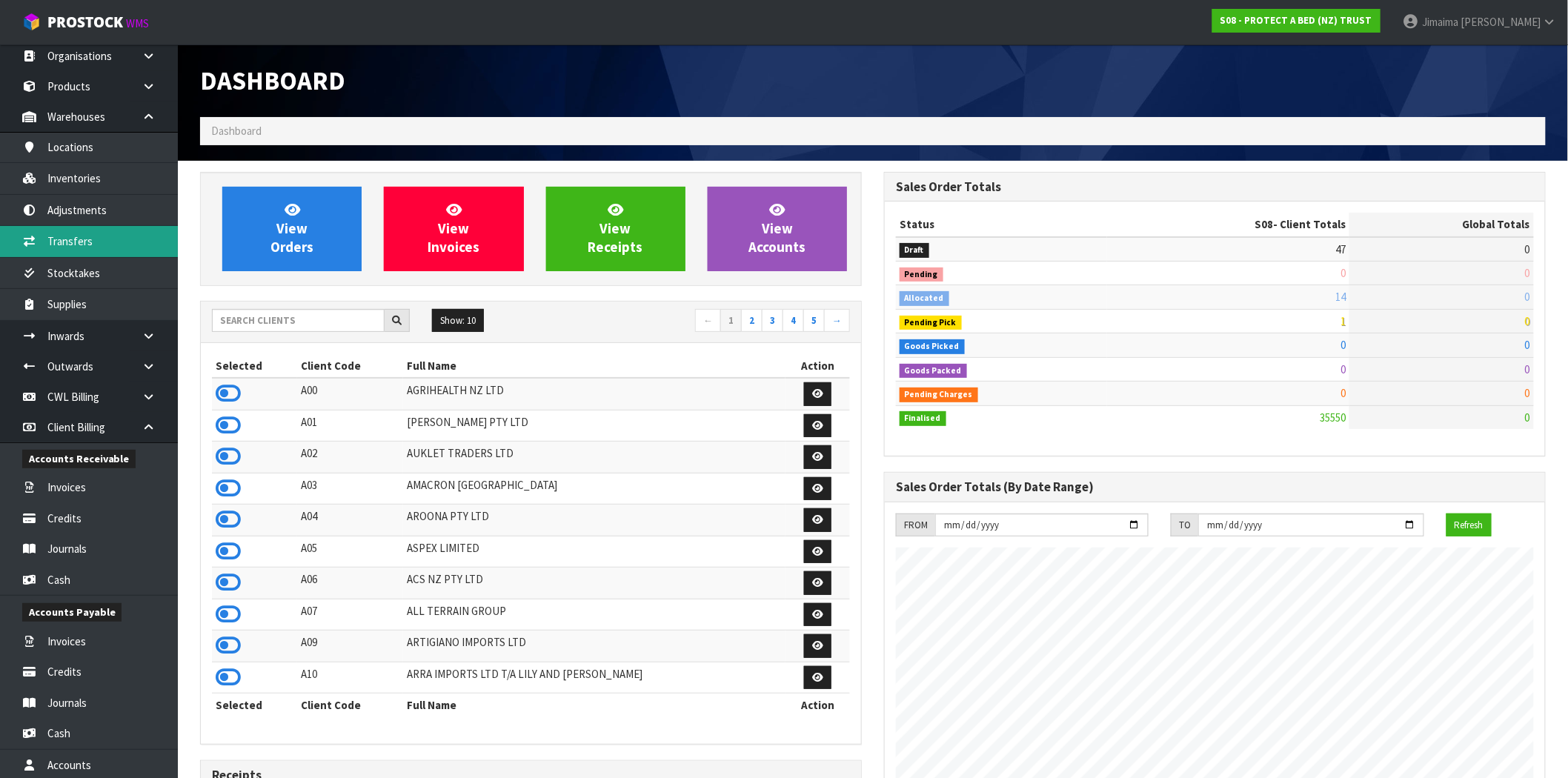
scroll to position [1122, 684]
click at [361, 193] on div "View Orders" at bounding box center [292, 229] width 161 height 84
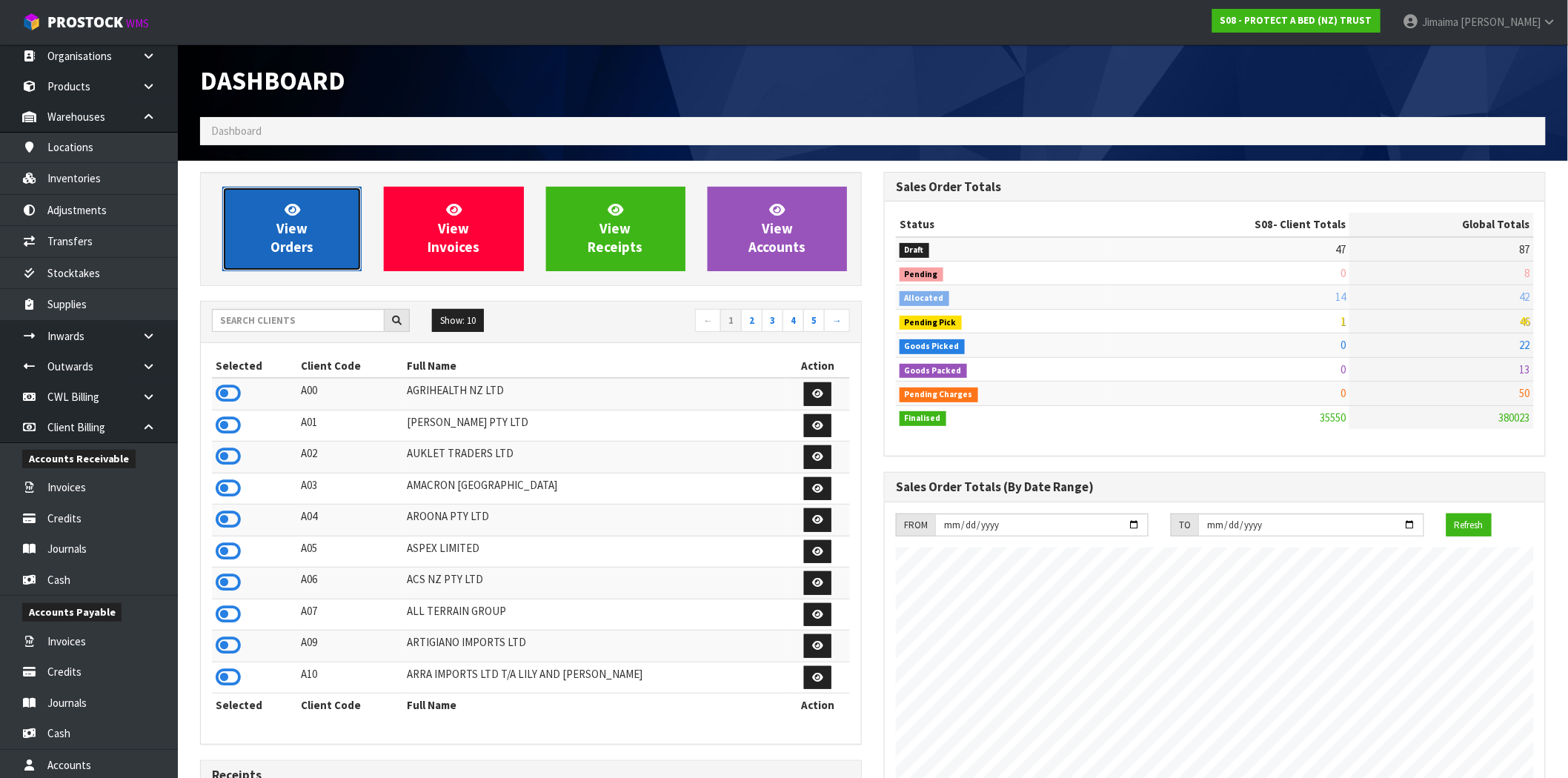
click at [290, 227] on span "View Orders" at bounding box center [292, 229] width 43 height 55
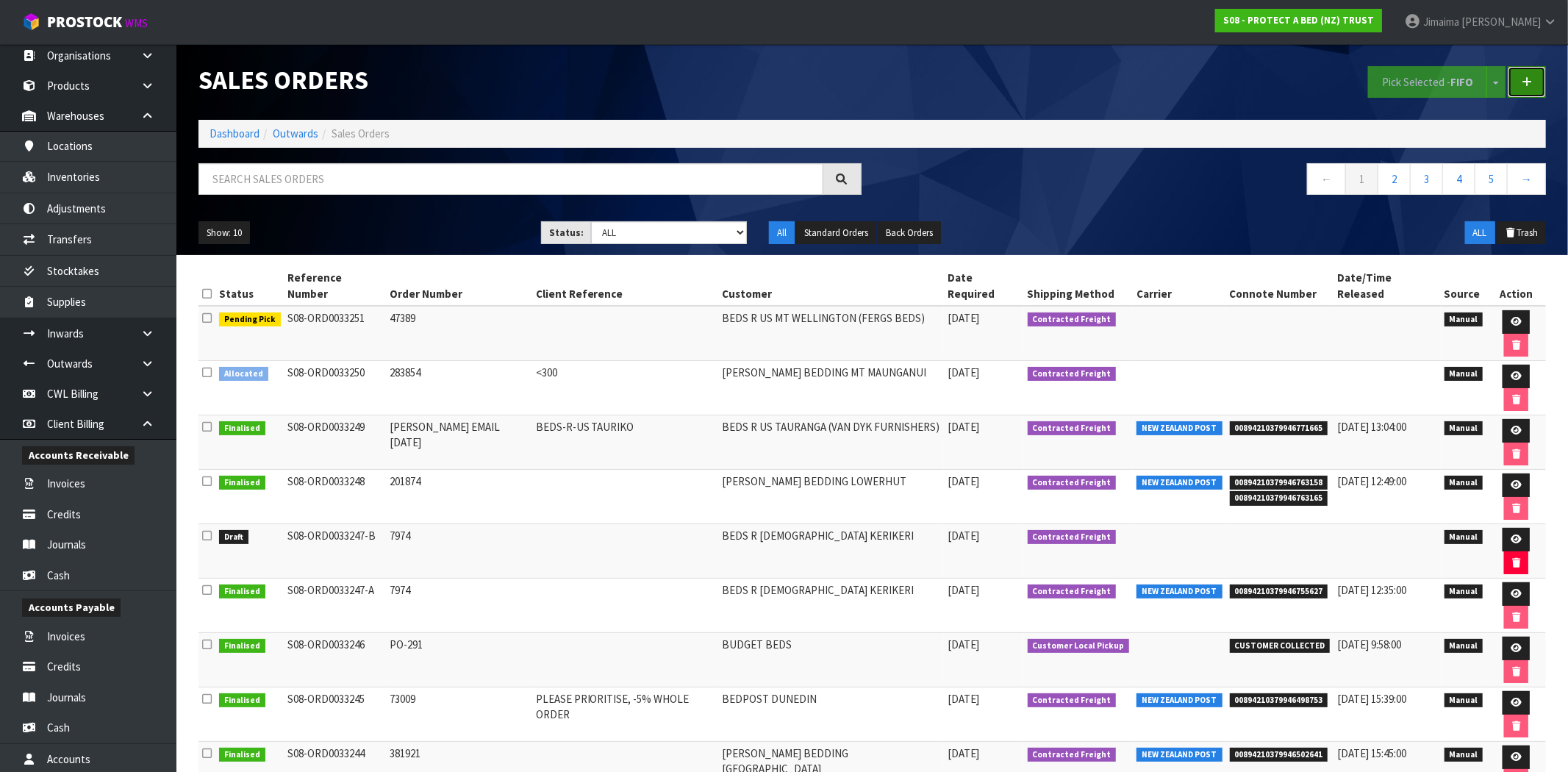
click at [1519, 90] on link at bounding box center [1526, 82] width 38 height 32
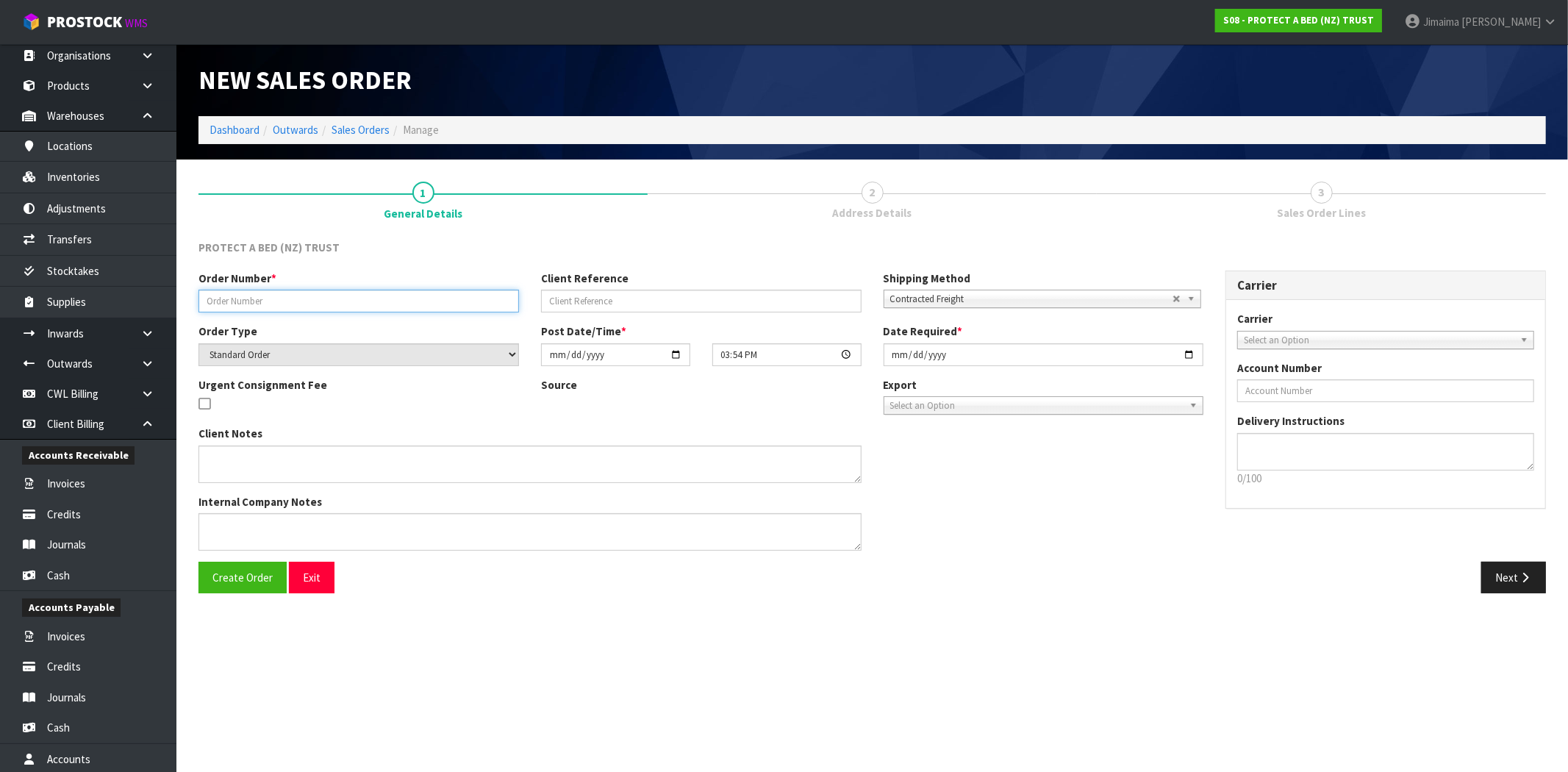
click at [297, 292] on input "text" at bounding box center [359, 301] width 320 height 23
paste input "KK5925ST"
type input "KK5925ST"
click at [247, 569] on button "Create Order" at bounding box center [243, 578] width 88 height 32
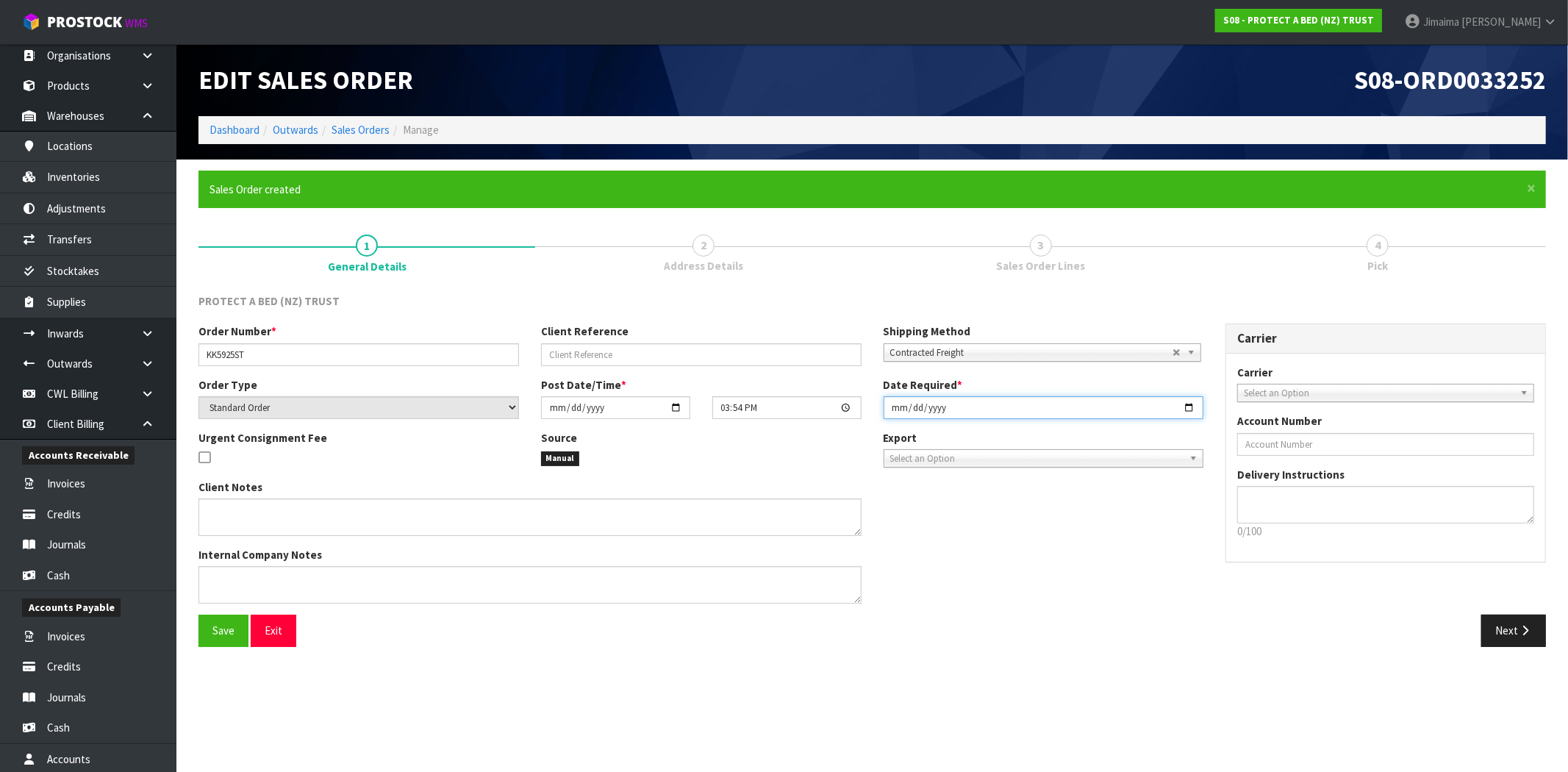
click at [1187, 403] on input "[DATE]" at bounding box center [1044, 407] width 320 height 23
type input "[DATE]"
click at [230, 629] on span "Save" at bounding box center [223, 630] width 22 height 14
click at [1509, 629] on button "Next" at bounding box center [1513, 630] width 65 height 32
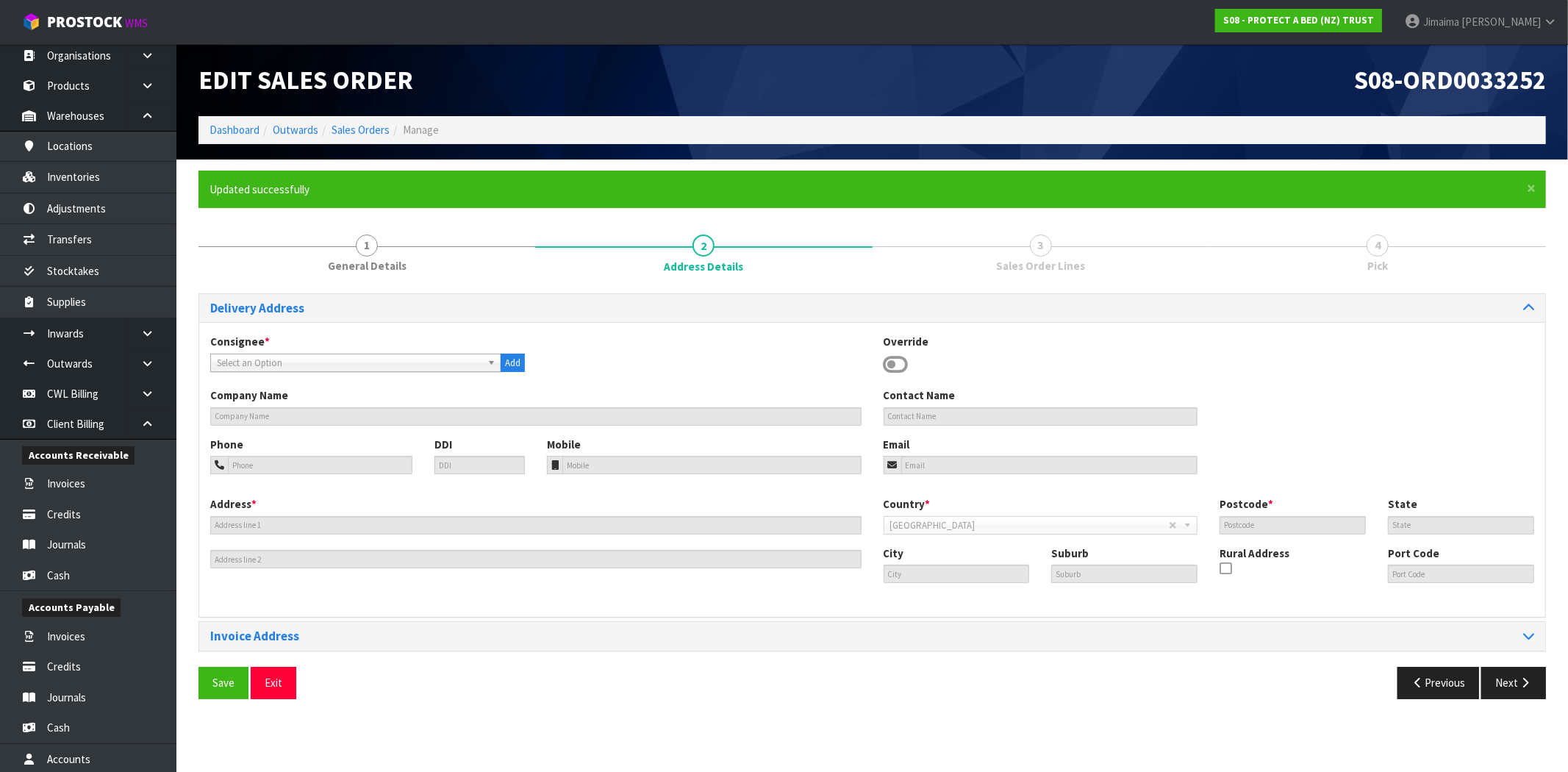
click at [314, 364] on span "Select an Option" at bounding box center [349, 362] width 265 height 18
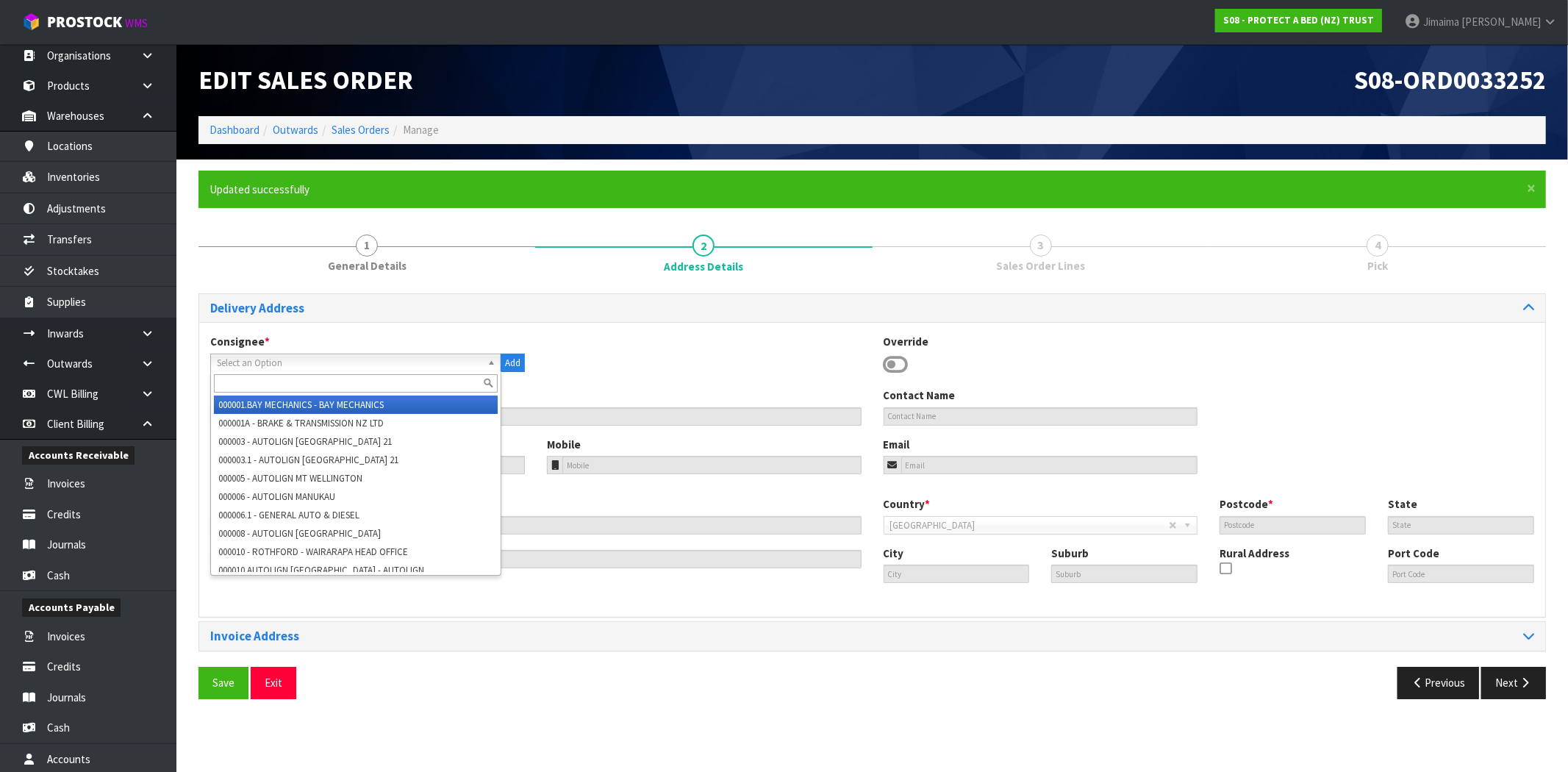
click at [292, 377] on input "text" at bounding box center [355, 383] width 284 height 18
type input "b"
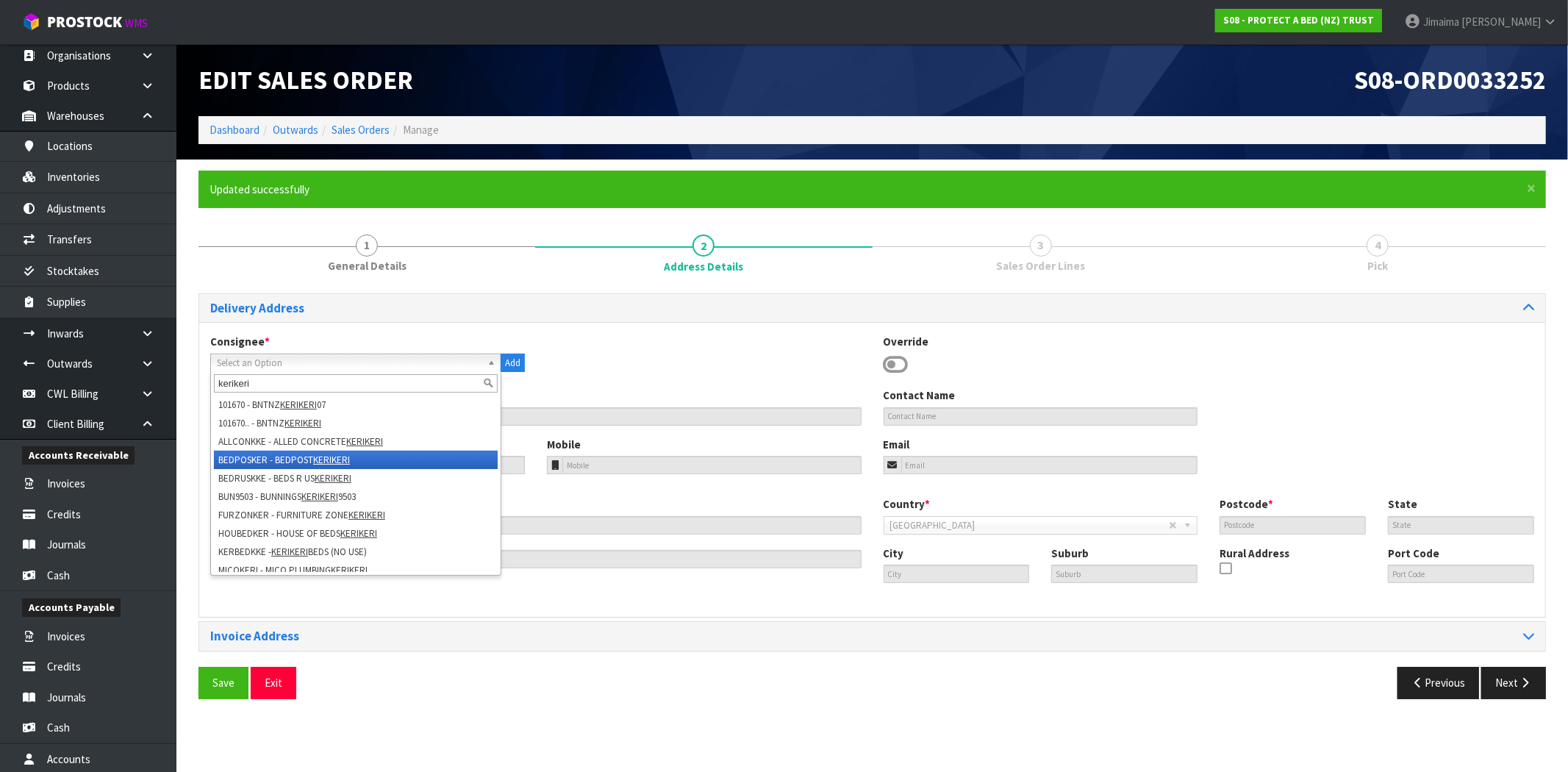
type input "kerikeri"
click at [452, 456] on li "BEDPOSKER - BEDPOST KERIKERI" at bounding box center [355, 460] width 284 height 18
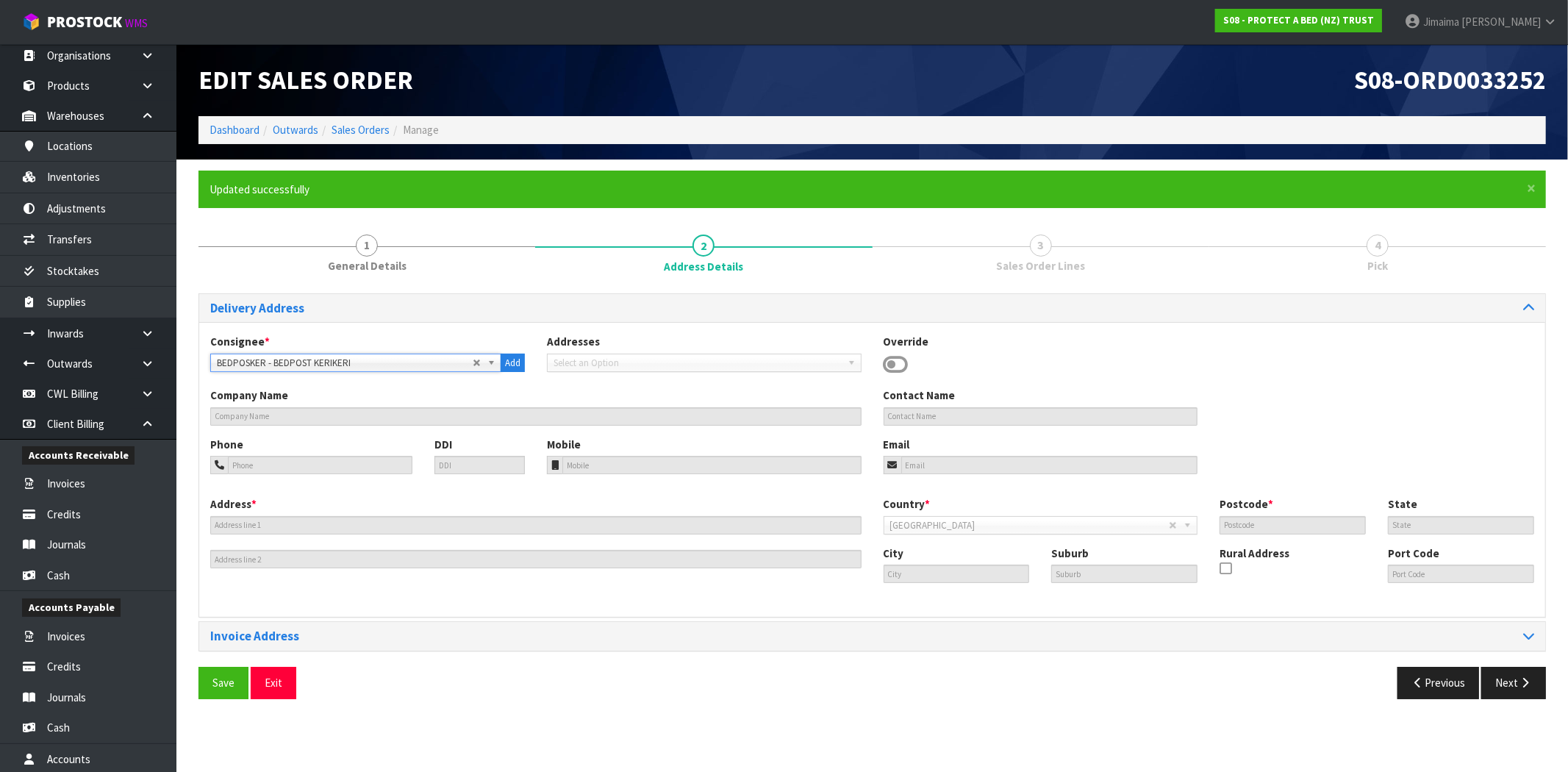
type input "BEDPOST KERIKERI"
type input "09 442 50 25"
type input "021 061 1651"
type input "[EMAIL_ADDRESS][DOMAIN_NAME]"
type input "[STREET_ADDRESS]"
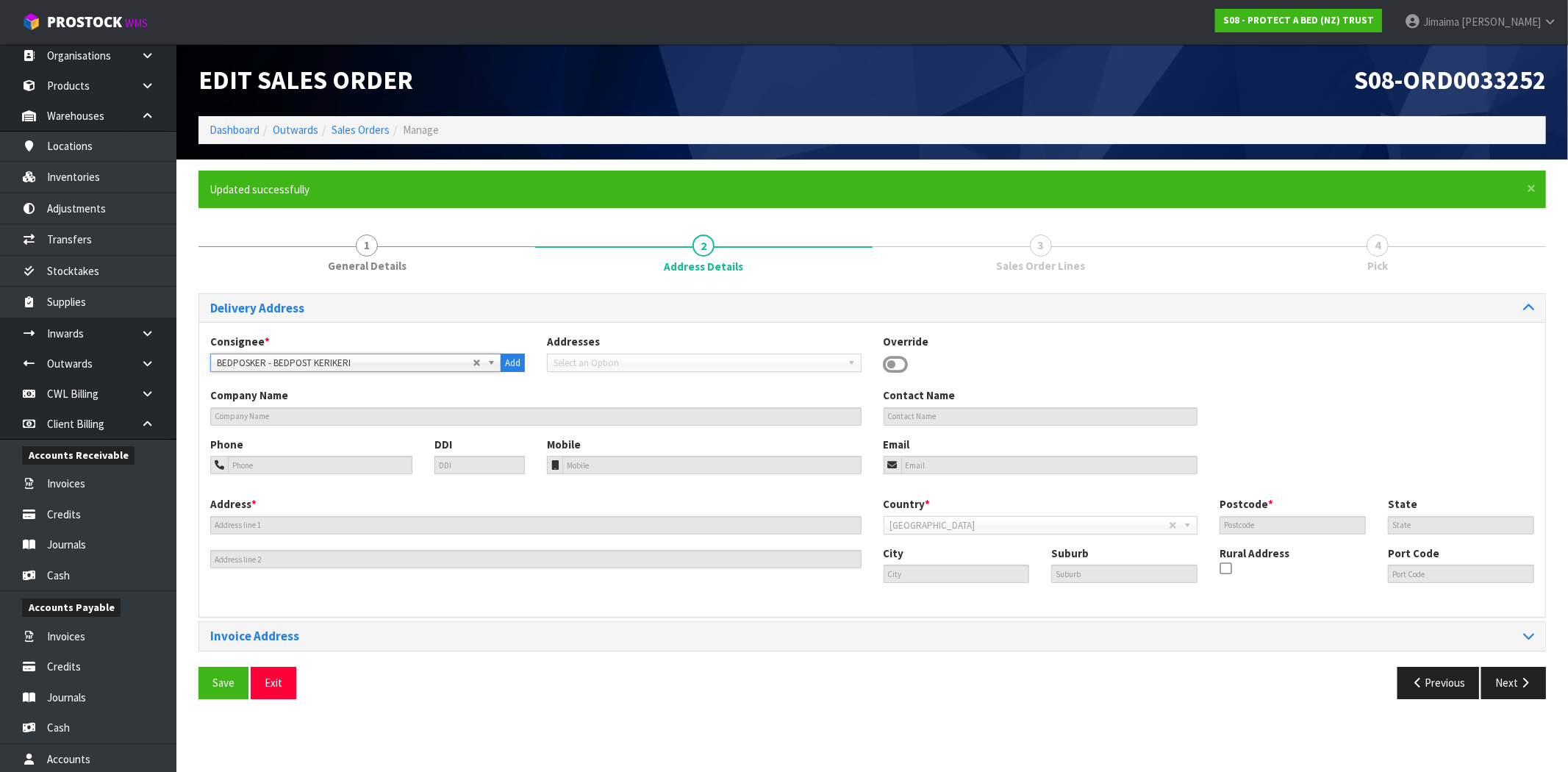
type input "INVOICES ARE TO BE EMAILED TO [EMAIL_ADDRESS][DOMAIN_NAME] AT THIS STAGE - NOT …"
type input "0230"
type input "WAIPAPA"
type input "KERIKERI"
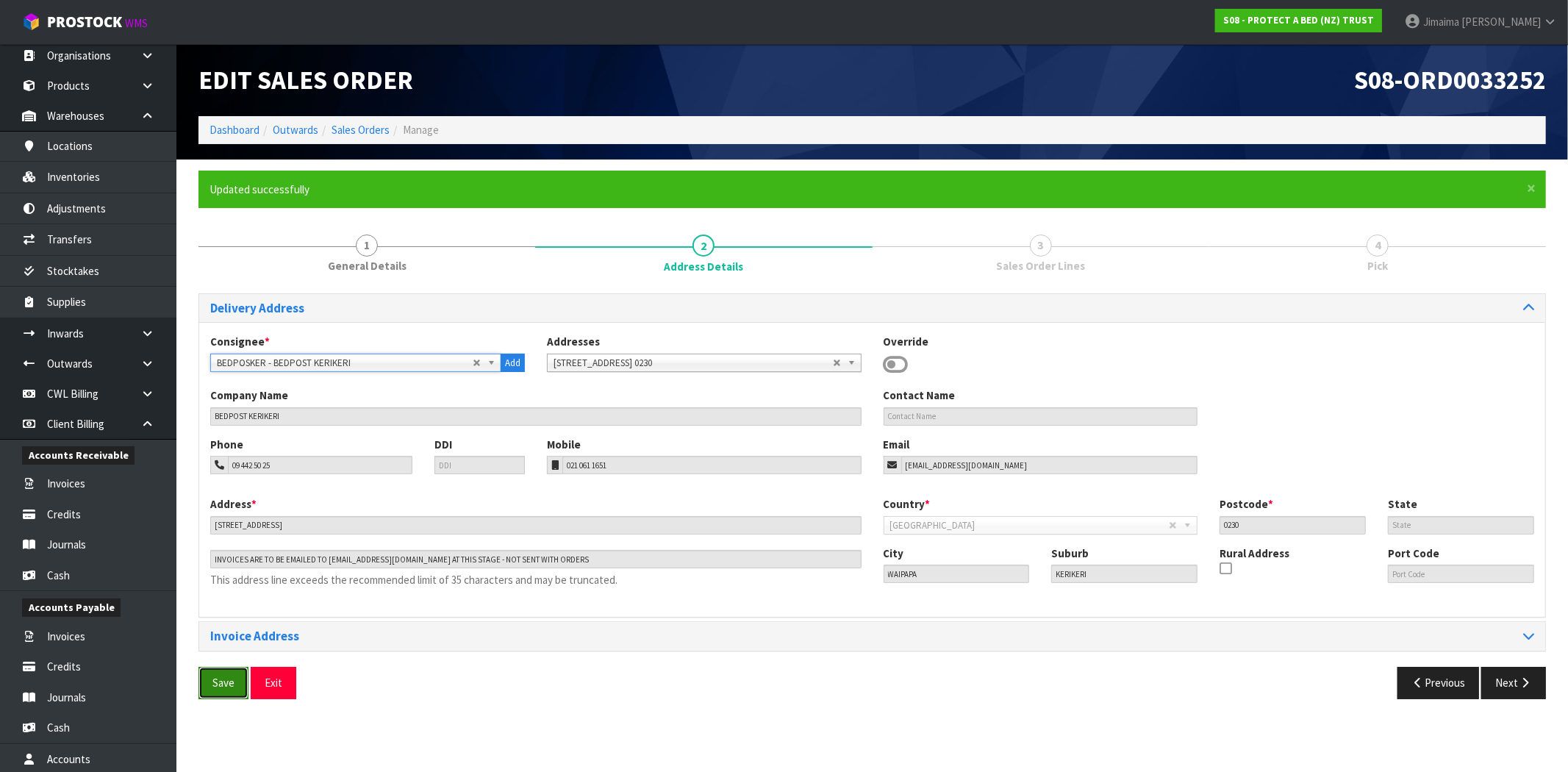
click at [218, 687] on span "Save" at bounding box center [223, 682] width 22 height 14
drag, startPoint x: 575, startPoint y: 563, endPoint x: 203, endPoint y: 560, distance: 372.0
click at [203, 560] on div "Address * [STREET_ADDRESS] This address line exceeds the recommended limit of 3…" at bounding box center [536, 545] width 673 height 98
click at [526, 607] on div "Consignee * 000001.BAY MECHANICS - BAY MECHANICS 000001A - BRAKE & TRANSMISSION…" at bounding box center [872, 469] width 1346 height 295
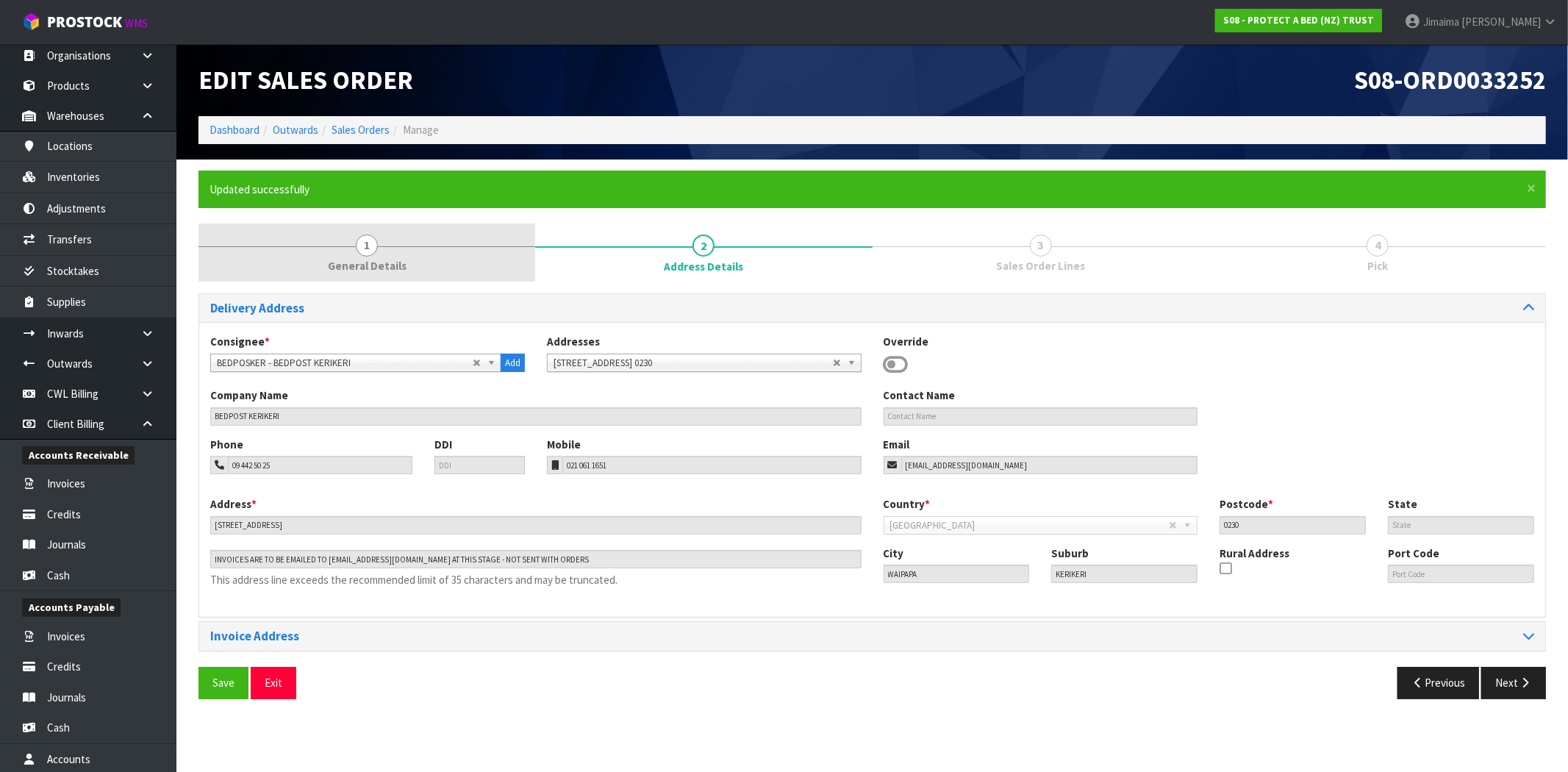
click at [457, 238] on link "1 General Details" at bounding box center [367, 253] width 336 height 58
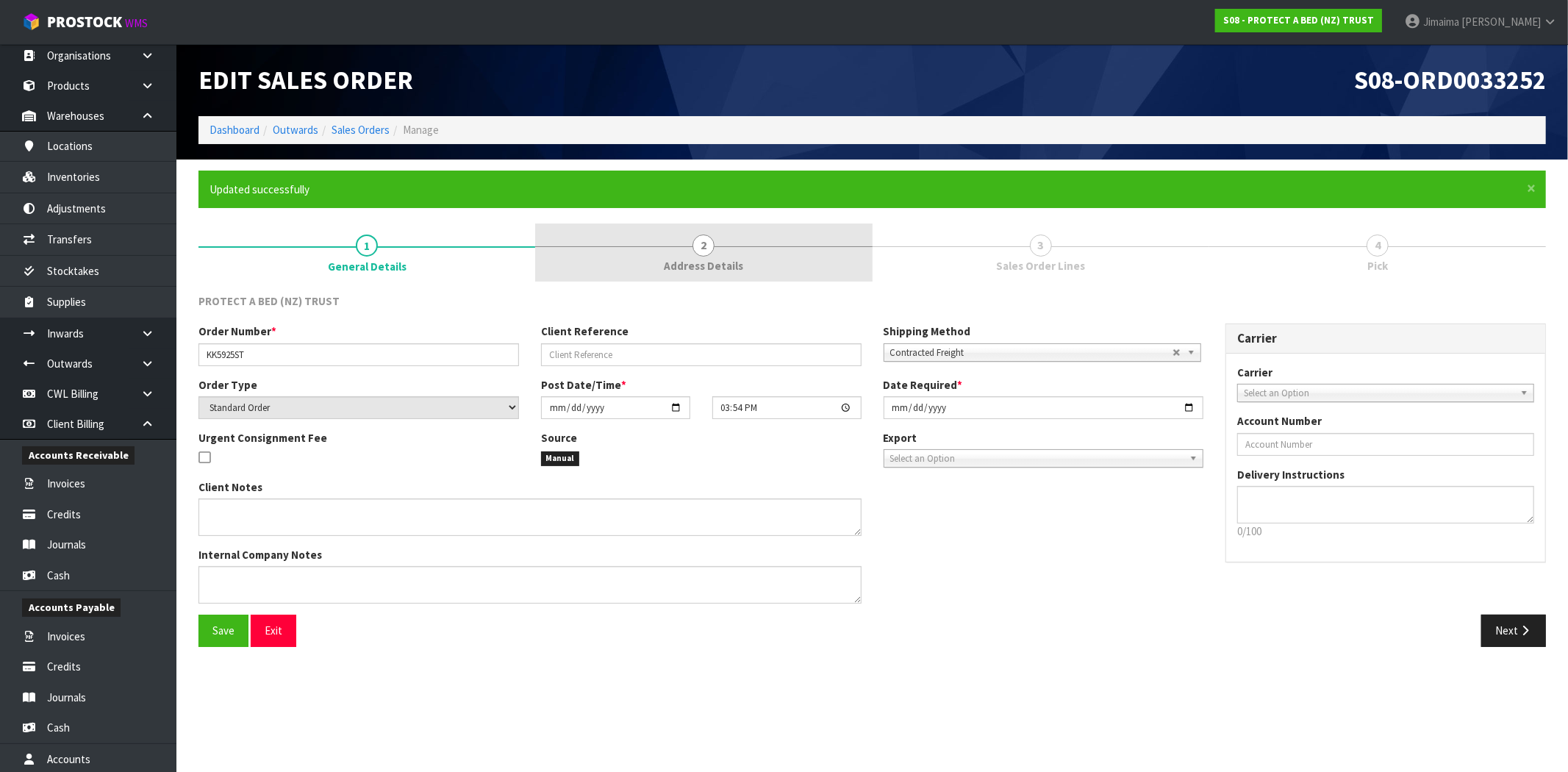
click at [753, 240] on link "2 Address Details" at bounding box center [703, 253] width 336 height 58
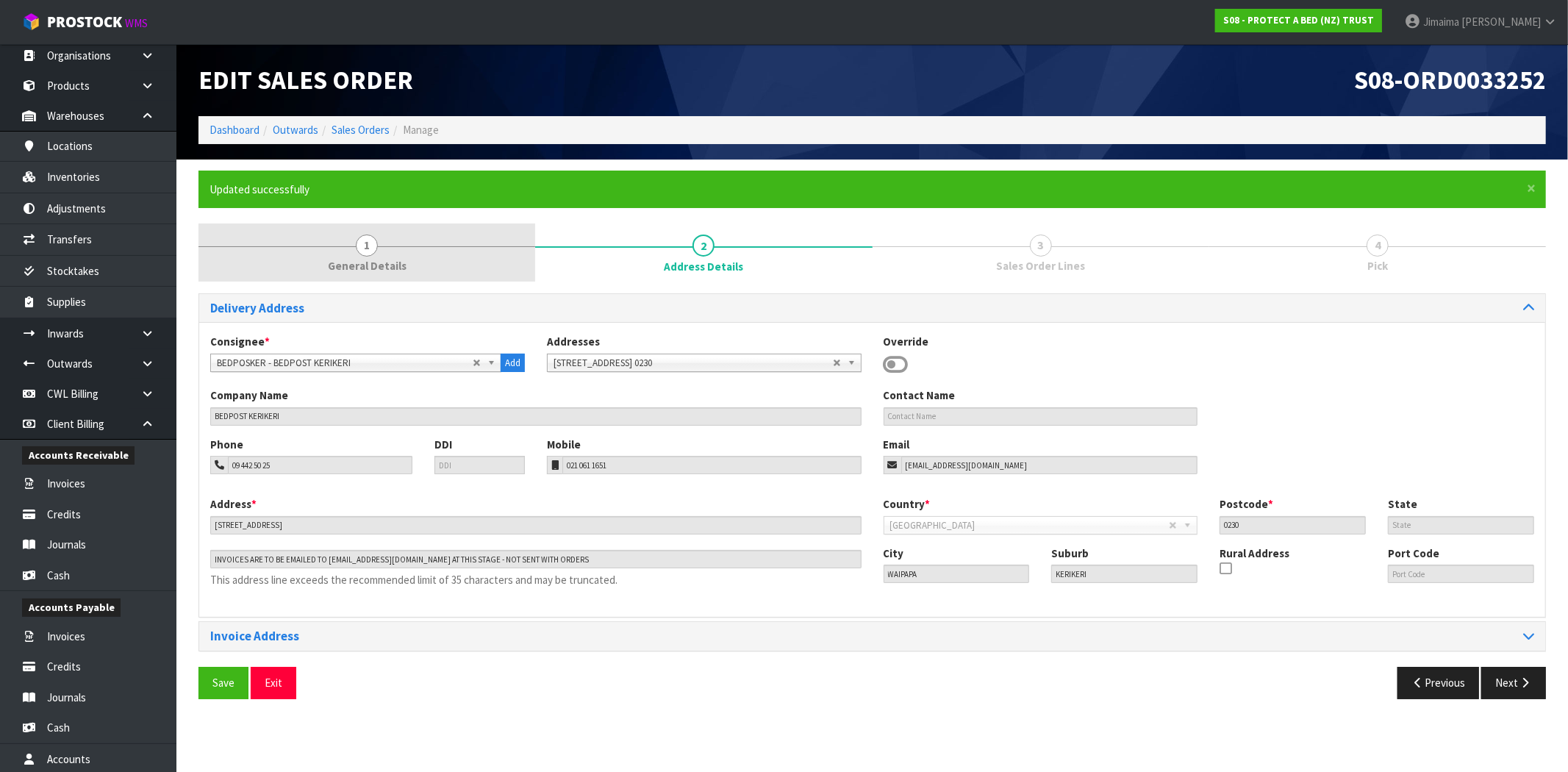
click at [489, 240] on link "1 General Details" at bounding box center [367, 253] width 336 height 58
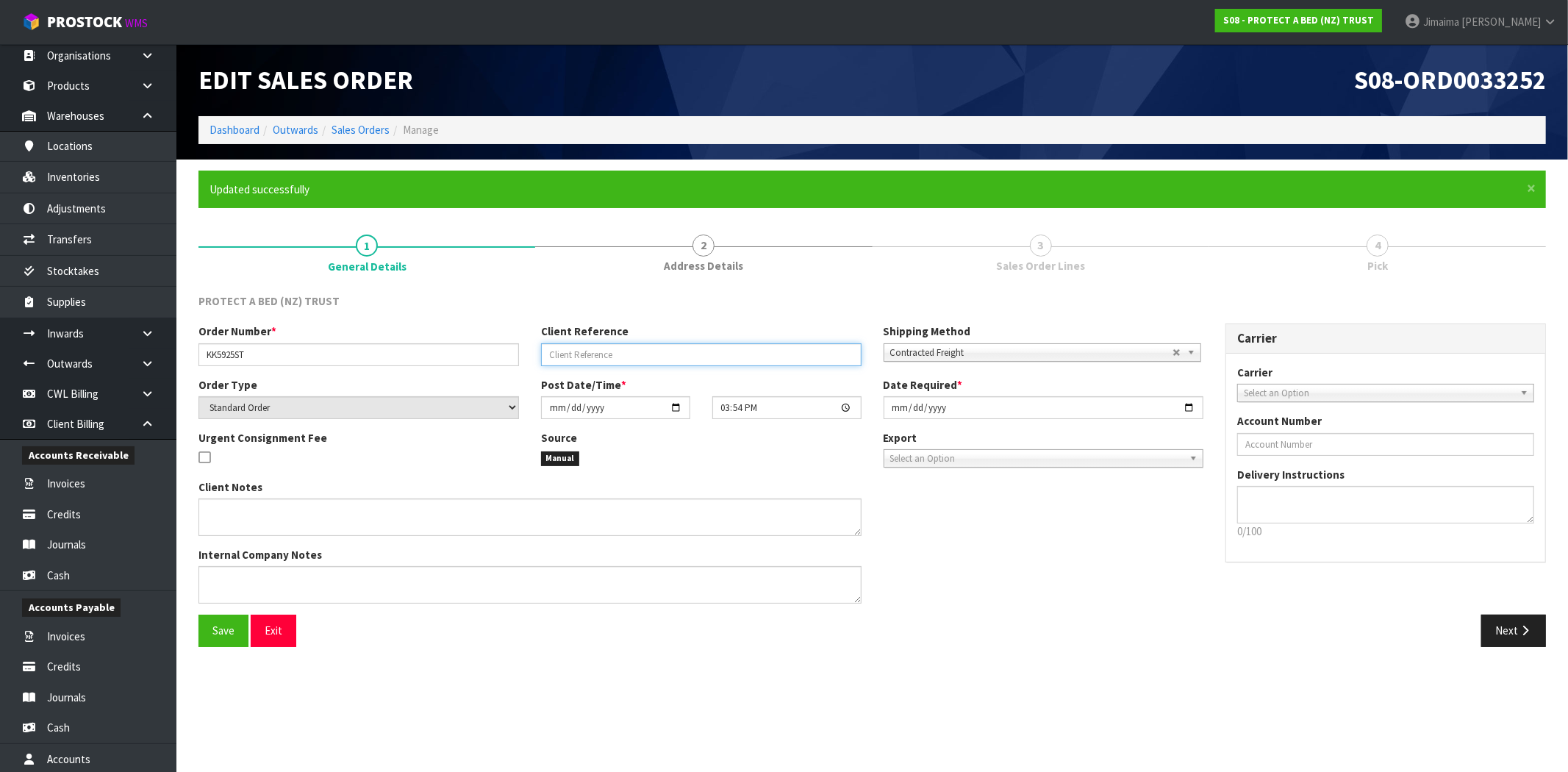
click at [591, 356] on input "text" at bounding box center [701, 355] width 320 height 23
type input "-5% WHOLE ORDER"
click at [237, 621] on button "Save" at bounding box center [224, 630] width 50 height 32
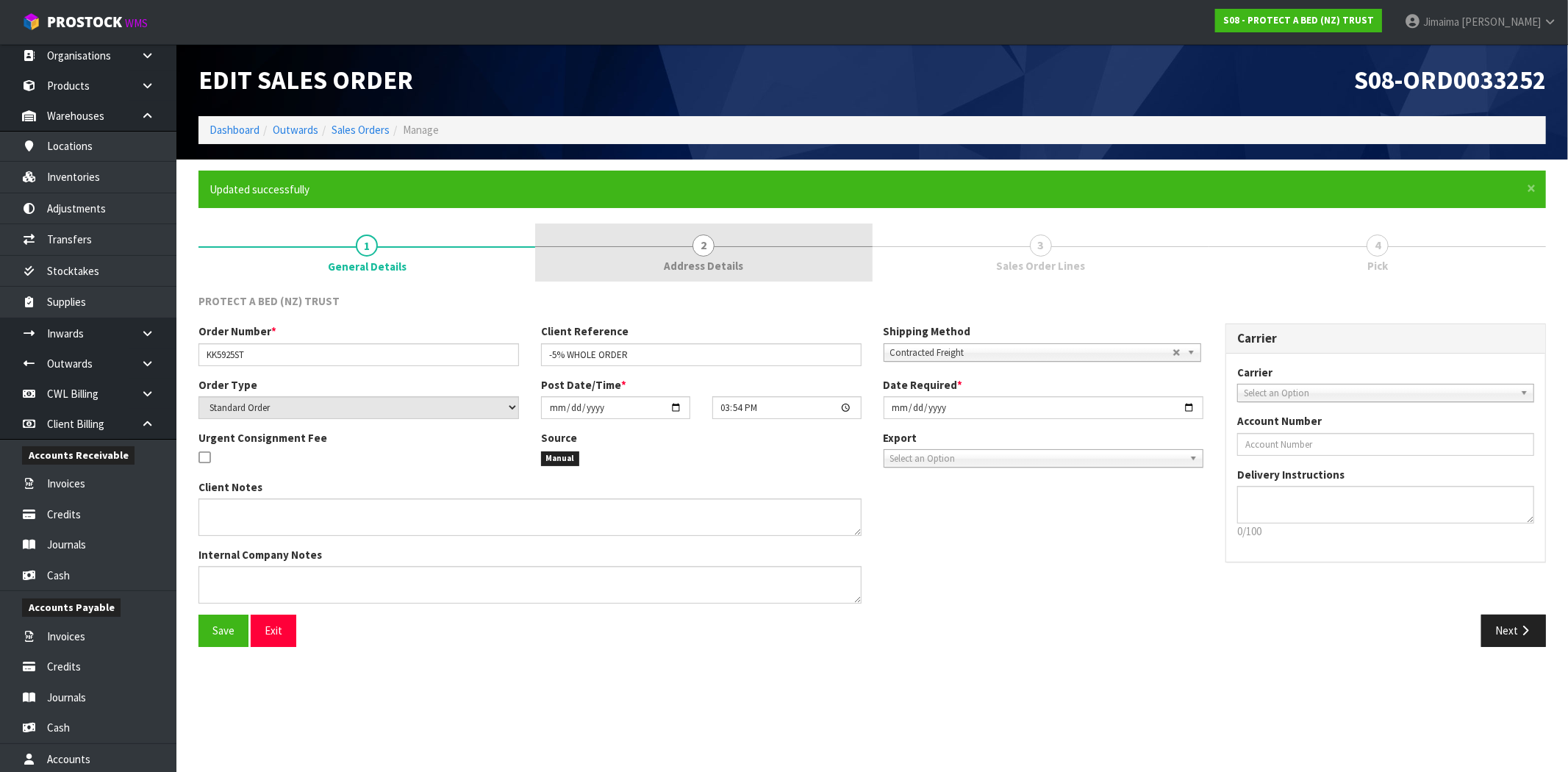
click at [694, 263] on span "Address Details" at bounding box center [703, 266] width 79 height 15
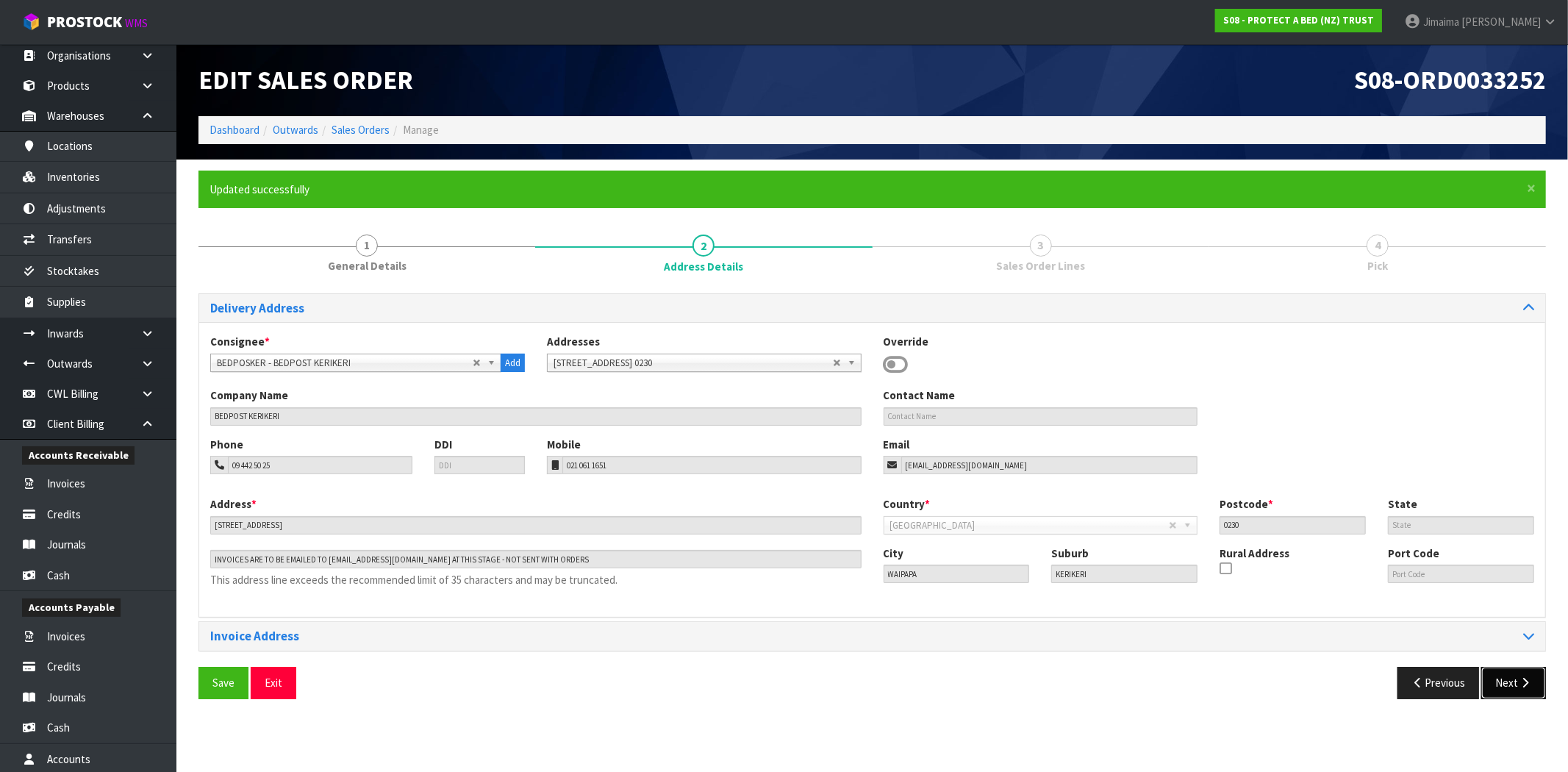
drag, startPoint x: 1511, startPoint y: 673, endPoint x: 1222, endPoint y: 555, distance: 312.2
click at [1511, 674] on button "Next" at bounding box center [1513, 683] width 65 height 32
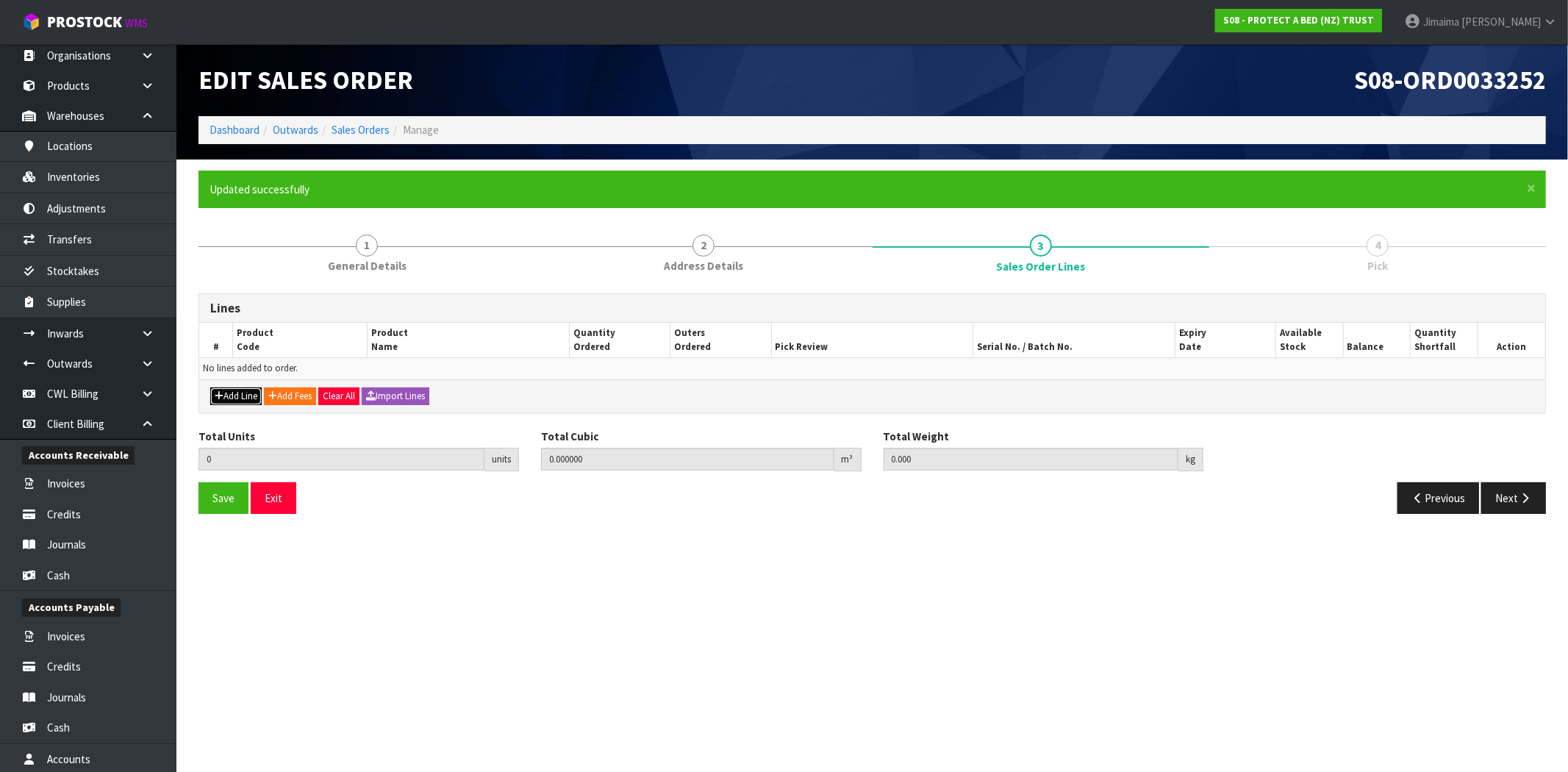
click at [260, 391] on button "Add Line" at bounding box center [236, 396] width 52 height 18
type input "0"
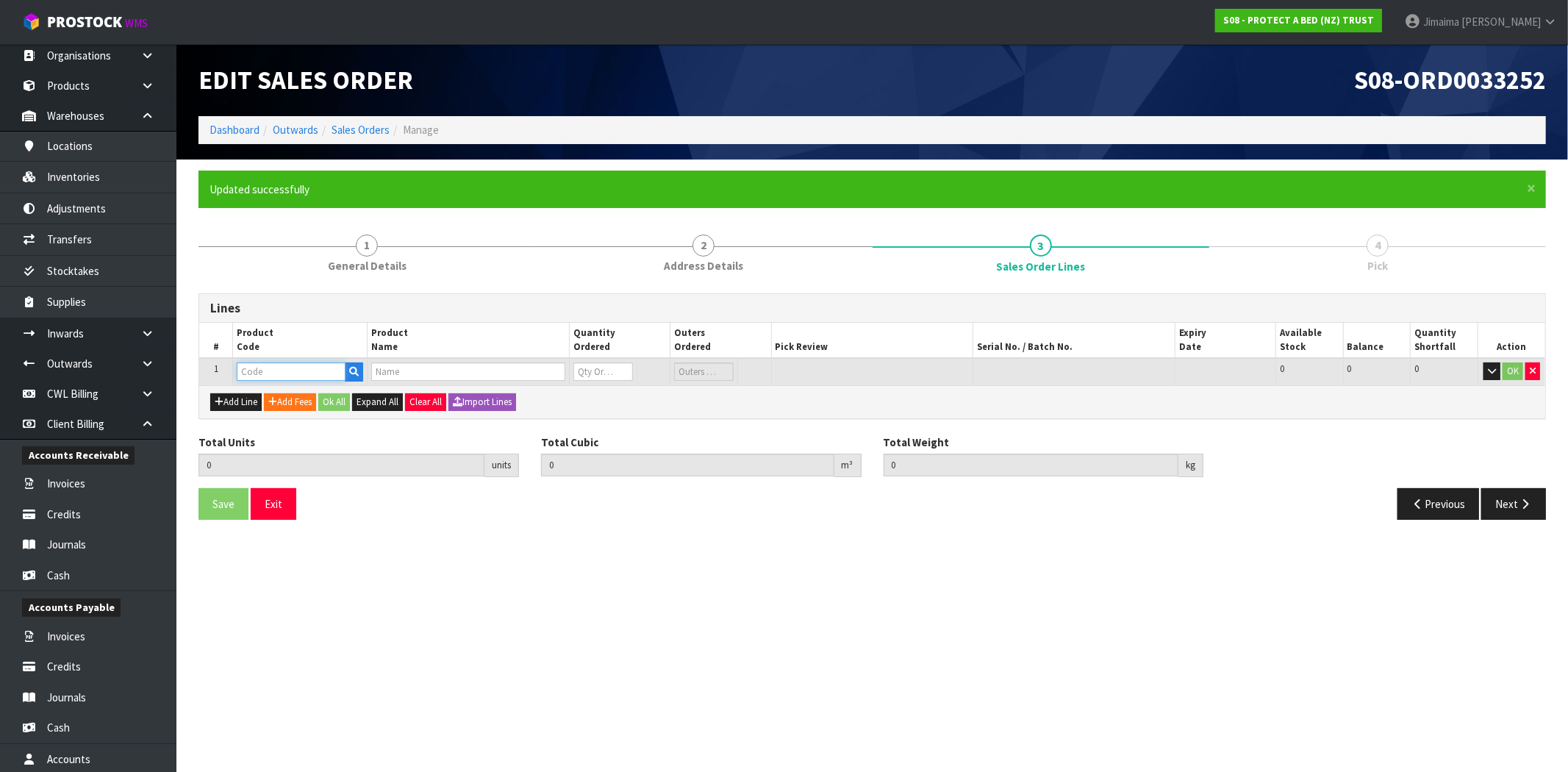
click at [284, 375] on input "text" at bounding box center [291, 372] width 109 height 18
click at [250, 400] on button "Add Line" at bounding box center [236, 402] width 52 height 18
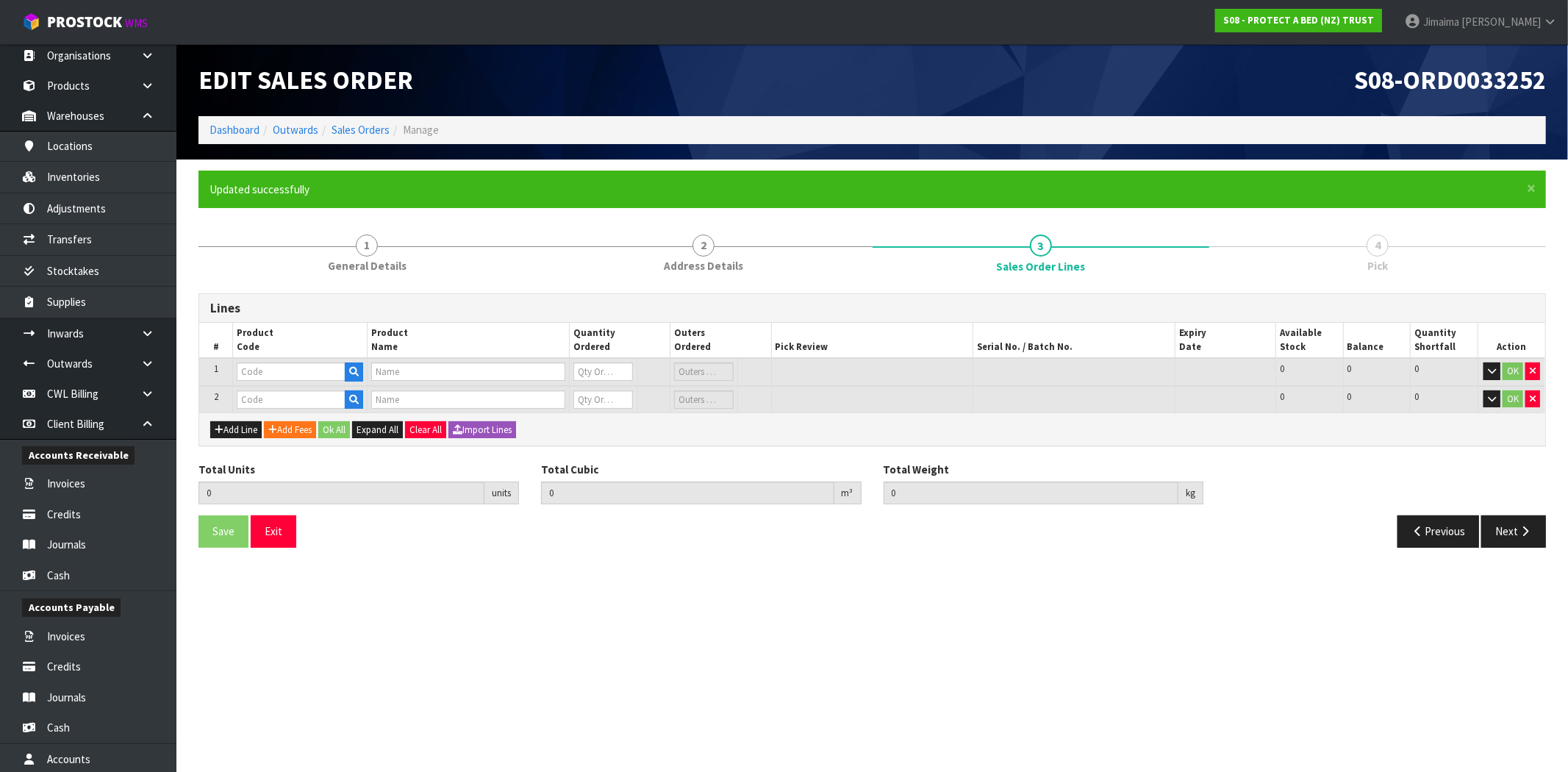
click at [245, 413] on div "Add Line Add Fees Ok All Expand All Clear All Import Lines" at bounding box center [872, 429] width 1346 height 33
click at [238, 424] on button "Add Line" at bounding box center [236, 429] width 52 height 18
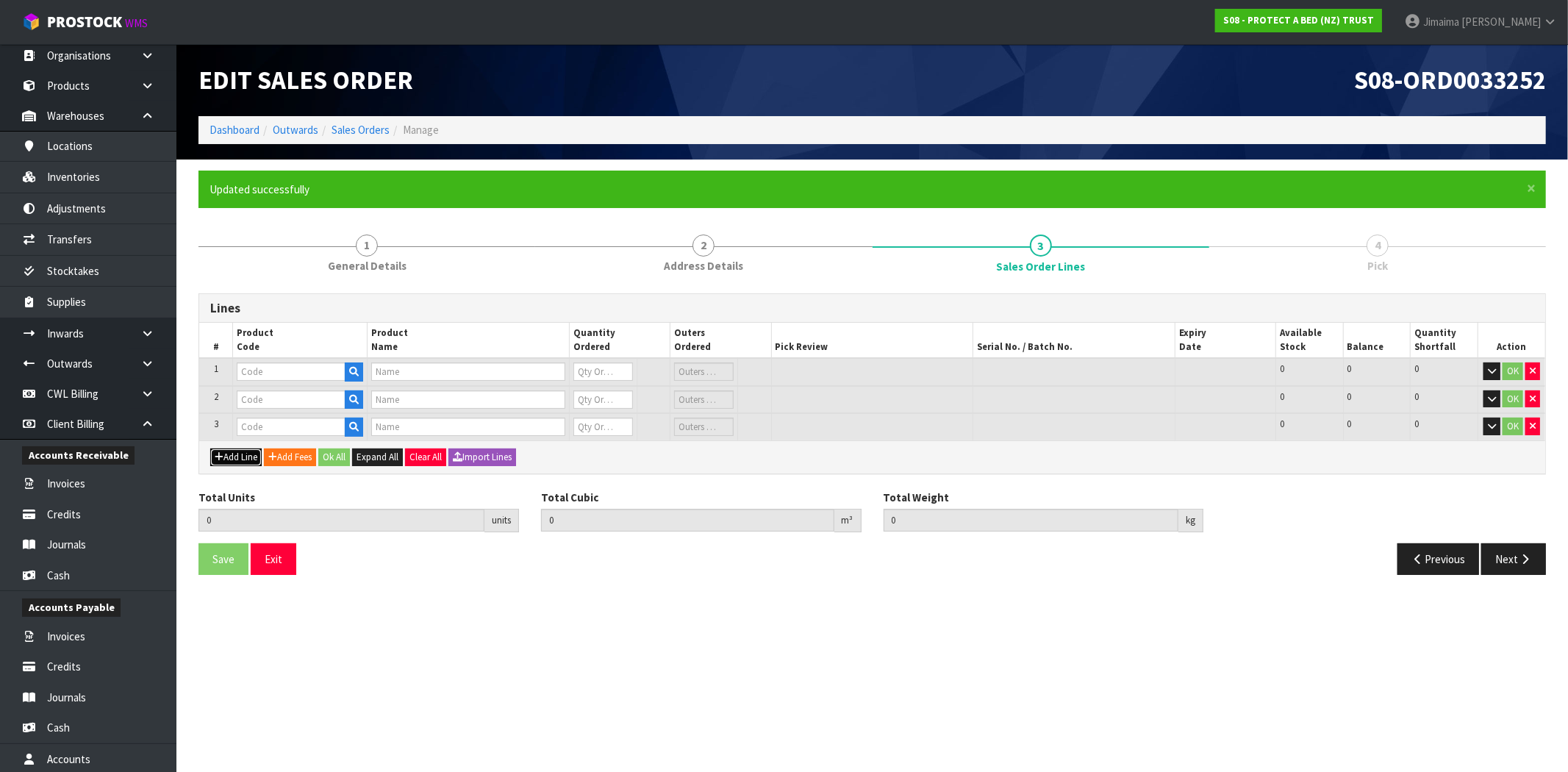
click at [234, 453] on button "Add Line" at bounding box center [236, 457] width 52 height 18
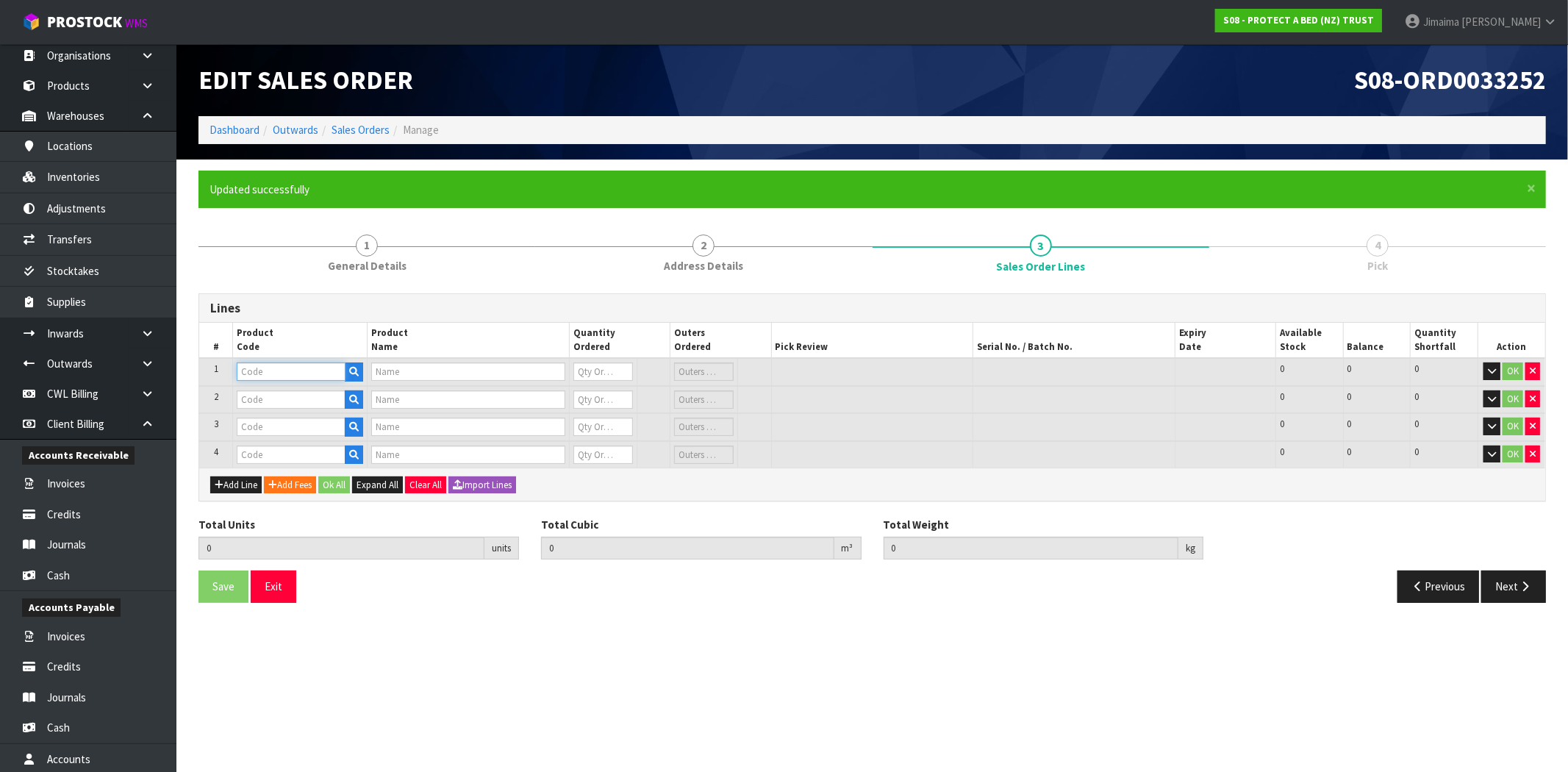
click at [267, 365] on input "text" at bounding box center [291, 372] width 109 height 18
type input "F0595S"
click at [316, 400] on link "F0595S GL0" at bounding box center [295, 396] width 116 height 20
type input "F0595SGL0"
type input "STAYNEW [PERSON_NAME] SINGLE"
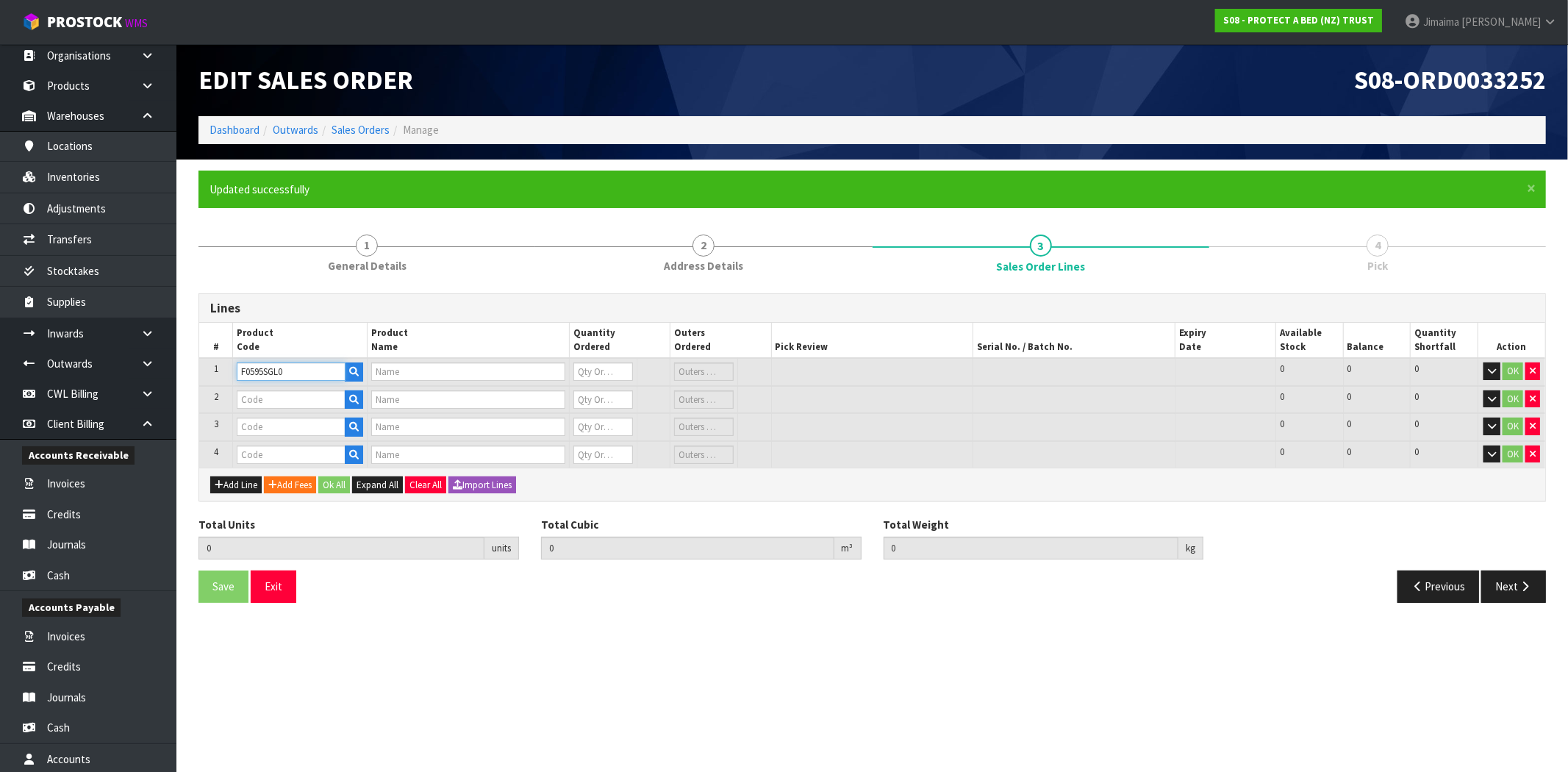
type input "0"
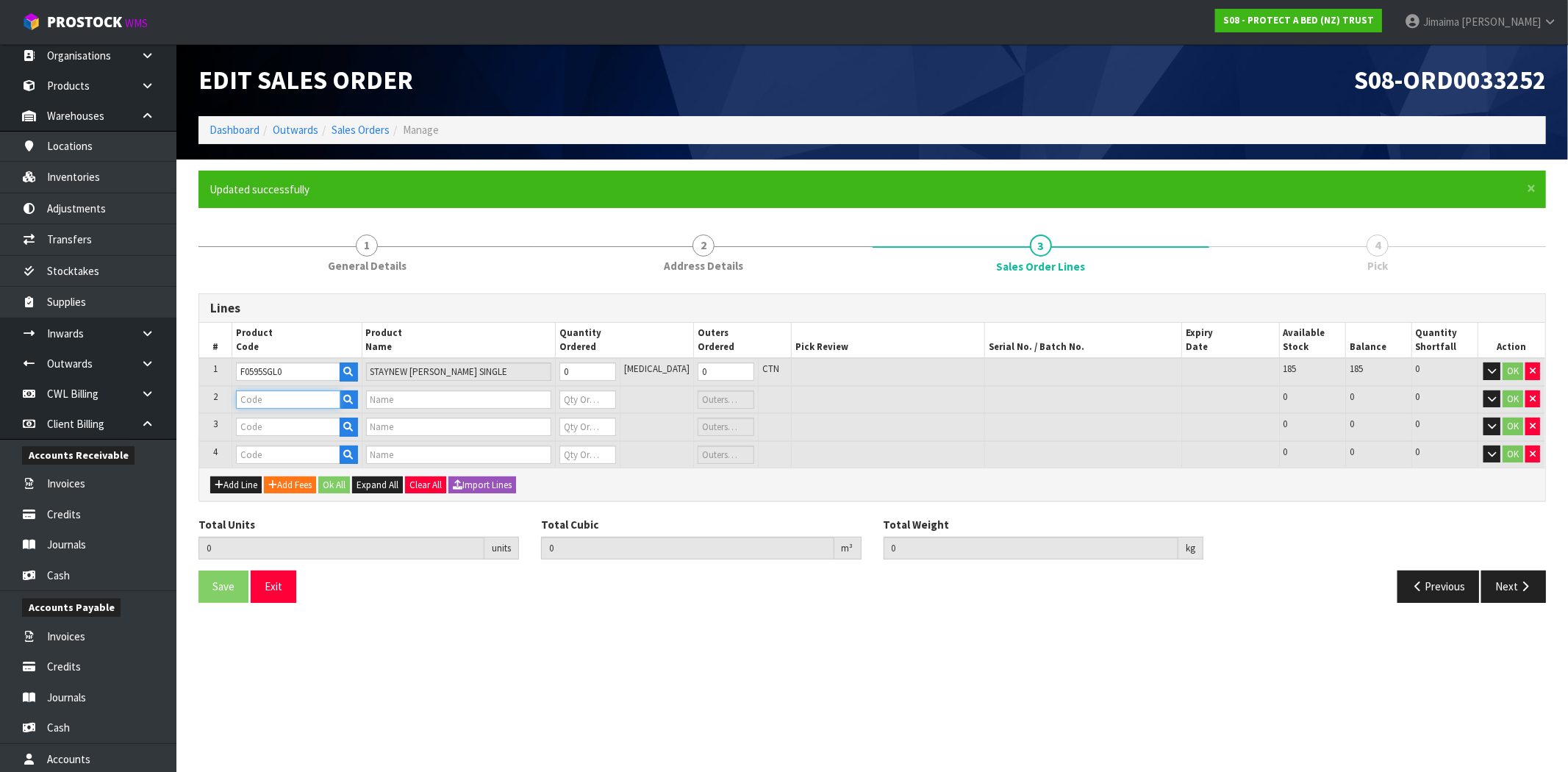
click at [313, 399] on input "text" at bounding box center [288, 400] width 104 height 18
type input "F0600L"
click at [303, 442] on link "F0600L SG0" at bounding box center [295, 443] width 116 height 20
type input "F0600LSG0"
type input "BAMBOO JERSEY BXD XL SINGLE"
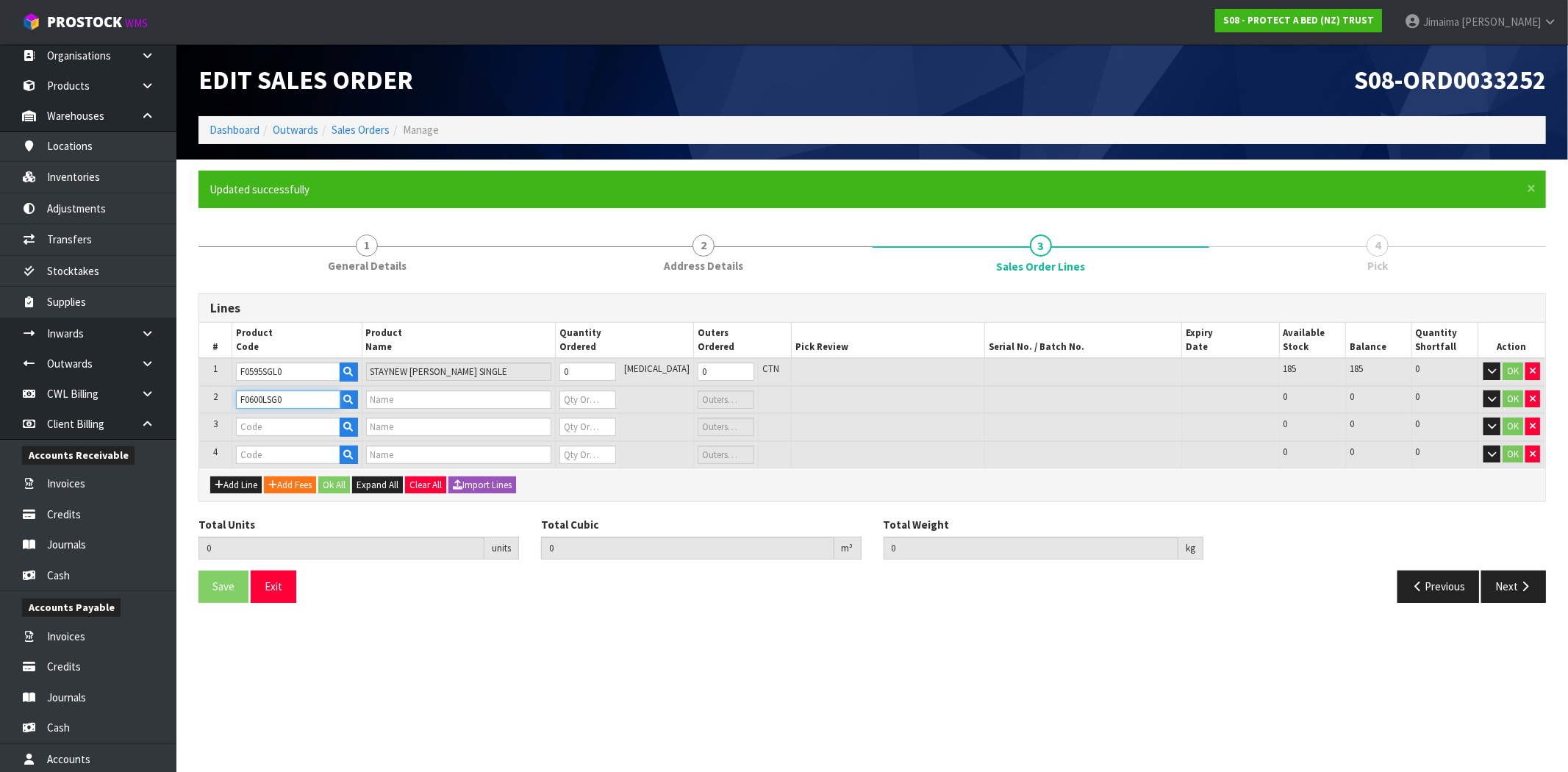
type input "0"
click at [292, 424] on input "text" at bounding box center [288, 426] width 104 height 18
type input "F0600K"
click at [311, 466] on link "F0600K SG0" at bounding box center [295, 469] width 116 height 20
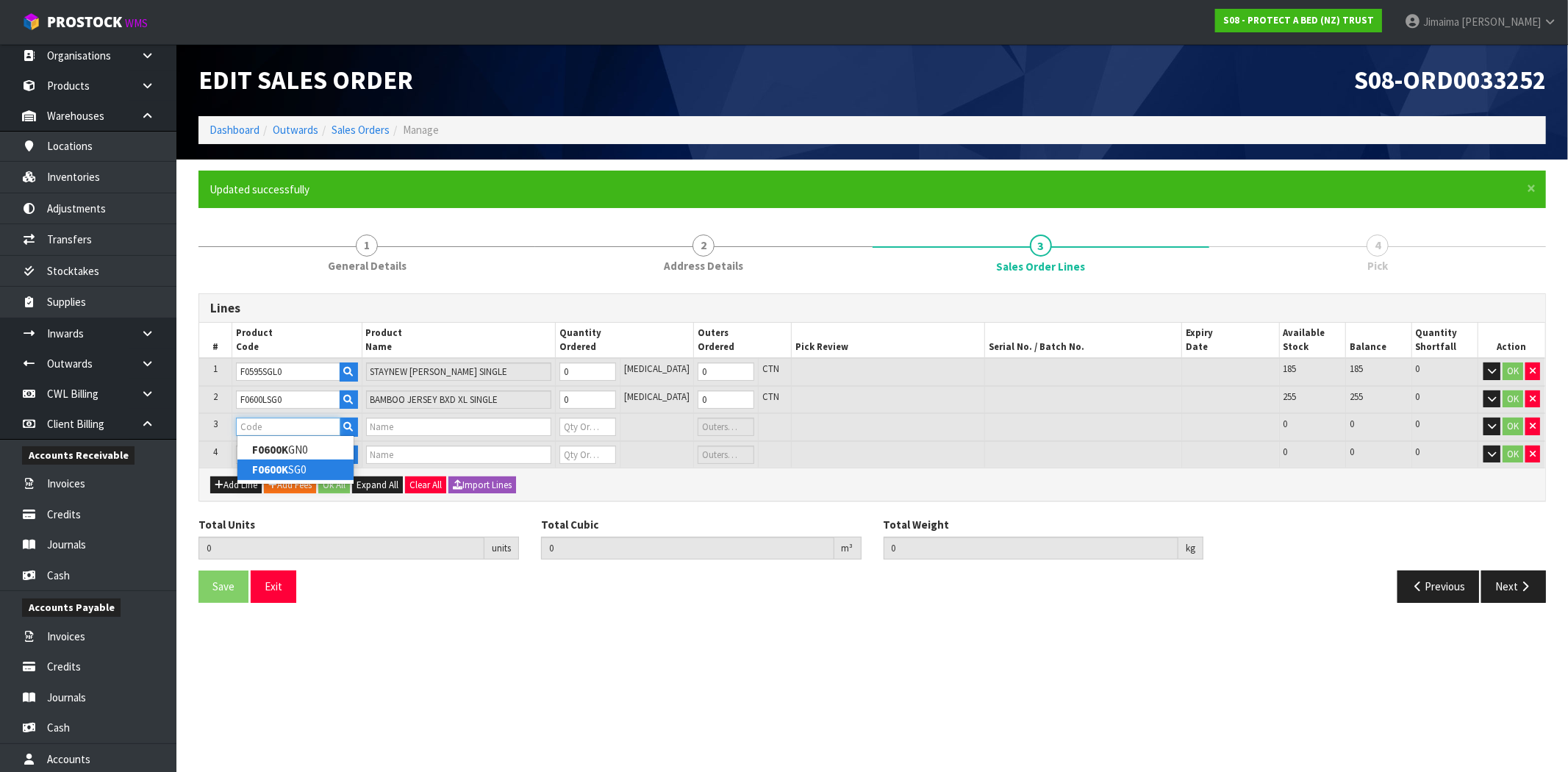
type input "F0600KSG0"
type input "BAMBOO JERSEY BXD KING SINGLE"
type input "0"
click at [303, 451] on input "text" at bounding box center [288, 455] width 104 height 18
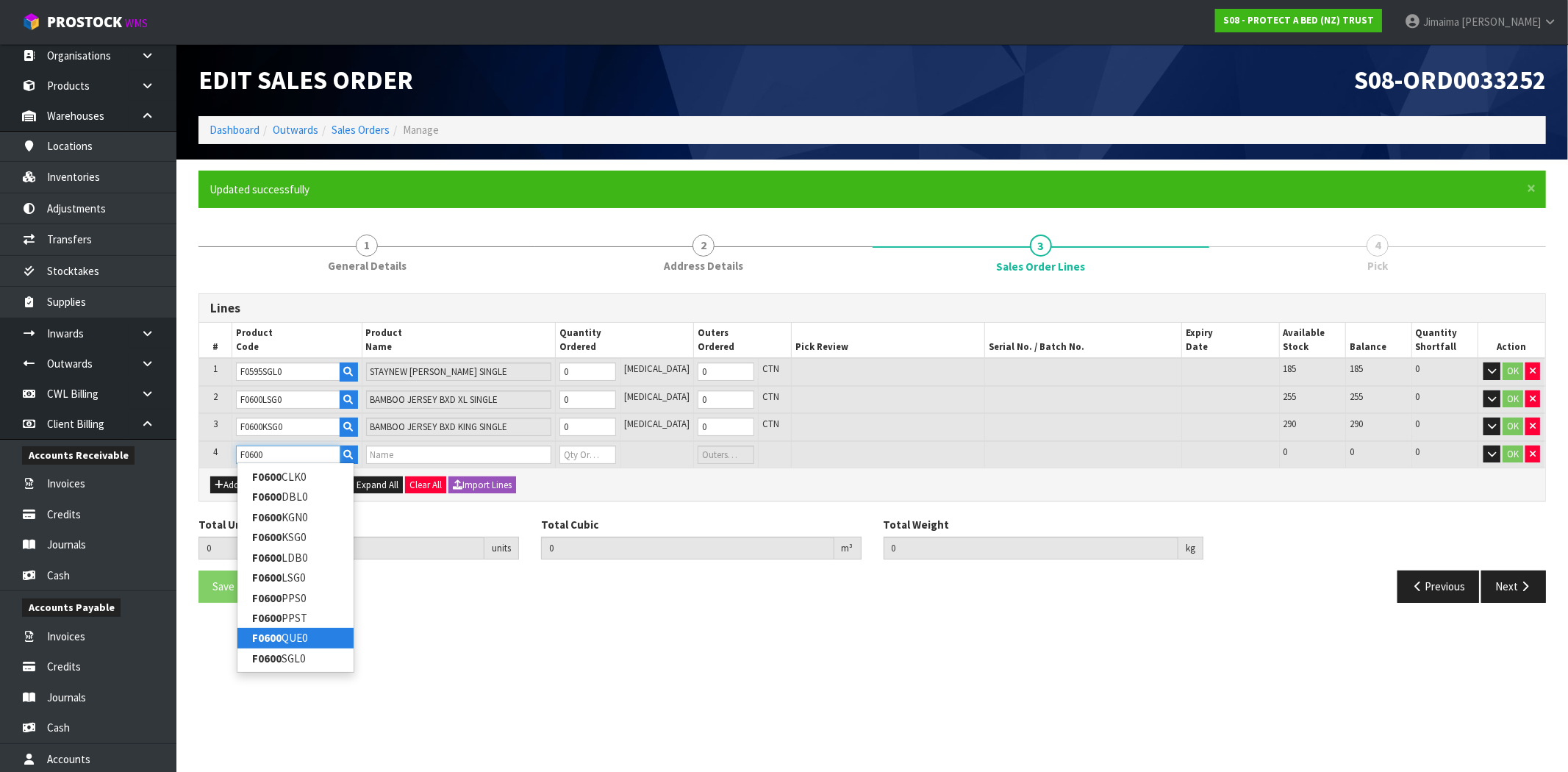
type input "F0600"
click at [317, 634] on link "F0600 QUE0" at bounding box center [295, 638] width 116 height 20
type input "F0600QUE0"
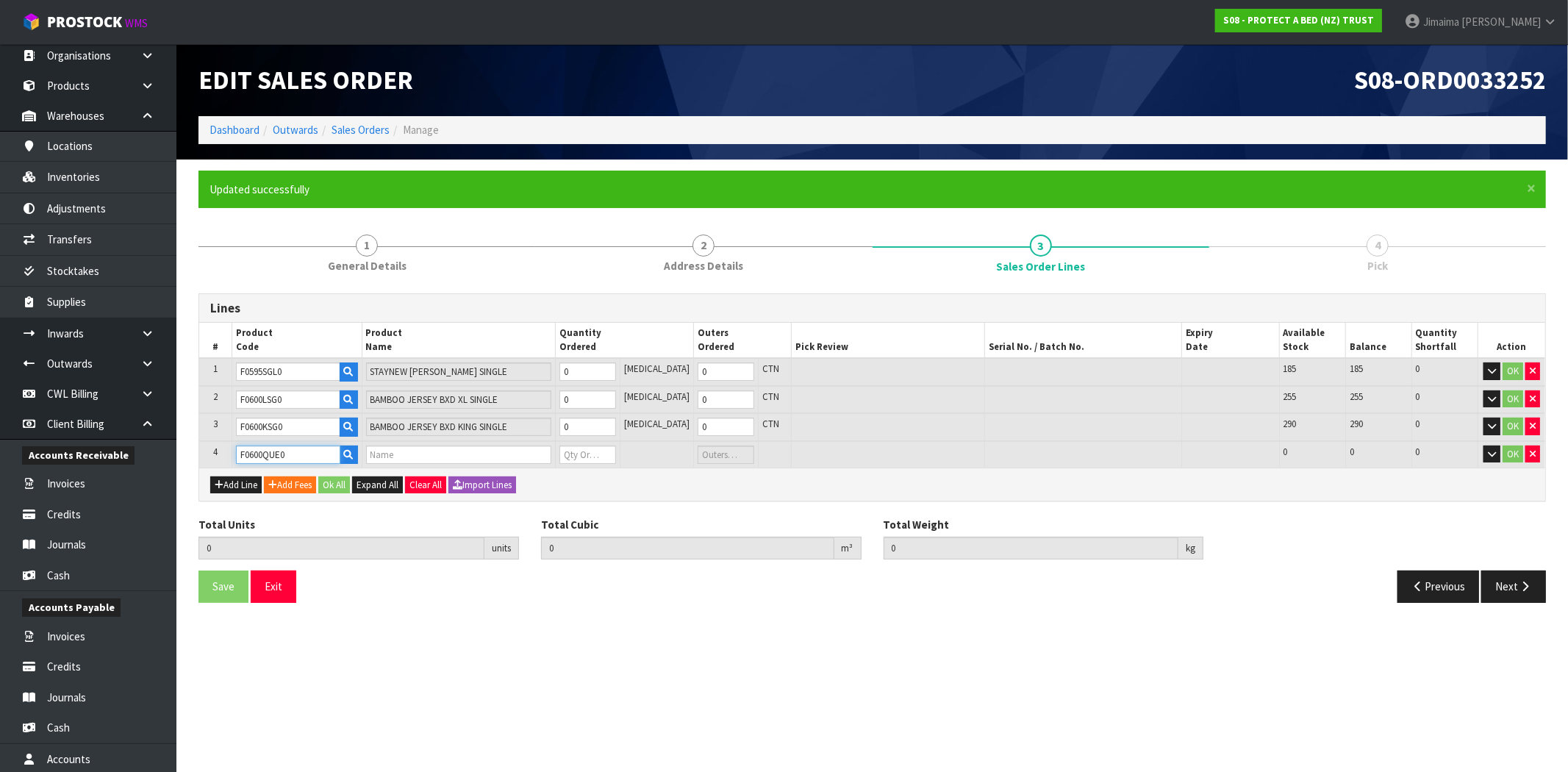
type input "0.000000"
type input "0.000"
type input "BAMBOO JERSEY BXD QUEEN"
type input "0"
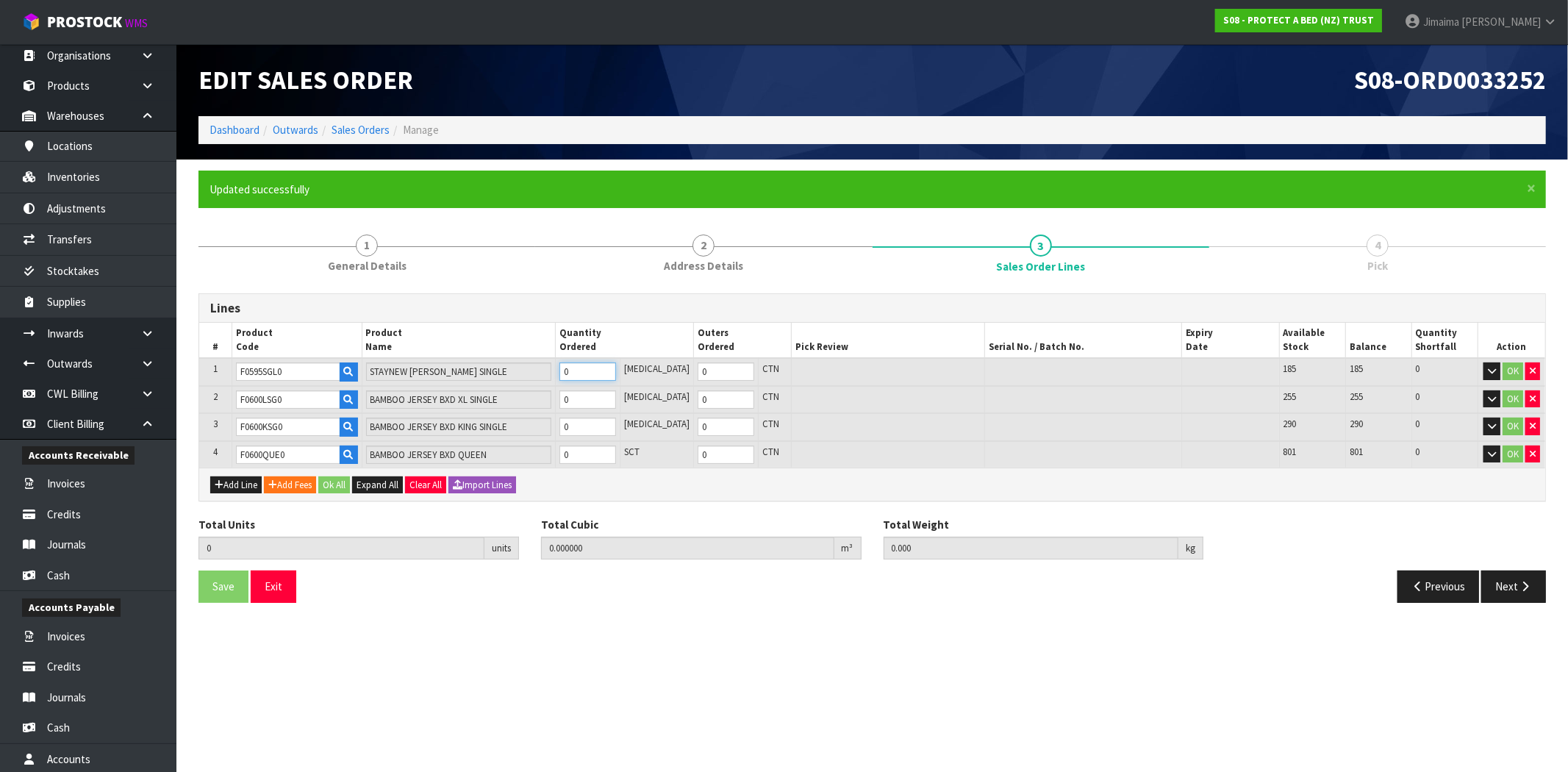
click at [590, 368] on input "0" at bounding box center [588, 372] width 56 height 18
type input "2"
type input "0.01682"
type input "1.24"
type input "2"
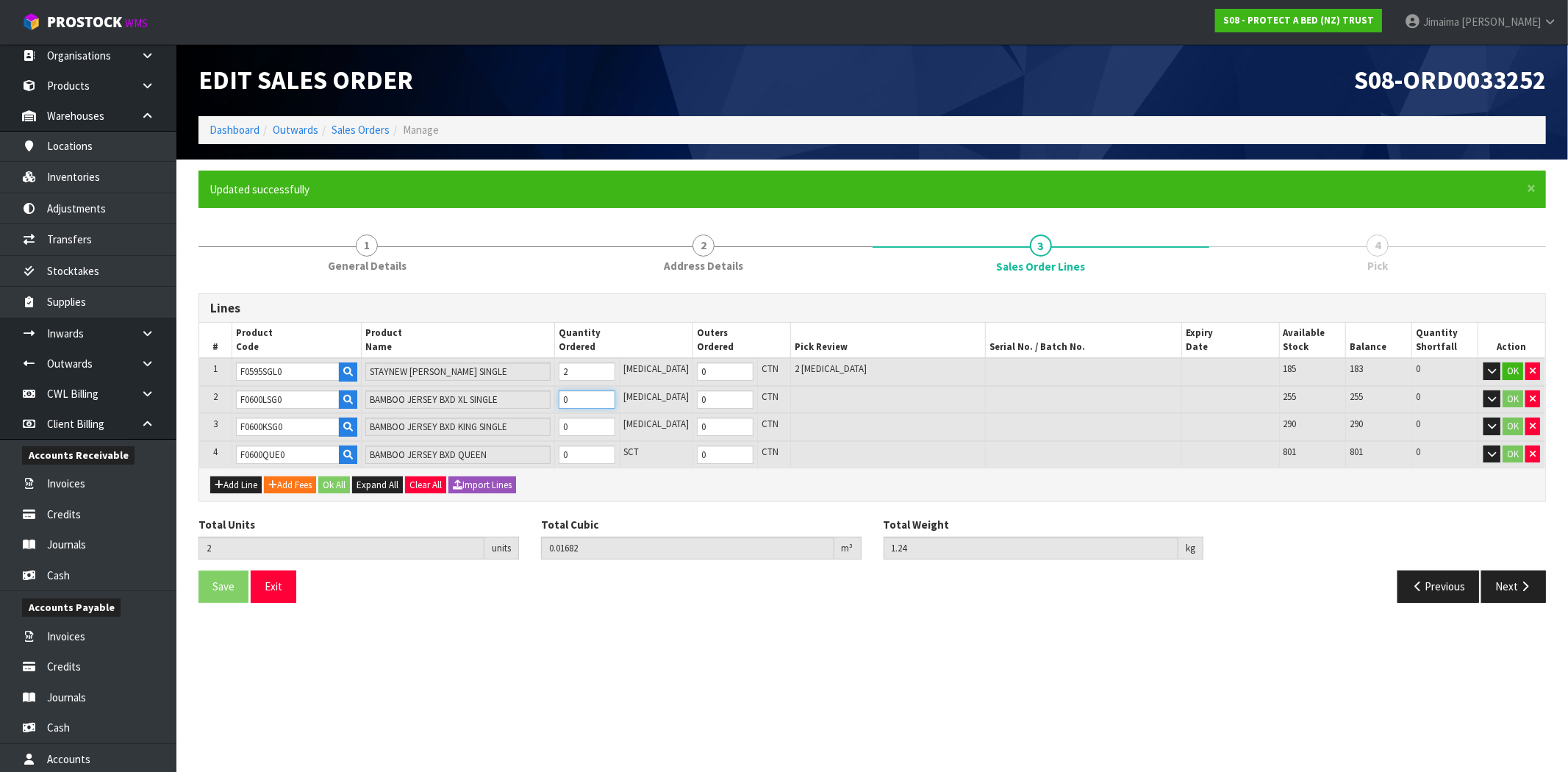
click at [591, 406] on input "0" at bounding box center [587, 400] width 56 height 18
type input "4"
type input "0.03364"
type input "2.6"
type input "2"
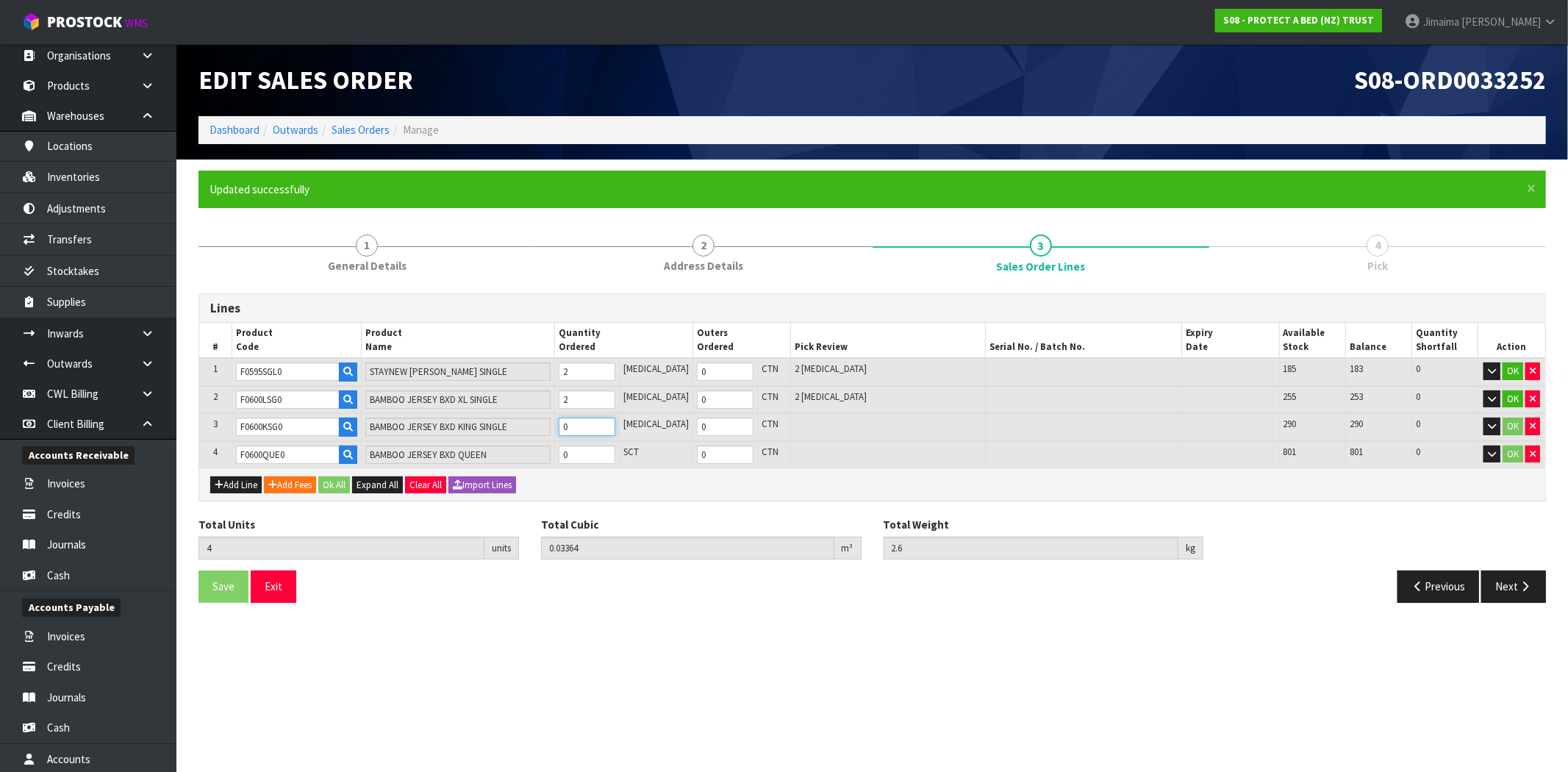
click at [597, 423] on input "0" at bounding box center [587, 426] width 56 height 18
type input "8"
type input "0.06728"
type input "5.56"
type input "4"
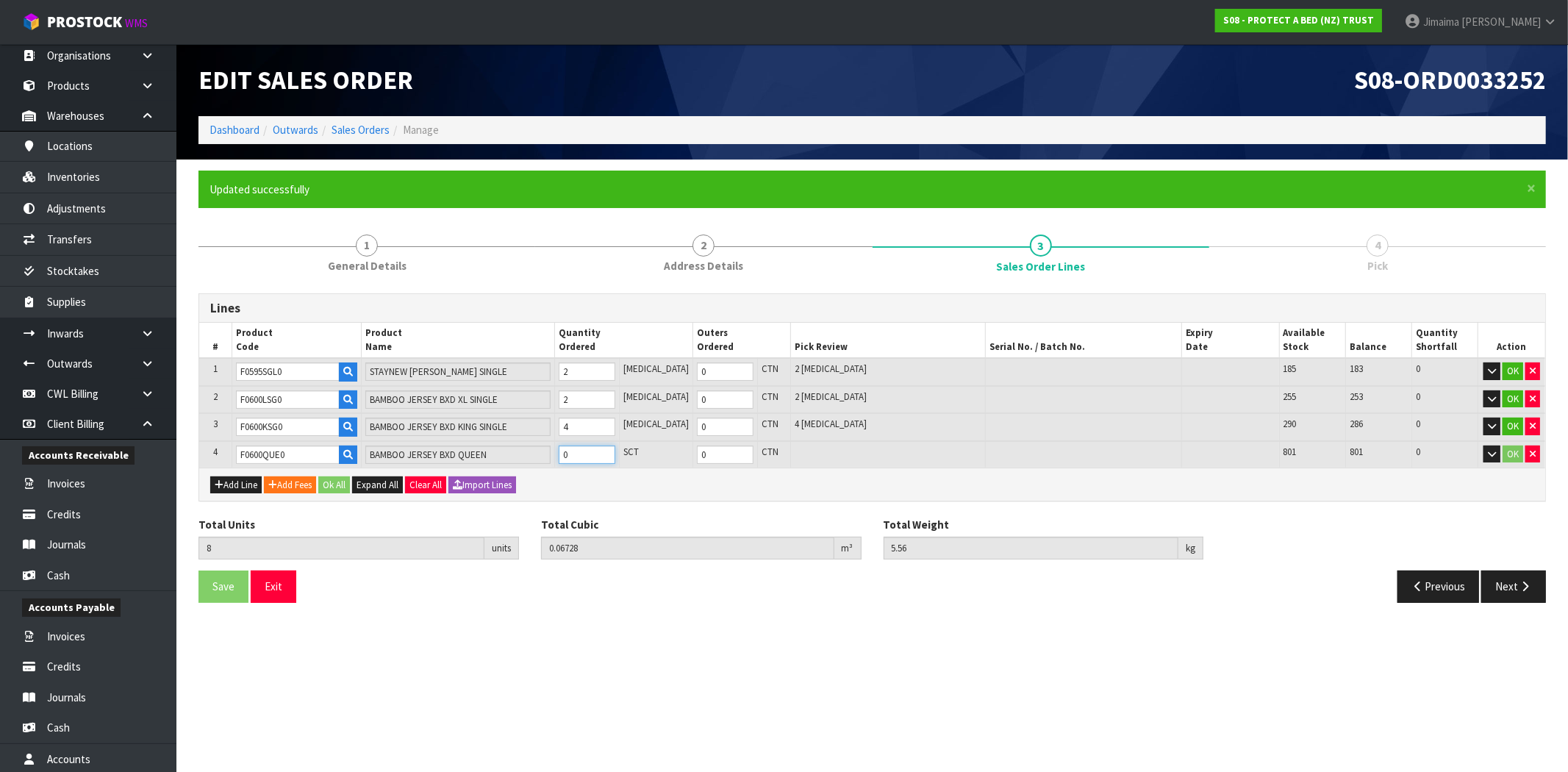
click at [598, 450] on input "0" at bounding box center [587, 455] width 56 height 18
type input "9"
type input "0.07569"
type input "6.48"
type input "1"
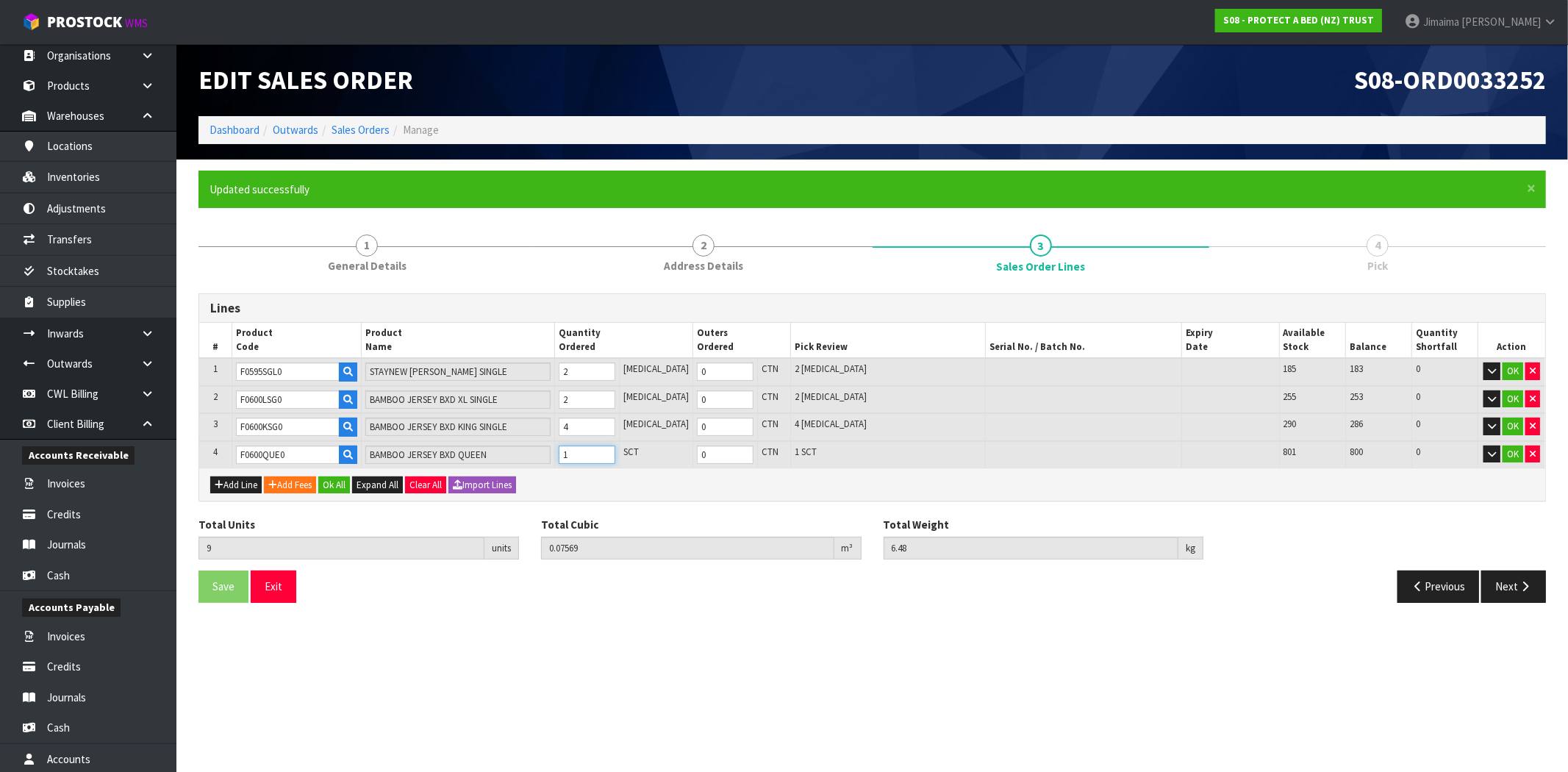
type input "18"
type input "0.15962"
type input "14.76"
type input "10"
type input "1"
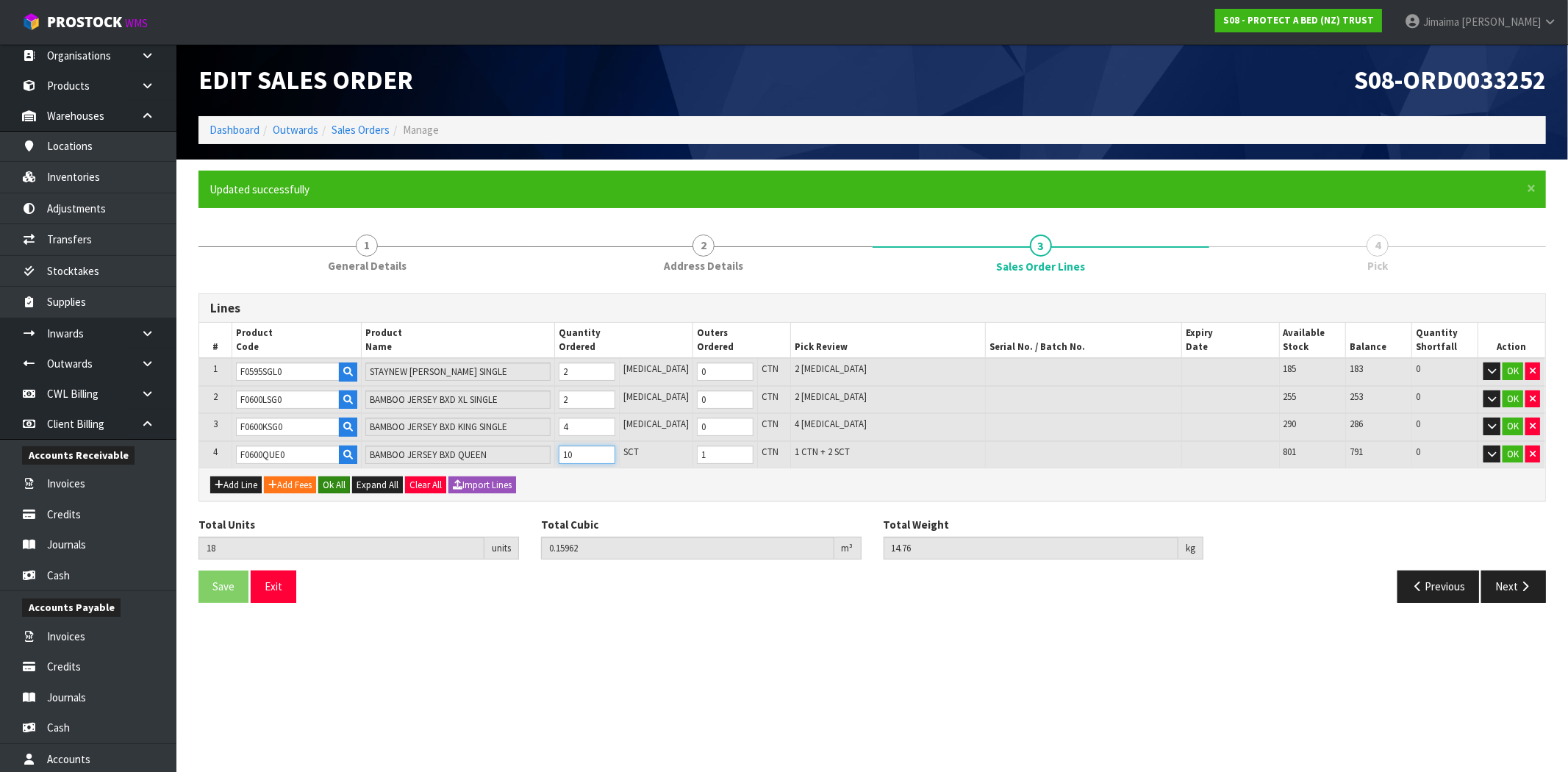
type input "10"
drag, startPoint x: 330, startPoint y: 487, endPoint x: 327, endPoint y: 498, distance: 11.4
click at [330, 487] on button "Ok All" at bounding box center [334, 485] width 32 height 18
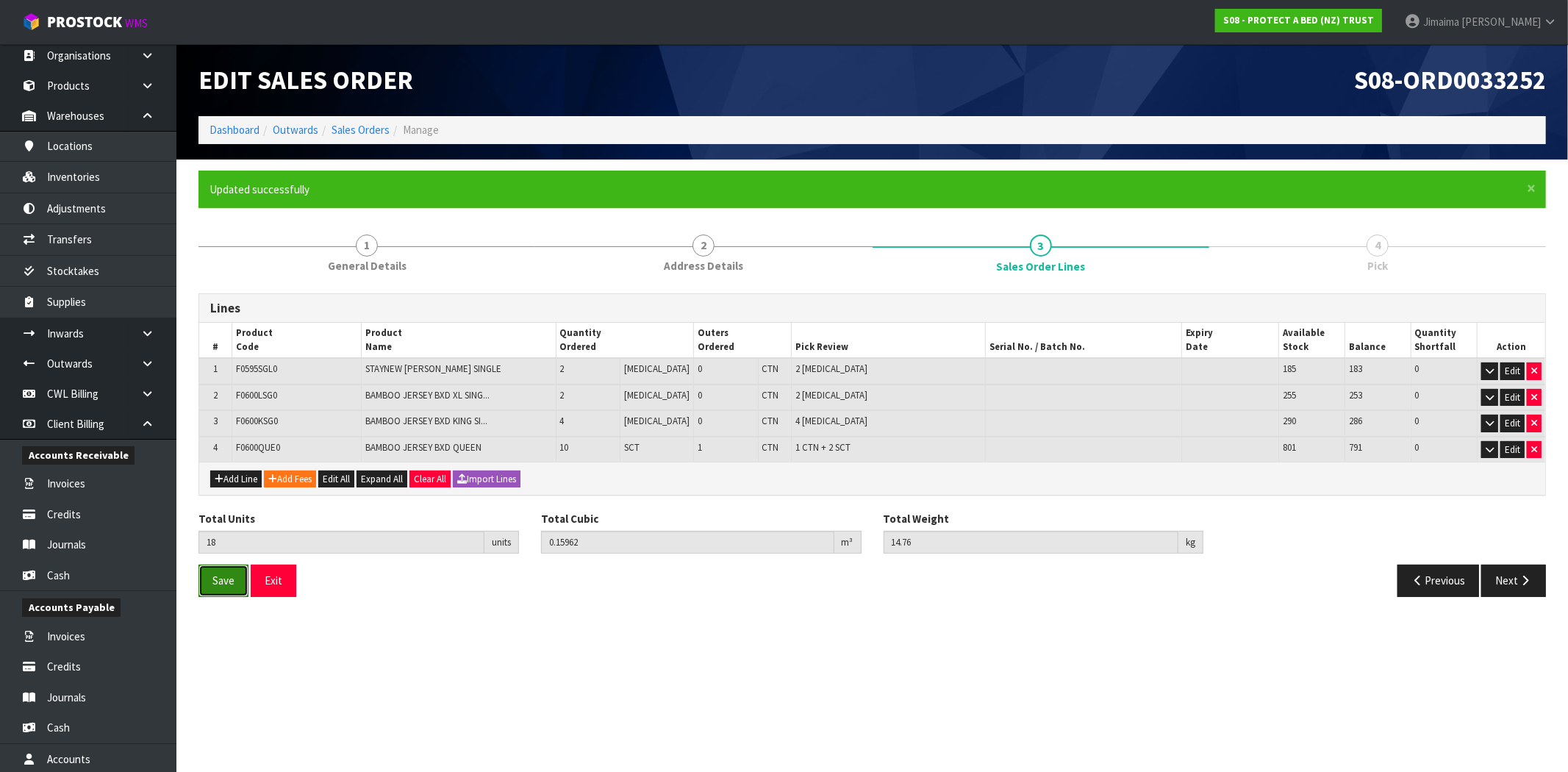
click at [229, 577] on span "Save" at bounding box center [223, 580] width 22 height 14
click at [1509, 584] on button "Next" at bounding box center [1513, 581] width 65 height 32
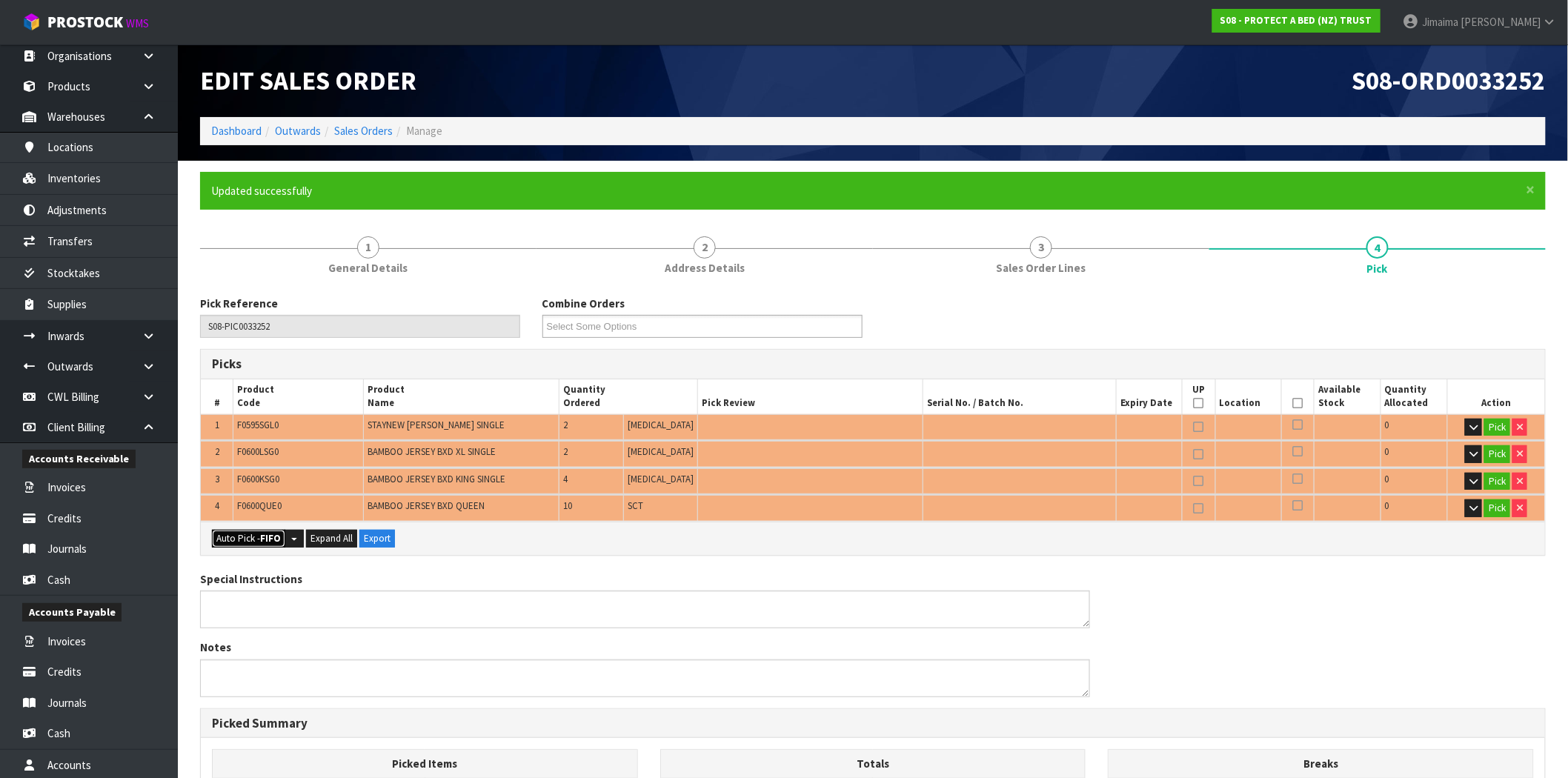
click at [243, 534] on button "Auto Pick - FIFO" at bounding box center [249, 538] width 74 height 18
type input "1"
type input "Piece x 8"
type input "Sub-carton x 2"
type input "18"
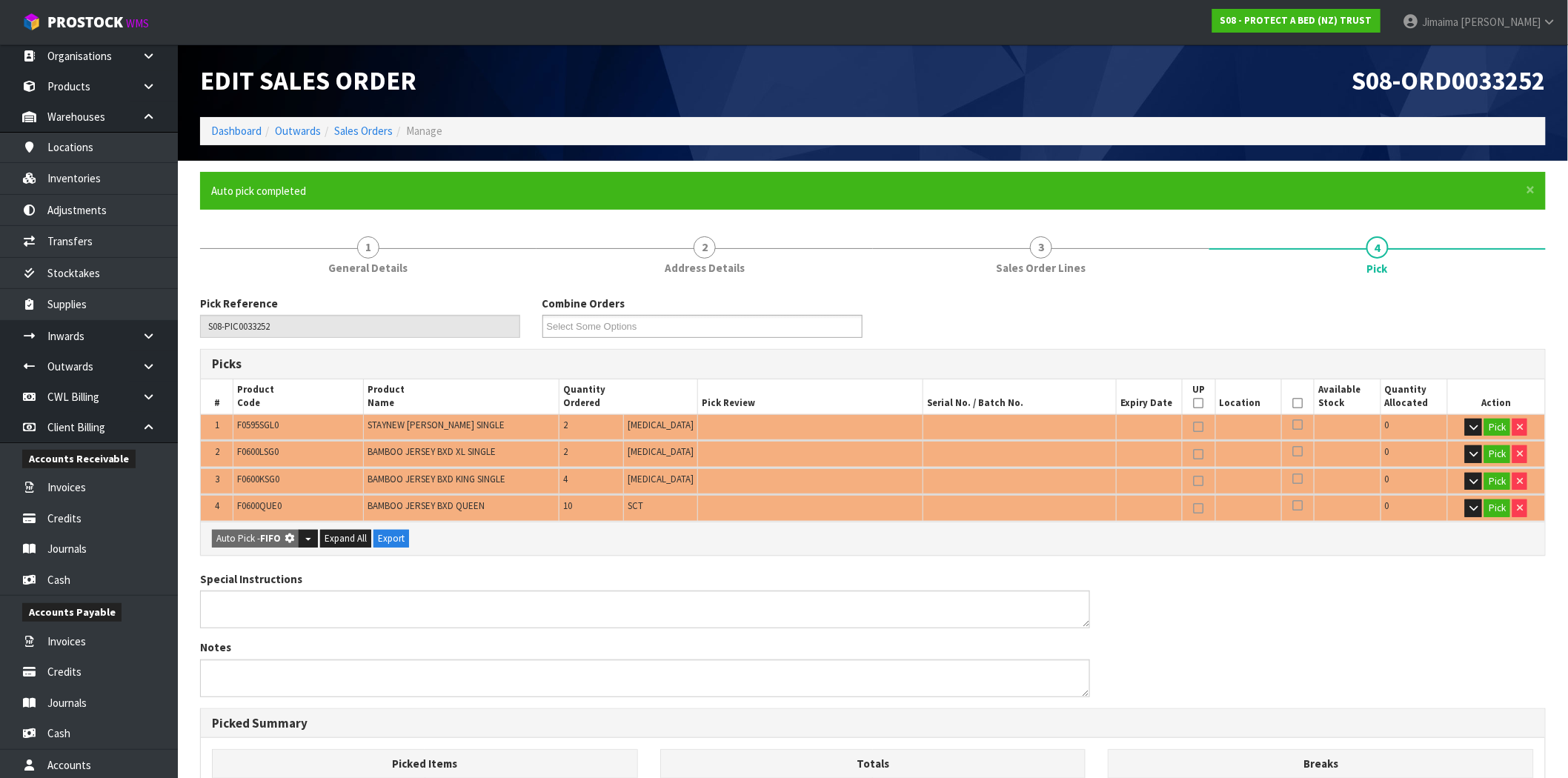
type input "0.159620"
type input "14.760"
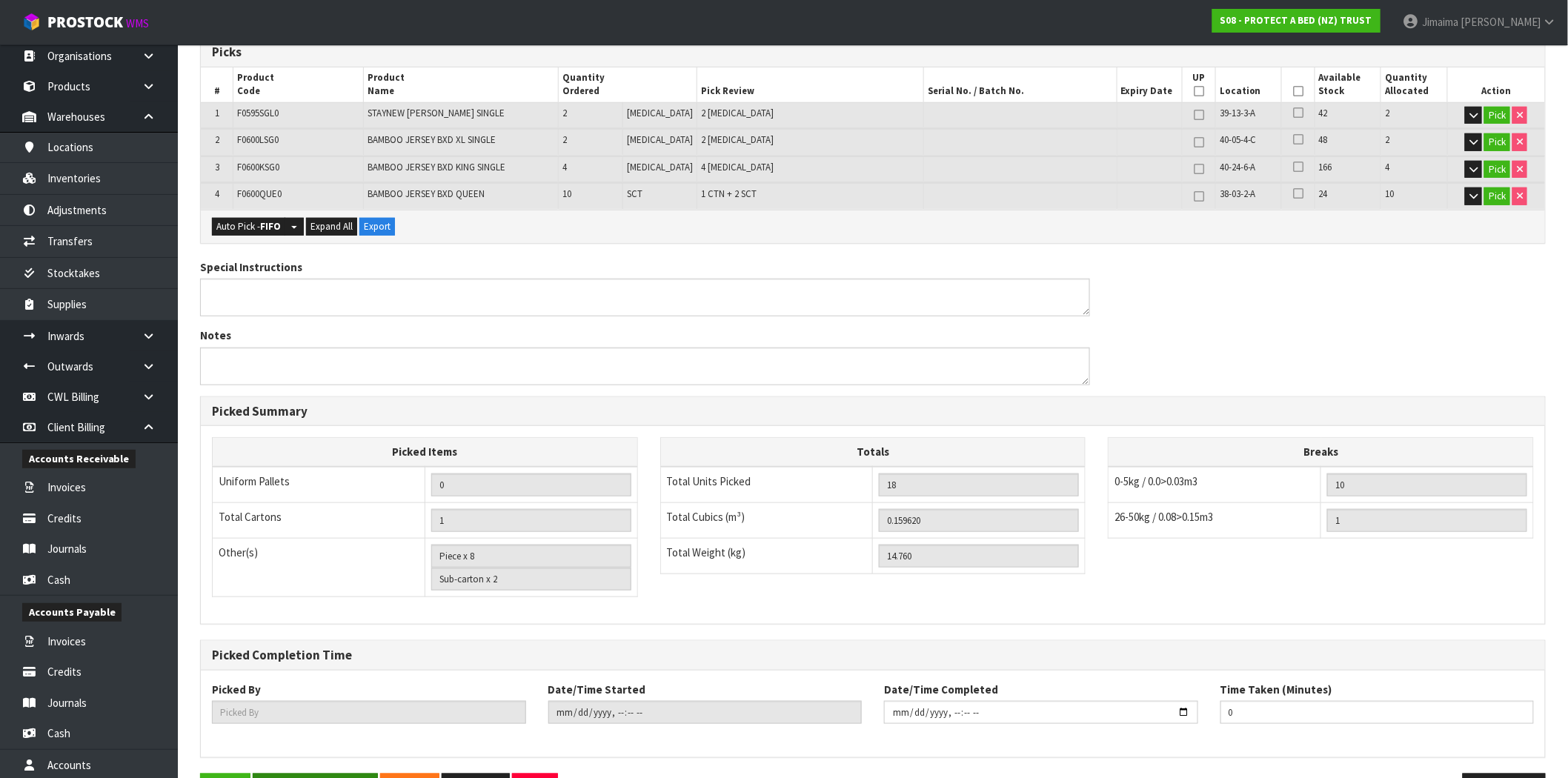
scroll to position [360, 0]
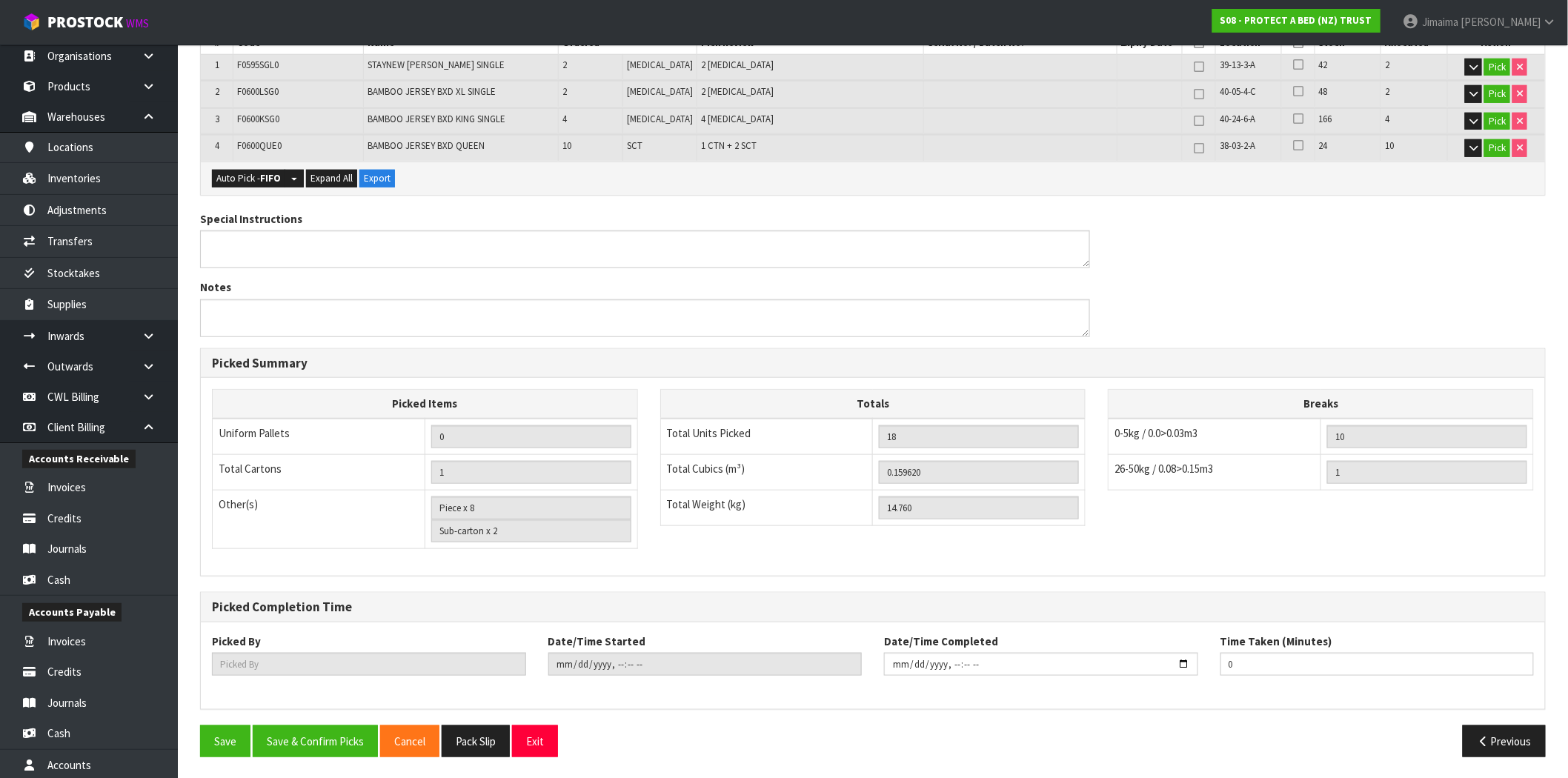
click at [310, 721] on div "Pick Reference S08-PIC0033252 Combine Orders S08-ORD0031944 S08-ORD0032699 S08-…" at bounding box center [873, 352] width 1345 height 833
click at [322, 754] on button "Save & Confirm Picks" at bounding box center [315, 741] width 125 height 32
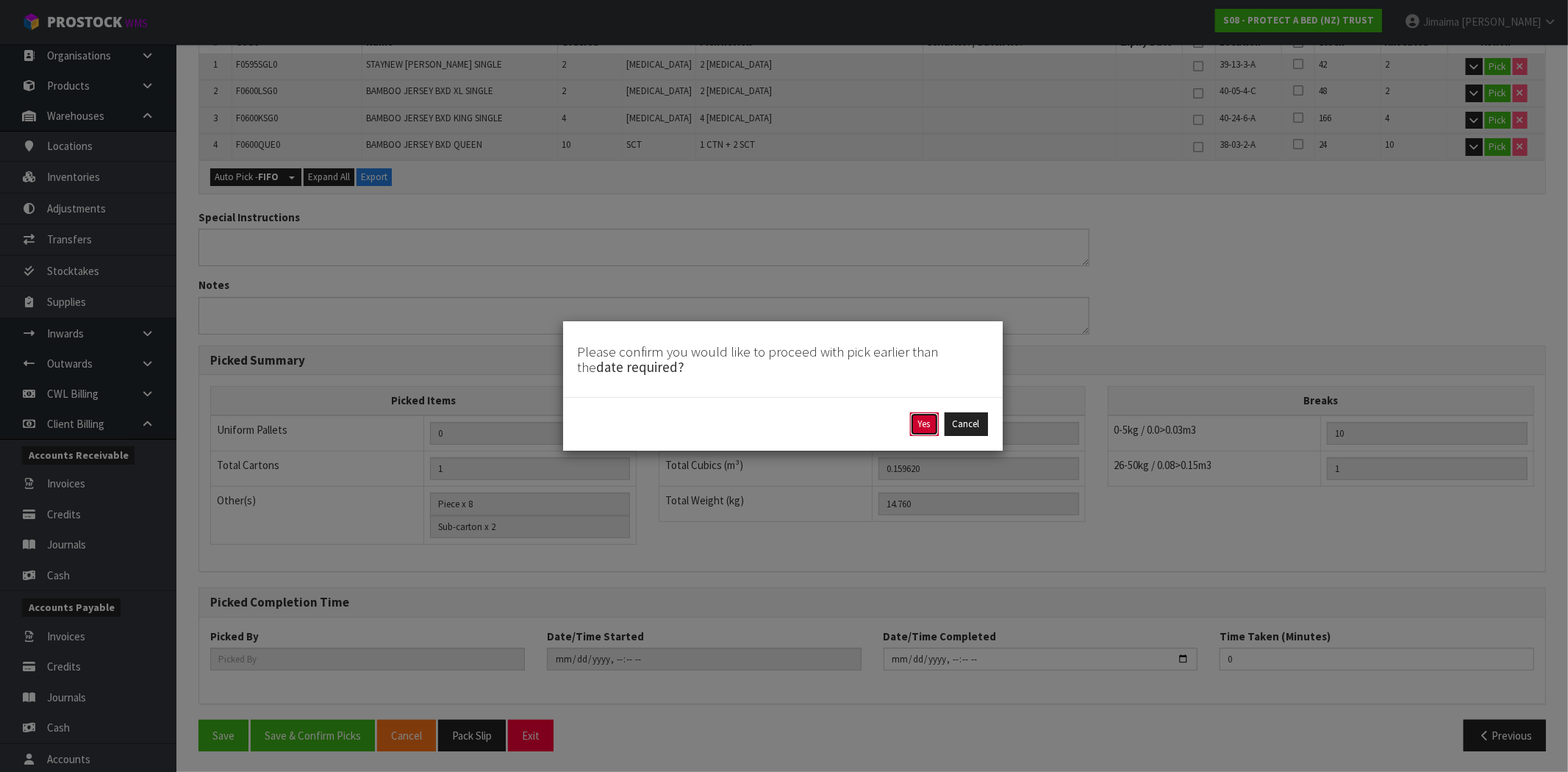
click at [922, 416] on button "Yes" at bounding box center [924, 424] width 29 height 24
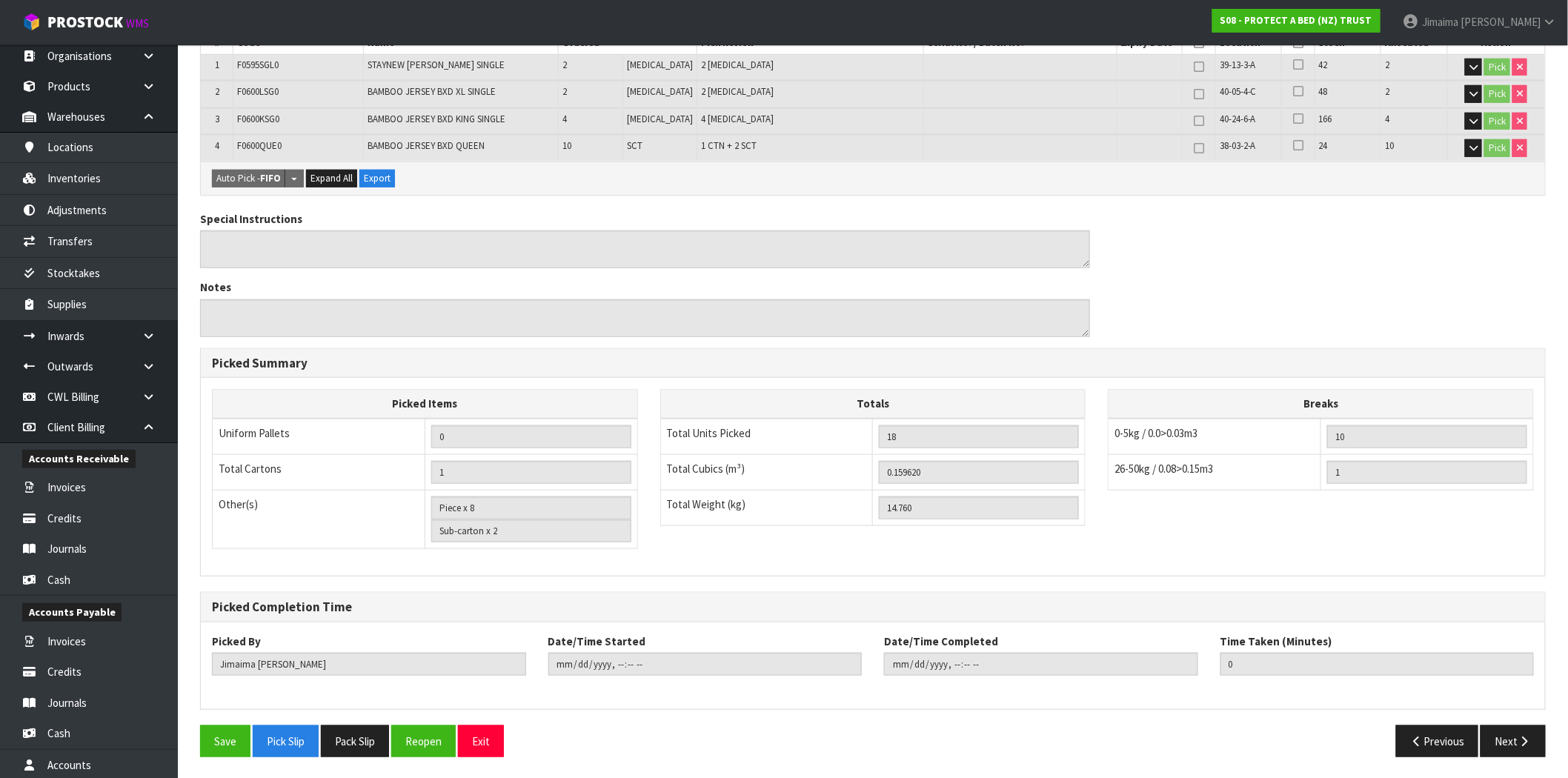
type input "Jimaima [PERSON_NAME]"
type input "[DATE]T15:56:42"
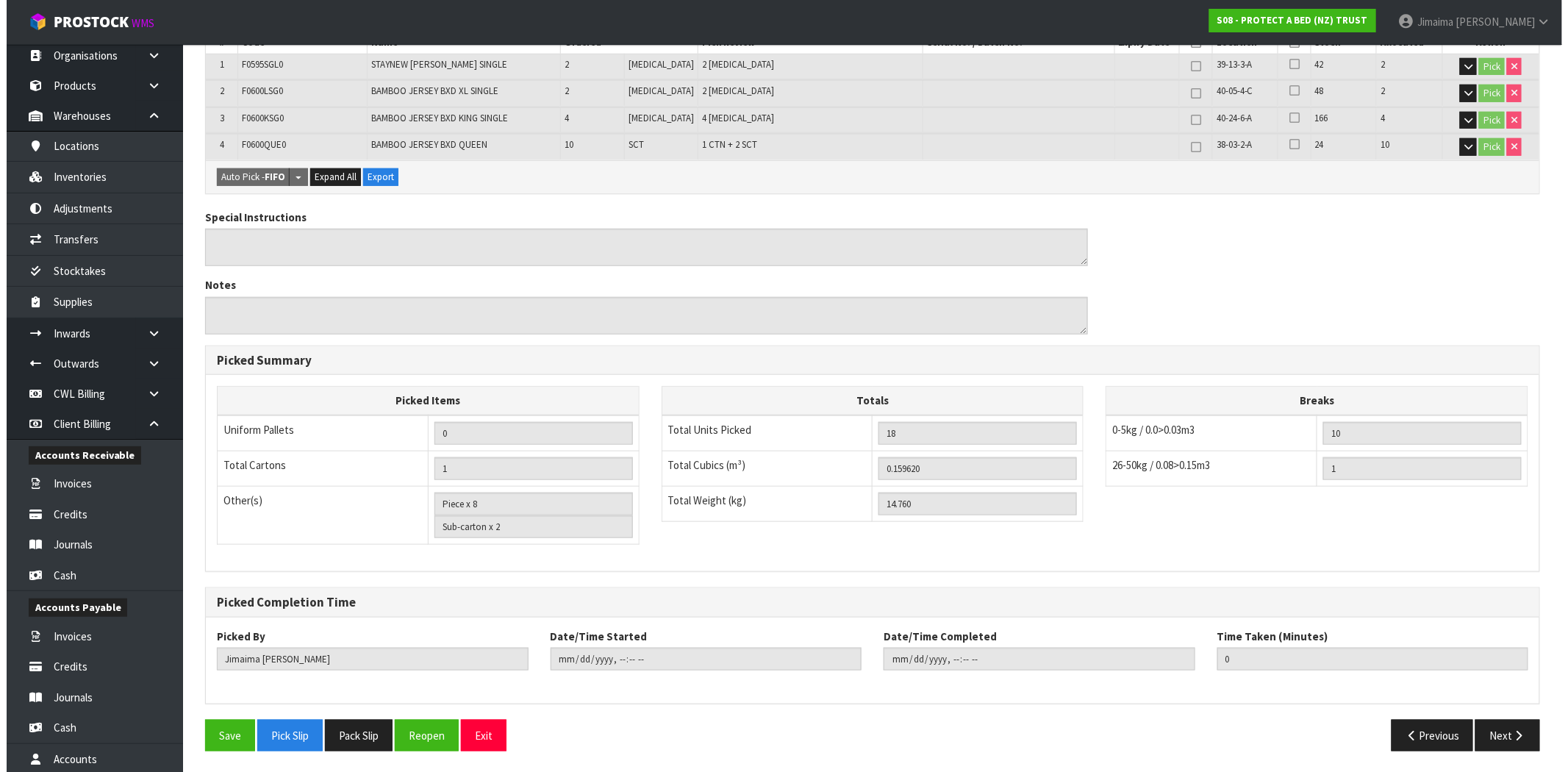
scroll to position [0, 0]
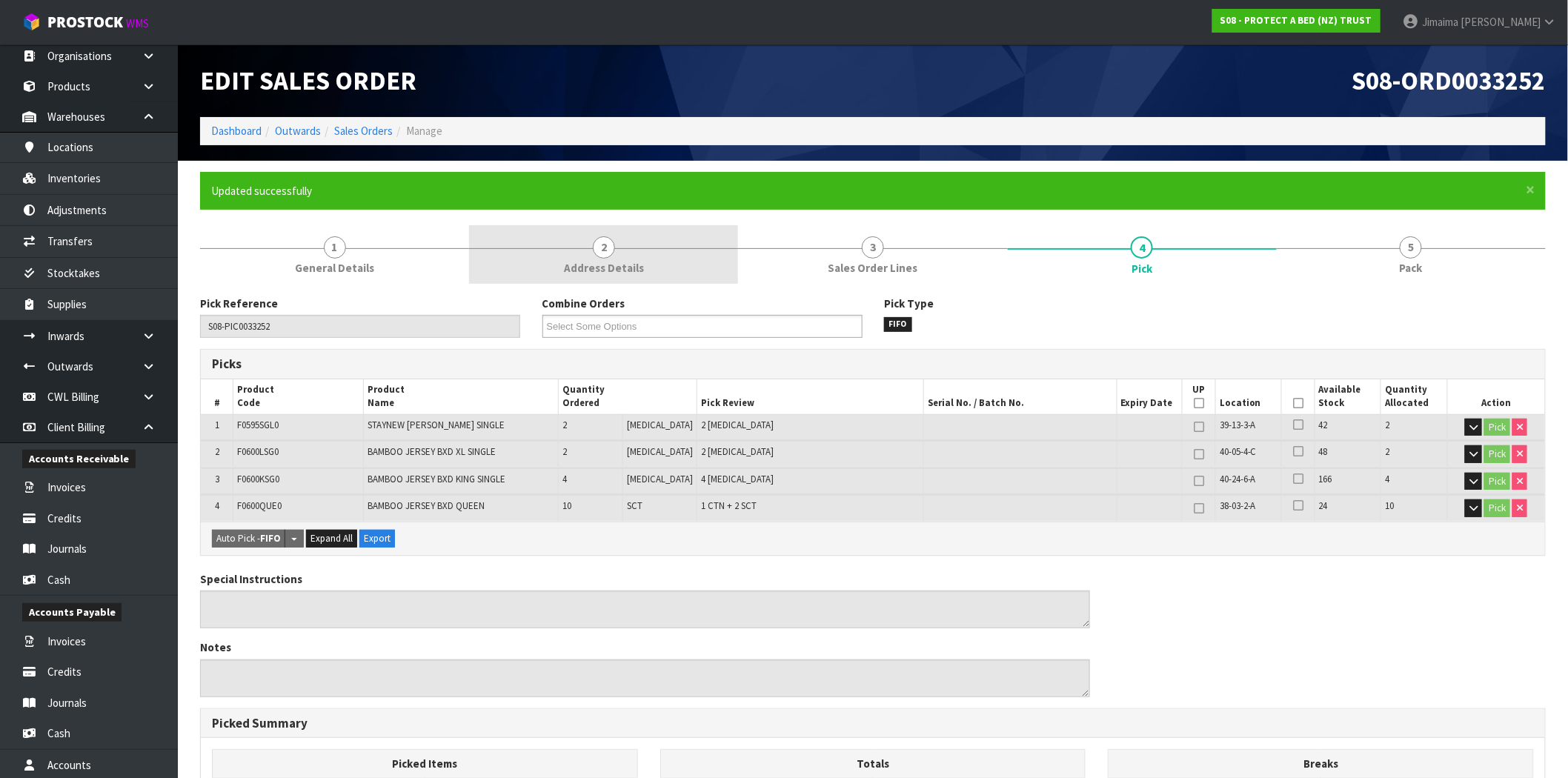
click at [576, 229] on link "2 Address Details" at bounding box center [603, 255] width 269 height 58
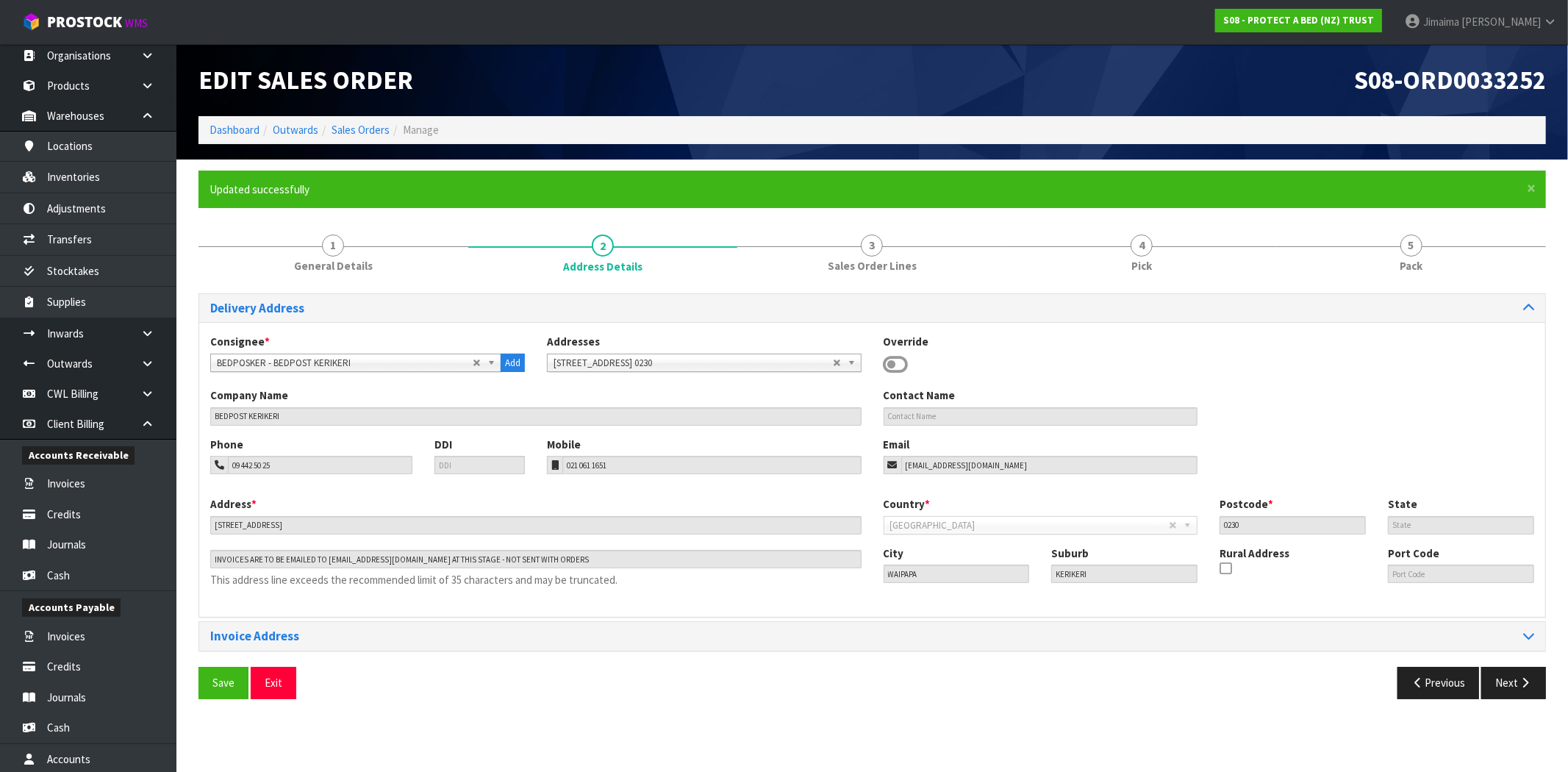
drag, startPoint x: 300, startPoint y: 426, endPoint x: 199, endPoint y: 416, distance: 101.5
click at [199, 416] on div "Company Name BEDPOST KERIKERI Contact Name" at bounding box center [872, 412] width 1346 height 49
click at [373, 128] on link "Sales Orders" at bounding box center [360, 129] width 58 height 14
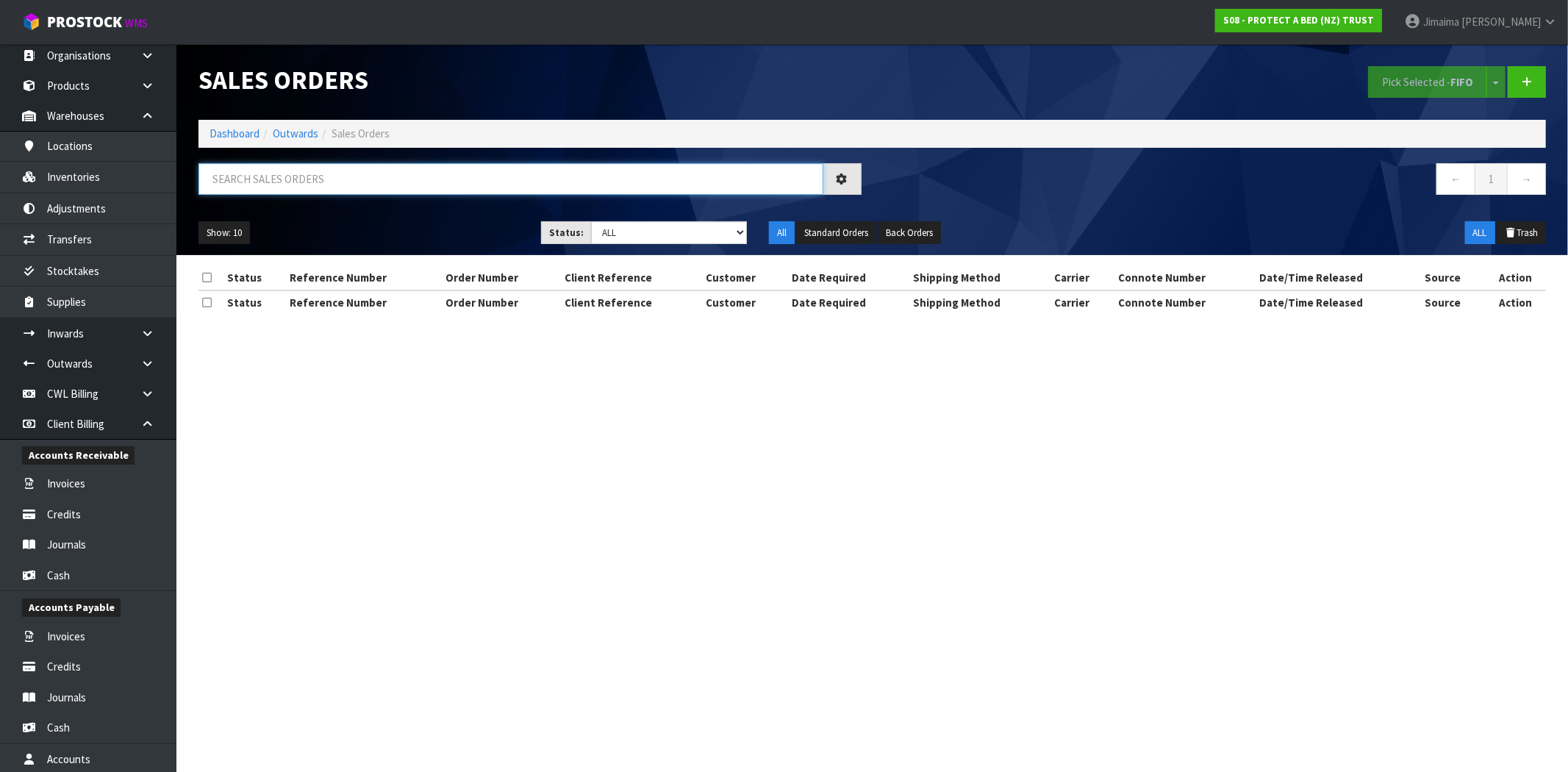
click at [236, 174] on input "text" at bounding box center [511, 179] width 625 height 32
paste input "BEDPOST KERIKERI"
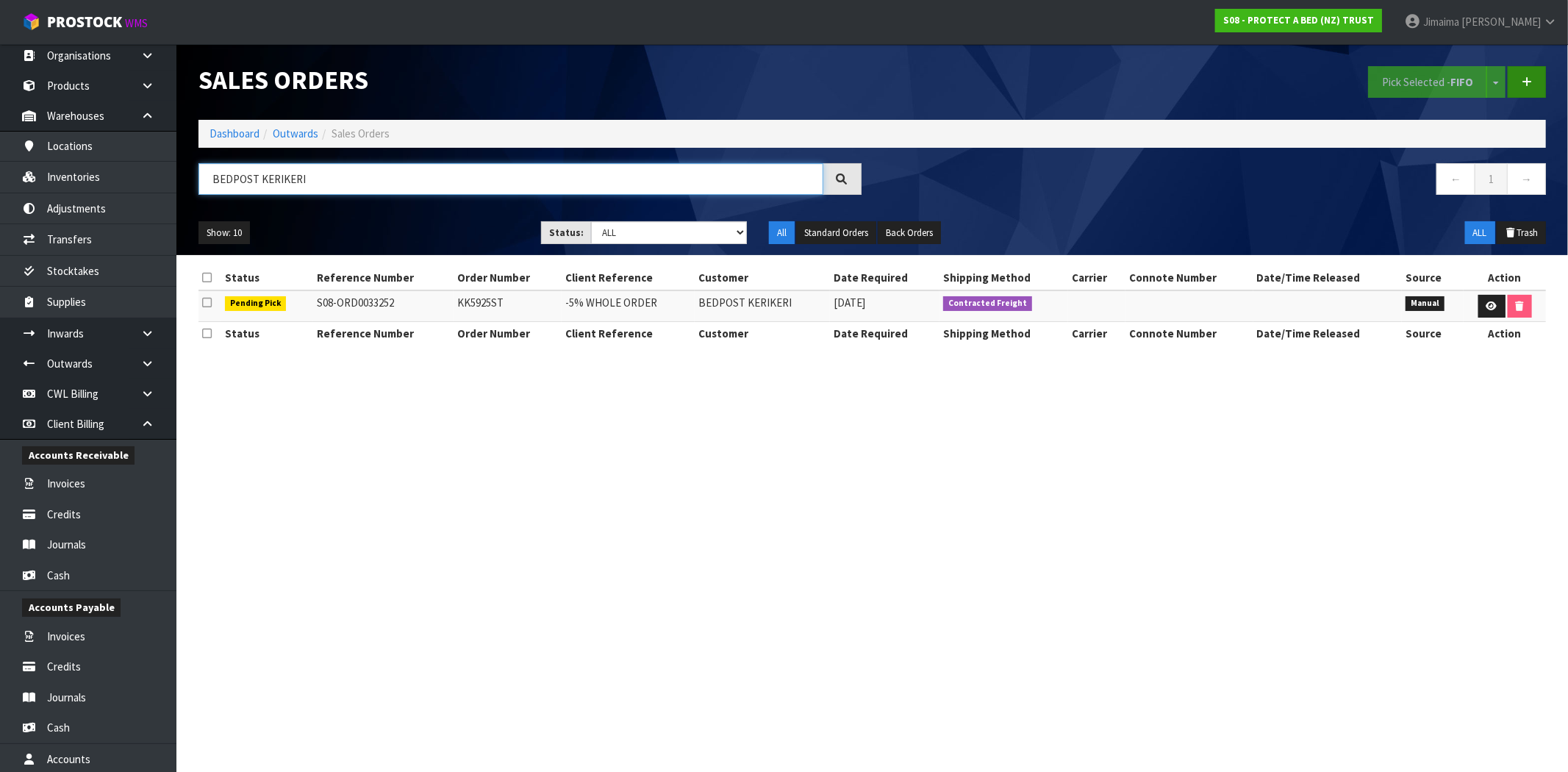
type input "BEDPOST KERIKERI"
click at [1524, 82] on icon at bounding box center [1527, 81] width 11 height 11
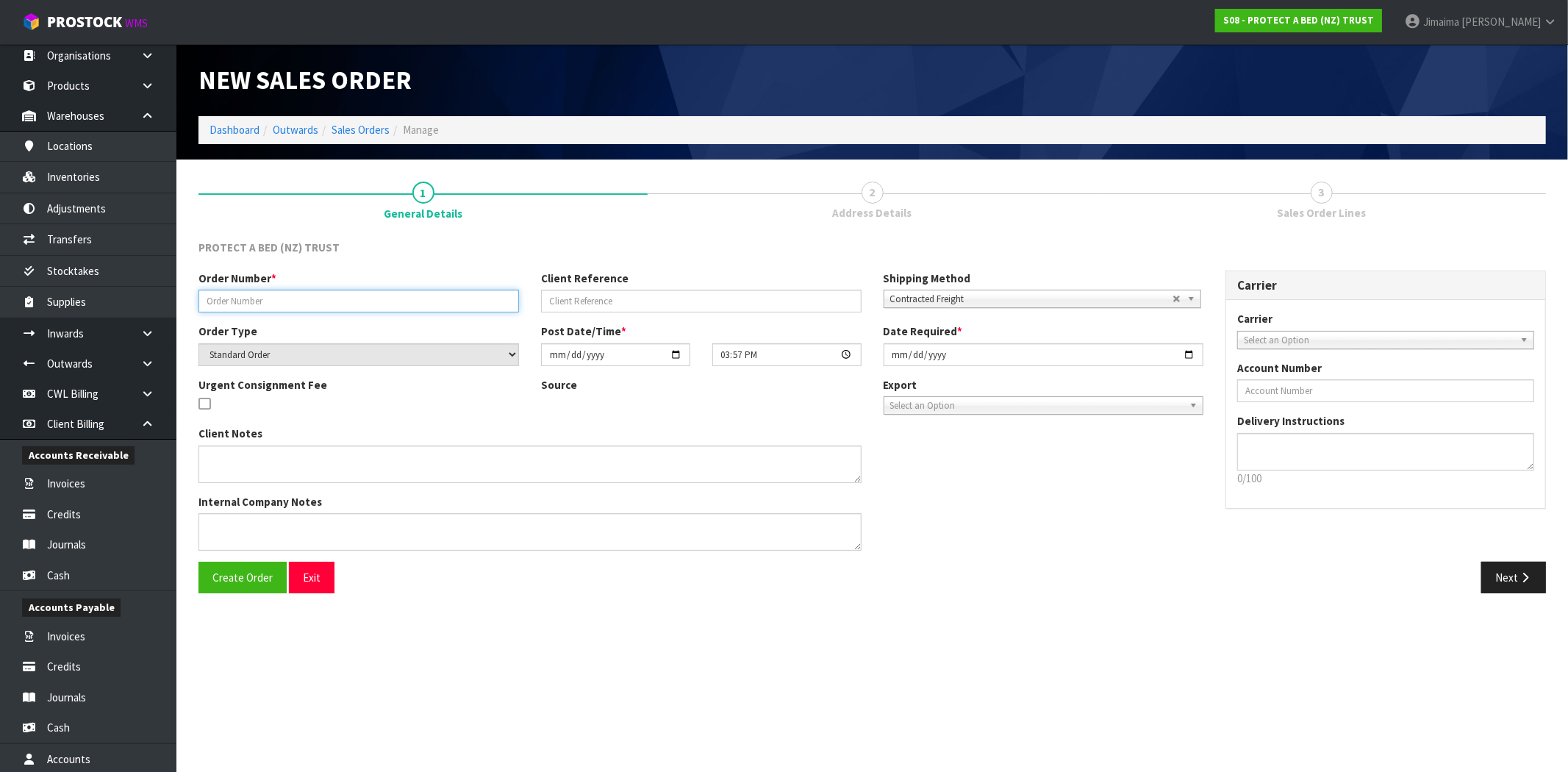
click at [295, 291] on input "text" at bounding box center [359, 301] width 320 height 23
paste input "WHG5925ST"
type input "WHG5925ST"
drag, startPoint x: 248, startPoint y: 566, endPoint x: 427, endPoint y: 520, distance: 184.8
click at [248, 566] on button "Create Order" at bounding box center [243, 578] width 88 height 32
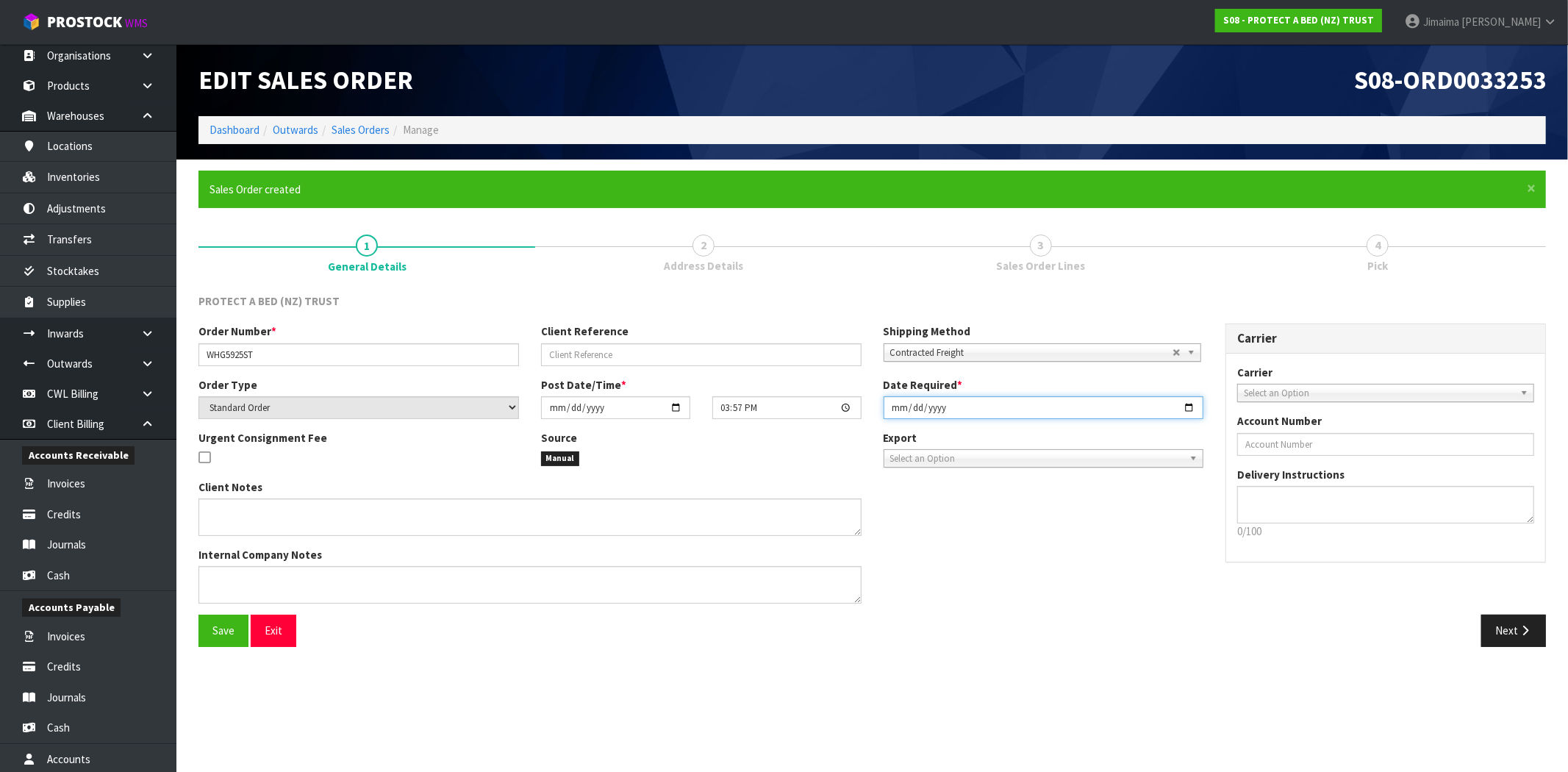
click at [1186, 407] on input "[DATE]" at bounding box center [1044, 407] width 320 height 23
type input "[DATE]"
click at [224, 634] on span "Save" at bounding box center [223, 630] width 22 height 14
click at [1504, 630] on button "Next" at bounding box center [1513, 630] width 65 height 32
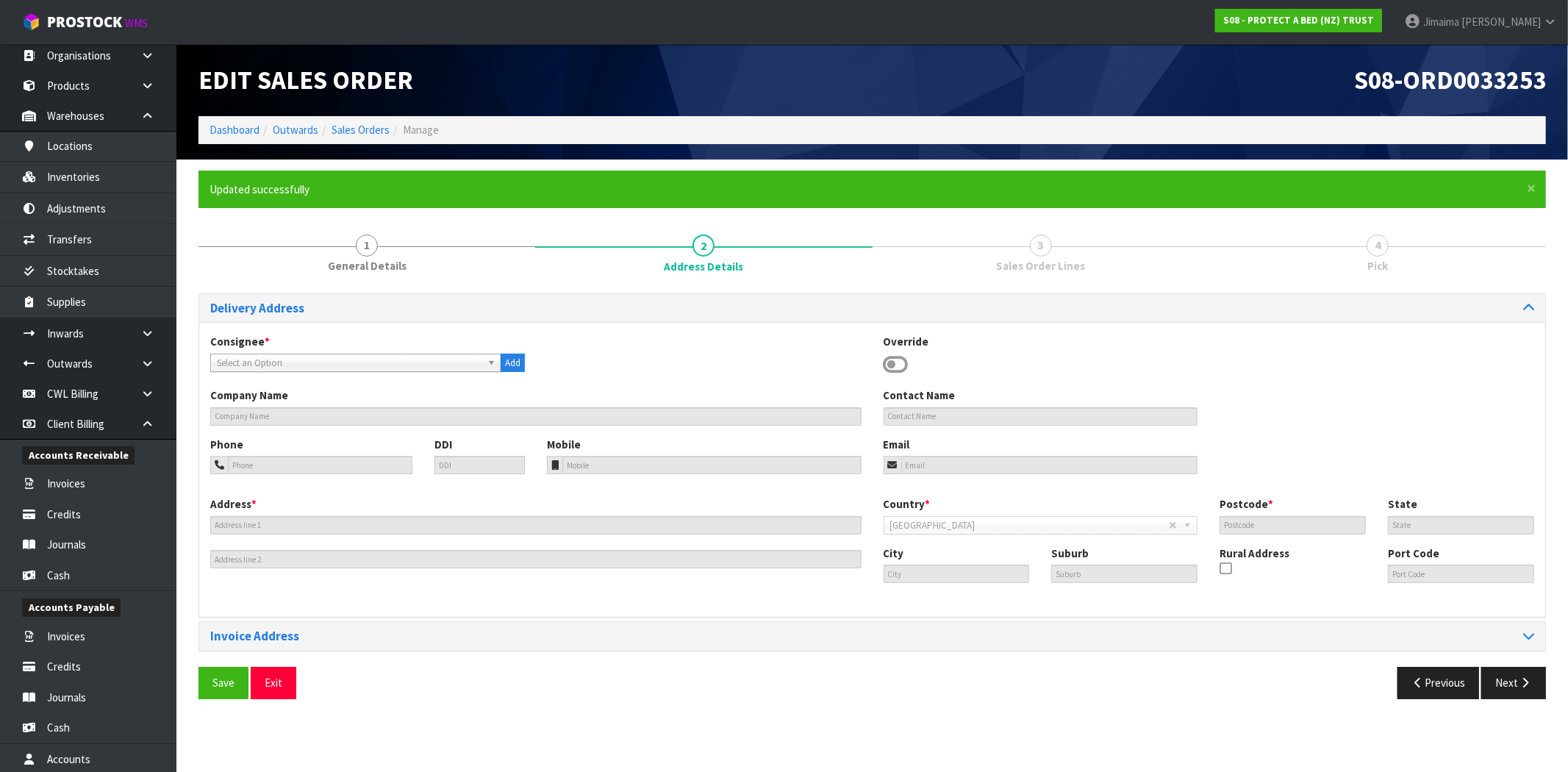
click at [292, 358] on span "Select an Option" at bounding box center [349, 362] width 265 height 18
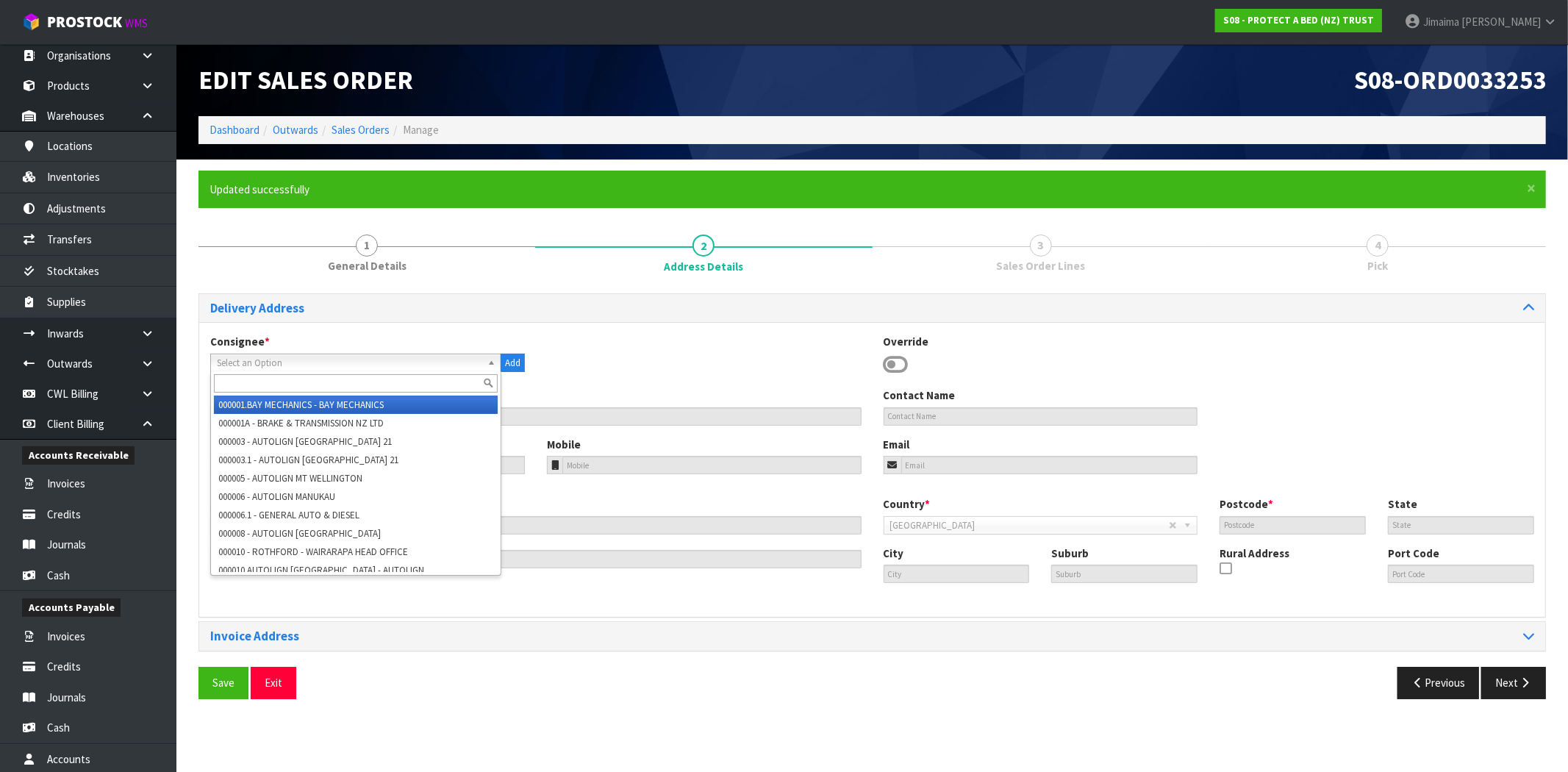
click at [272, 375] on input "text" at bounding box center [355, 383] width 284 height 18
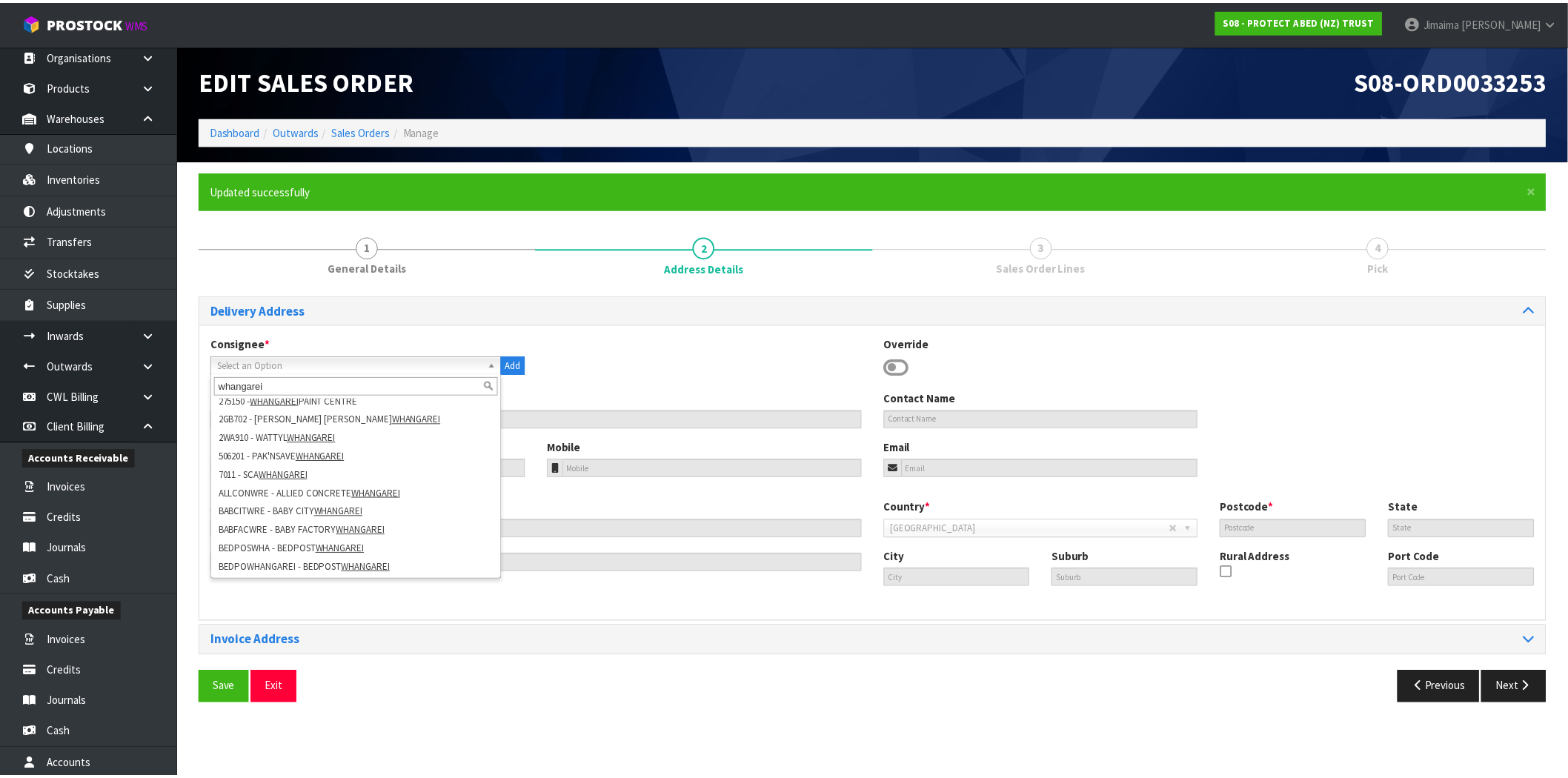
scroll to position [86, 0]
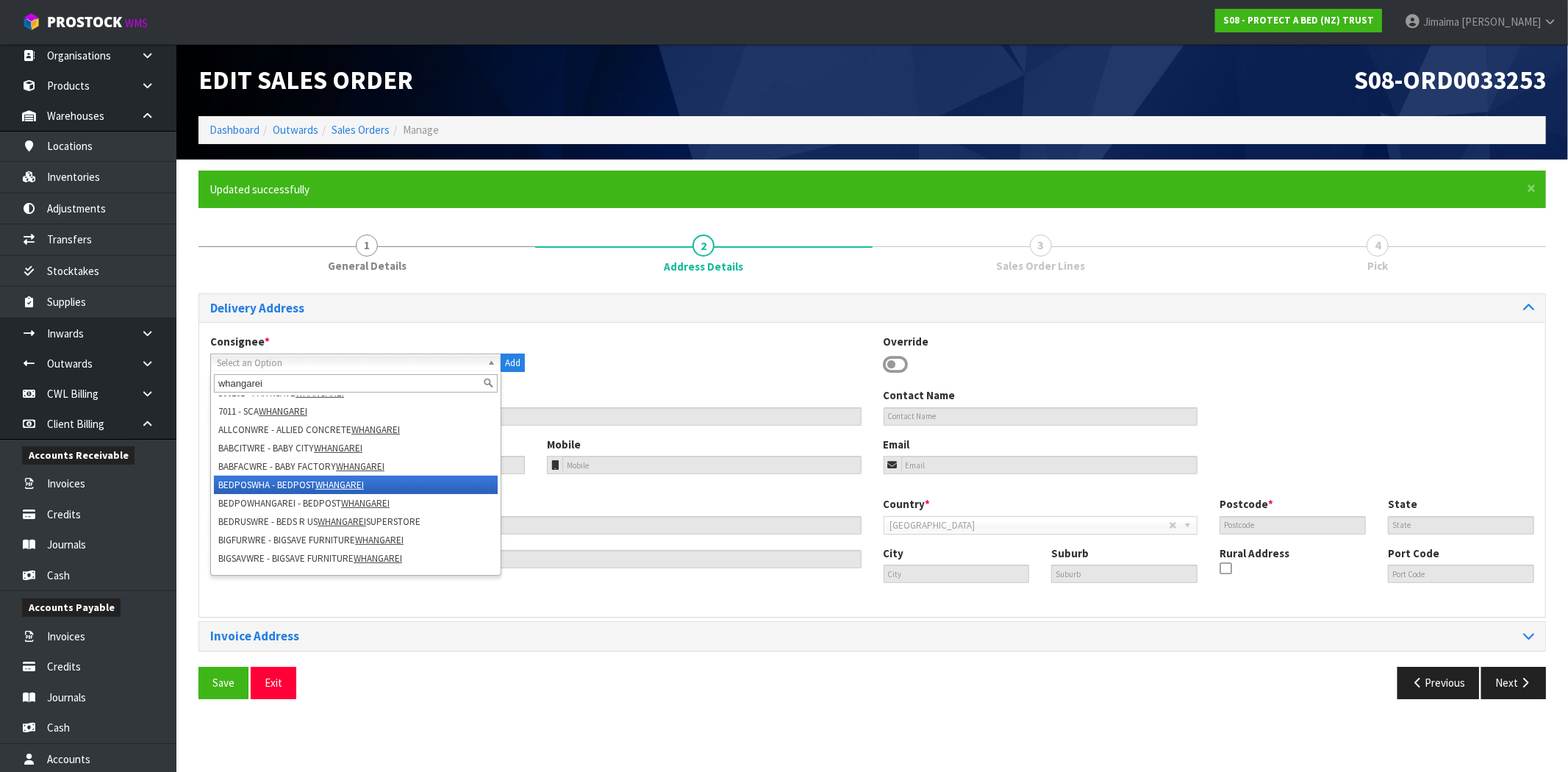
type input "whangarei"
click at [399, 486] on li "BEDPOSWHA - BEDPOST WHANGAREI" at bounding box center [355, 485] width 284 height 18
type input "BEDPOST WHANGAREI"
type input "09 442 5025"
type input "021 061 1651"
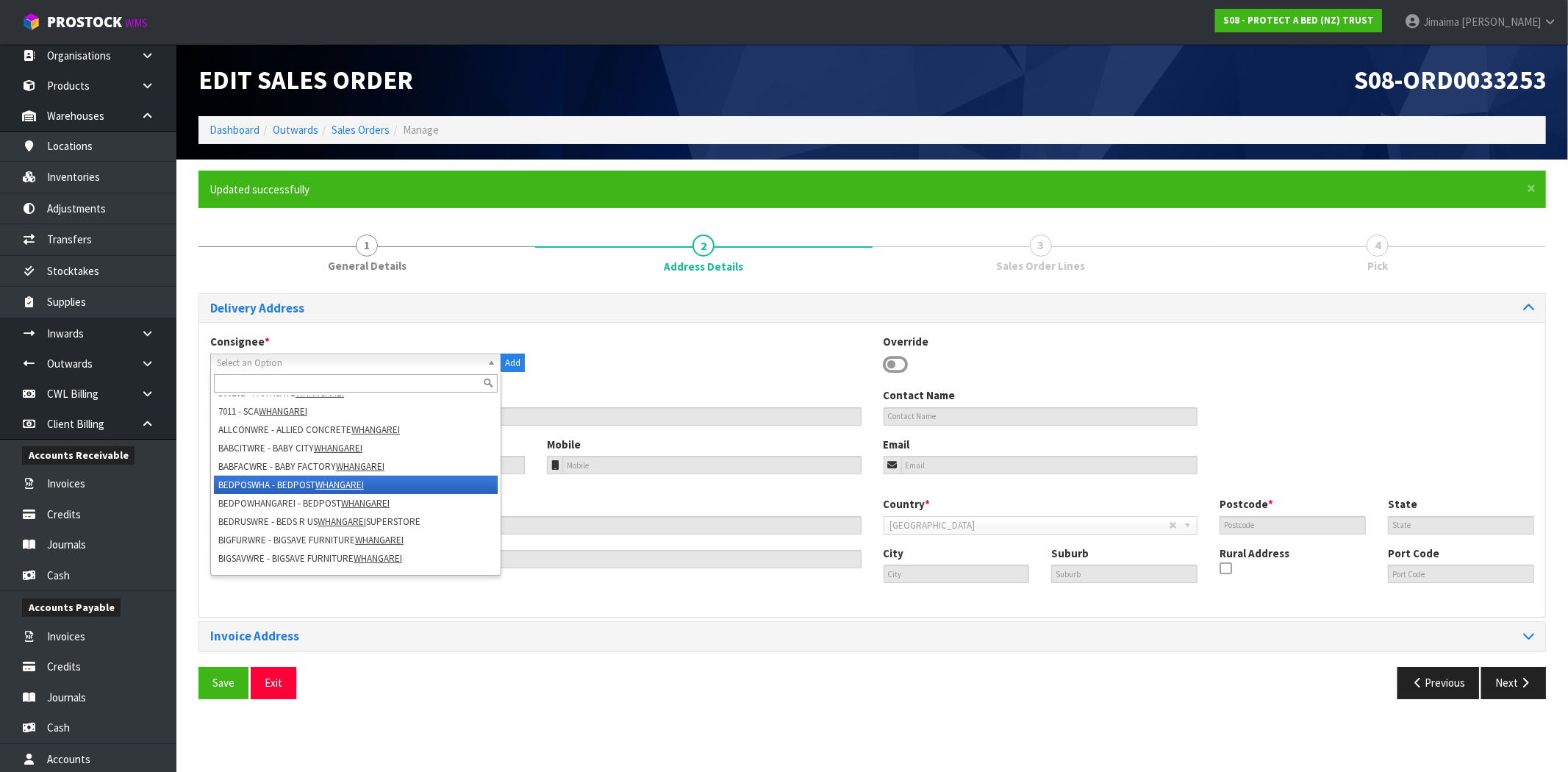
type input "[EMAIL_ADDRESS][DOMAIN_NAME]"
type input "260 [GEOGRAPHIC_DATA]"
type input "INVOICES ARE TO BE EMAILED TO [EMAIL_ADDRESS][DOMAIN_NAME] AT THIS STAGE - NOT …"
type input "0931"
type input "[GEOGRAPHIC_DATA]"
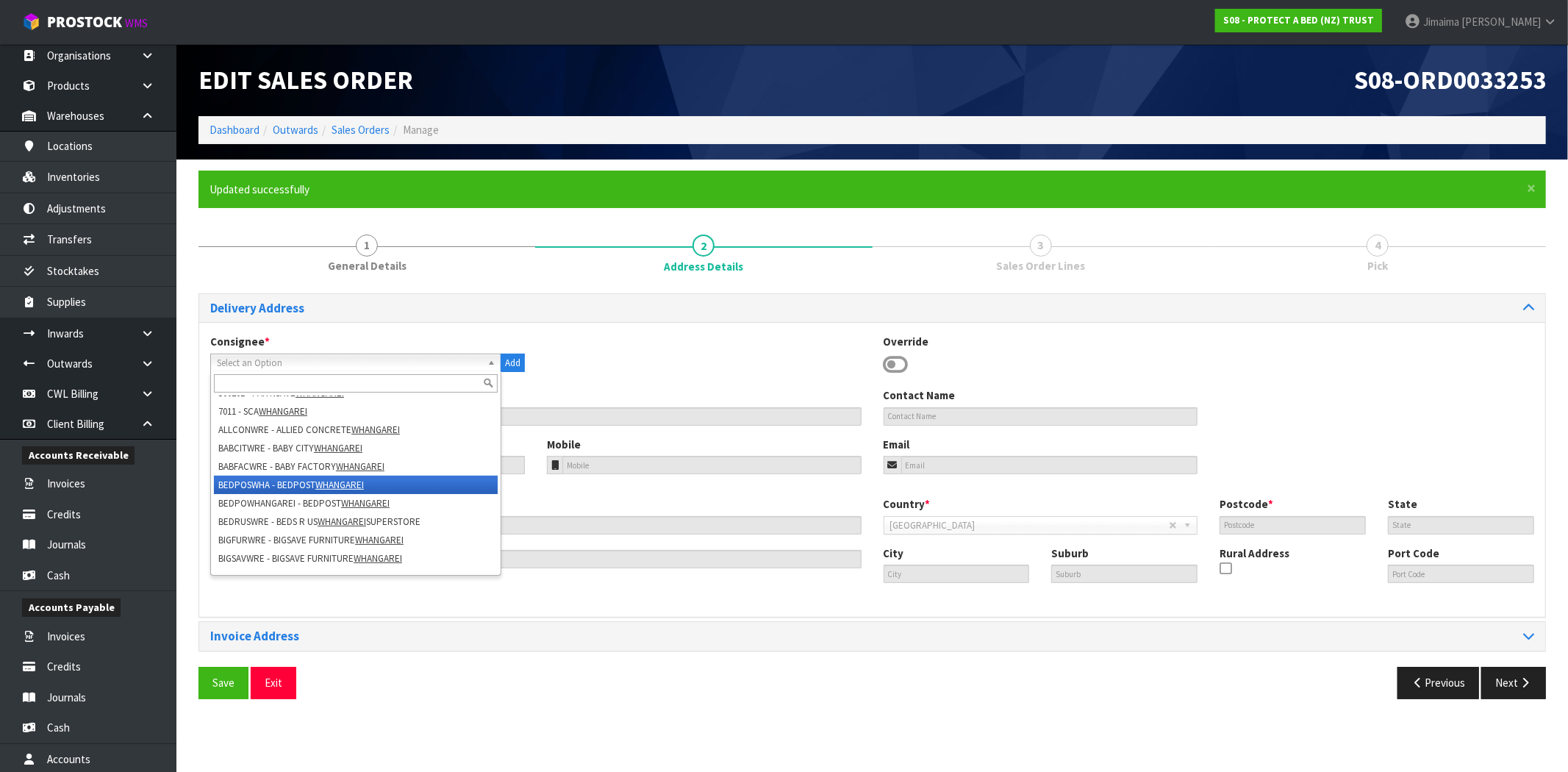
type input "OREWA"
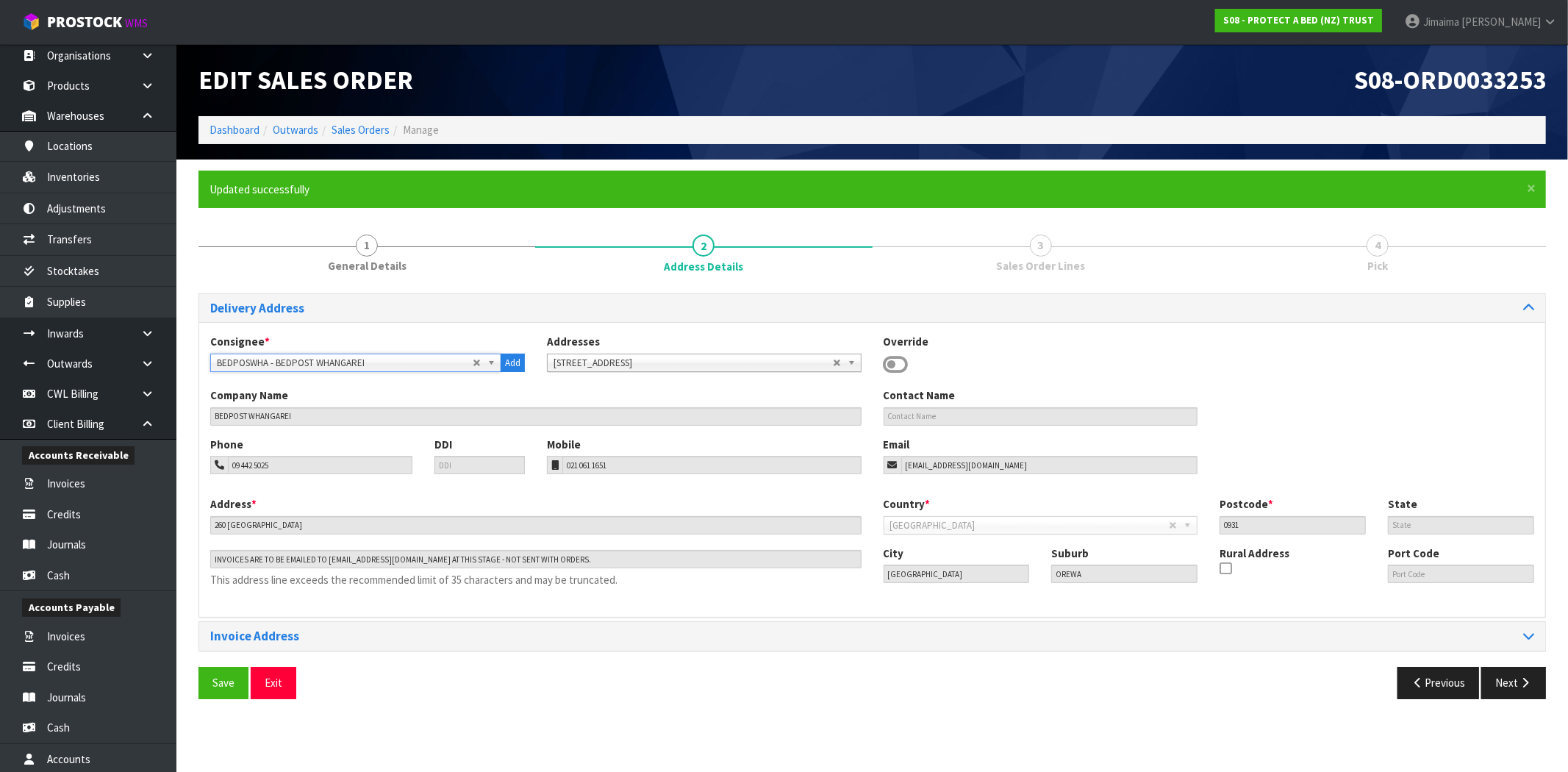
click at [228, 665] on div "Delivery Address Consignee * 000001.BAY MECHANICS - BAY MECHANICS 000001A - BRA…" at bounding box center [872, 501] width 1347 height 416
click at [221, 679] on span "Save" at bounding box center [223, 682] width 22 height 14
click at [1511, 682] on button "Next" at bounding box center [1513, 683] width 65 height 32
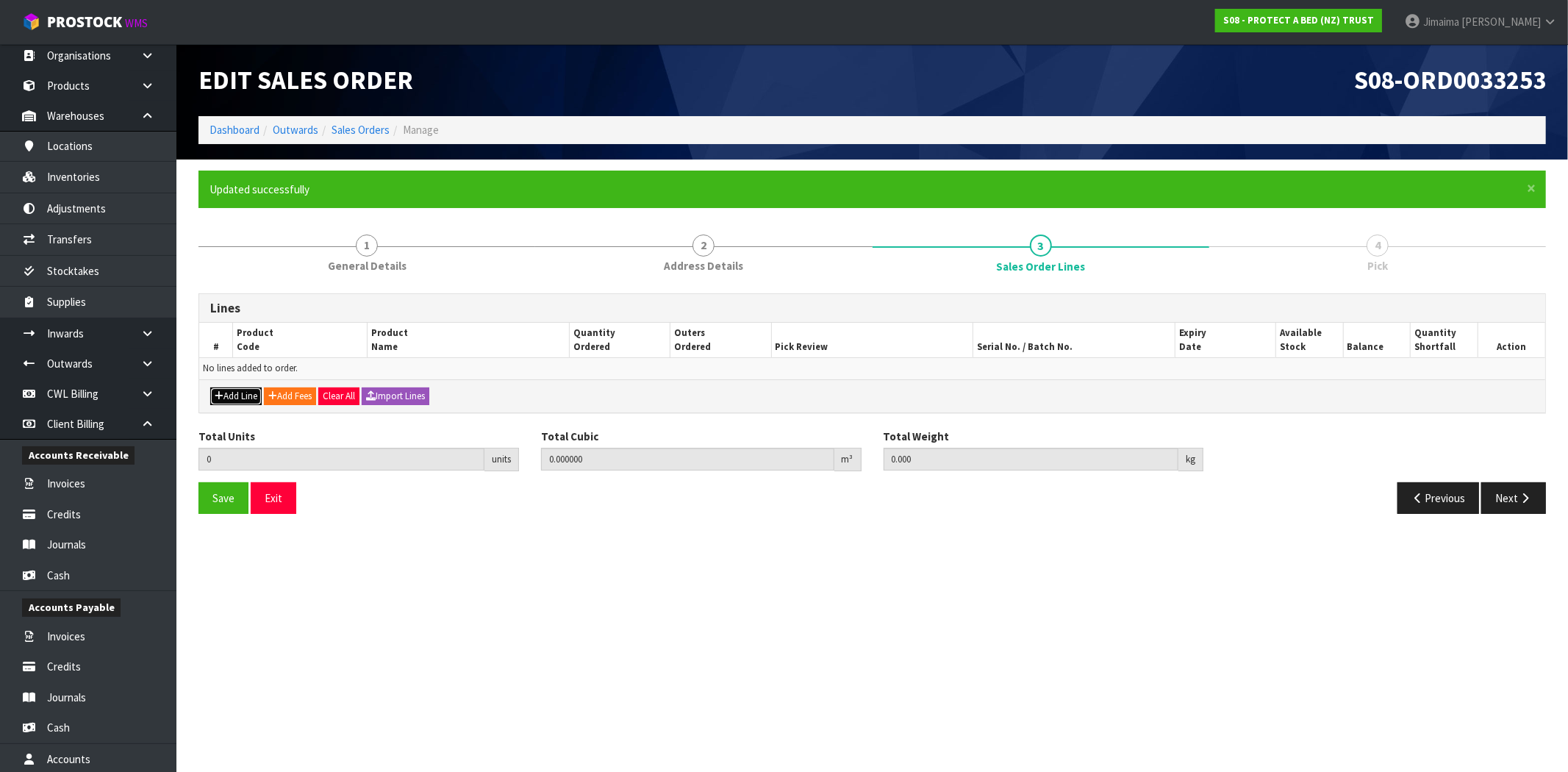
click at [237, 388] on button "Add Line" at bounding box center [236, 396] width 52 height 18
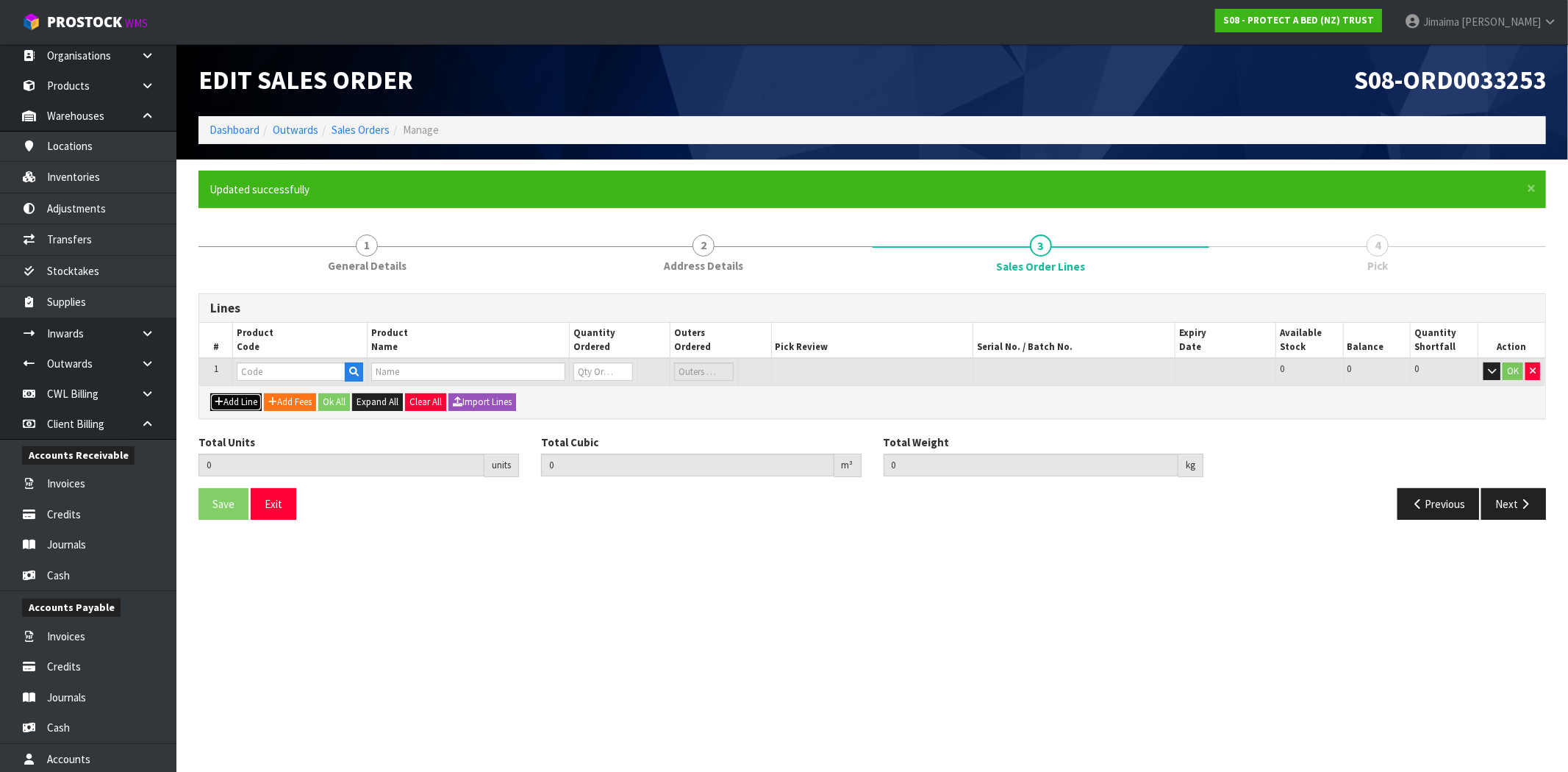
type input "0"
click at [240, 395] on button "Add Line" at bounding box center [236, 402] width 52 height 18
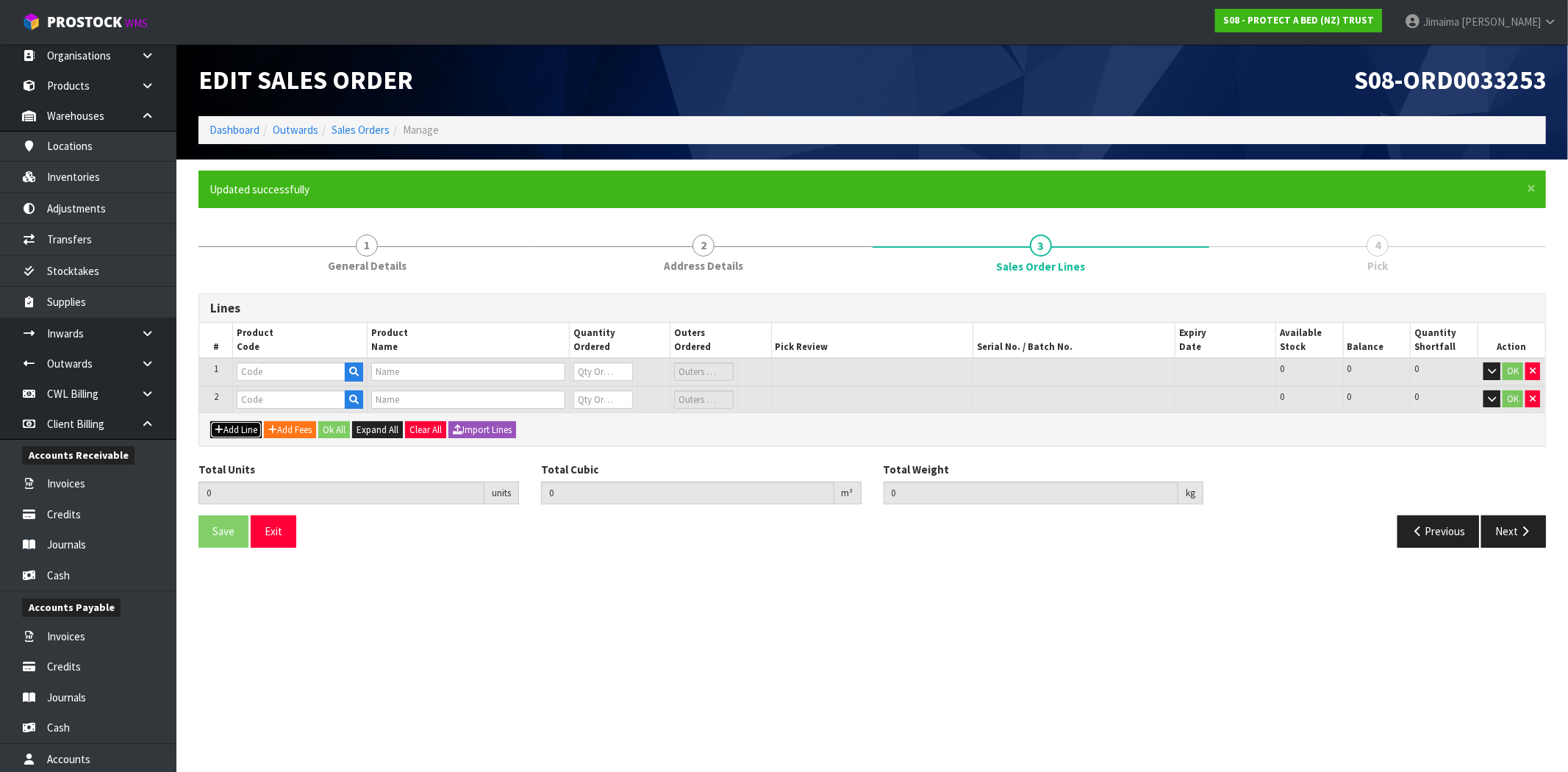
click at [237, 423] on button "Add Line" at bounding box center [236, 429] width 52 height 18
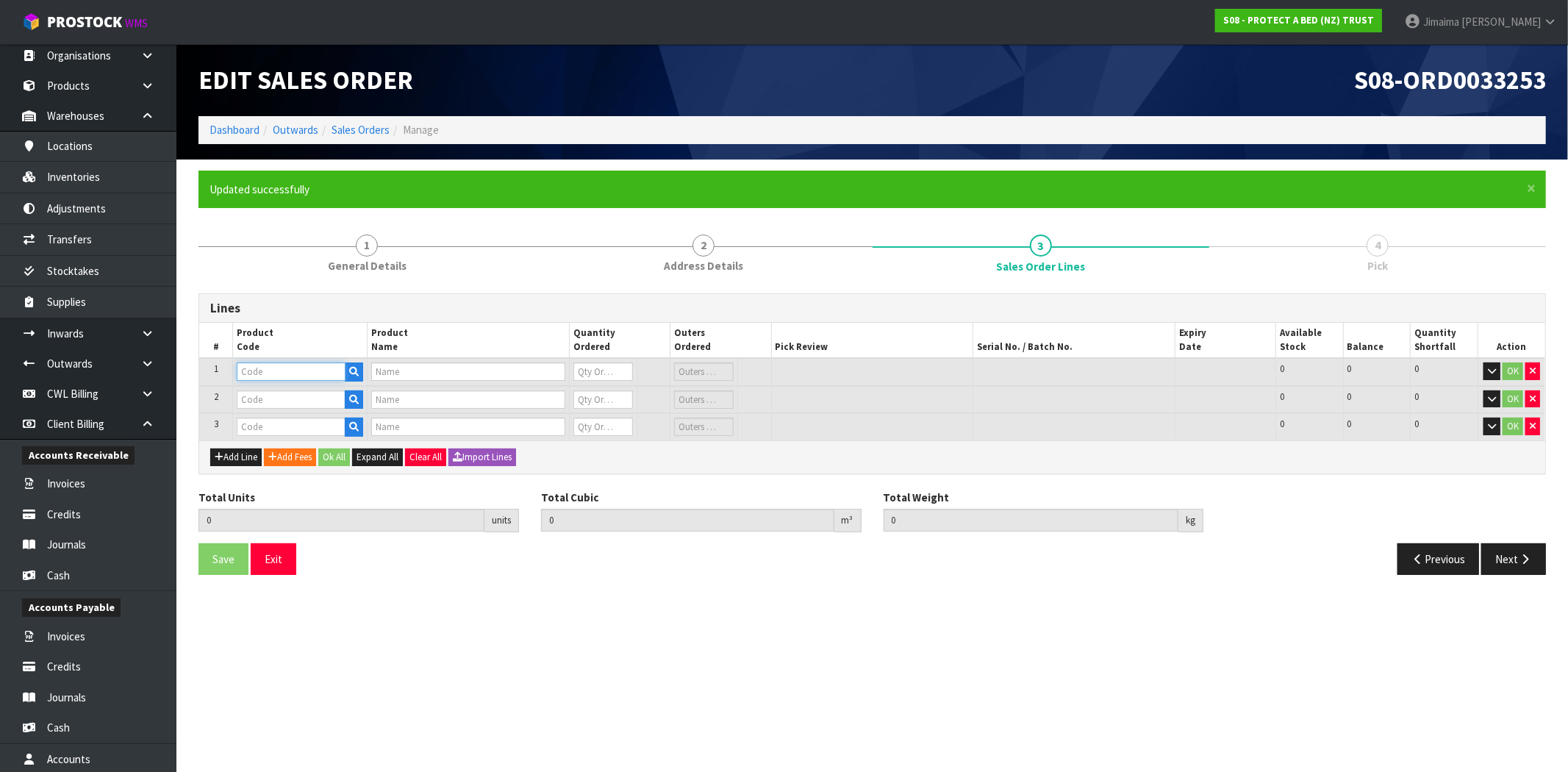
click at [267, 372] on input "text" at bounding box center [291, 372] width 109 height 18
type input "F0600Q"
click at [312, 395] on link "F0600Q UE0" at bounding box center [295, 396] width 116 height 20
type input "F0600QUE0"
type input "BAMBOO JERSEY BXD QUEEN"
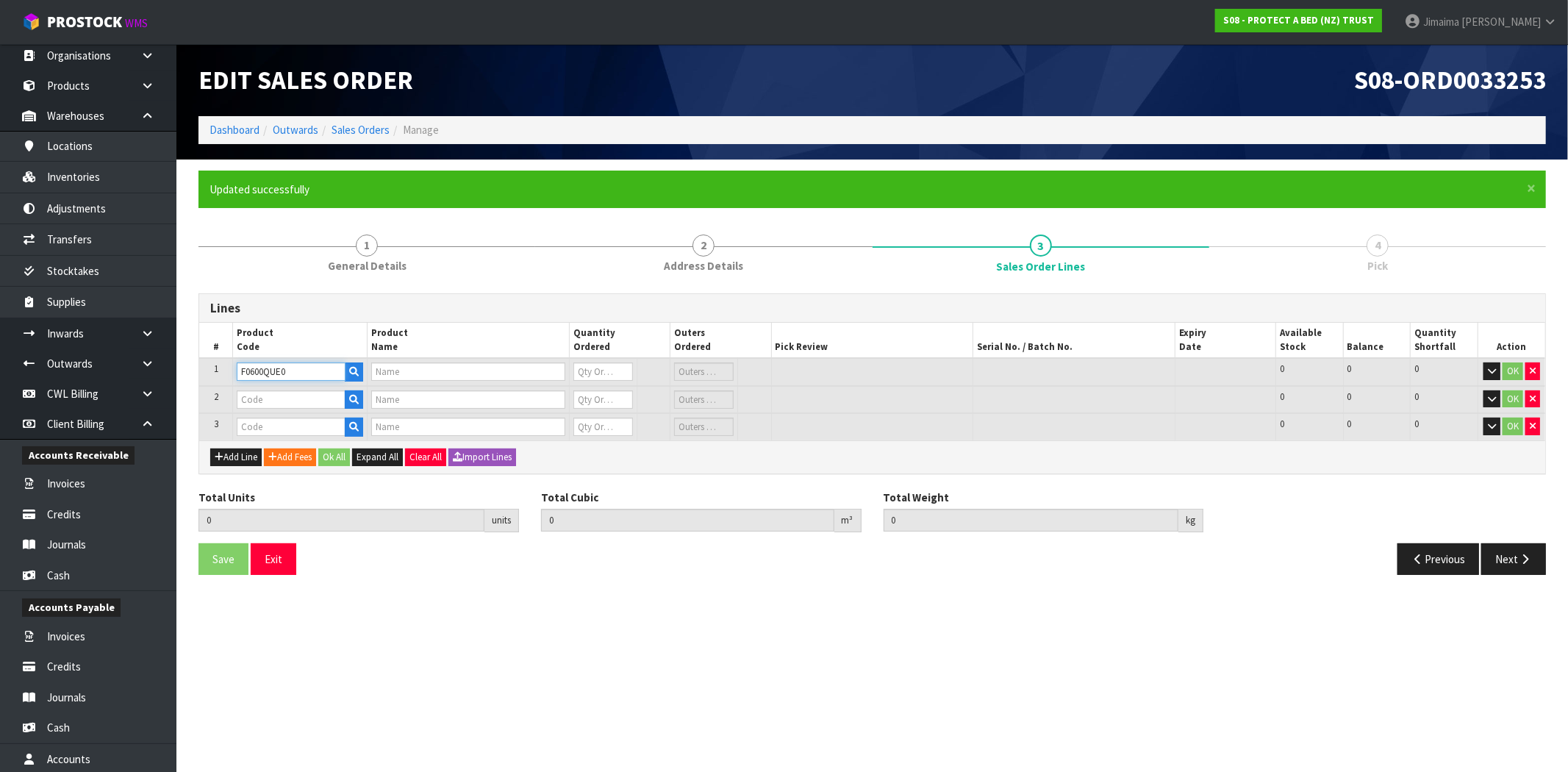
type input "0"
click at [276, 395] on input "text" at bounding box center [291, 400] width 109 height 18
type input "F0600K"
click at [291, 422] on link "F0600K GN0" at bounding box center [295, 423] width 116 height 20
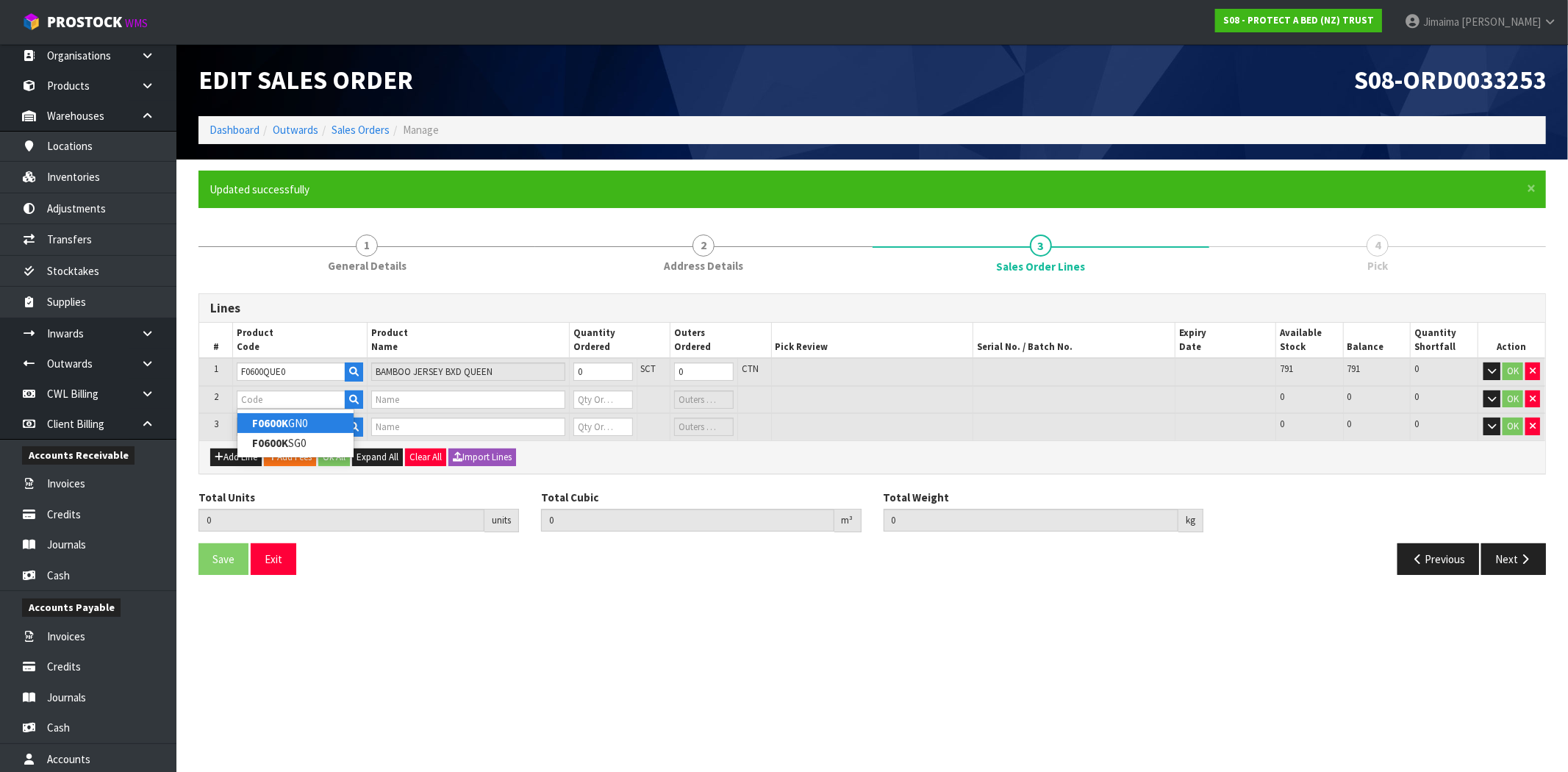
type input "F0600KGN0"
type input "BAMBOO JERSEY BXD NZ KING"
type input "0"
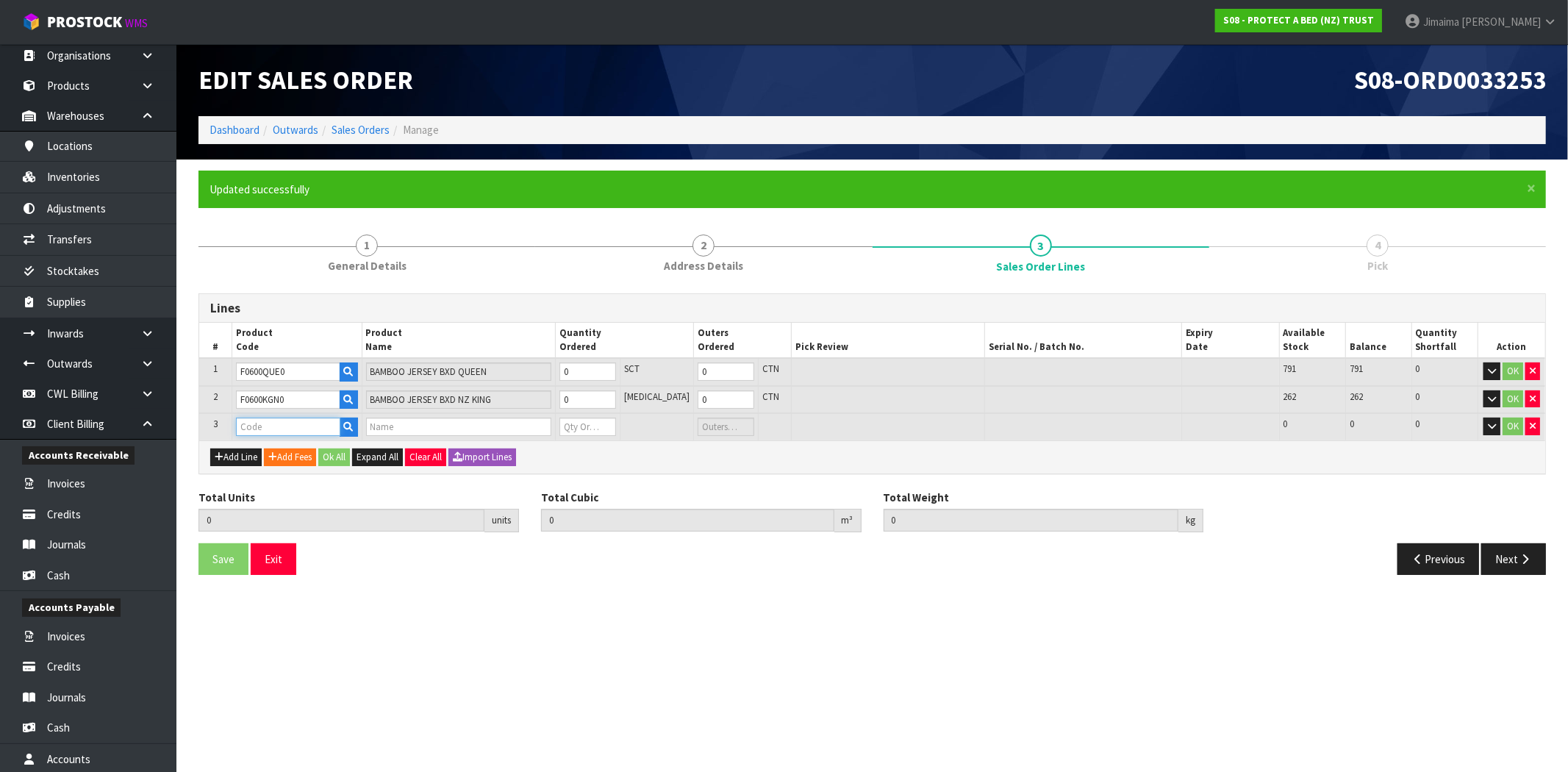
click at [288, 425] on input "text" at bounding box center [288, 426] width 104 height 18
type input "F0600S"
click at [292, 467] on link "F0600S KN0" at bounding box center [295, 469] width 116 height 20
type input "F0600SKN0"
type input "0.000000"
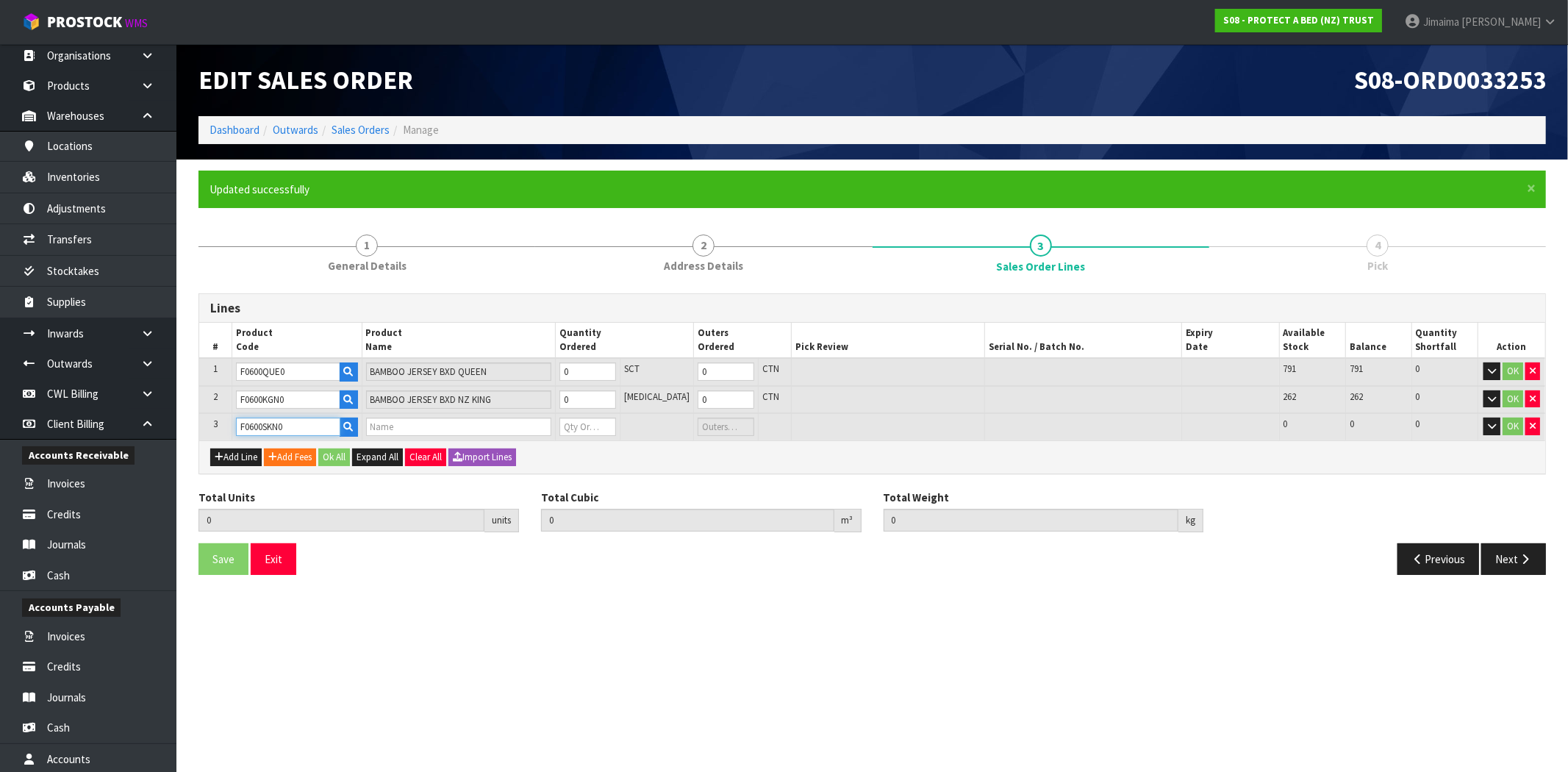
type input "0.000"
type input "BAMBOO JERSEY BXD SUPER KING"
type input "0"
click at [601, 370] on input "0" at bounding box center [588, 372] width 56 height 18
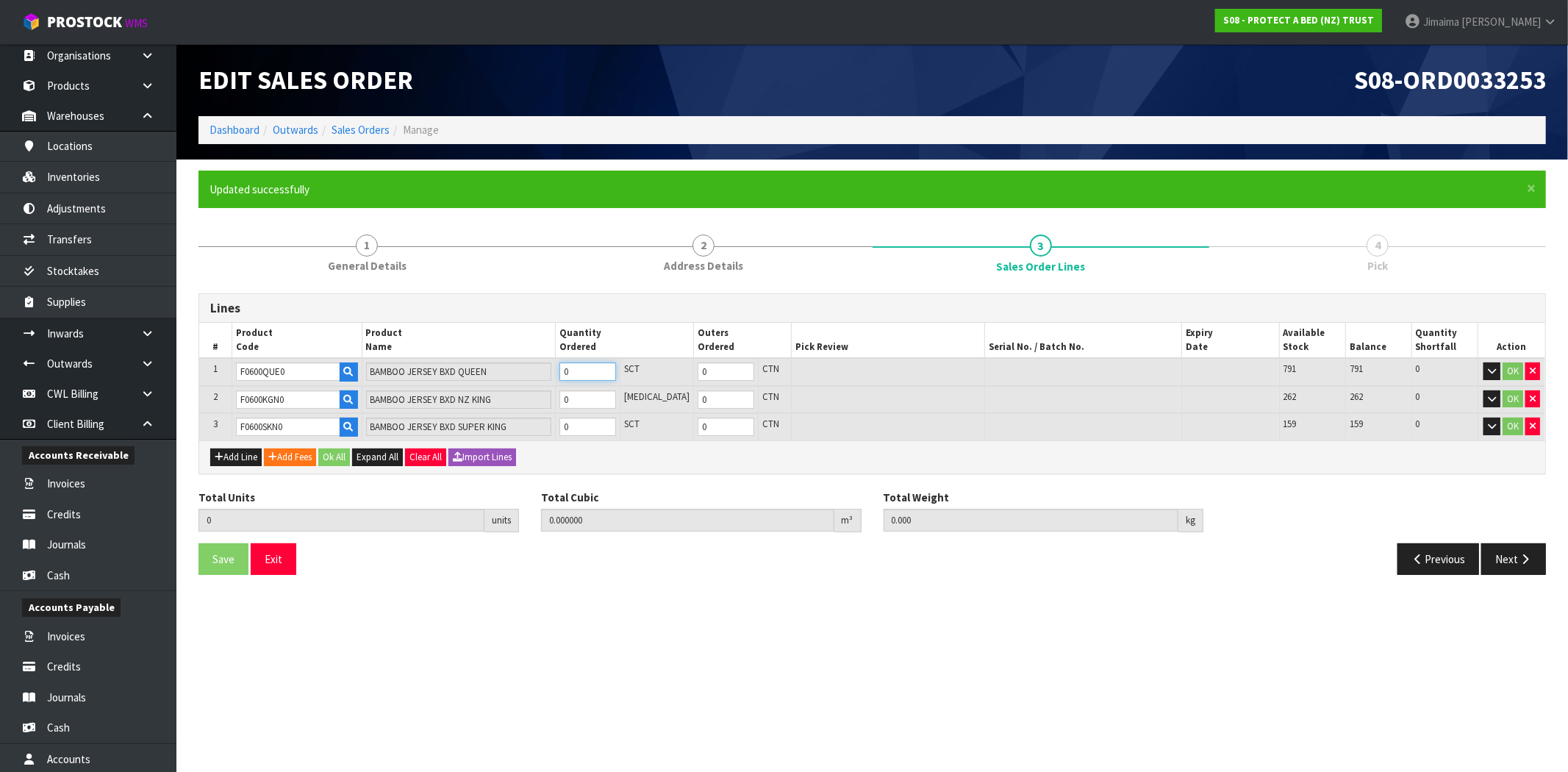
type input "1"
type input "0.00841"
type input "0.92"
type input "1"
type input "10"
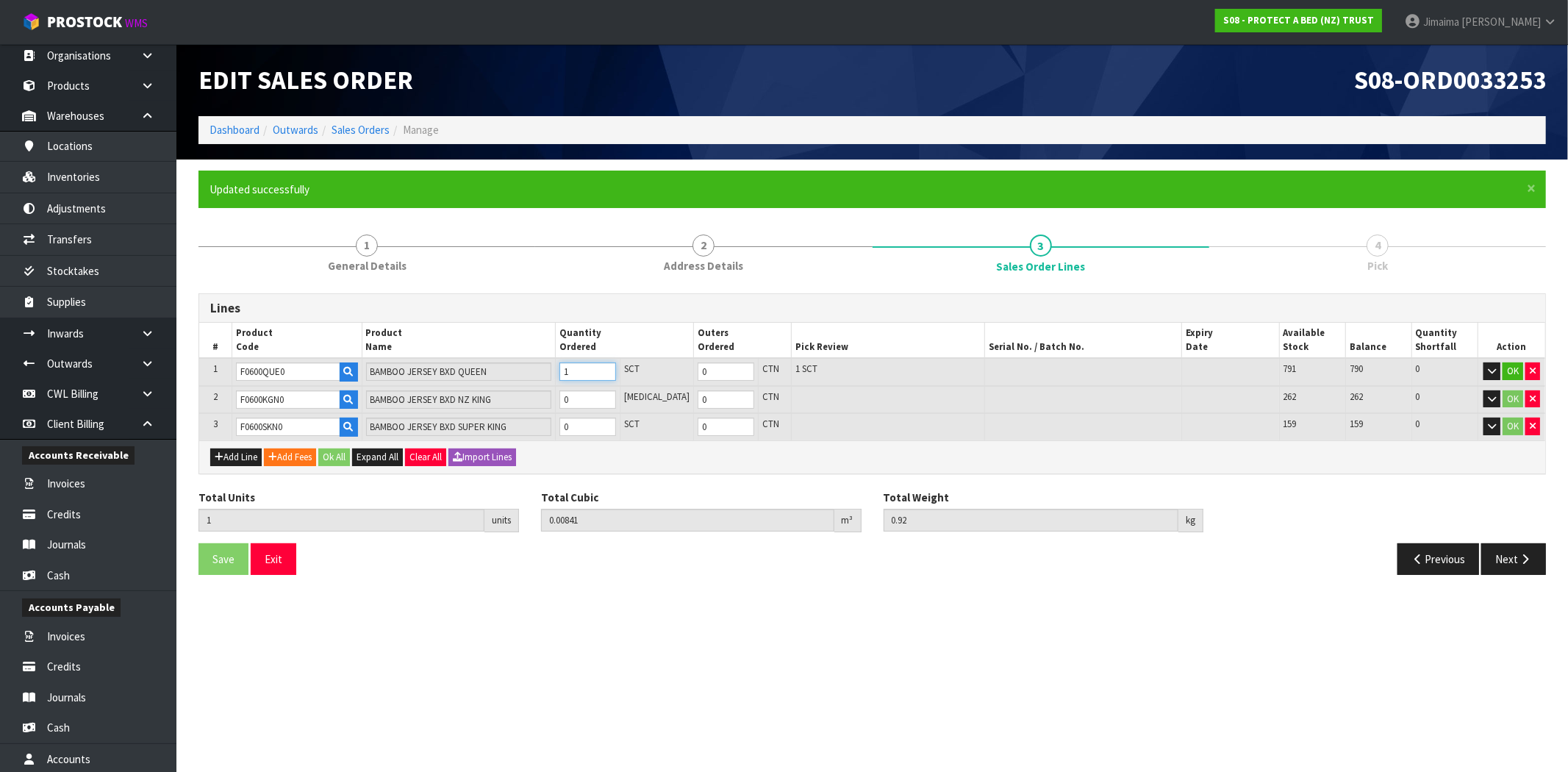
type input "0.09234"
type input "9.2"
type input "10"
type input "1"
type input "10"
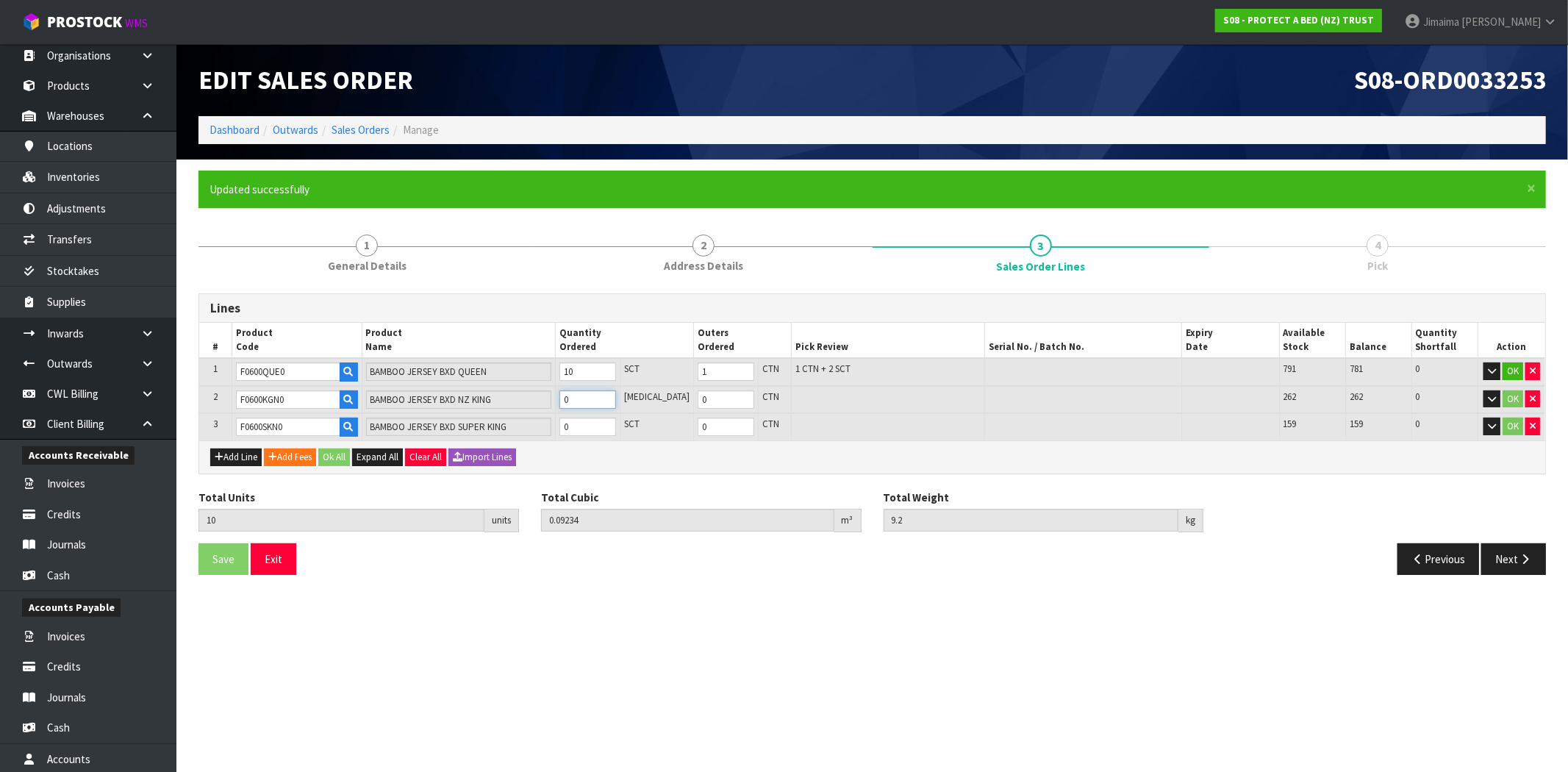
drag, startPoint x: 607, startPoint y: 400, endPoint x: 604, endPoint y: 408, distance: 8.5
click at [607, 400] on input "0" at bounding box center [588, 400] width 56 height 18
type input "14"
type input "0.122616"
type input "13.04"
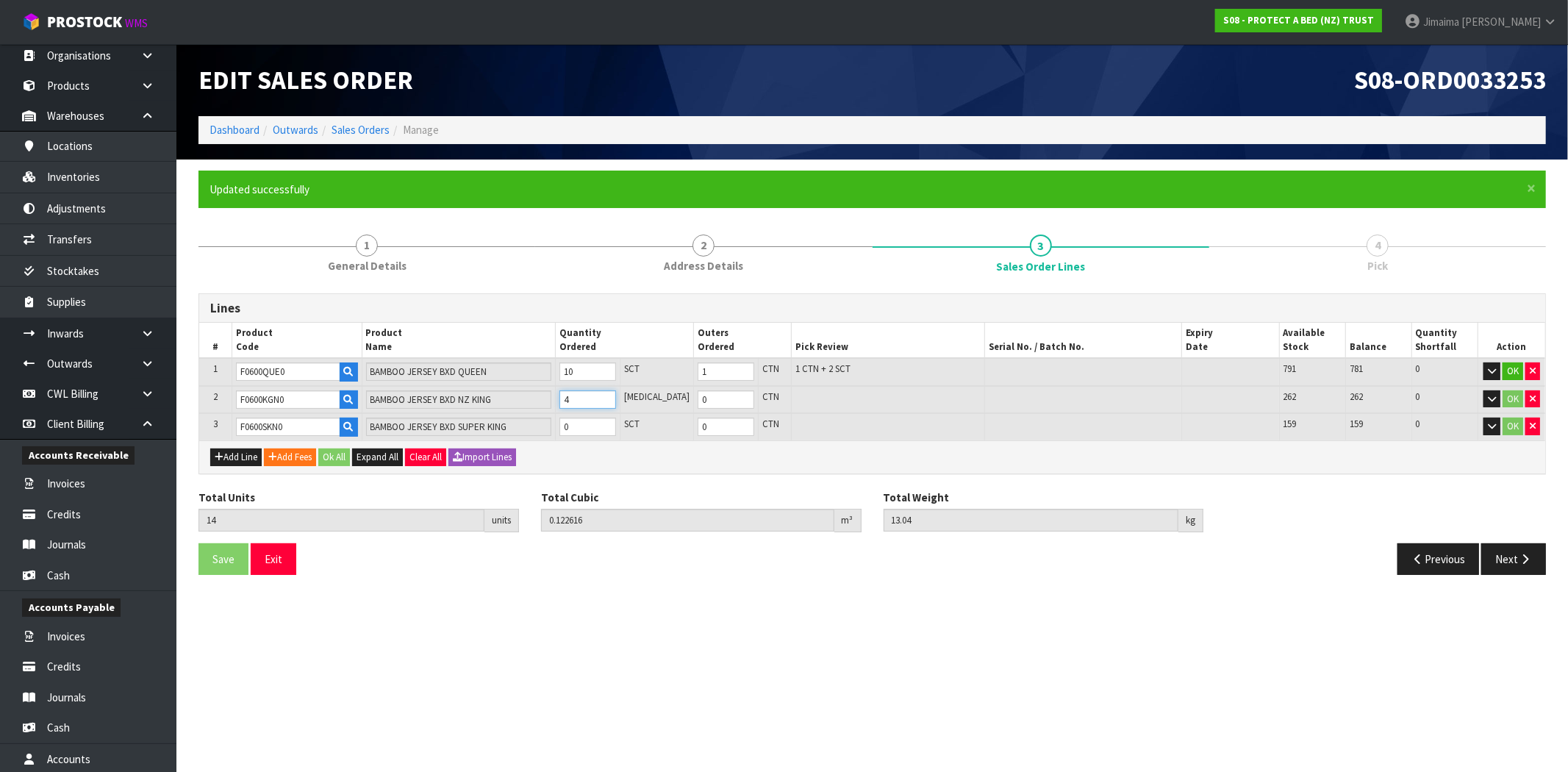
type input "4"
click at [593, 425] on input "0" at bounding box center [587, 426] width 56 height 18
type input "18"
type input "0.154352"
type input "17.04"
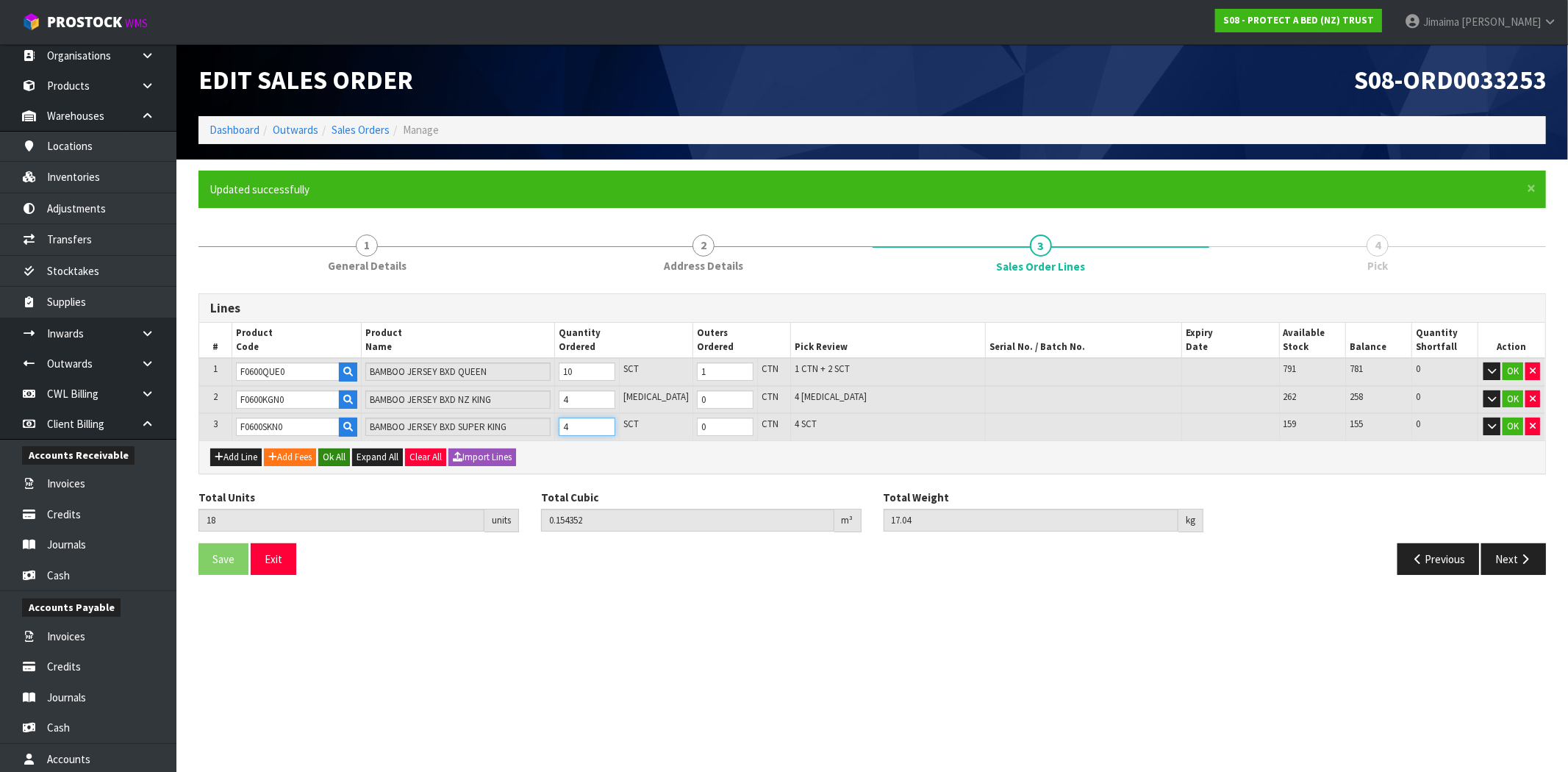
type input "4"
click at [346, 451] on button "Ok All" at bounding box center [334, 457] width 32 height 18
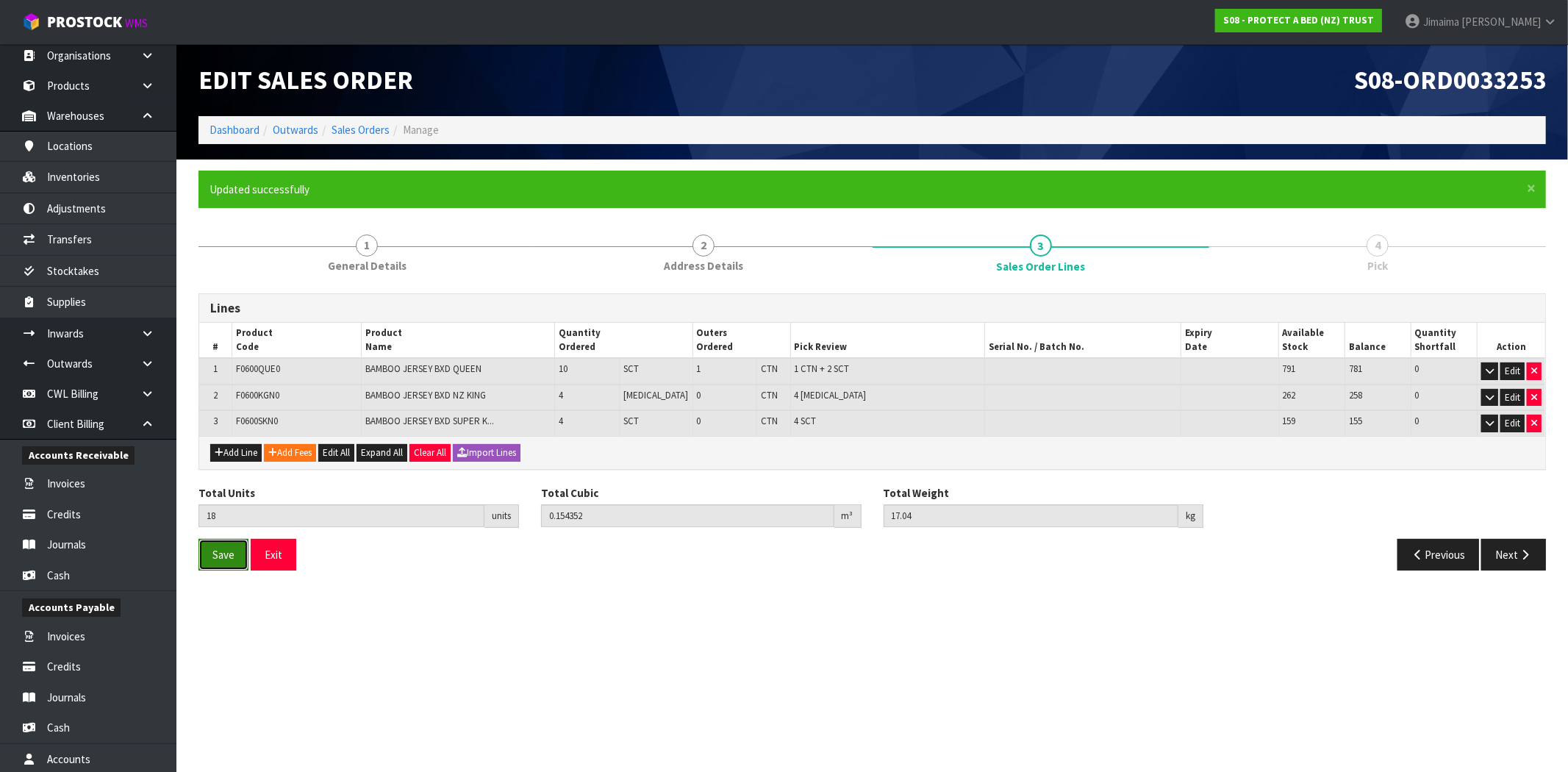
drag, startPoint x: 232, startPoint y: 545, endPoint x: 243, endPoint y: 542, distance: 11.4
click at [232, 544] on button "Save" at bounding box center [224, 555] width 50 height 32
click at [1515, 561] on button "Next" at bounding box center [1513, 555] width 65 height 32
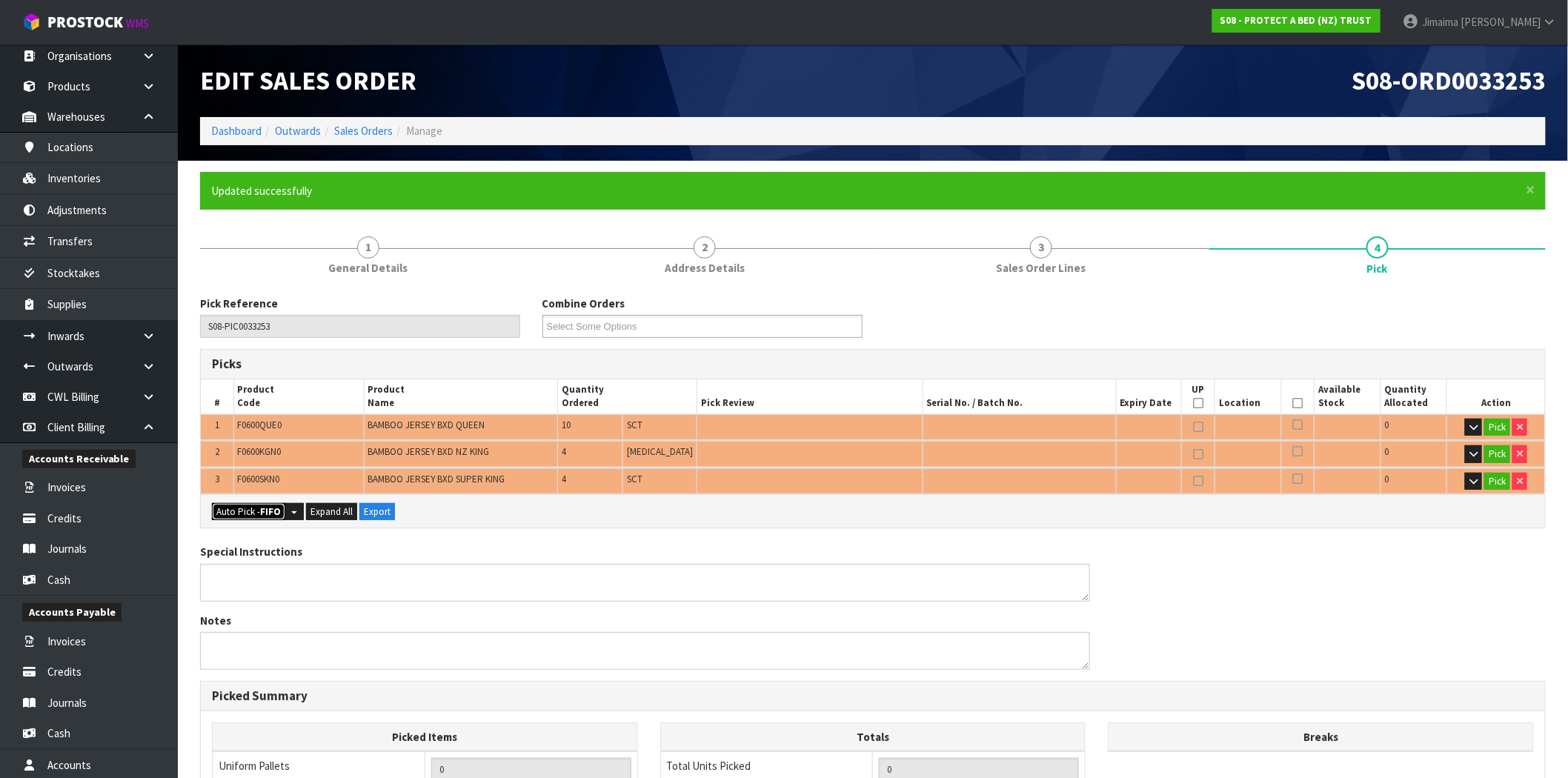
click at [242, 513] on button "Auto Pick - FIFO" at bounding box center [249, 512] width 74 height 18
type input "1"
type input "Piece x 4"
type input "Sub-carton x 6"
type input "18"
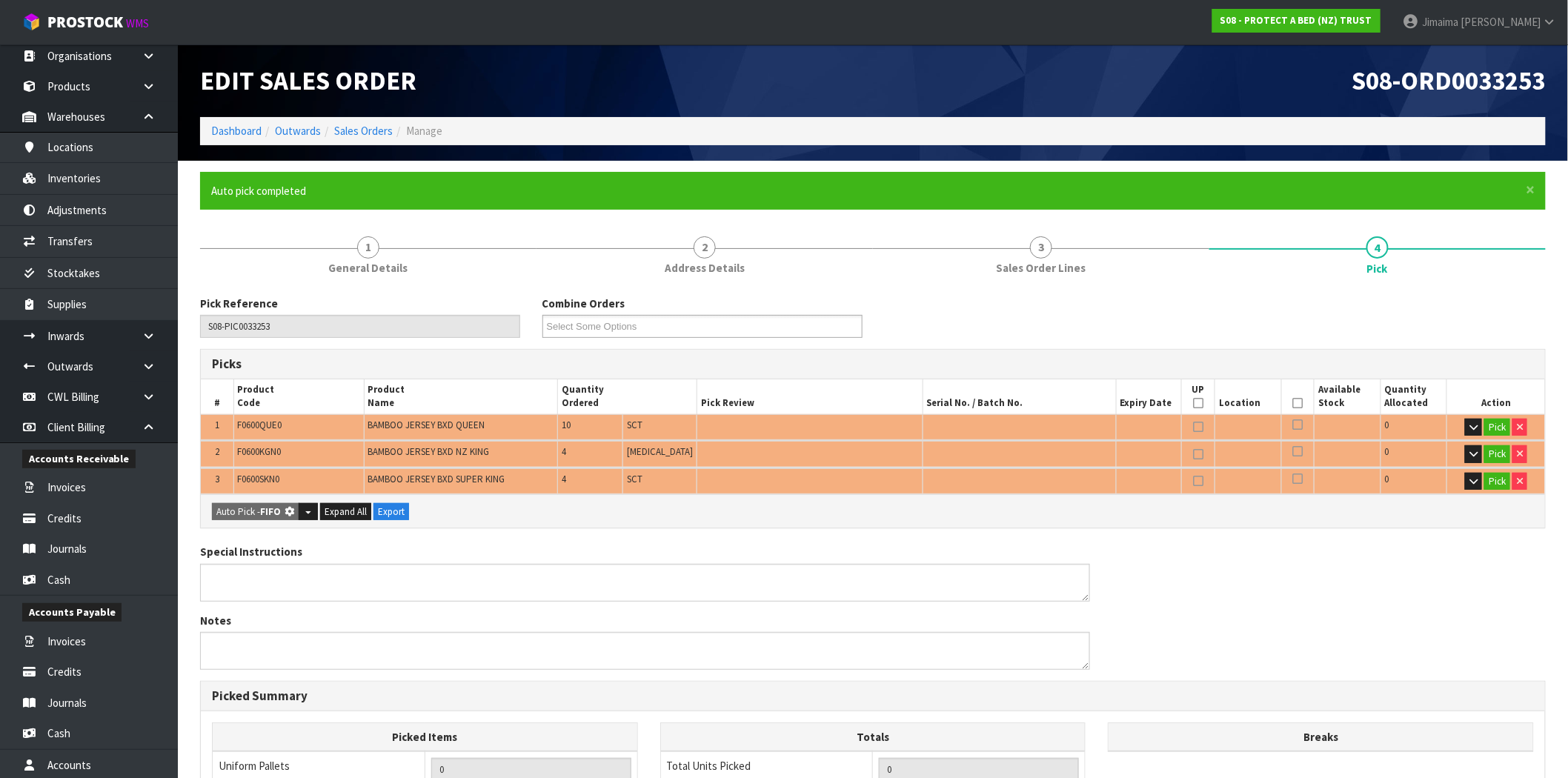
type input "0.154352"
type input "17.040"
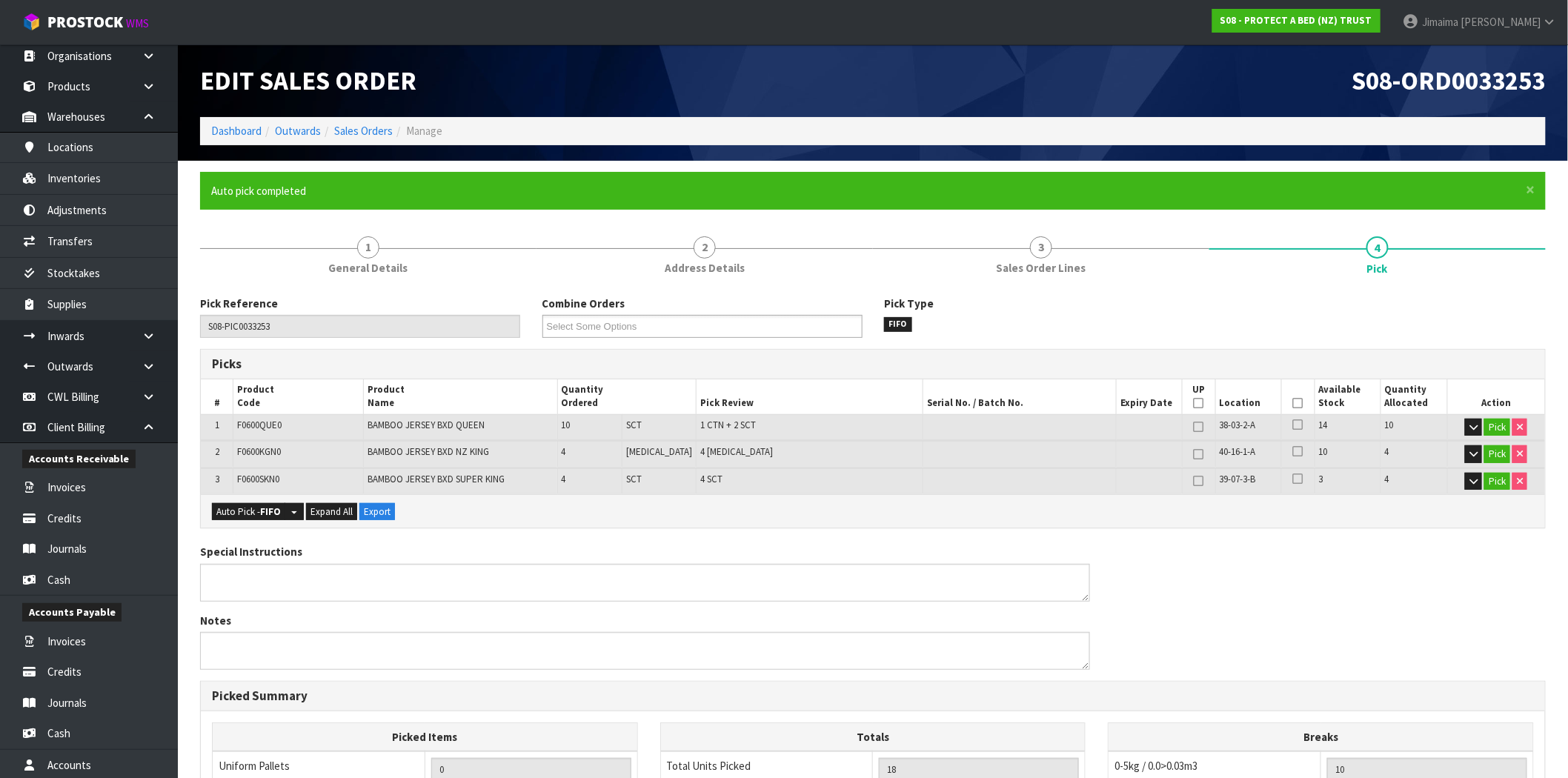
scroll to position [334, 0]
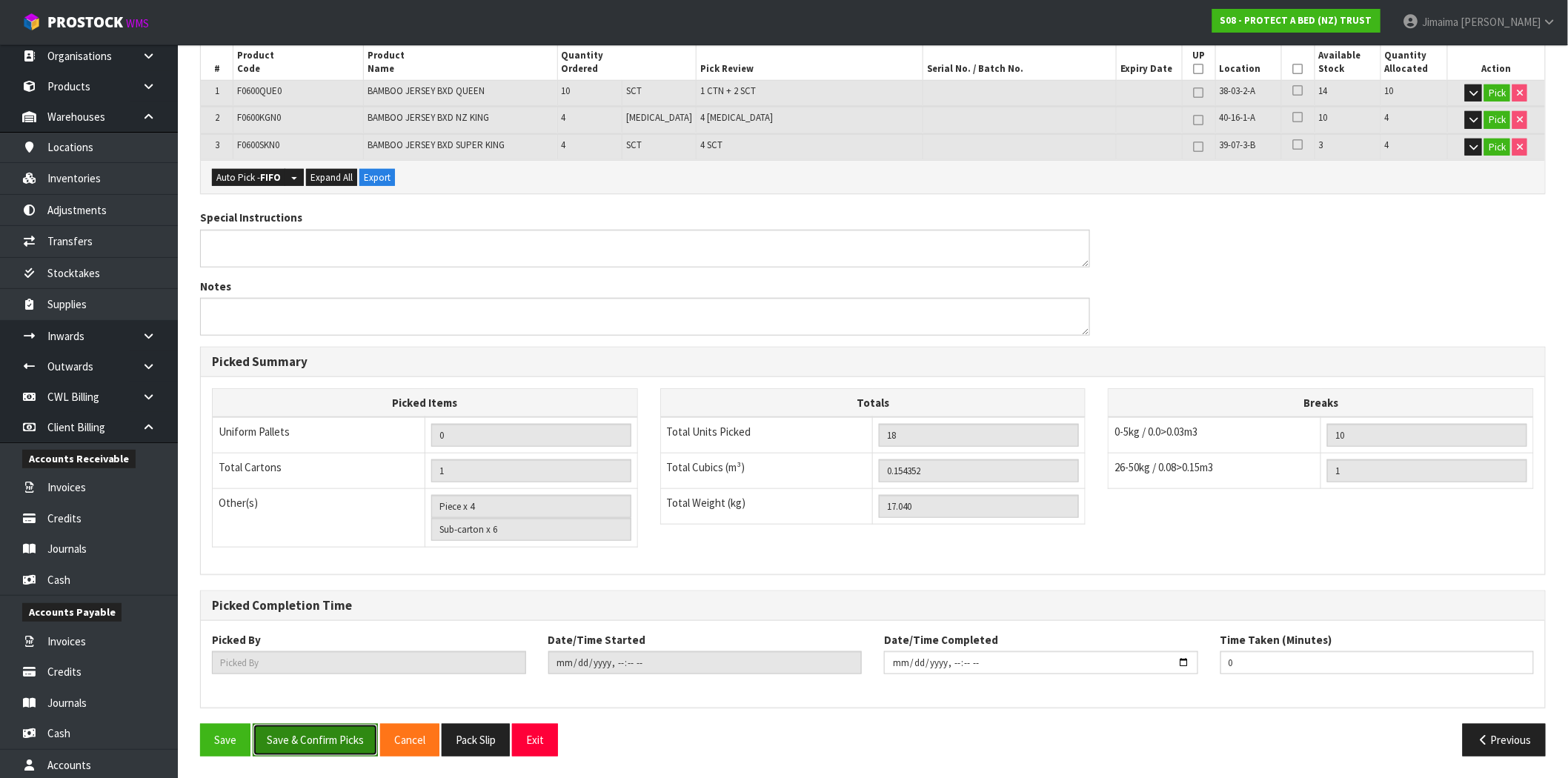
click at [336, 736] on button "Save & Confirm Picks" at bounding box center [315, 740] width 125 height 32
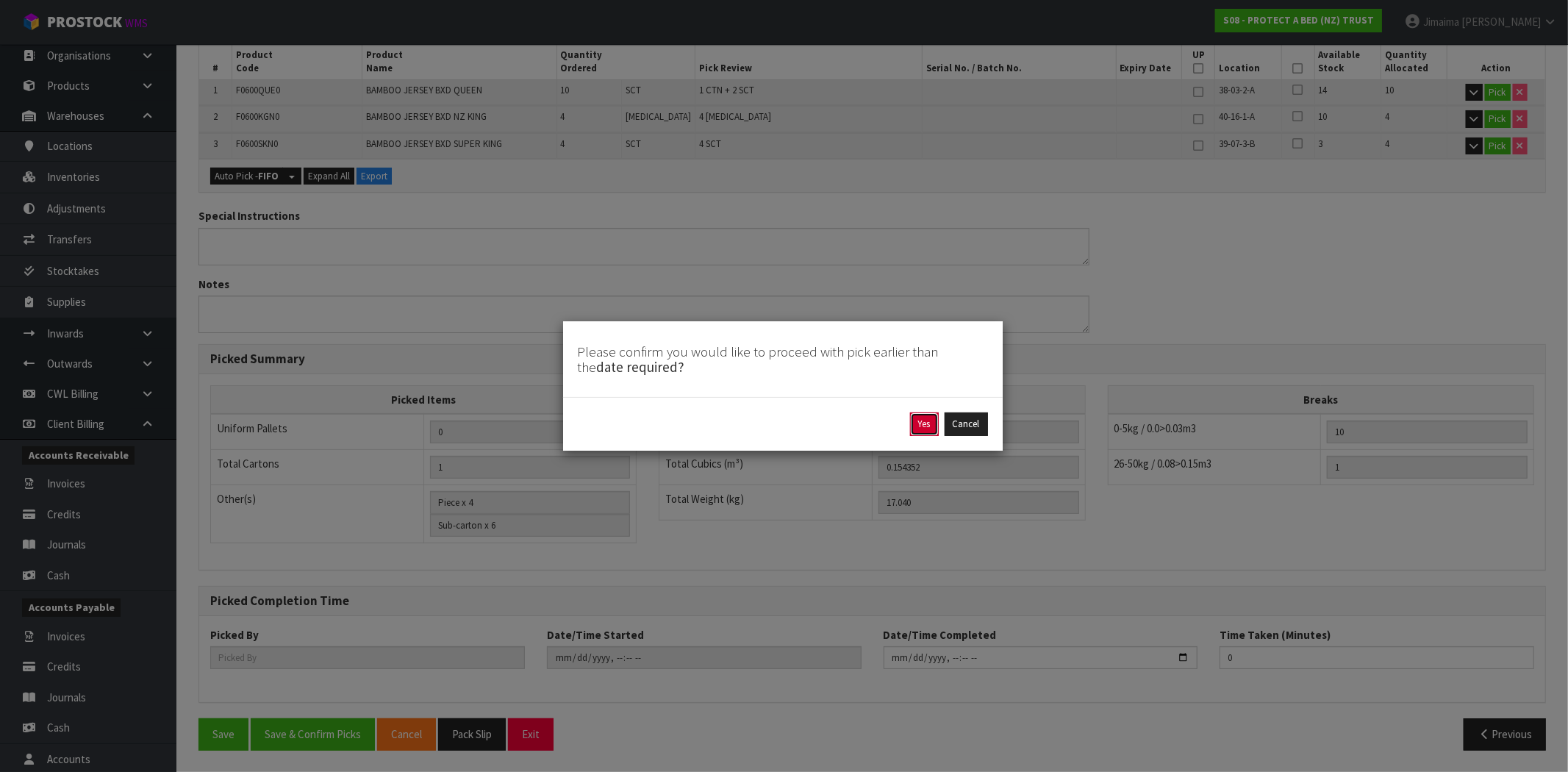
click at [916, 423] on button "Yes" at bounding box center [924, 424] width 29 height 24
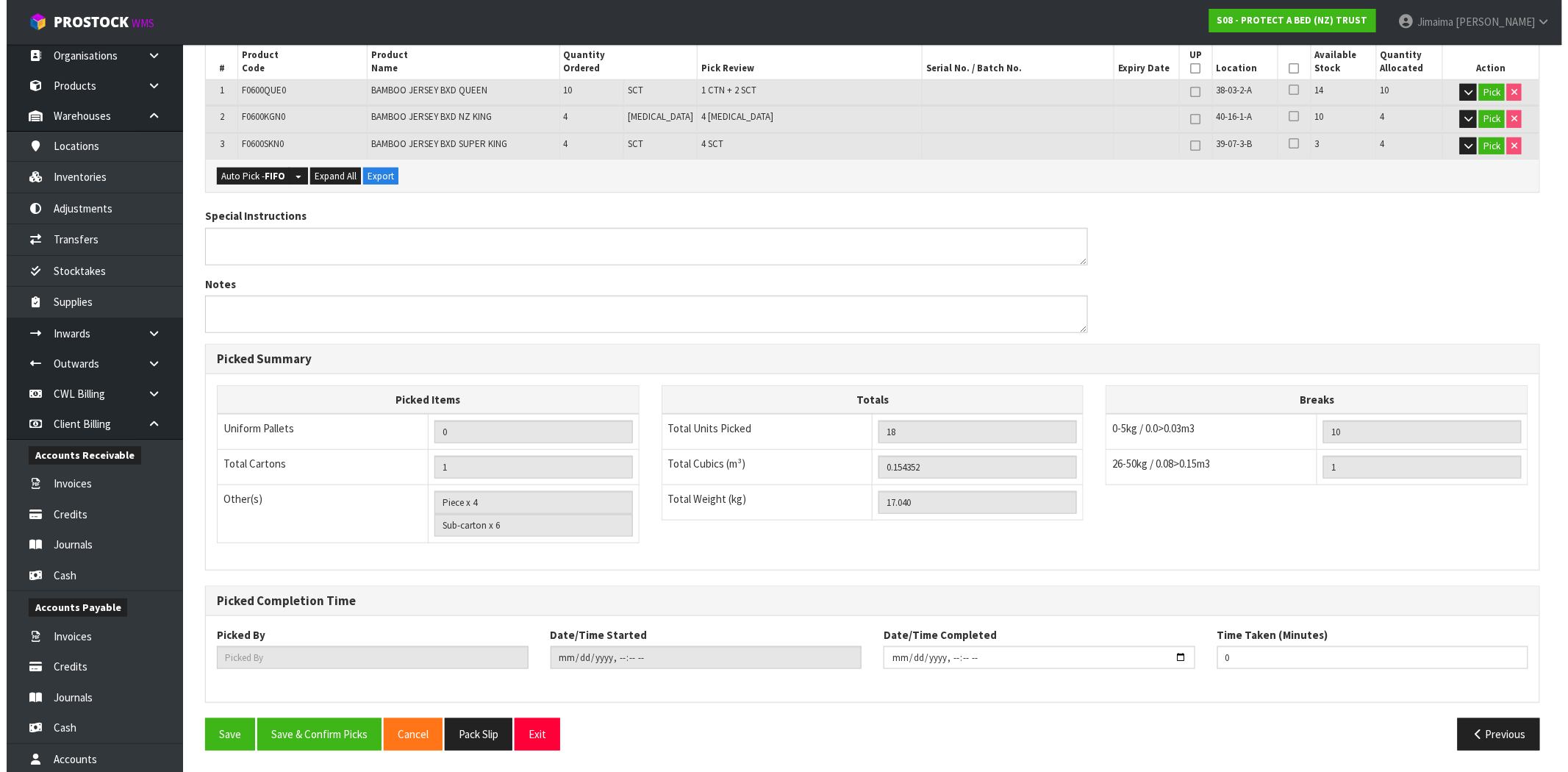
scroll to position [0, 0]
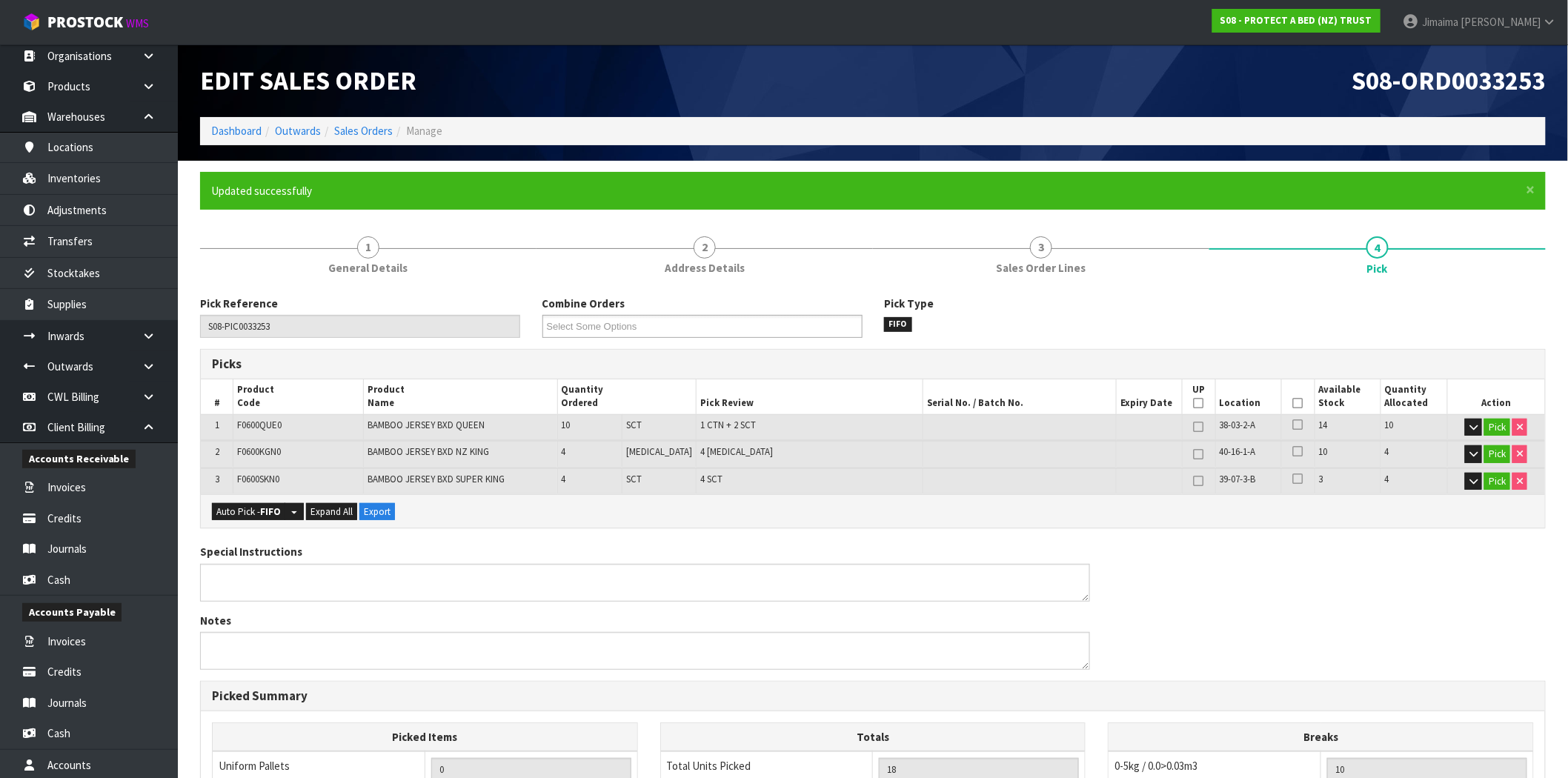
type input "Jimaima [PERSON_NAME]"
type input "[DATE]T15:57:57"
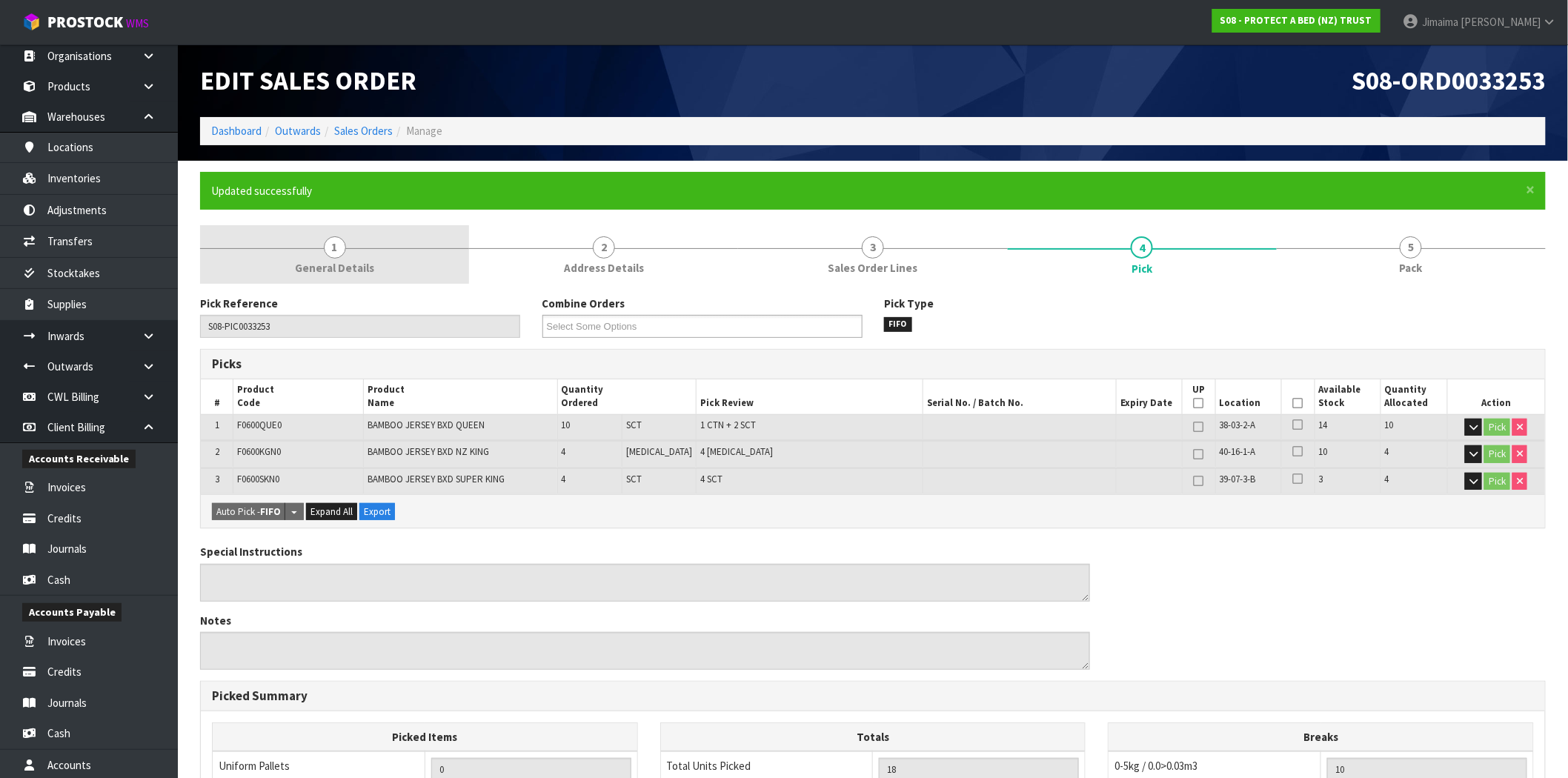
click at [299, 235] on link "1 General Details" at bounding box center [335, 255] width 269 height 58
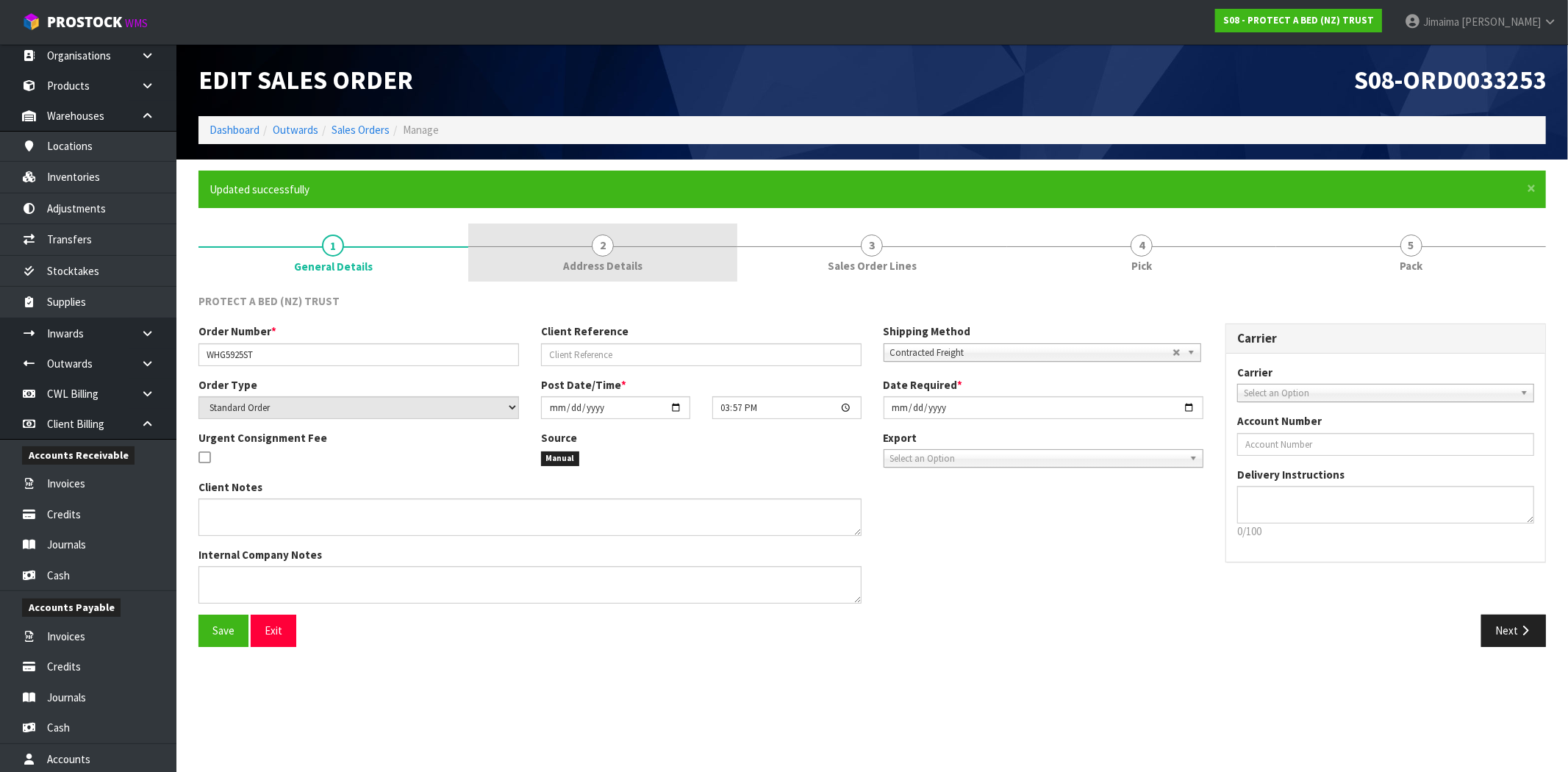
drag, startPoint x: 559, startPoint y: 270, endPoint x: 547, endPoint y: 270, distance: 12.0
click at [559, 270] on link "2 Address Details" at bounding box center [603, 253] width 269 height 58
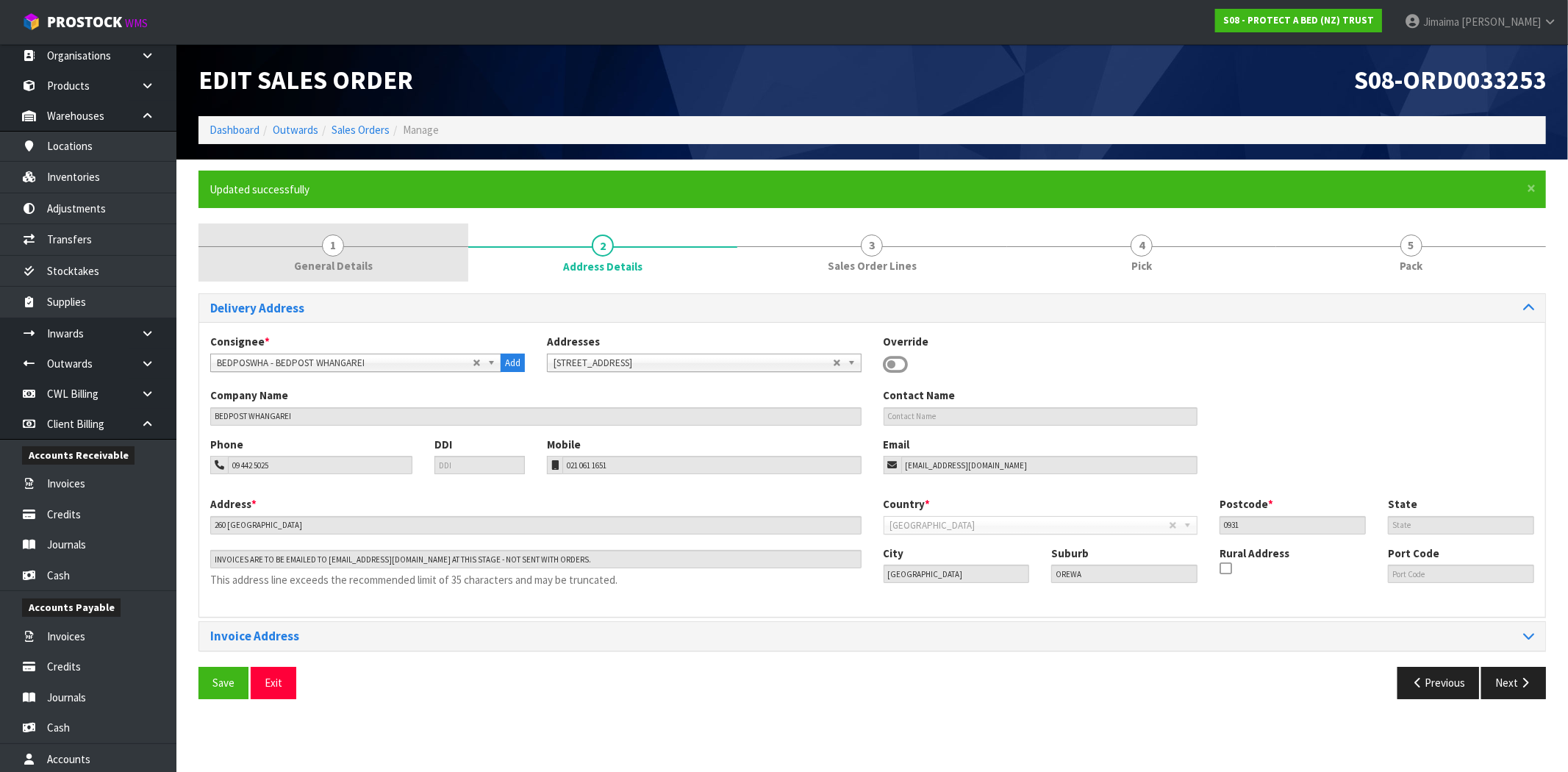
drag, startPoint x: 384, startPoint y: 261, endPoint x: 442, endPoint y: 270, distance: 58.7
click at [385, 260] on link "1 General Details" at bounding box center [333, 253] width 269 height 58
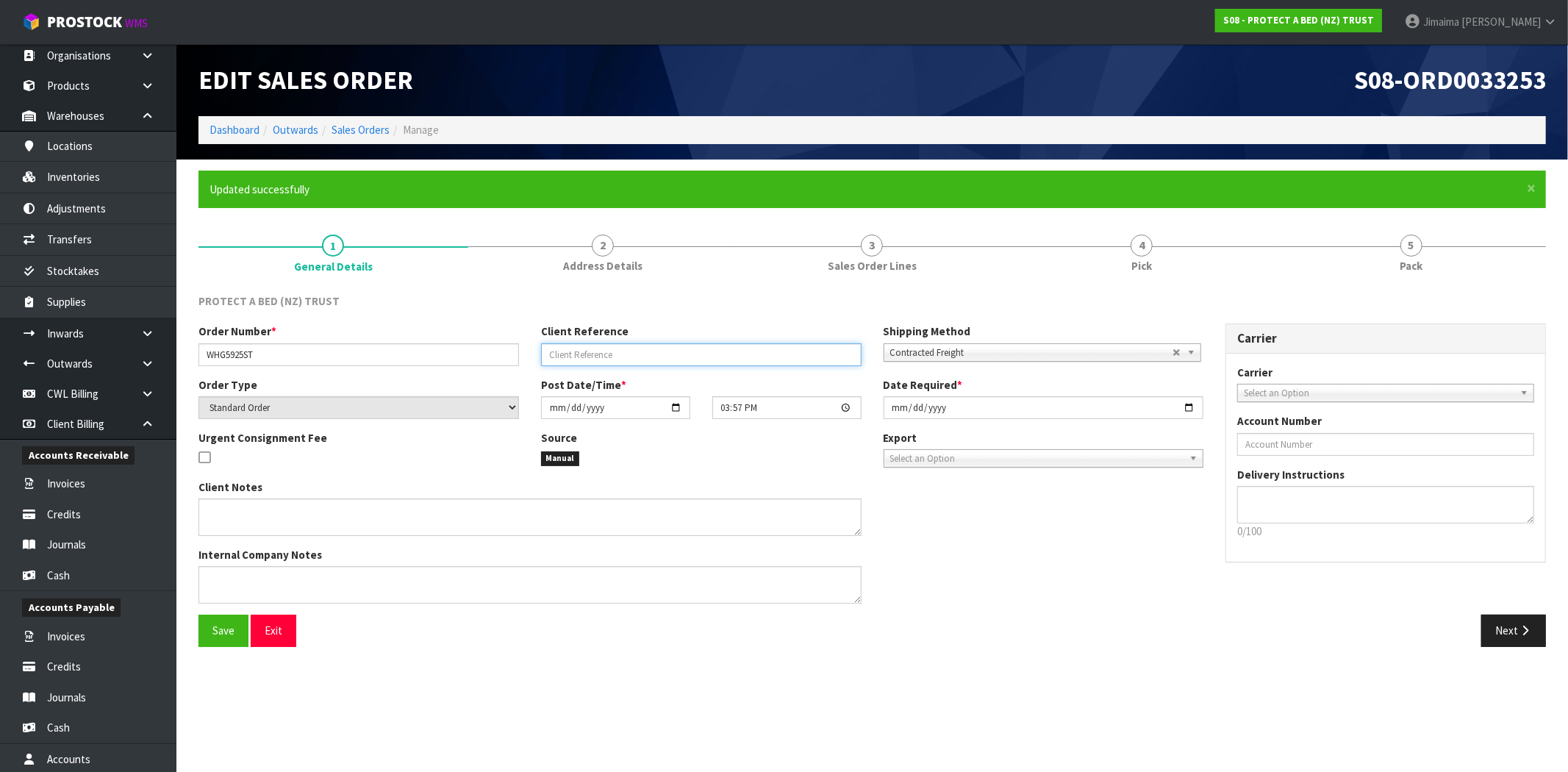
click at [715, 349] on input "text" at bounding box center [701, 355] width 320 height 23
type input "-5% WHOLE ORDER"
click at [231, 646] on button "Save" at bounding box center [224, 630] width 50 height 32
click at [344, 133] on link "Sales Orders" at bounding box center [360, 129] width 58 height 14
